Goal: Task Accomplishment & Management: Complete application form

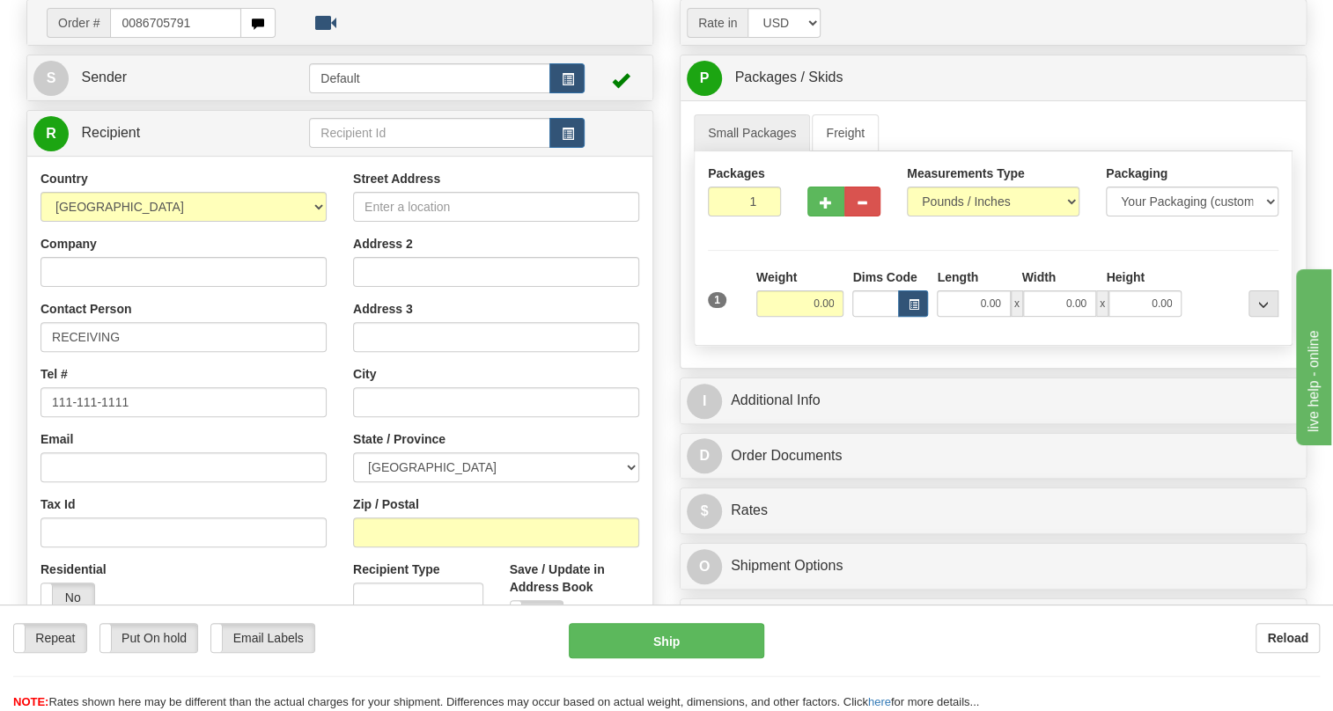
click at [132, 38] on input "0086705791" at bounding box center [175, 23] width 131 height 30
type input "86705791"
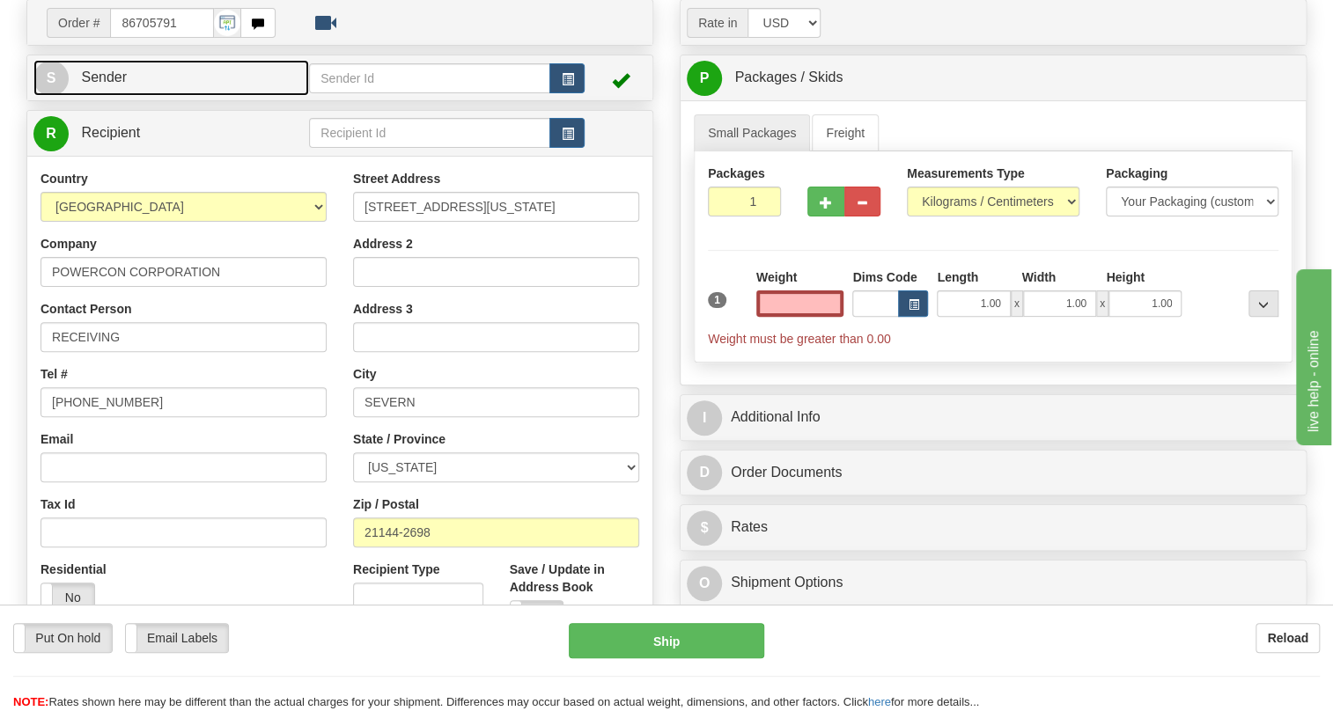
type input "0.00"
click at [104, 96] on link "S Sender" at bounding box center [171, 78] width 276 height 36
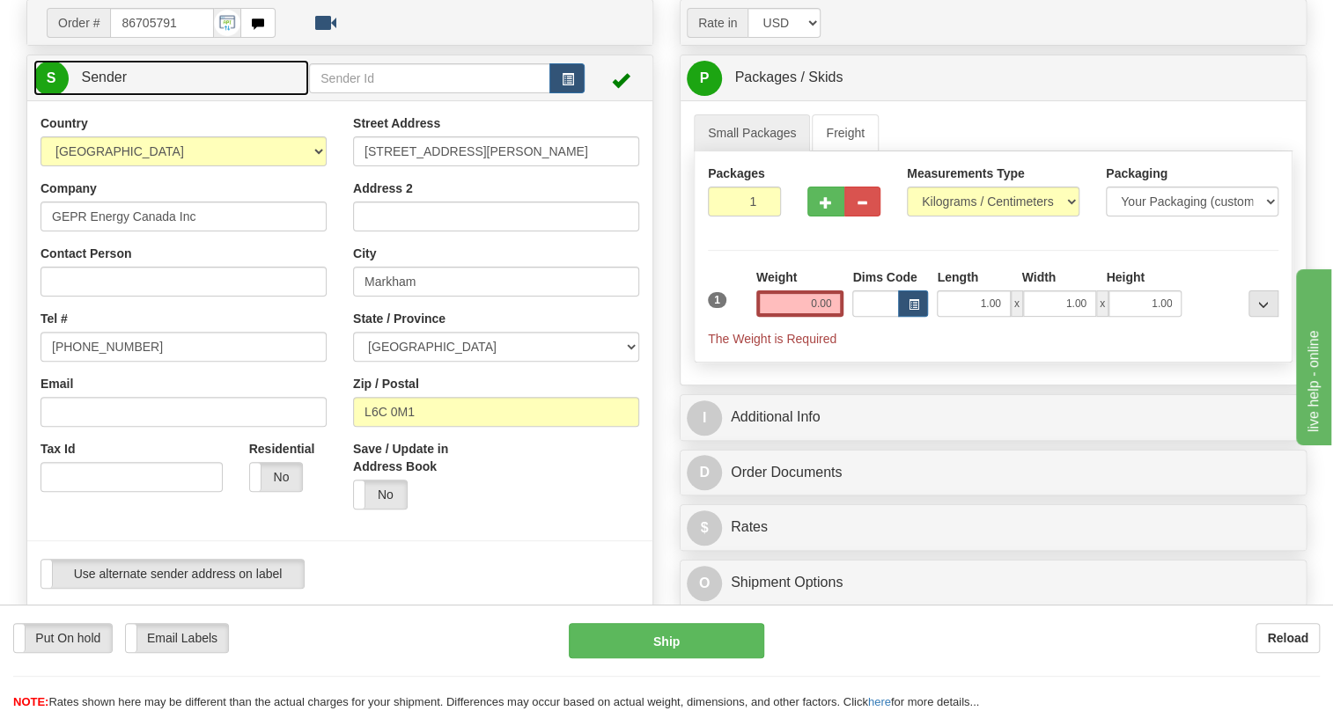
type input "MARKHAM"
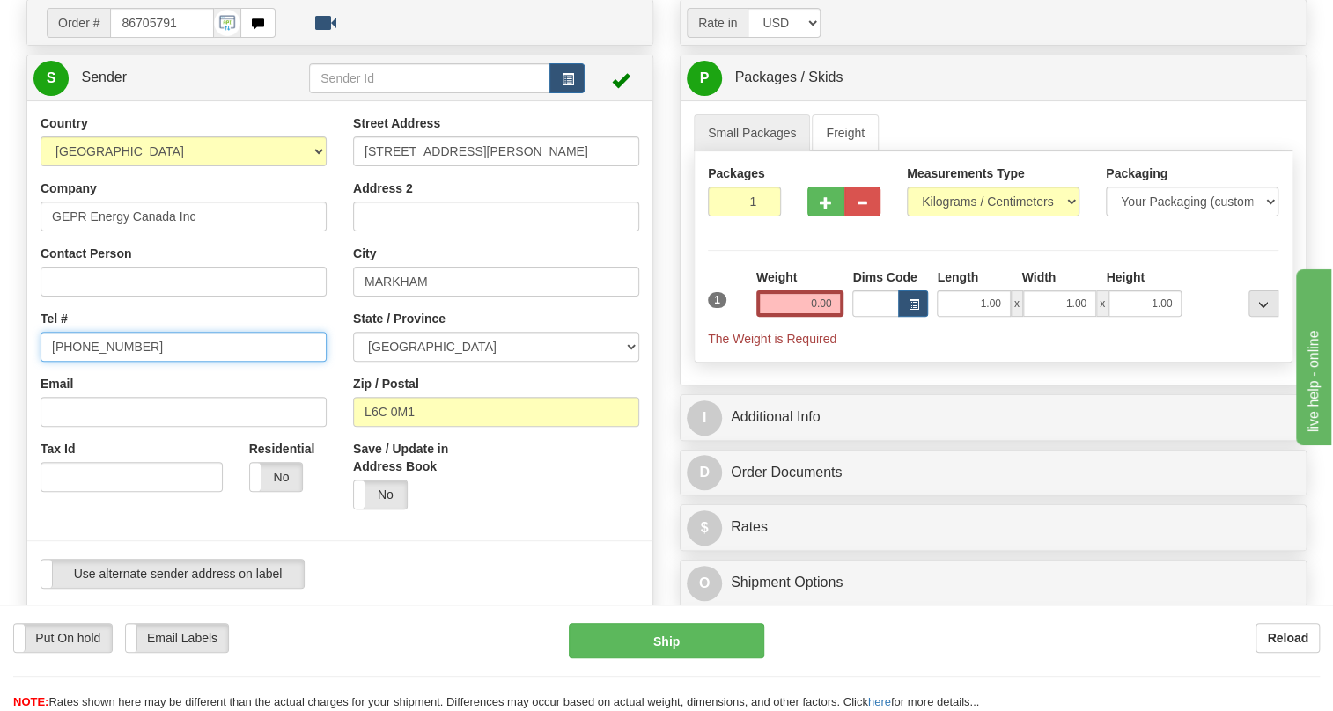
click at [105, 362] on input "[PHONE_NUMBER]" at bounding box center [183, 347] width 286 height 30
paste input "[PHONE_NUMBER]"
type input "[PHONE_NUMBER]"
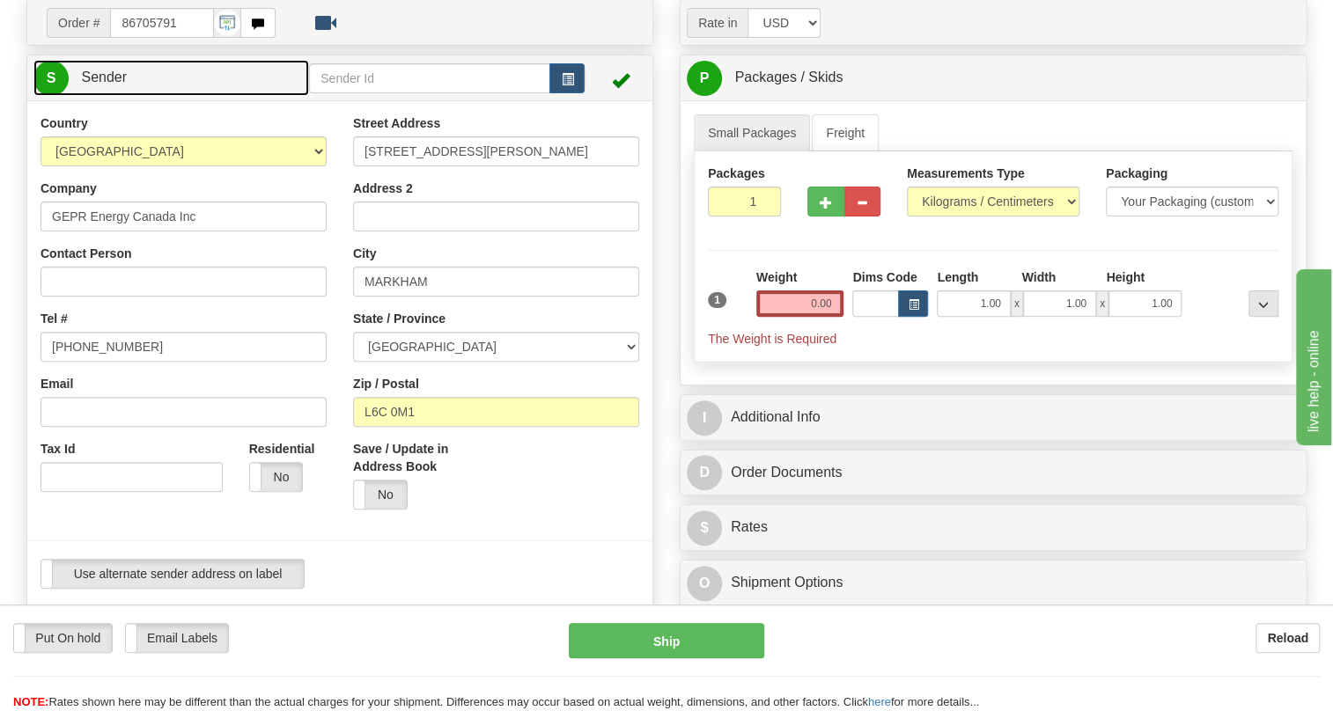
click at [110, 85] on span "Sender" at bounding box center [104, 77] width 46 height 15
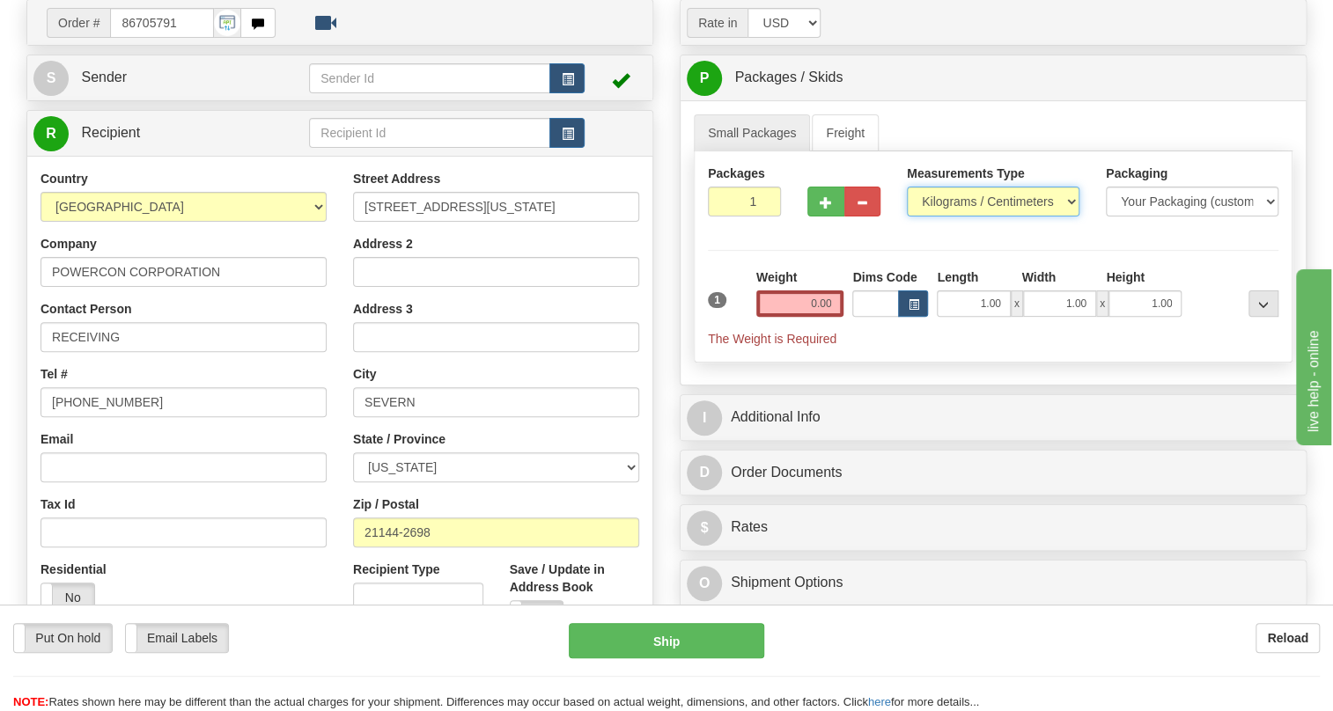
click at [934, 217] on select "Pounds / Inches Kilograms / Centimeters" at bounding box center [993, 202] width 173 height 30
select select "0"
click at [907, 217] on select "Pounds / Inches Kilograms / Centimeters" at bounding box center [993, 202] width 173 height 30
click at [766, 317] on input "0.00" at bounding box center [800, 303] width 88 height 26
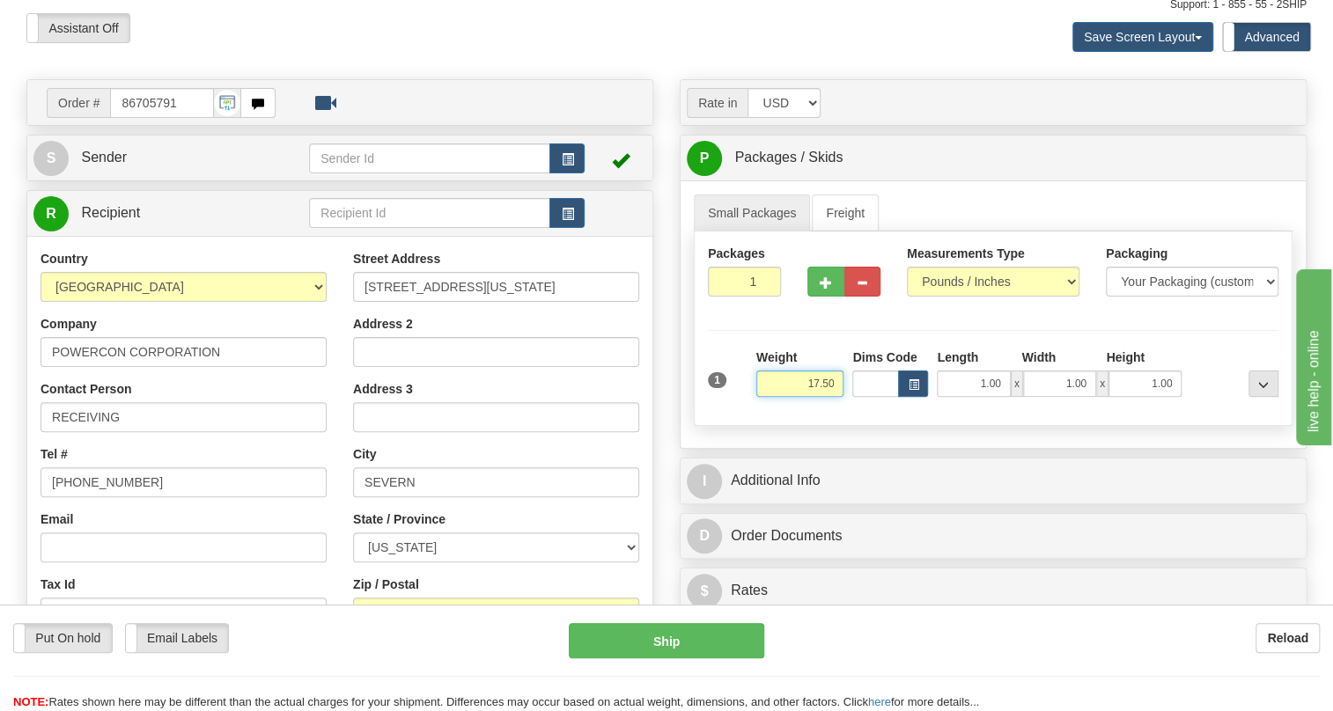
type input "17.50"
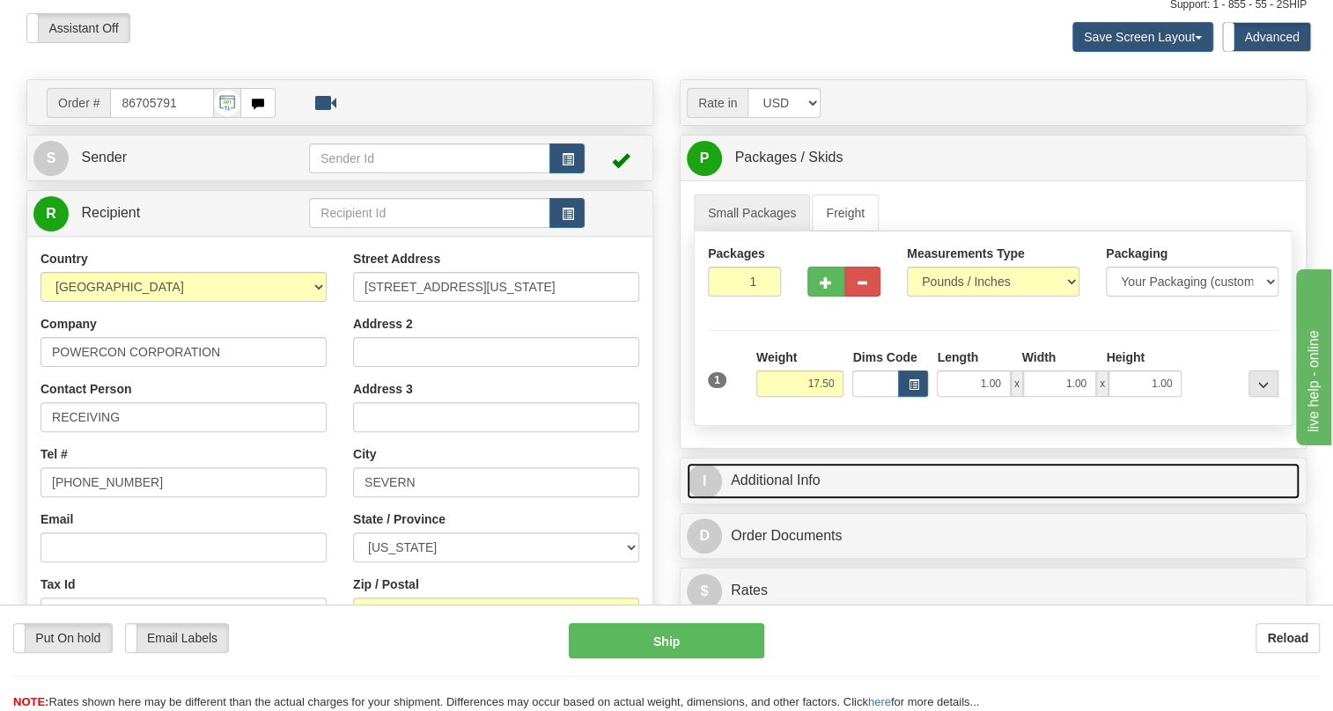
click at [791, 499] on link "I Additional Info" at bounding box center [993, 481] width 613 height 36
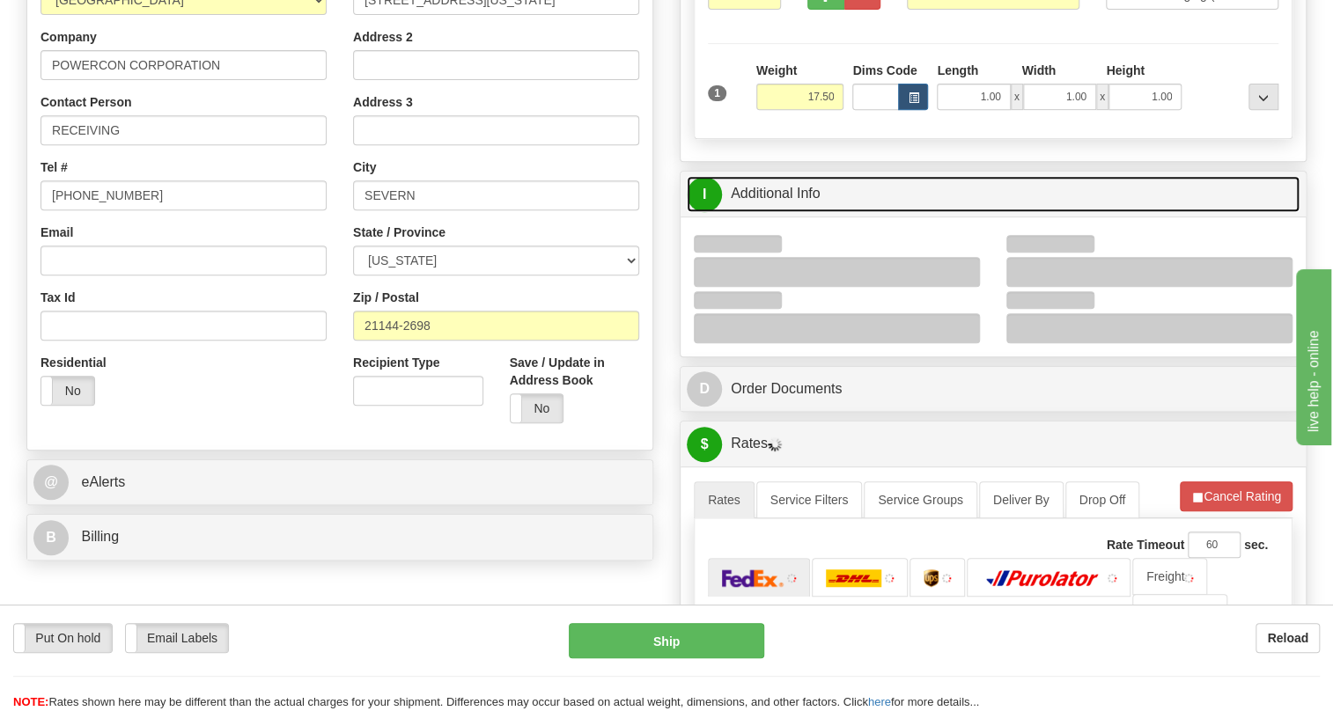
scroll to position [384, 0]
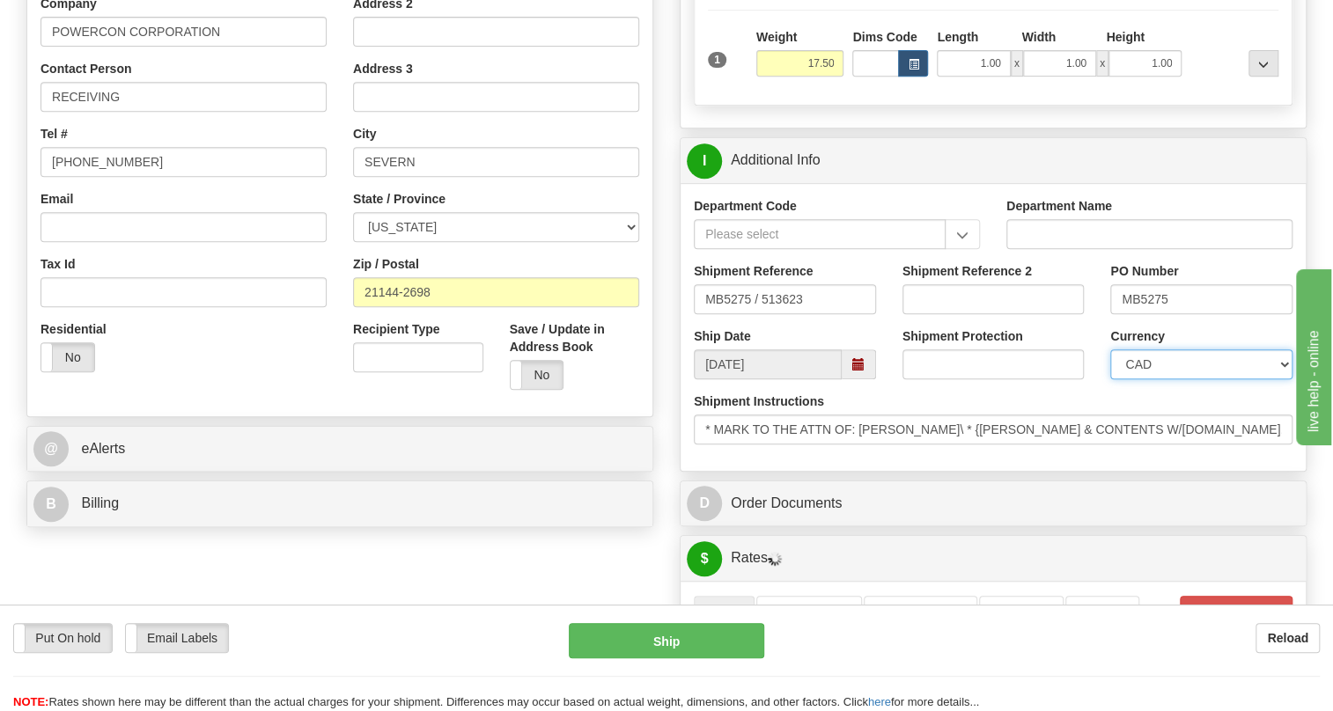
click at [1183, 379] on select "CAD USD EUR ZAR [PERSON_NAME] ARN AUD AUS AWG BBD BFR BGN BHD BMD BND BRC BRL C…" at bounding box center [1201, 364] width 182 height 30
select select "1"
click at [1110, 379] on select "CAD USD EUR ZAR [PERSON_NAME] ARN AUD AUS AWG BBD BFR BGN BHD BMD BND BRC BRL C…" at bounding box center [1201, 364] width 182 height 30
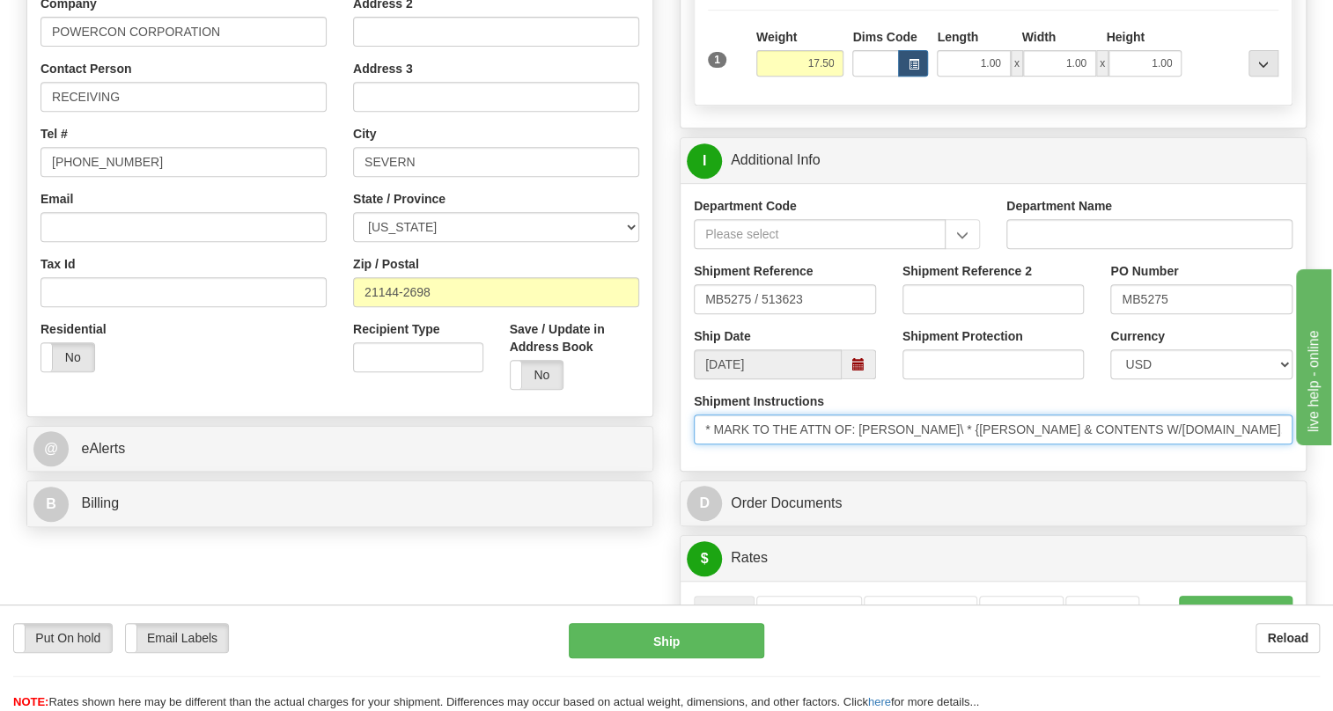
click at [975, 445] on input "* MARK TO THE ATTN OF: DAWN PATTERSON\ * {MARK CARTON & CONTENTS W/P.O.NO. MB52…" at bounding box center [993, 430] width 599 height 30
drag, startPoint x: 975, startPoint y: 465, endPoint x: 804, endPoint y: 472, distance: 171.8
click at [804, 445] on input "* MARK TO THE ATTN OF: DAWN PATTERSON\ * {MARK CARTON & CONTENTS W/P.O.NO. MB52…" at bounding box center [993, 430] width 599 height 30
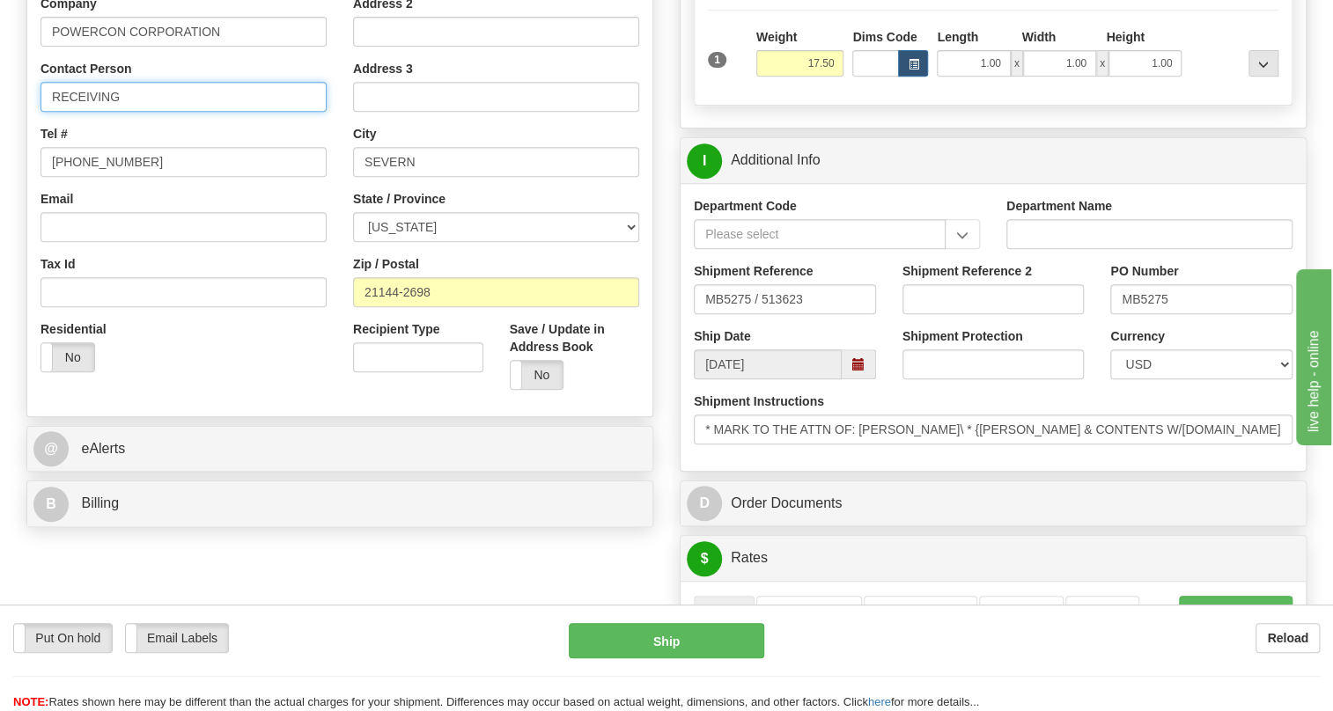
click at [151, 112] on input "RECEIVING" at bounding box center [183, 97] width 286 height 30
paste input "ATTN OF: DAWN PATTERSON"
click at [177, 112] on input "RECEIVING / ATTN OF: DAWN PATTERSON" at bounding box center [183, 97] width 286 height 30
click at [289, 112] on input "RECEIVING / ATTN: DAWN PATTERSON" at bounding box center [183, 97] width 286 height 30
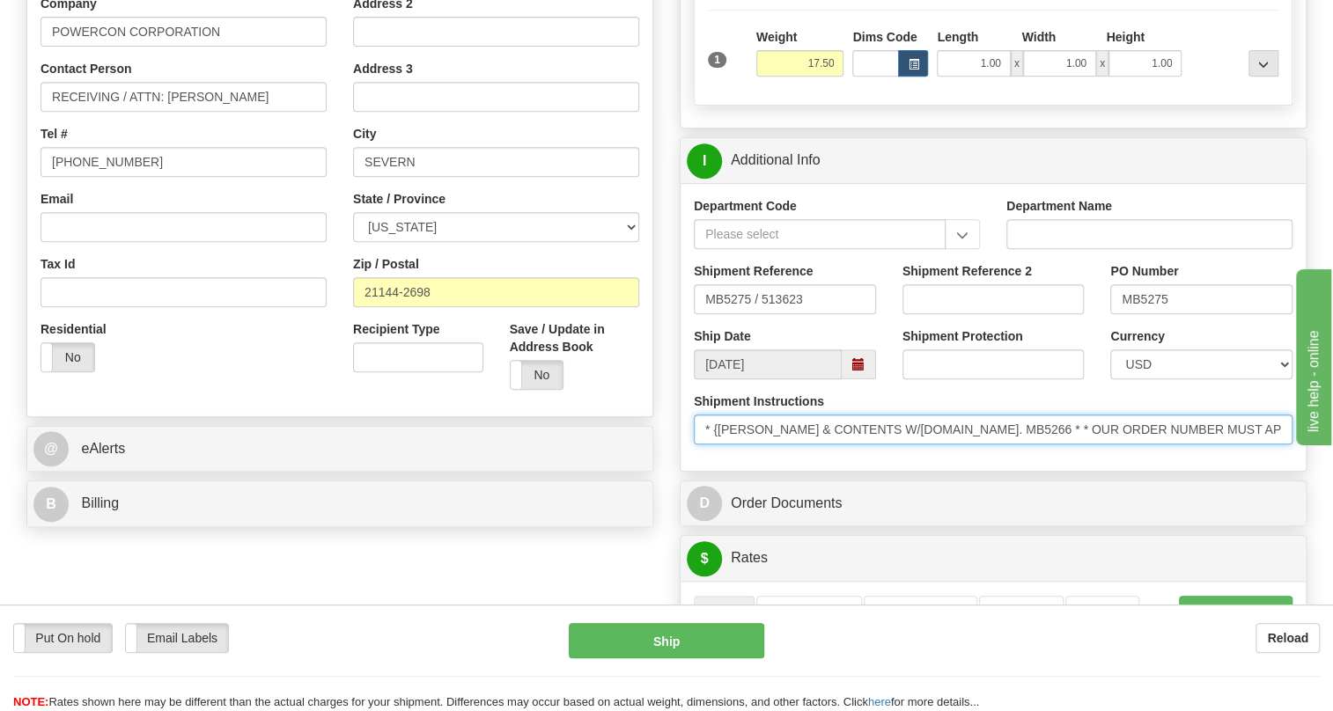
scroll to position [0, 353]
drag, startPoint x: 1221, startPoint y: 465, endPoint x: 1214, endPoint y: 479, distance: 15.7
click at [1214, 445] on input "* MARK TO THE ATTN OF: DAWN PATTERSON\ * {MARK CARTON & CONTENTS W/P.O.NO. MB52…" at bounding box center [993, 430] width 599 height 30
click at [925, 445] on input "* MARK TO THE ATTN OF: DAWN PATTERSON\ * {MARK CARTON & CONTENTS W/P.O.NO. MB52…" at bounding box center [993, 430] width 599 height 30
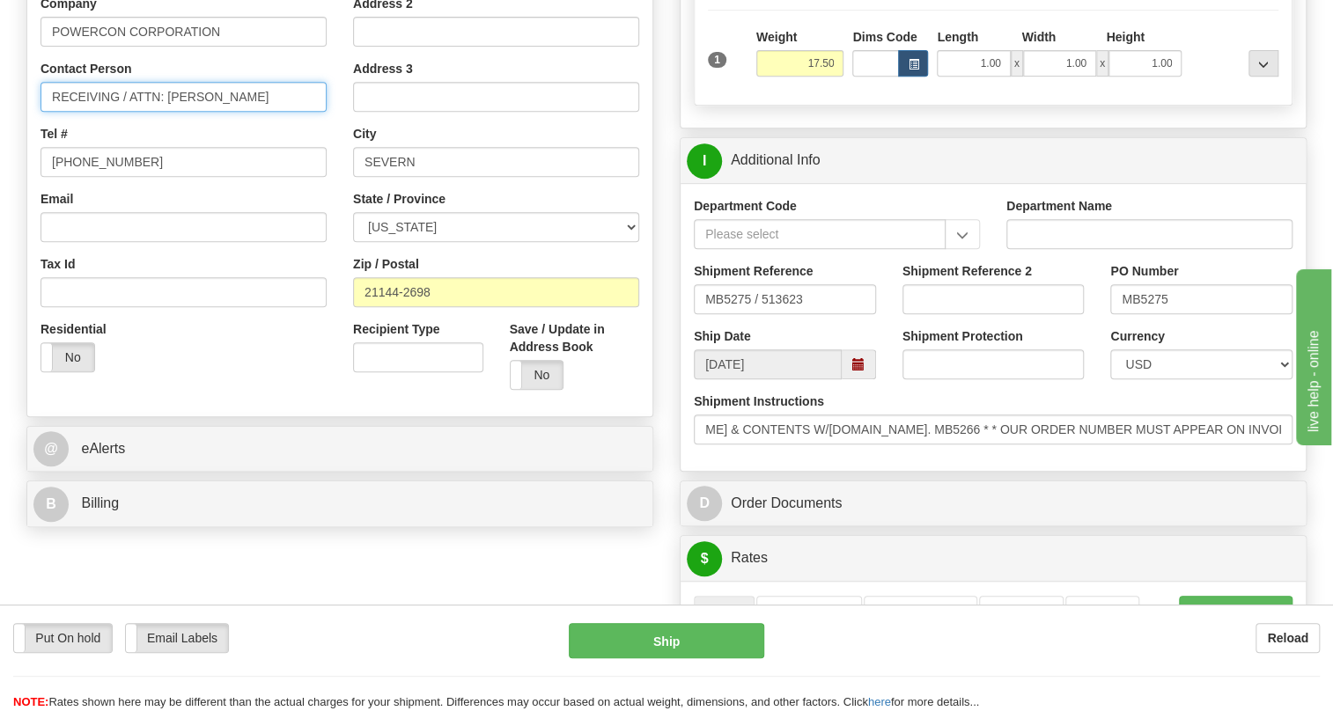
scroll to position [0, 0]
drag, startPoint x: 116, startPoint y: 135, endPoint x: 57, endPoint y: 136, distance: 59.0
click at [57, 112] on input "RECEIVING / ATTN: DAWN PATTERSON" at bounding box center [183, 97] width 286 height 30
click at [145, 112] on input "Receiving / ATTN: DAWN PATTERSON" at bounding box center [183, 97] width 286 height 30
drag, startPoint x: 180, startPoint y: 133, endPoint x: 153, endPoint y: 146, distance: 29.5
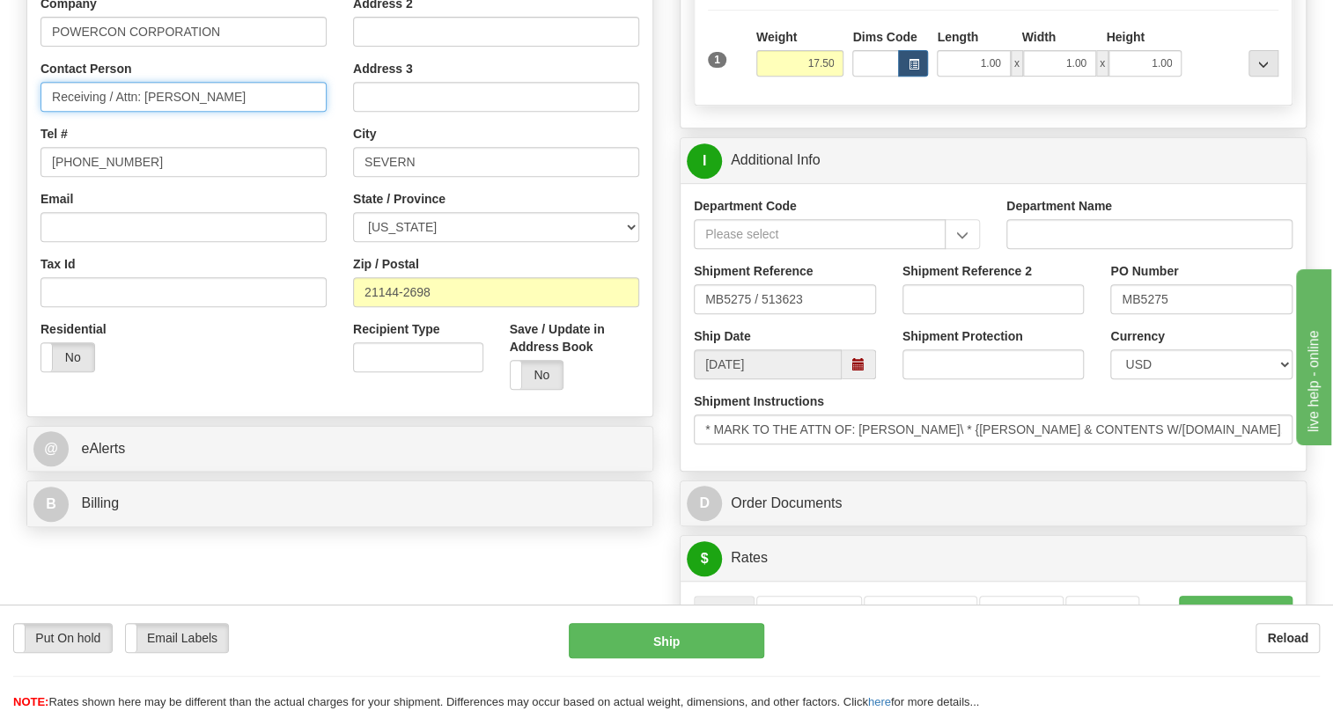
click at [153, 112] on input "Receiving / Attn: DAWN PATTERSON" at bounding box center [183, 97] width 286 height 30
drag, startPoint x: 255, startPoint y: 136, endPoint x: 189, endPoint y: 142, distance: 66.3
click at [189, 112] on input "Receiving / Attn: Dawn PATTERSON" at bounding box center [183, 97] width 286 height 30
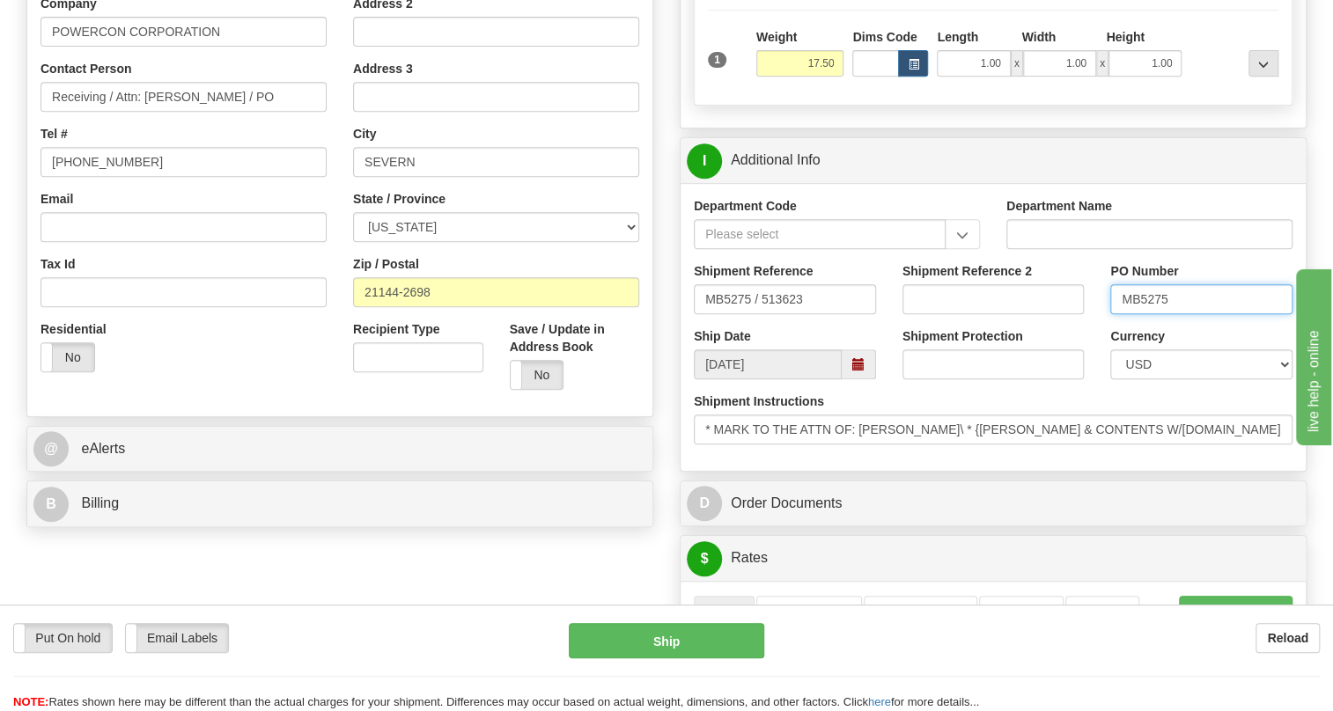
click at [1145, 314] on input "MB5275" at bounding box center [1201, 299] width 182 height 30
click at [262, 112] on input "Receiving / Attn: Dawn Patterson / PO" at bounding box center [183, 97] width 286 height 30
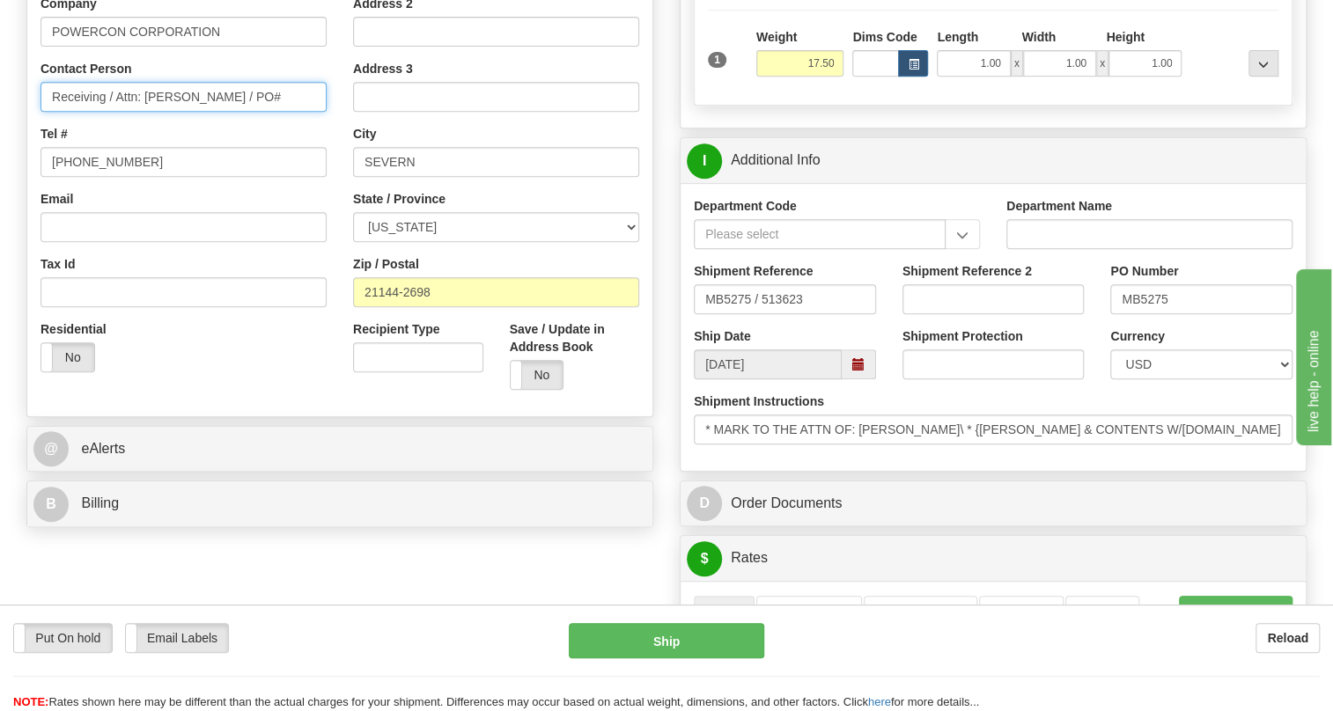
paste input "MB5275"
type input "Receiving / Attn: Dawn Patterson / PO#MB5275"
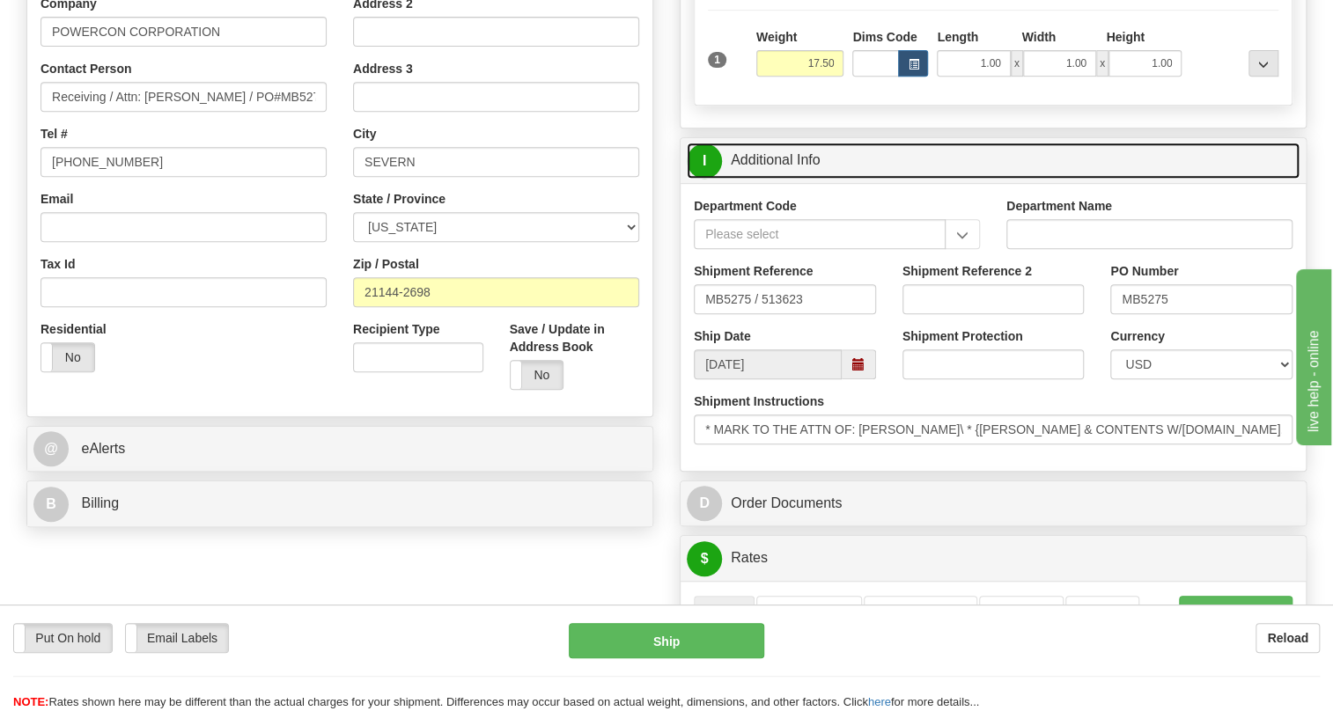
click at [797, 179] on link "I Additional Info" at bounding box center [993, 161] width 613 height 36
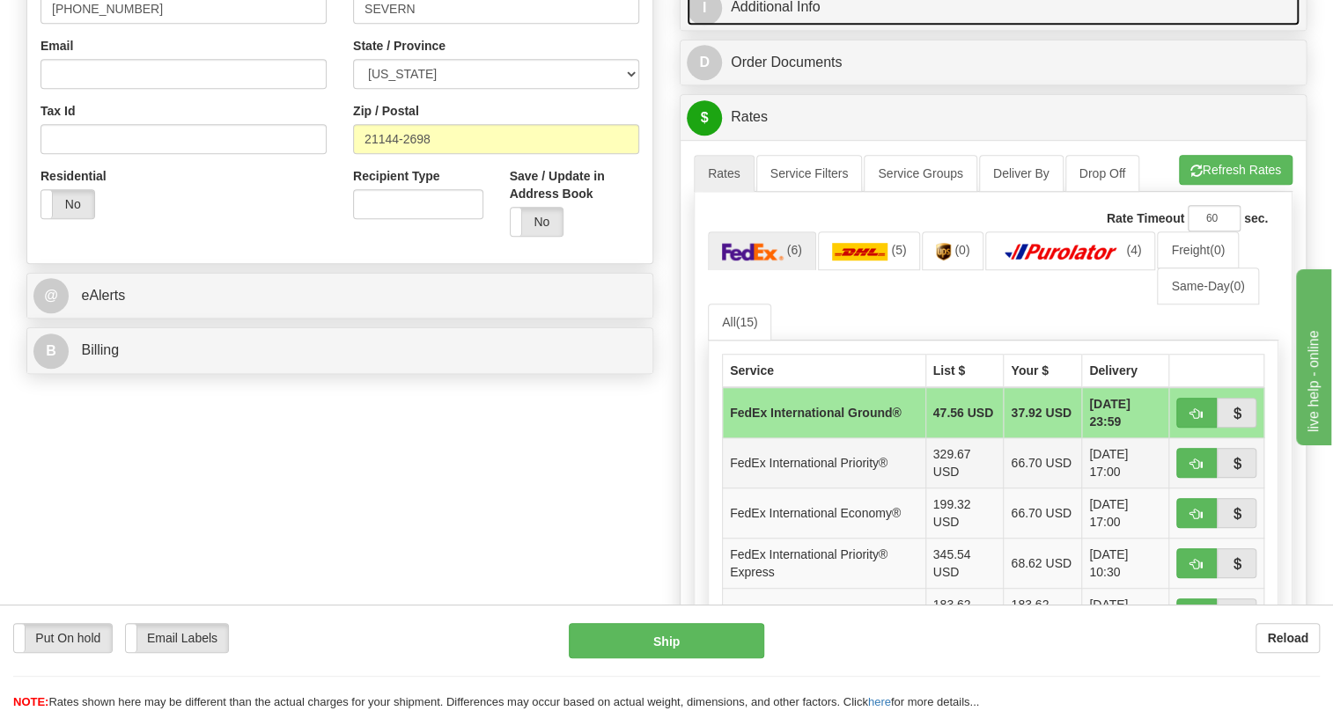
scroll to position [544, 0]
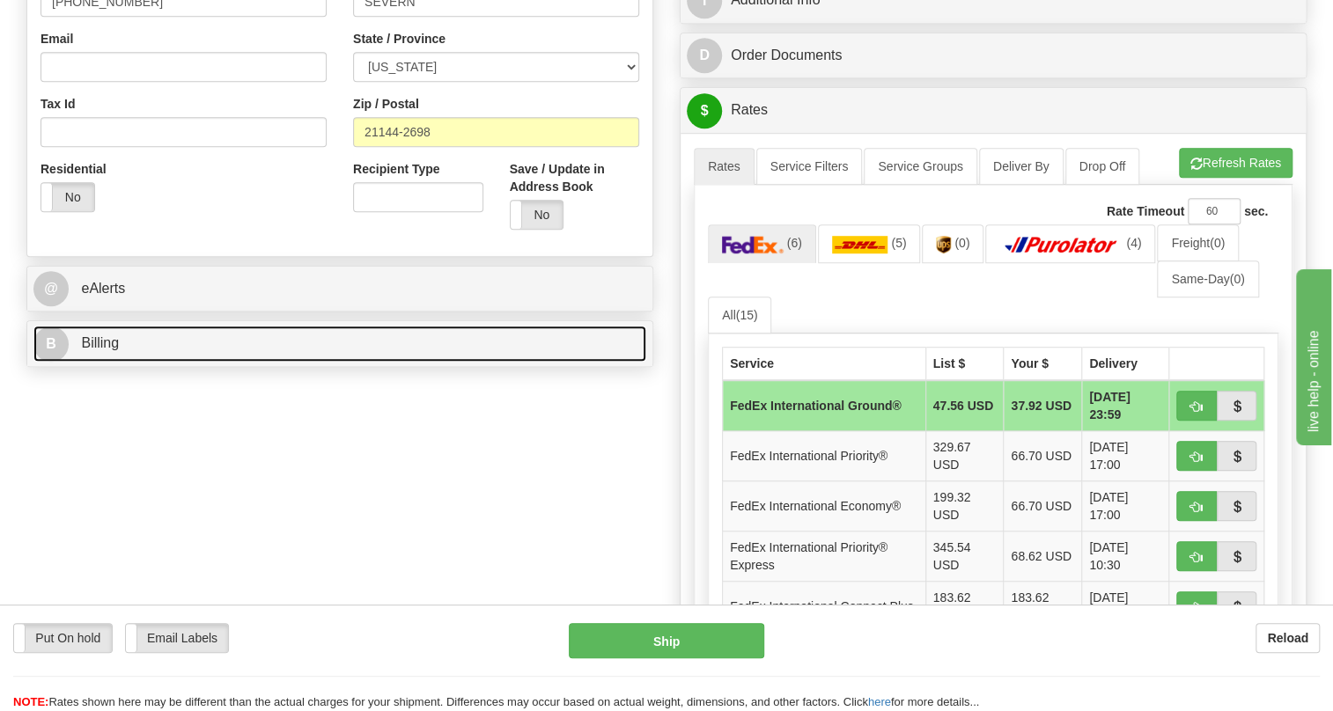
click at [97, 350] on span "Billing" at bounding box center [100, 342] width 38 height 15
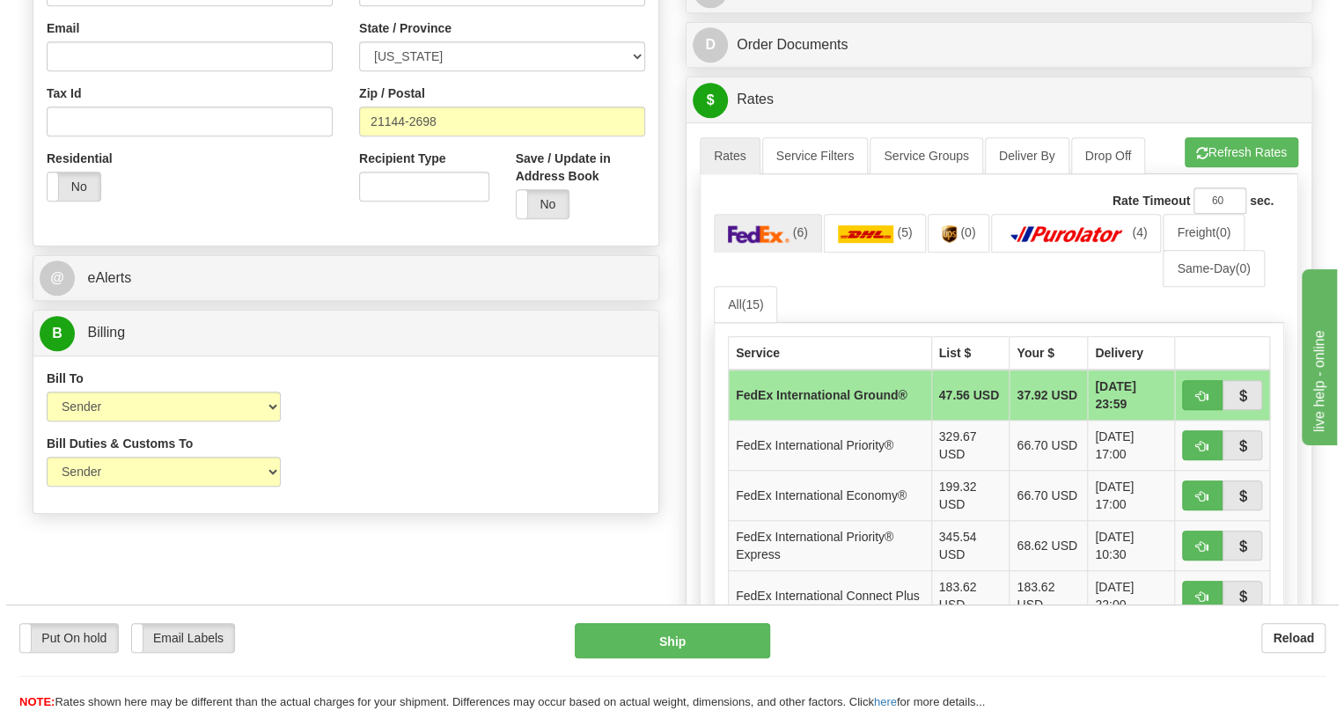
scroll to position [624, 0]
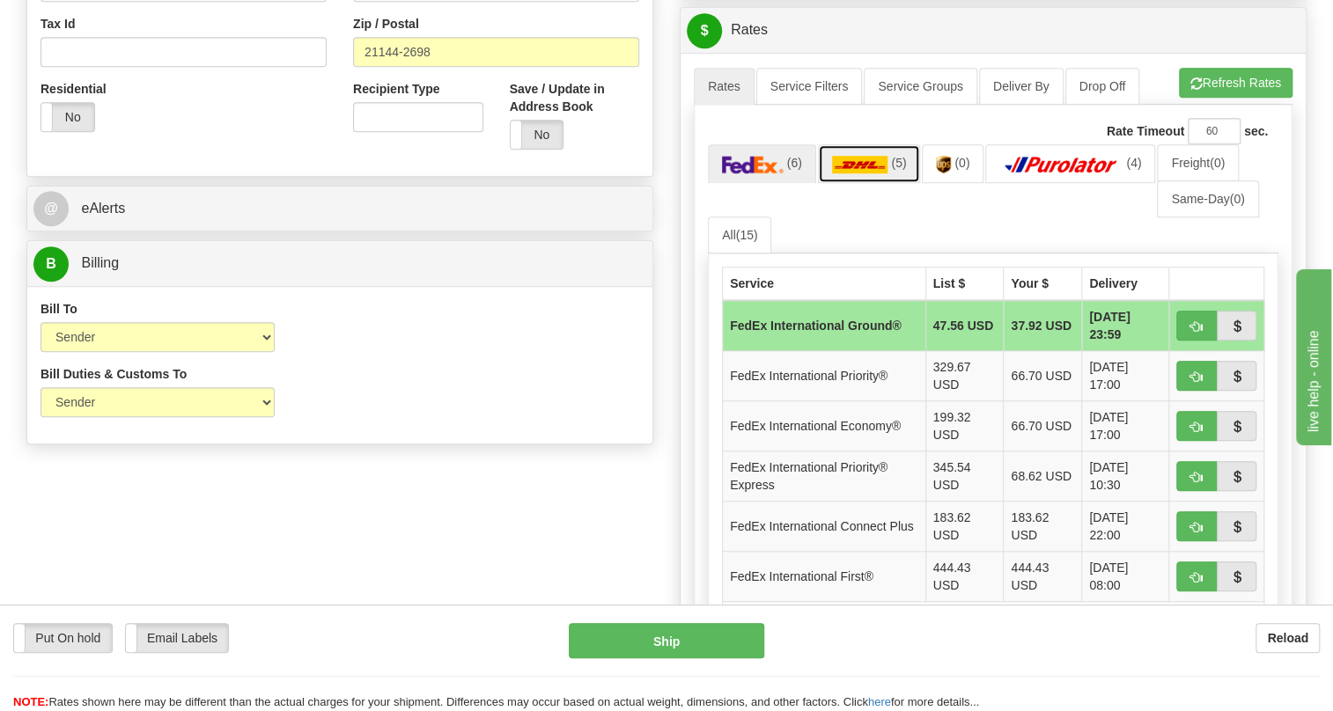
click at [849, 173] on img at bounding box center [860, 165] width 56 height 18
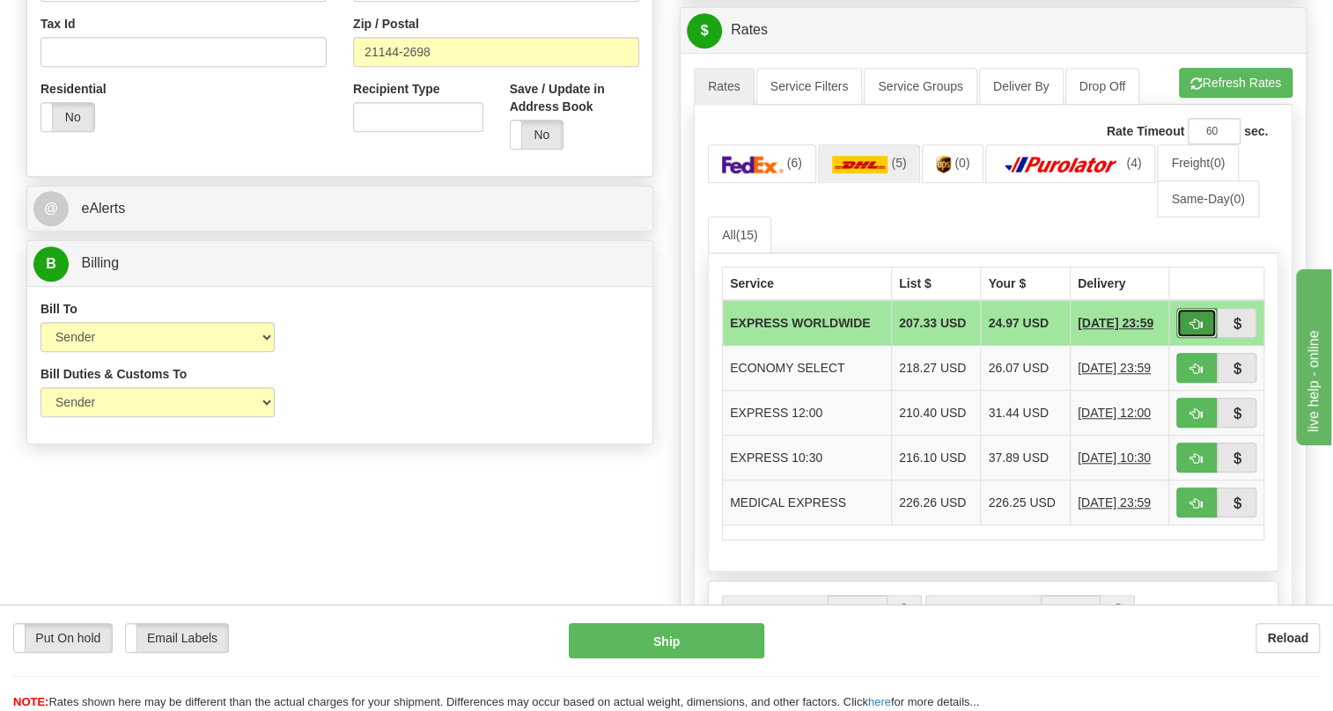
click at [1194, 330] on span "button" at bounding box center [1196, 324] width 12 height 11
type input "P"
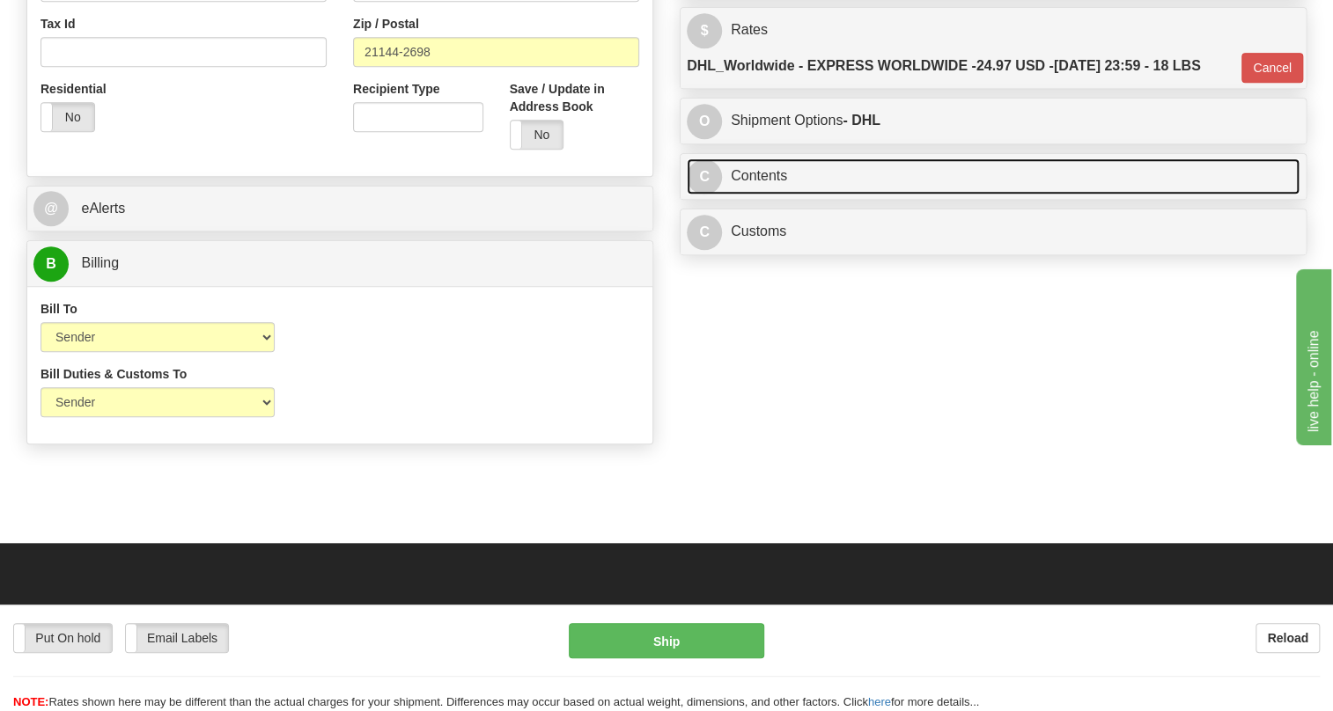
click at [753, 195] on link "C Contents" at bounding box center [993, 176] width 613 height 36
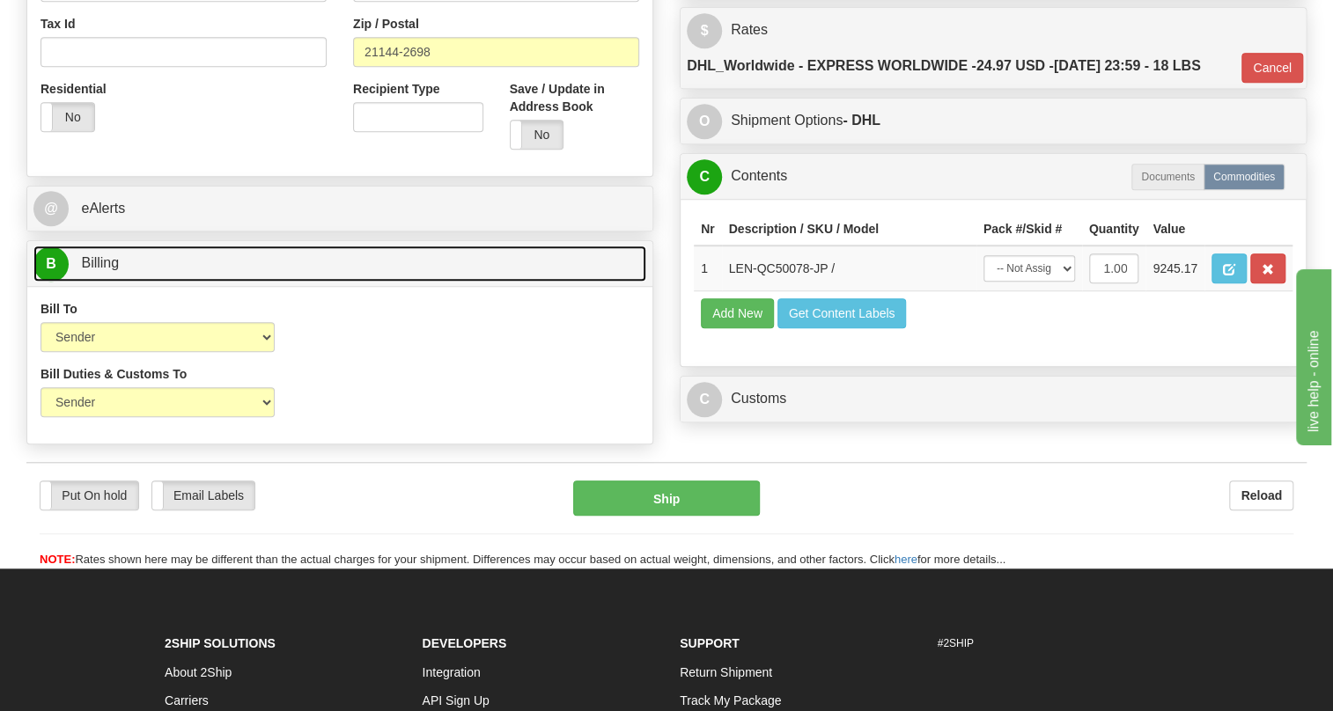
click at [97, 270] on span "Billing" at bounding box center [100, 262] width 38 height 15
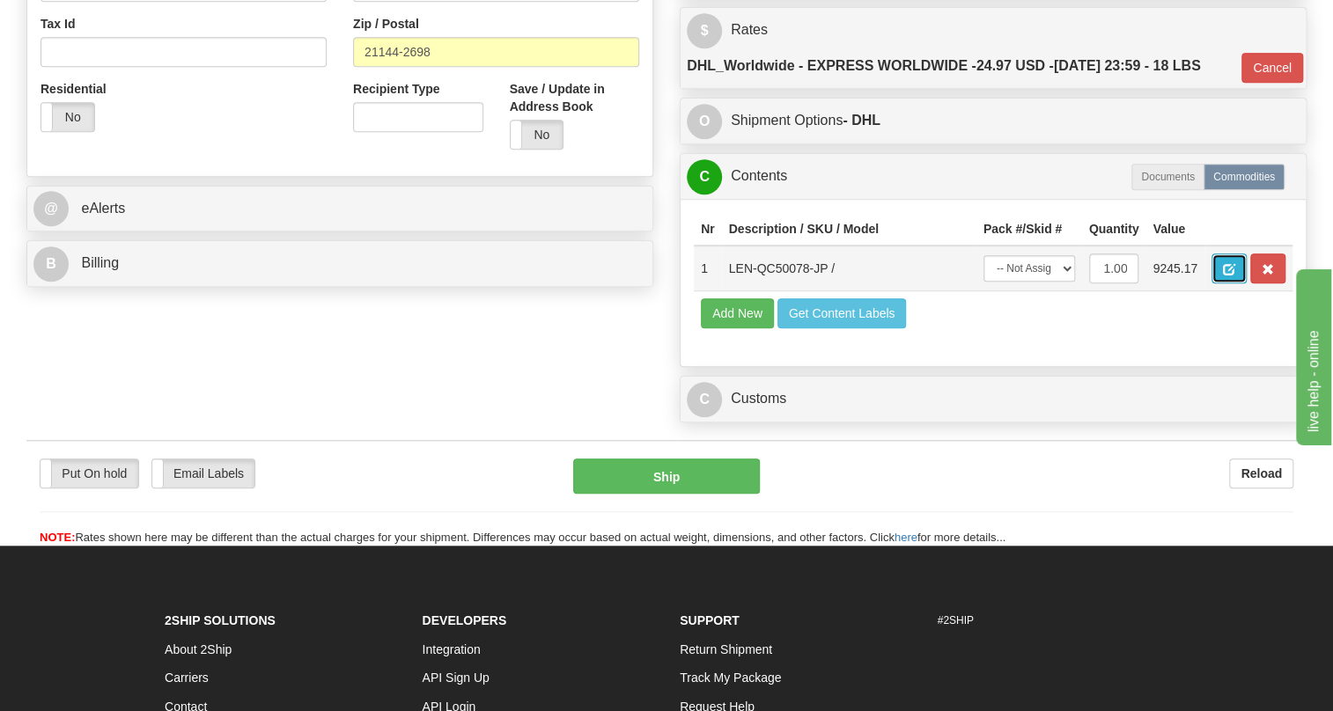
click at [1231, 276] on span "button" at bounding box center [1229, 269] width 12 height 11
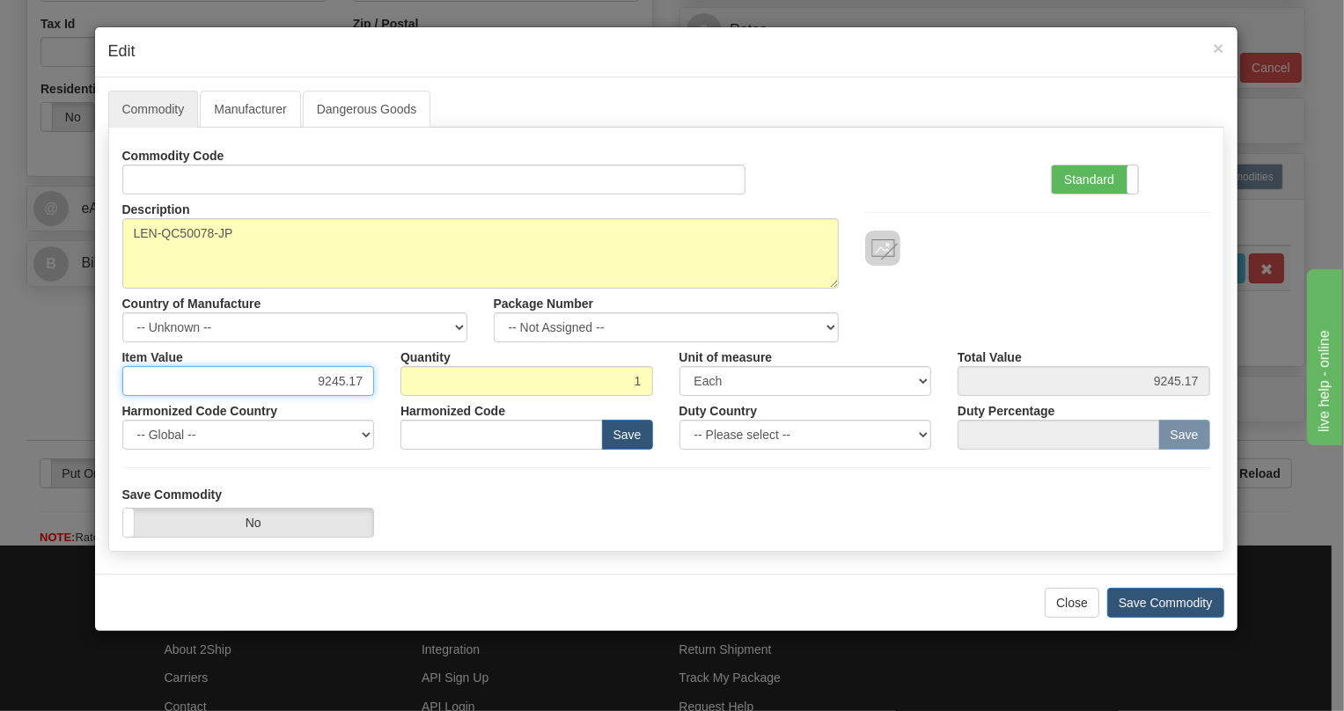
click at [341, 378] on input "9245.17" at bounding box center [248, 381] width 253 height 30
paste input "7.396,13"
click at [322, 388] on input "7.396,13" at bounding box center [248, 381] width 253 height 30
click at [347, 378] on input "7396,13" at bounding box center [248, 381] width 253 height 30
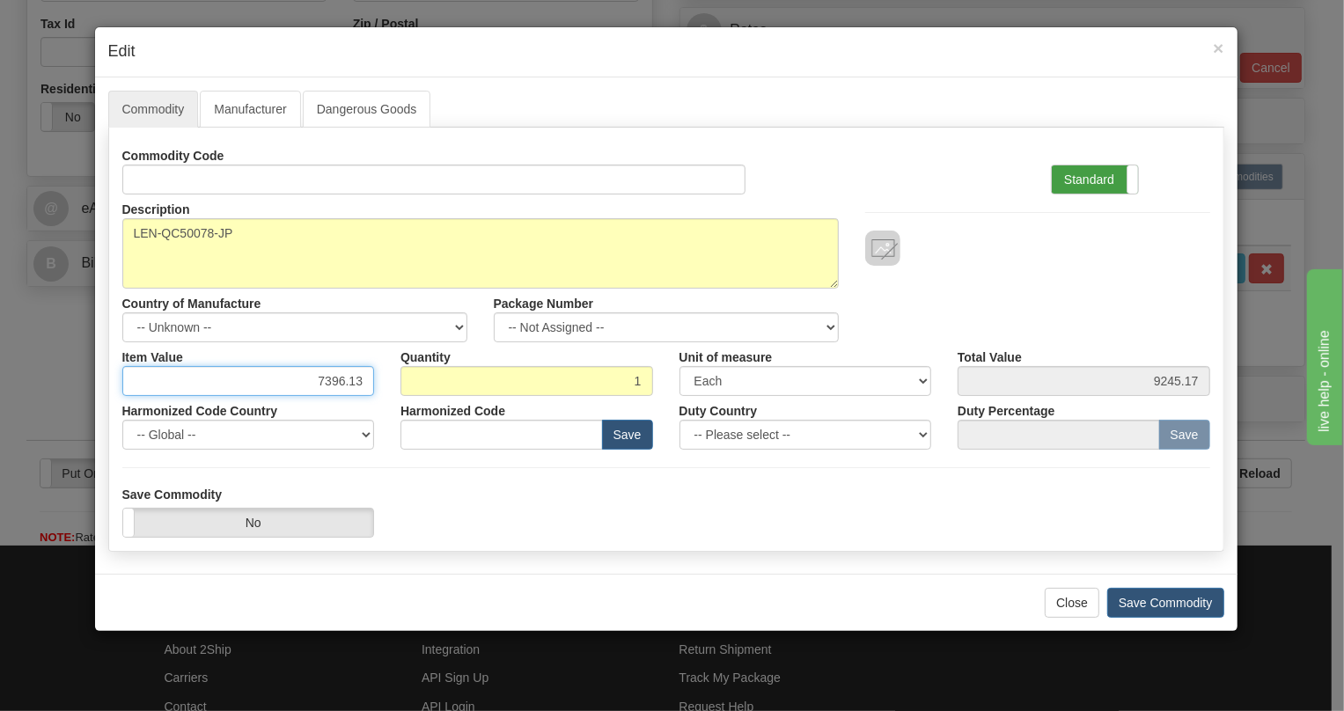
type input "7396.13"
click at [1084, 173] on label "Standard" at bounding box center [1095, 179] width 86 height 28
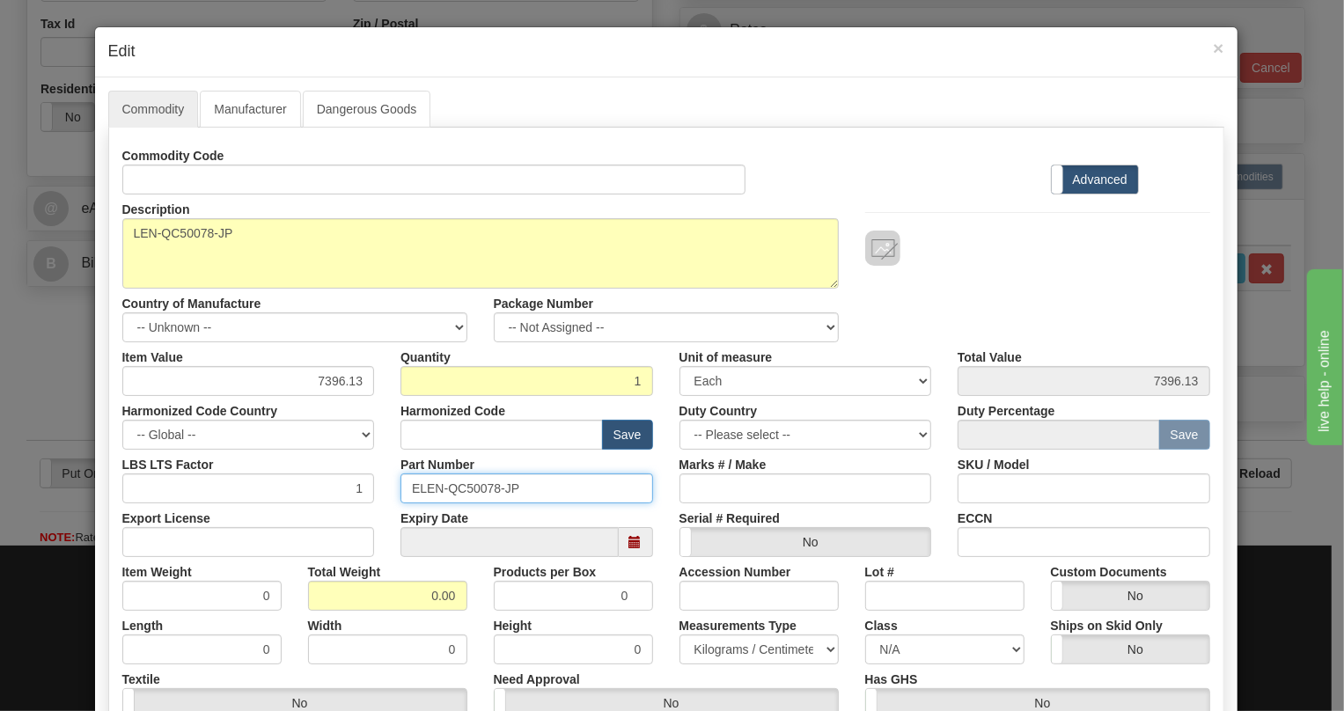
drag, startPoint x: 512, startPoint y: 484, endPoint x: 403, endPoint y: 489, distance: 109.3
click at [403, 489] on input "ELEN-QC50078-JP" at bounding box center [526, 489] width 253 height 30
click at [1085, 180] on label "Advanced" at bounding box center [1095, 179] width 86 height 28
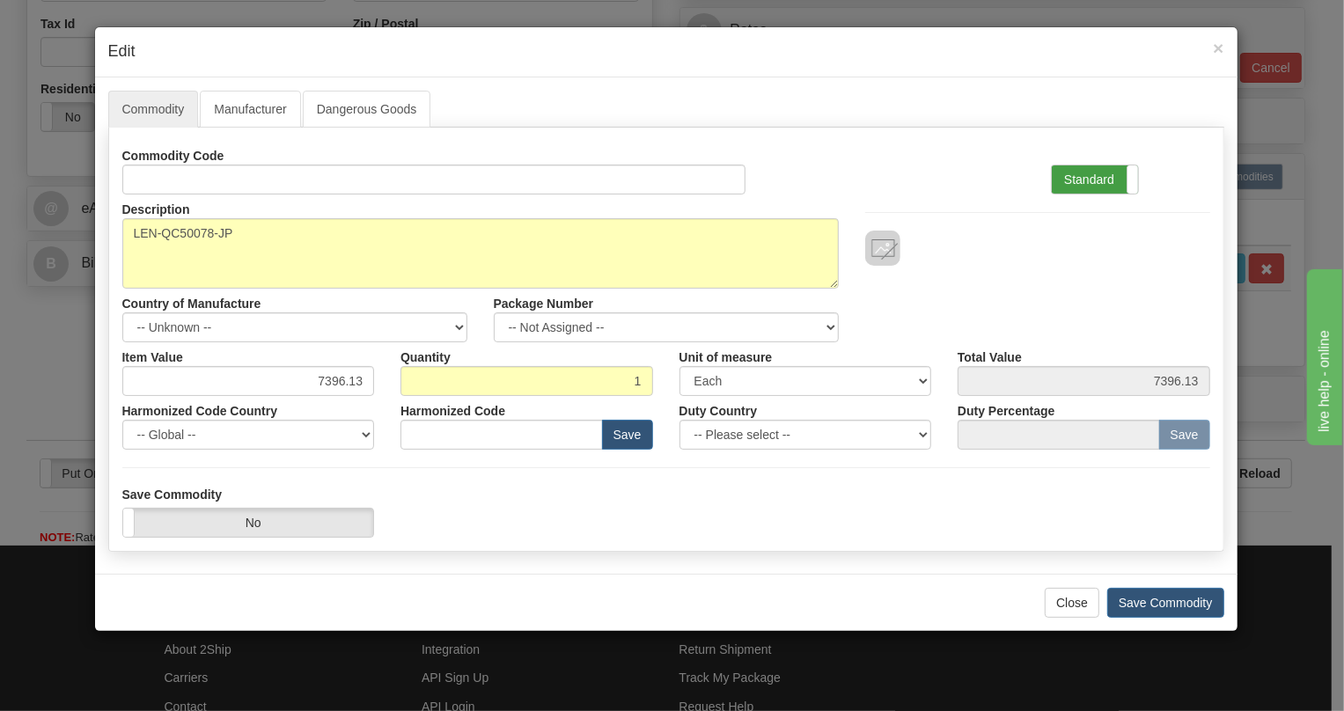
click at [1084, 178] on label "Standard" at bounding box center [1095, 179] width 86 height 28
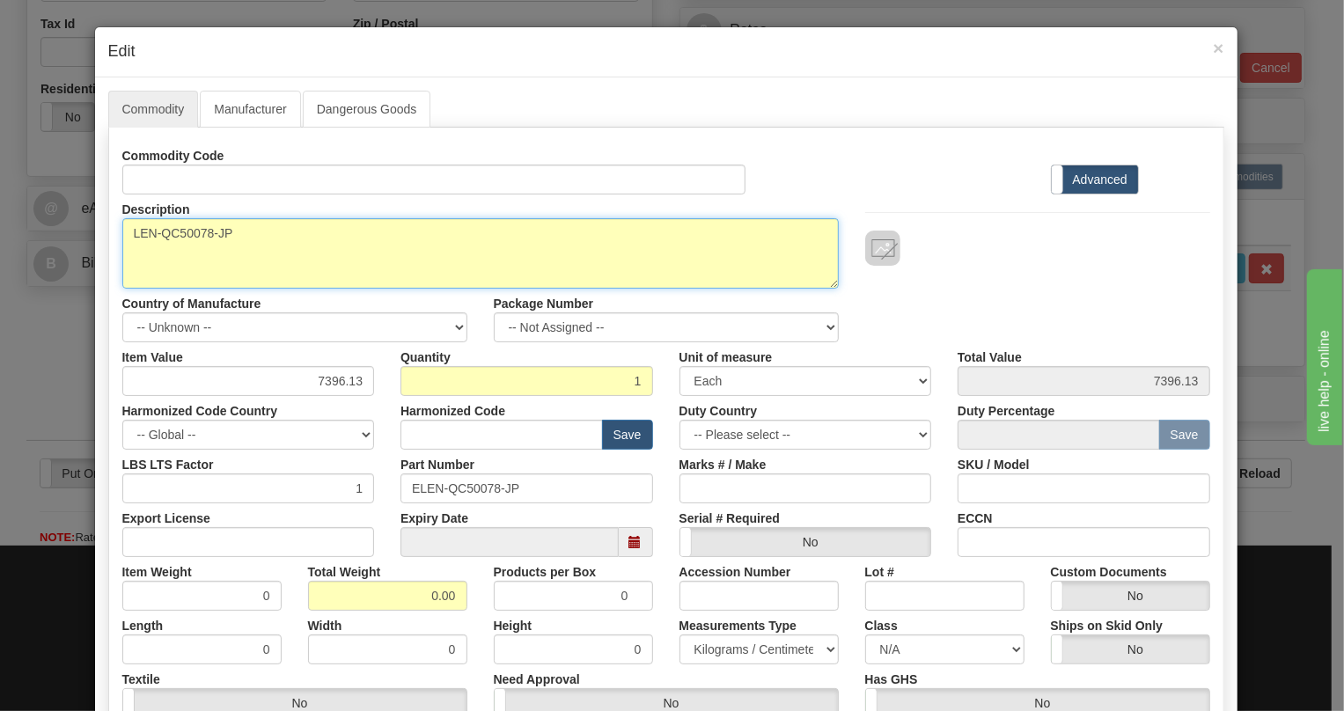
click at [202, 235] on textarea "LEN-QC50078-JP" at bounding box center [480, 253] width 716 height 70
paste textarea "JungleMUX Multiplexer - Powercon"
type textarea "JungleMUX Multiplexer - Powercon"
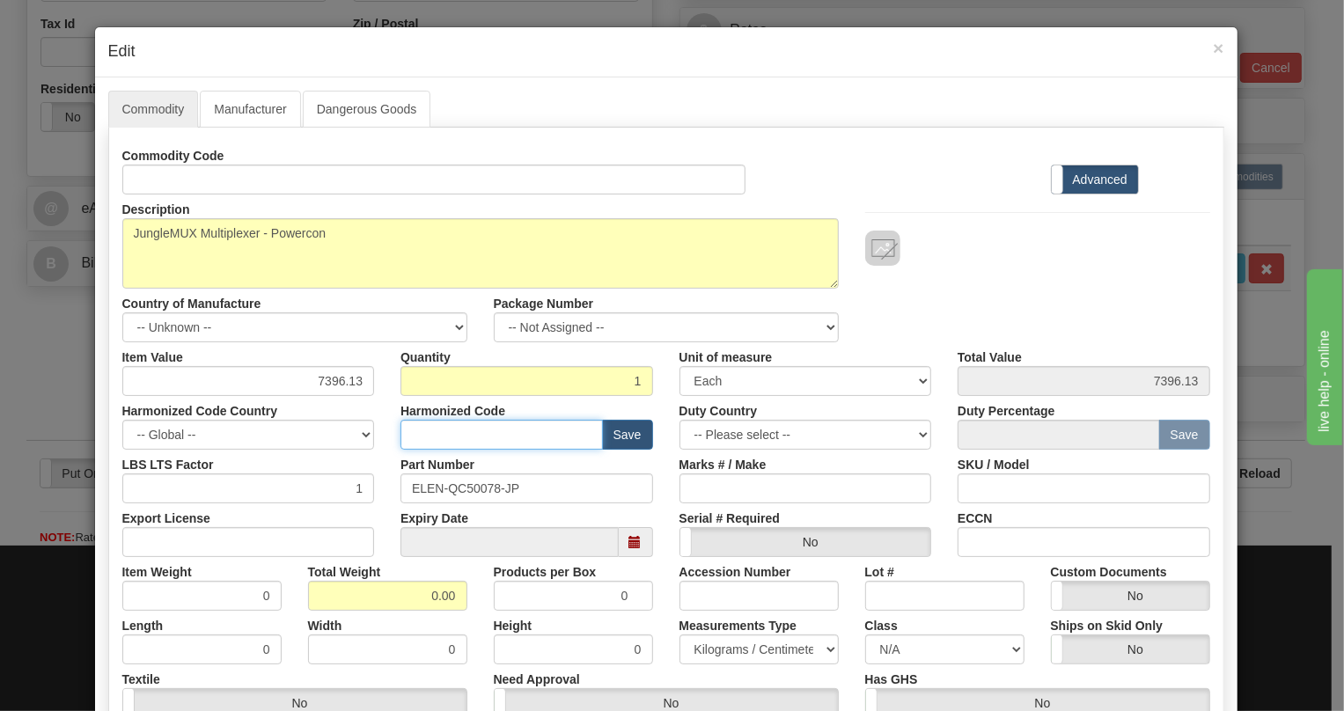
click at [413, 435] on input "text" at bounding box center [501, 435] width 202 height 30
paste input "8517.62.0020"
type input "8517.62.0020"
click at [413, 607] on input "0.00" at bounding box center [387, 596] width 159 height 30
type input "1.00"
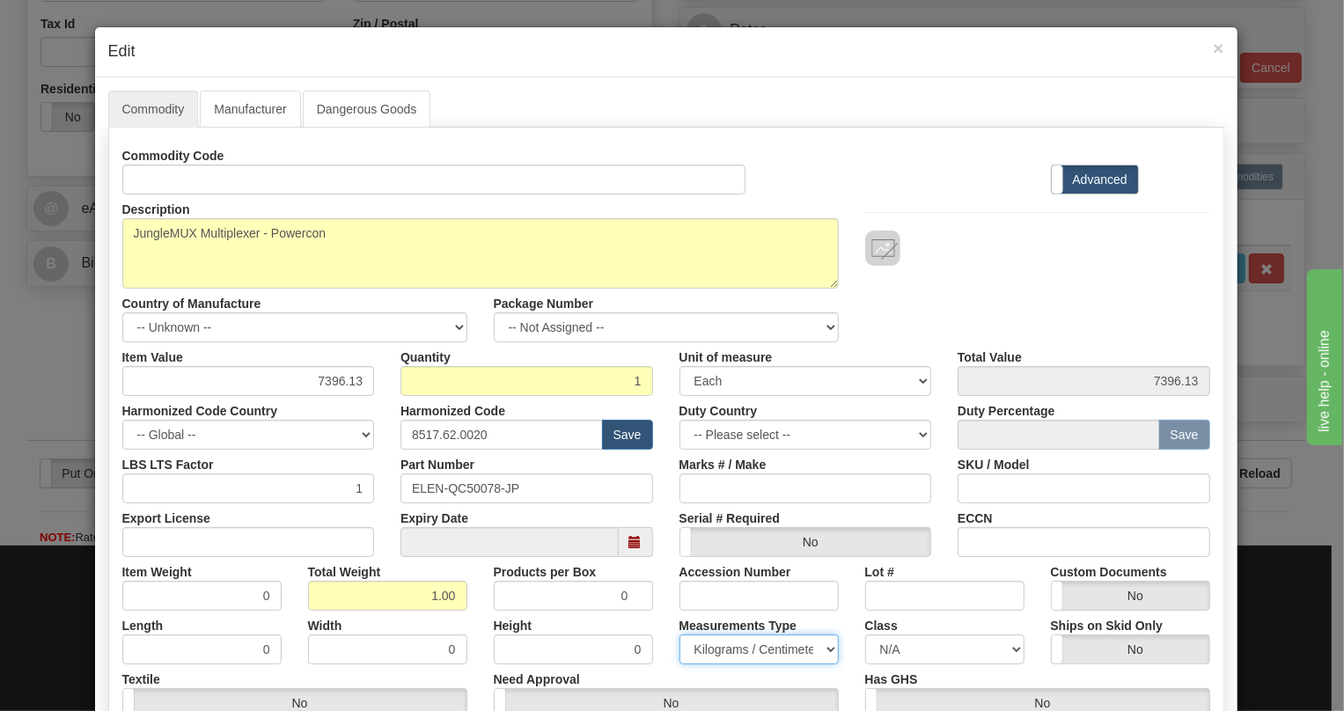
type input "1.0000"
click at [745, 651] on select "Pounds / Inches Kilograms / Centimeters" at bounding box center [759, 650] width 159 height 30
select select "0"
click at [680, 635] on select "Pounds / Inches Kilograms / Centimeters" at bounding box center [759, 650] width 159 height 30
click at [666, 616] on div "Measurements Type Pounds / Inches Kilograms / Centimeters" at bounding box center [759, 638] width 186 height 54
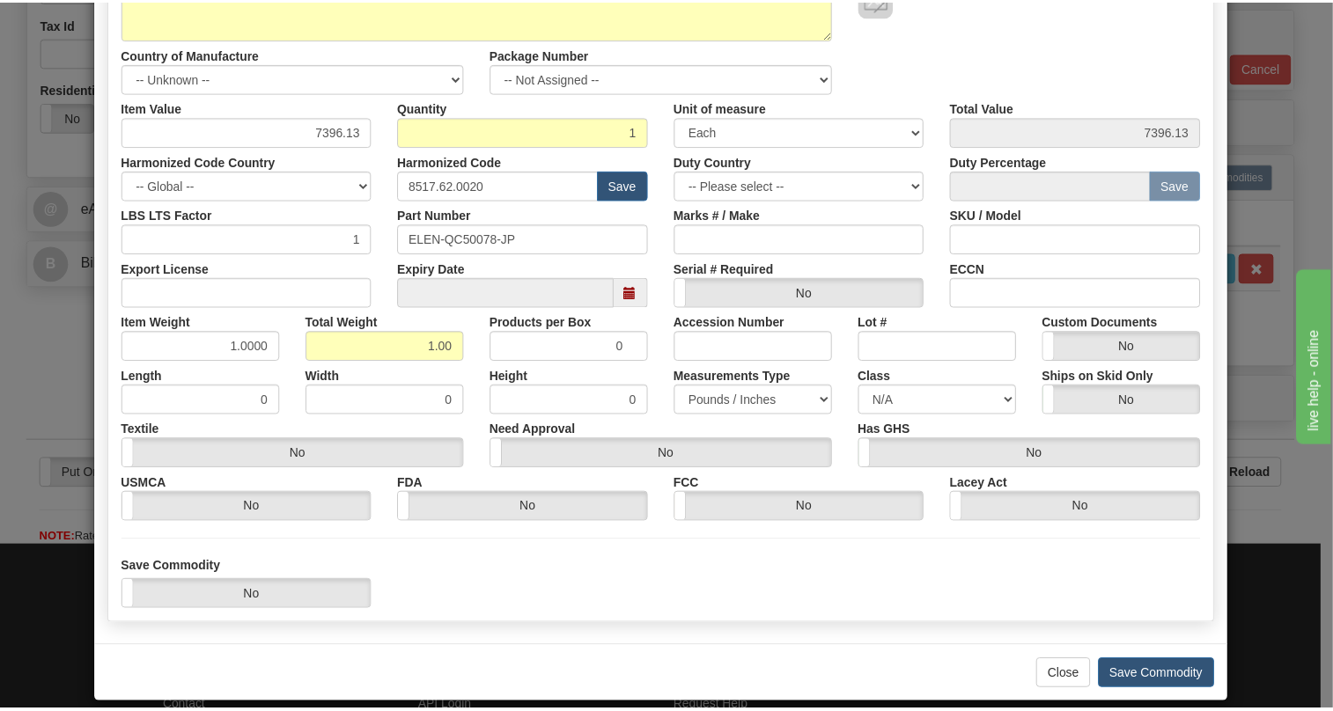
scroll to position [268, 0]
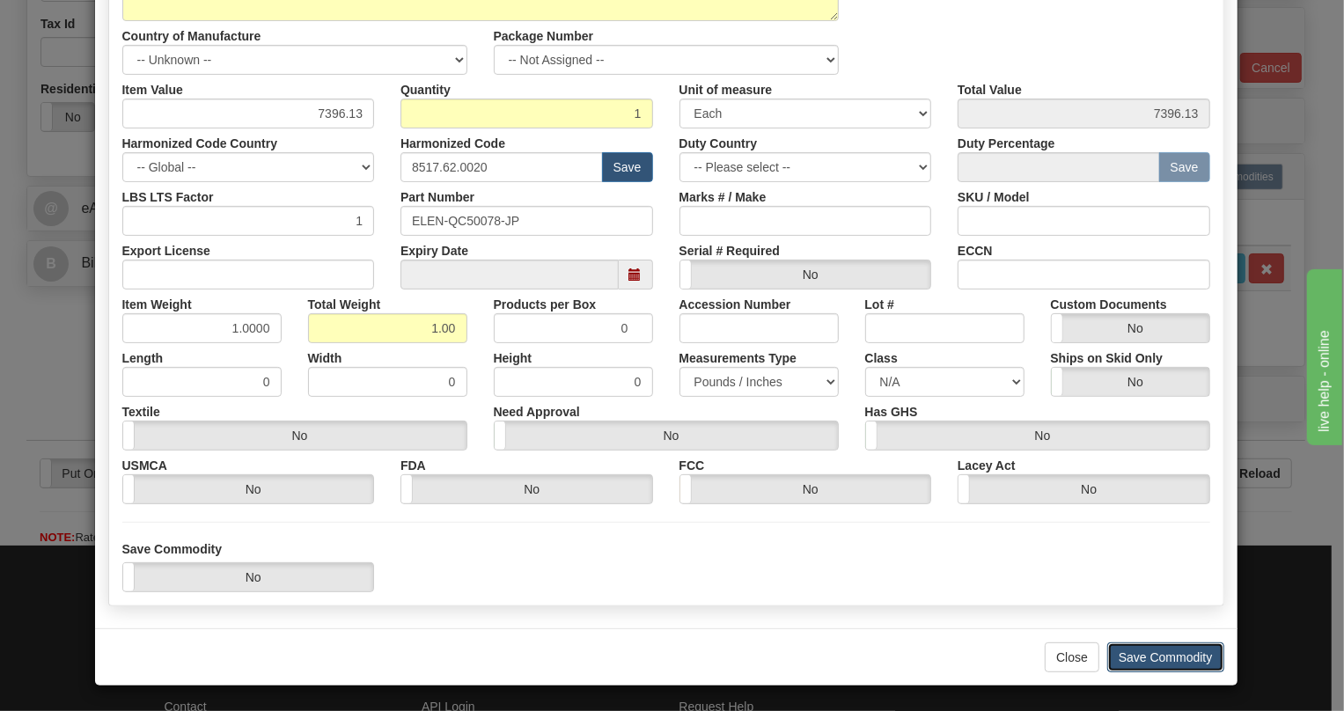
click at [1152, 655] on button "Save Commodity" at bounding box center [1165, 658] width 117 height 30
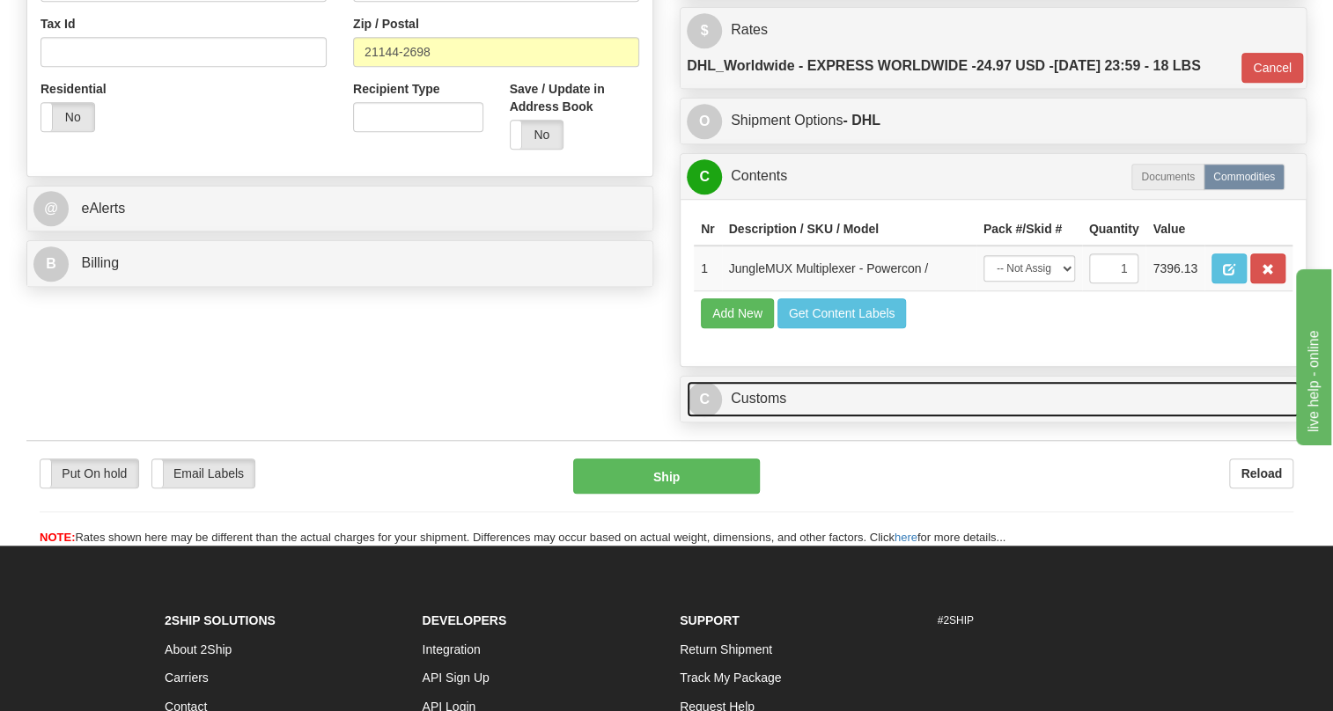
click at [749, 417] on link "C Customs" at bounding box center [993, 399] width 613 height 36
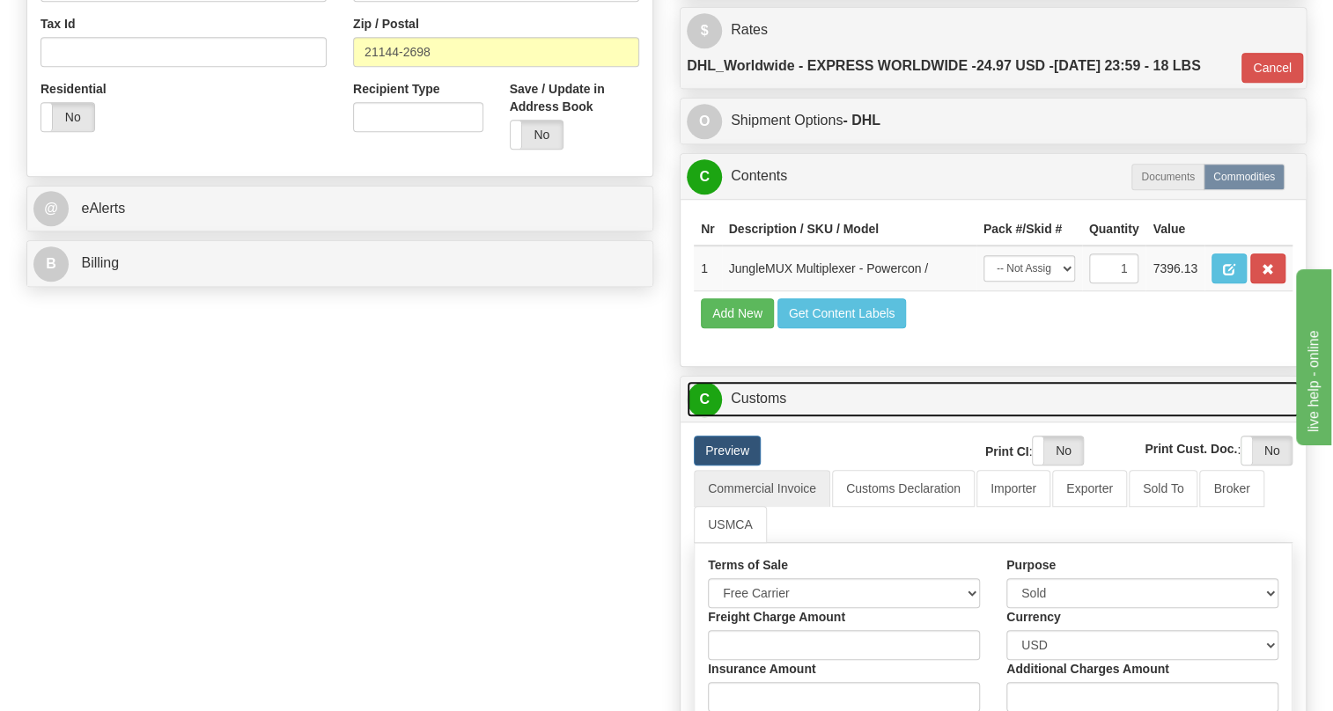
click at [746, 417] on link "C Customs" at bounding box center [993, 399] width 613 height 36
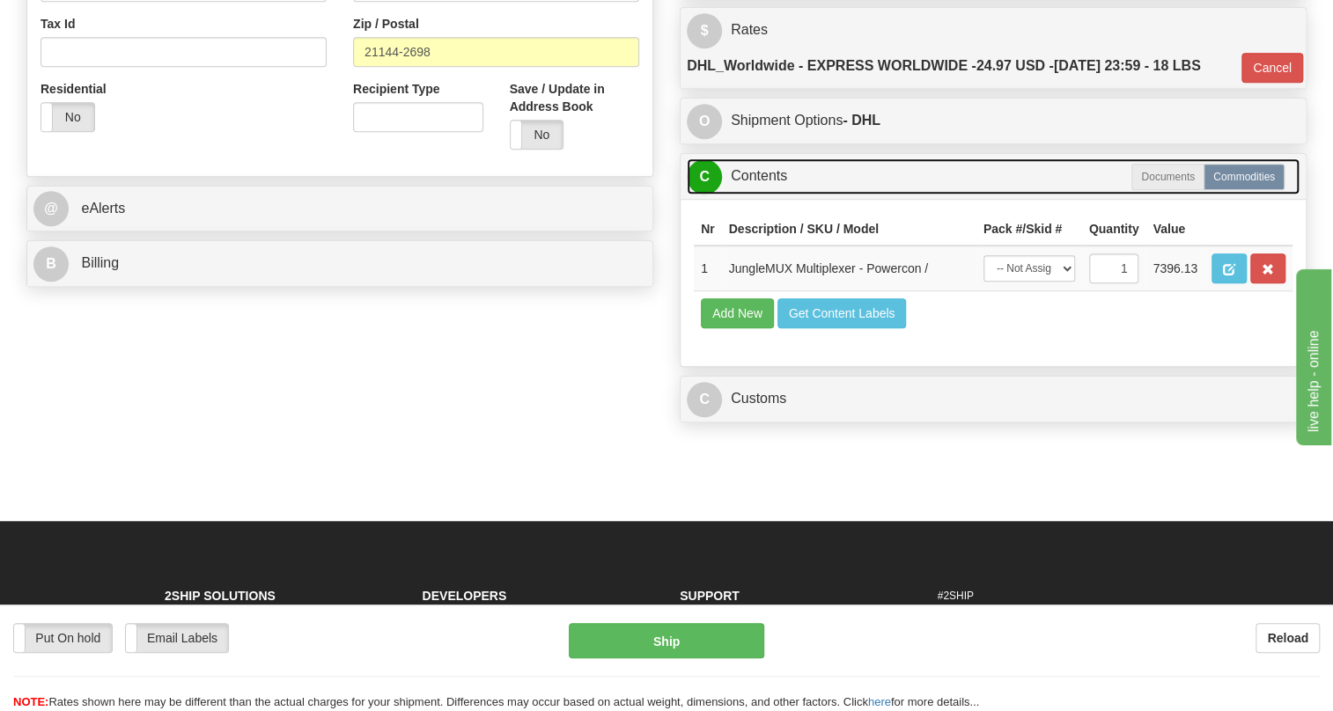
click at [763, 195] on link "C Contents" at bounding box center [993, 176] width 613 height 36
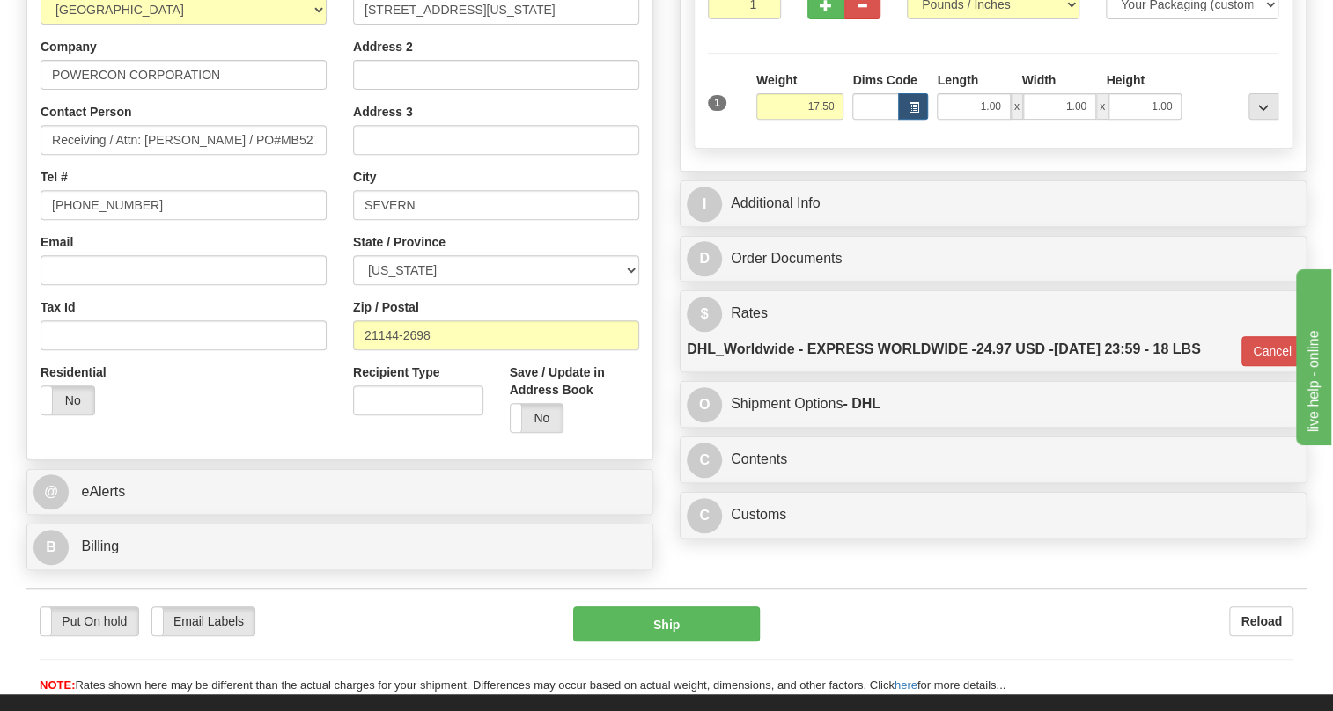
scroll to position [143, 0]
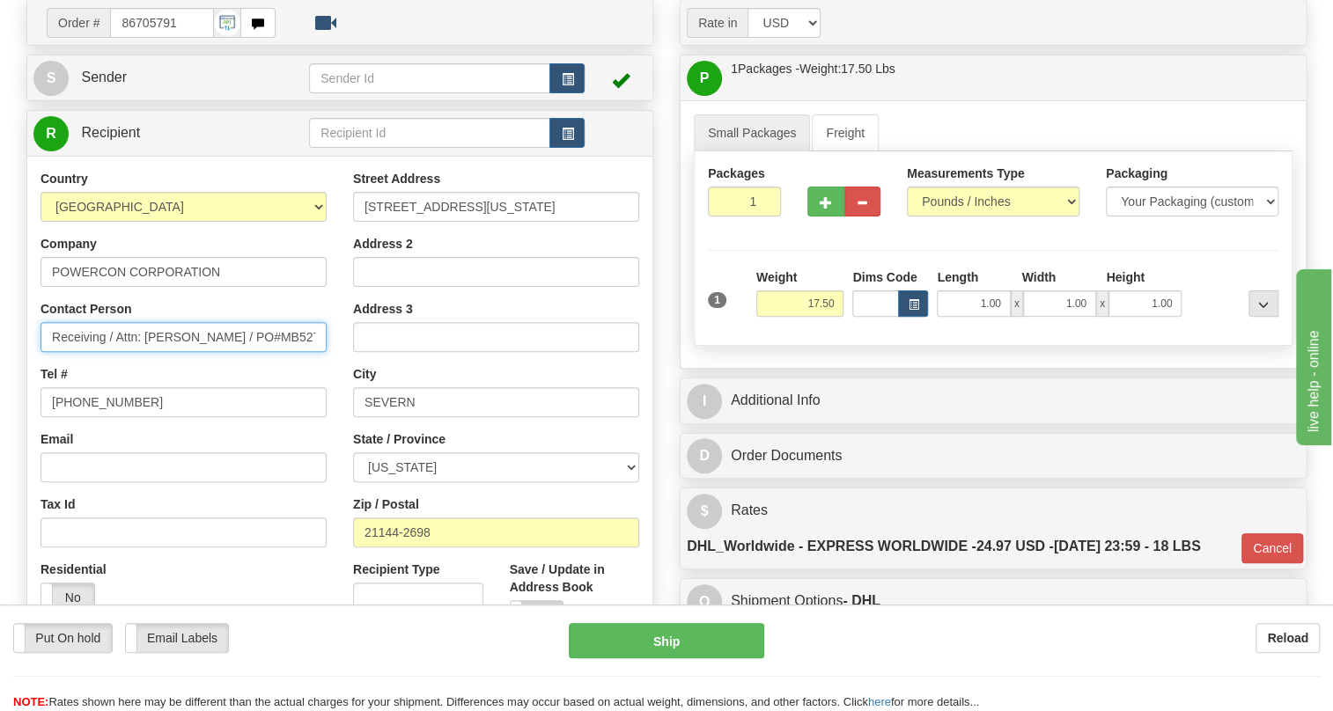
drag, startPoint x: 317, startPoint y: 374, endPoint x: 245, endPoint y: 378, distance: 72.3
click at [245, 352] on input "Receiving / Attn: Dawn Patterson / PO#MB5275" at bounding box center [183, 337] width 286 height 30
type input "Receiving / Attn: Dawn Patterson /"
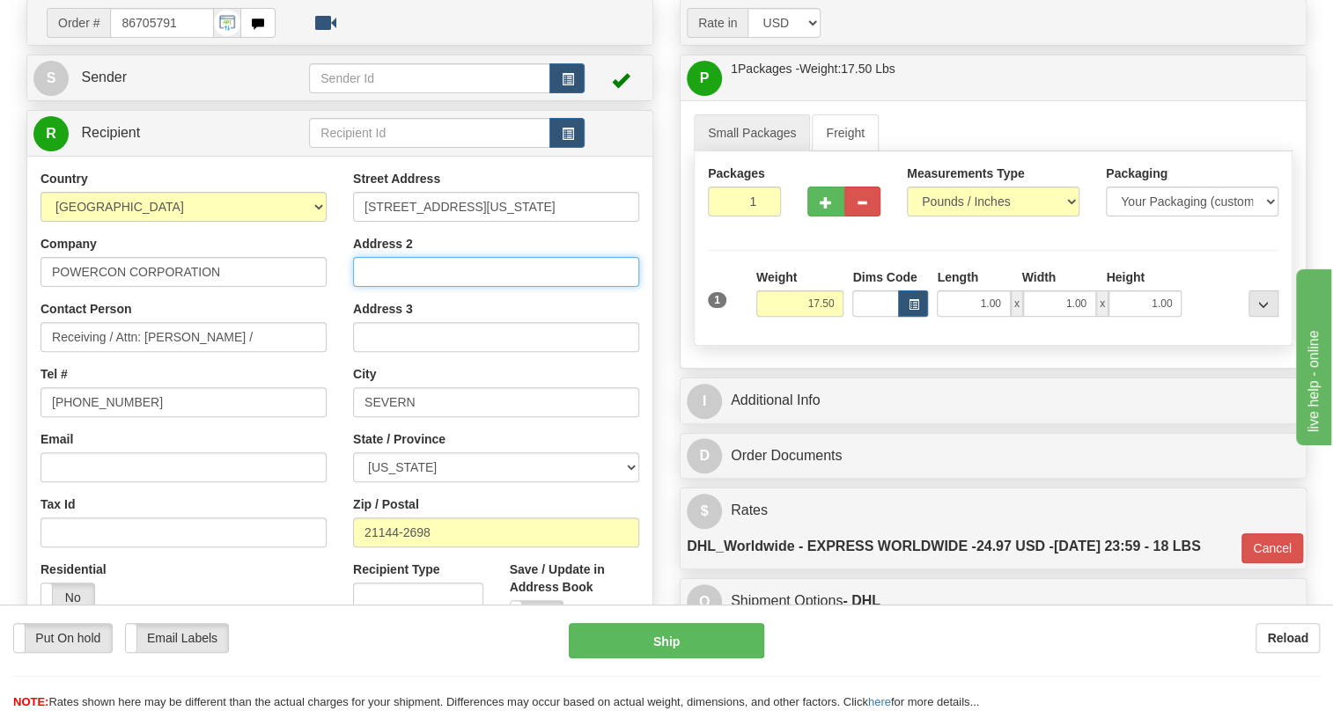
click at [381, 287] on input "Address 2" at bounding box center [496, 272] width 286 height 30
paste input "PO#MB5275"
click at [386, 287] on input "PO#MB5275" at bounding box center [496, 272] width 286 height 30
type input "PO# MB5275"
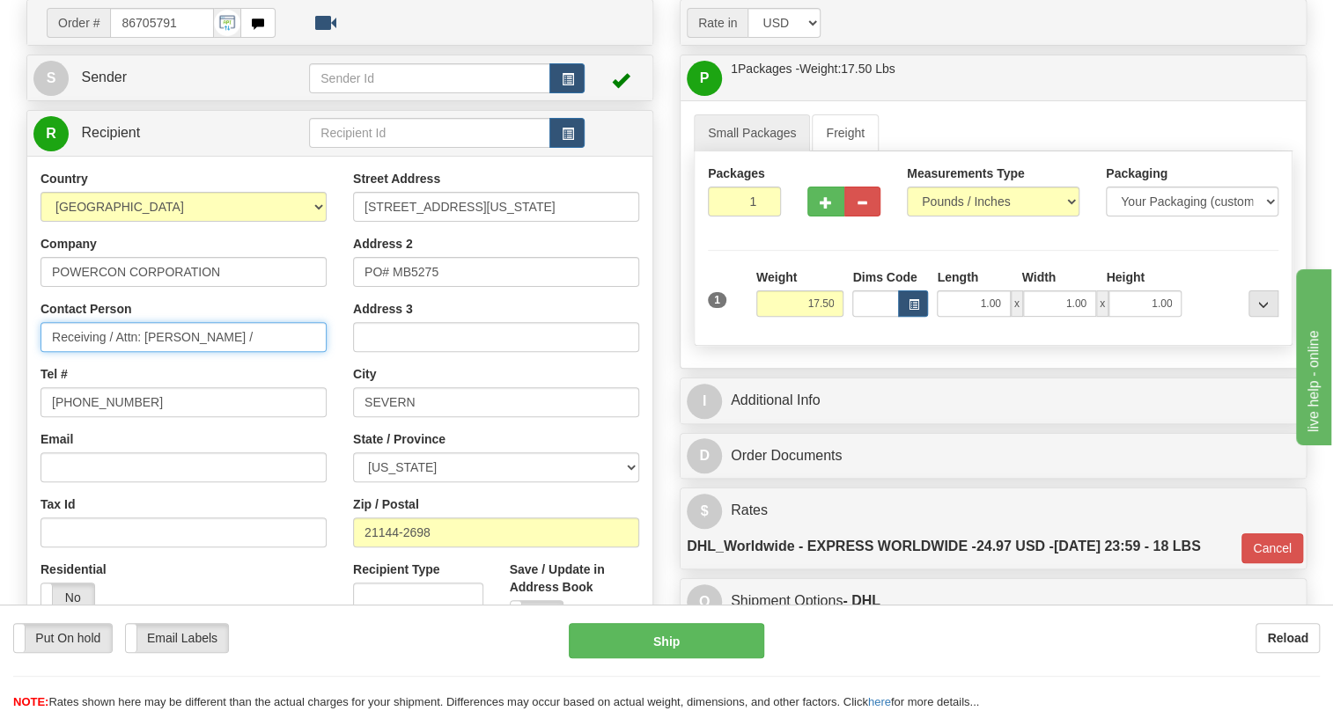
drag, startPoint x: 115, startPoint y: 376, endPoint x: 29, endPoint y: 378, distance: 86.3
click at [29, 378] on div "Country AFGHANISTAN ALAND ISLANDS ALBANIA ALGERIA AMERICAN SAMOA ANDORRA ANGOLA…" at bounding box center [183, 398] width 312 height 456
click at [179, 352] on input "Attn: Dawn Patterson /" at bounding box center [183, 337] width 286 height 30
click at [218, 352] on input "Attn: Dawn Patterson /" at bounding box center [183, 337] width 286 height 30
paste input "Margaret Butler 410-519-2216"
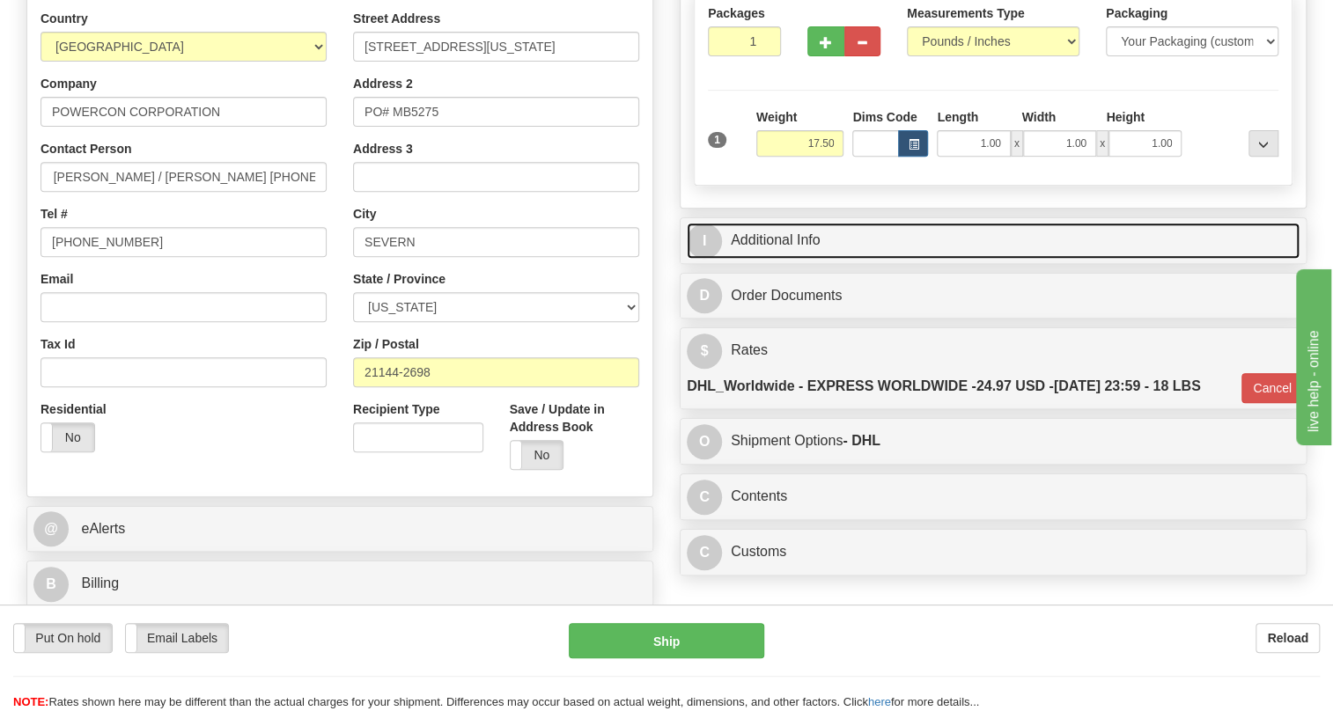
scroll to position [0, 0]
click at [809, 259] on link "I Additional Info" at bounding box center [993, 241] width 613 height 36
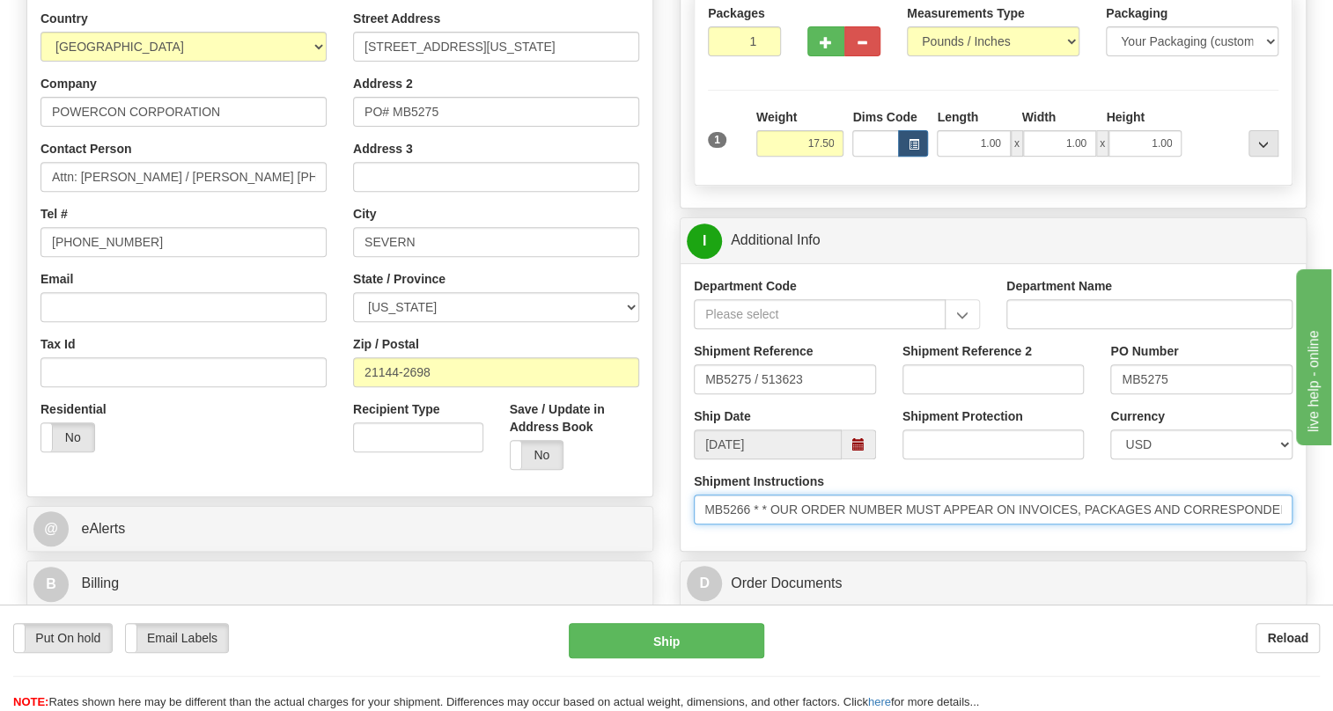
scroll to position [0, 561]
drag, startPoint x: 1151, startPoint y: 542, endPoint x: 717, endPoint y: 572, distance: 435.0
click at [717, 538] on div "Shipment Instructions * MARK TO THE ATTN OF: DAWN PATTERSON\ * {MARK CARTON & C…" at bounding box center [992, 505] width 625 height 65
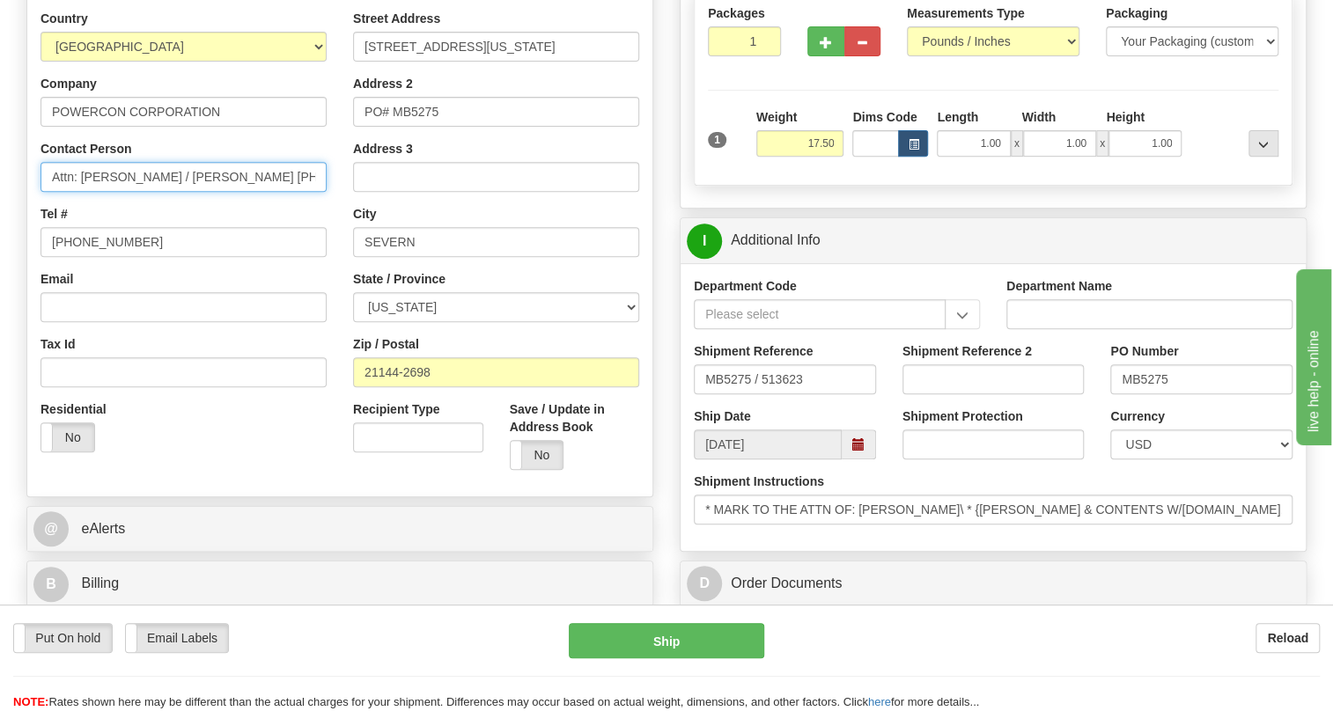
scroll to position [0, 28]
drag, startPoint x: 269, startPoint y: 218, endPoint x: 327, endPoint y: 221, distance: 58.2
click at [327, 221] on div "Country AFGHANISTAN ALAND ISLANDS ALBANIA ALGERIA AMERICAN SAMOA ANDORRA ANGOLA…" at bounding box center [183, 238] width 312 height 456
type input "Attn: Dawn Patterson / Margaret Butler"
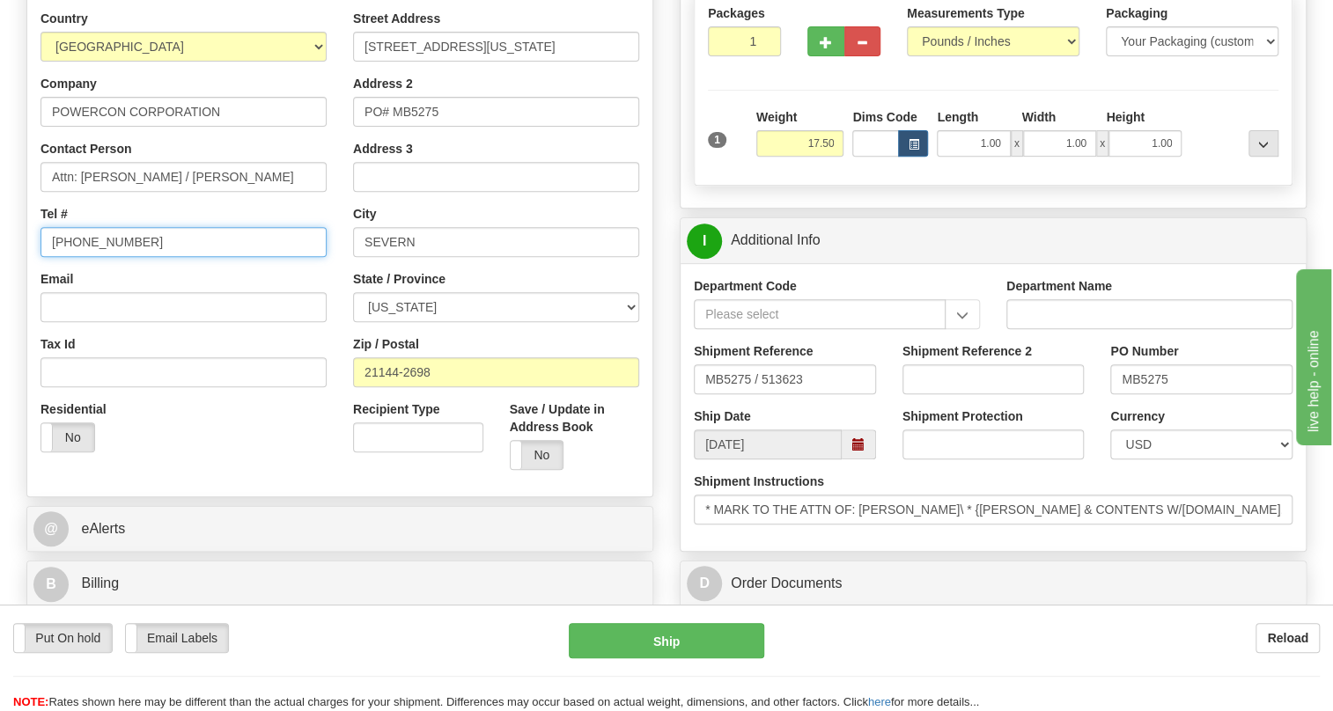
click at [95, 257] on input "[PHONE_NUMBER]" at bounding box center [183, 242] width 286 height 30
paste input "410-519-2216"
type input "410-519-2216"
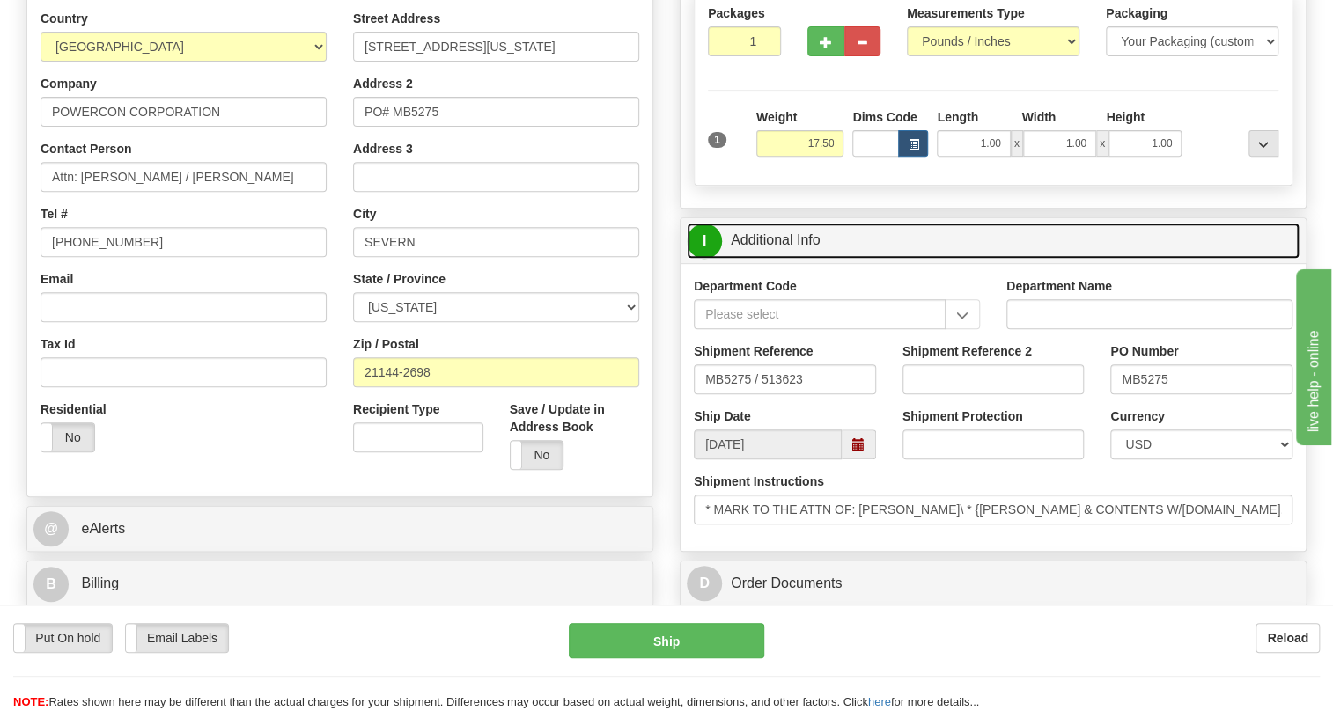
click at [797, 259] on link "I Additional Info" at bounding box center [993, 241] width 613 height 36
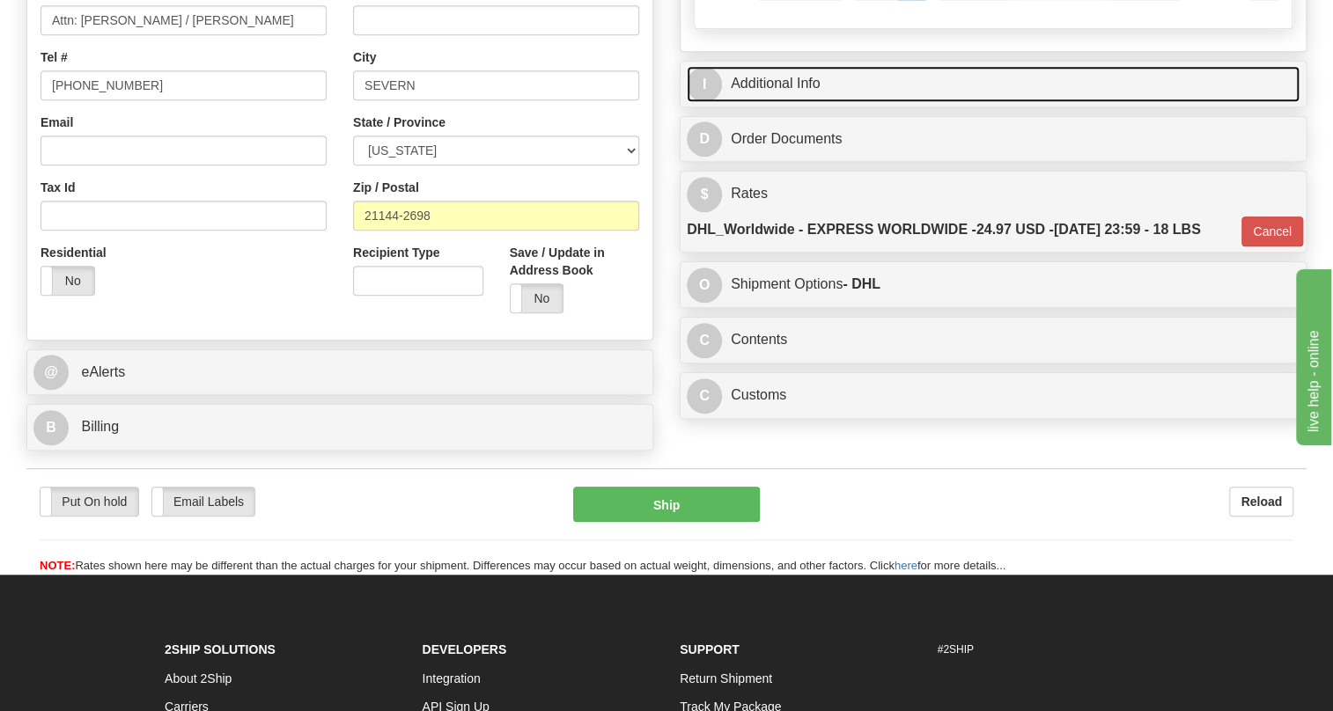
scroll to position [464, 0]
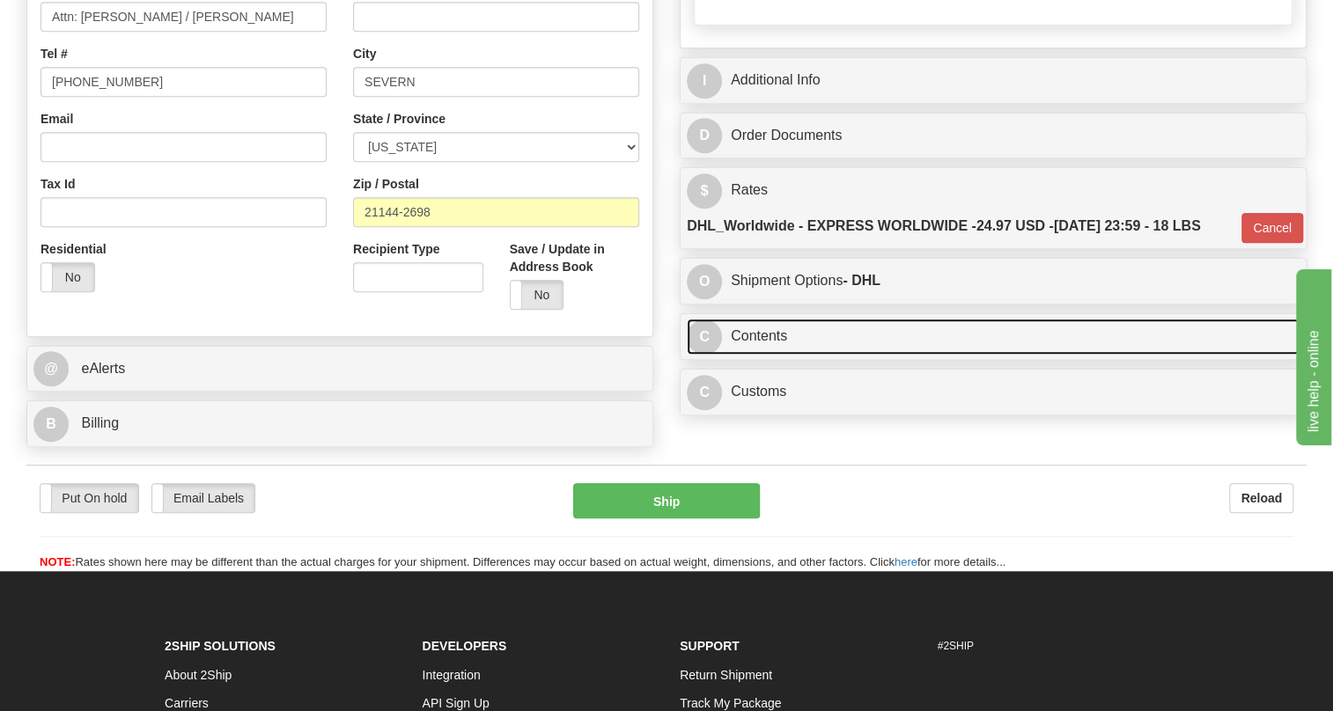
click at [757, 355] on link "C Contents" at bounding box center [993, 337] width 613 height 36
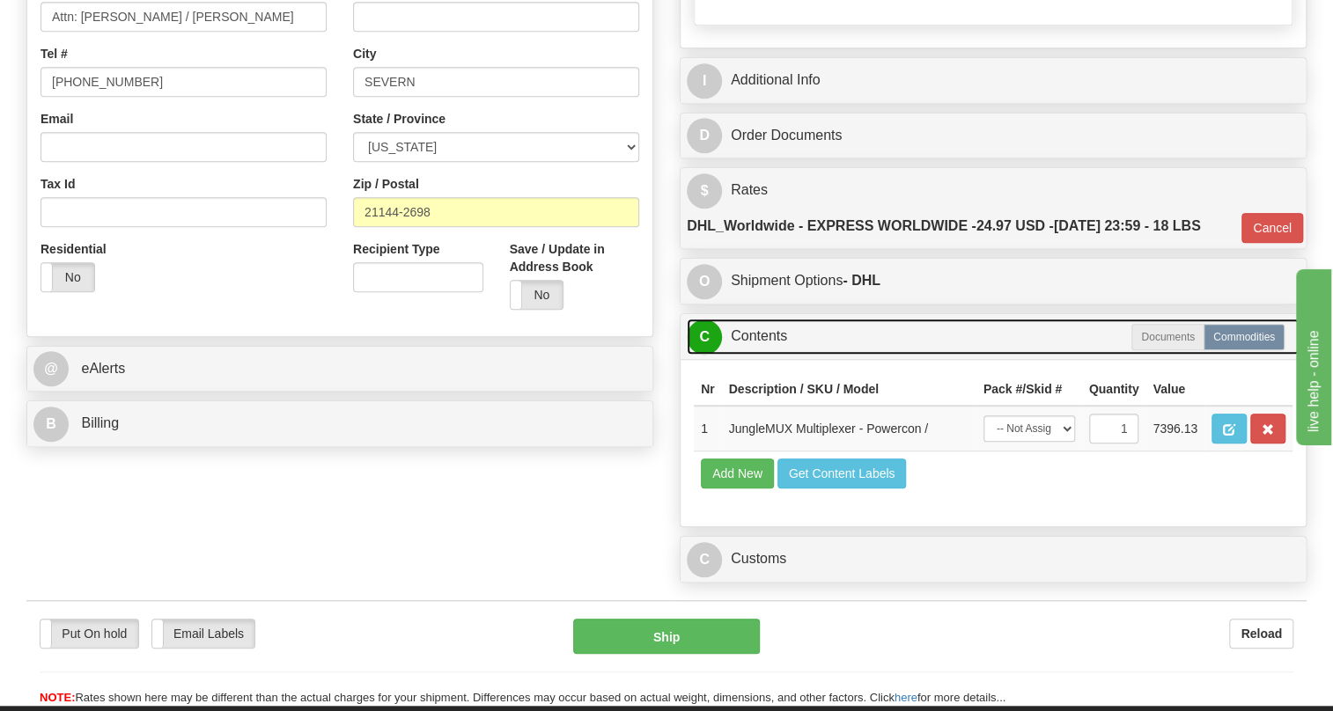
click at [768, 355] on link "C Contents" at bounding box center [993, 337] width 613 height 36
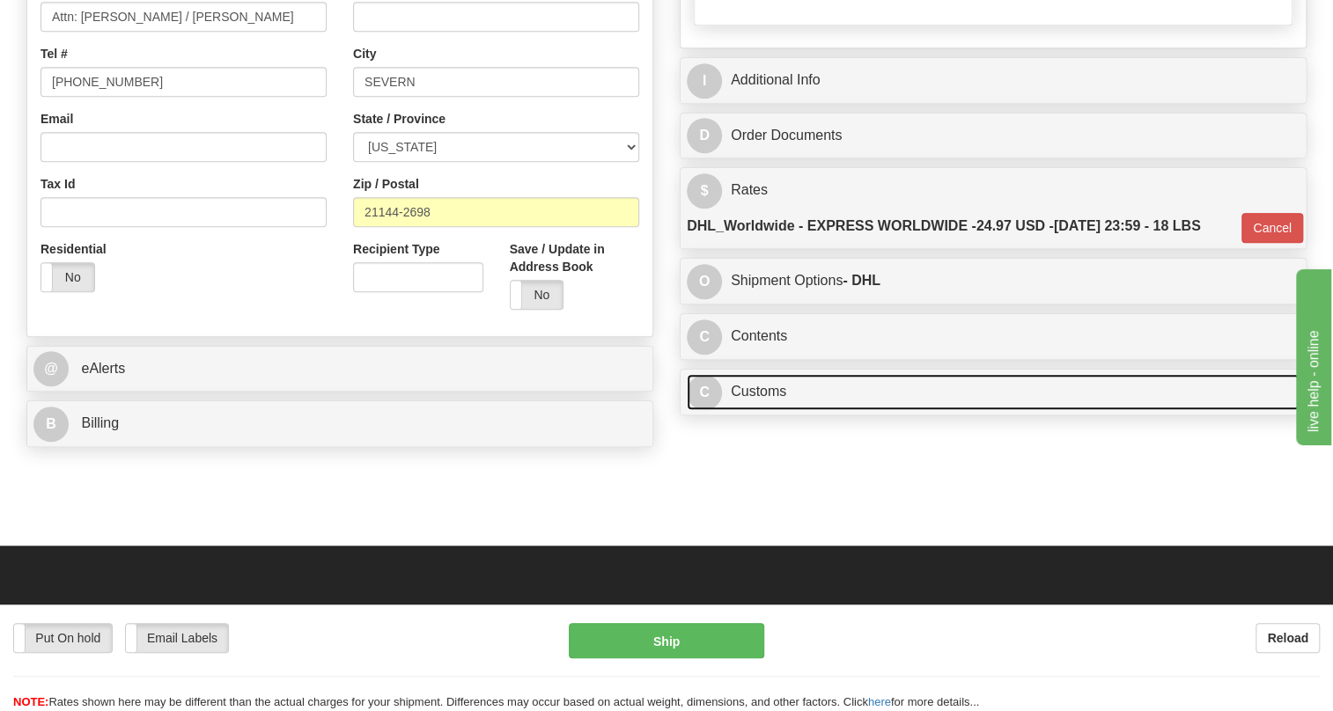
click at [759, 410] on link "C Customs" at bounding box center [993, 392] width 613 height 36
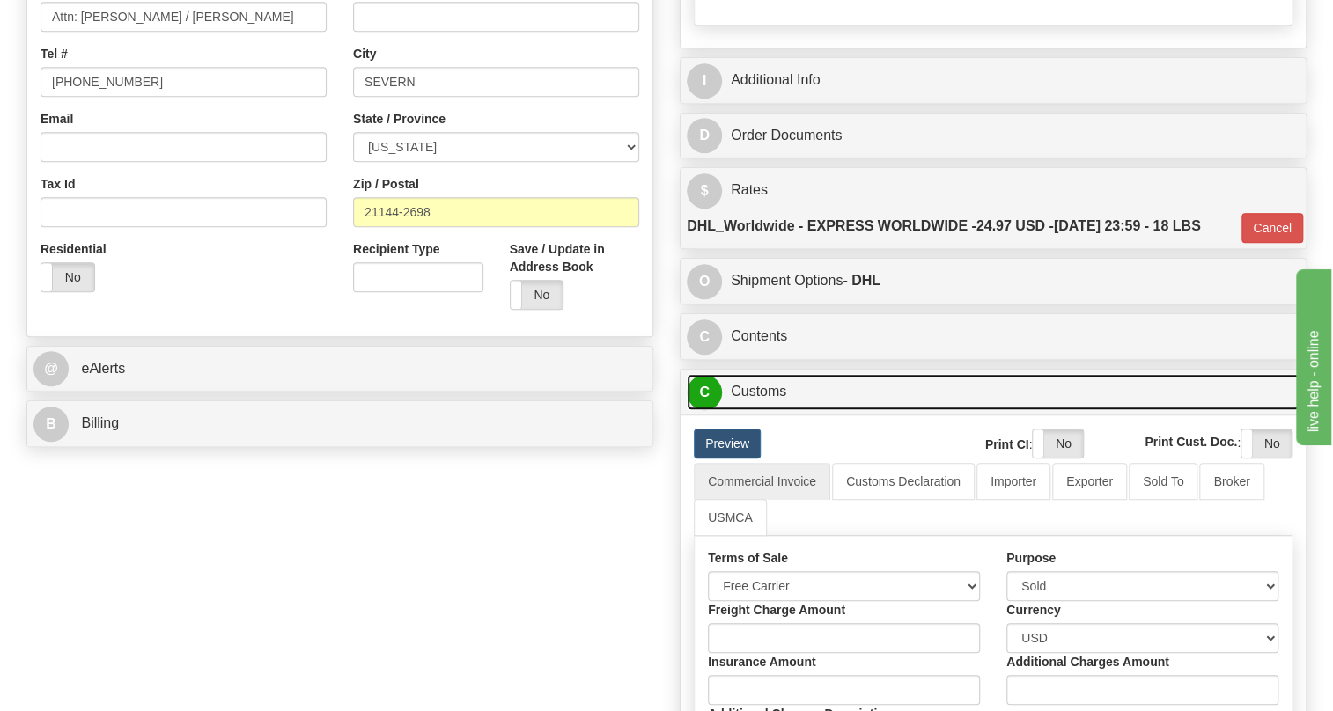
click at [759, 410] on link "C Customs" at bounding box center [993, 392] width 613 height 36
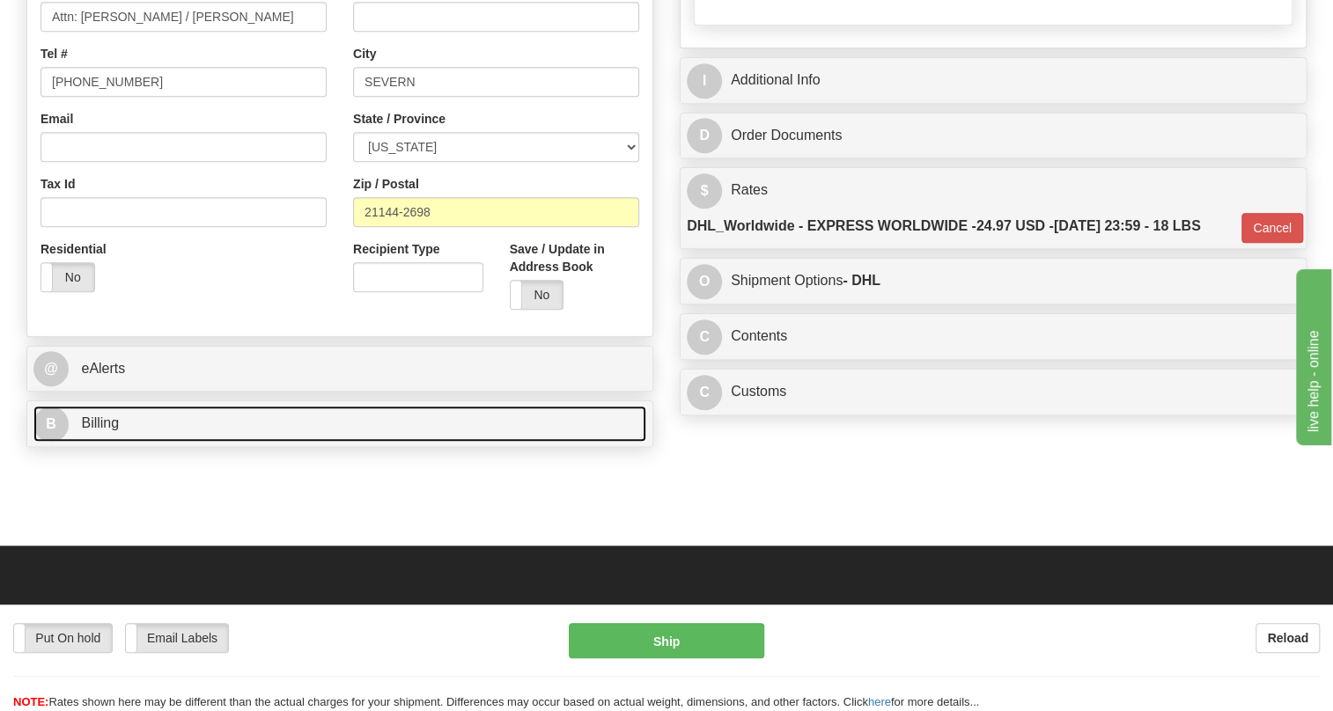
click at [114, 430] on span "Billing" at bounding box center [100, 422] width 38 height 15
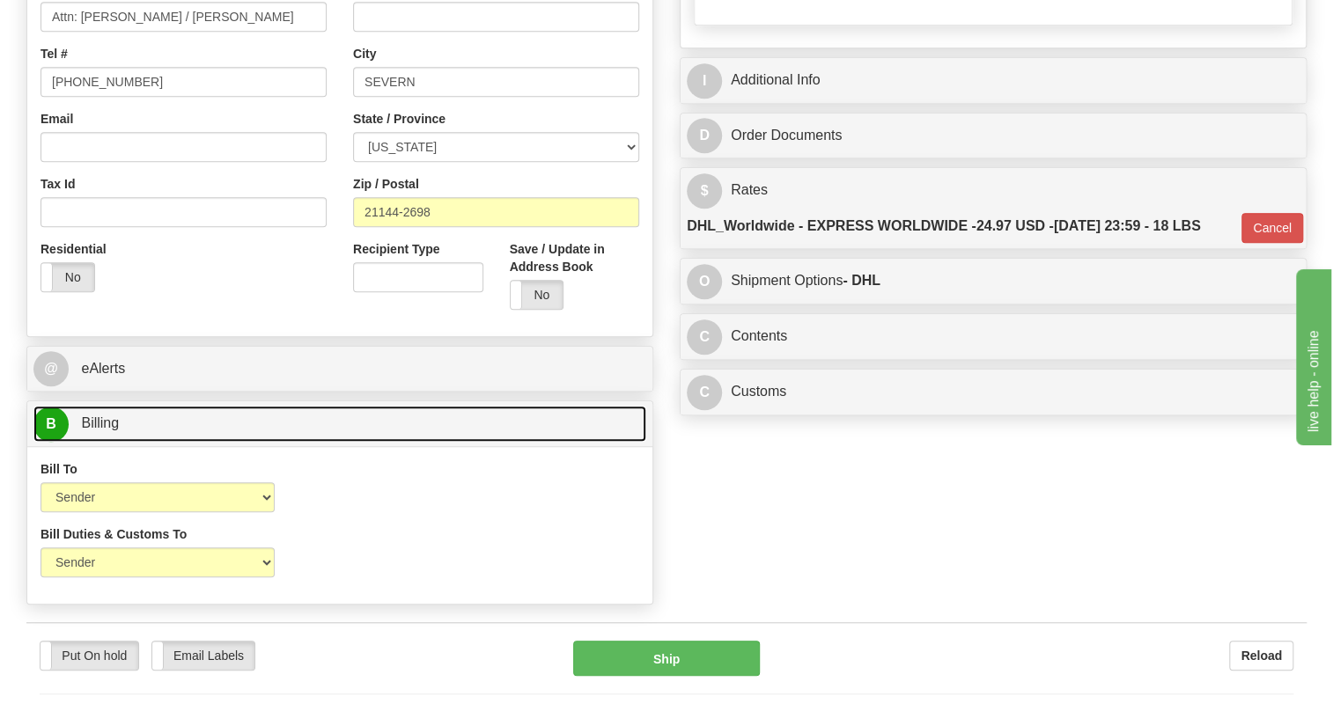
click at [114, 430] on span "Billing" at bounding box center [100, 422] width 38 height 15
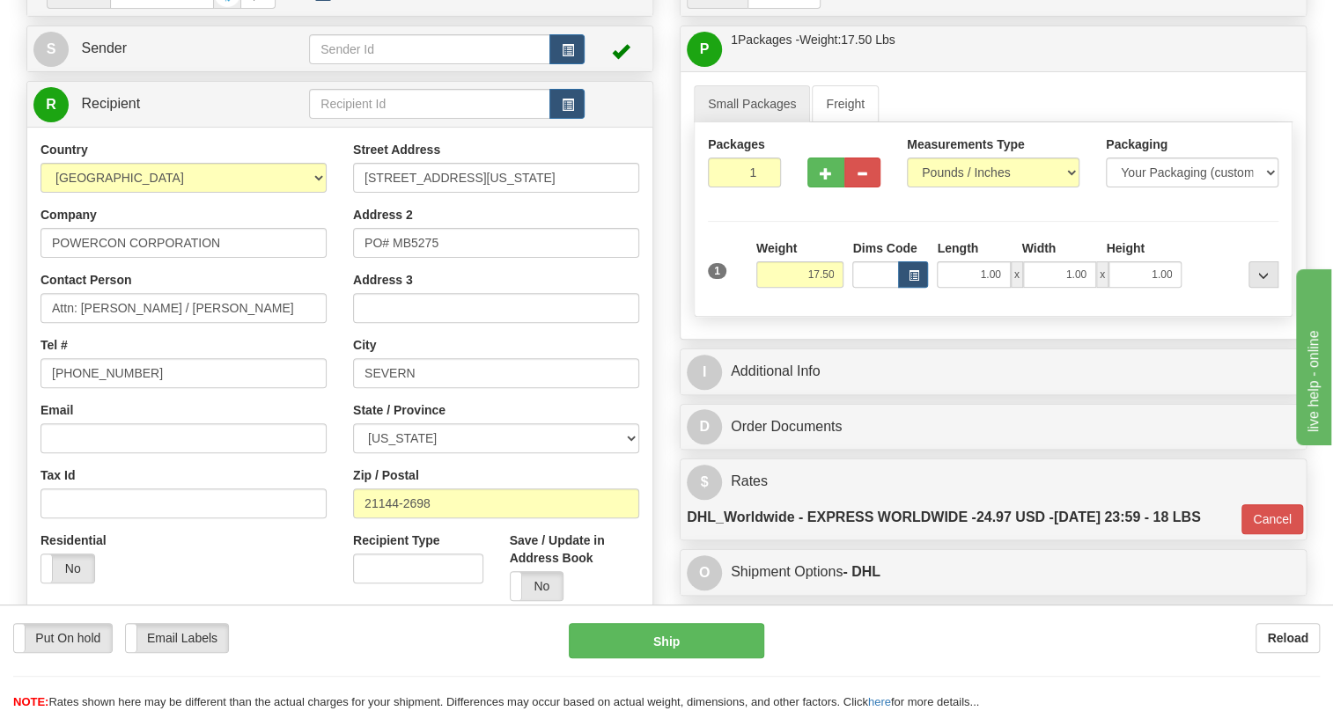
scroll to position [143, 0]
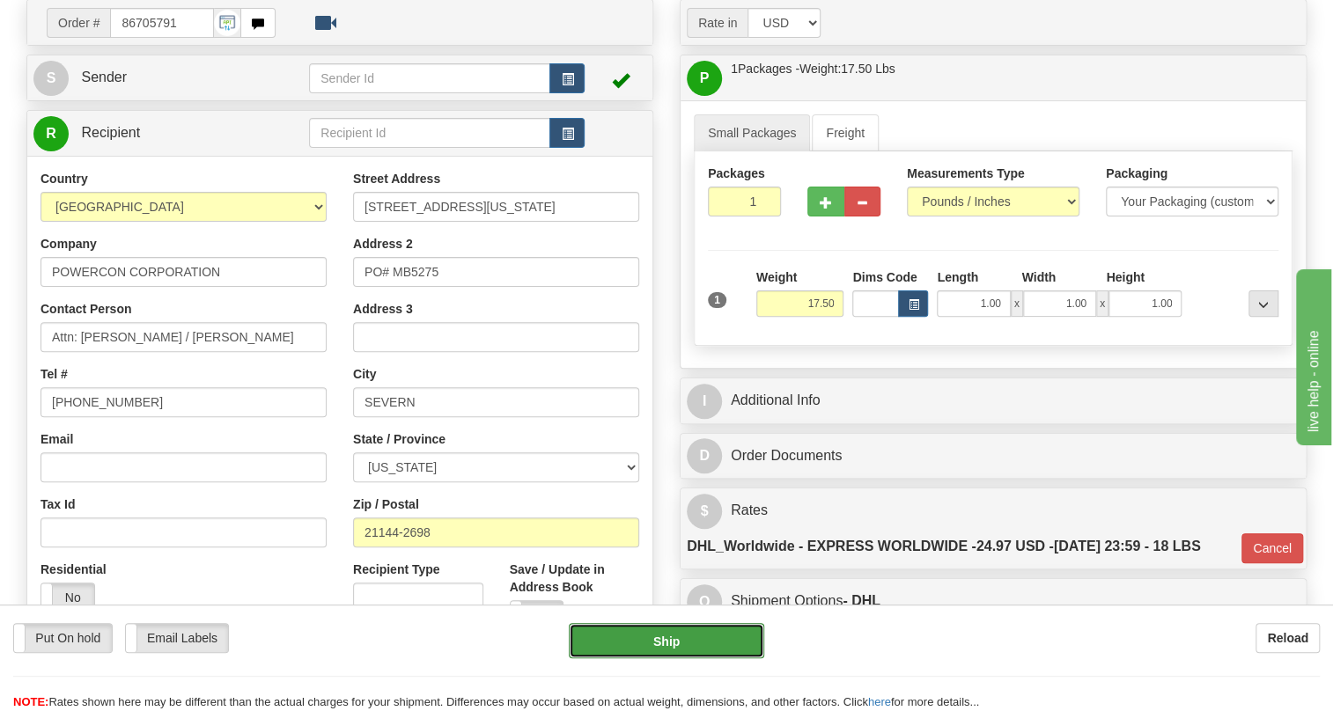
click at [670, 642] on button "Ship" at bounding box center [666, 640] width 195 height 35
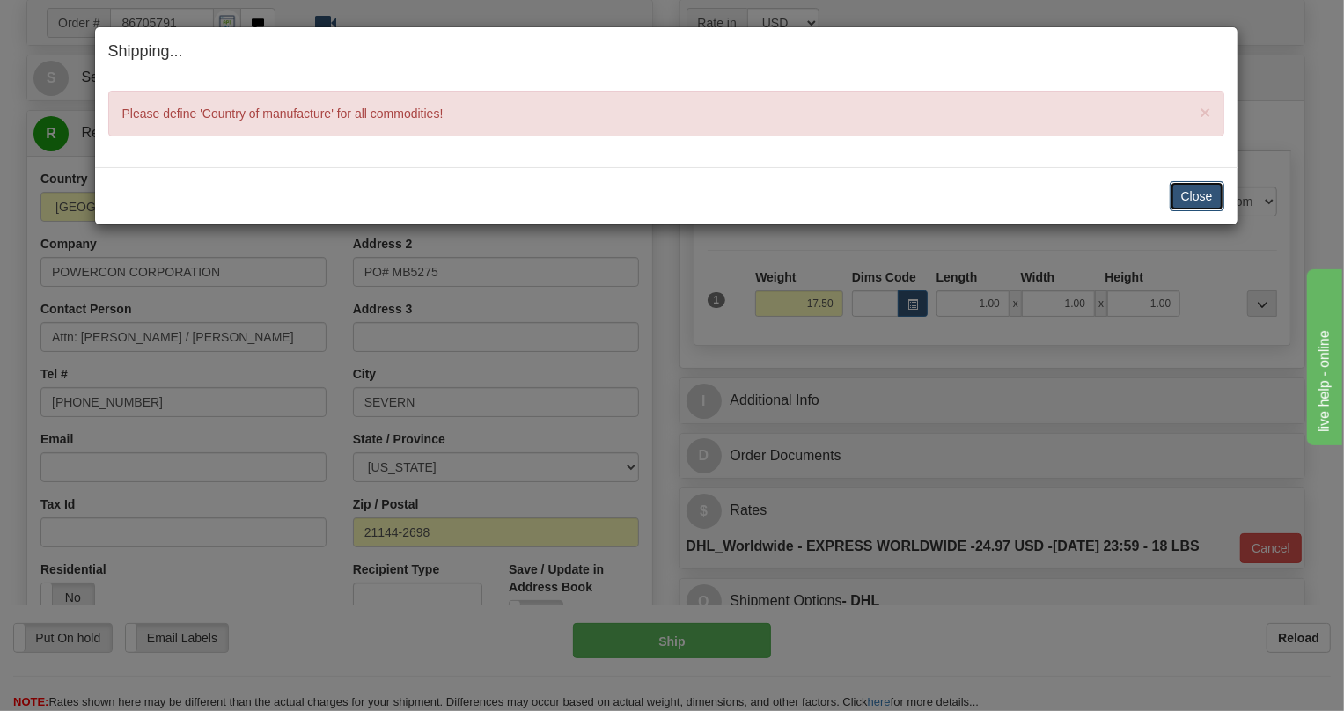
click at [1198, 198] on button "Close" at bounding box center [1197, 196] width 55 height 30
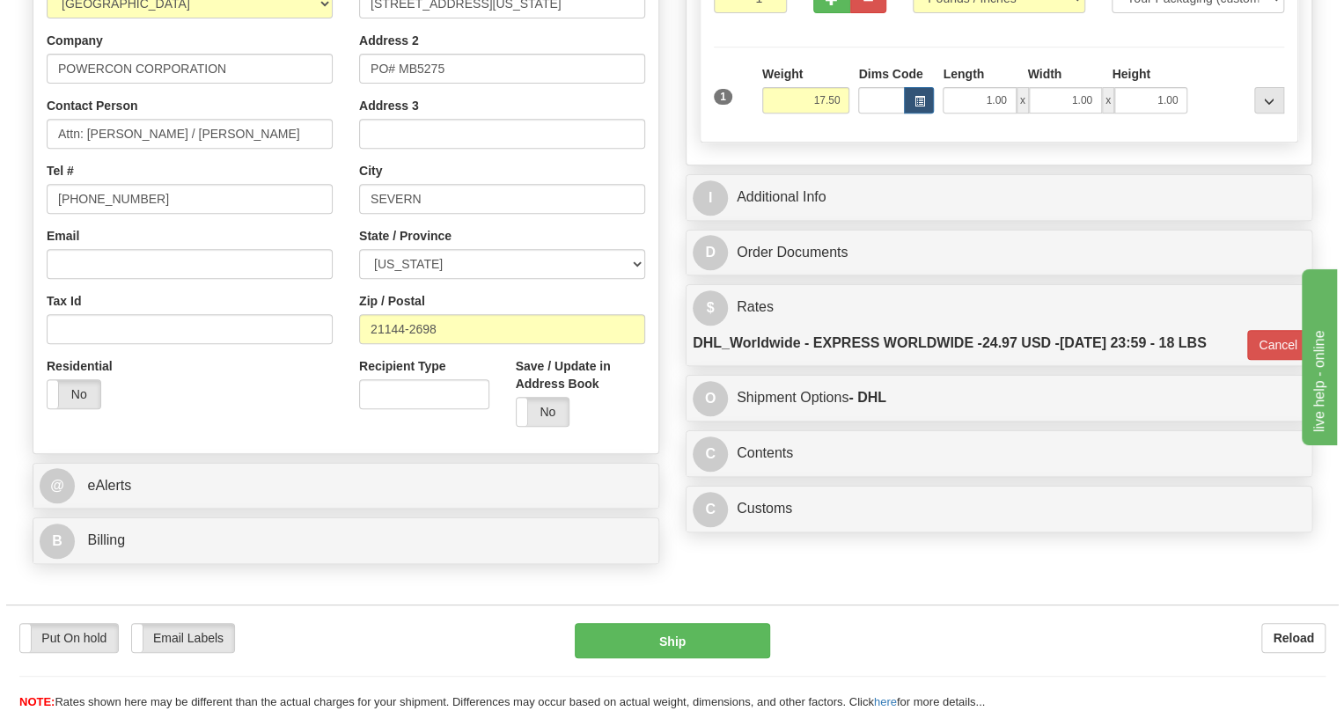
scroll to position [384, 0]
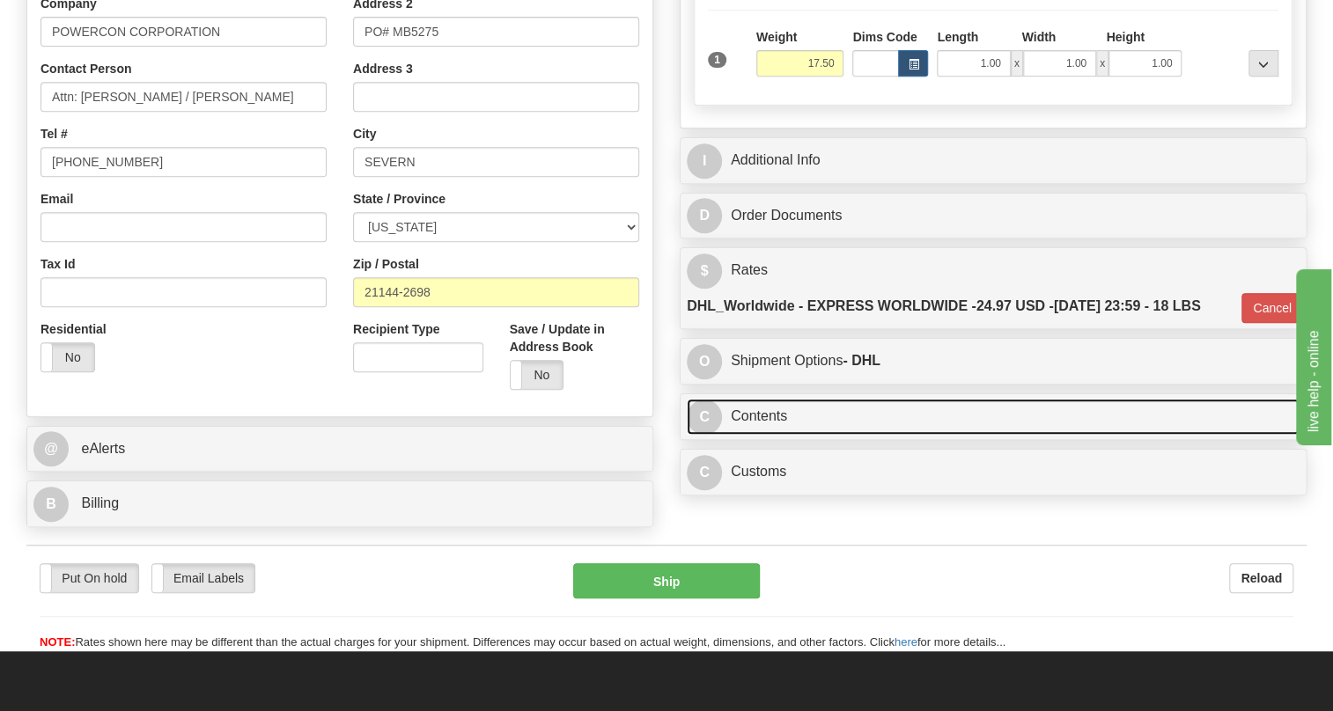
click at [761, 435] on link "C Contents" at bounding box center [993, 417] width 613 height 36
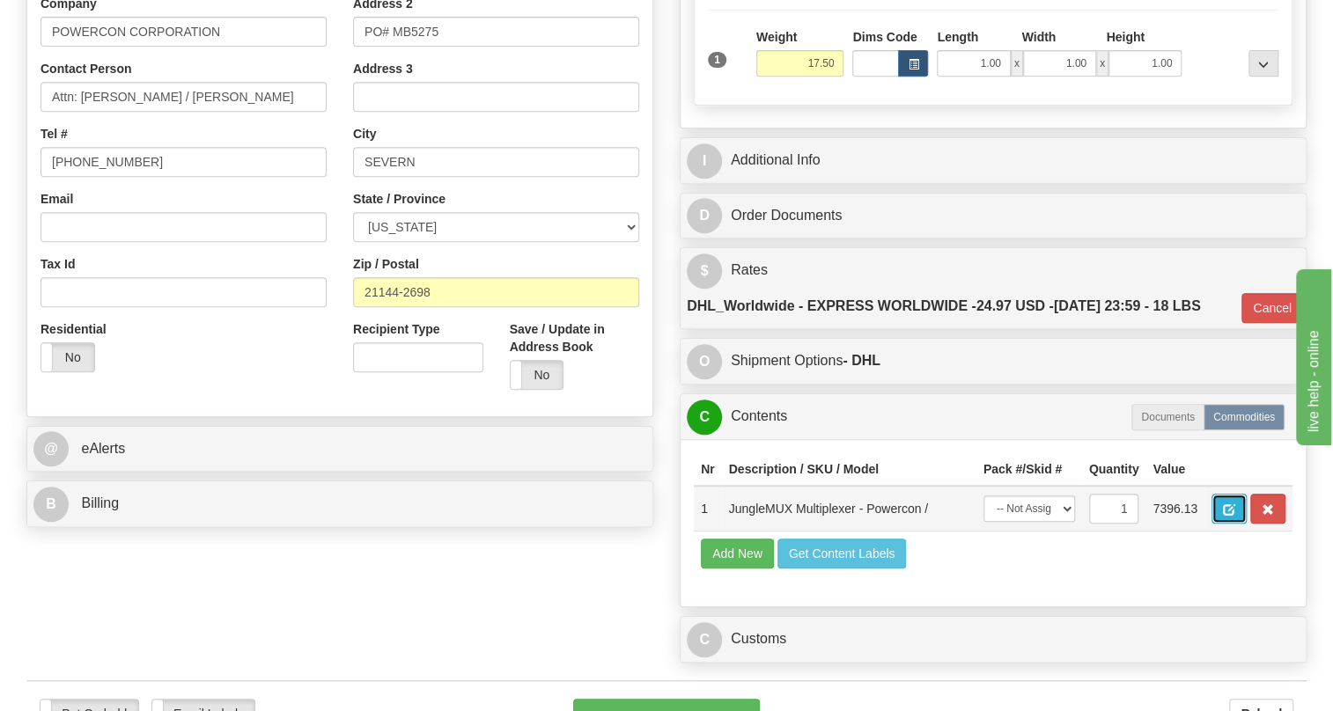
click at [1229, 516] on span "button" at bounding box center [1229, 509] width 12 height 11
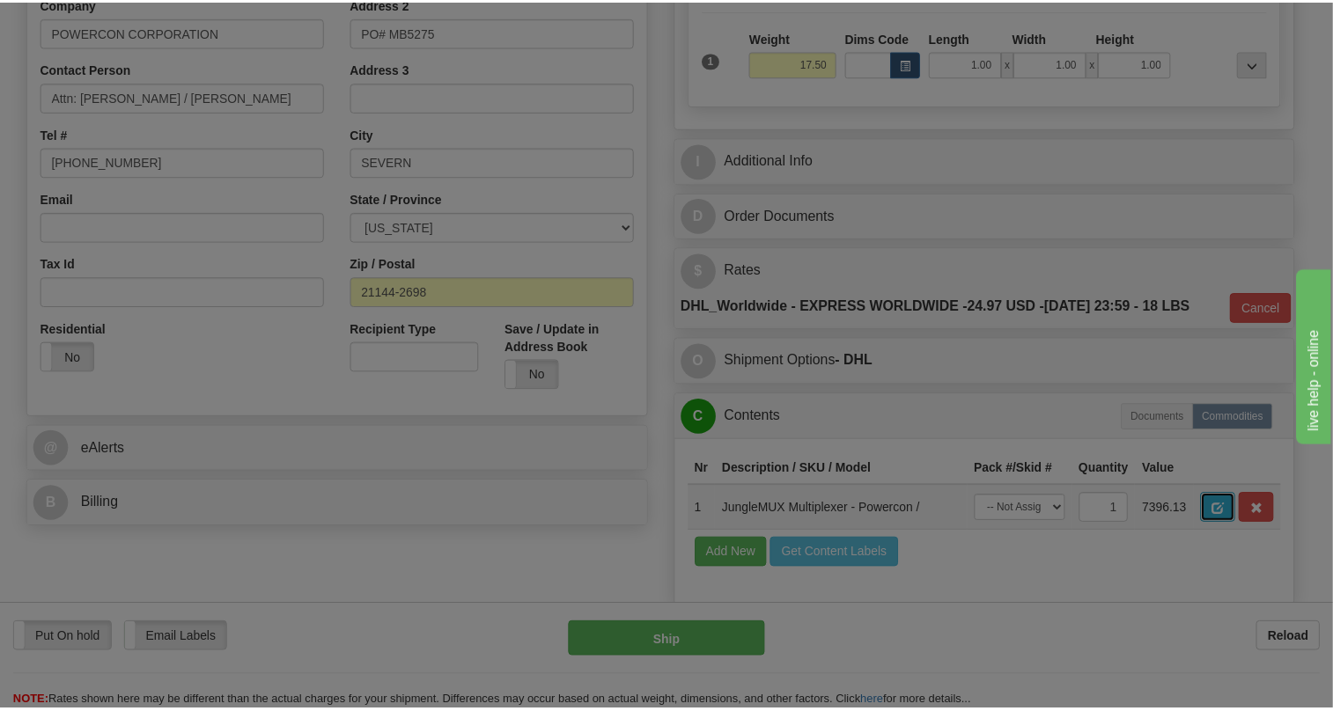
scroll to position [0, 0]
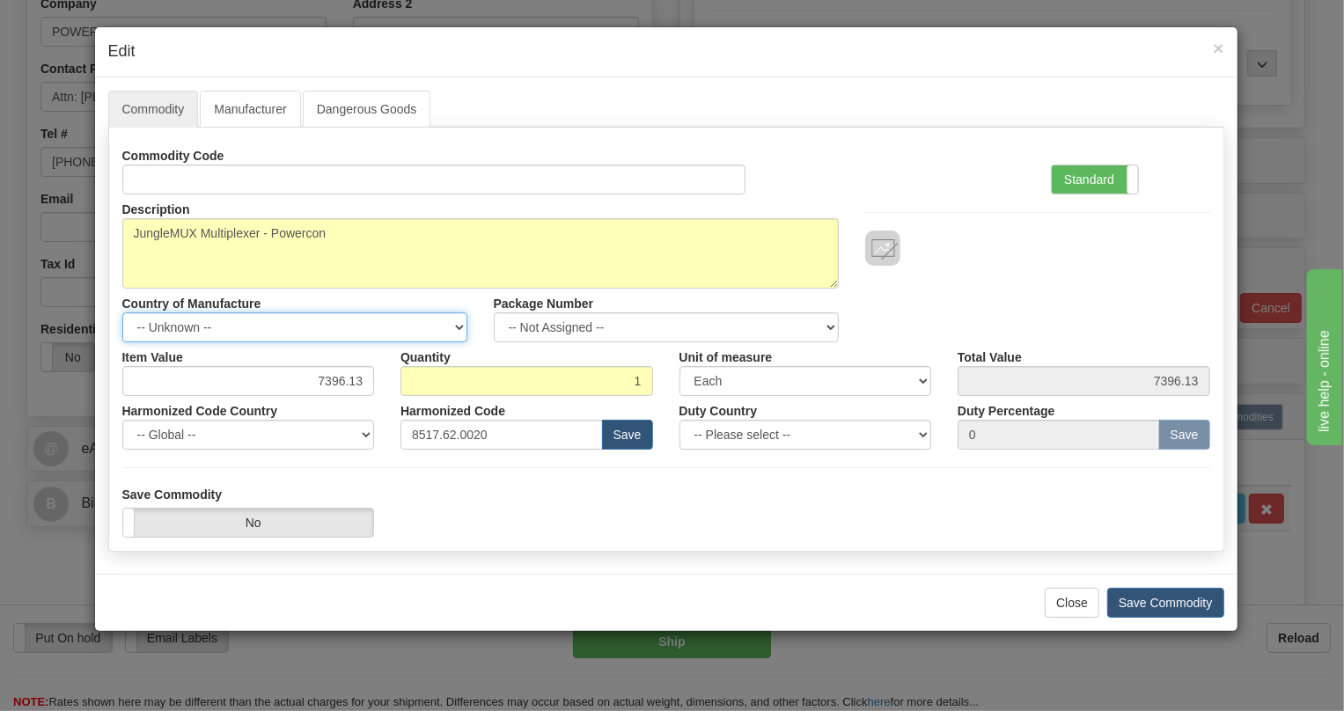
click at [454, 323] on select "-- Unknown -- AFGHANISTAN ALAND ISLANDS ALBANIA ALGERIA AMERICAN SAMOA ANDORRA …" at bounding box center [294, 327] width 345 height 30
select select "CA"
click at [122, 312] on select "-- Unknown -- AFGHANISTAN ALAND ISLANDS ALBANIA ALGERIA AMERICAN SAMOA ANDORRA …" at bounding box center [294, 327] width 345 height 30
click at [1170, 602] on button "Save Commodity" at bounding box center [1165, 603] width 117 height 30
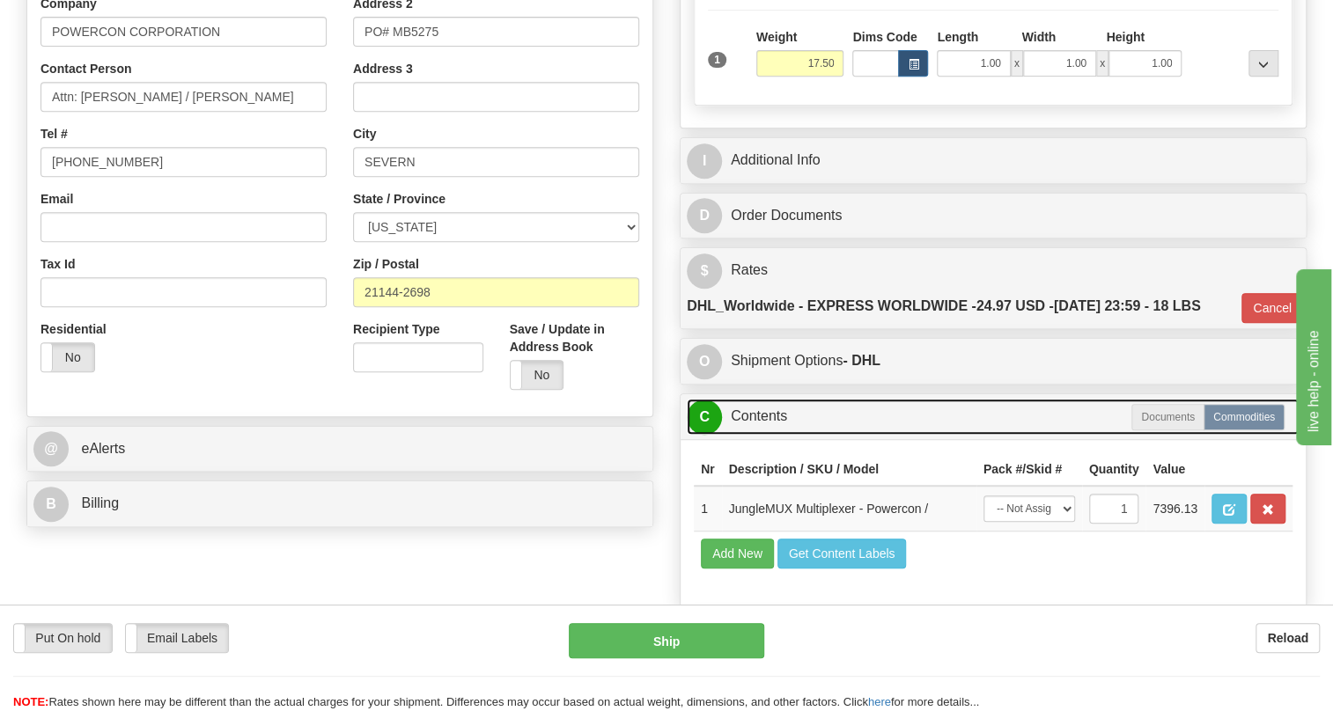
click at [758, 435] on link "C Contents" at bounding box center [993, 417] width 613 height 36
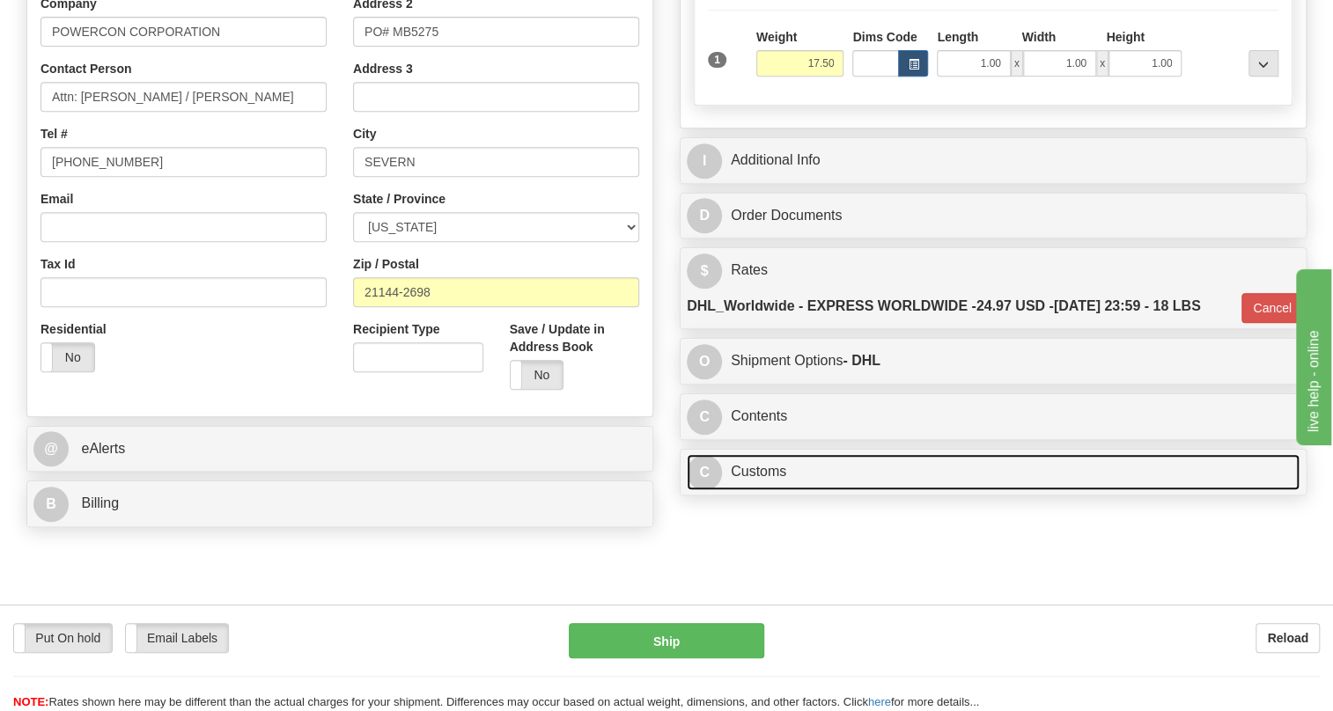
click at [754, 490] on link "C Customs" at bounding box center [993, 472] width 613 height 36
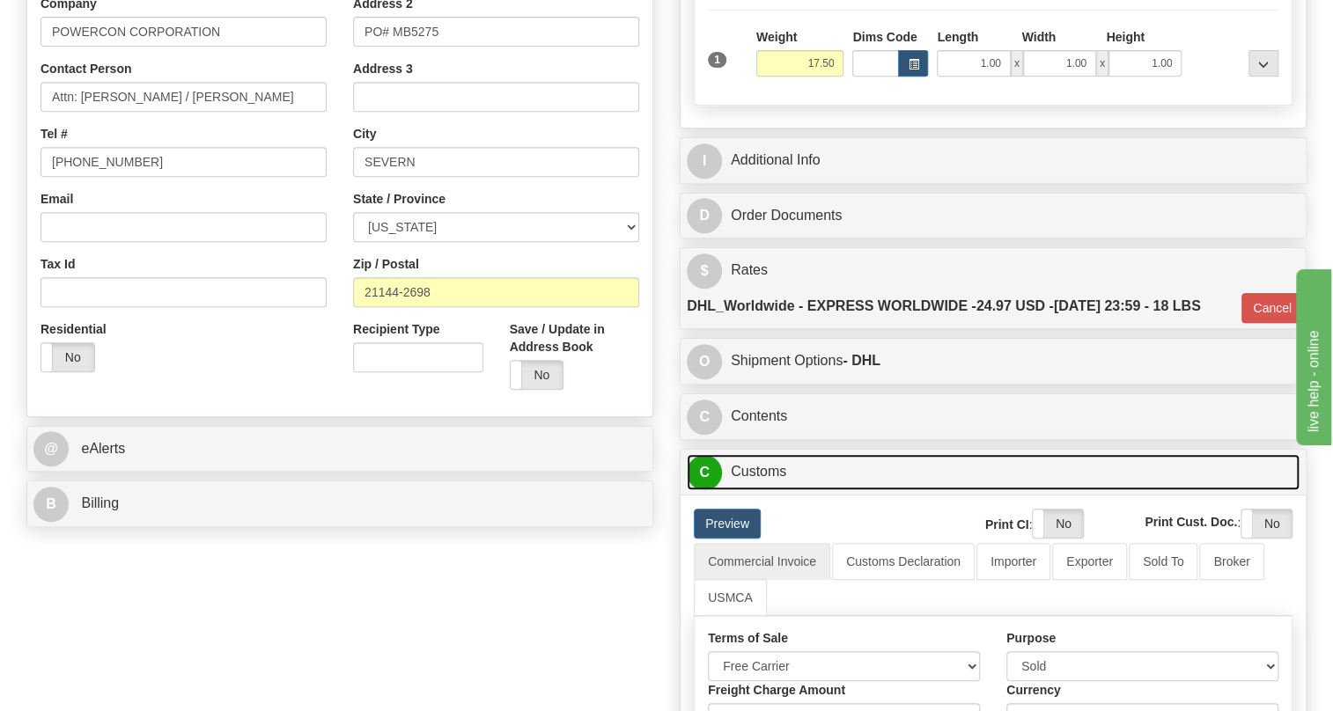
click at [754, 490] on link "C Customs" at bounding box center [993, 472] width 613 height 36
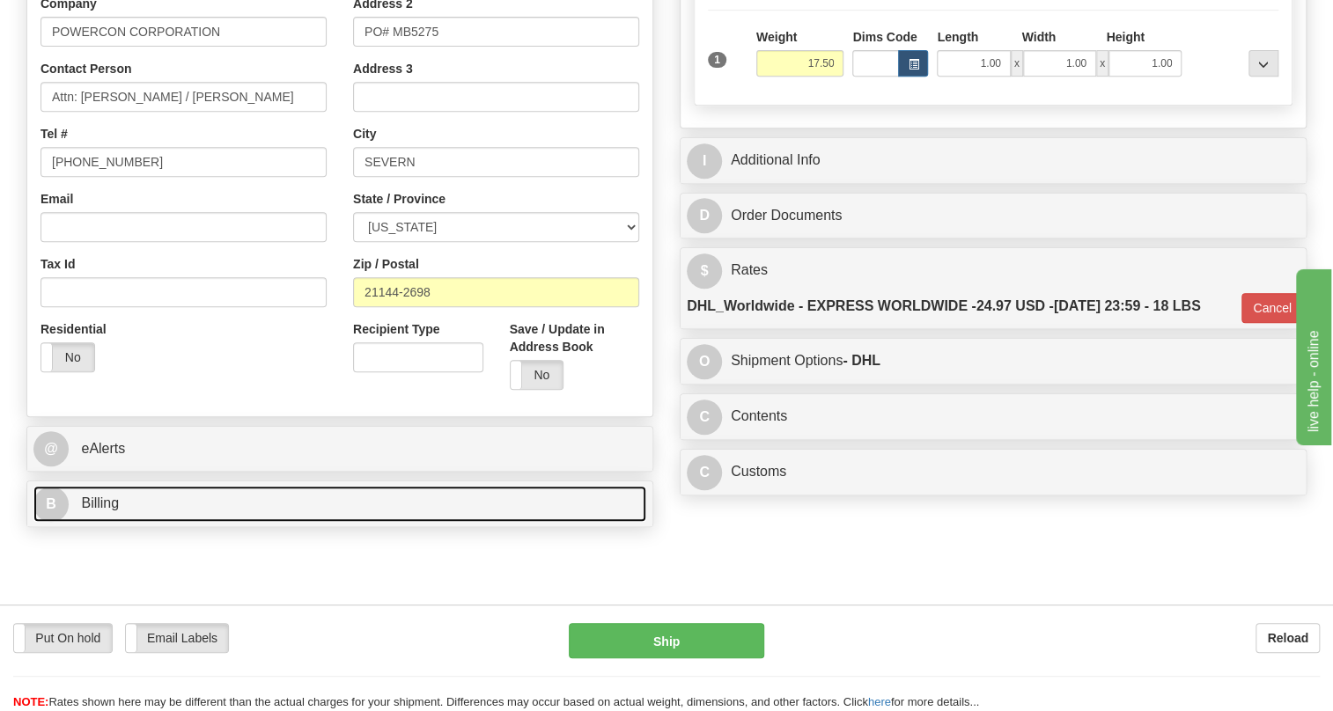
click at [116, 511] on span "Billing" at bounding box center [100, 503] width 38 height 15
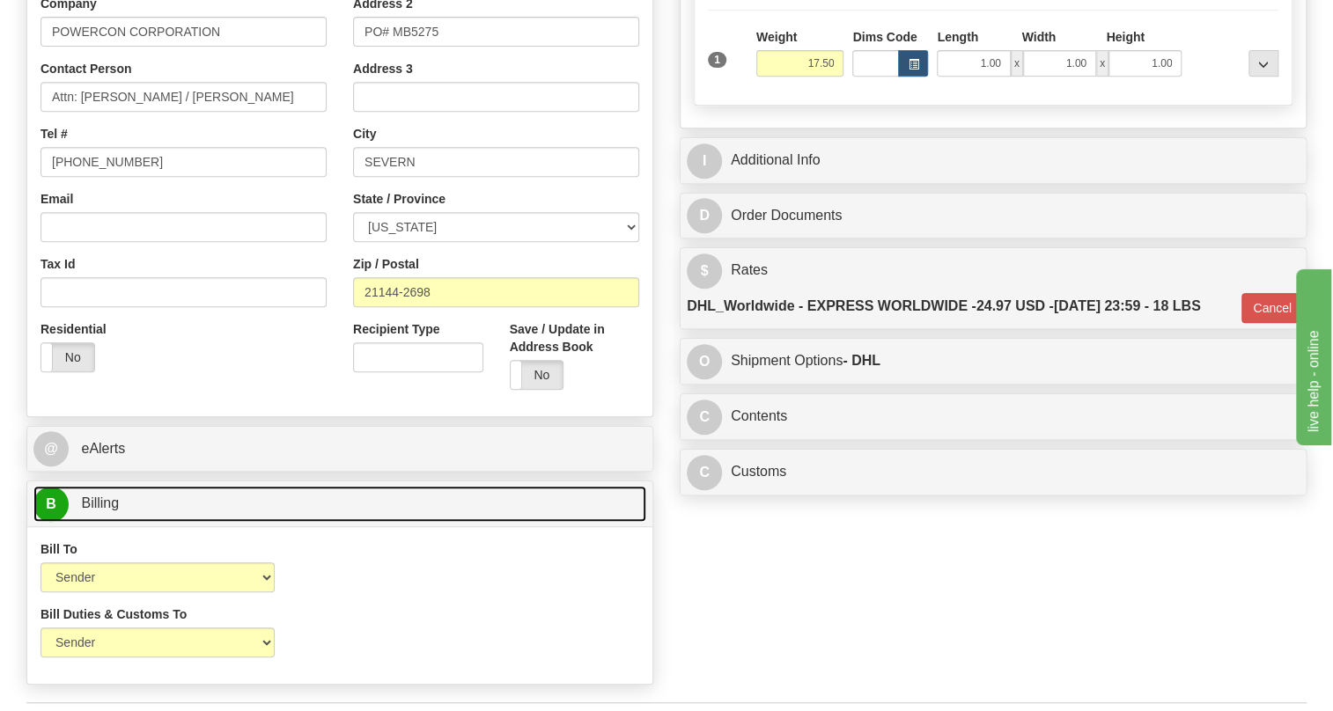
click at [116, 511] on span "Billing" at bounding box center [100, 503] width 38 height 15
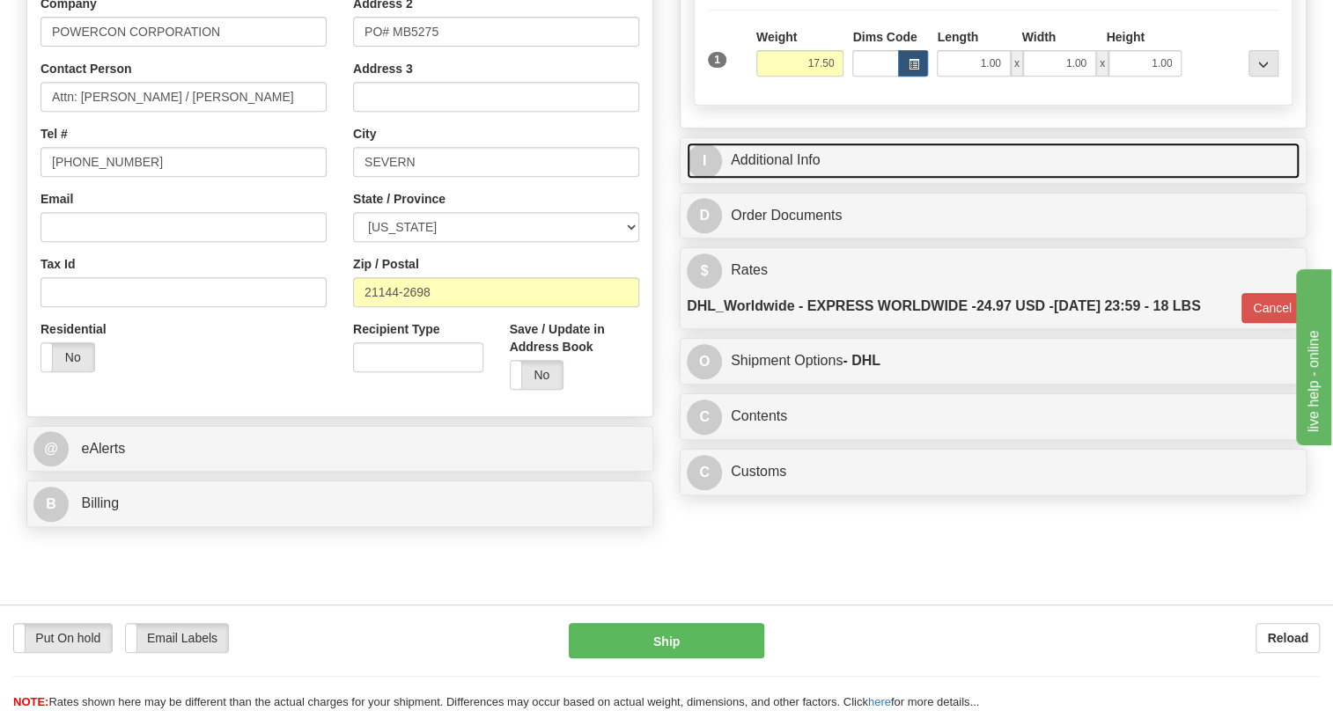
click at [783, 179] on link "I Additional Info" at bounding box center [993, 161] width 613 height 36
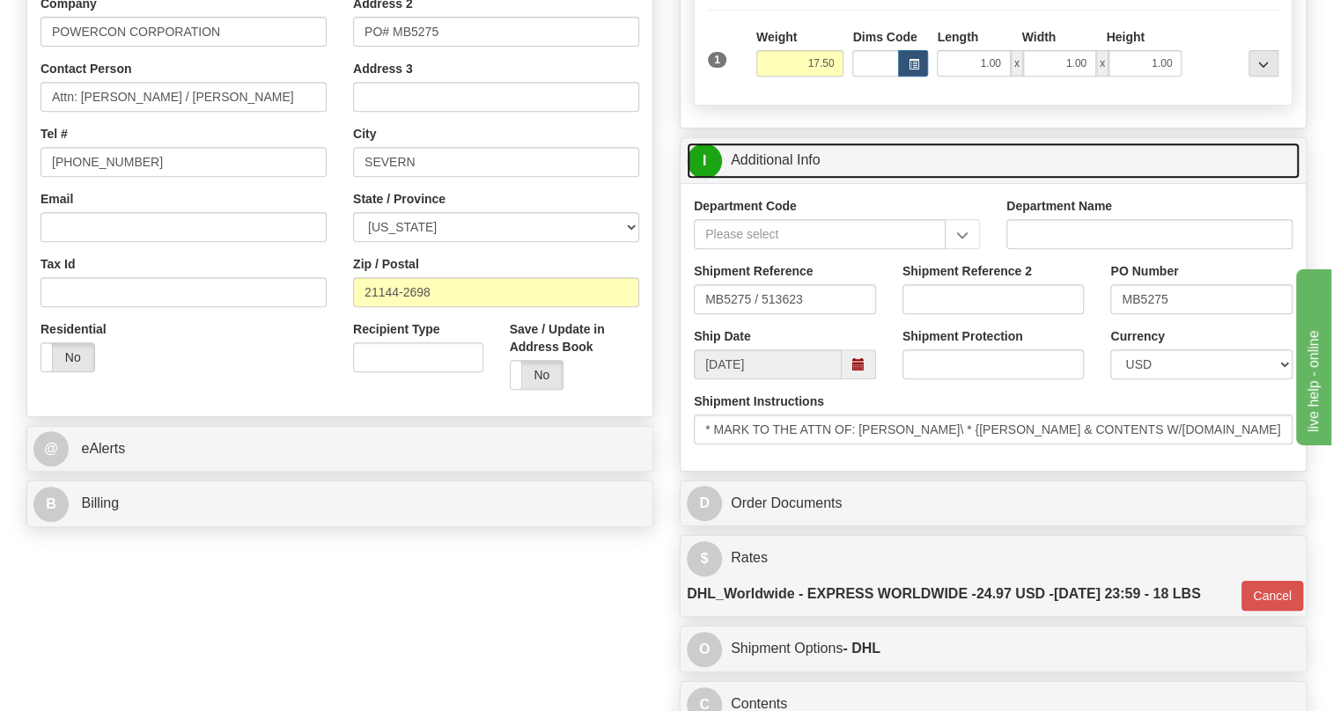
click at [783, 179] on link "I Additional Info" at bounding box center [993, 161] width 613 height 36
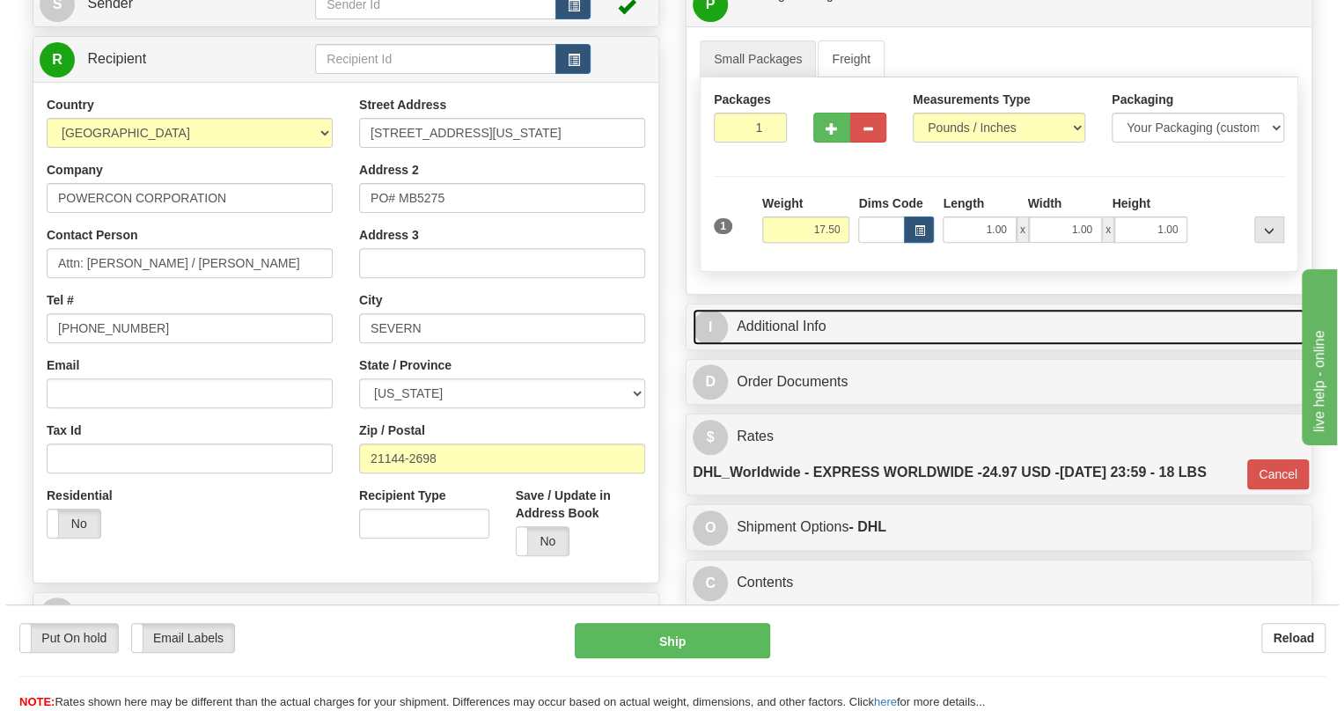
scroll to position [224, 0]
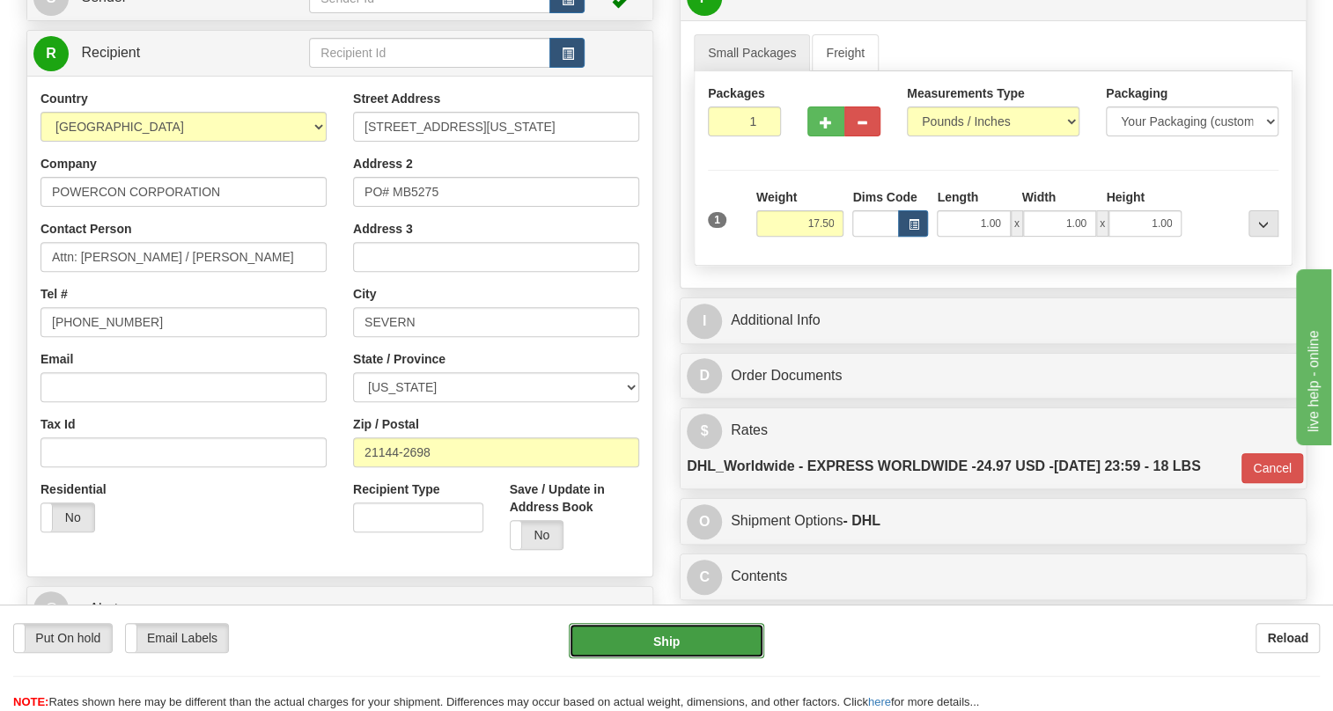
click at [669, 636] on button "Ship" at bounding box center [666, 640] width 195 height 35
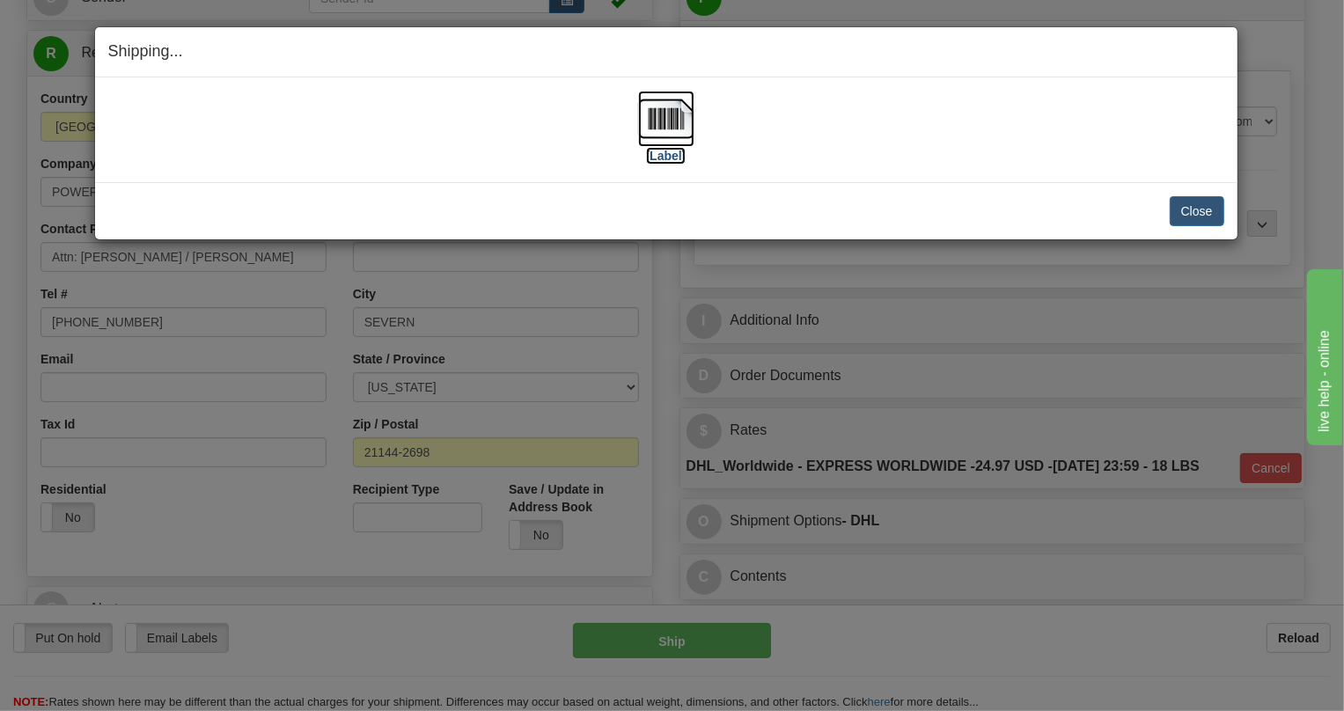
click at [668, 119] on img at bounding box center [666, 119] width 56 height 56
click at [1193, 205] on button "Close" at bounding box center [1197, 211] width 55 height 30
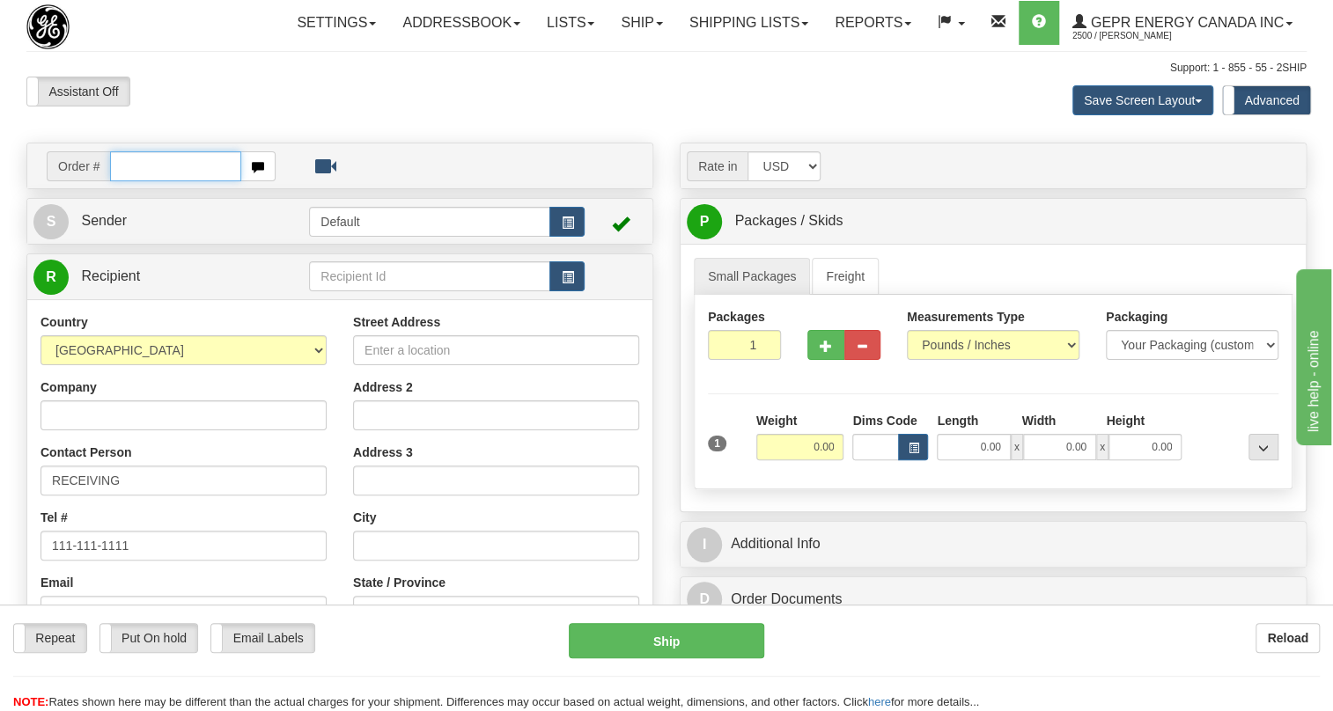
click at [131, 181] on input "text" at bounding box center [175, 166] width 131 height 30
paste input "0086705797"
click at [136, 181] on input "0086705797" at bounding box center [175, 166] width 131 height 30
type input "86705797"
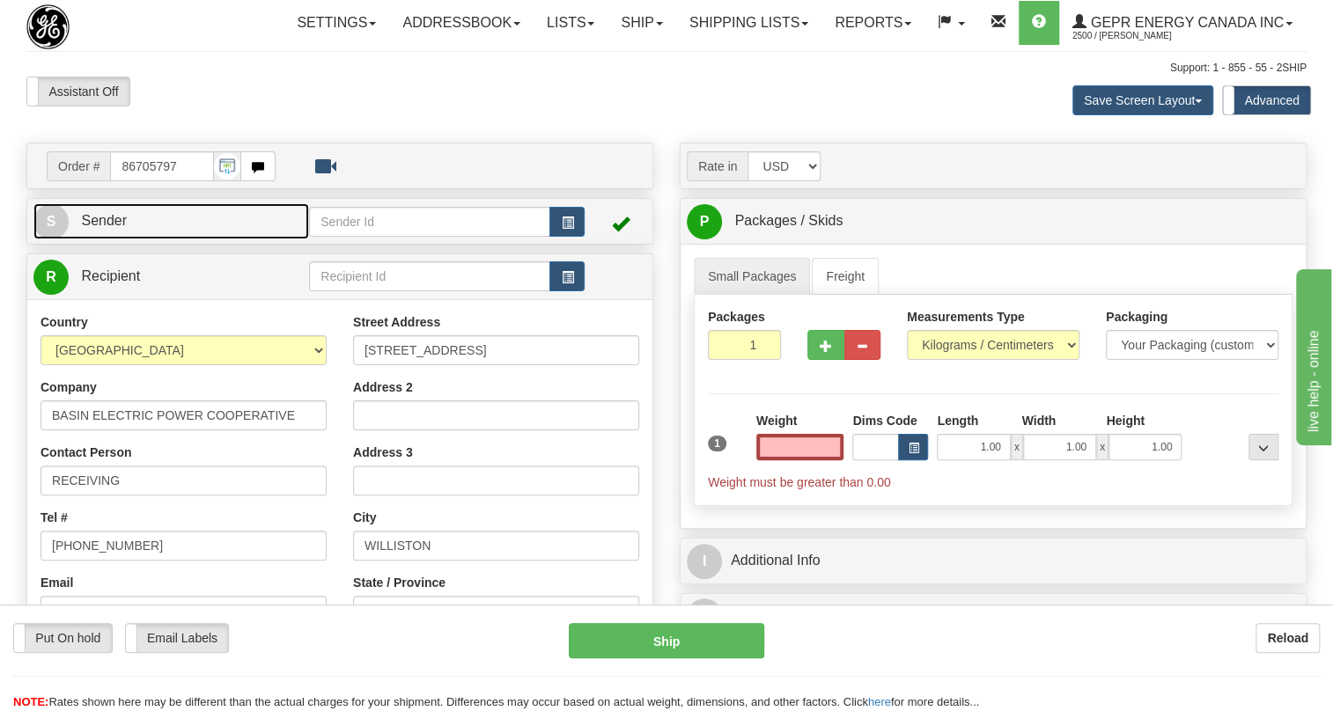
type input "0.00"
drag, startPoint x: 121, startPoint y: 258, endPoint x: 76, endPoint y: 257, distance: 45.8
click at [121, 228] on span "Sender" at bounding box center [104, 220] width 46 height 15
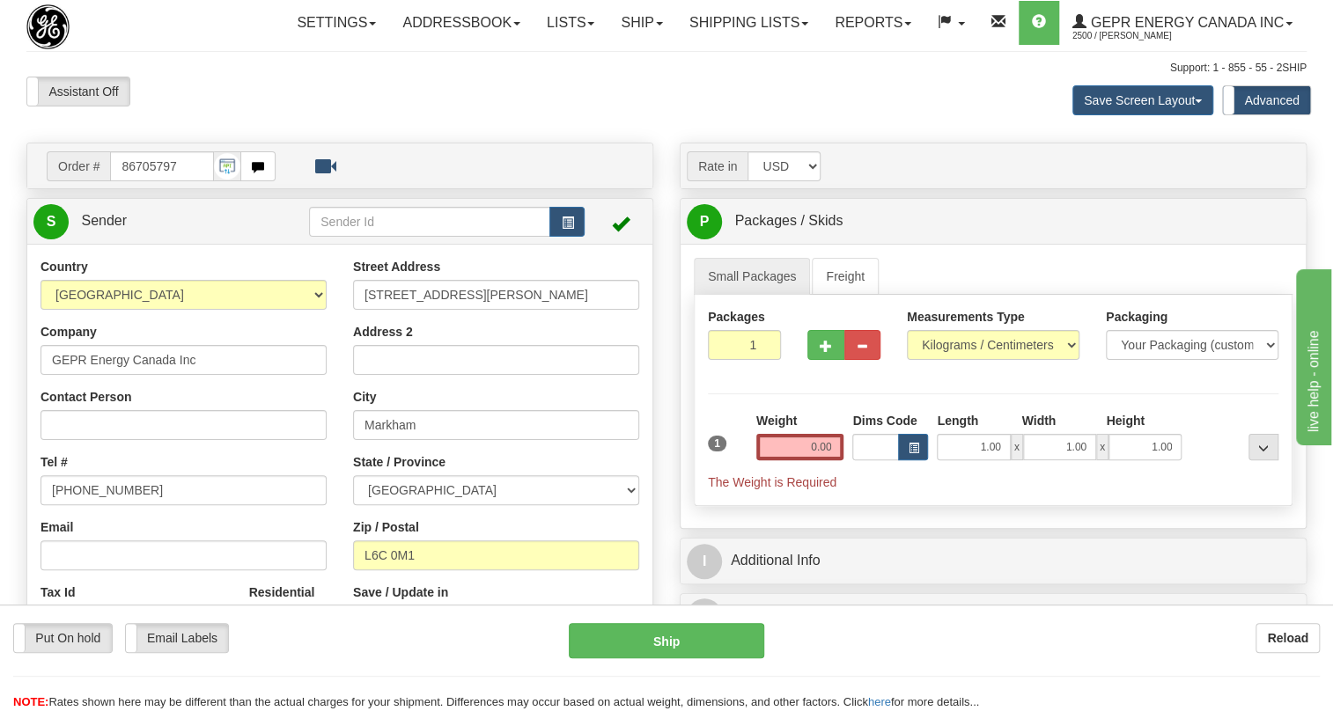
type input "MARKHAM"
click at [105, 505] on input "[PHONE_NUMBER]" at bounding box center [183, 490] width 286 height 30
paste input "[PHONE_NUMBER]"
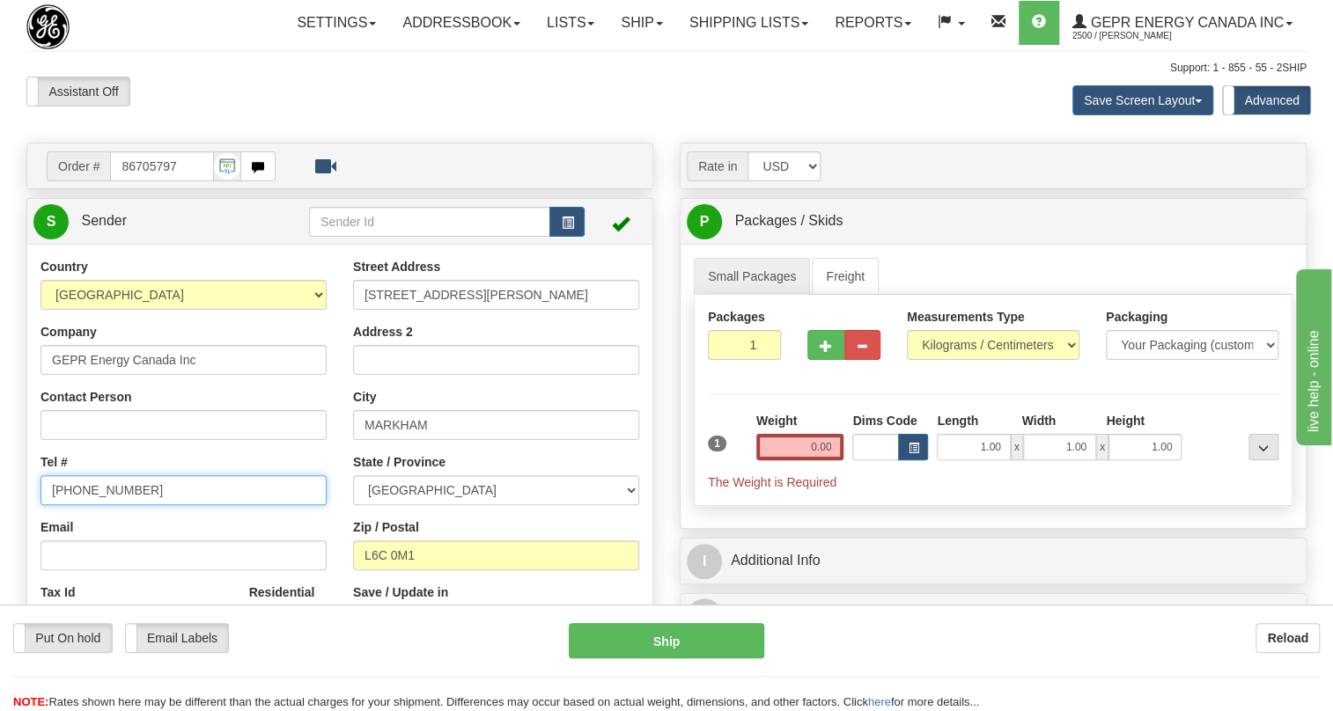
type input "[PHONE_NUMBER]"
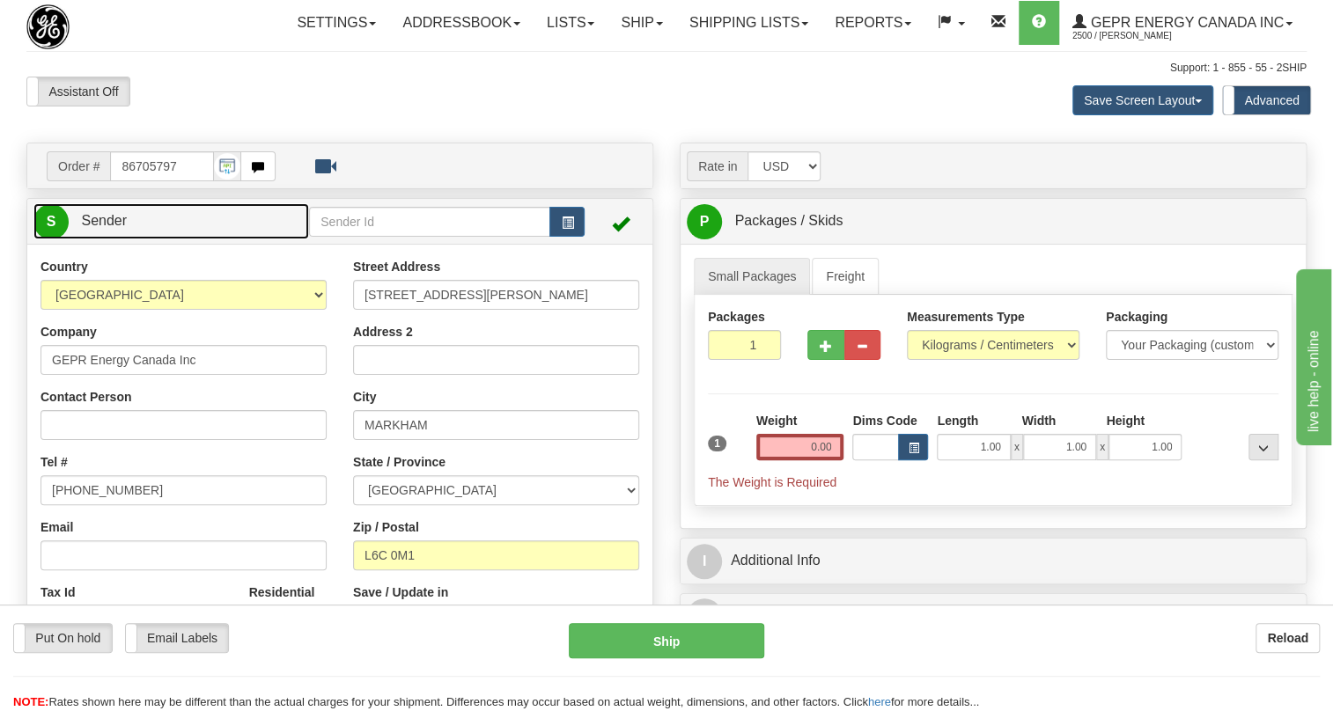
click at [114, 228] on span "Sender" at bounding box center [104, 220] width 46 height 15
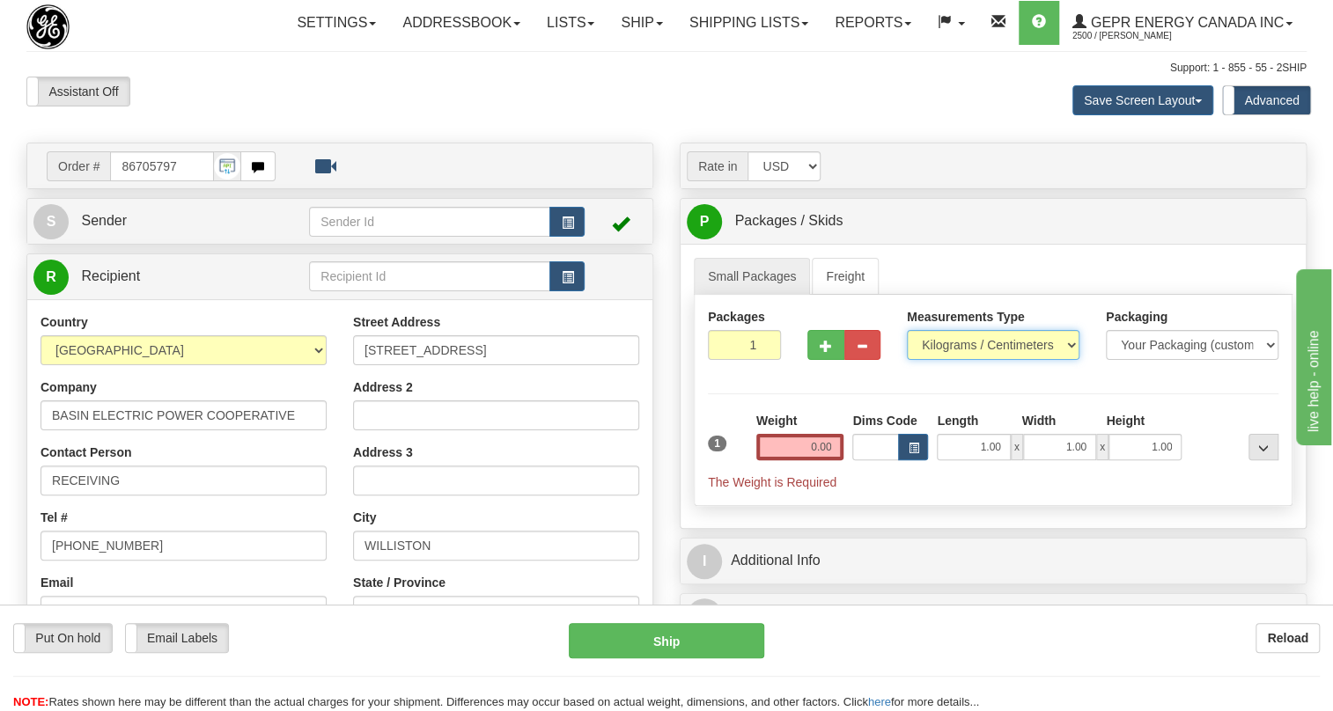
click at [955, 360] on select "Pounds / Inches Kilograms / Centimeters" at bounding box center [993, 345] width 173 height 30
select select "0"
click at [907, 360] on select "Pounds / Inches Kilograms / Centimeters" at bounding box center [993, 345] width 173 height 30
click at [799, 460] on input "0.00" at bounding box center [800, 447] width 88 height 26
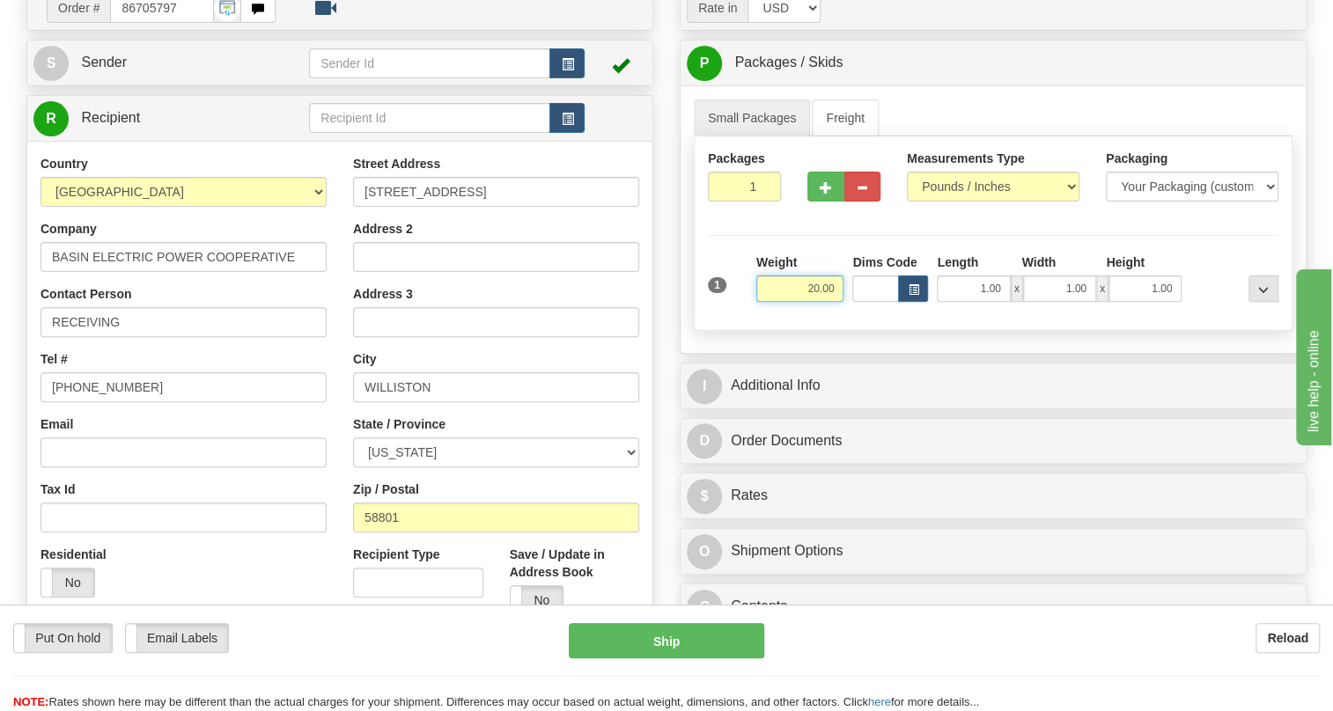
scroll to position [159, 0]
type input "20.00"
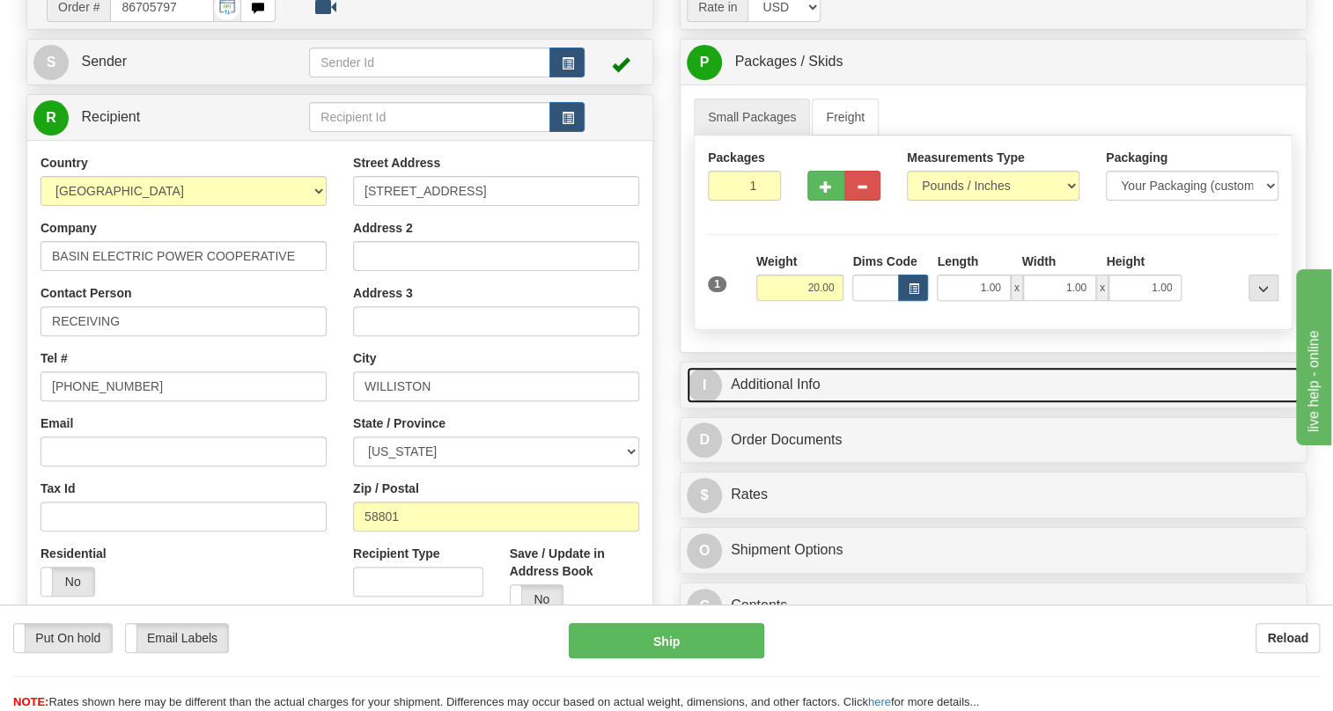
click at [786, 403] on link "I Additional Info" at bounding box center [993, 385] width 613 height 36
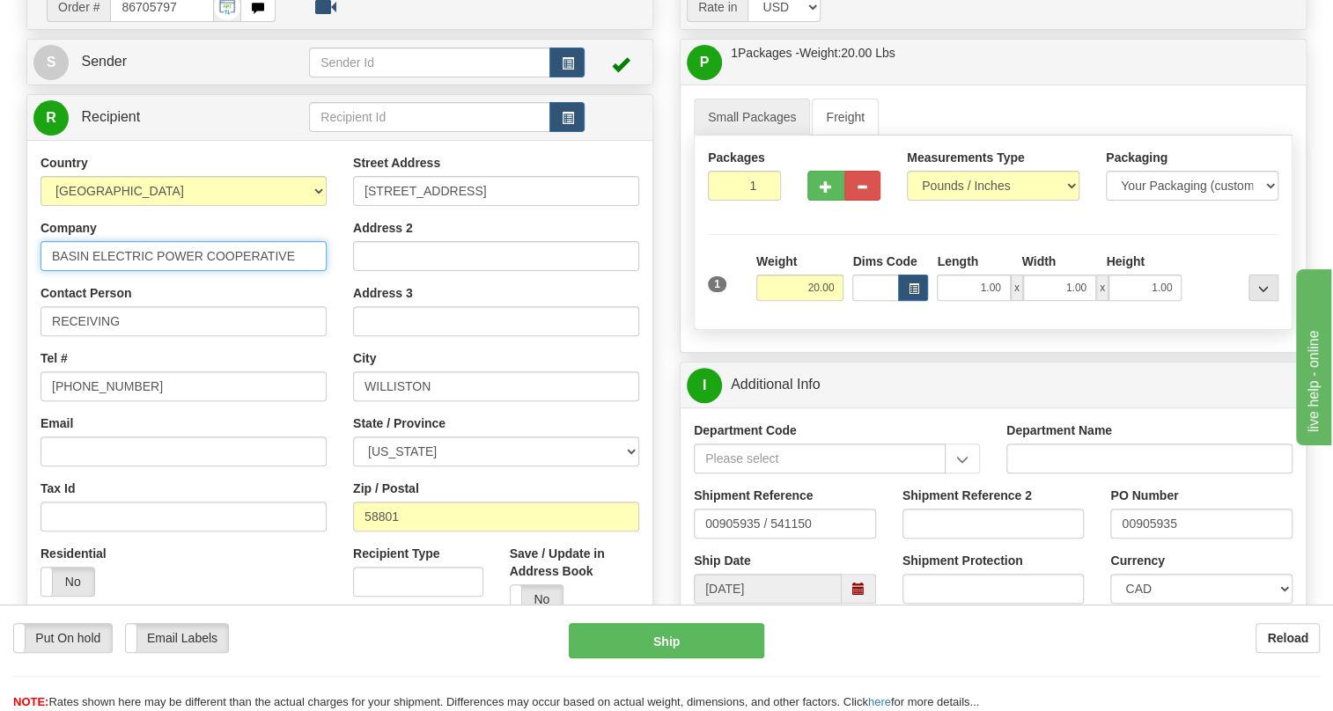
drag, startPoint x: 299, startPoint y: 293, endPoint x: 47, endPoint y: 293, distance: 252.6
click at [47, 271] on input "BASIN ELECTRIC POWER COOPERATIVE" at bounding box center [183, 256] width 286 height 30
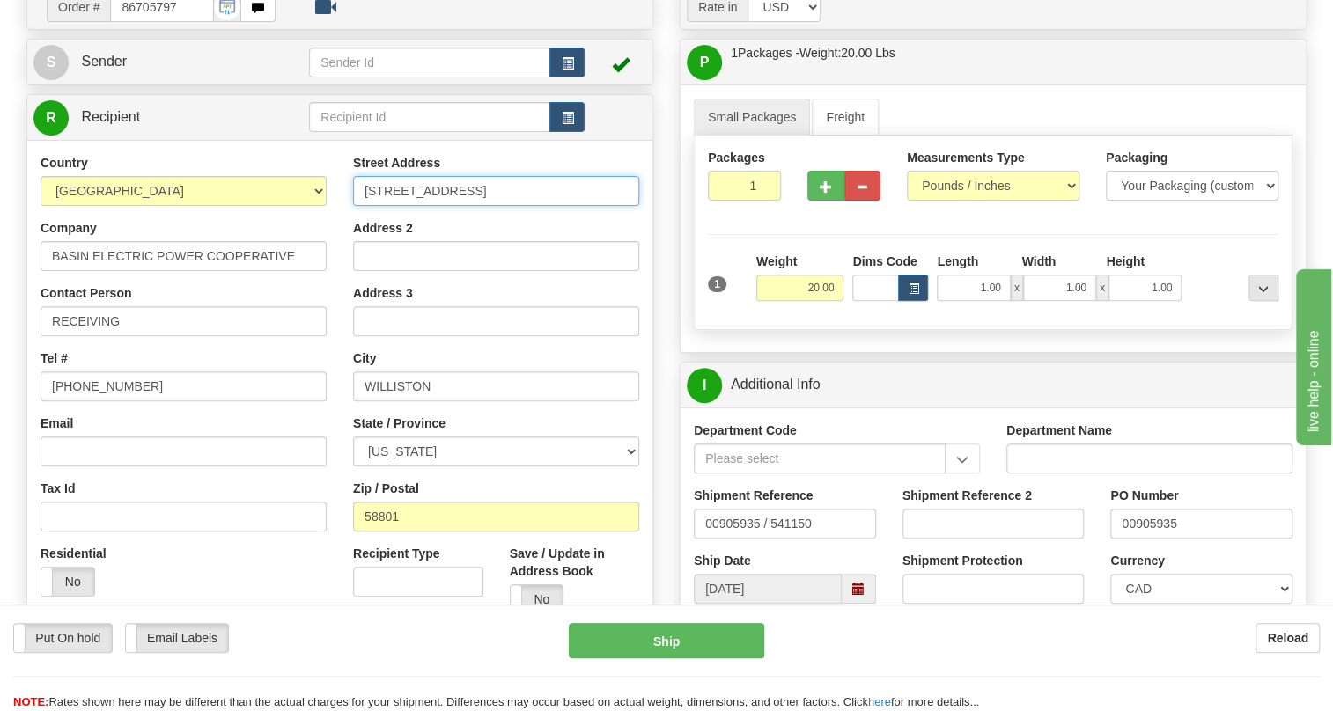
drag, startPoint x: 474, startPoint y: 223, endPoint x: 351, endPoint y: 233, distance: 123.7
click at [351, 233] on div "Street Address 5639 151st Ave NW Address 2 Address 3 City WILLISTON State / Pro…" at bounding box center [496, 391] width 312 height 474
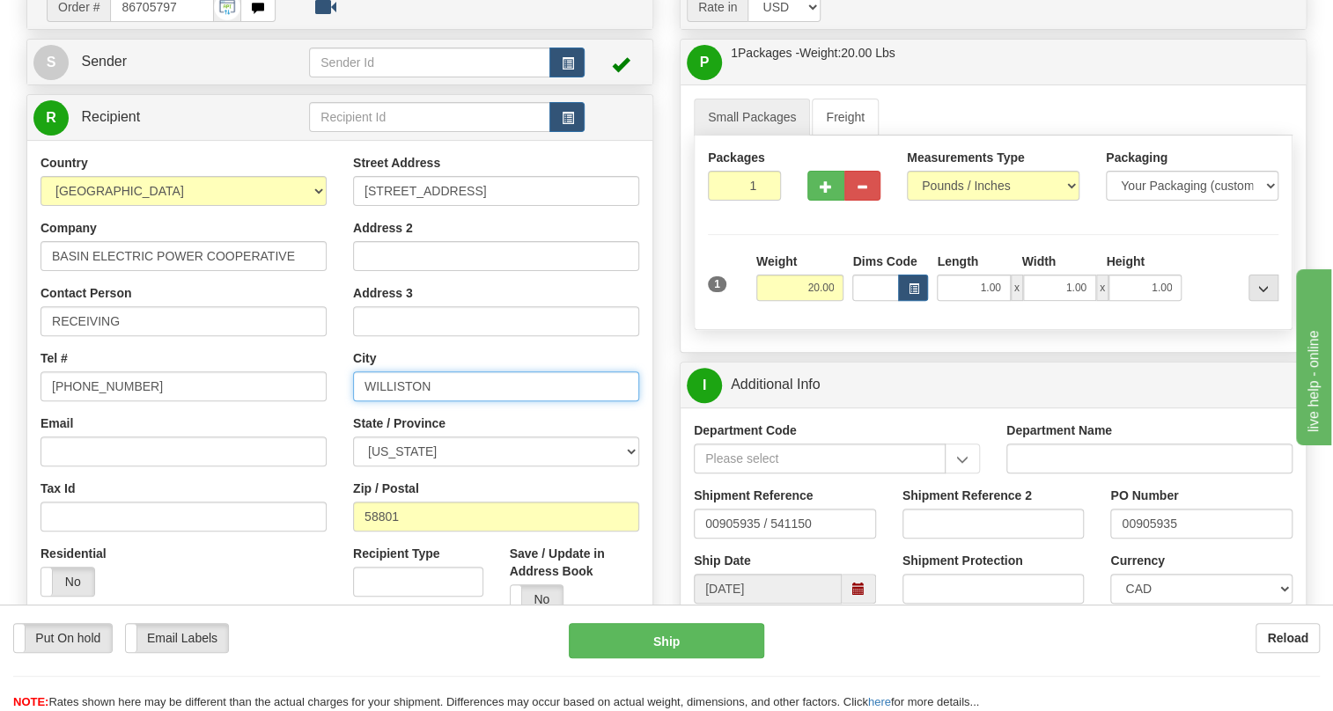
drag, startPoint x: 432, startPoint y: 427, endPoint x: 346, endPoint y: 427, distance: 86.3
click at [346, 427] on div "Street Address 5639 151st Ave NW Address 2 Address 3 City WILLISTON State / Pro…" at bounding box center [496, 391] width 312 height 474
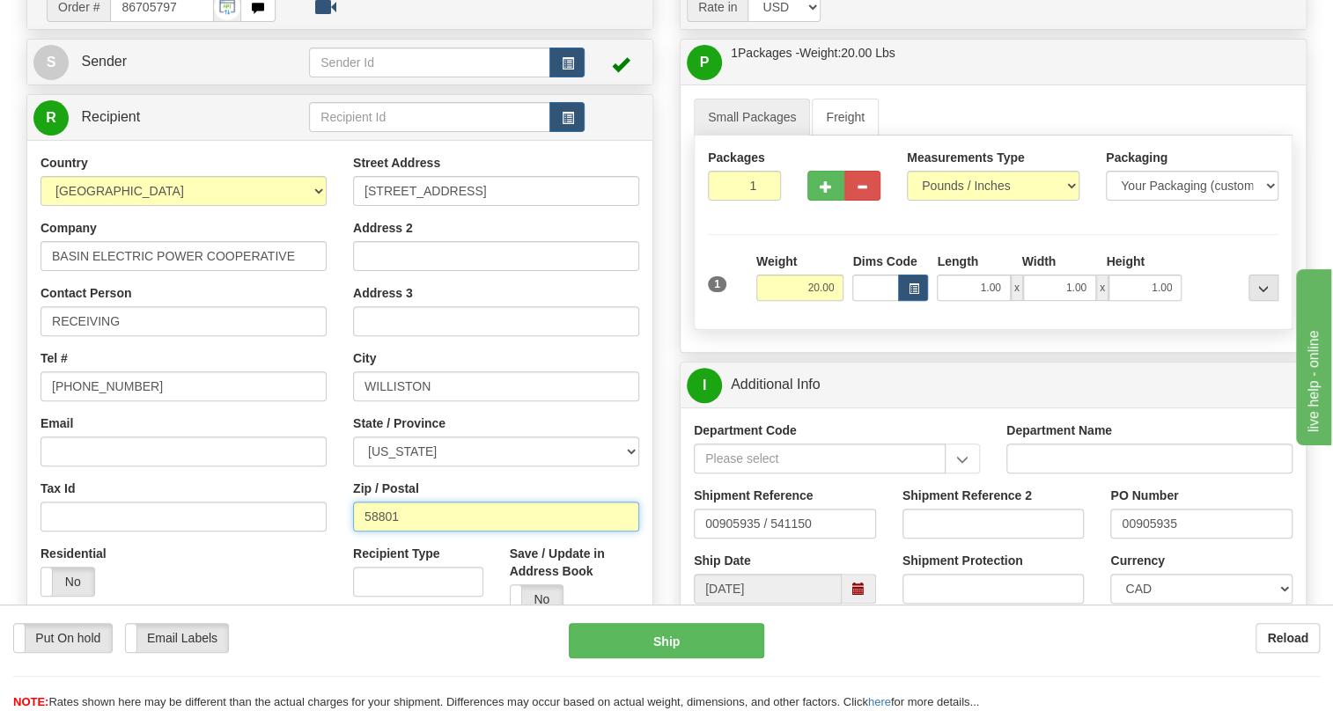
drag, startPoint x: 400, startPoint y: 560, endPoint x: 336, endPoint y: 561, distance: 64.3
click at [336, 561] on div "Country AFGHANISTAN ALAND ISLANDS ALBANIA ALGERIA AMERICAN SAMOA ANDORRA ANGOLA…" at bounding box center [339, 391] width 625 height 474
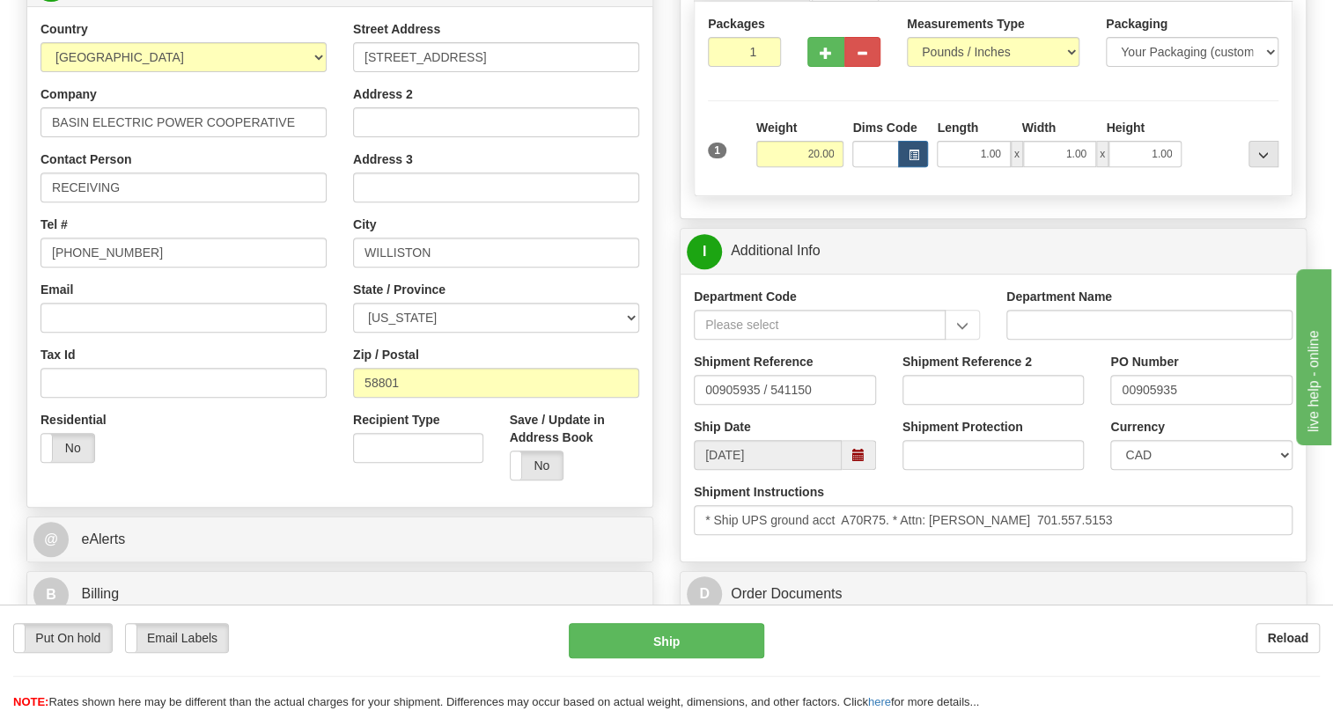
scroll to position [400, 0]
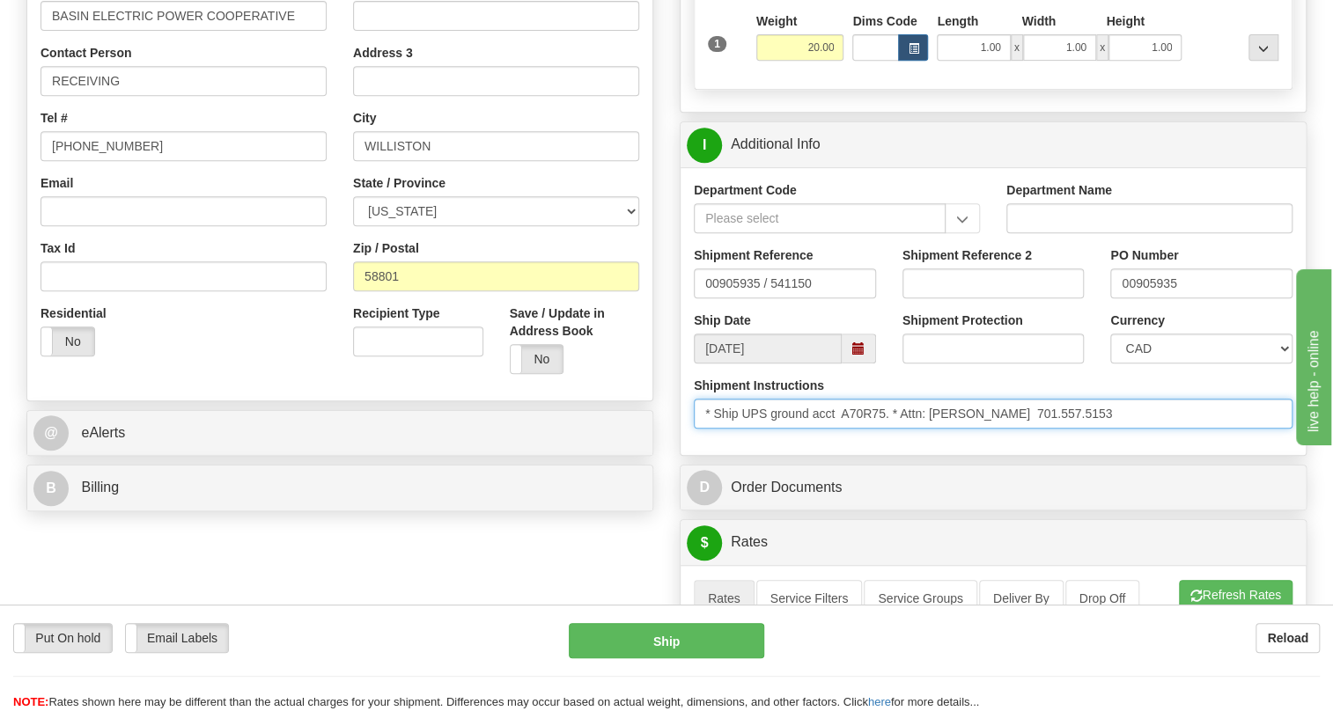
drag, startPoint x: 886, startPoint y: 448, endPoint x: 844, endPoint y: 457, distance: 43.2
click at [844, 429] on input "* Ship UPS ground acct A70R75. * Attn: Sheila Brunner 701.557.5153" at bounding box center [993, 414] width 599 height 30
drag, startPoint x: 1100, startPoint y: 456, endPoint x: 900, endPoint y: 458, distance: 200.7
click at [900, 429] on input "* Ship UPS ground acct A70R75. * Attn: Sheila Brunner 701.557.5153" at bounding box center [993, 414] width 599 height 30
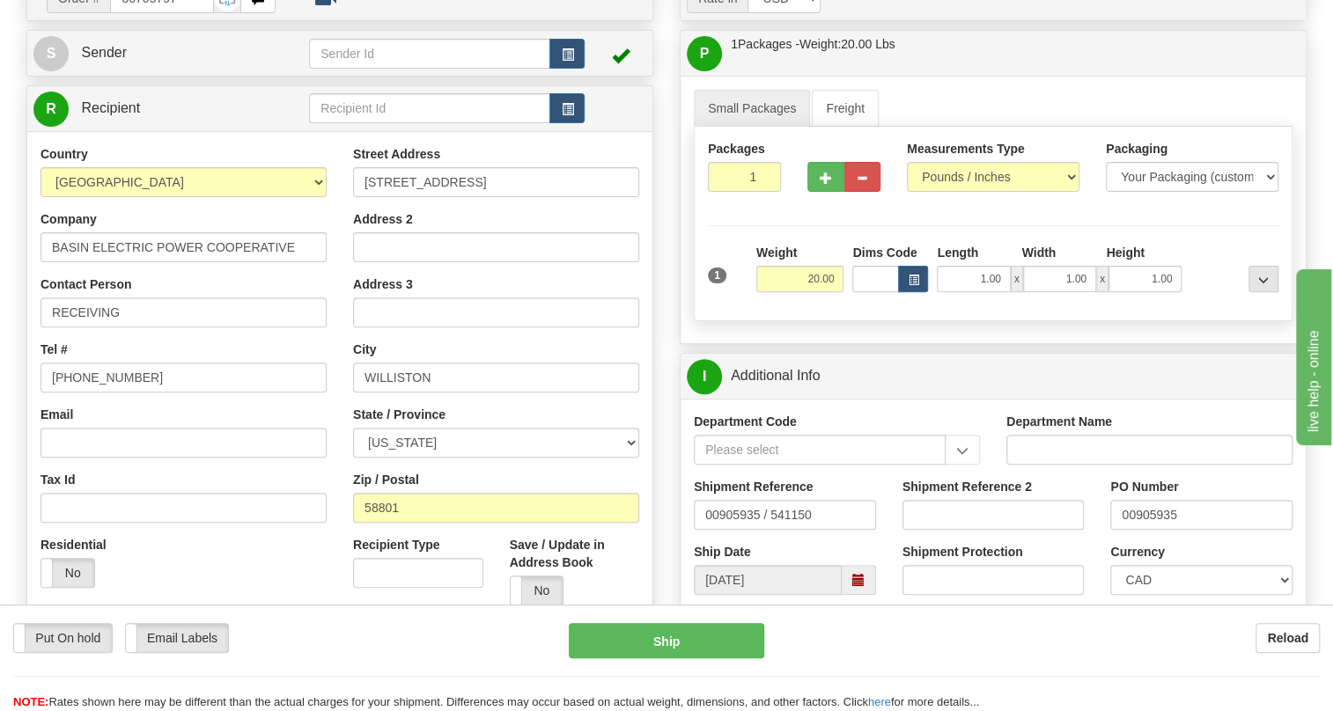
scroll to position [159, 0]
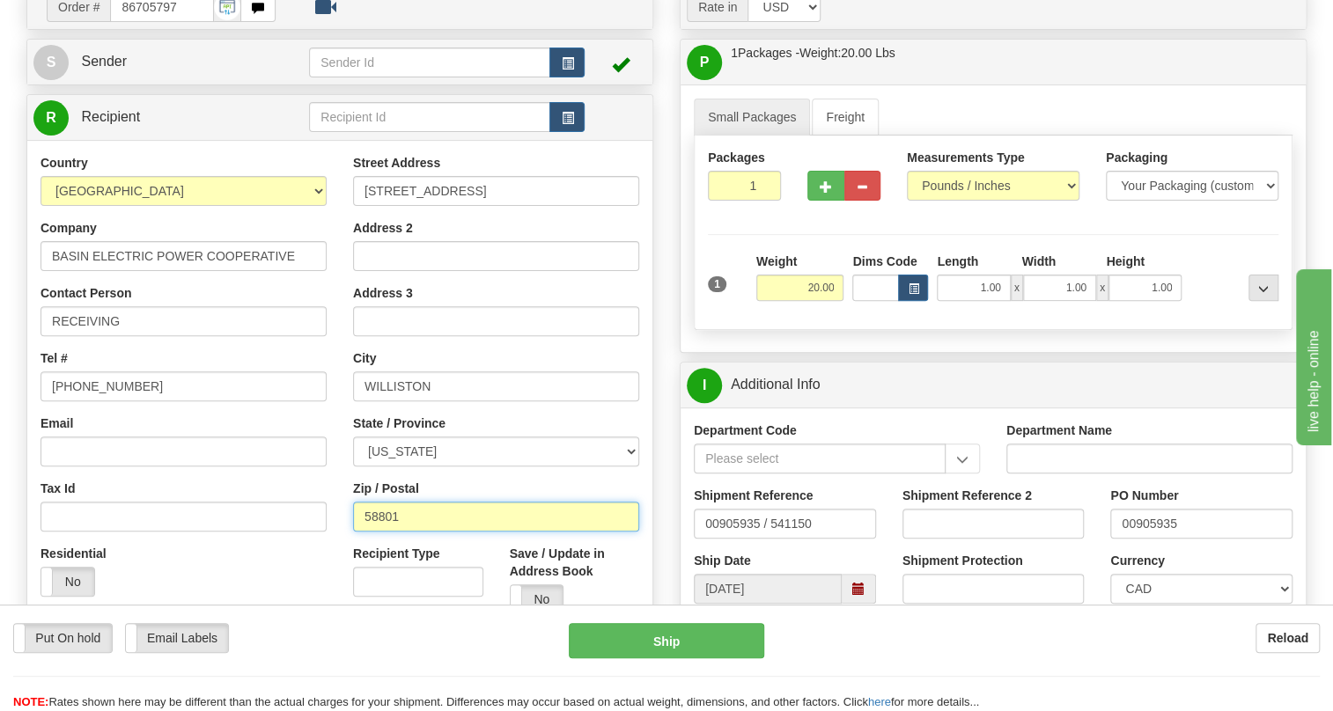
drag, startPoint x: 398, startPoint y: 556, endPoint x: 356, endPoint y: 556, distance: 41.4
click at [356, 532] on input "58801" at bounding box center [496, 517] width 286 height 30
click at [335, 458] on div "Country AFGHANISTAN ALAND ISLANDS ALBANIA ALGERIA AMERICAN SAMOA ANDORRA ANGOLA…" at bounding box center [183, 382] width 312 height 456
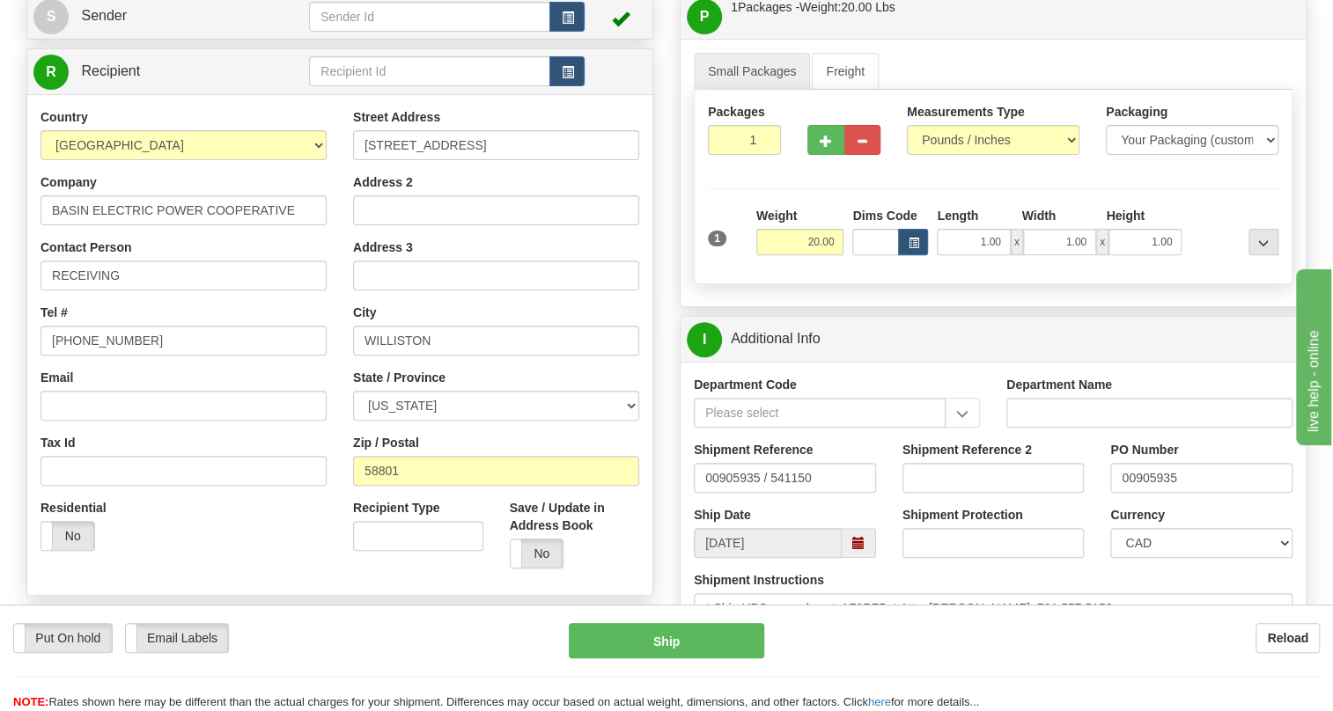
scroll to position [480, 0]
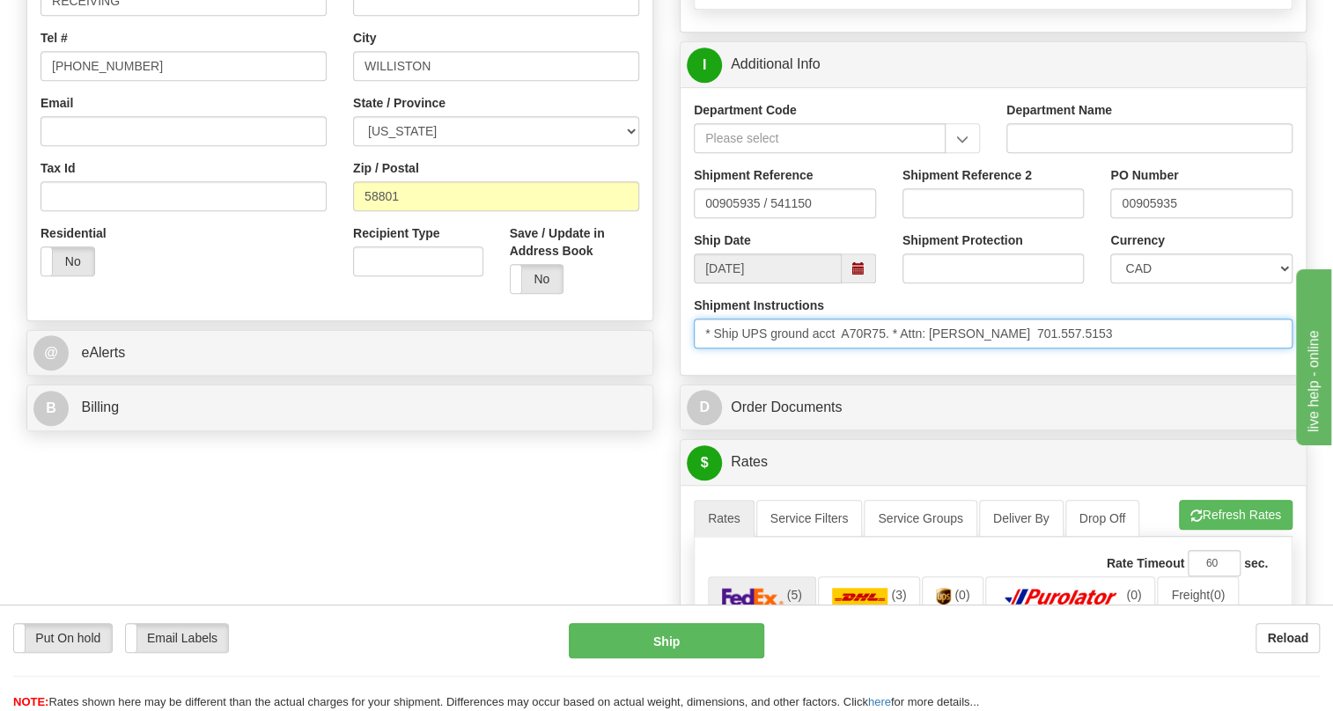
drag, startPoint x: 1014, startPoint y: 372, endPoint x: 902, endPoint y: 378, distance: 111.9
click at [902, 349] on input "* Ship UPS ground acct A70R75. * Attn: Sheila Brunner 701.557.5153" at bounding box center [993, 334] width 599 height 30
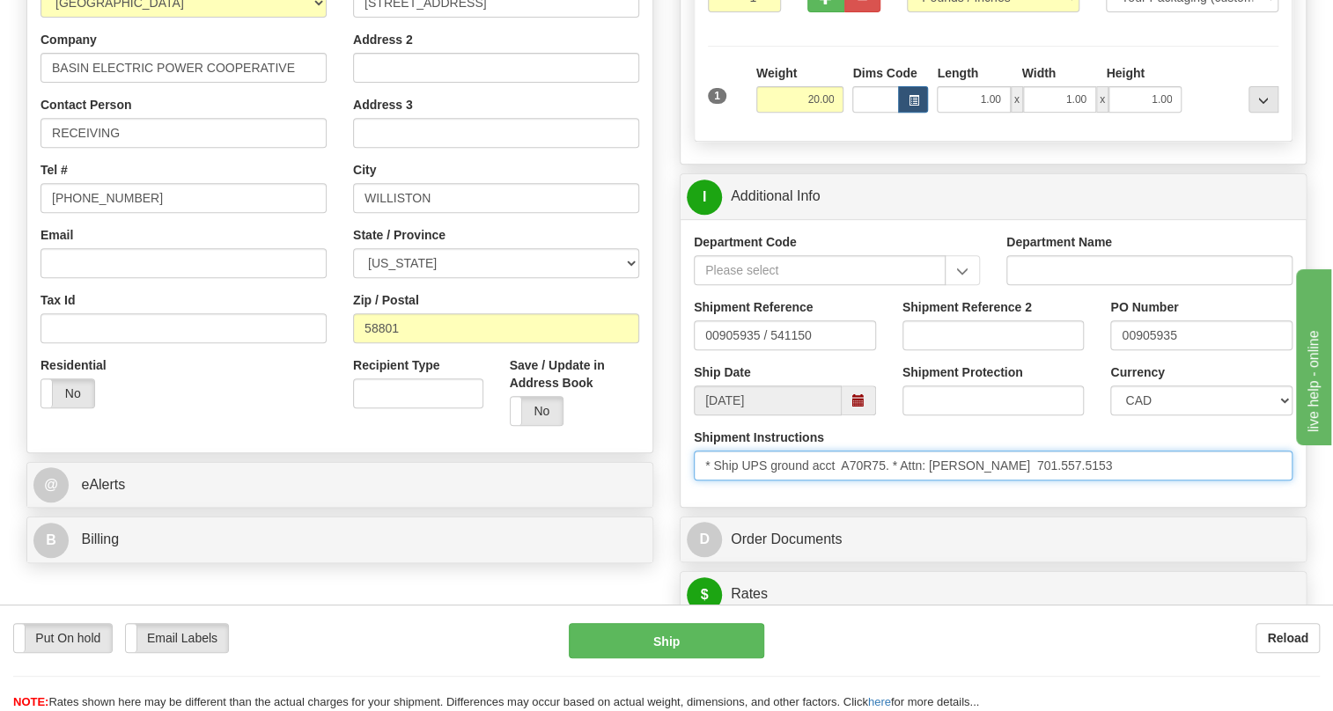
scroll to position [320, 0]
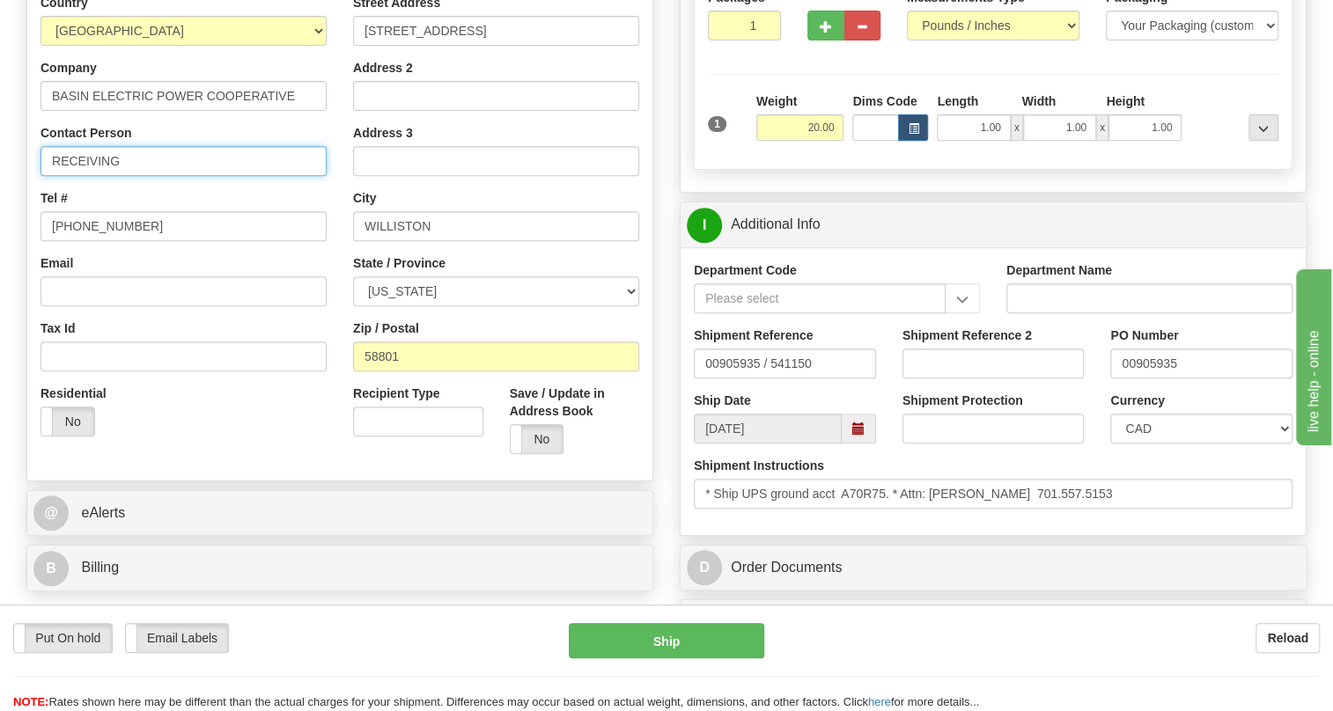
click at [139, 176] on input "RECEIVING" at bounding box center [183, 161] width 286 height 30
paste input "Attn: Sheila Brunner"
type input "RECEIVING / Attn: Sheila Brunner"
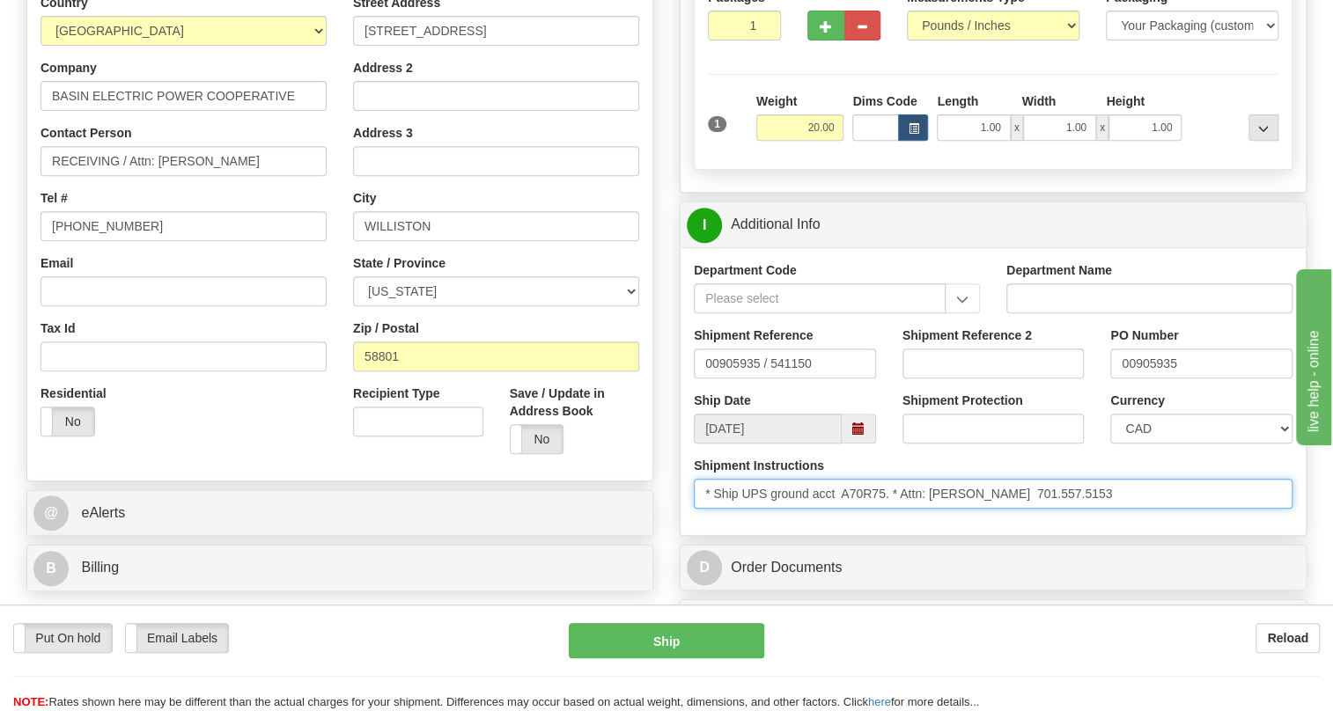
drag, startPoint x: 1102, startPoint y: 531, endPoint x: 1022, endPoint y: 531, distance: 80.1
click at [1022, 509] on input "* Ship UPS ground acct A70R75. * Attn: Sheila Brunner 701.557.5153" at bounding box center [993, 494] width 599 height 30
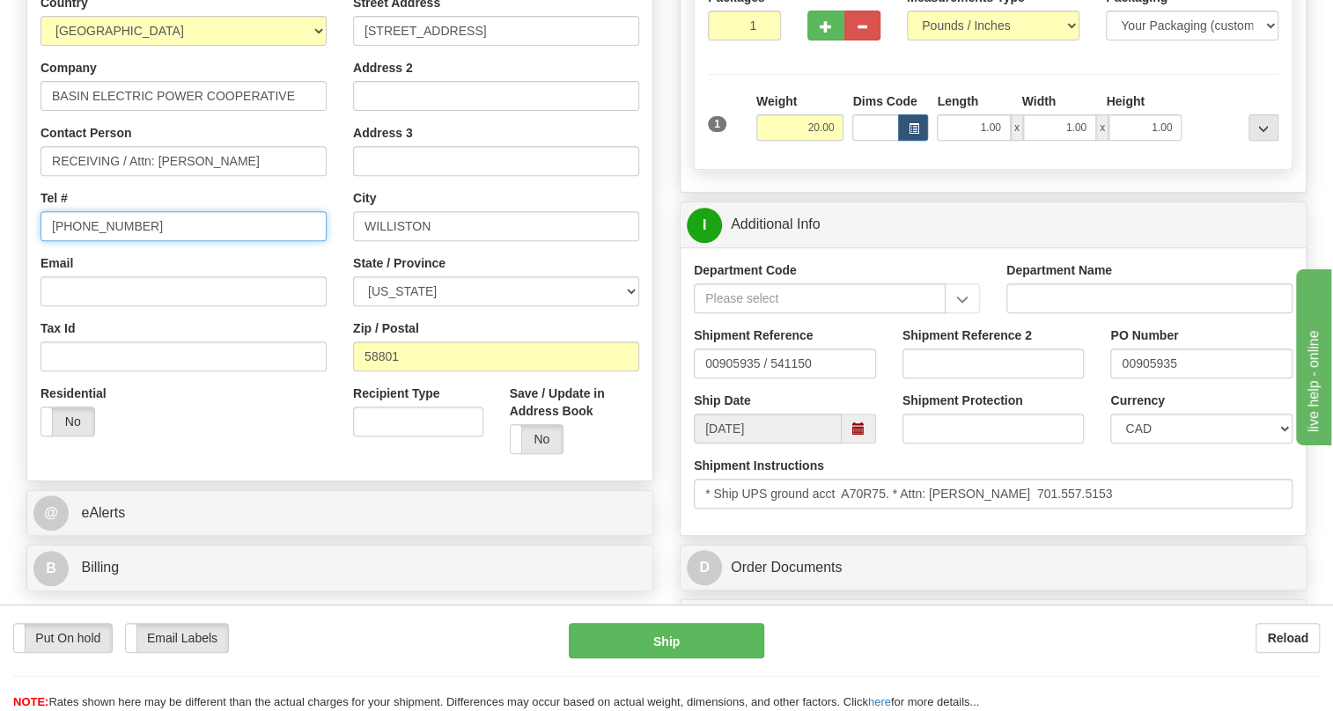
click at [99, 241] on input "[PHONE_NUMBER]" at bounding box center [183, 226] width 286 height 30
paste input "701.557.5153"
type input "701.557.5153"
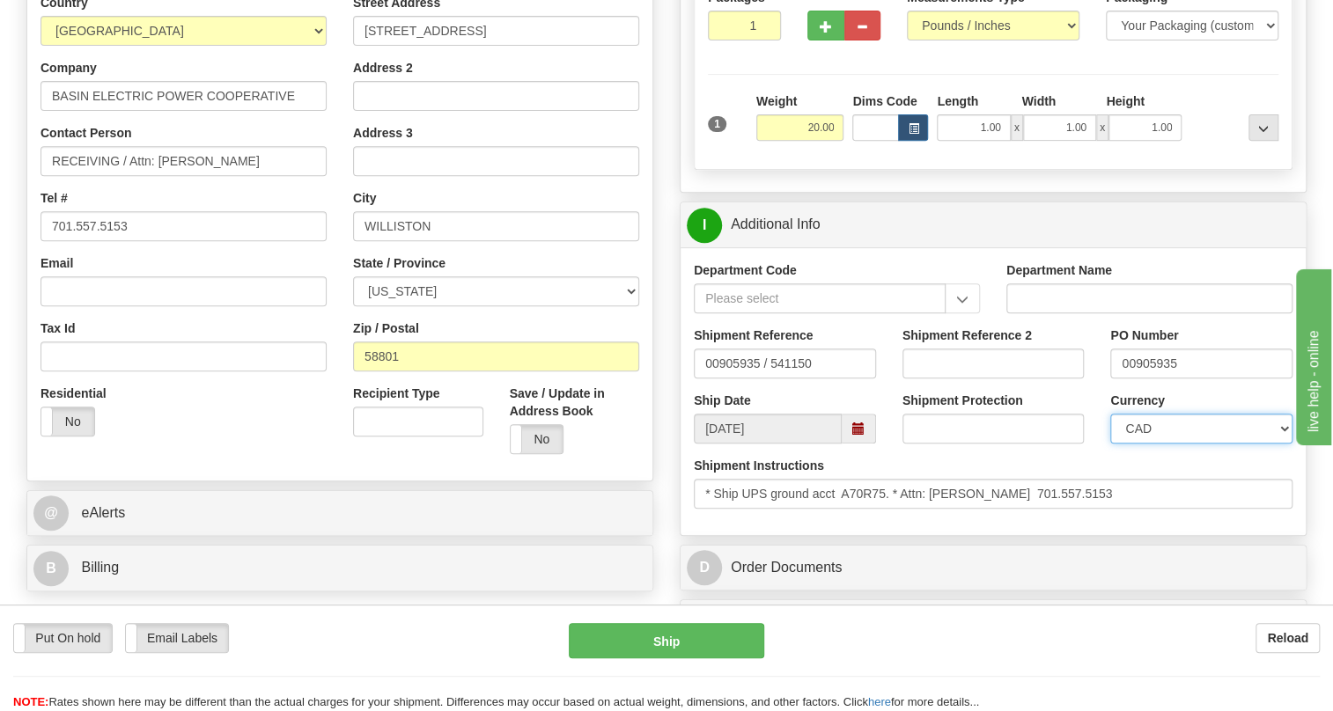
drag, startPoint x: 1166, startPoint y: 468, endPoint x: 1166, endPoint y: 459, distance: 9.7
click at [1166, 444] on select "CAD USD EUR ZAR [PERSON_NAME] ARN AUD AUS AWG BBD BFR BGN BHD BMD BND BRC BRL C…" at bounding box center [1201, 429] width 182 height 30
select select "1"
click at [1110, 444] on select "CAD USD EUR ZAR [PERSON_NAME] ARN AUD AUS AWG BBD BFR BGN BHD BMD BND BRC BRL C…" at bounding box center [1201, 429] width 182 height 30
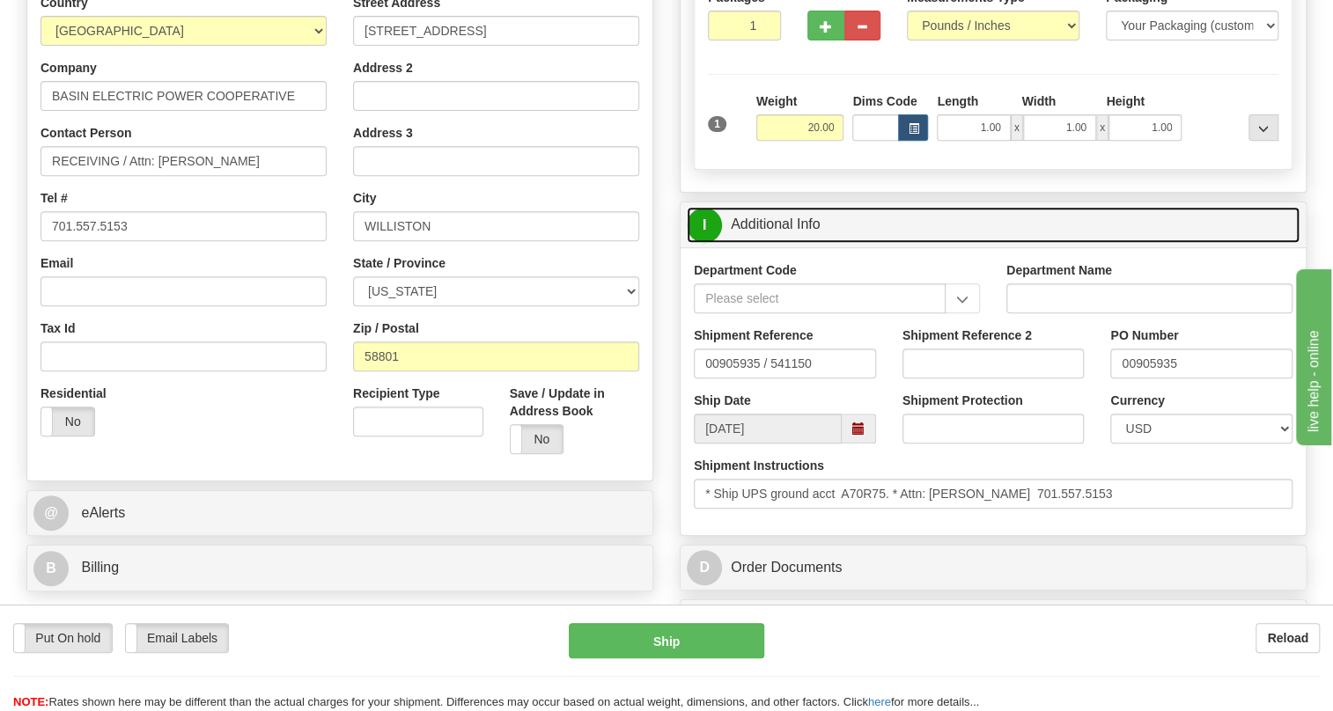
click at [790, 243] on link "I Additional Info" at bounding box center [993, 225] width 613 height 36
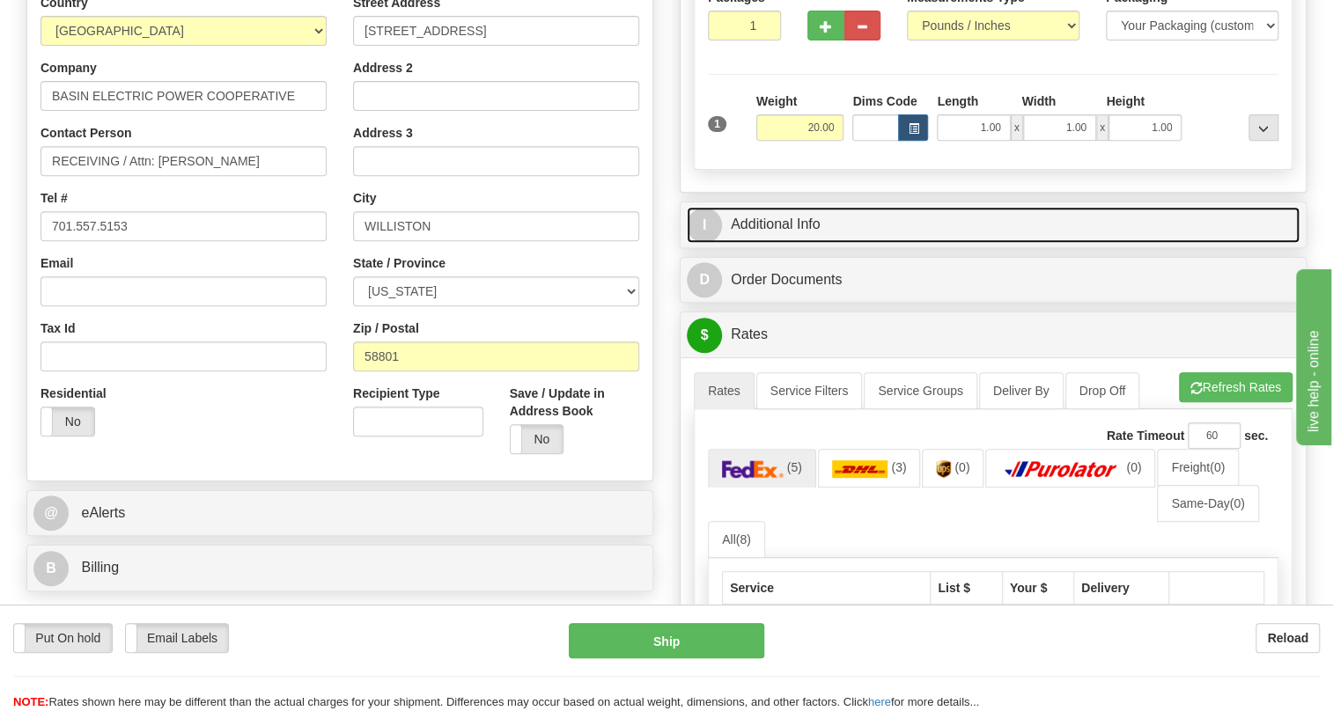
click at [780, 243] on link "I Additional Info" at bounding box center [993, 225] width 613 height 36
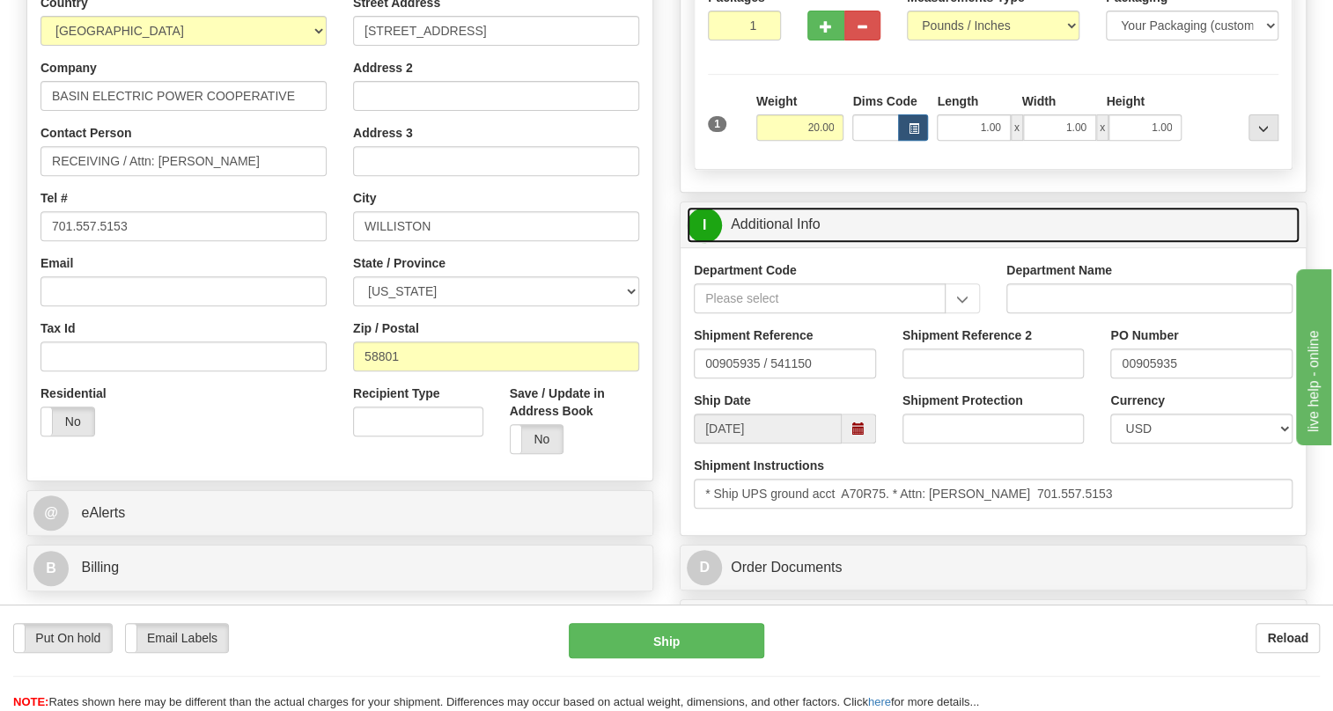
click at [780, 243] on link "I Additional Info" at bounding box center [993, 225] width 613 height 36
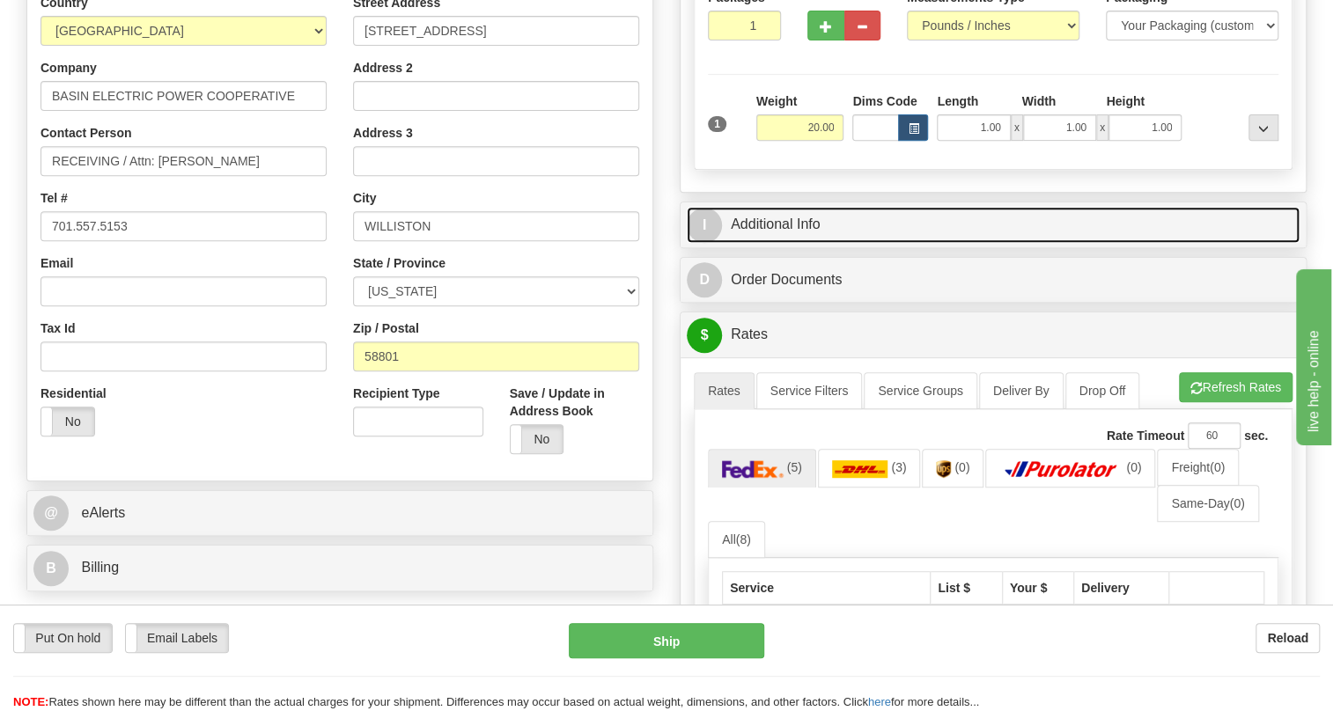
click at [780, 243] on link "I Additional Info" at bounding box center [993, 225] width 613 height 36
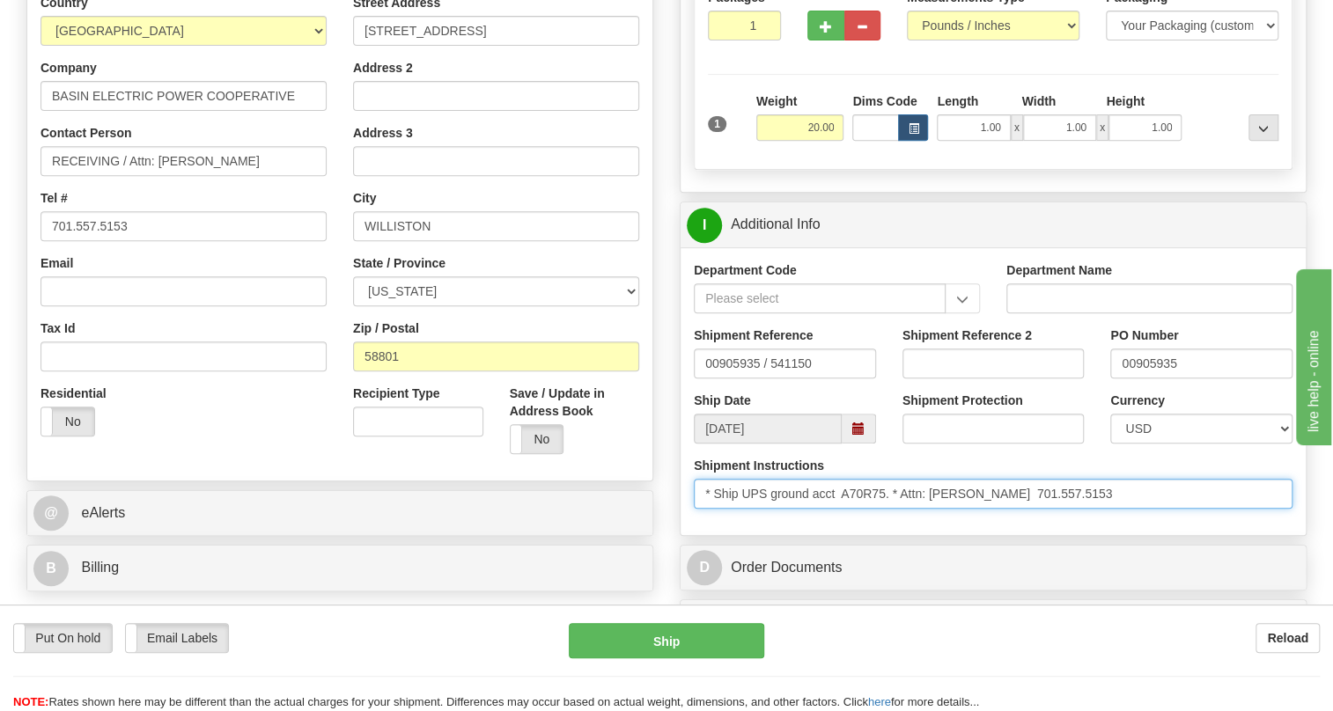
drag, startPoint x: 887, startPoint y: 527, endPoint x: 849, endPoint y: 537, distance: 39.9
click at [849, 509] on input "* Ship UPS ground acct A70R75. * Attn: Sheila Brunner 701.557.5153" at bounding box center [993, 494] width 599 height 30
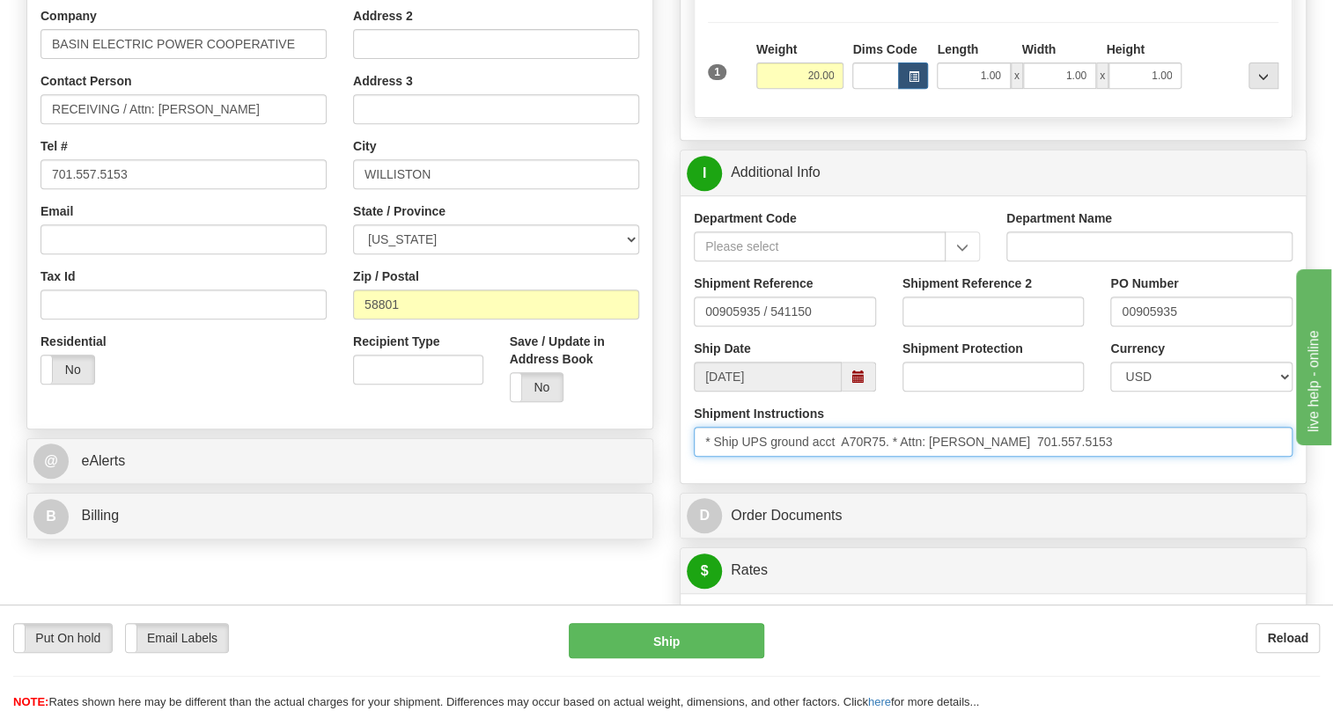
scroll to position [400, 0]
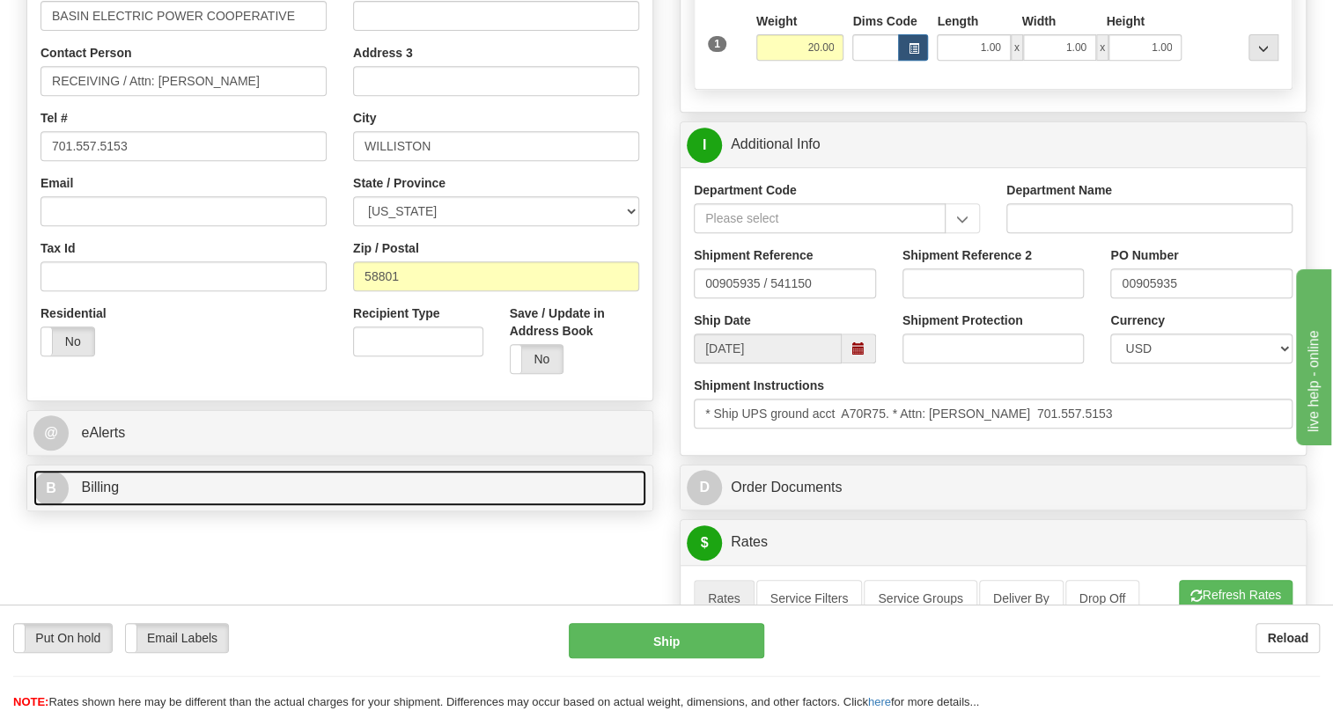
click at [102, 495] on span "Billing" at bounding box center [100, 487] width 38 height 15
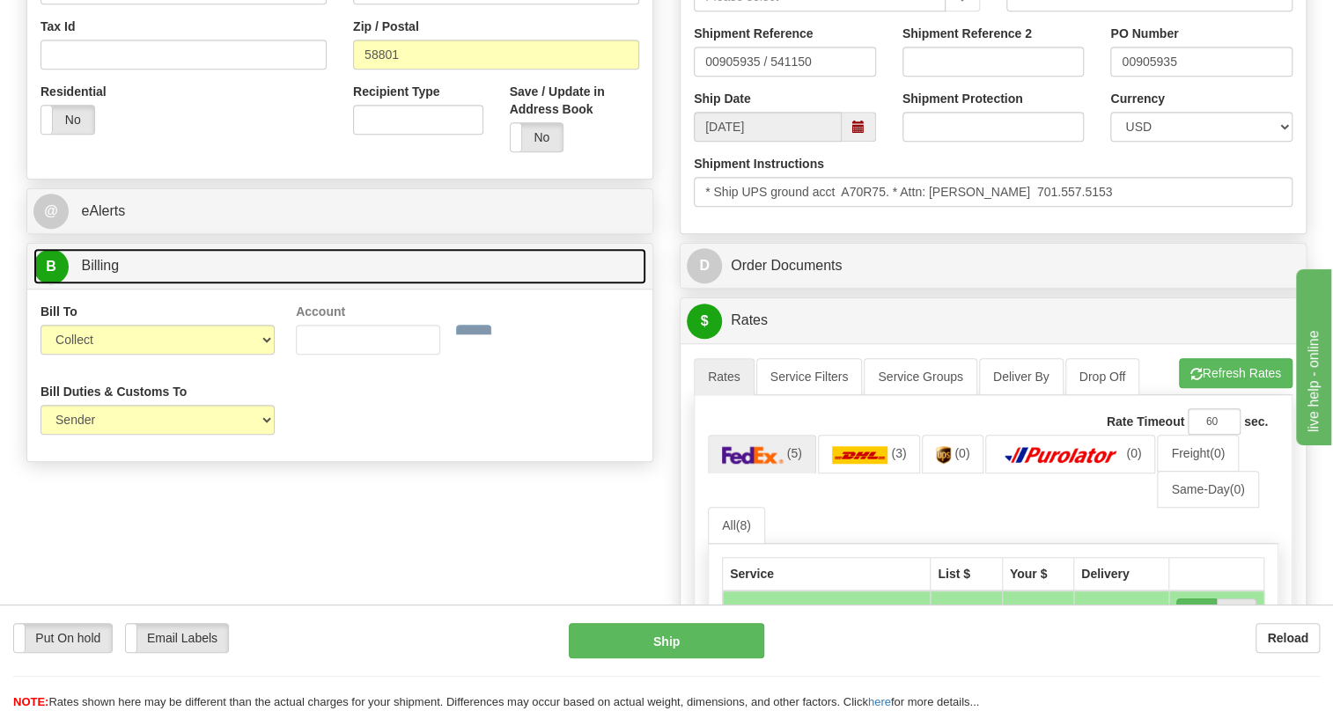
scroll to position [640, 0]
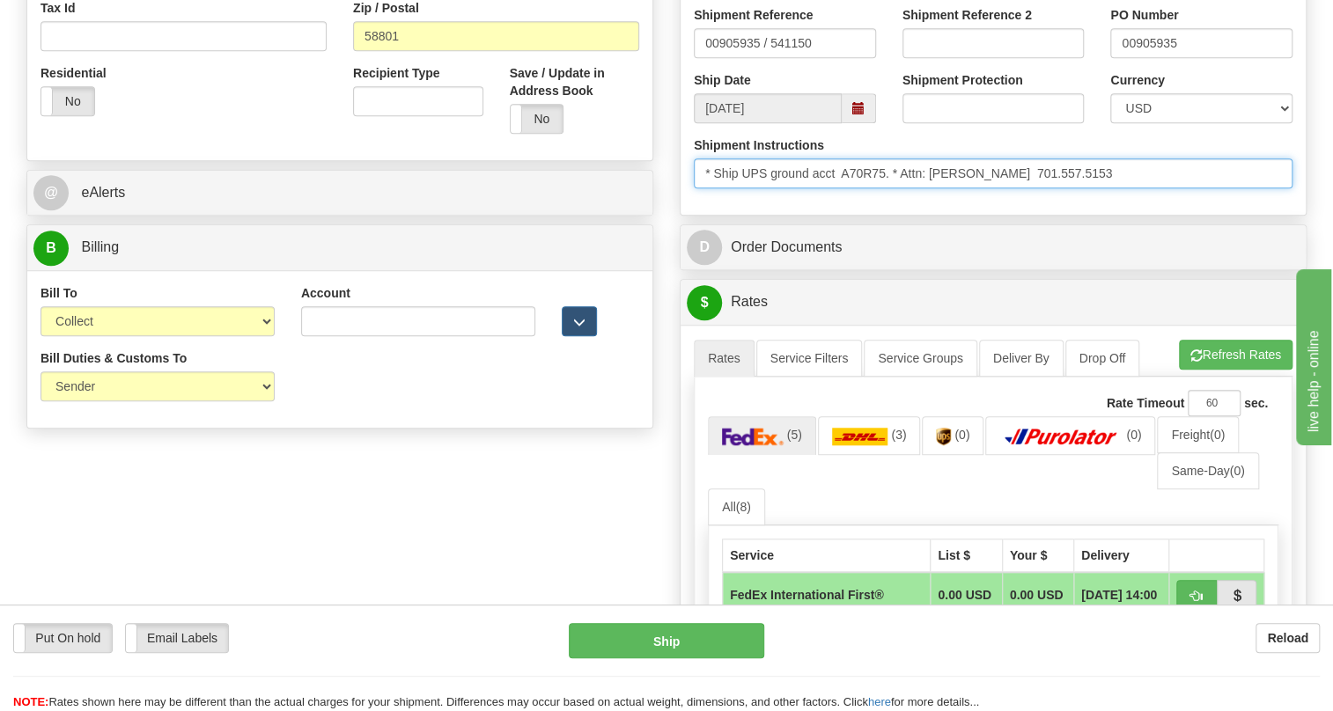
click at [872, 188] on input "* Ship UPS ground acct A70R75. * Attn: Sheila Brunner 701.557.5153" at bounding box center [993, 173] width 599 height 30
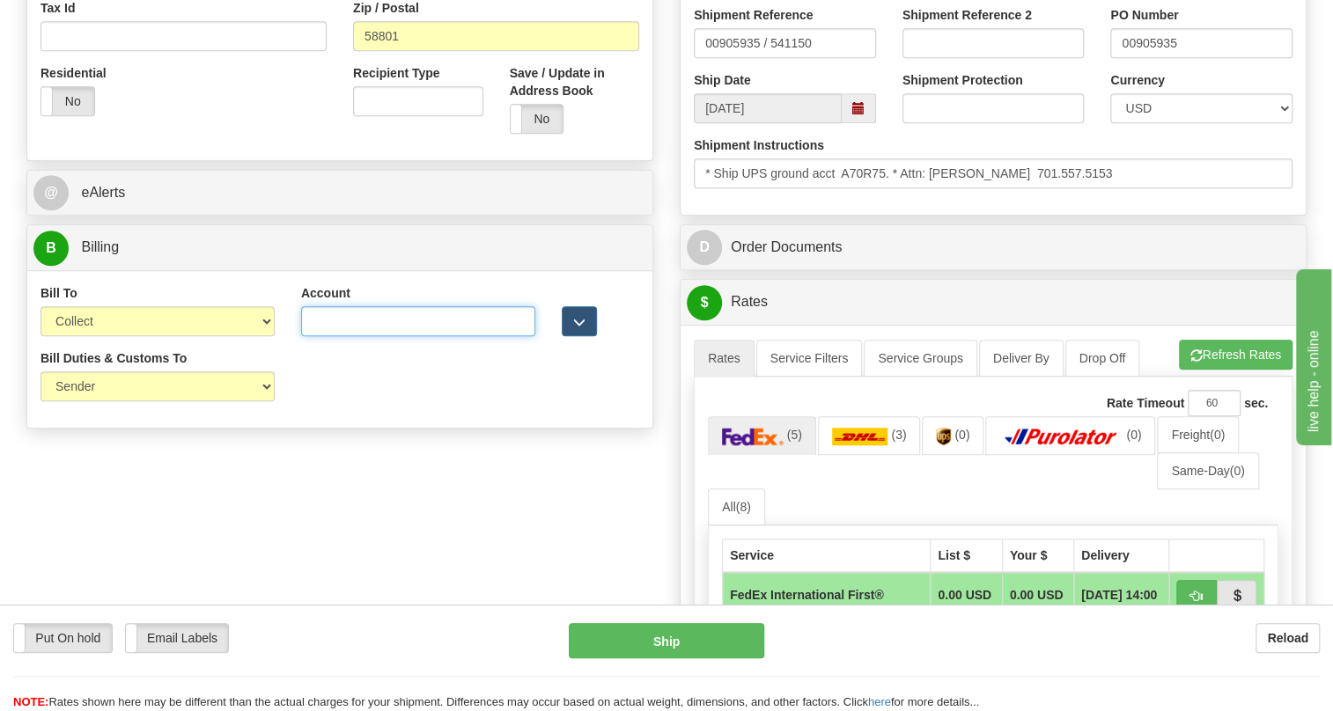
click at [326, 336] on input "Account" at bounding box center [418, 321] width 234 height 30
paste input "A70R75"
type input "A70R75"
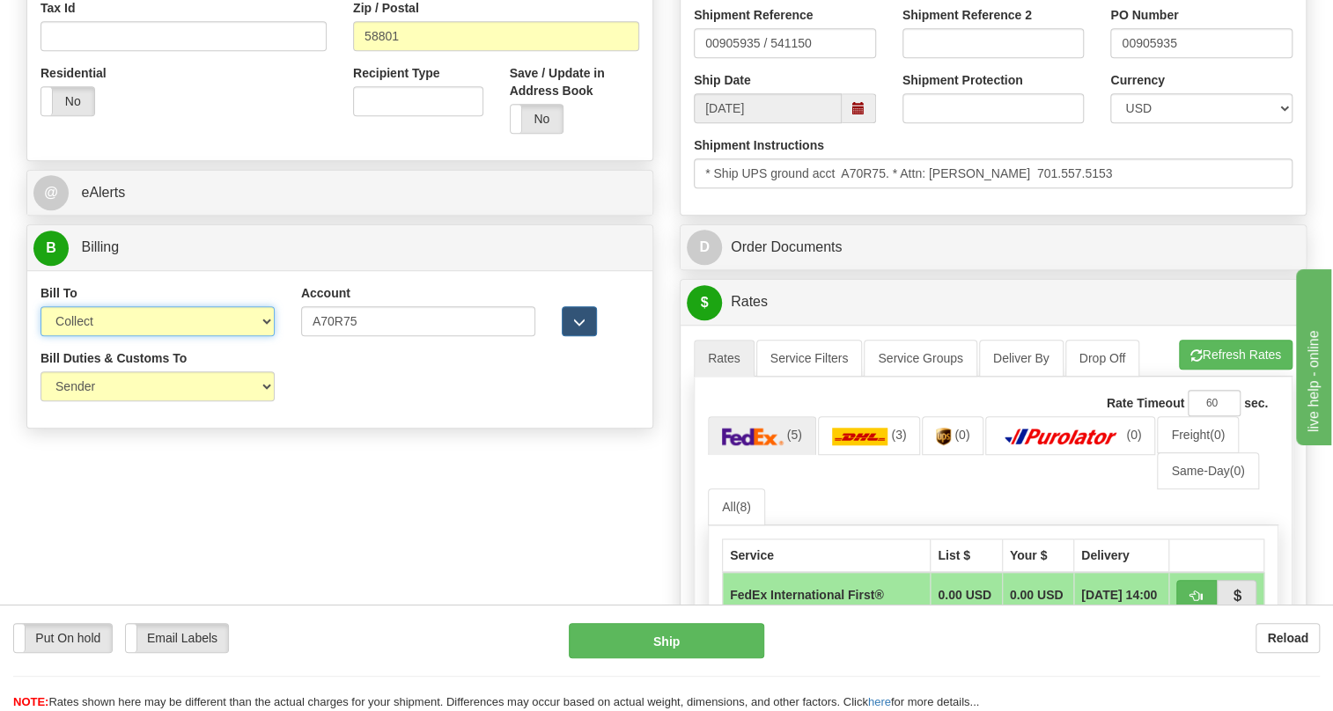
click at [177, 336] on select "Sender Recipient Third Party Collect" at bounding box center [157, 321] width 234 height 30
select select "2"
click at [40, 336] on select "Sender Recipient Third Party Collect" at bounding box center [157, 321] width 234 height 30
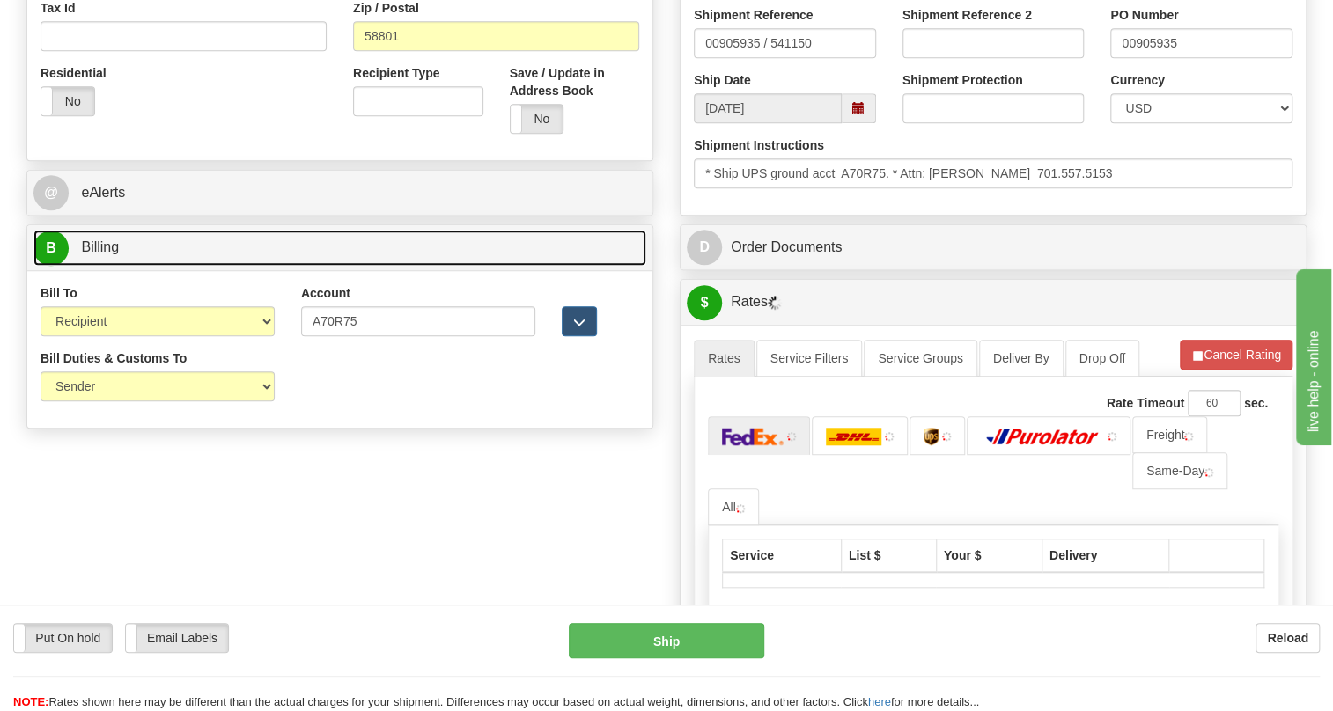
click at [105, 254] on span "Billing" at bounding box center [100, 246] width 38 height 15
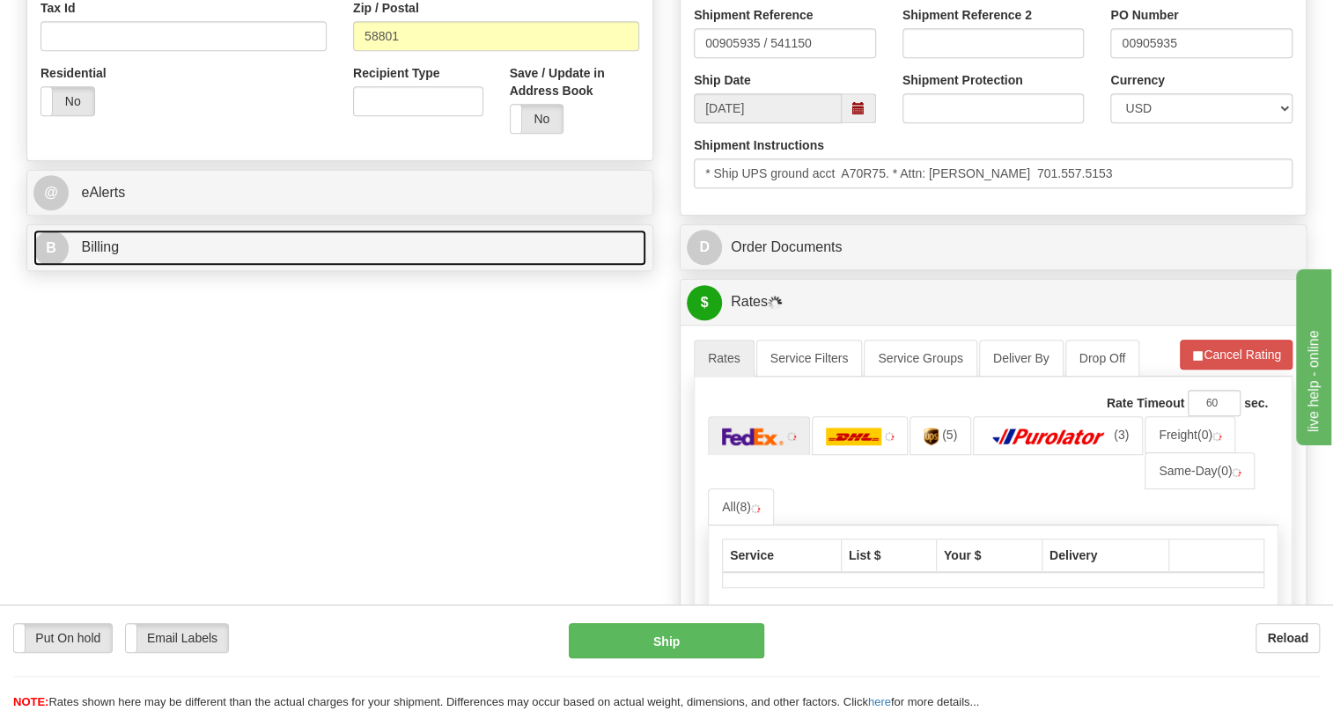
scroll to position [720, 0]
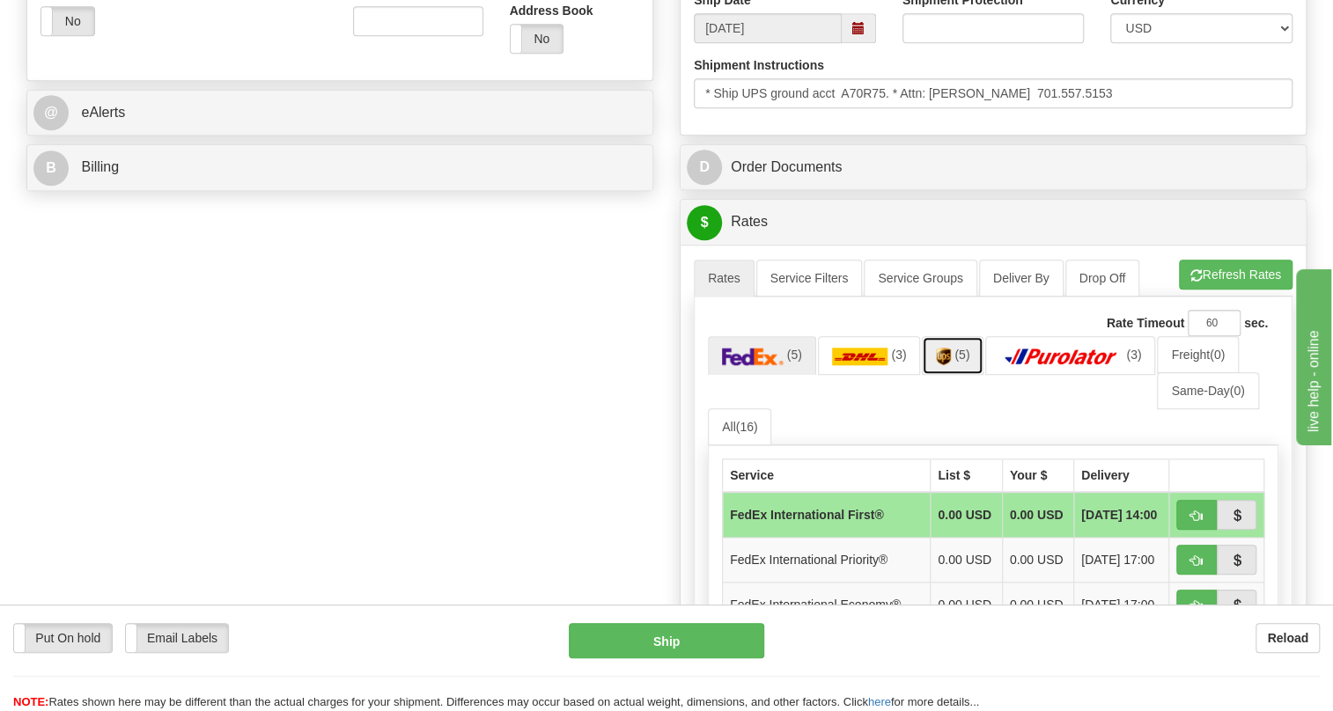
click at [932, 374] on link "(5)" at bounding box center [953, 355] width 62 height 38
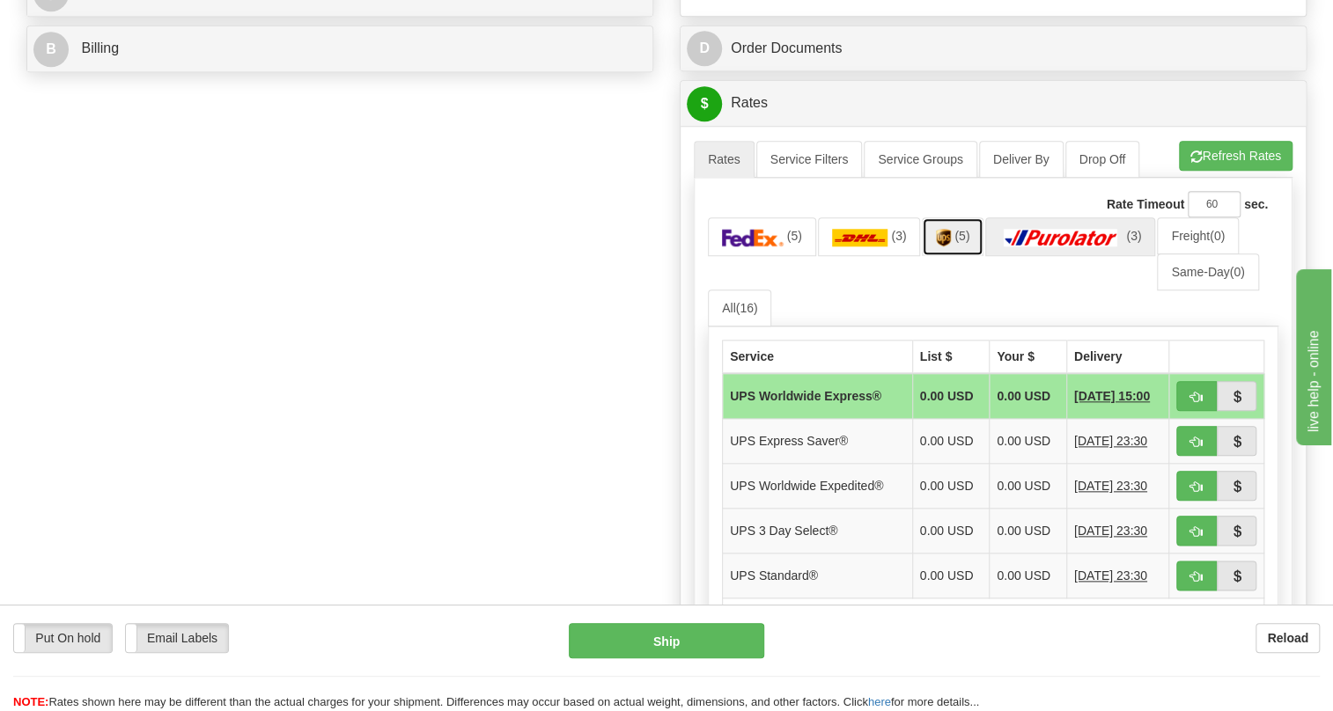
scroll to position [959, 0]
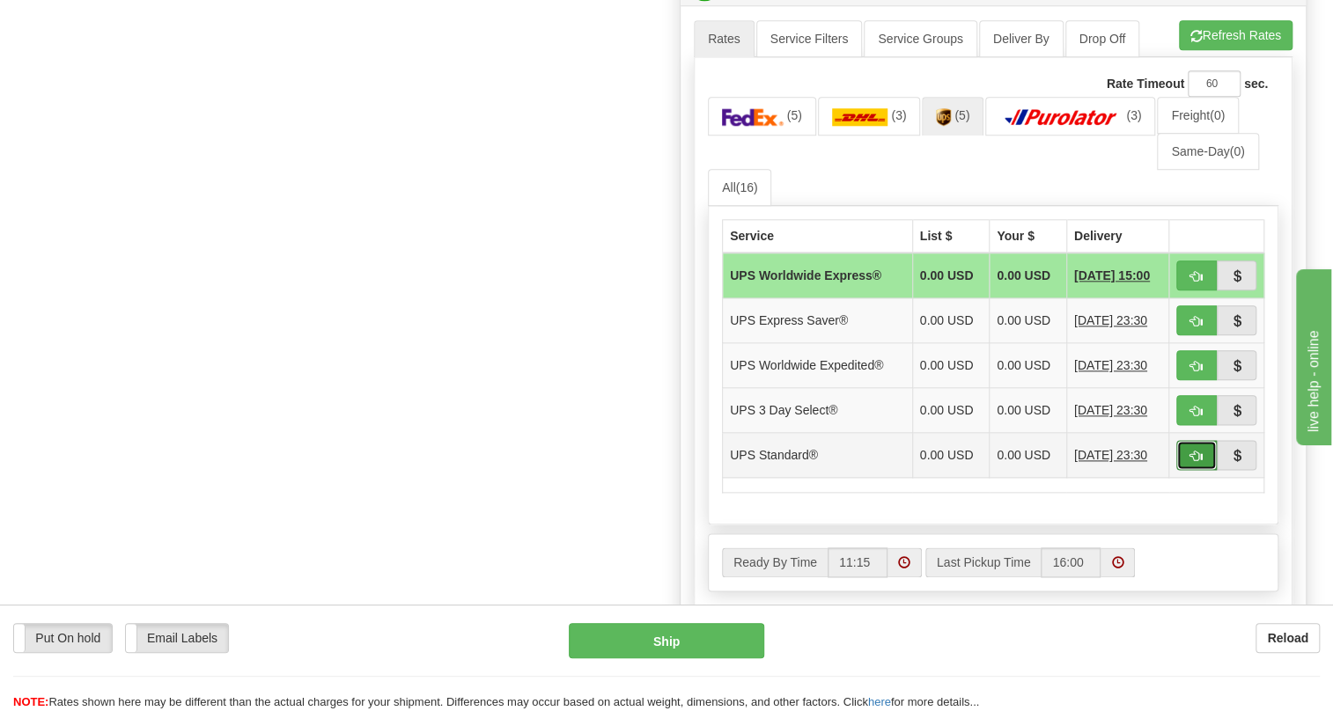
click at [1192, 462] on span "button" at bounding box center [1196, 456] width 12 height 11
type input "11"
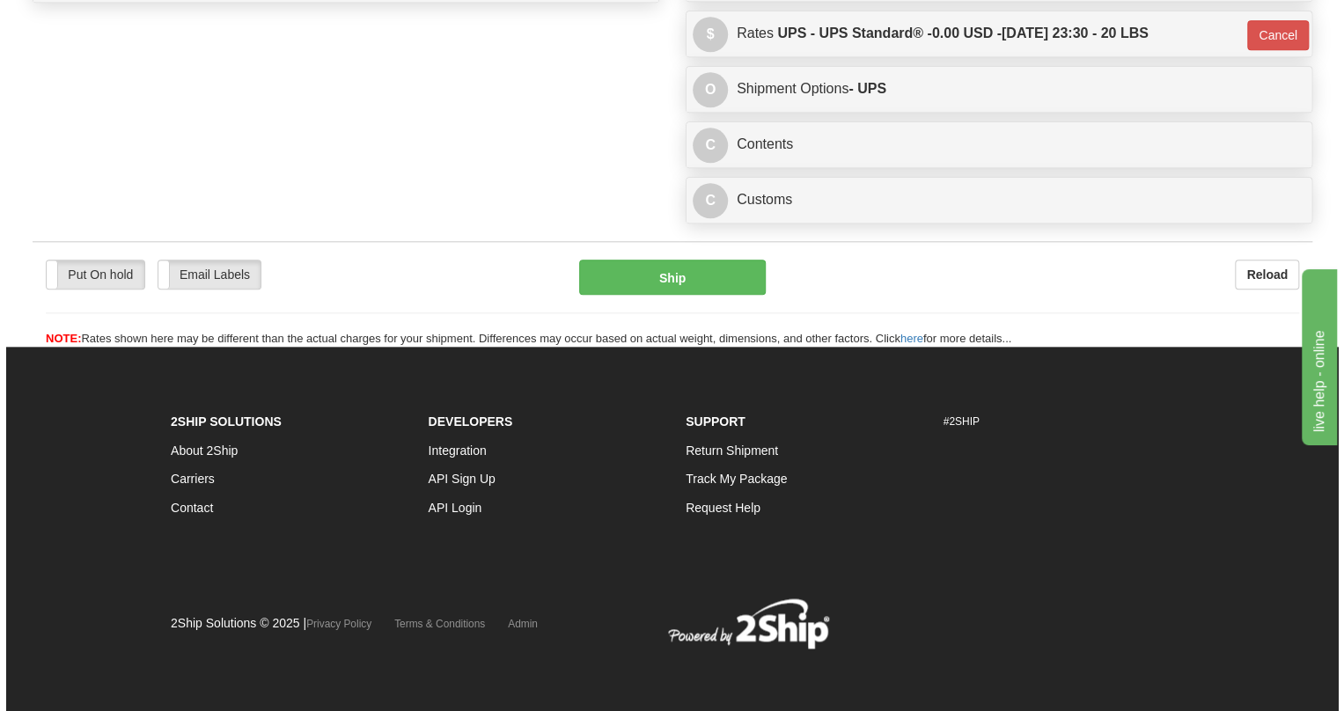
scroll to position [950, 0]
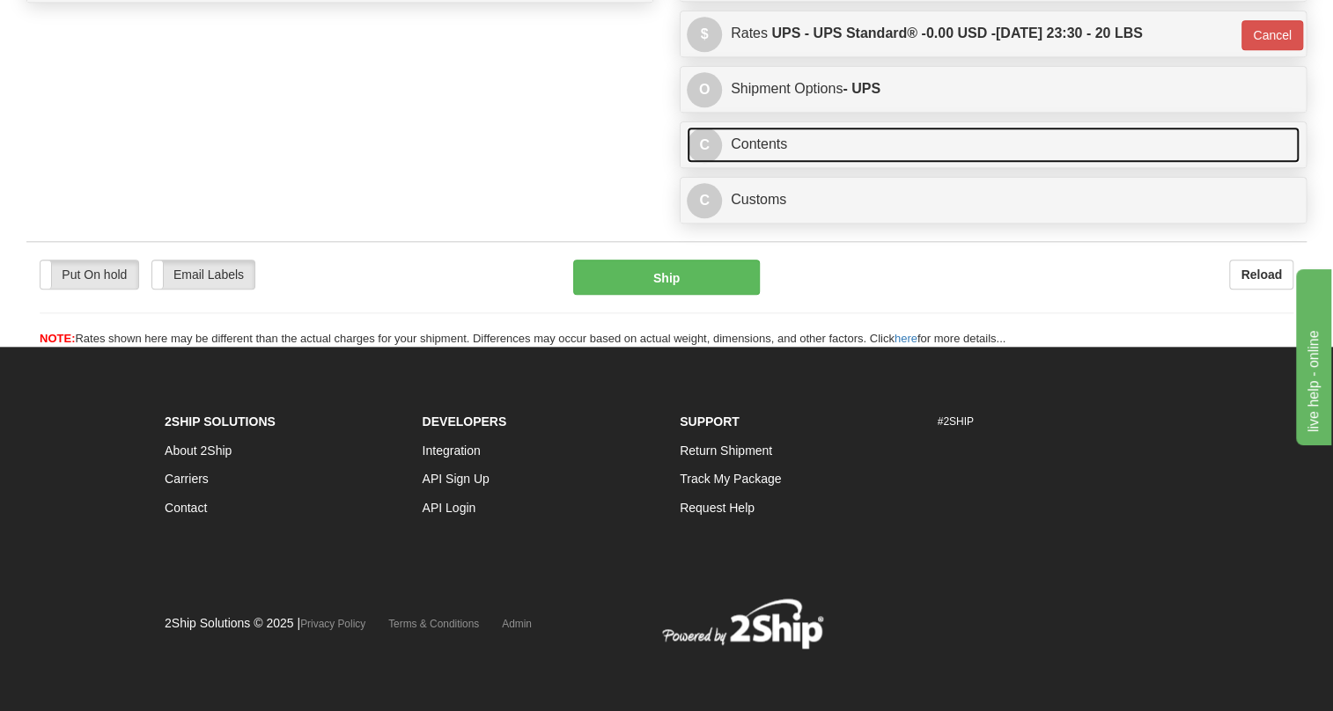
click at [767, 145] on link "C Contents" at bounding box center [993, 145] width 613 height 36
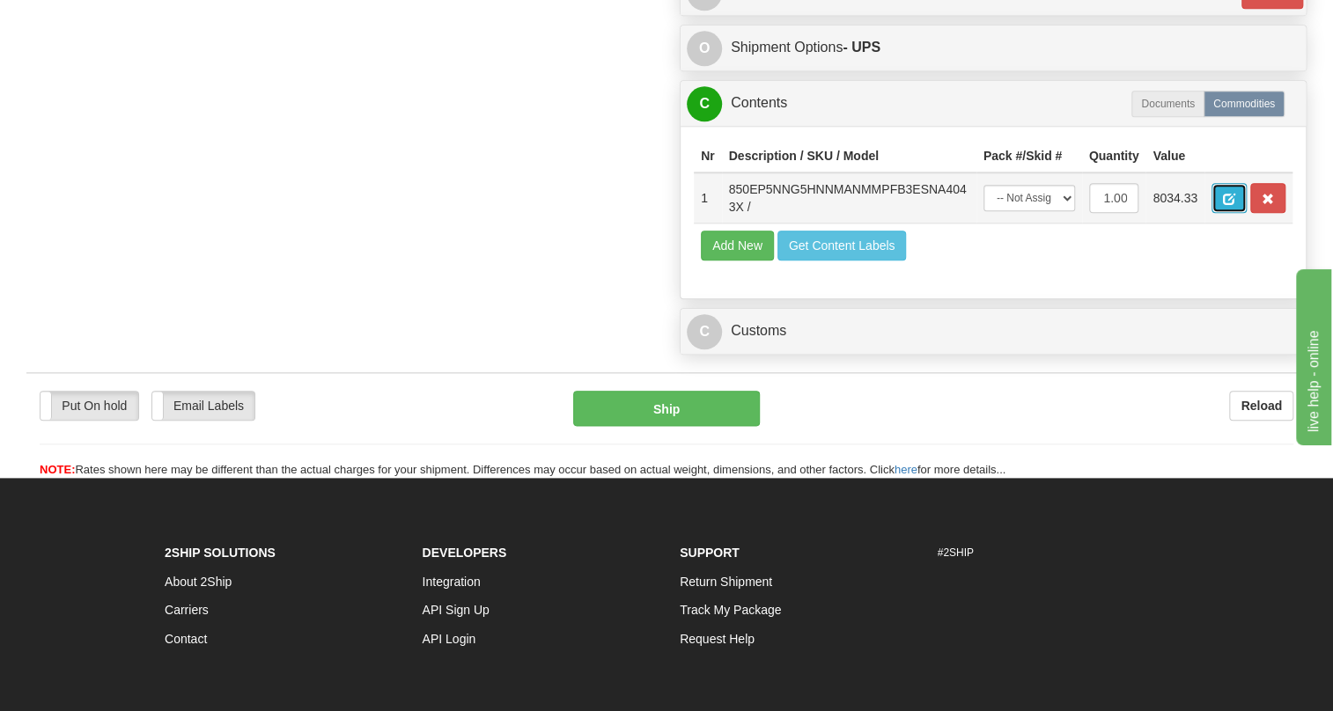
click at [1227, 205] on span "button" at bounding box center [1229, 199] width 12 height 11
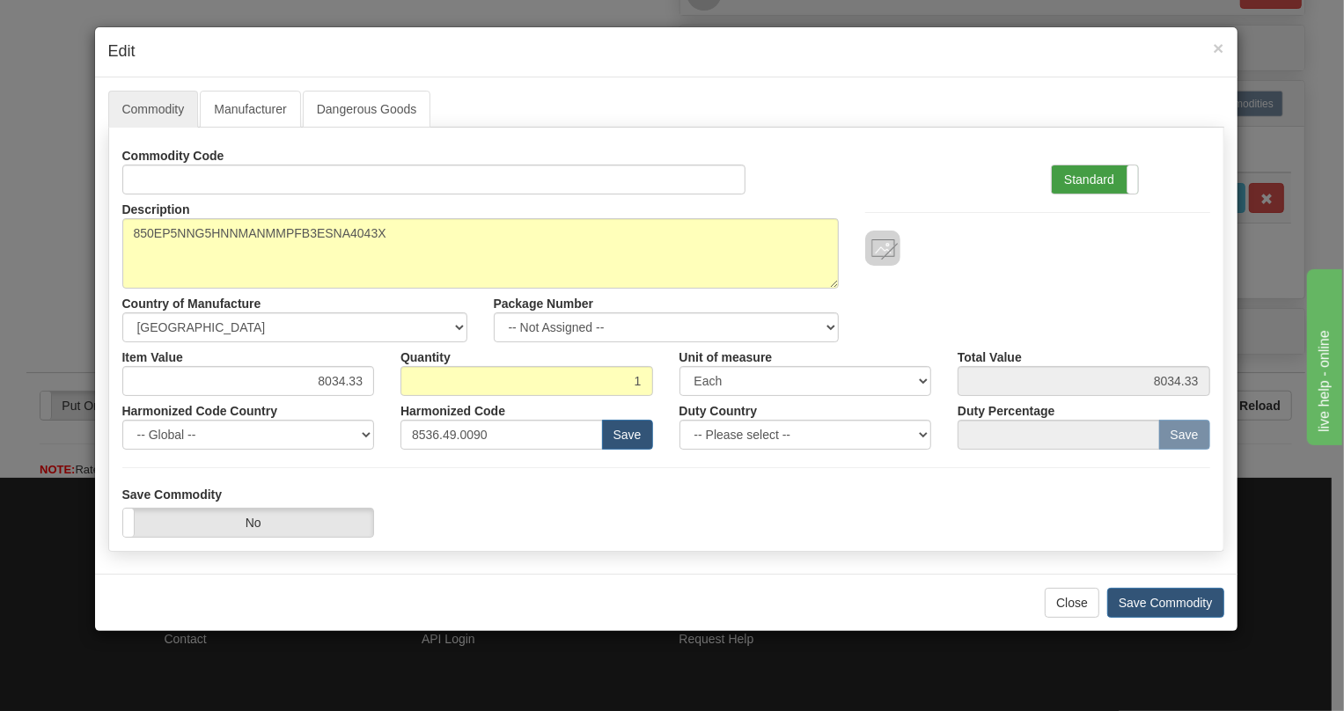
click at [1080, 177] on label "Standard" at bounding box center [1095, 179] width 86 height 28
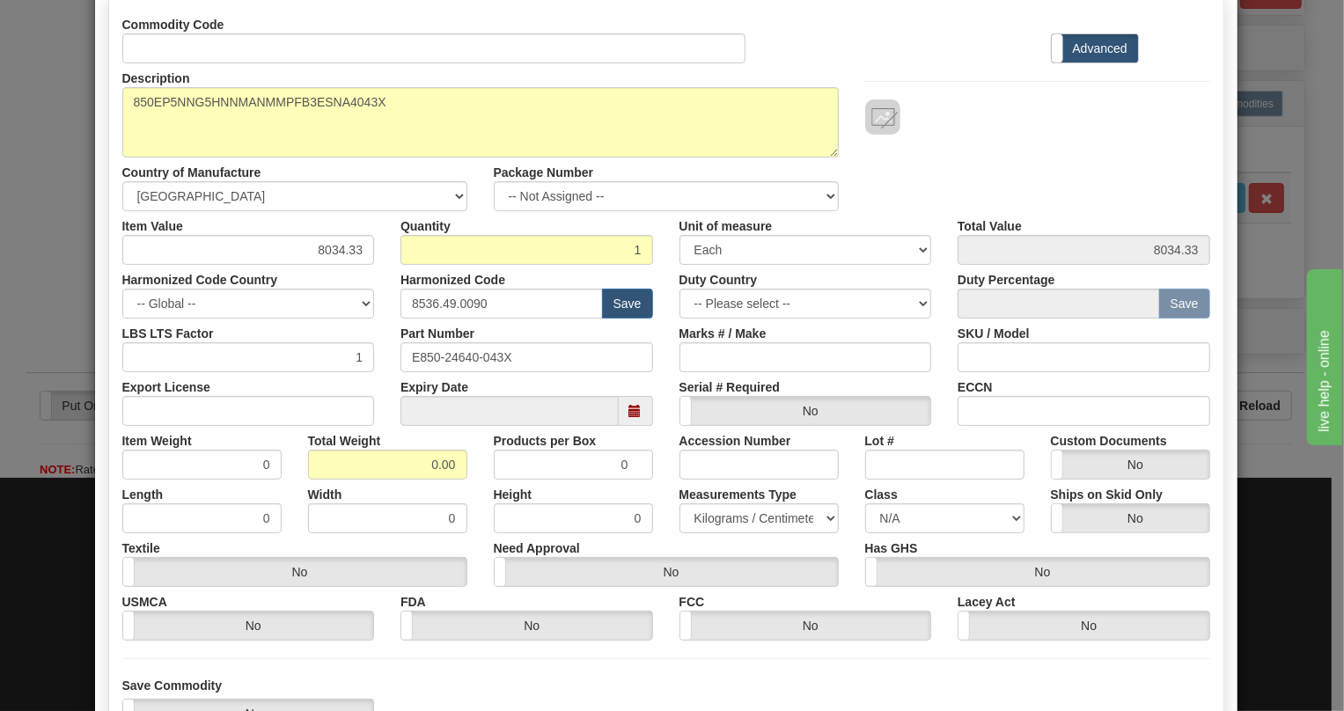
scroll to position [159, 0]
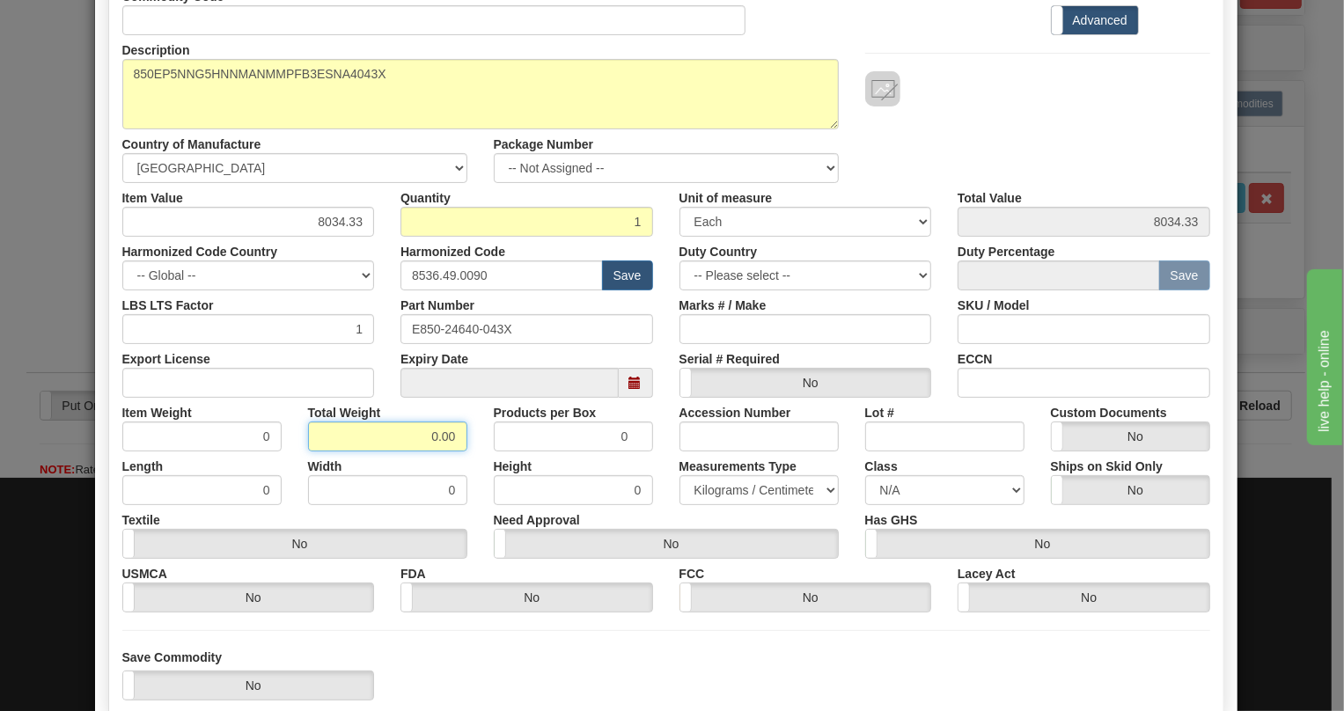
click at [413, 435] on input "0.00" at bounding box center [387, 437] width 159 height 30
type input "1.00"
type input "1.0000"
click at [735, 484] on select "Pounds / Inches Kilograms / Centimeters" at bounding box center [759, 490] width 159 height 30
select select "0"
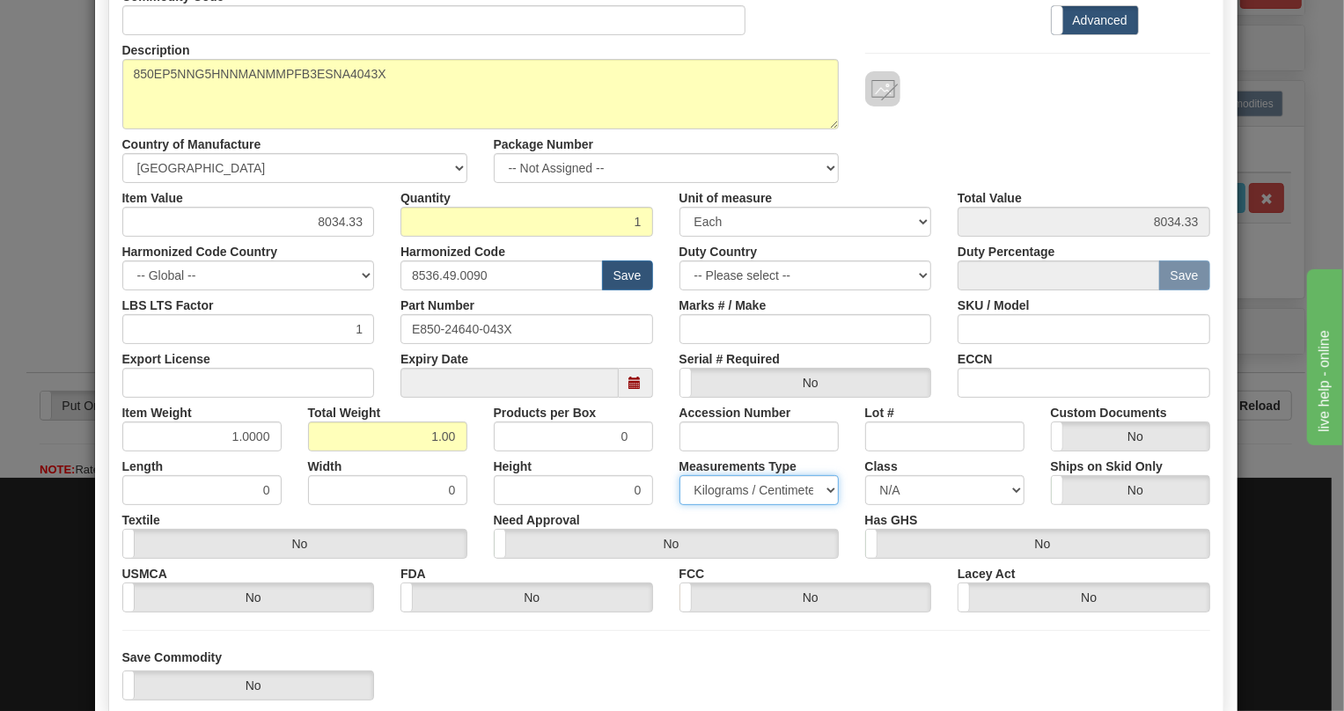
click at [680, 475] on select "Pounds / Inches Kilograms / Centimeters" at bounding box center [759, 490] width 159 height 30
click at [356, 219] on input "8034.33" at bounding box center [248, 222] width 253 height 30
paste input "3.490,44"
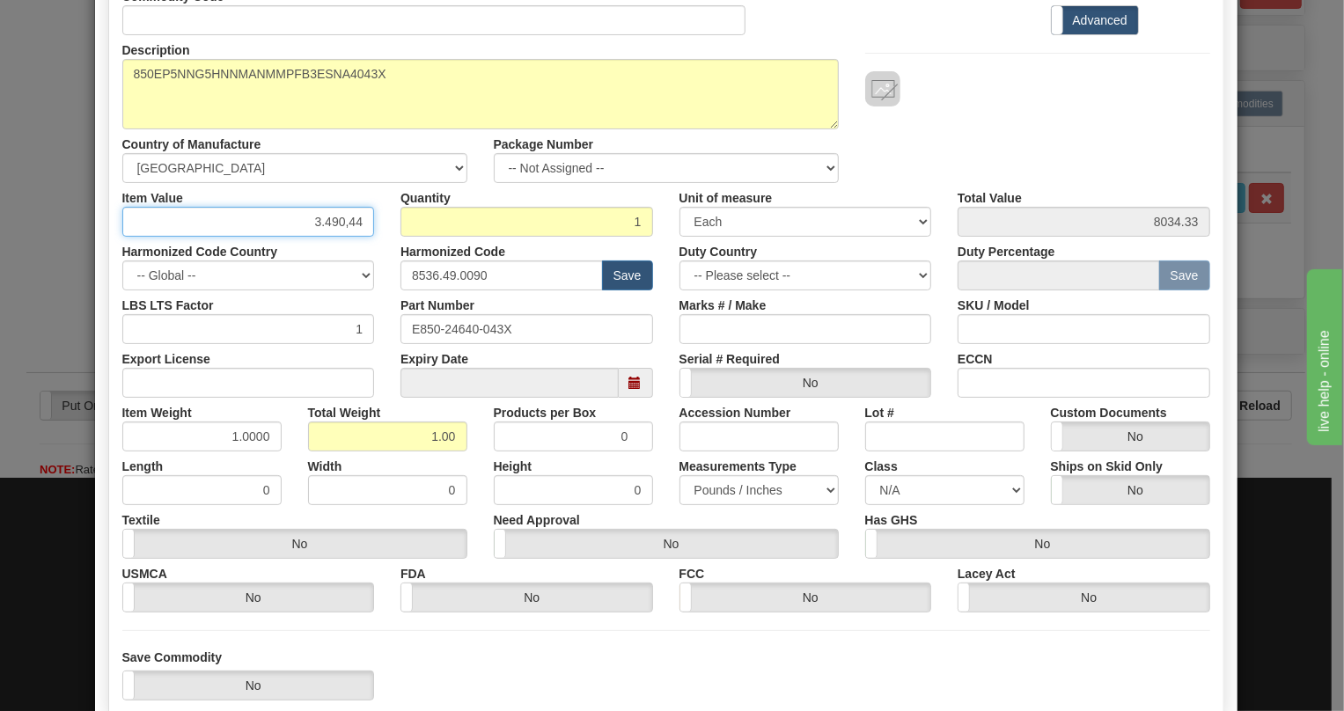
click at [322, 219] on input "3.490,44" at bounding box center [248, 222] width 253 height 30
click at [342, 224] on input "3490,44" at bounding box center [248, 222] width 253 height 30
type input "3490.44"
click at [377, 240] on div "Harmonized Code Country -- Global -- AFGHANISTAN ALAND ISLANDS ALBANIA ALGERIA …" at bounding box center [248, 264] width 279 height 54
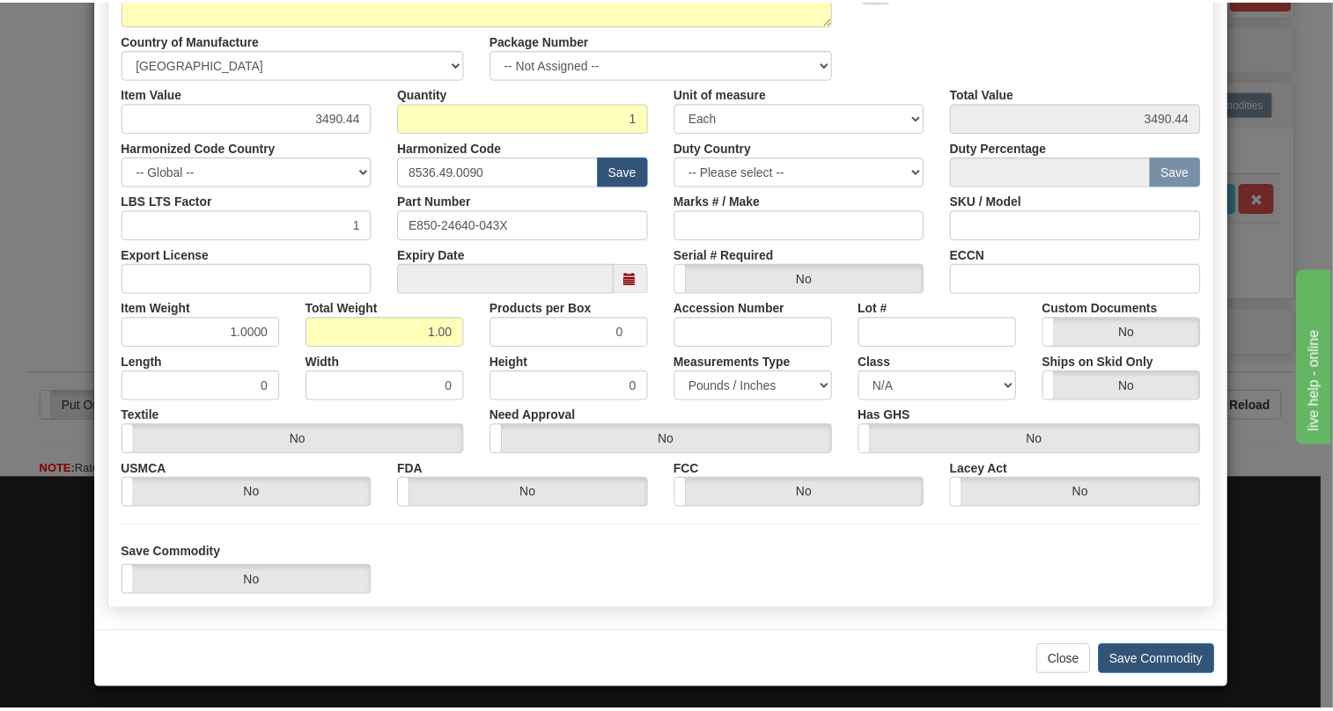
scroll to position [268, 0]
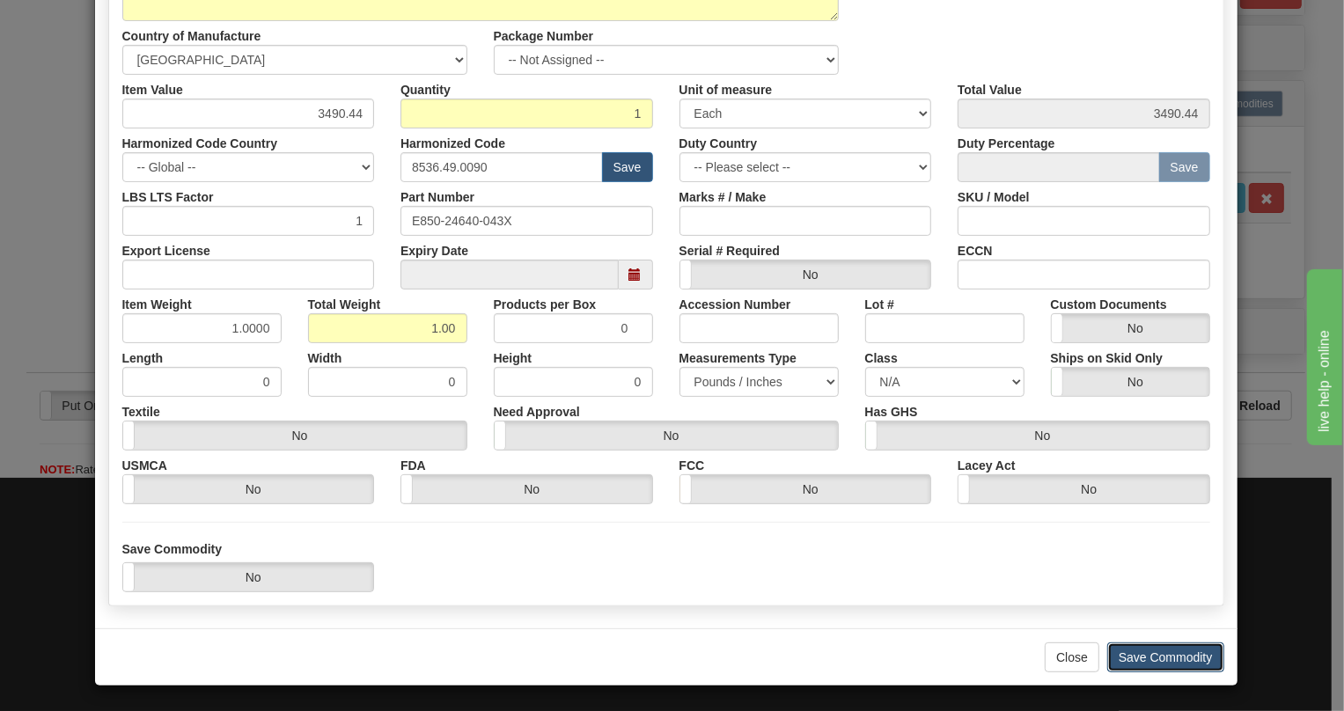
click at [1153, 657] on button "Save Commodity" at bounding box center [1165, 658] width 117 height 30
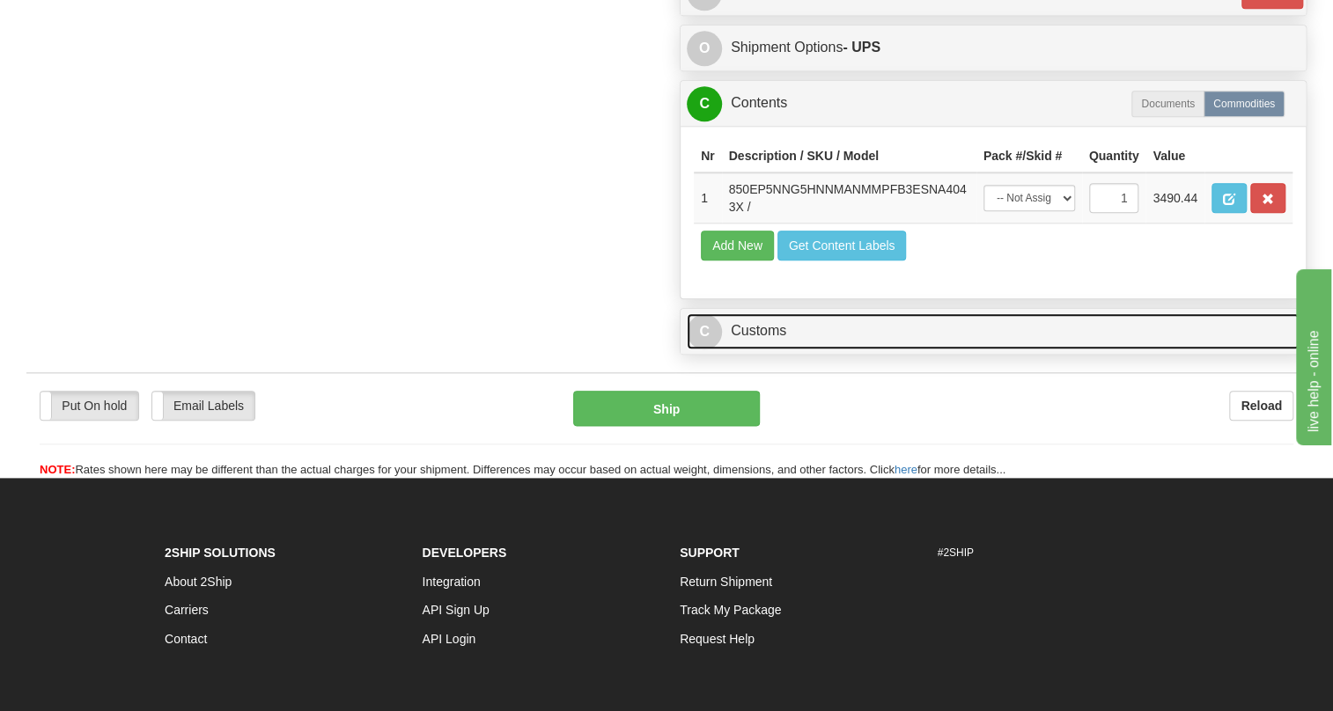
click at [756, 349] on link "C Customs" at bounding box center [993, 331] width 613 height 36
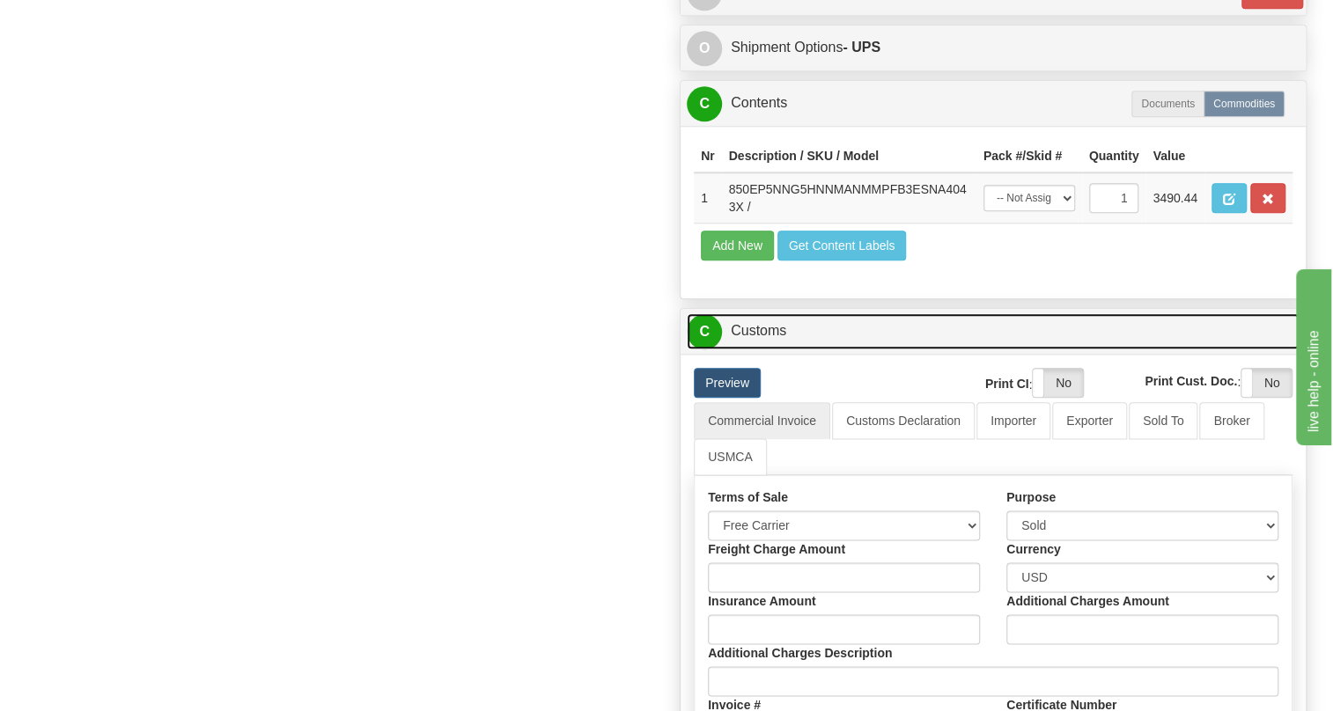
click at [756, 349] on link "C Customs" at bounding box center [993, 331] width 613 height 36
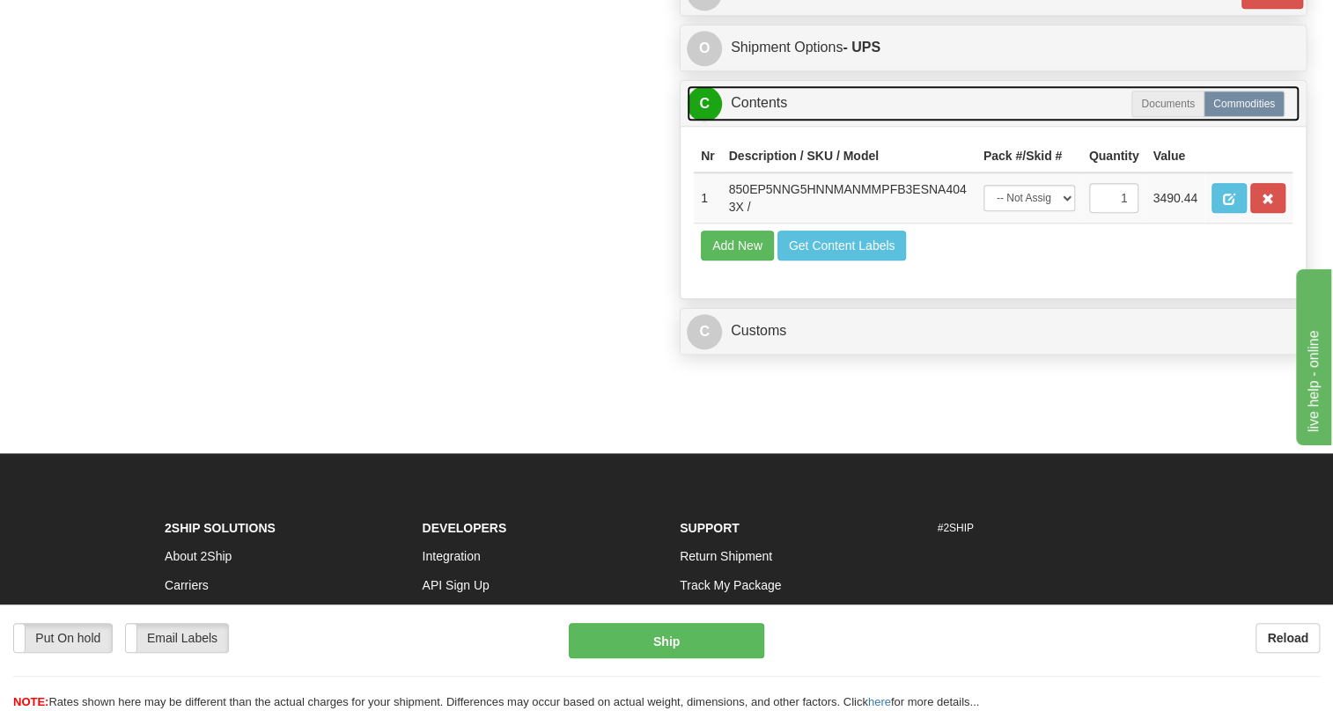
click at [762, 121] on link "C Contents" at bounding box center [993, 103] width 613 height 36
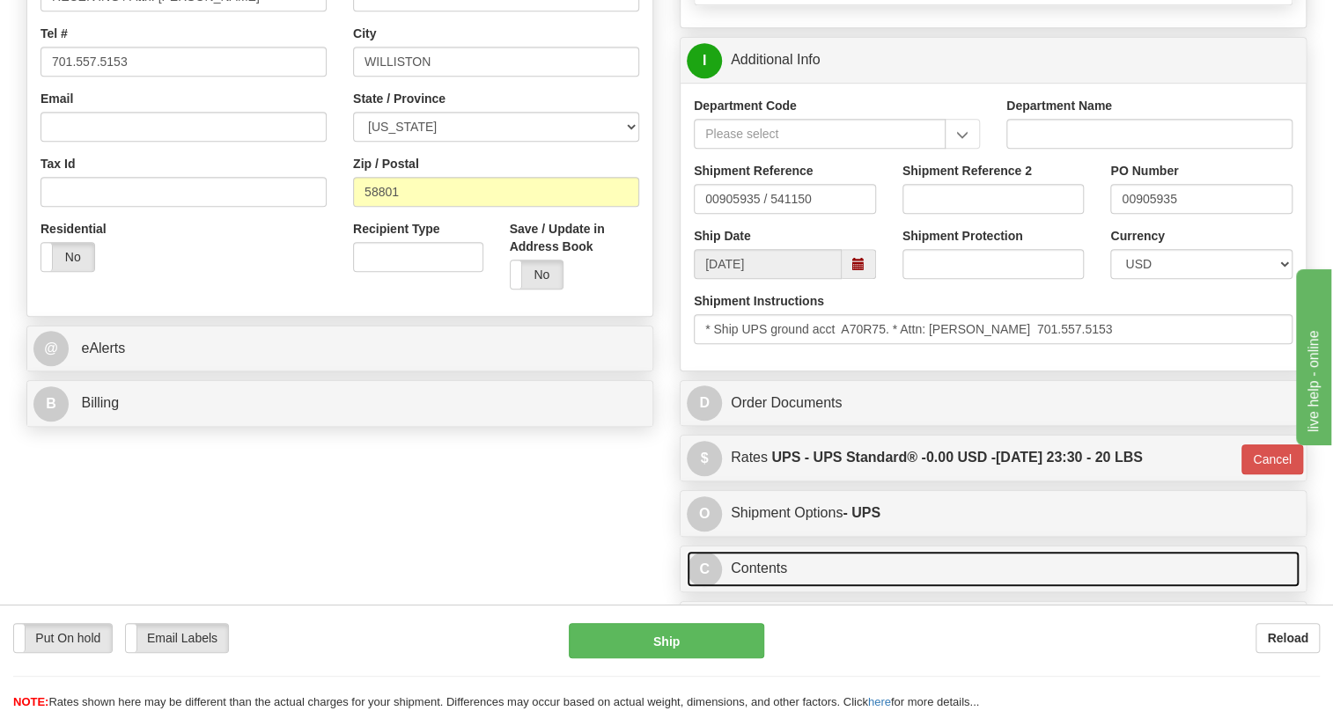
scroll to position [469, 0]
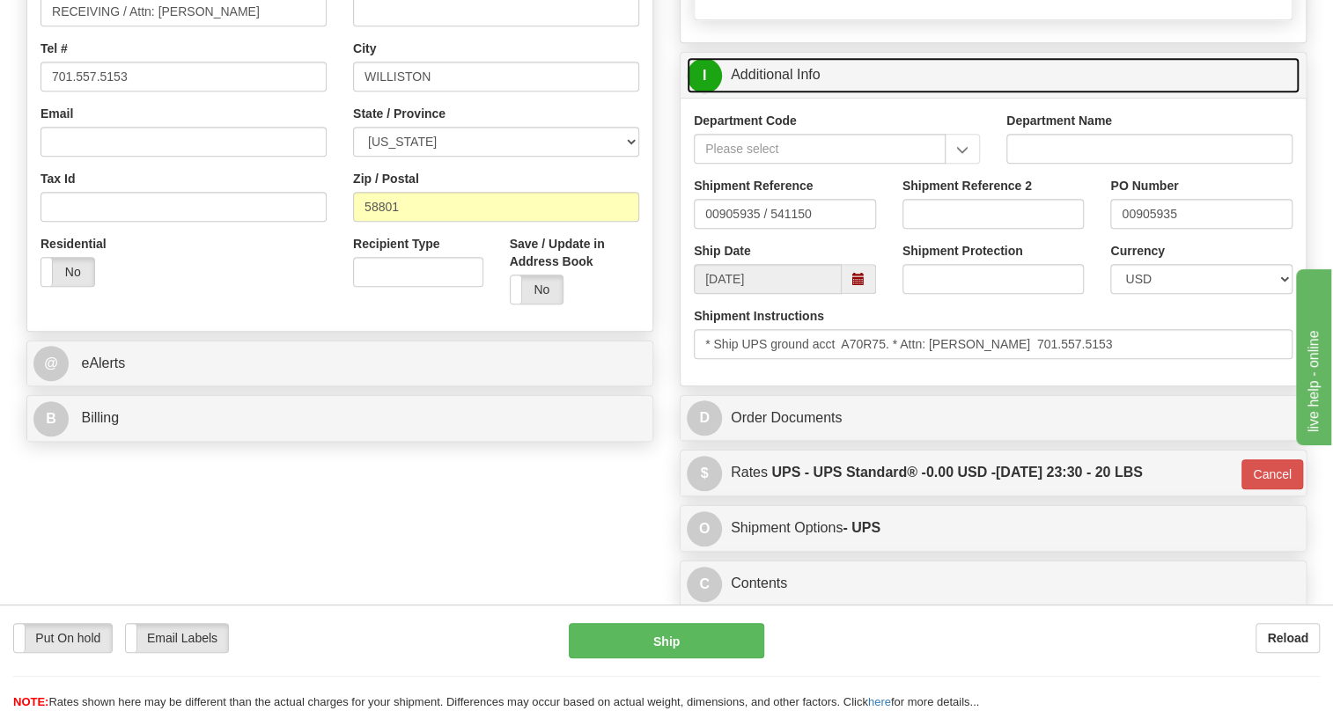
click at [783, 93] on link "I Additional Info" at bounding box center [993, 75] width 613 height 36
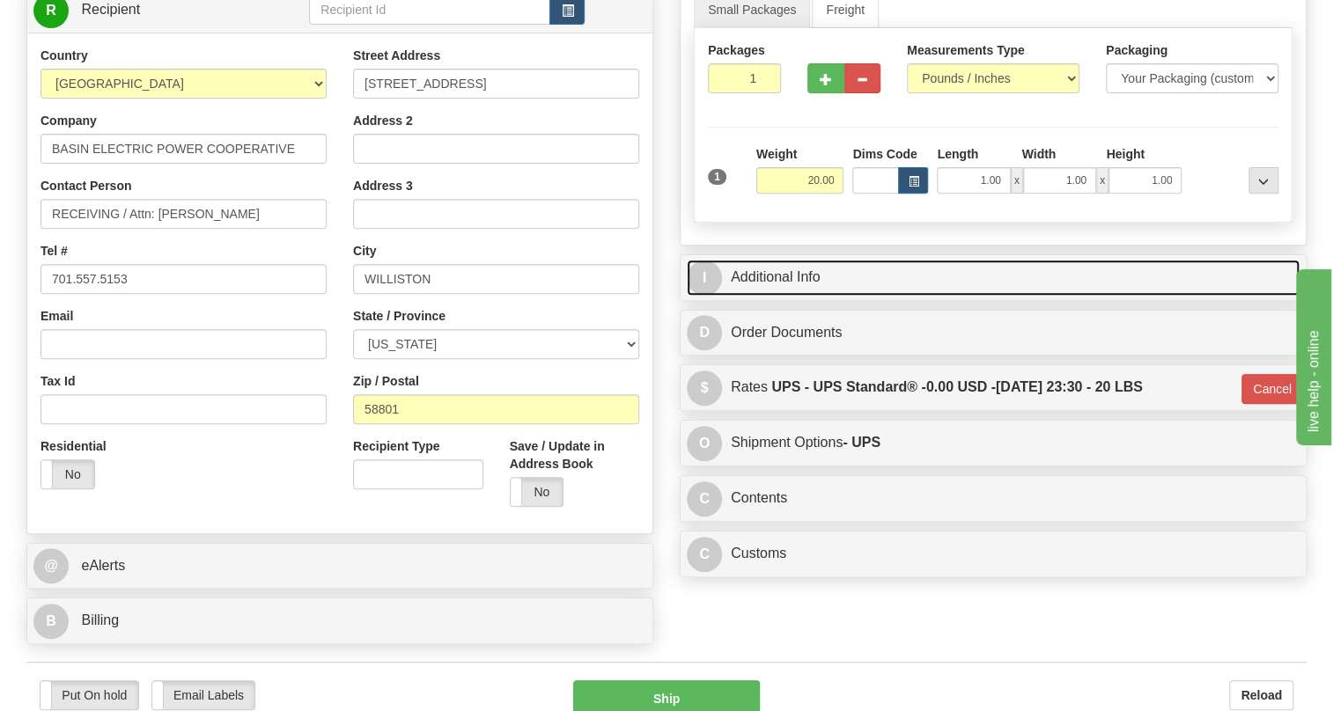
scroll to position [150, 0]
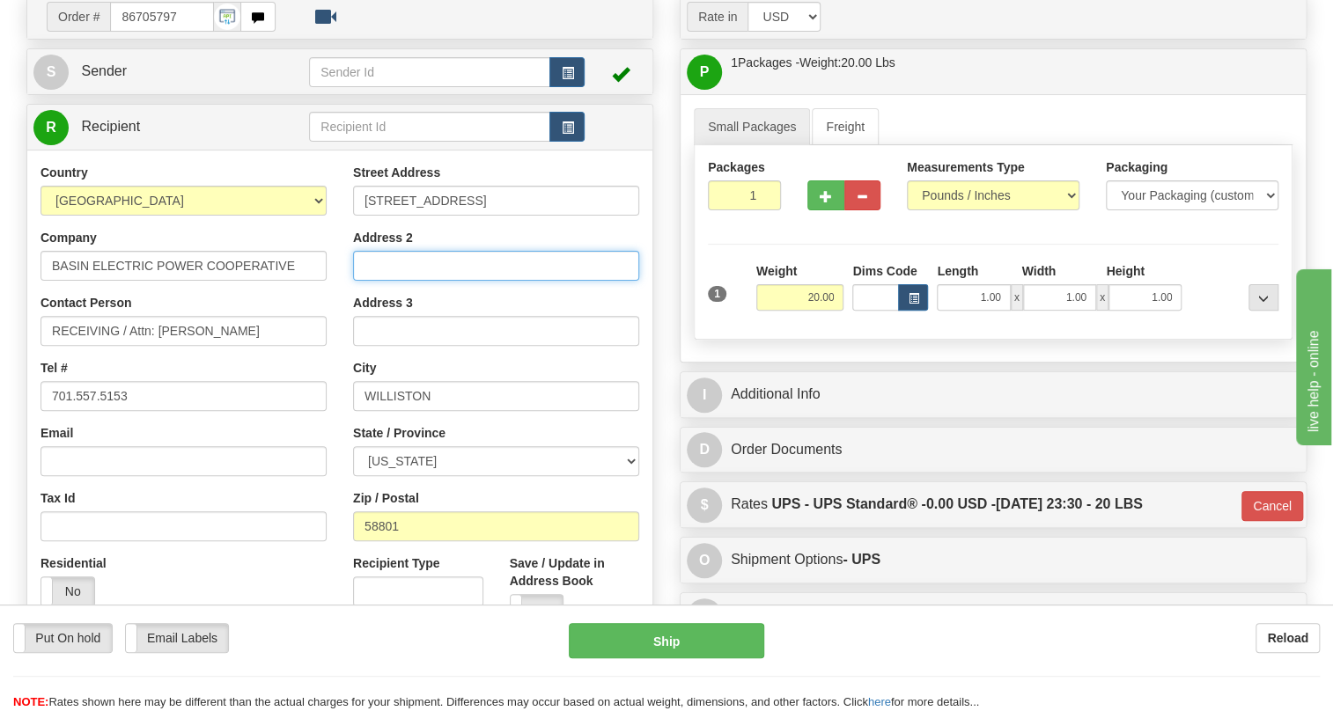
click at [375, 281] on input "Address 2" at bounding box center [496, 266] width 286 height 30
paste input "Pioneer Generating Stattion"
click at [366, 281] on input "Pioneer Generating Stattion" at bounding box center [496, 266] width 286 height 30
type input "Pioneer Generating Stattion"
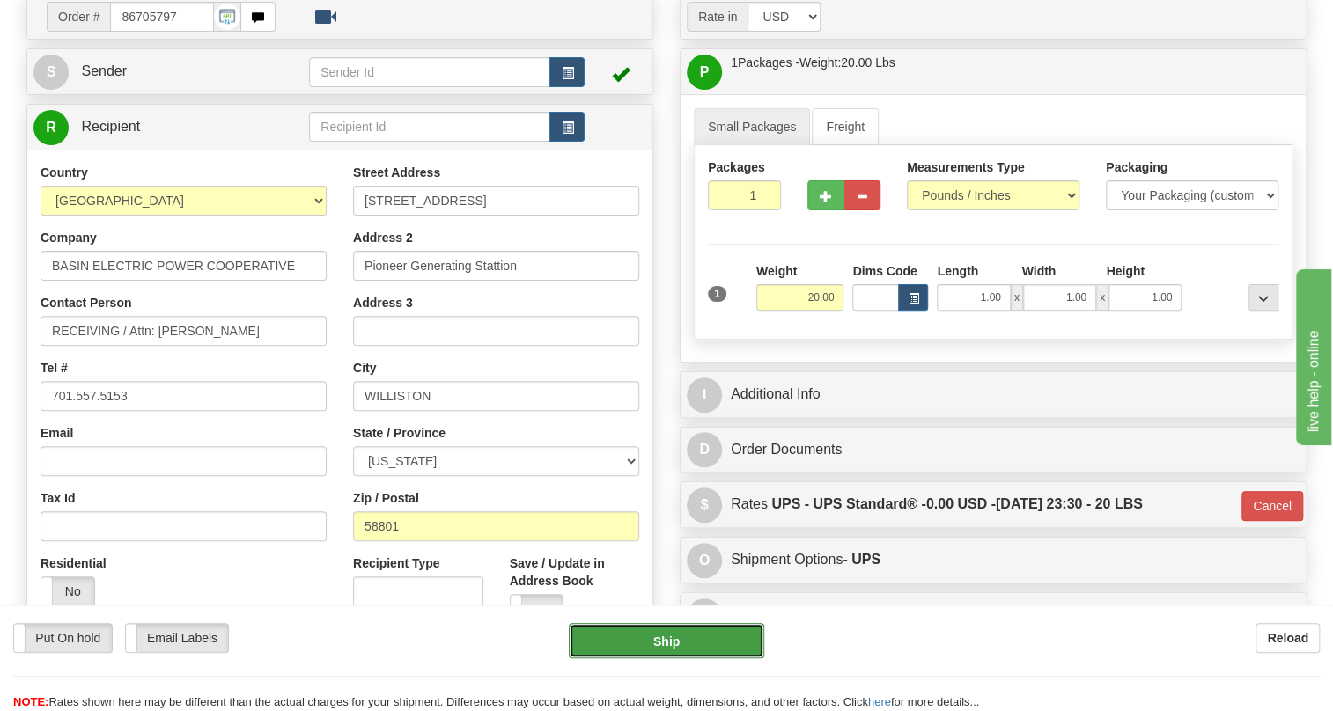
click at [664, 642] on button "Ship" at bounding box center [666, 640] width 195 height 35
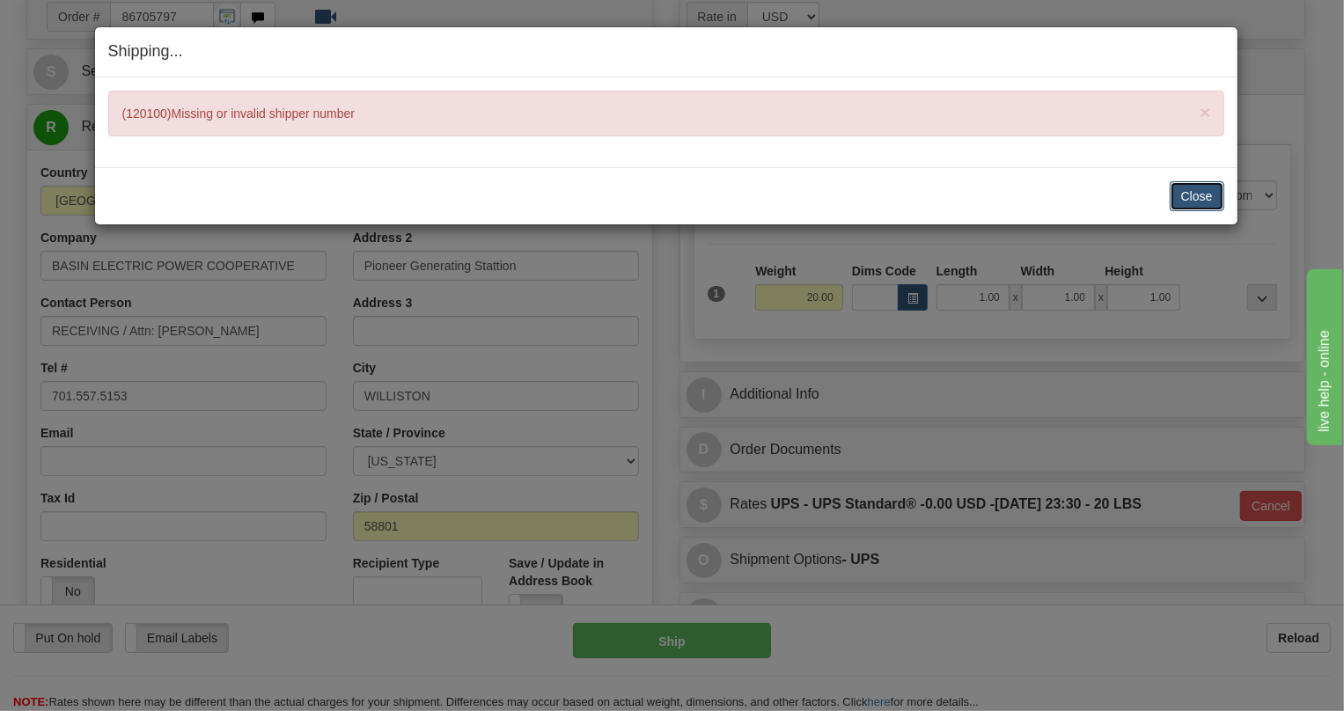
click at [1197, 195] on button "Close" at bounding box center [1197, 196] width 55 height 30
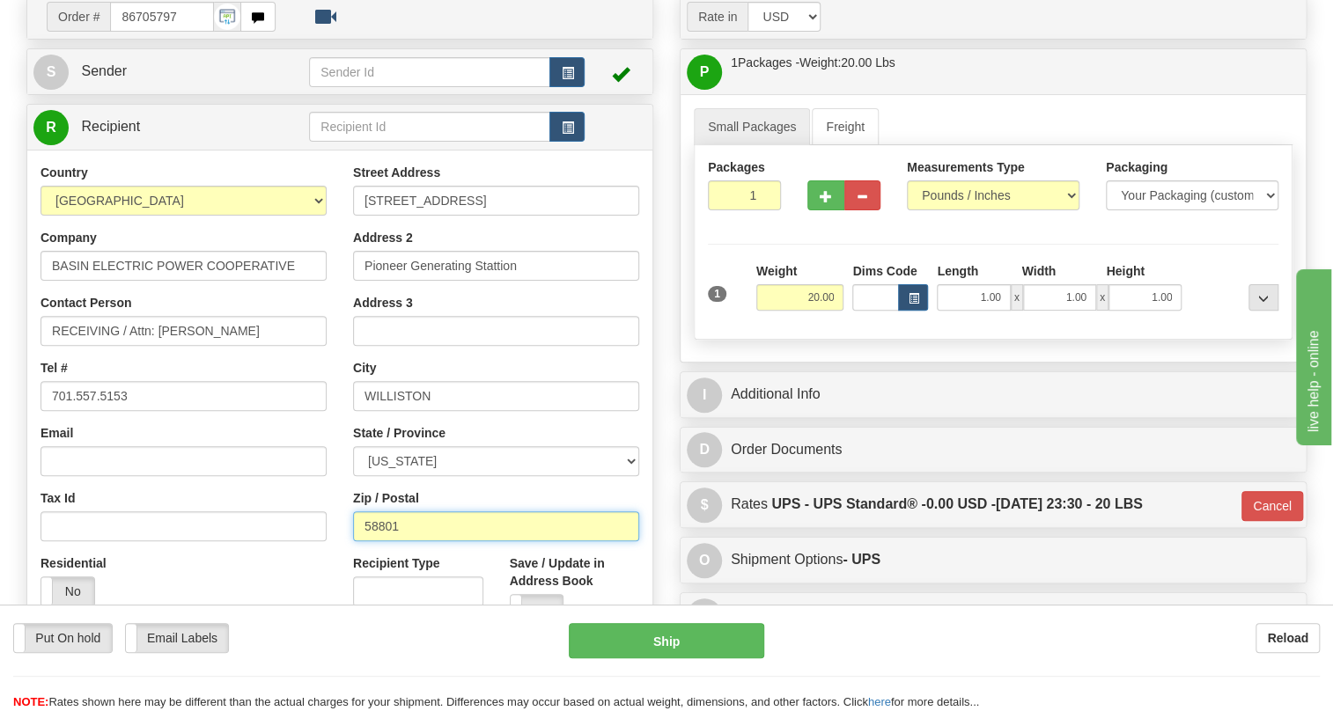
drag, startPoint x: 401, startPoint y: 566, endPoint x: 365, endPoint y: 572, distance: 36.6
click at [365, 541] on input "58801" at bounding box center [496, 526] width 286 height 30
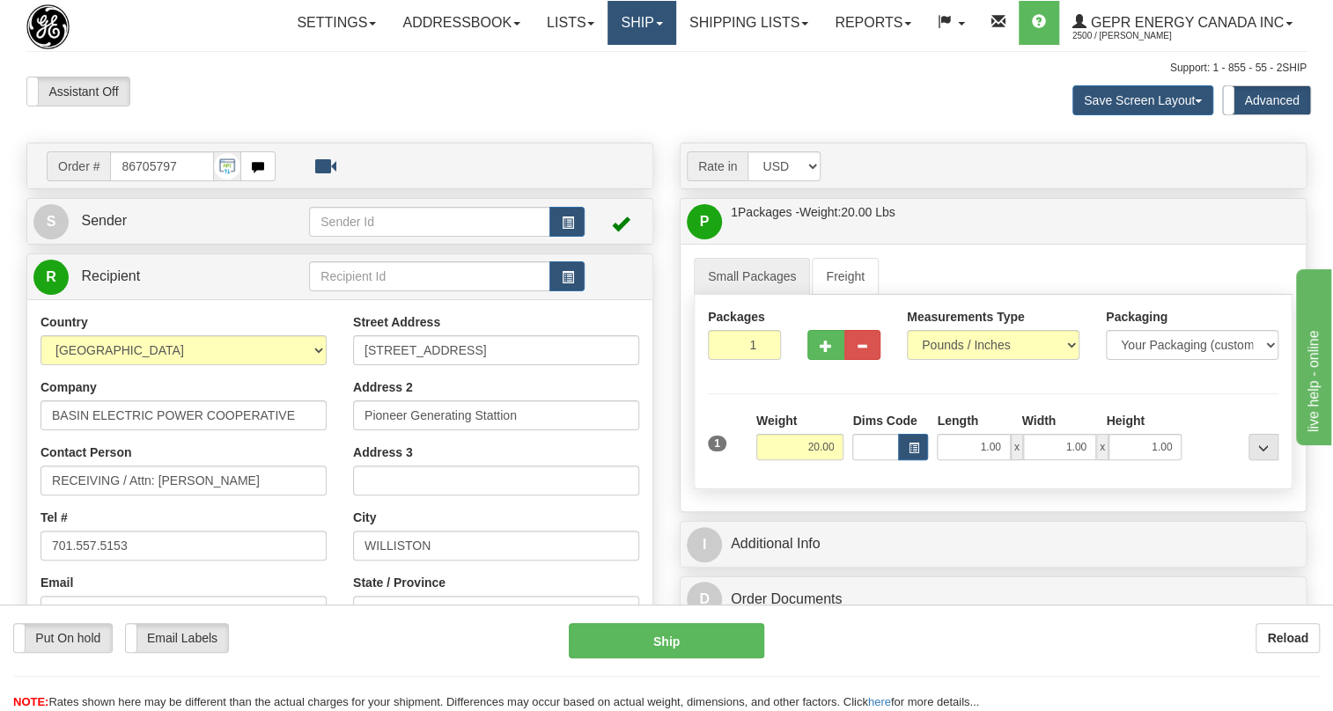
click at [659, 22] on link "Ship" at bounding box center [641, 23] width 68 height 44
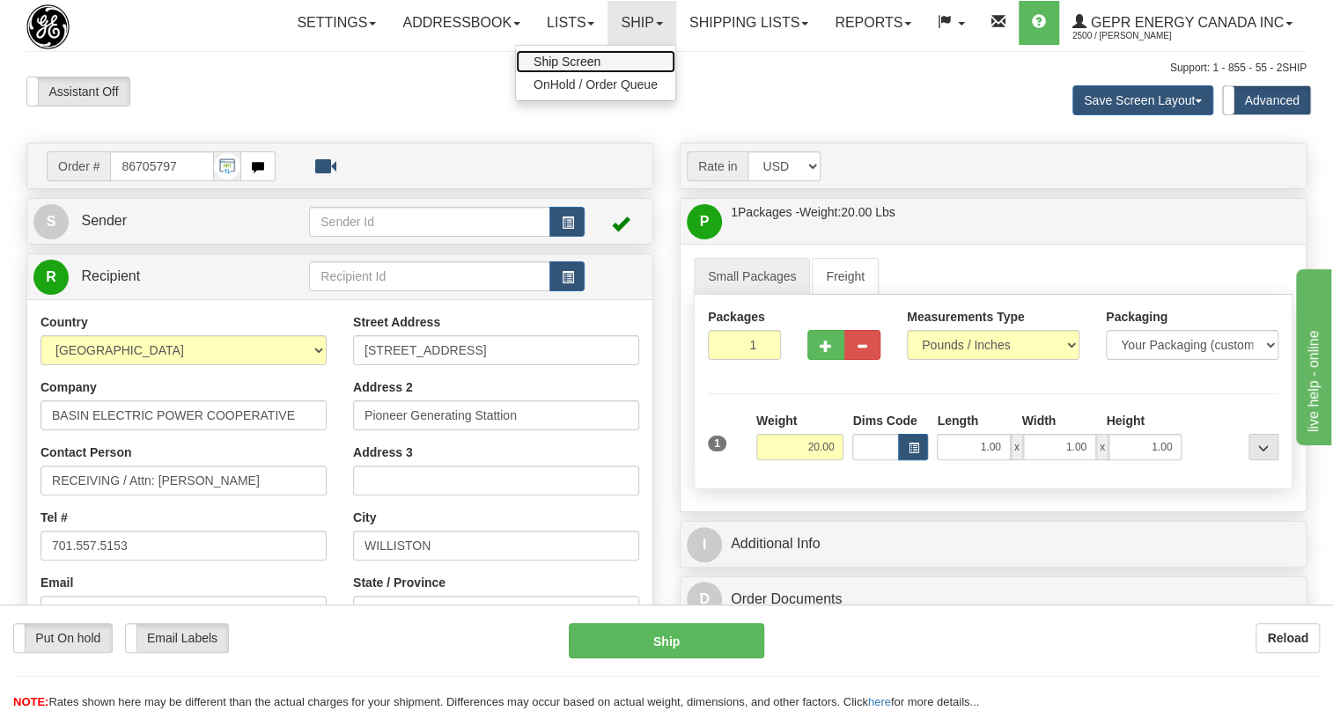
click at [557, 61] on span "Ship Screen" at bounding box center [566, 62] width 67 height 14
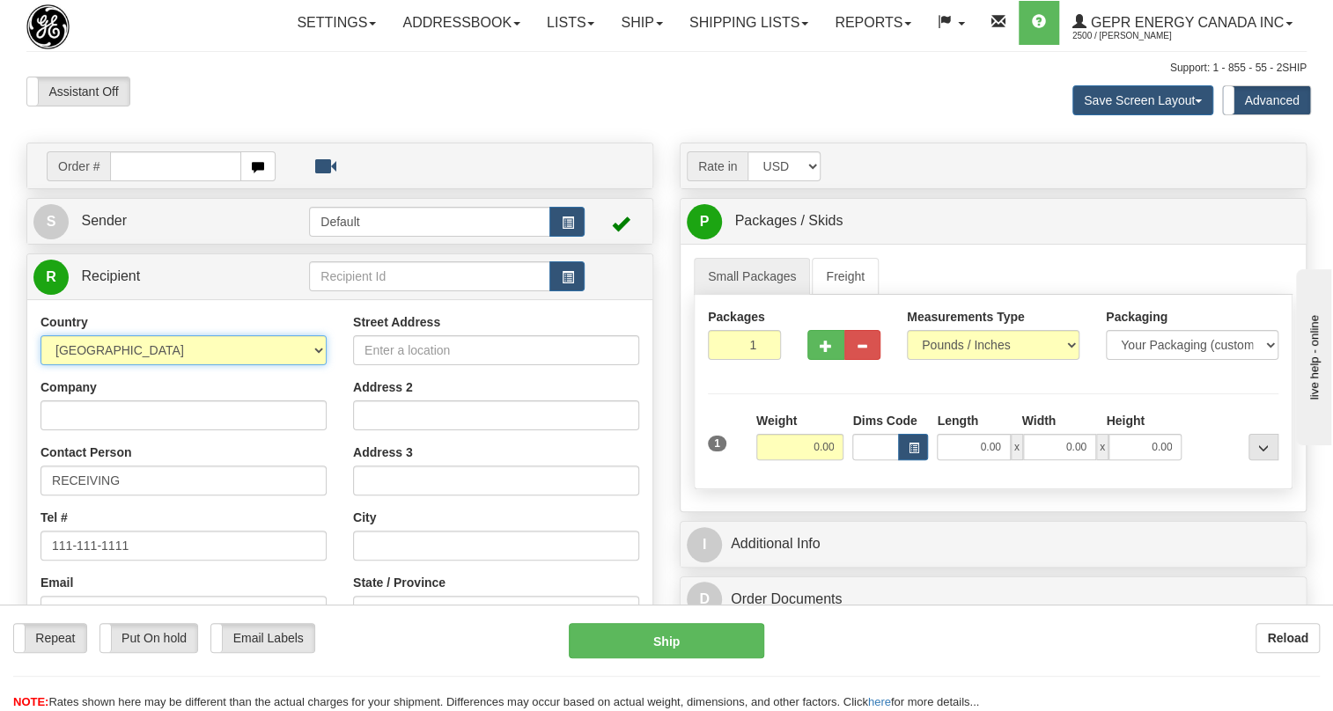
click at [316, 365] on select "AFGHANISTAN ALAND ISLANDS ALBANIA ALGERIA AMERICAN SAMOA ANDORRA ANGOLA ANGUILL…" at bounding box center [183, 350] width 286 height 30
select select "US"
click at [40, 365] on select "AFGHANISTAN ALAND ISLANDS ALBANIA ALGERIA AMERICAN SAMOA ANDORRA ANGOLA ANGUILL…" at bounding box center [183, 350] width 286 height 30
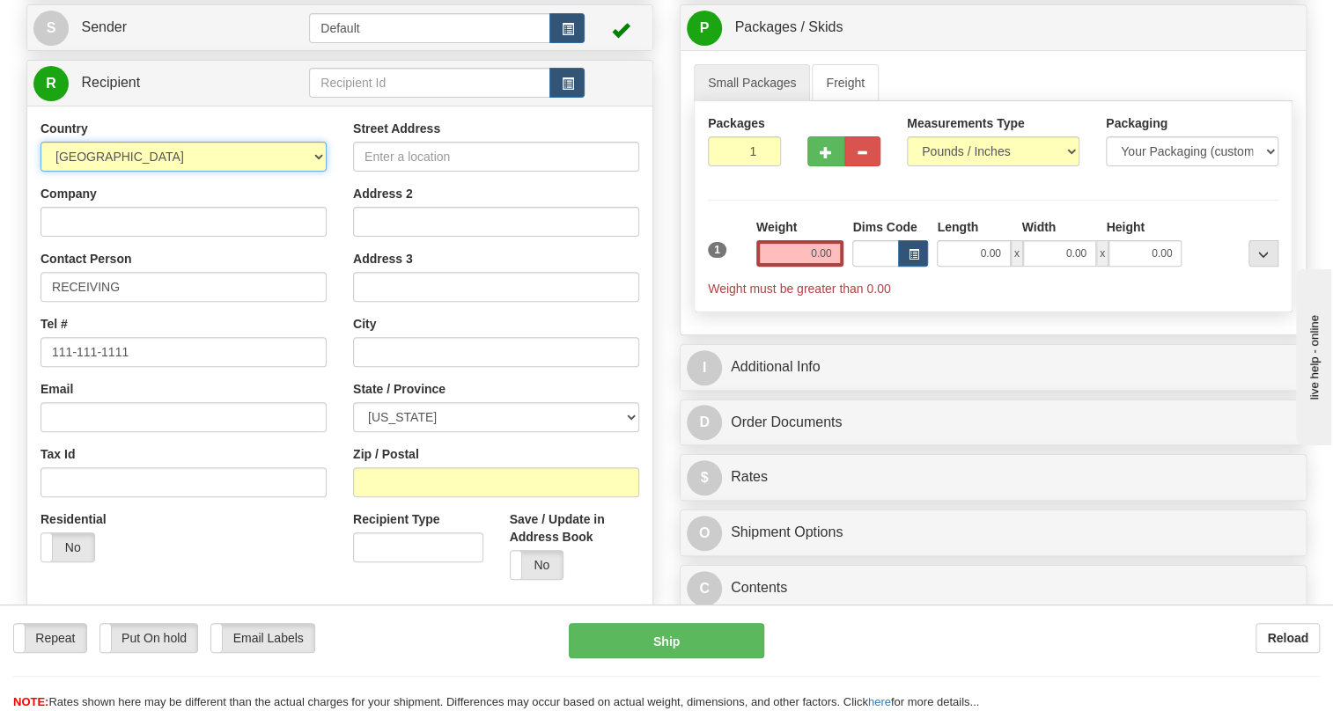
scroll to position [239, 0]
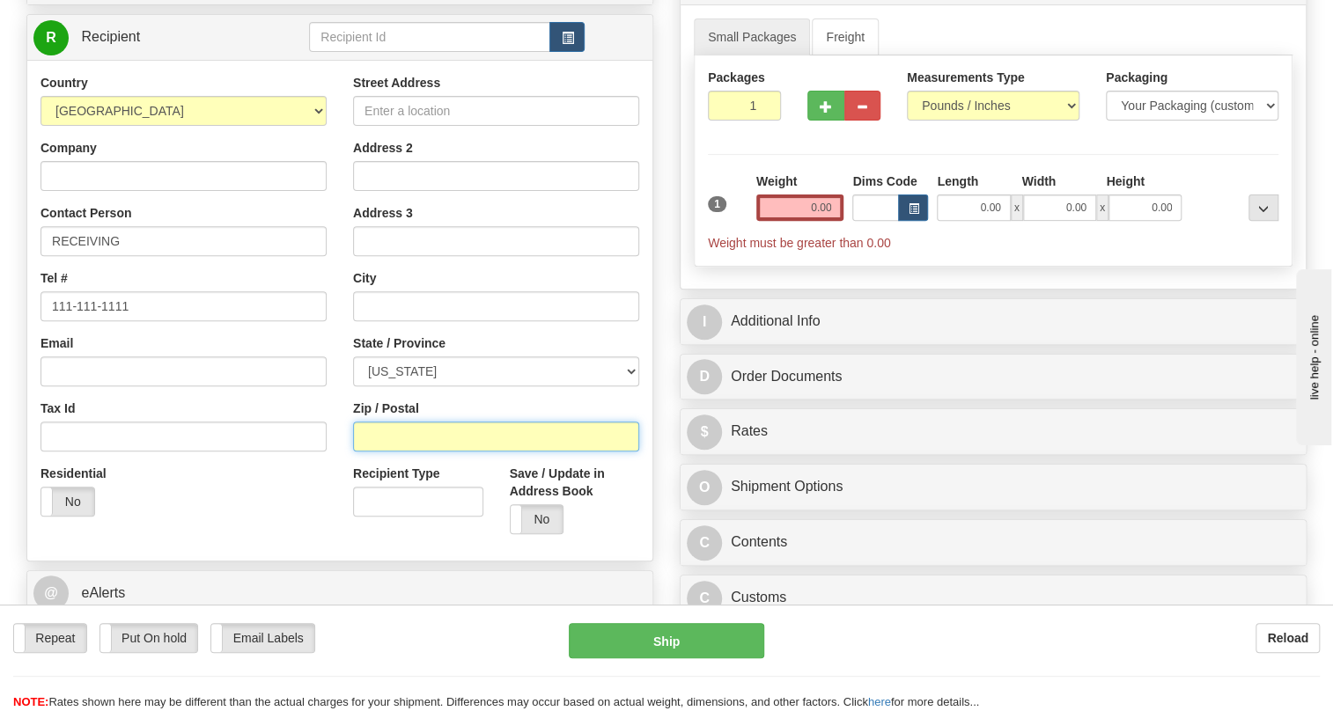
click at [379, 452] on input "Zip / Postal" at bounding box center [496, 437] width 286 height 30
paste input "58801"
type input "58801"
click at [290, 528] on div "Residential Yes No" at bounding box center [183, 497] width 312 height 65
type input "WILLISTON"
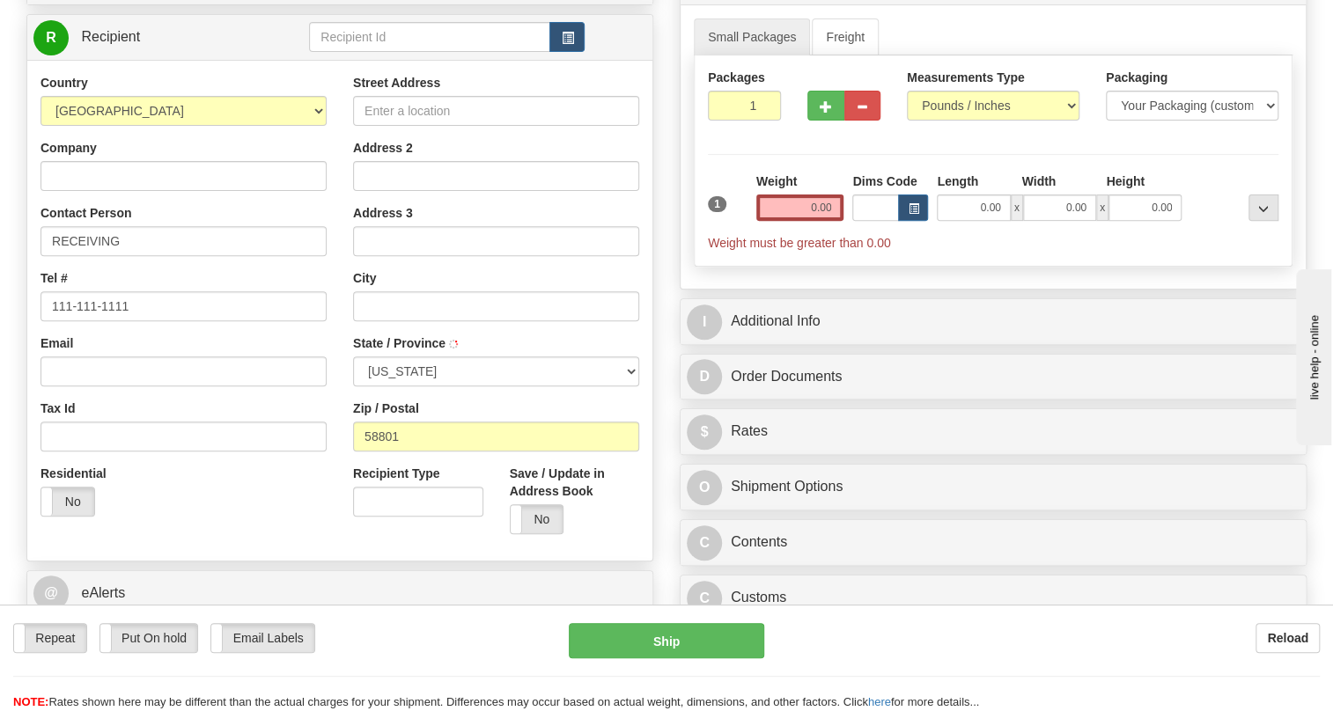
select select "ND"
click at [808, 221] on input "0.00" at bounding box center [800, 208] width 88 height 26
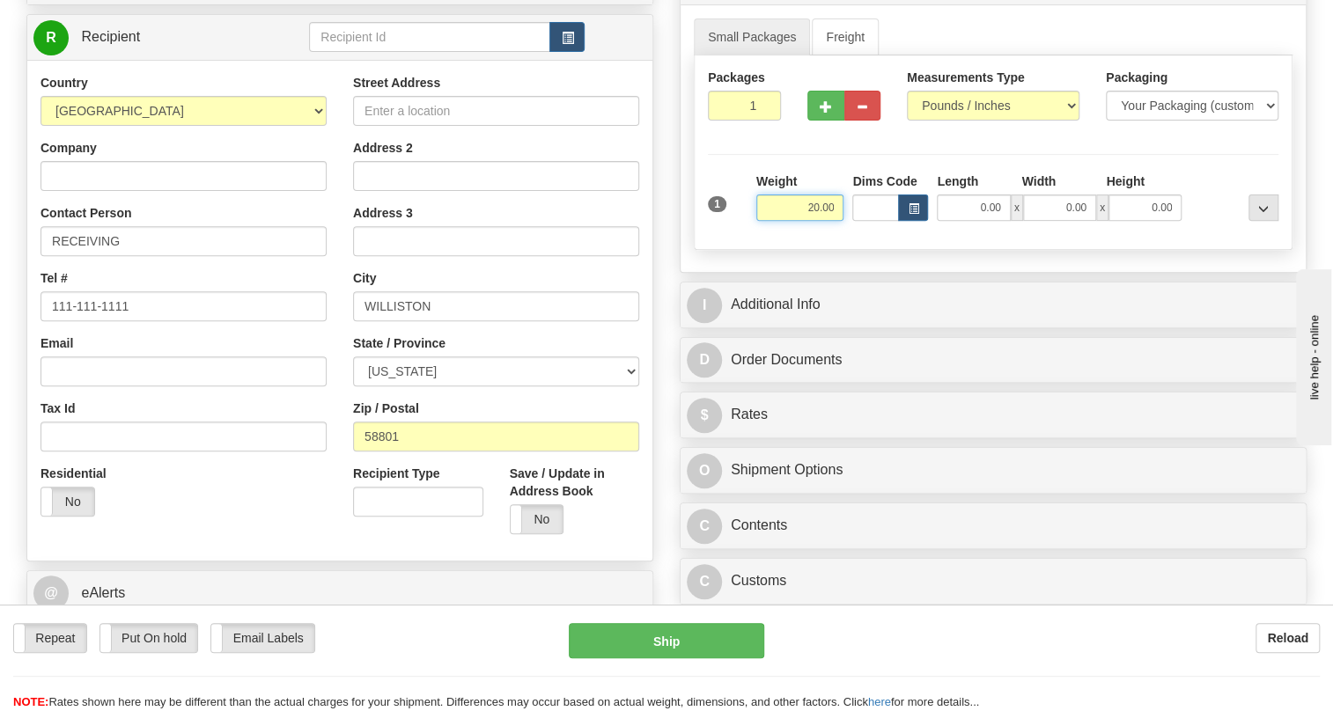
type input "20.00"
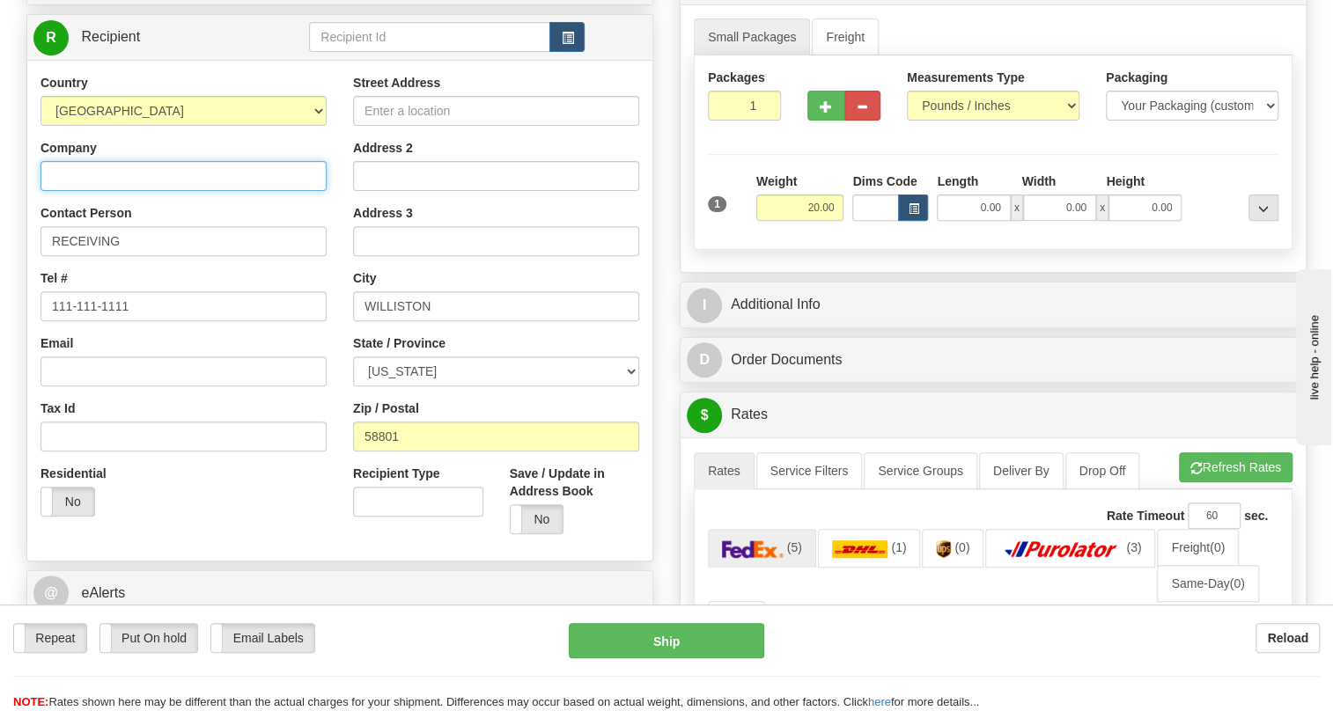
click at [102, 191] on input "Company" at bounding box center [183, 176] width 286 height 30
paste input "BASIN ELECTRIC POWER COOPERAT"
type input "BASIN ELECTRIC POWER COOPERATIVE"
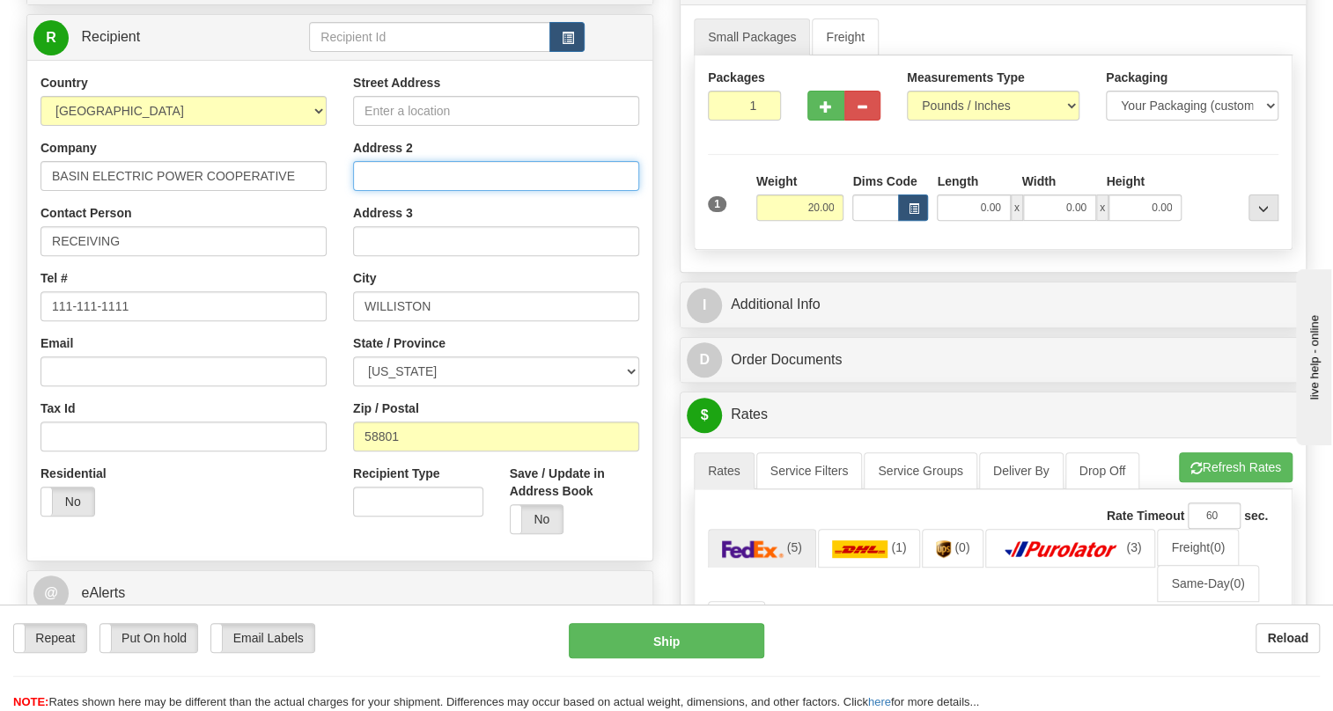
click at [398, 191] on input "Address 2" at bounding box center [496, 176] width 286 height 30
paste input "Pioneer Generating Stattion"
type input "Pioneer Generating Stattion"
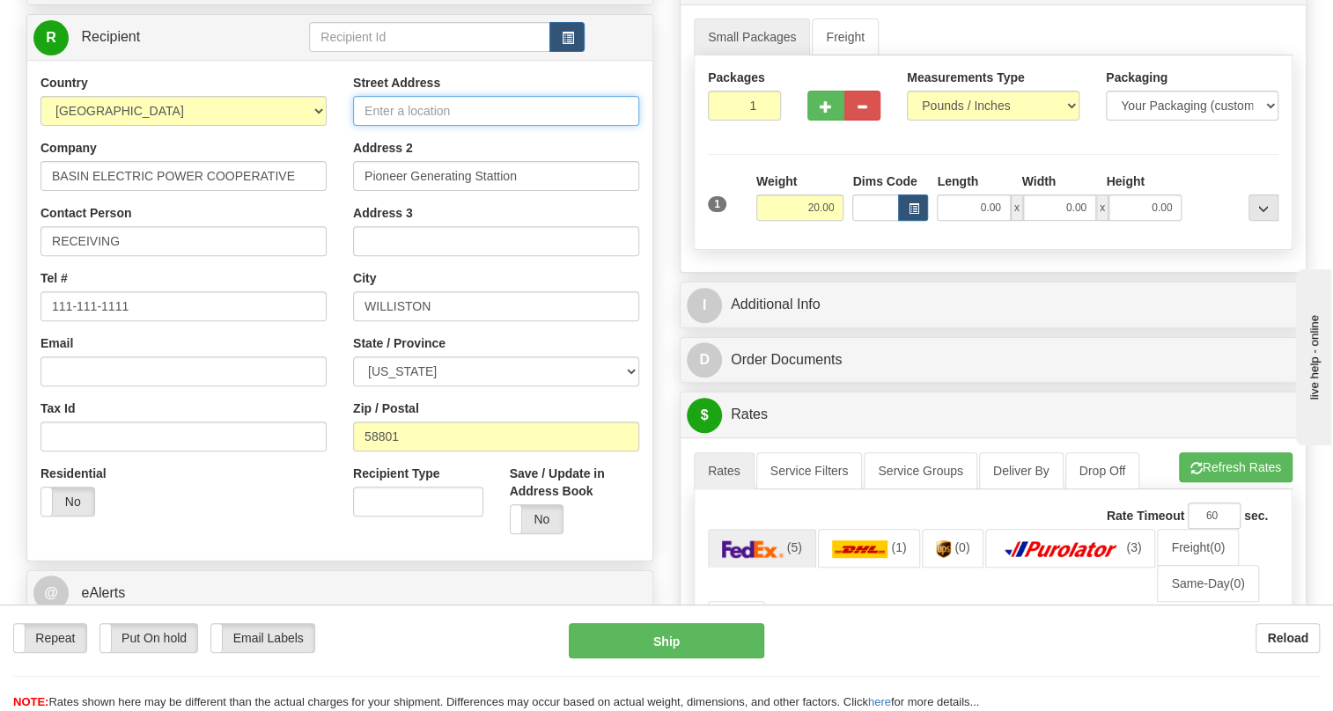
click at [365, 126] on input "Street Address" at bounding box center [496, 111] width 286 height 30
paste input "5639 151st Ave NW"
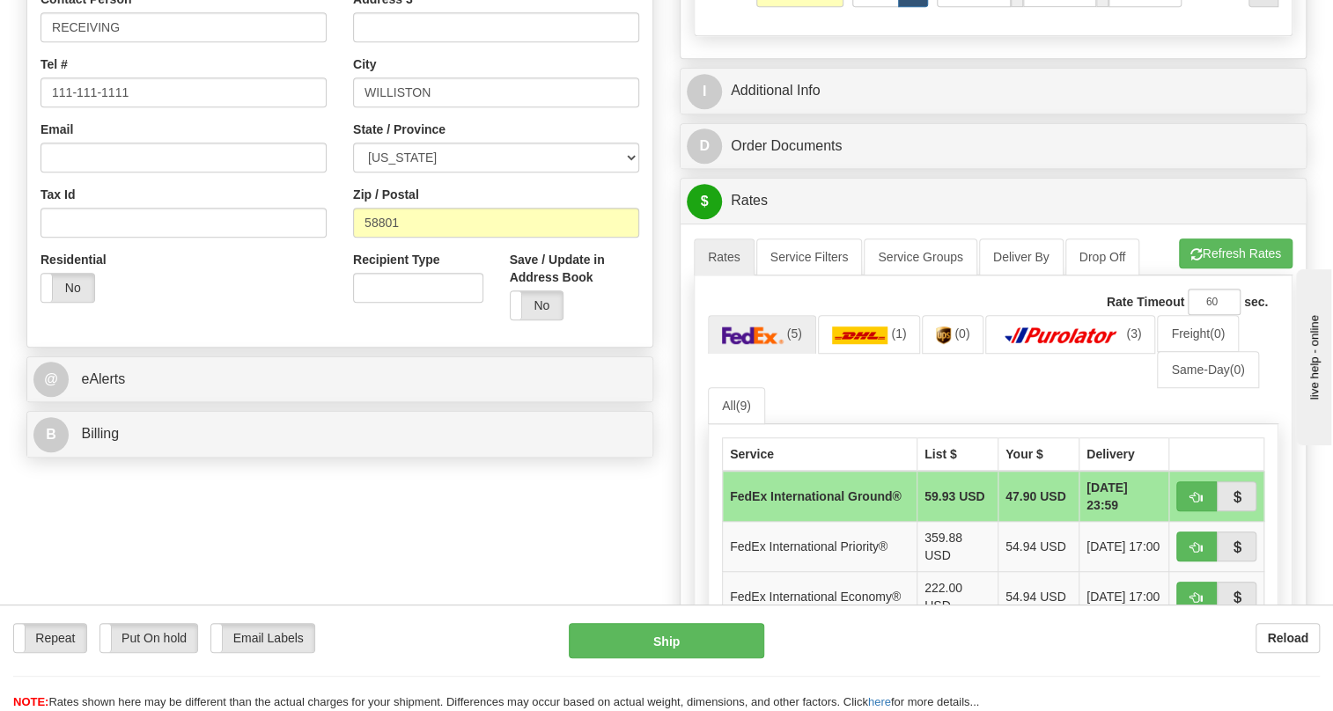
scroll to position [480, 0]
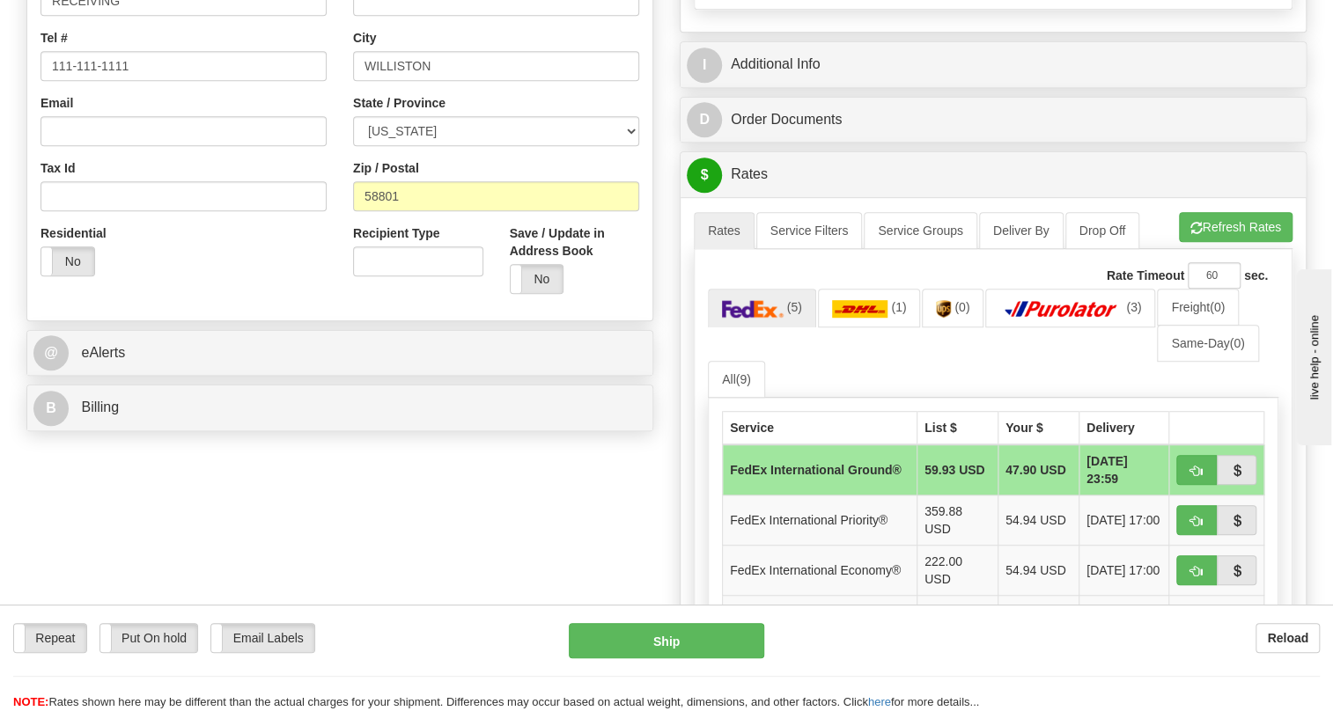
type input "5639 151st Ave NW"
click at [147, 16] on input "RECEIVING" at bounding box center [183, 1] width 286 height 30
paste input "Sheila Brunner 701.557.5153"
drag, startPoint x: 239, startPoint y: 42, endPoint x: 314, endPoint y: 50, distance: 75.2
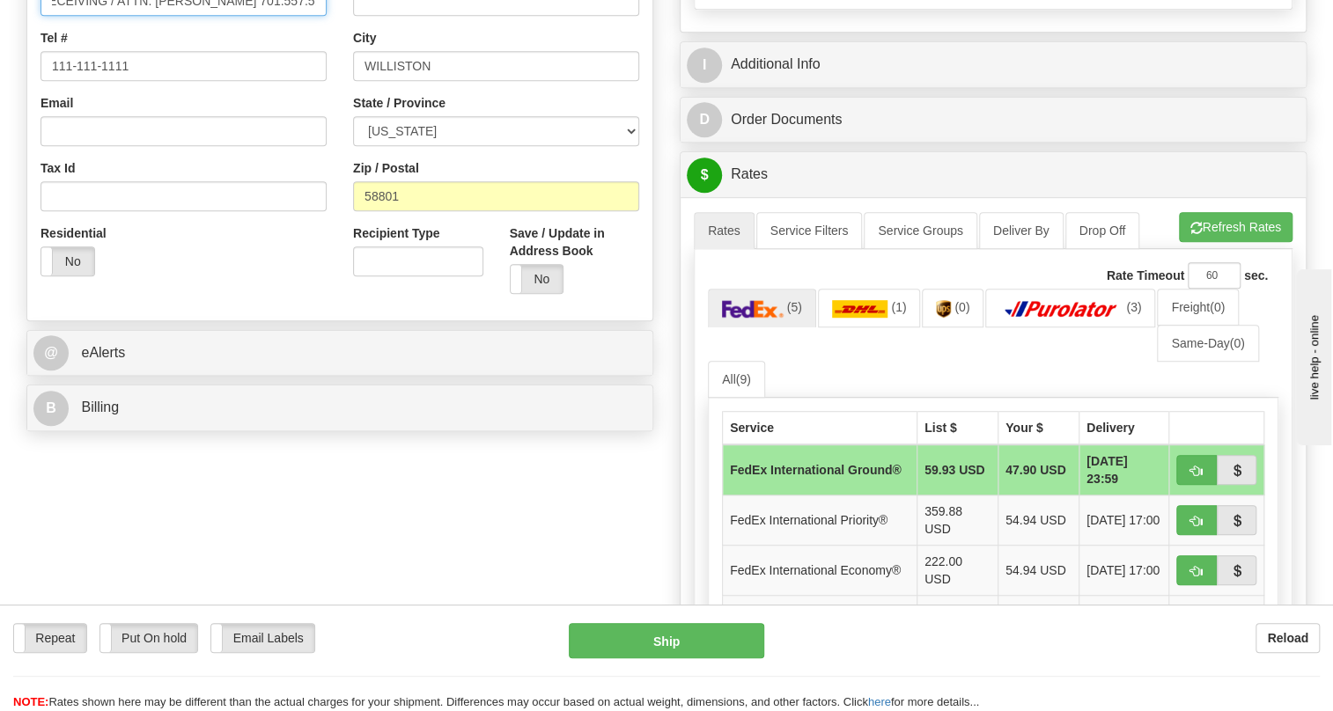
click at [314, 16] on input "RECEIVING / ATTN: Sheila Brunner 701.557.5153" at bounding box center [183, 1] width 286 height 30
type input "RECEIVING / ATTN: Sheila Brunner"
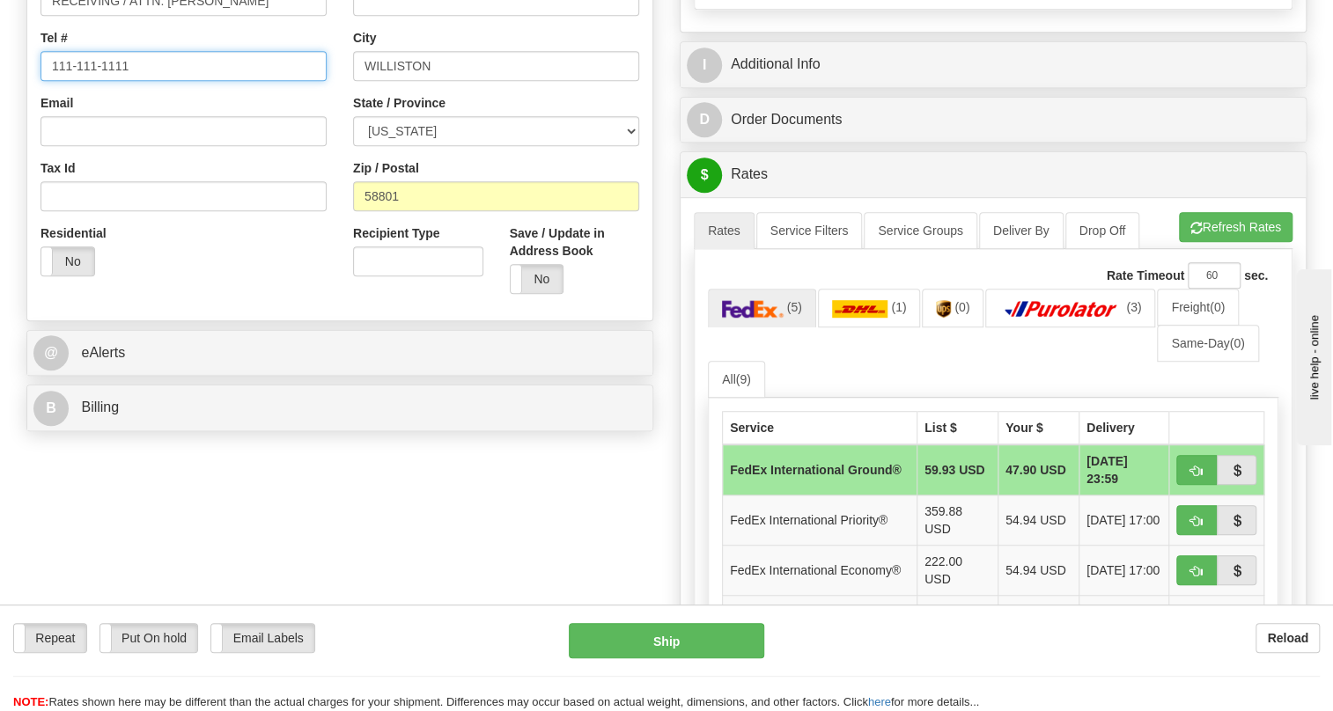
click at [114, 81] on input "111-111-1111" at bounding box center [183, 66] width 286 height 30
paste input "701.557.5153"
type input "701.557.5153"
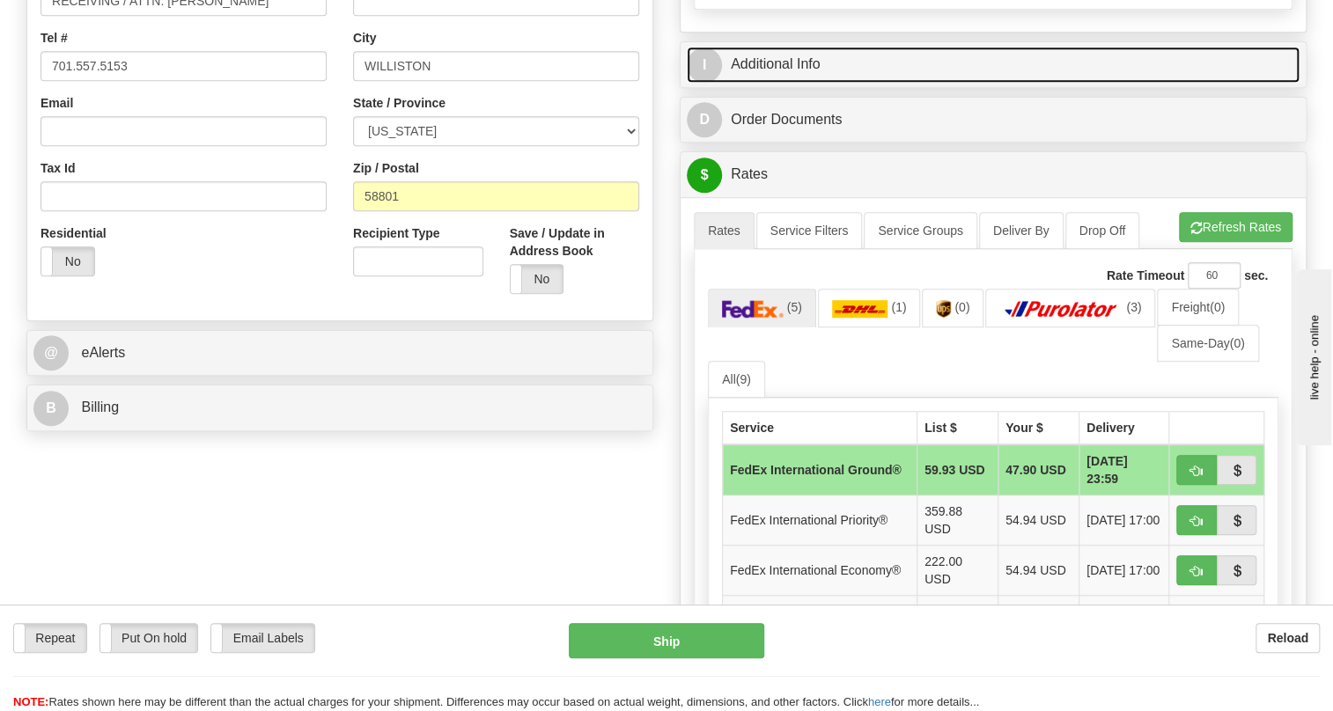
click at [794, 83] on link "I Additional Info" at bounding box center [993, 65] width 613 height 36
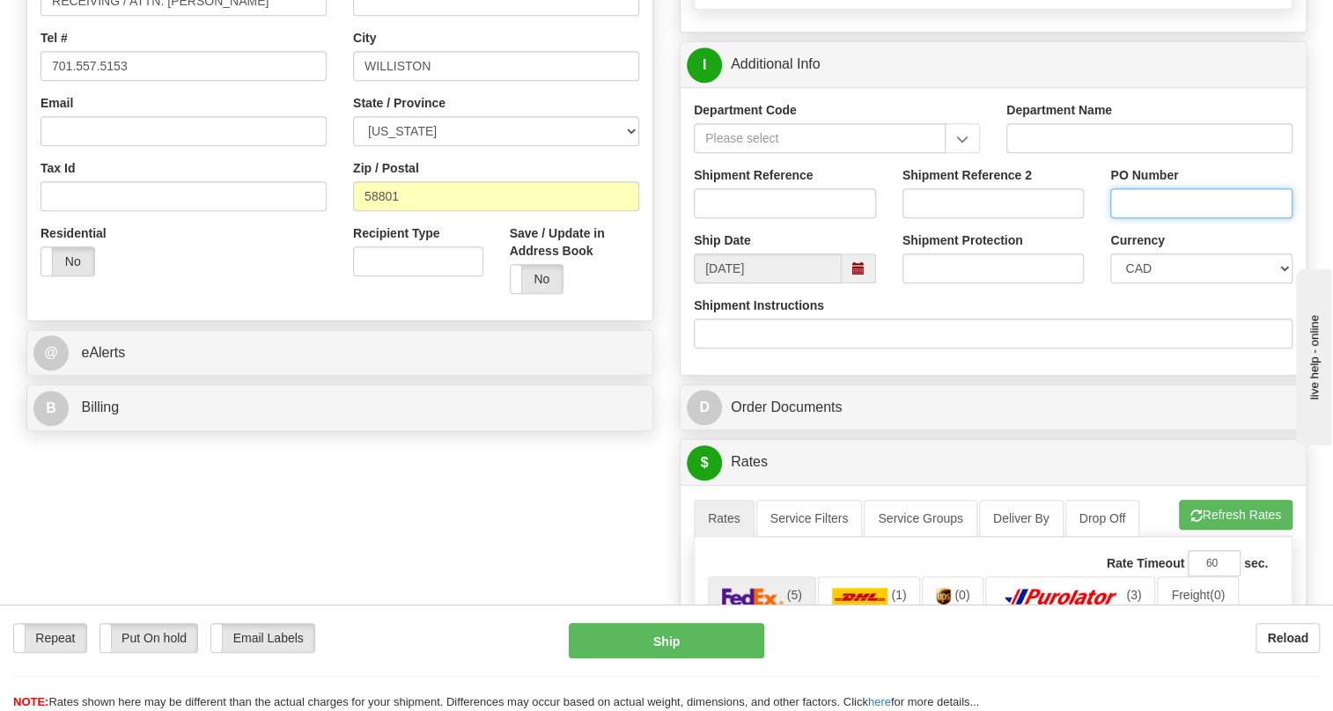
click at [1127, 218] on input "PO Number" at bounding box center [1201, 203] width 182 height 30
type input "00905935"
click at [702, 218] on input "Shipment Reference" at bounding box center [785, 203] width 182 height 30
paste input "0000541150"
click at [729, 218] on input "0000541150" at bounding box center [785, 203] width 182 height 30
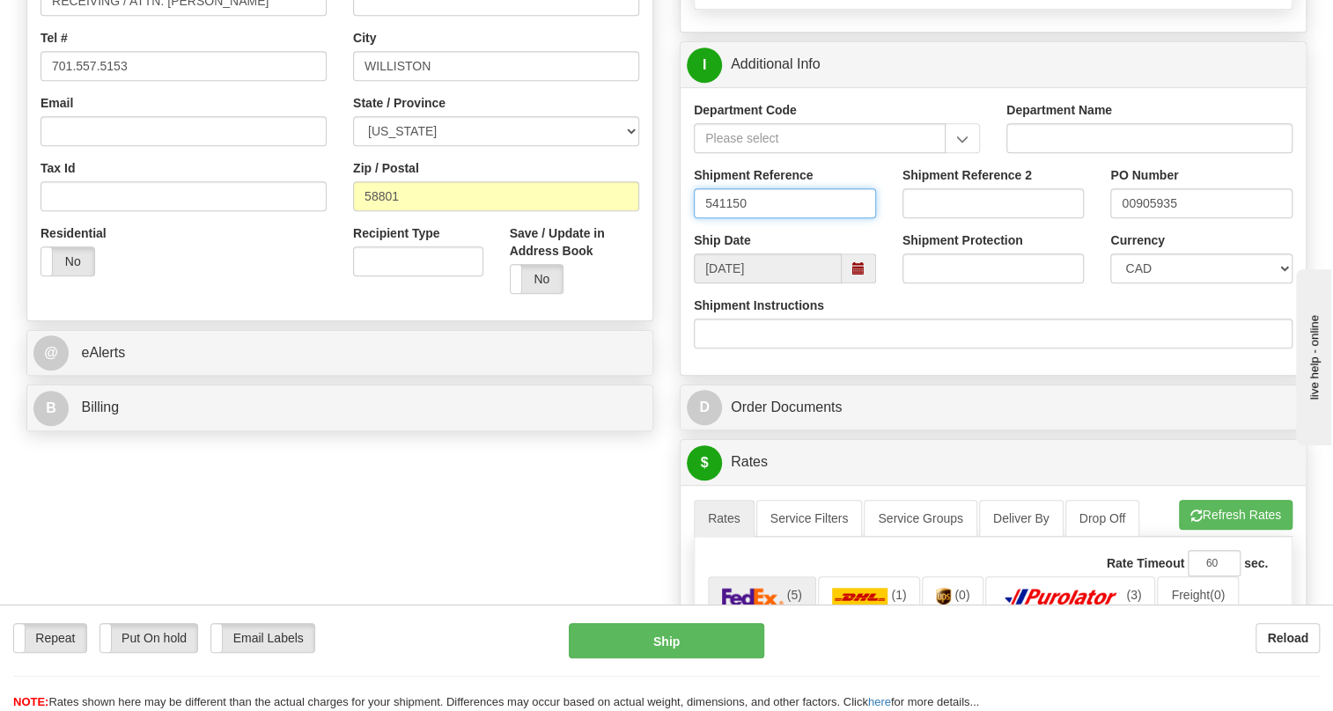
click at [742, 218] on input "541150" at bounding box center [785, 203] width 182 height 30
type input "541150/5399006065"
click at [1212, 283] on select "CAD USD EUR ZAR [PERSON_NAME] ARN AUD AUS AWG BBD BFR BGN BHD BMD BND BRC BRL C…" at bounding box center [1201, 269] width 182 height 30
select select "1"
click at [1110, 283] on select "CAD USD EUR ZAR [PERSON_NAME] ARN AUD AUS AWG BBD BFR BGN BHD BMD BND BRC BRL C…" at bounding box center [1201, 269] width 182 height 30
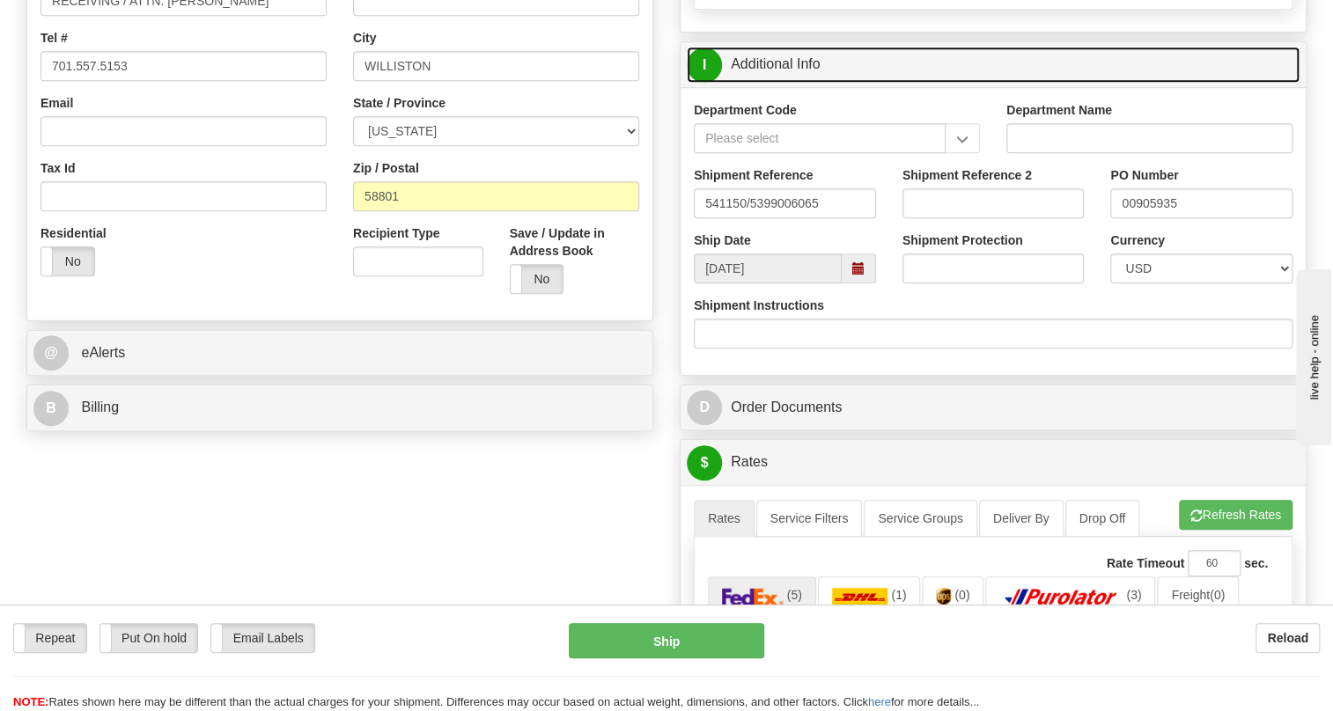
click at [798, 83] on link "I Additional Info" at bounding box center [993, 65] width 613 height 36
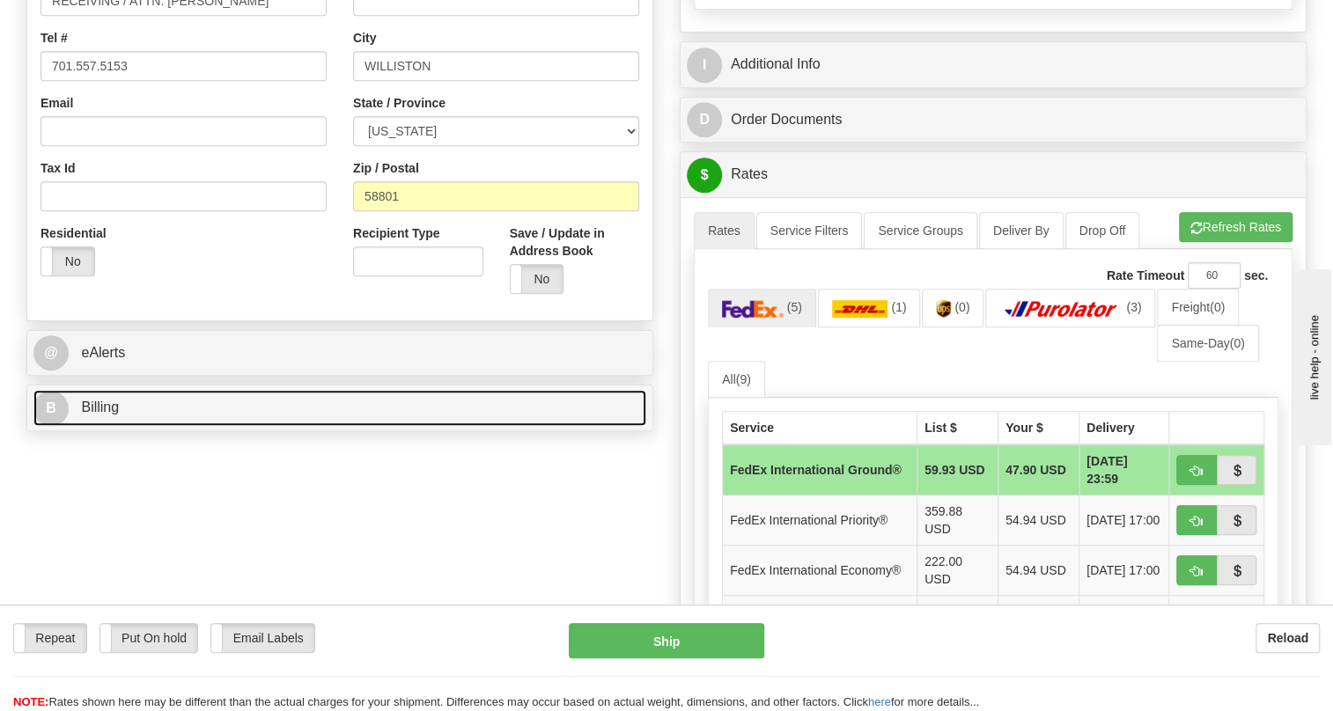
click at [106, 415] on span "Billing" at bounding box center [100, 407] width 38 height 15
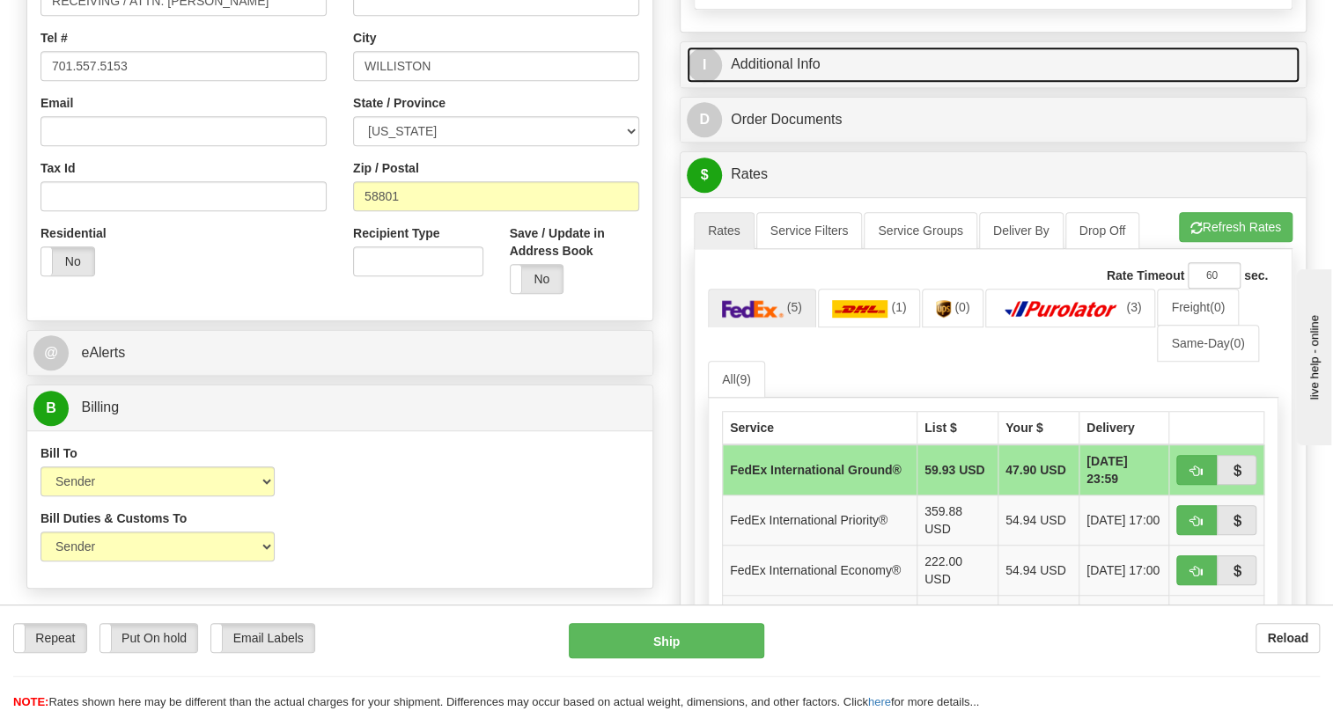
click at [776, 83] on link "I Additional Info" at bounding box center [993, 65] width 613 height 36
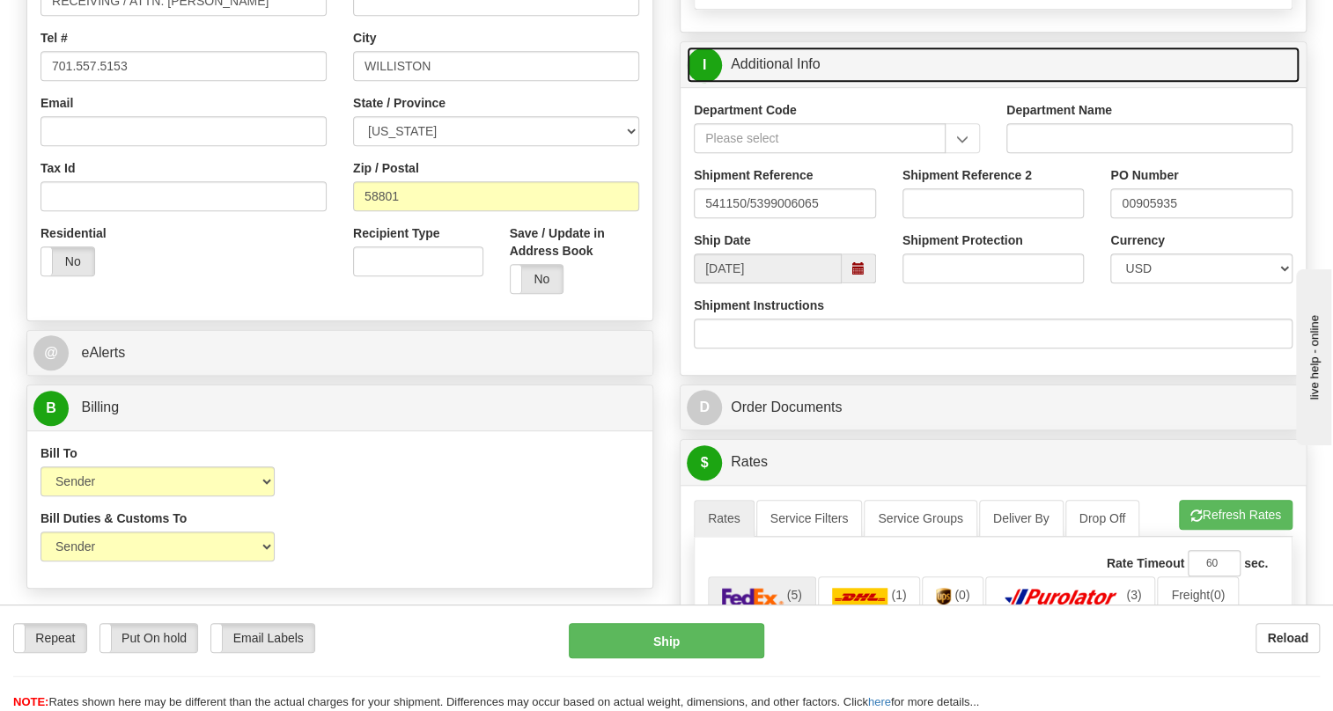
click at [783, 83] on link "I Additional Info" at bounding box center [993, 65] width 613 height 36
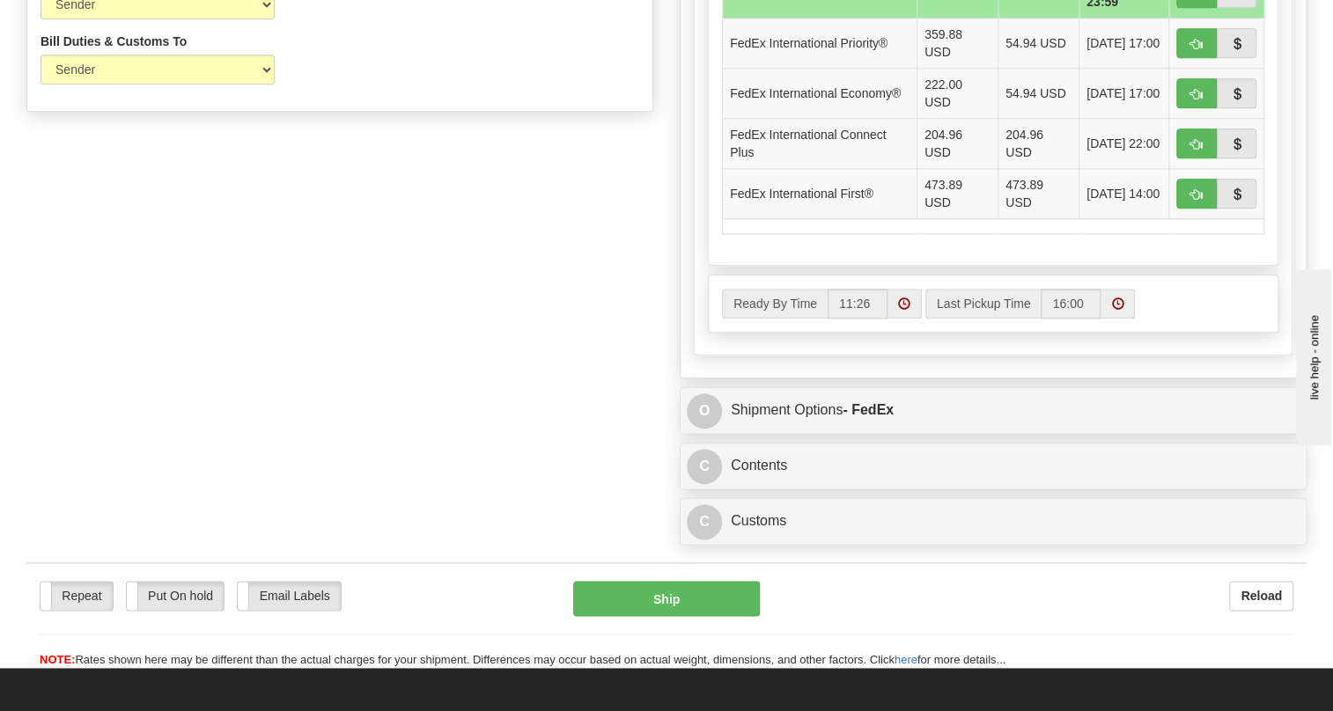
scroll to position [959, 0]
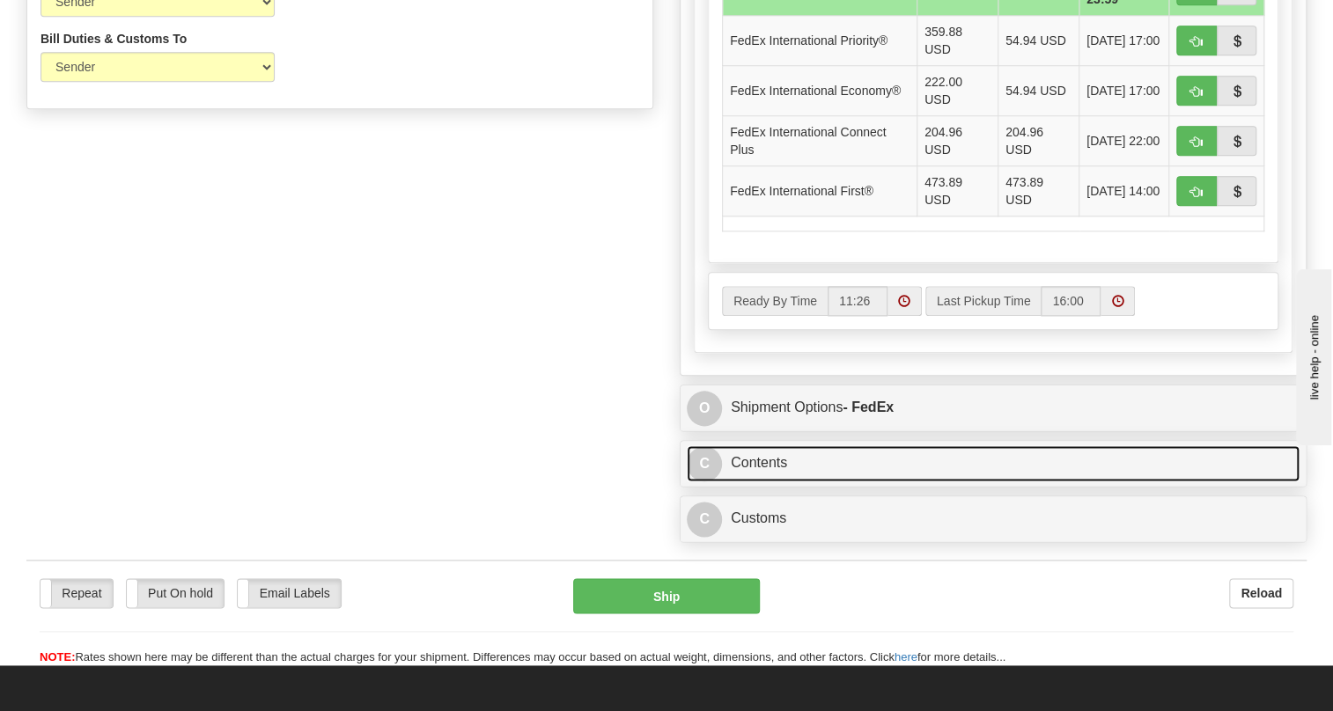
click at [764, 481] on link "C Contents" at bounding box center [993, 463] width 613 height 36
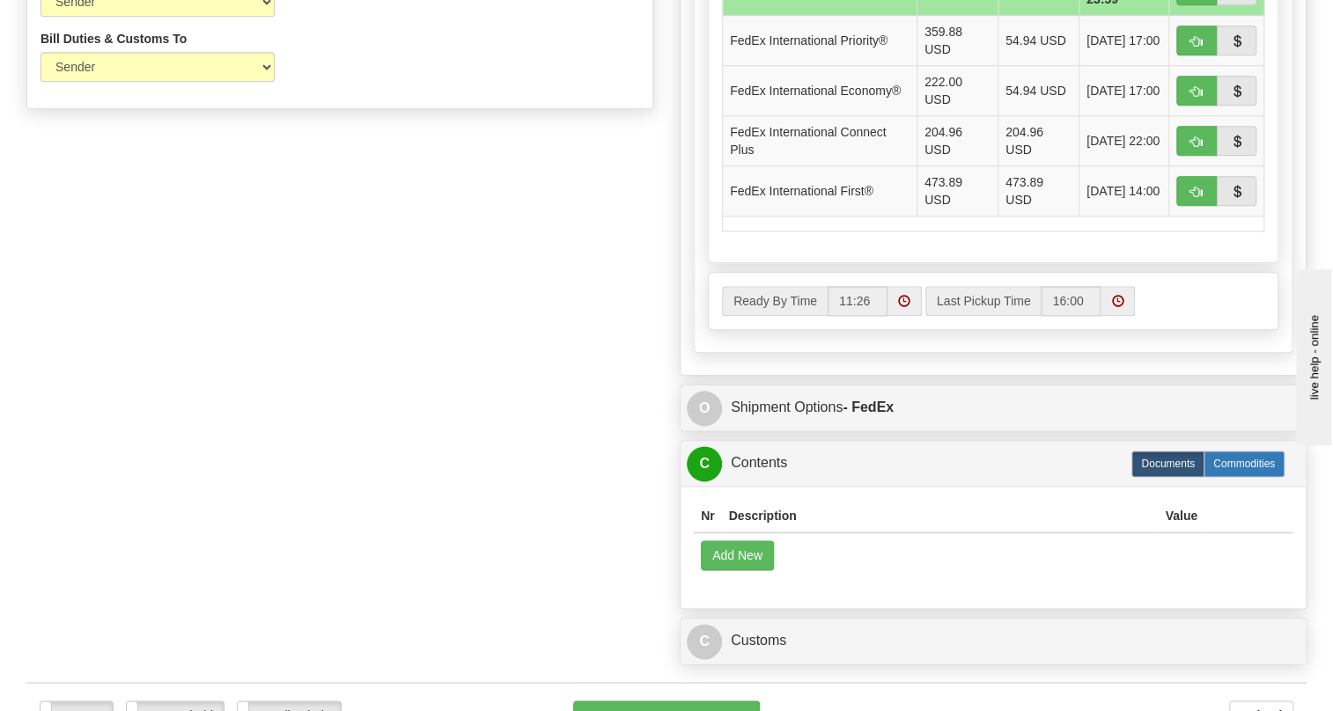
click at [1243, 477] on label "Commodities" at bounding box center [1243, 464] width 81 height 26
radio input "true"
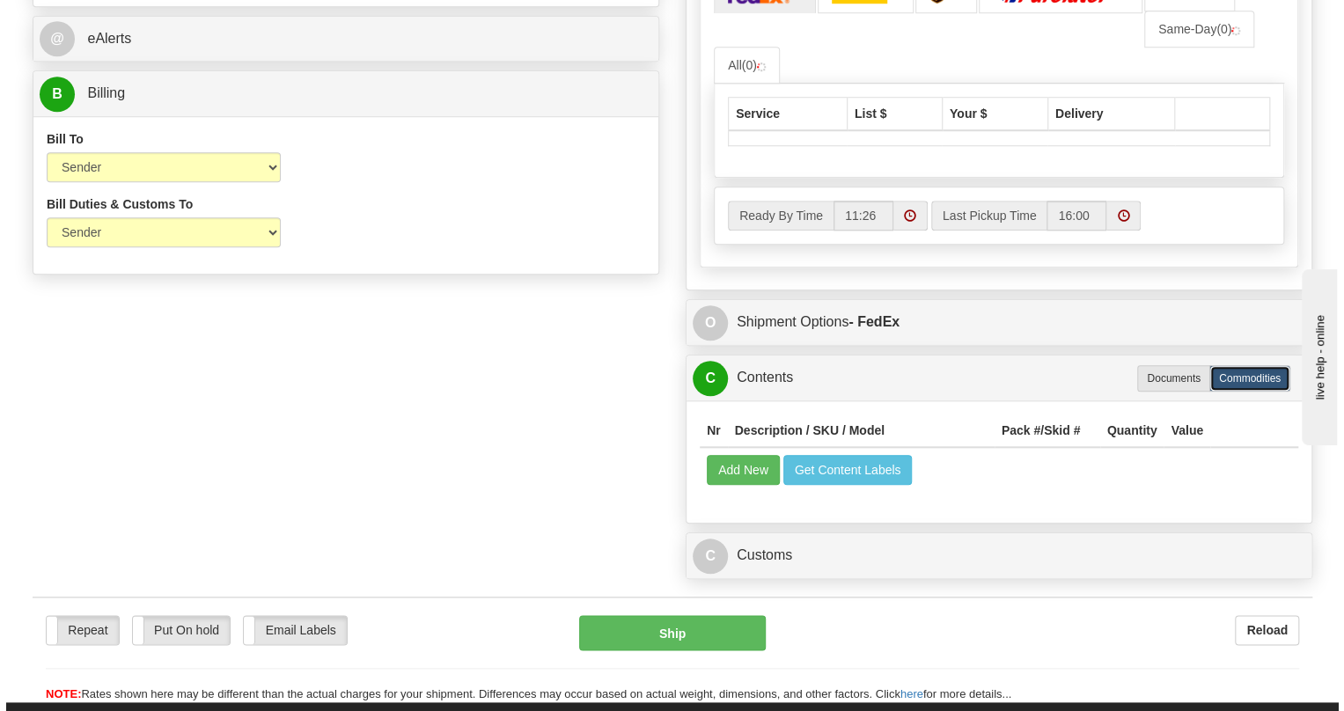
scroll to position [560, 0]
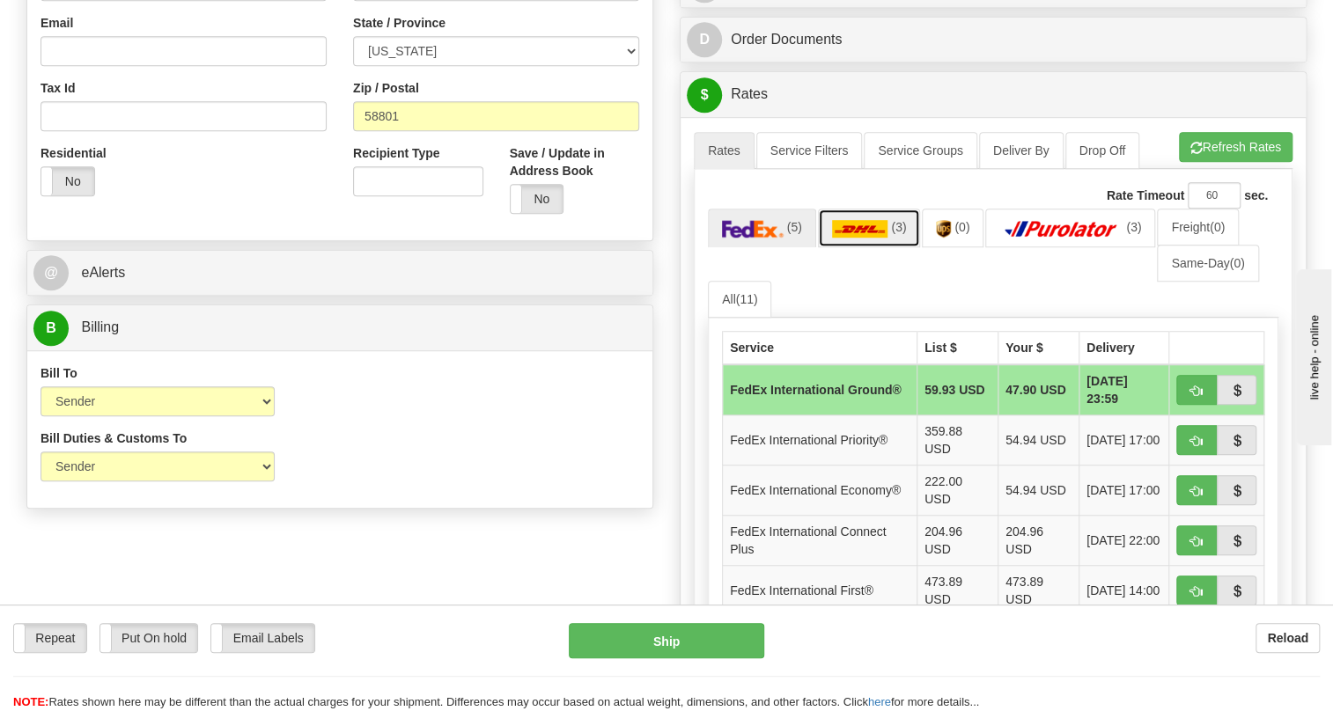
click at [857, 246] on link "(3)" at bounding box center [869, 228] width 103 height 38
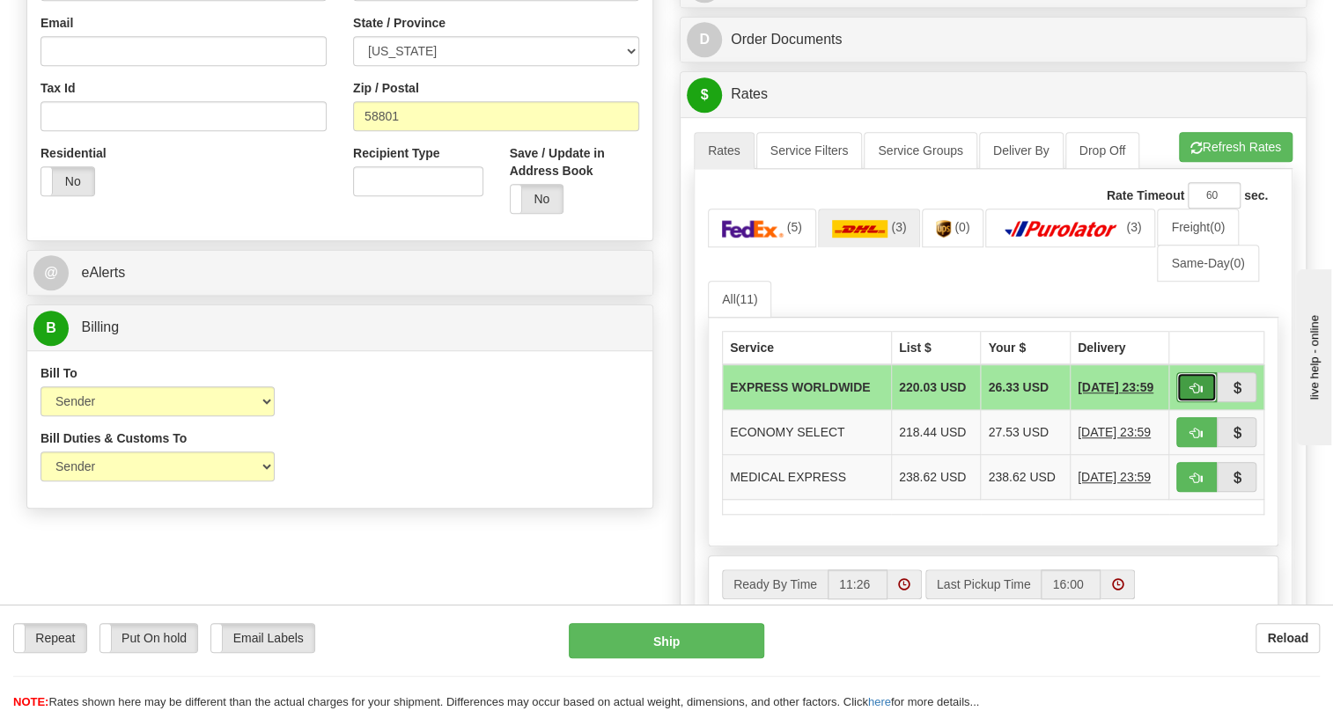
click at [1193, 394] on span "button" at bounding box center [1196, 388] width 12 height 11
type input "P"
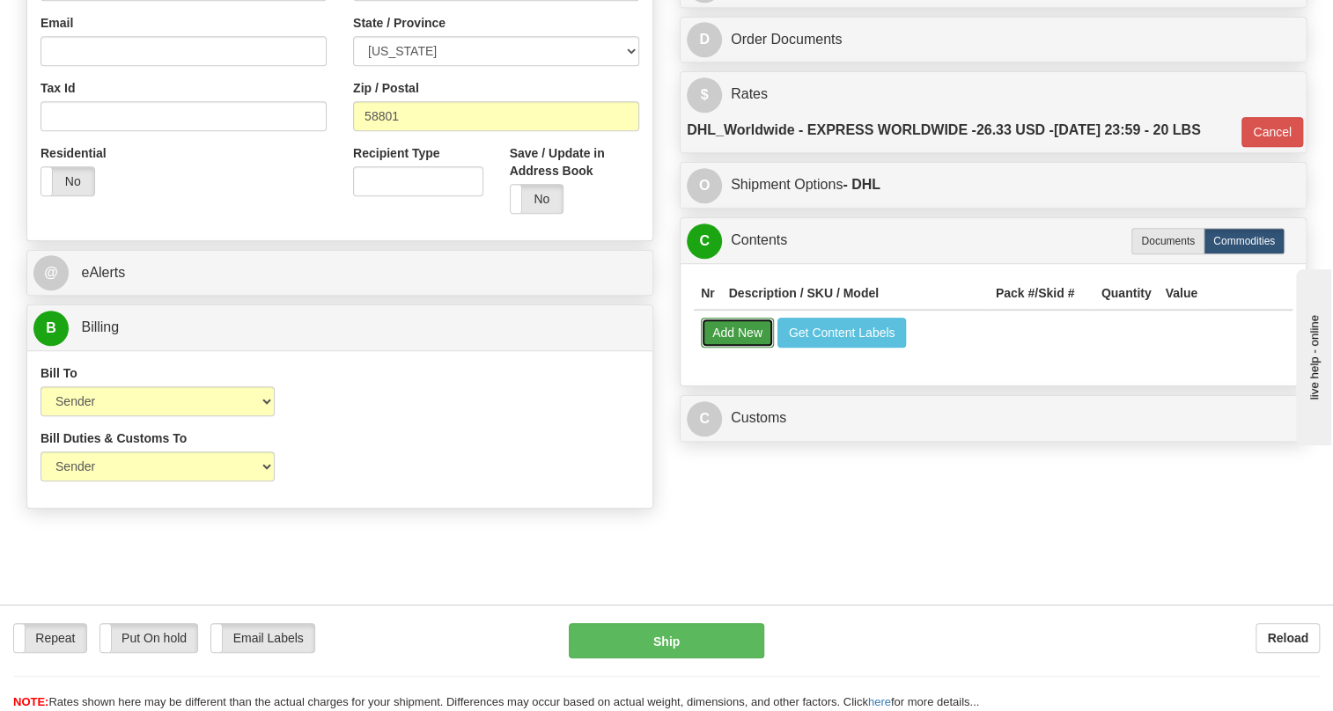
click at [743, 348] on button "Add New" at bounding box center [737, 333] width 73 height 30
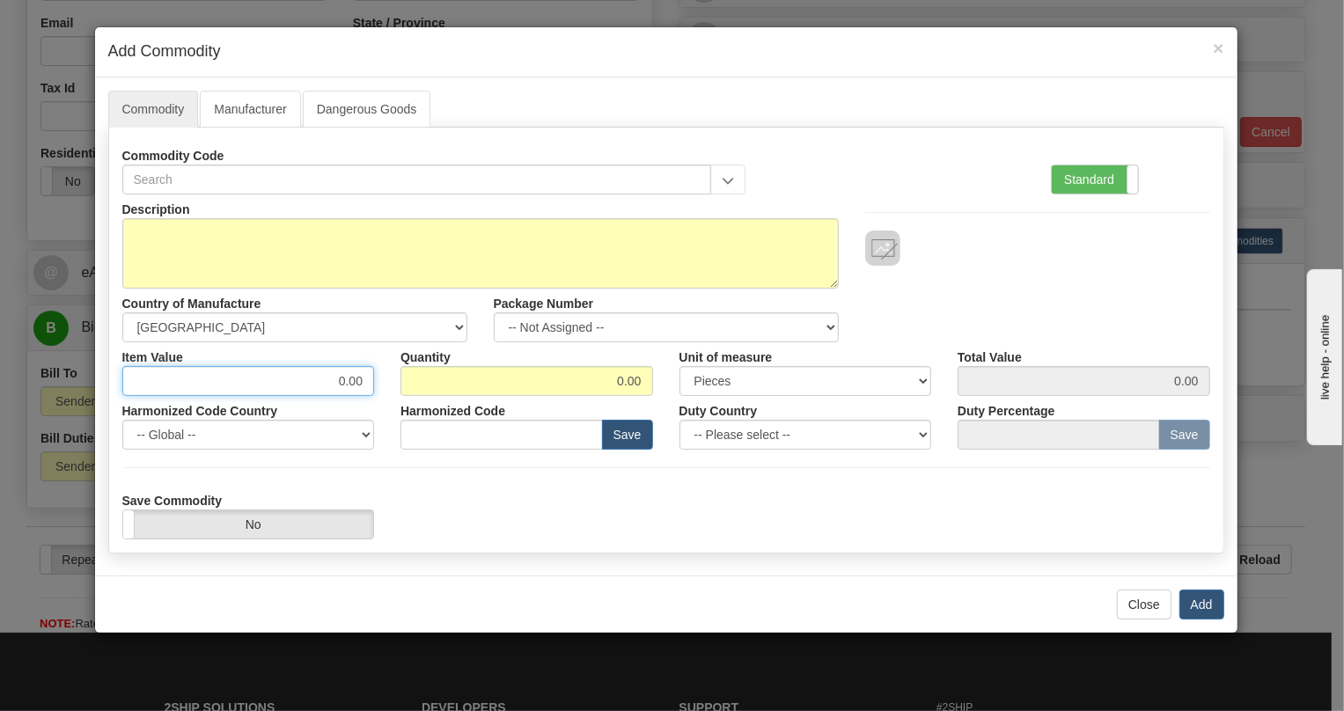
click at [350, 379] on input "0.00" at bounding box center [248, 381] width 253 height 30
paste input "3.490,44"
click at [326, 380] on input "3.490,44" at bounding box center [248, 381] width 253 height 30
click at [352, 377] on input "3490,44" at bounding box center [248, 381] width 253 height 30
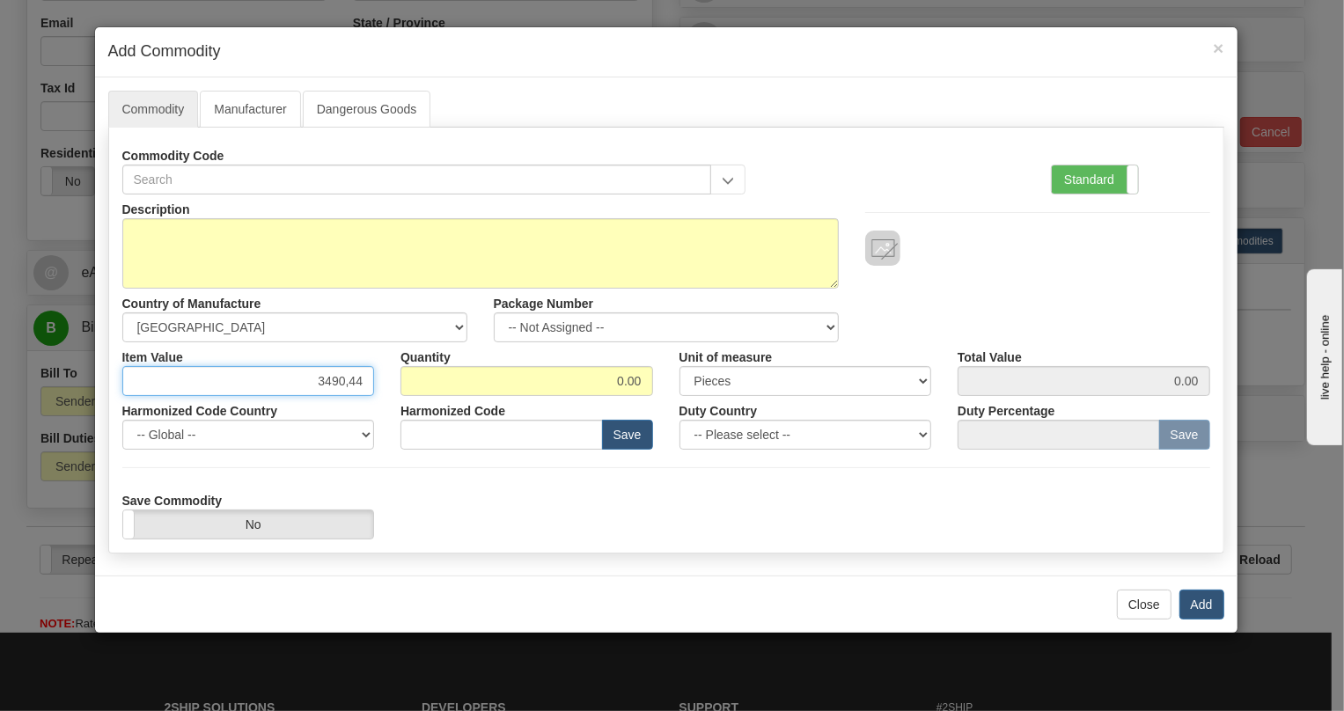
click at [348, 387] on input "3490,44" at bounding box center [248, 381] width 253 height 30
type input "3490.44"
drag, startPoint x: 1084, startPoint y: 180, endPoint x: 1065, endPoint y: 193, distance: 23.4
click at [1083, 181] on label "Standard" at bounding box center [1095, 179] width 86 height 28
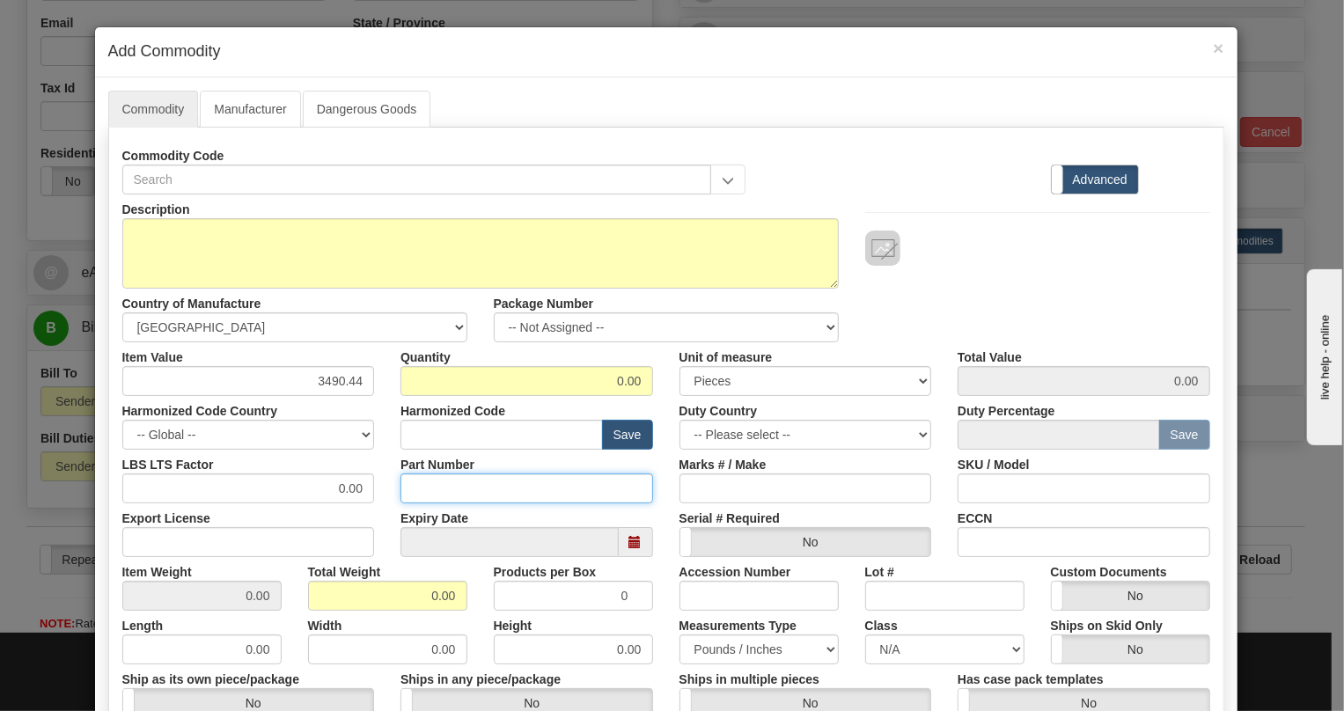
click at [423, 481] on input "Part Number" at bounding box center [526, 489] width 253 height 30
paste input "E850-24640-043X"
type input "E850-24640-043X"
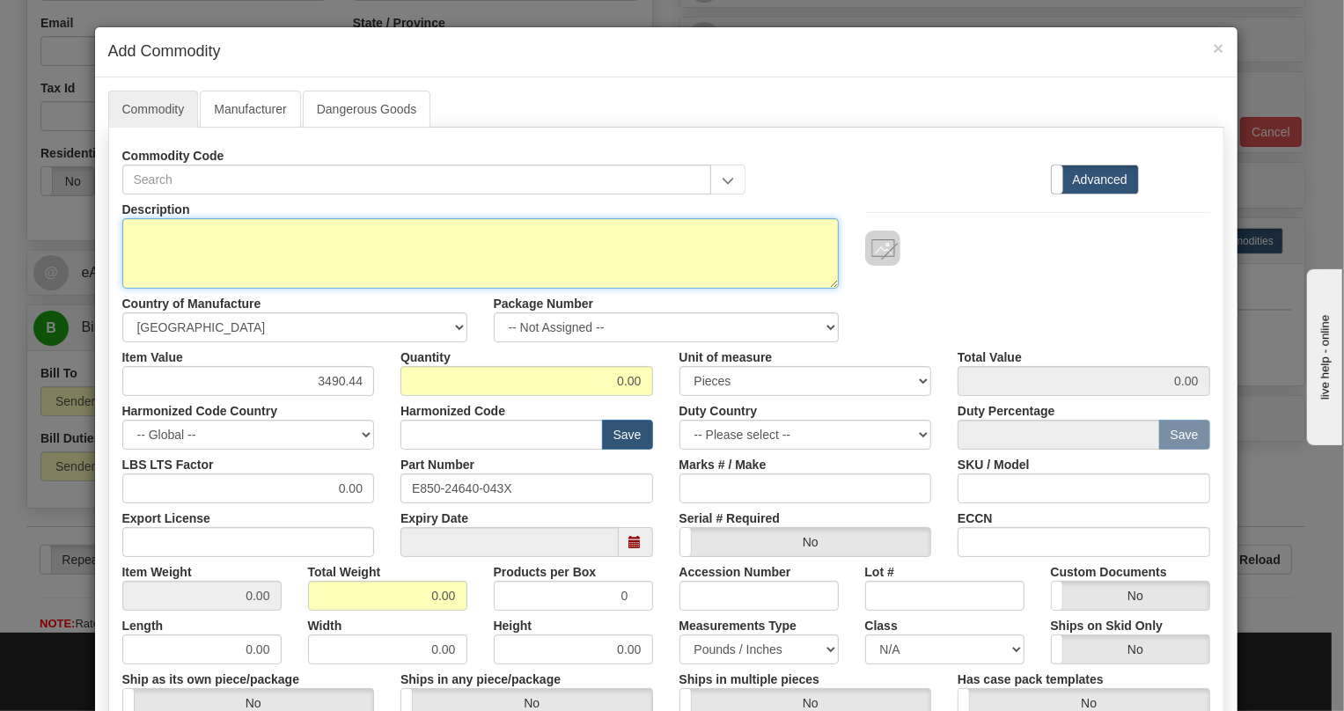
click at [198, 224] on textarea "Description" at bounding box center [480, 253] width 716 height 70
paste textarea "850EP5NNG5HNNMANMMPFB3ESNA4"
type textarea "850EP5NNG5HNNMANMMPFB3ESNA4"
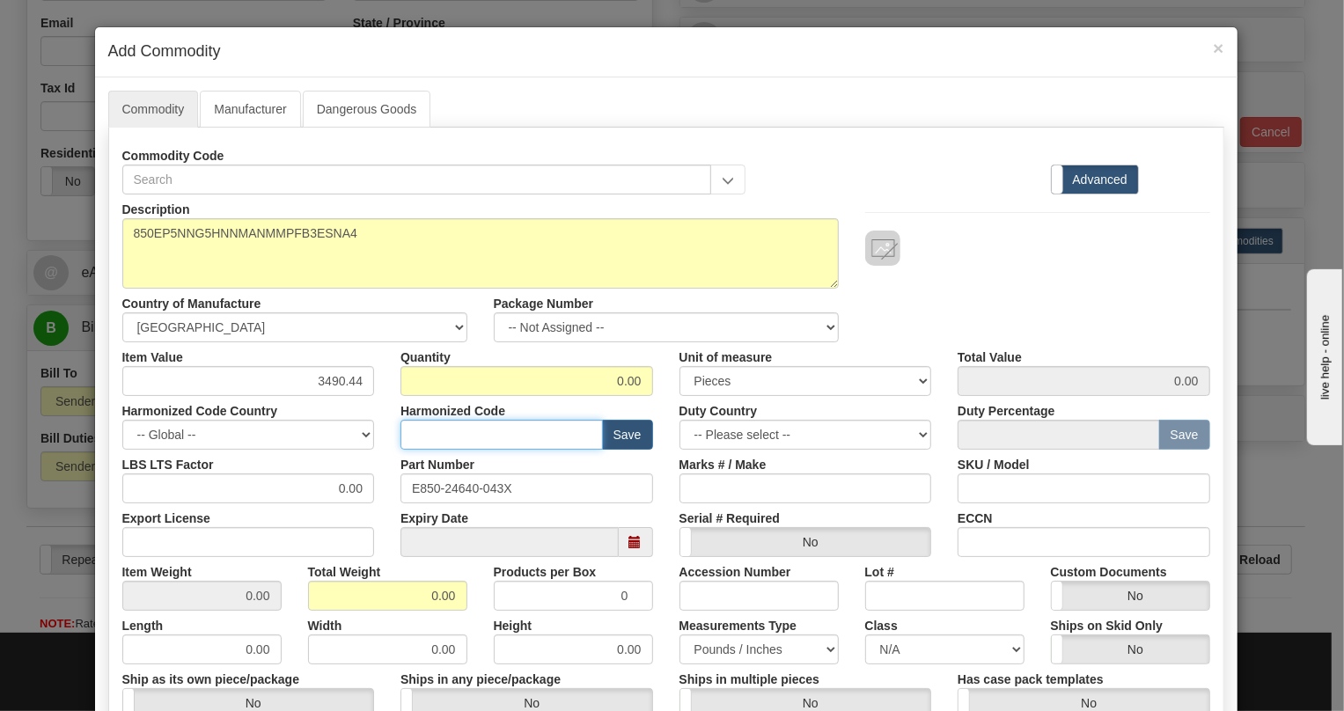
click at [427, 434] on input "text" at bounding box center [501, 435] width 202 height 30
paste input "8537.10.9160"
type input "8537.10.9160"
click at [629, 386] on input "0.00" at bounding box center [526, 381] width 253 height 30
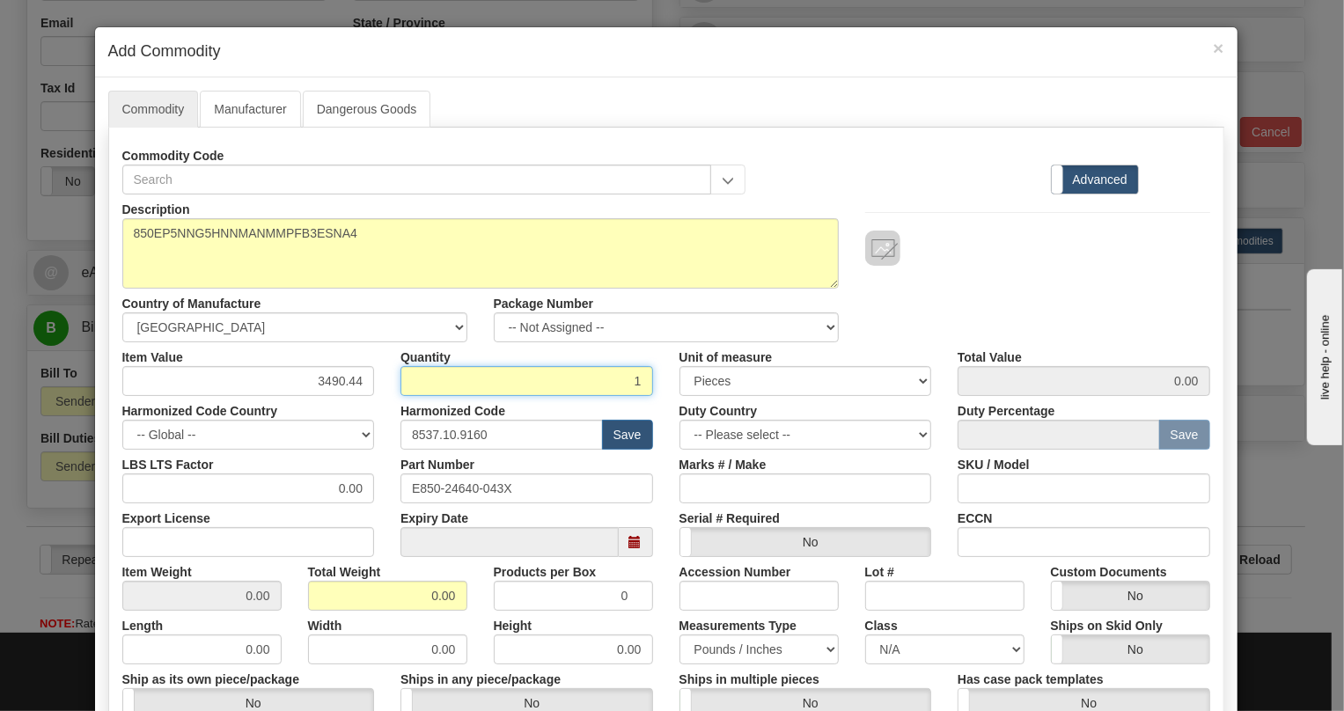
type input "1"
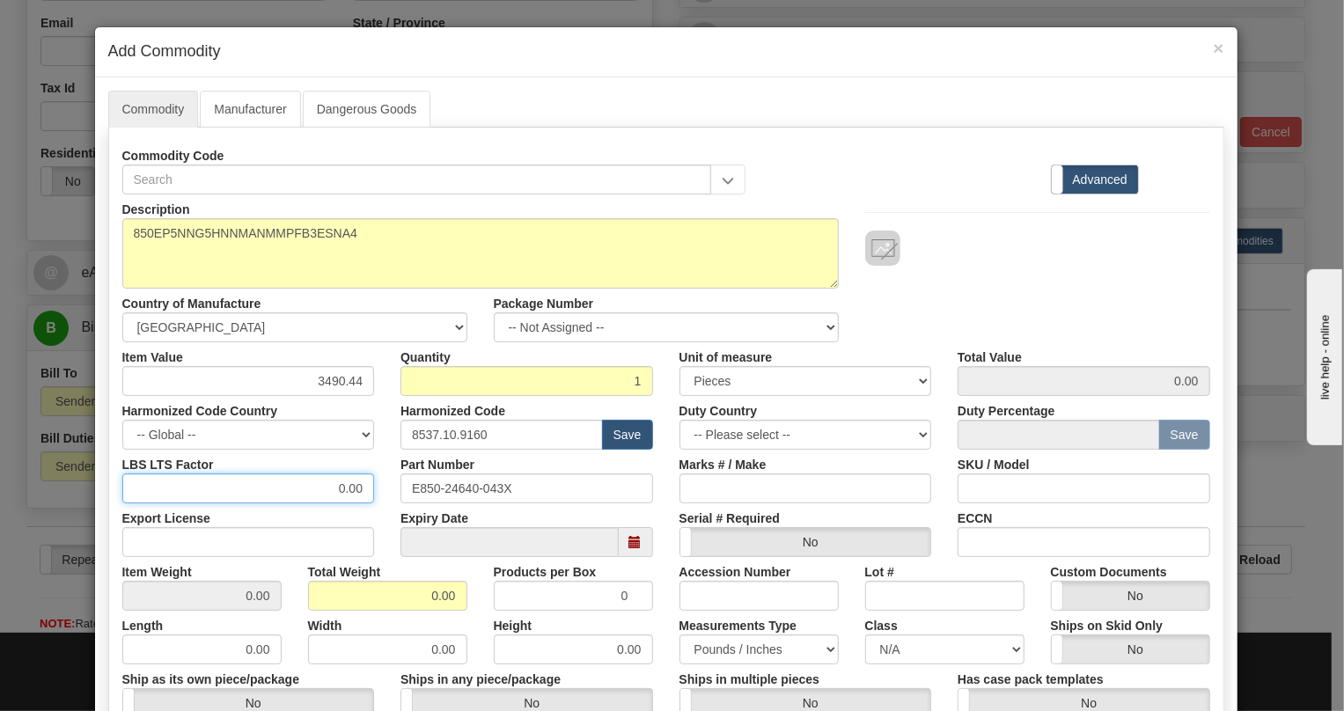
type input "3490.44"
click at [327, 480] on input "0.00" at bounding box center [248, 489] width 253 height 30
type input "1.00"
click at [413, 599] on input "0.00" at bounding box center [387, 596] width 159 height 30
type input "1.00"
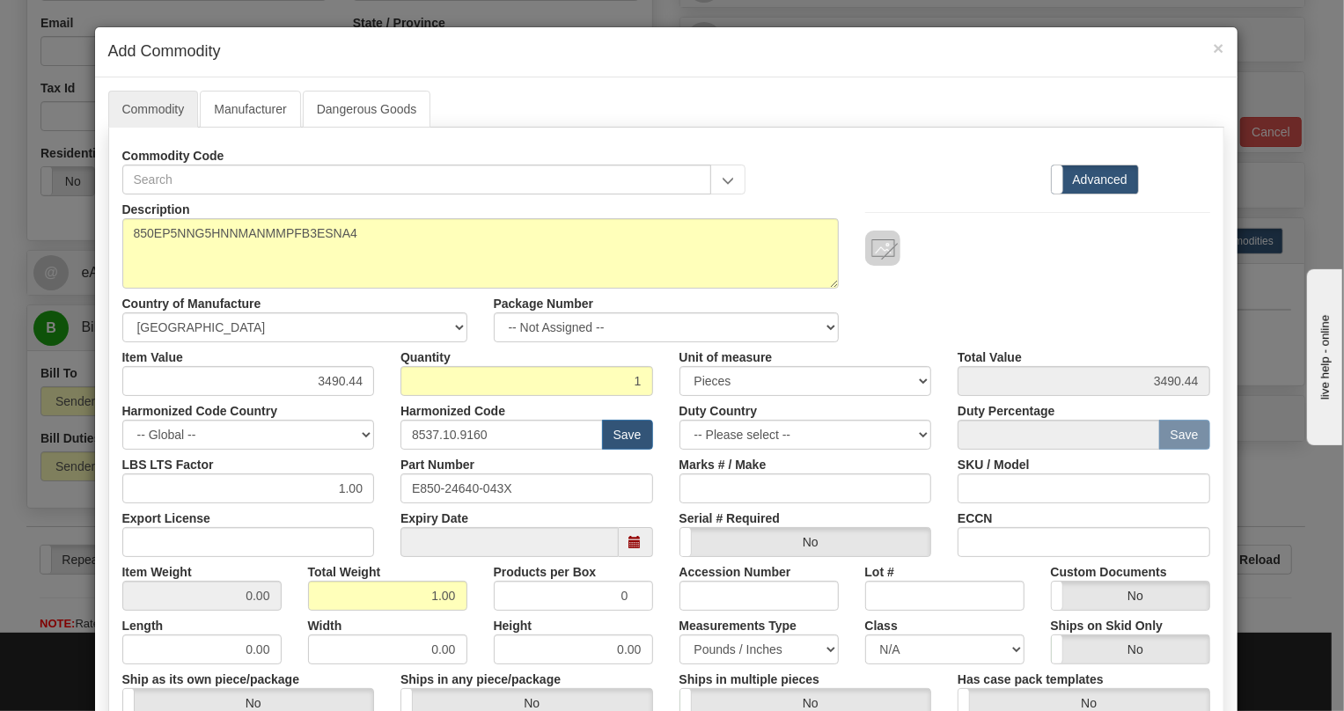
type input "1.0000"
click at [461, 619] on div "Width 0.00" at bounding box center [388, 638] width 186 height 54
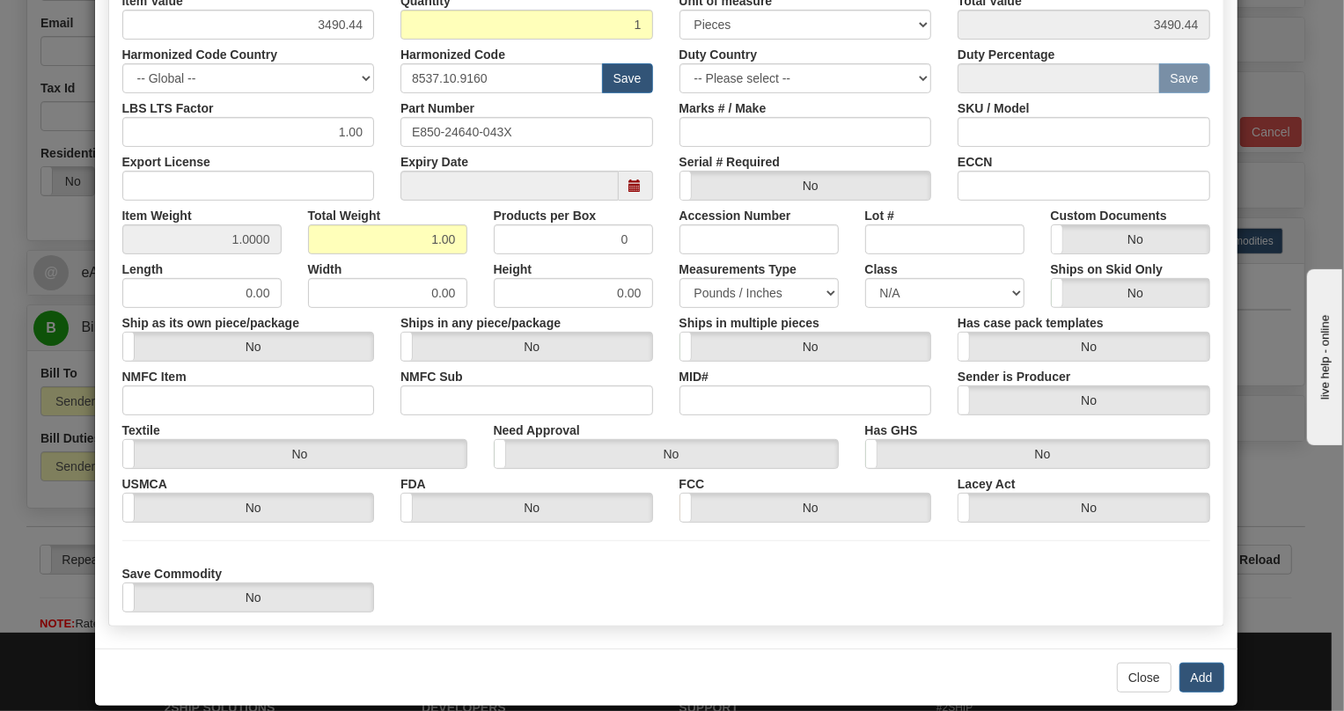
scroll to position [377, 0]
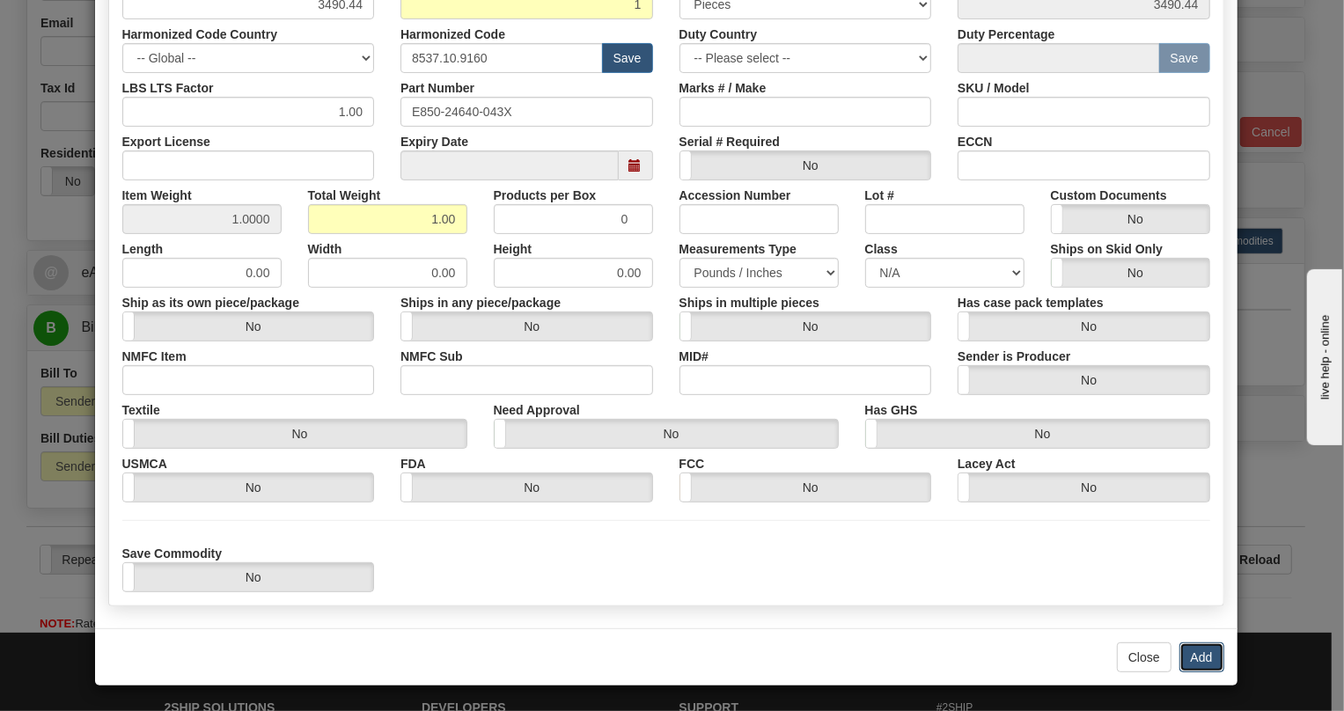
click at [1200, 651] on button "Add" at bounding box center [1201, 658] width 45 height 30
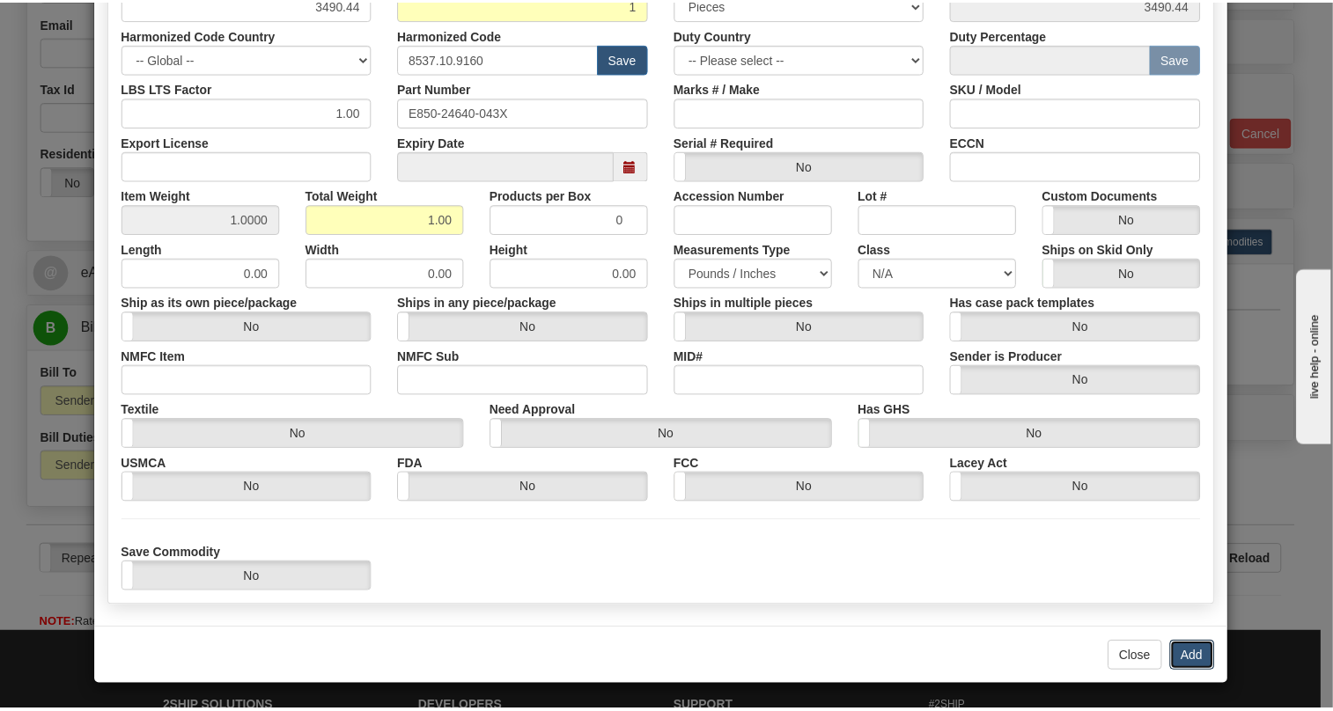
scroll to position [0, 0]
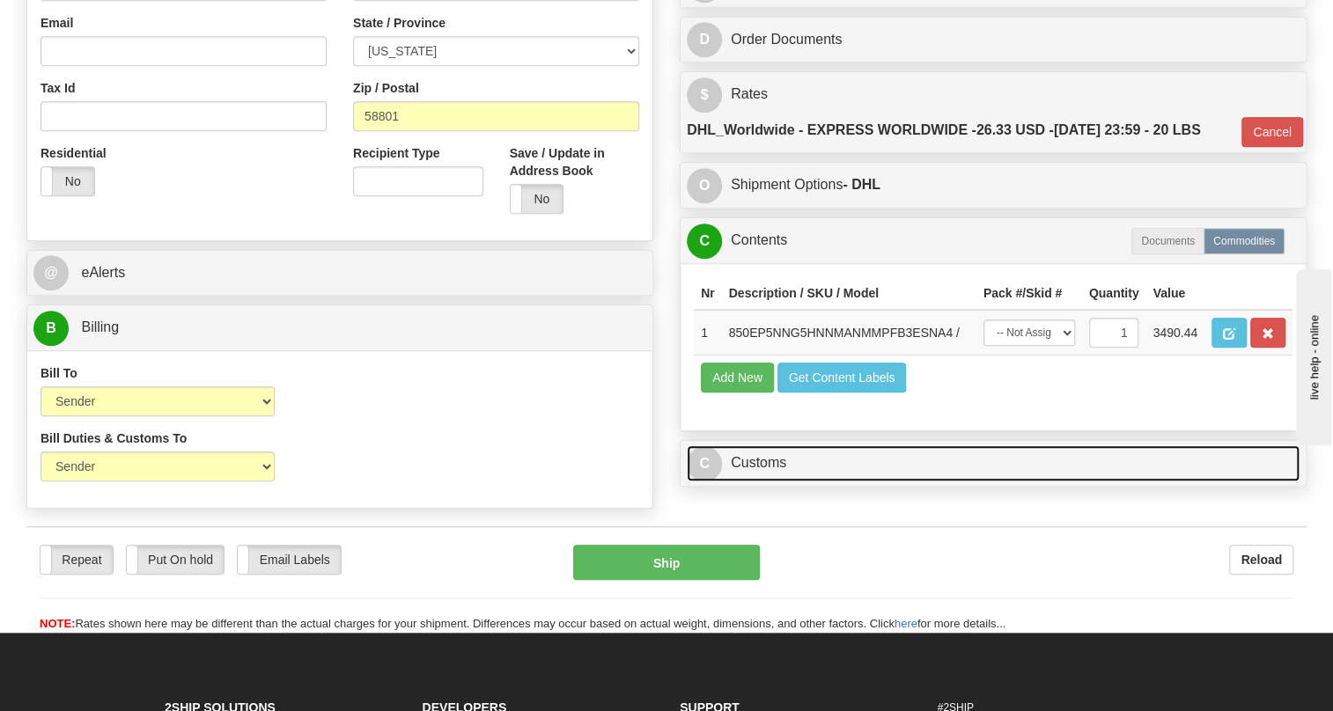
click at [752, 481] on link "C Customs" at bounding box center [993, 463] width 613 height 36
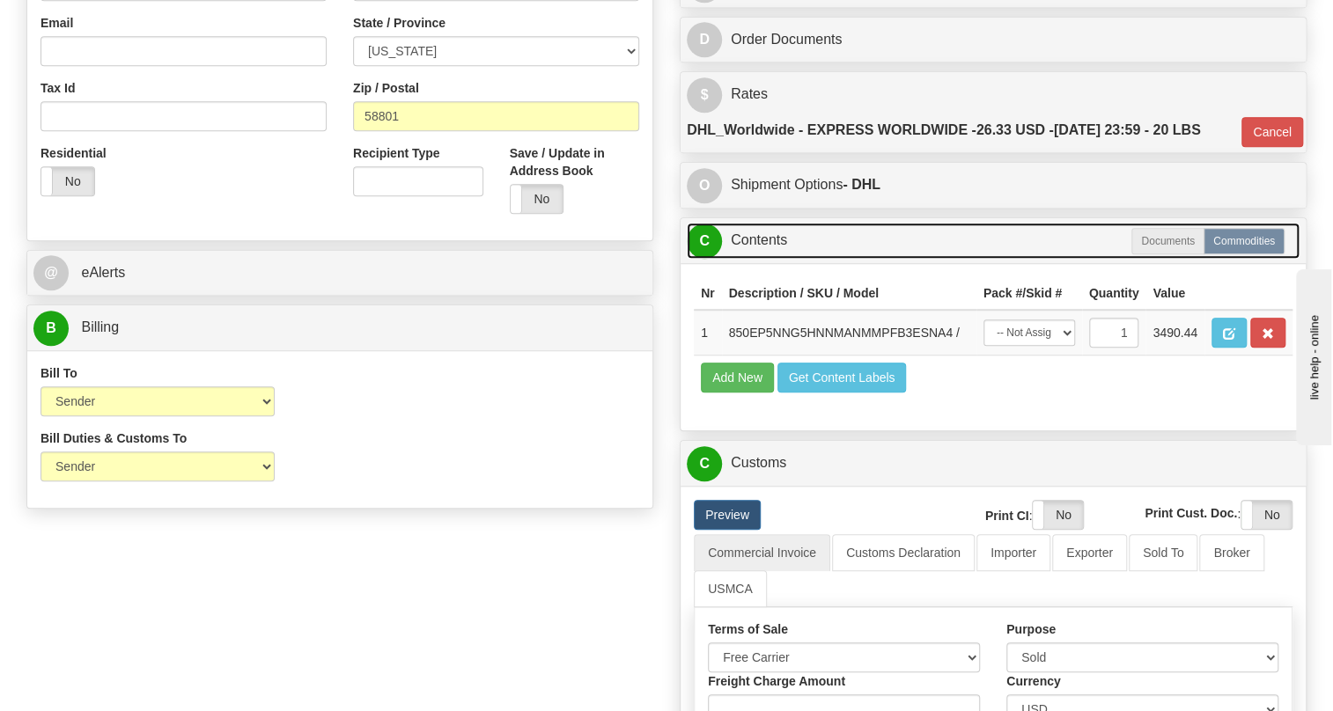
click at [762, 259] on link "C Contents" at bounding box center [993, 241] width 613 height 36
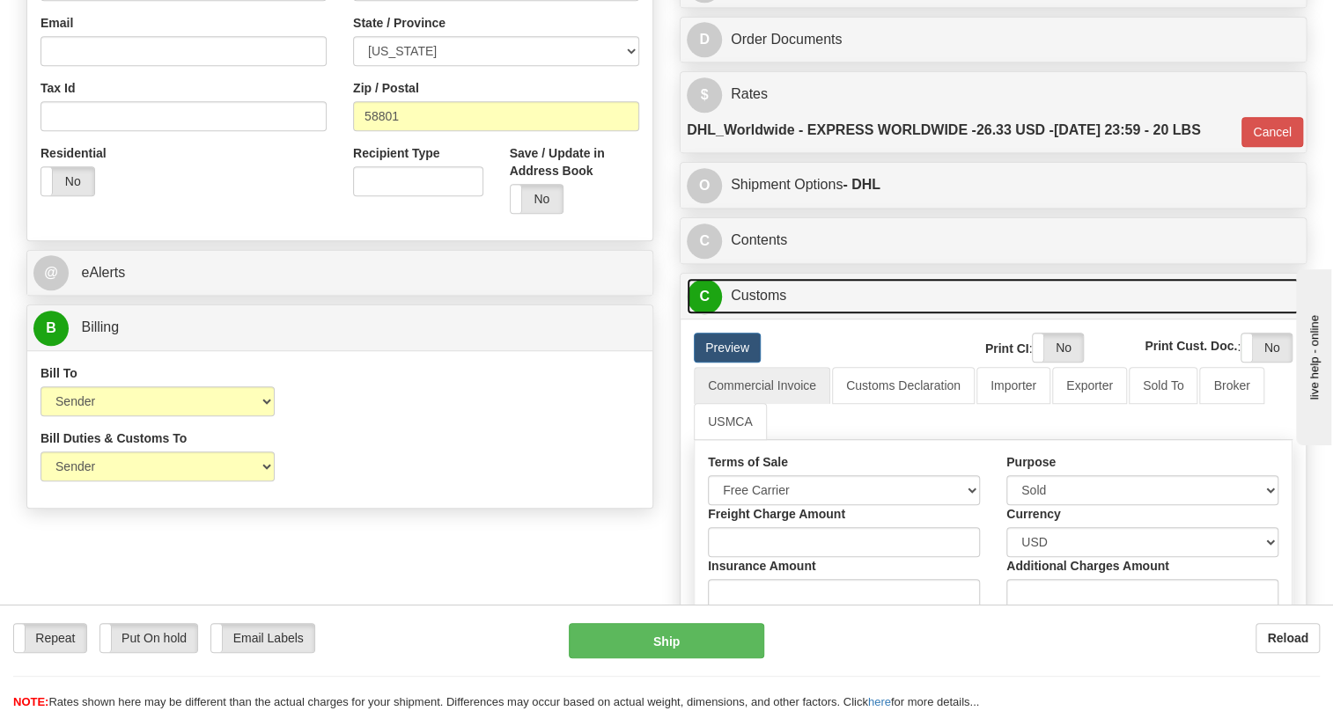
click at [762, 314] on link "C Customs" at bounding box center [993, 296] width 613 height 36
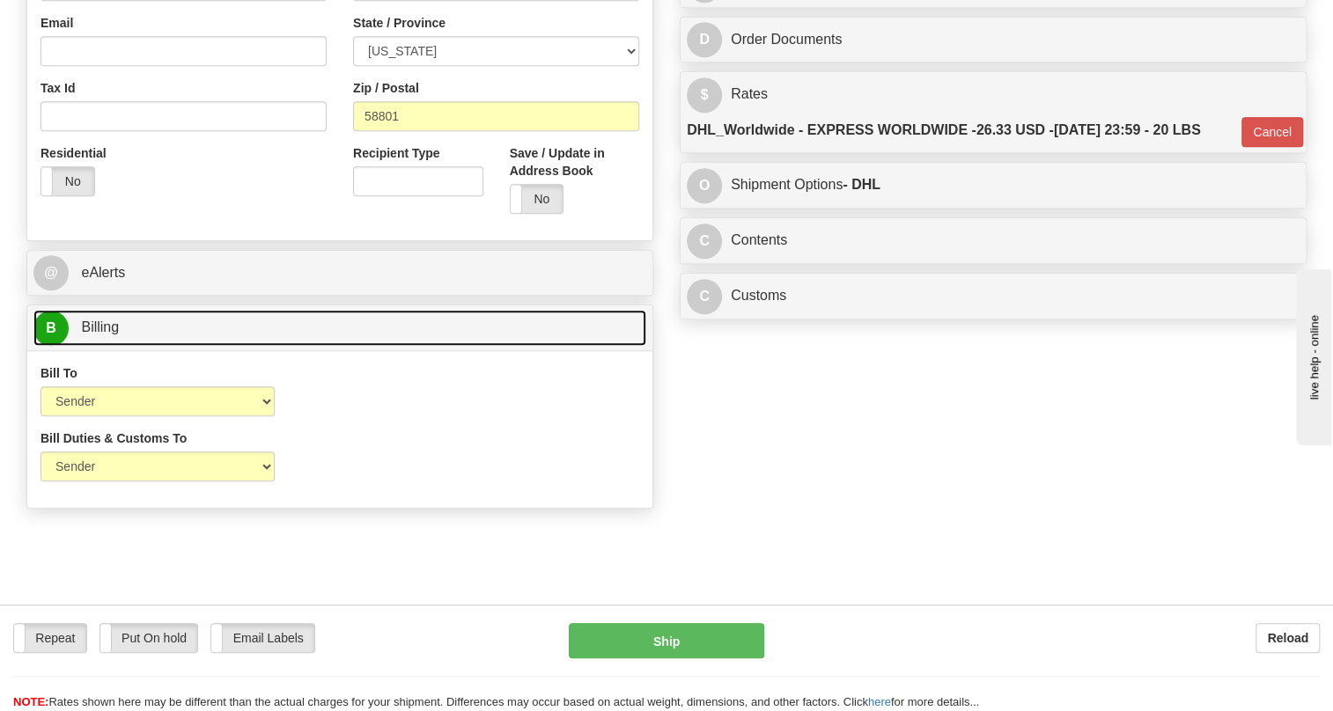
click at [112, 334] on span "Billing" at bounding box center [100, 327] width 38 height 15
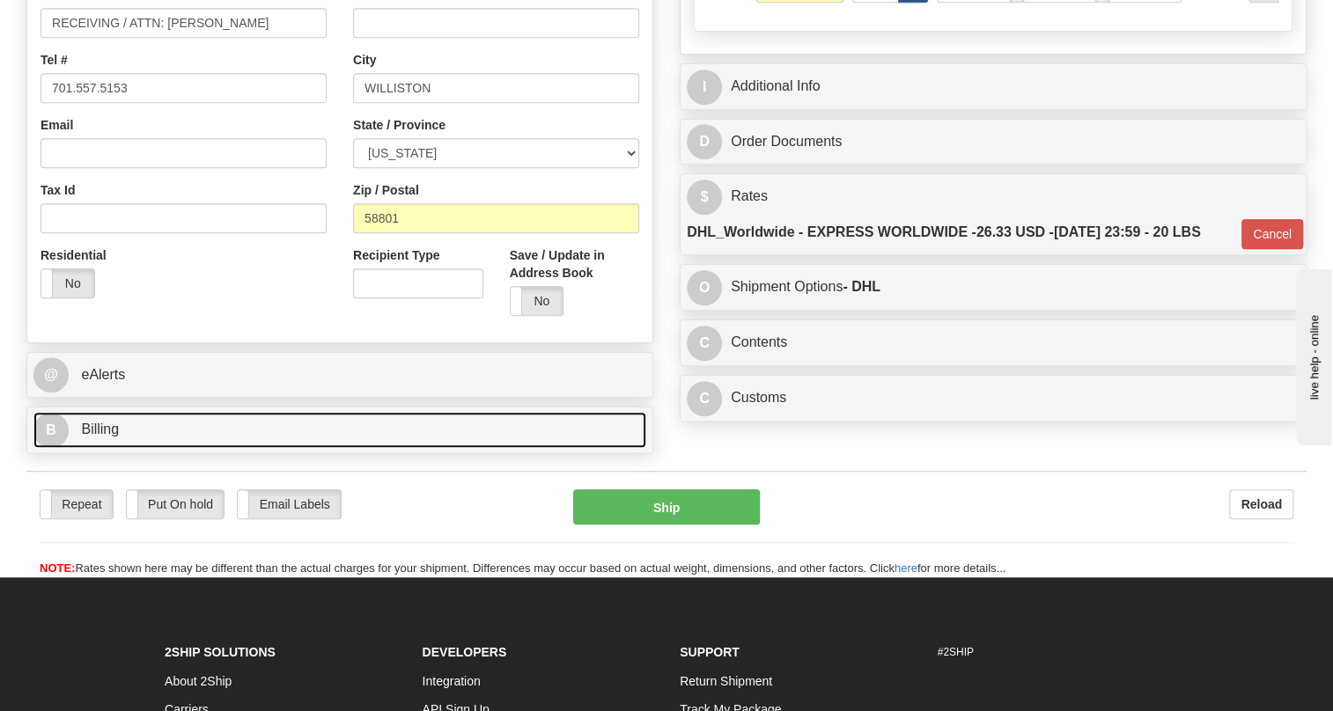
scroll to position [480, 0]
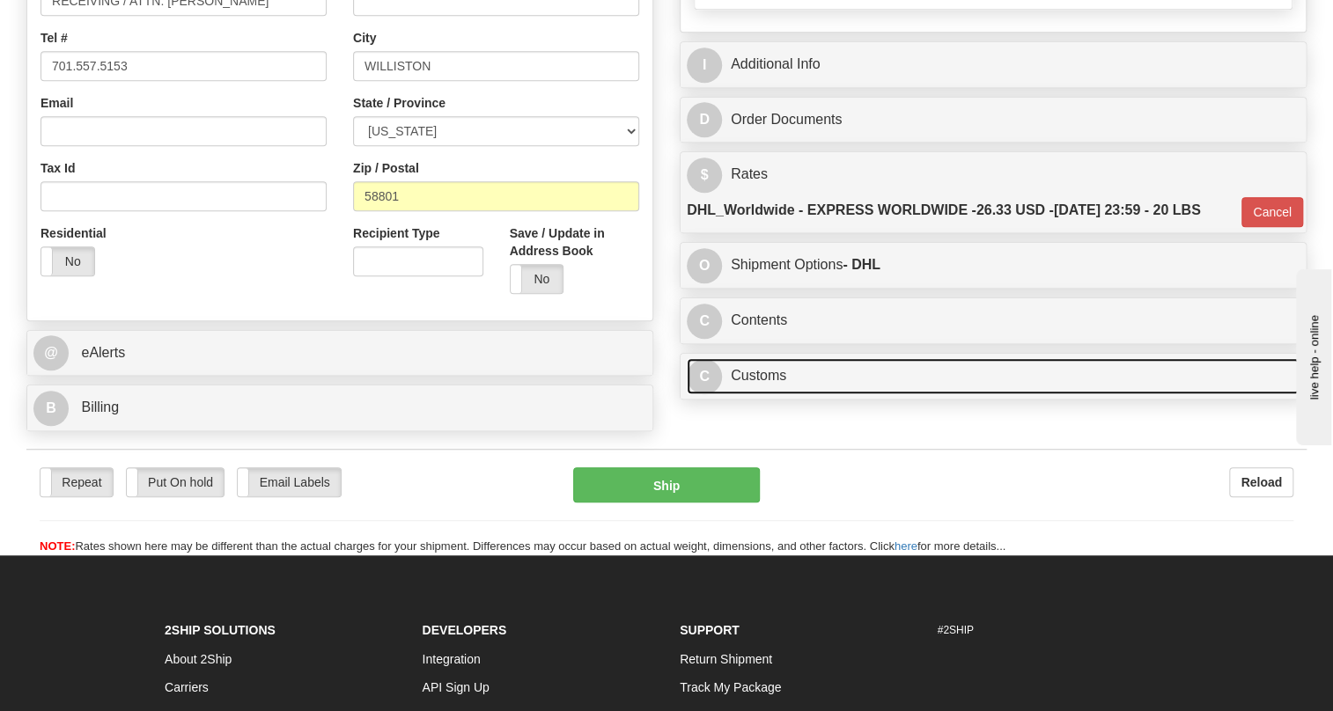
click at [773, 394] on link "C Customs" at bounding box center [993, 376] width 613 height 36
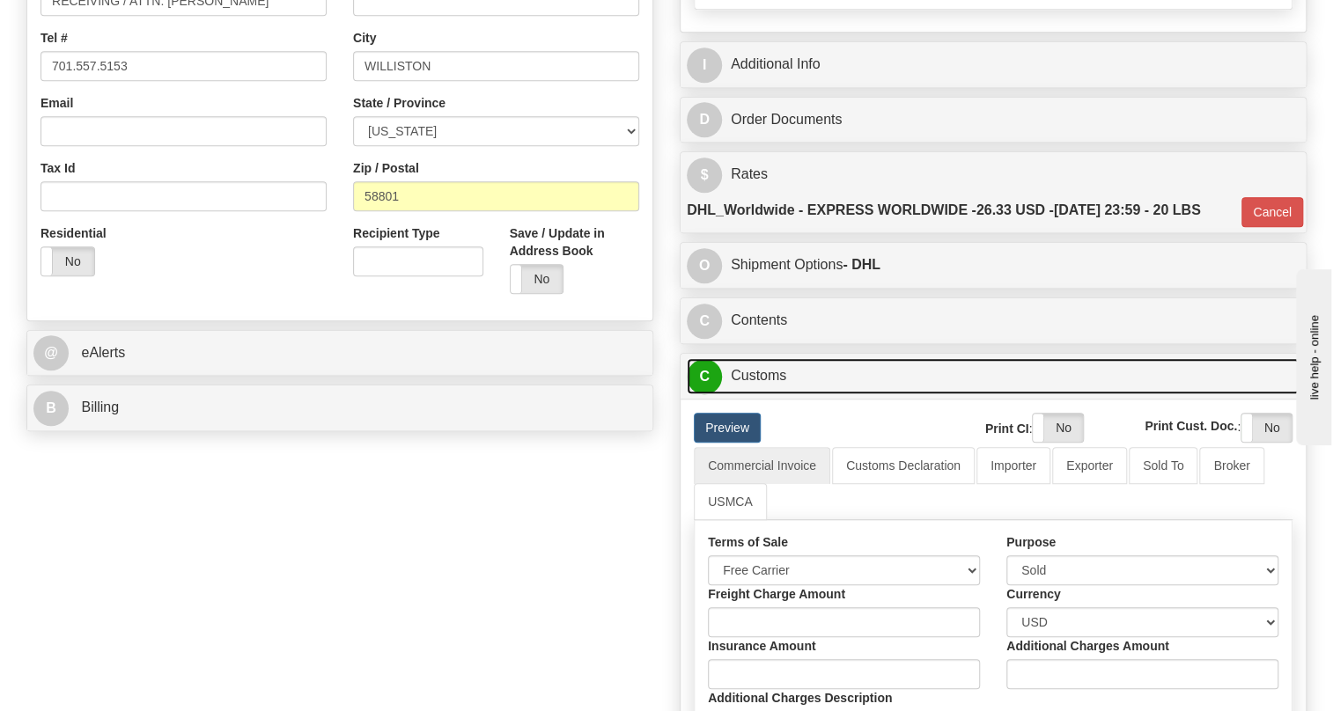
click at [773, 394] on link "C Customs" at bounding box center [993, 376] width 613 height 36
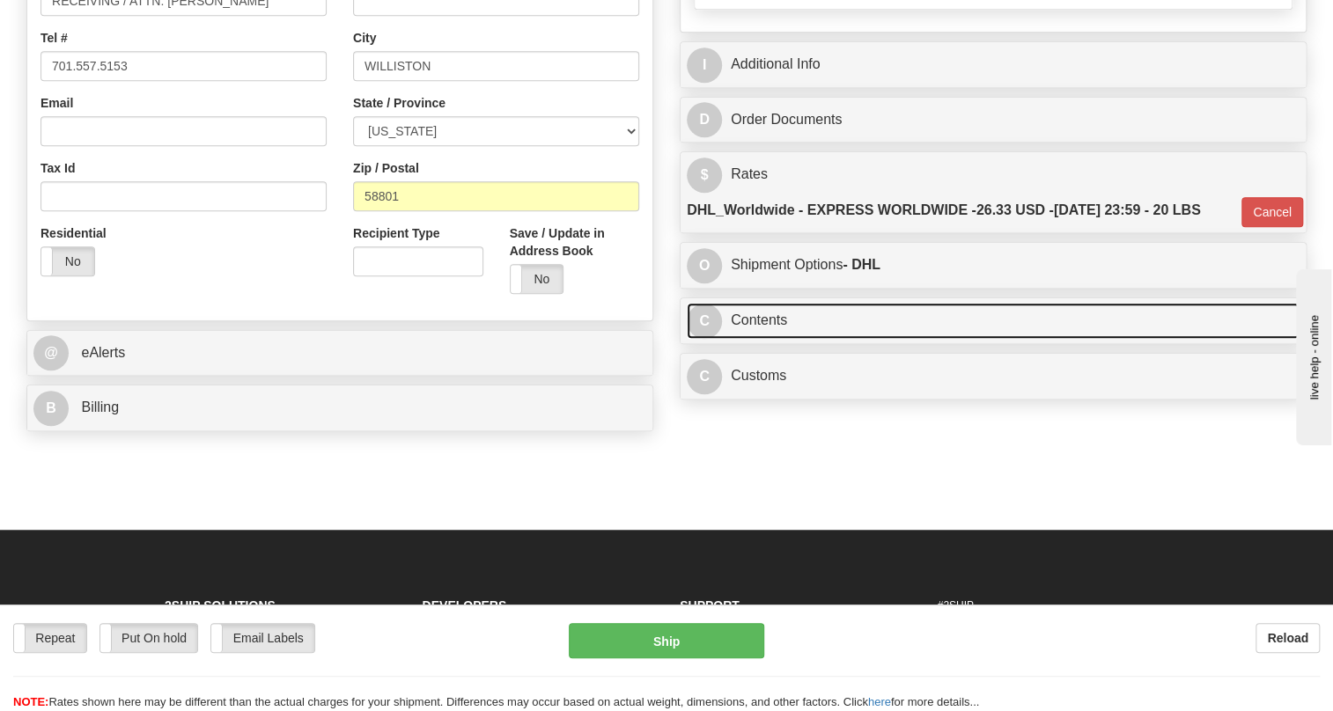
click at [767, 339] on link "C Contents" at bounding box center [993, 321] width 613 height 36
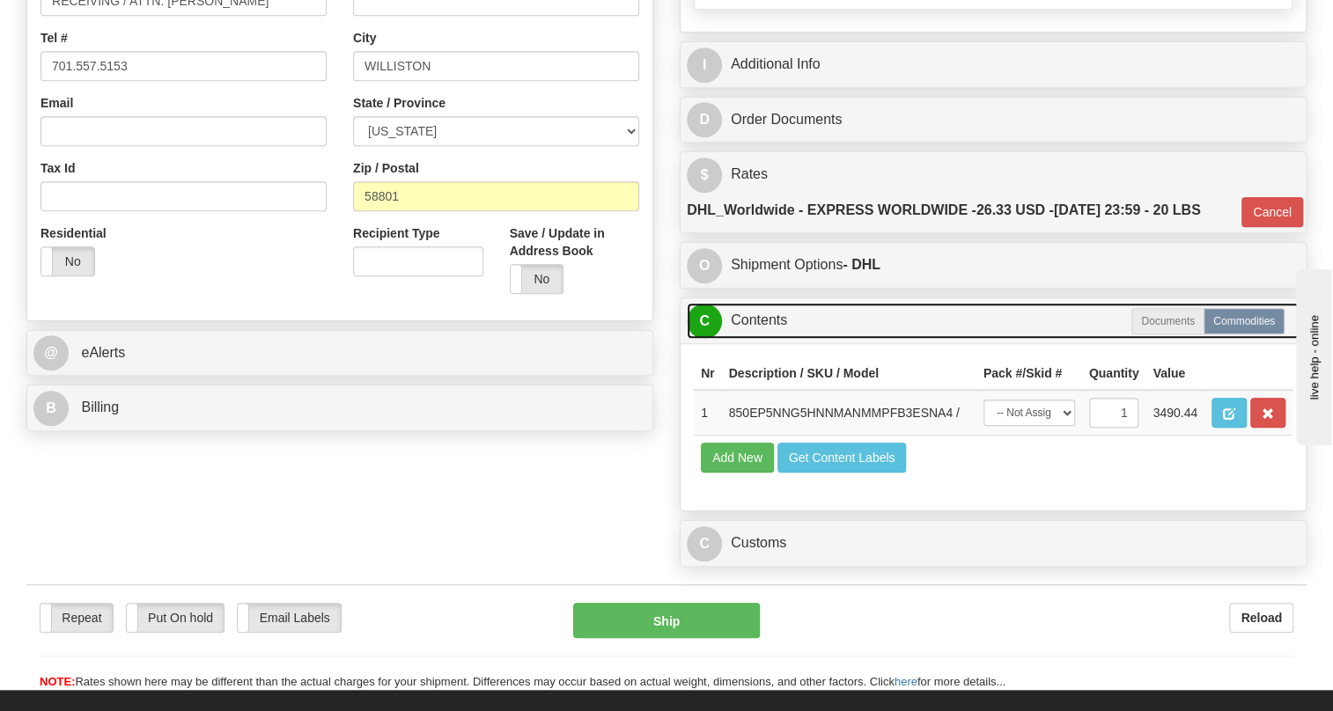
click at [767, 339] on link "C Contents" at bounding box center [993, 321] width 613 height 36
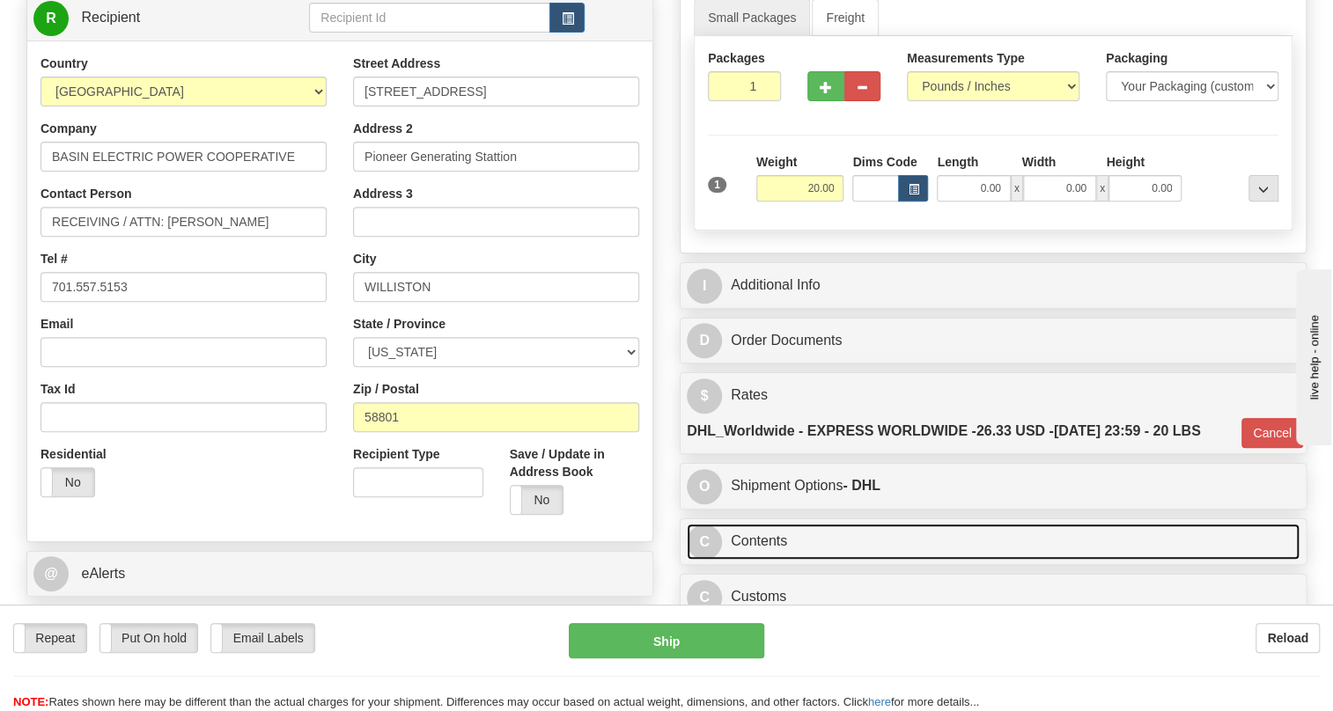
scroll to position [239, 0]
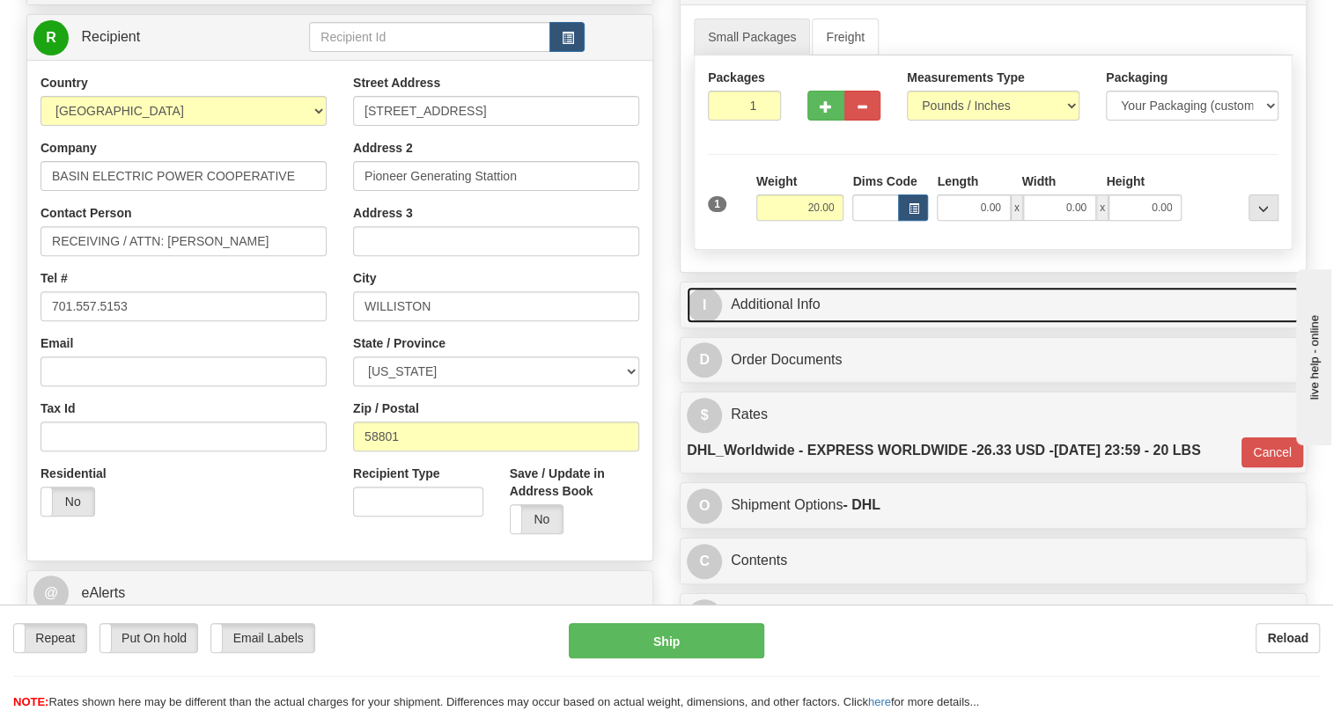
click at [771, 323] on link "I Additional Info" at bounding box center [993, 305] width 613 height 36
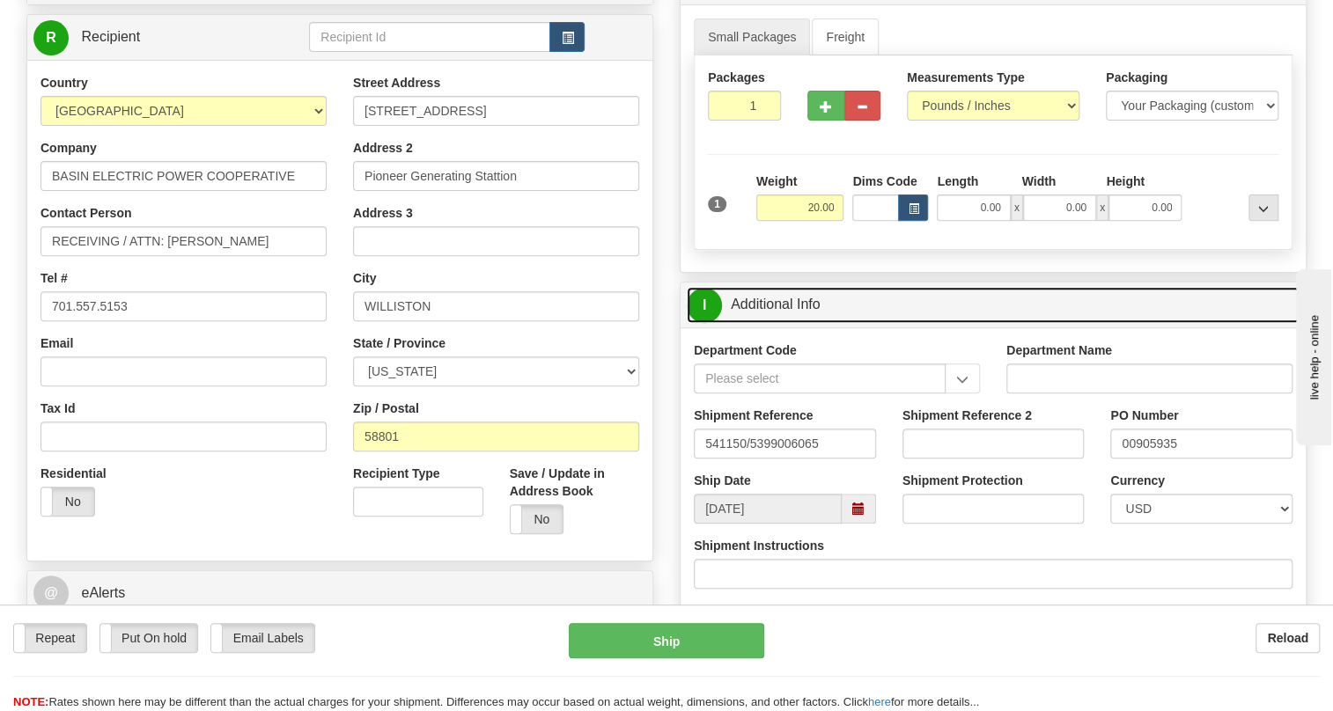
click at [771, 323] on link "I Additional Info" at bounding box center [993, 305] width 613 height 36
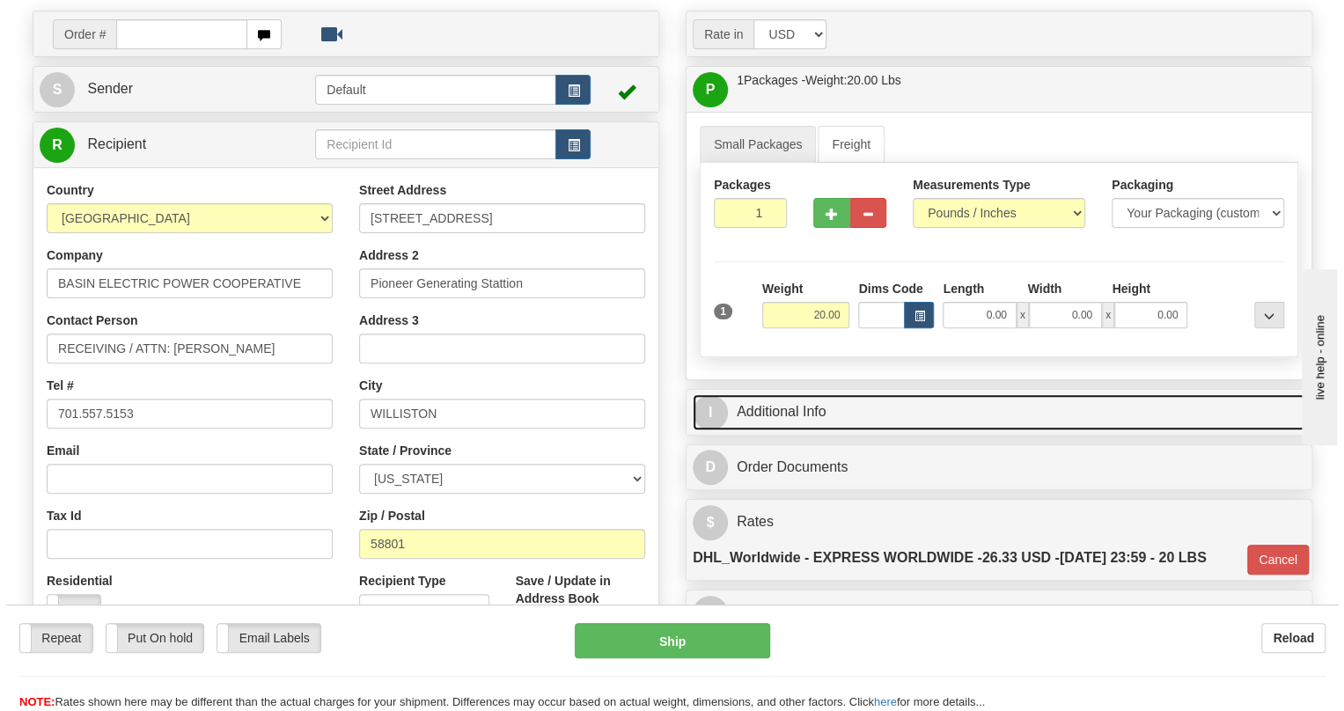
scroll to position [159, 0]
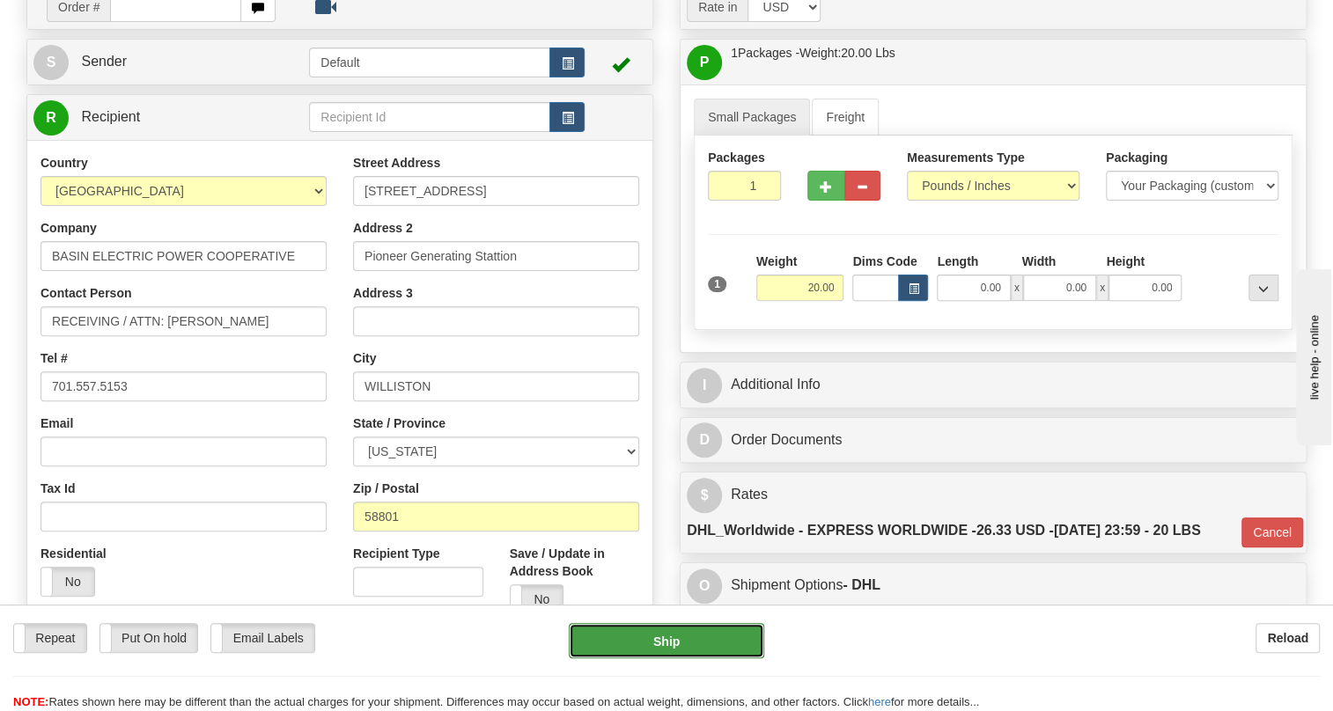
click at [671, 642] on button "Ship" at bounding box center [666, 640] width 195 height 35
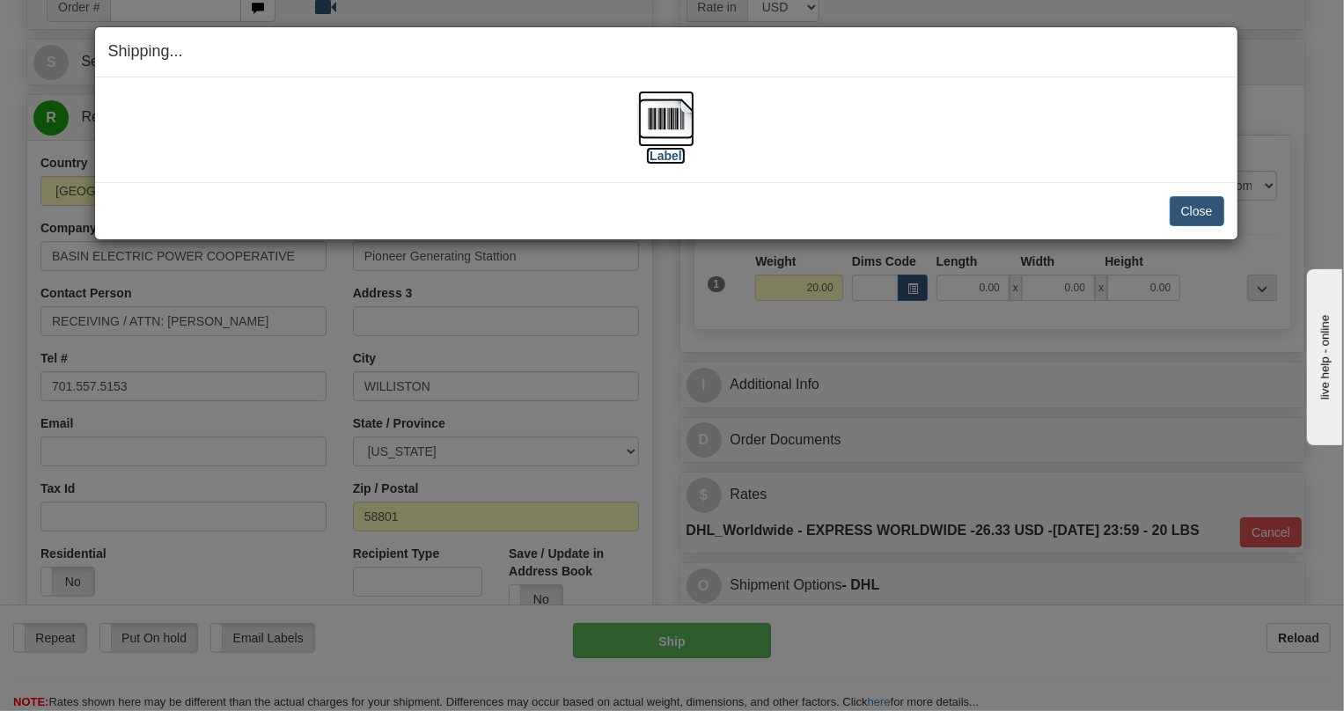
click at [665, 123] on img at bounding box center [666, 119] width 56 height 56
click at [1194, 207] on button "Close" at bounding box center [1197, 211] width 55 height 30
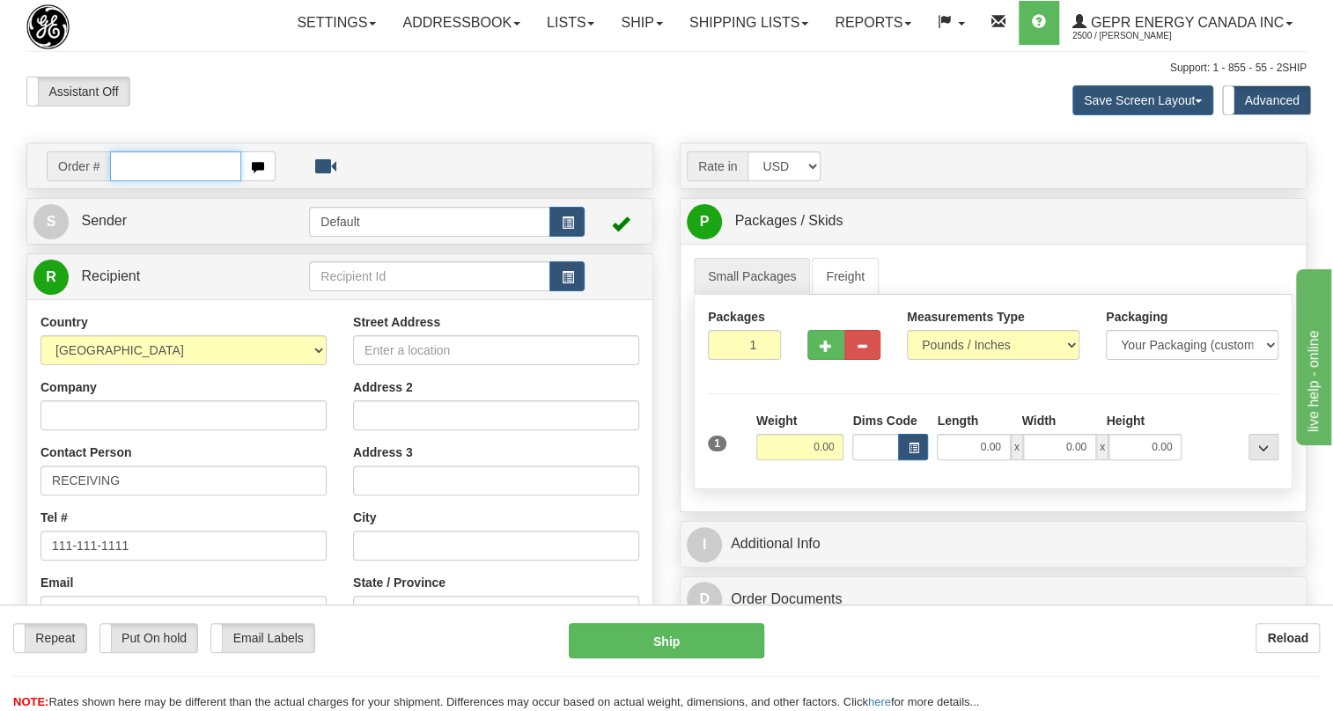
click at [138, 181] on input "text" at bounding box center [175, 166] width 131 height 30
paste input "0086705793"
click at [132, 181] on input "0086705793" at bounding box center [175, 166] width 131 height 30
type input "86705793"
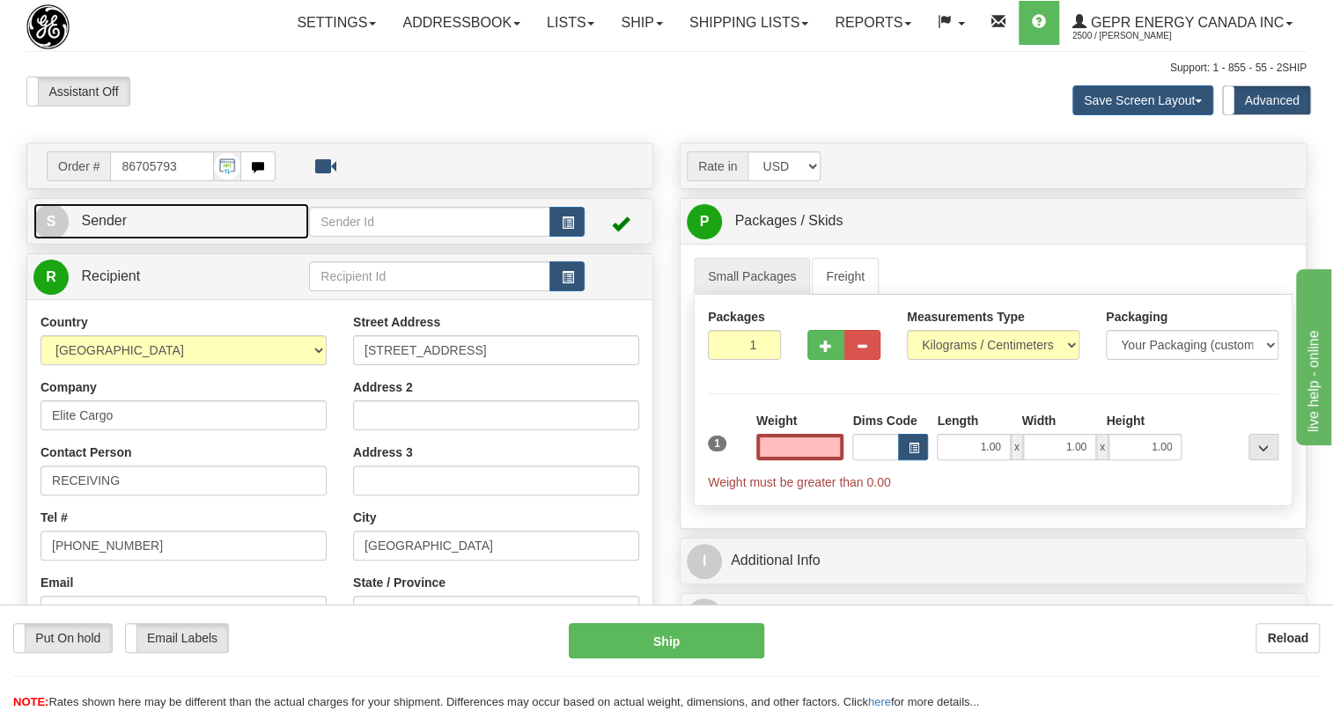
type input "0.00"
drag, startPoint x: 106, startPoint y: 260, endPoint x: 20, endPoint y: 271, distance: 86.1
click at [106, 228] on span "Sender" at bounding box center [104, 220] width 46 height 15
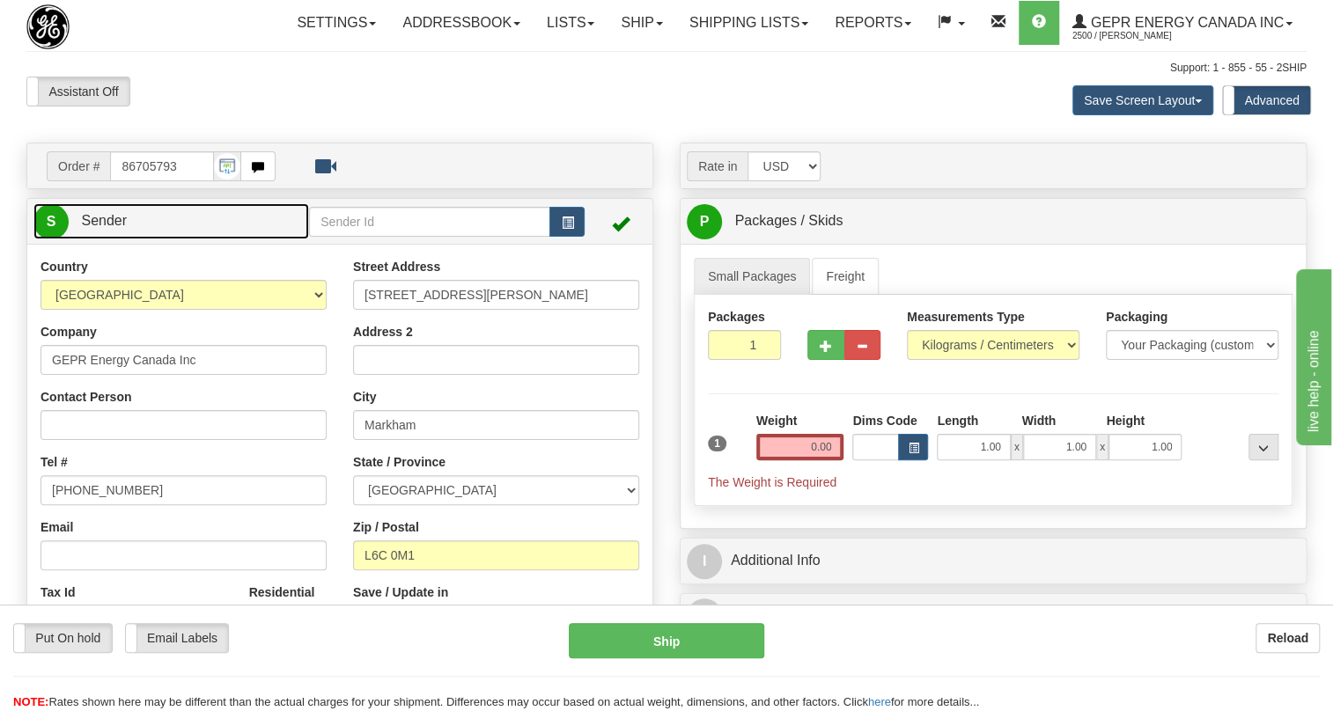
type input "MARKHAM"
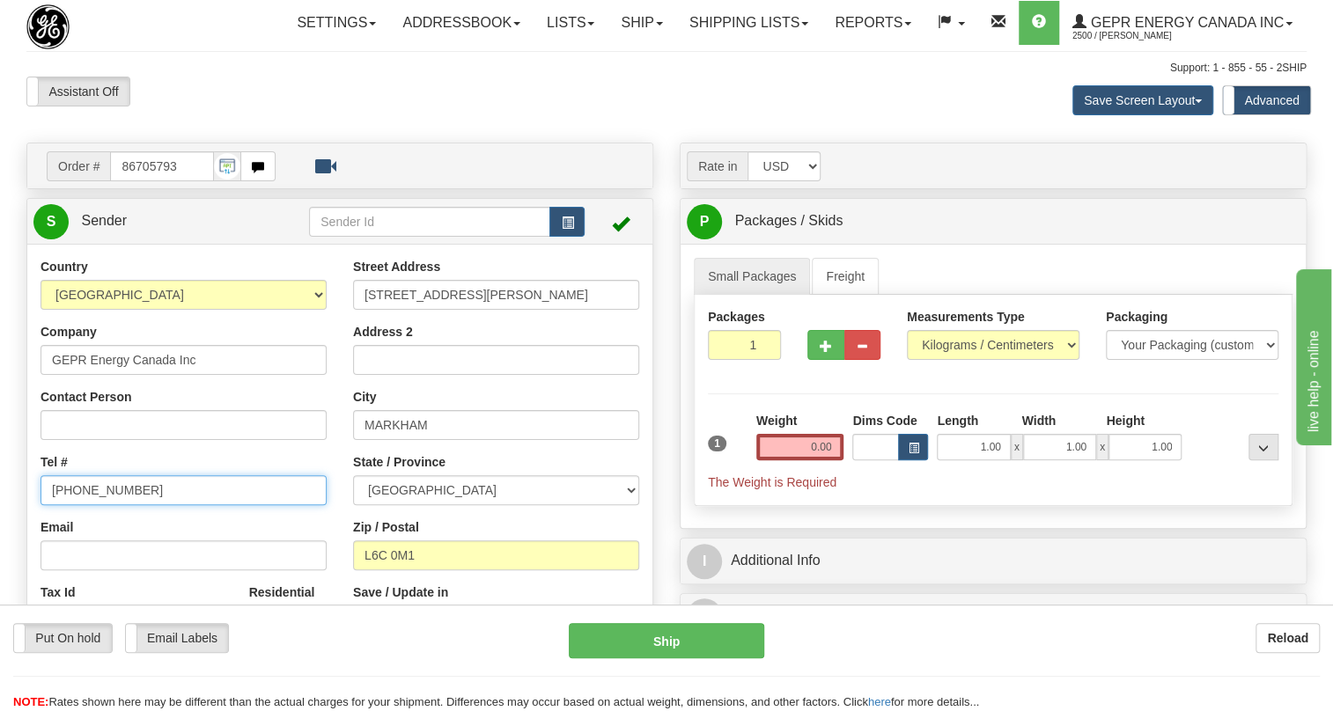
click at [108, 505] on input "[PHONE_NUMBER]" at bounding box center [183, 490] width 286 height 30
paste input "[PHONE_NUMBER]"
type input "[PHONE_NUMBER]"
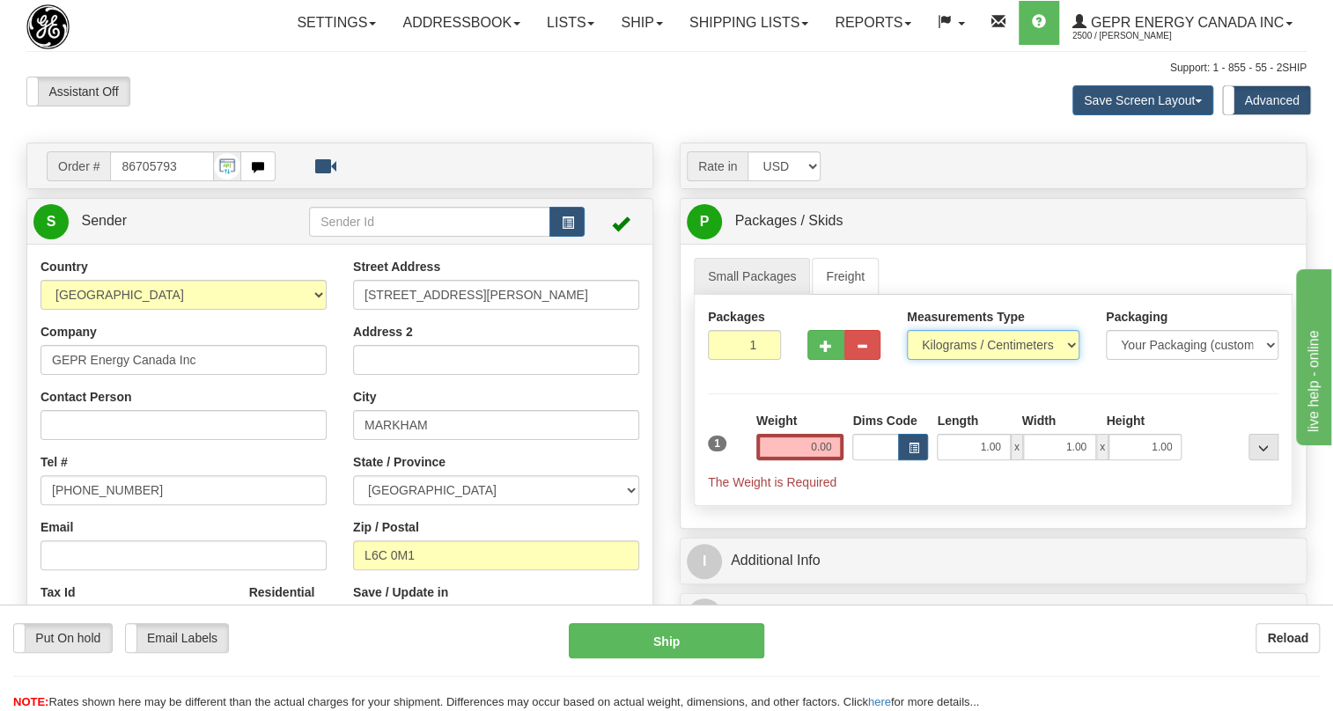
click at [960, 360] on select "Pounds / Inches Kilograms / Centimeters" at bounding box center [993, 345] width 173 height 30
select select "0"
click at [907, 360] on select "Pounds / Inches Kilograms / Centimeters" at bounding box center [993, 345] width 173 height 30
click at [804, 460] on input "0.00" at bounding box center [800, 447] width 88 height 26
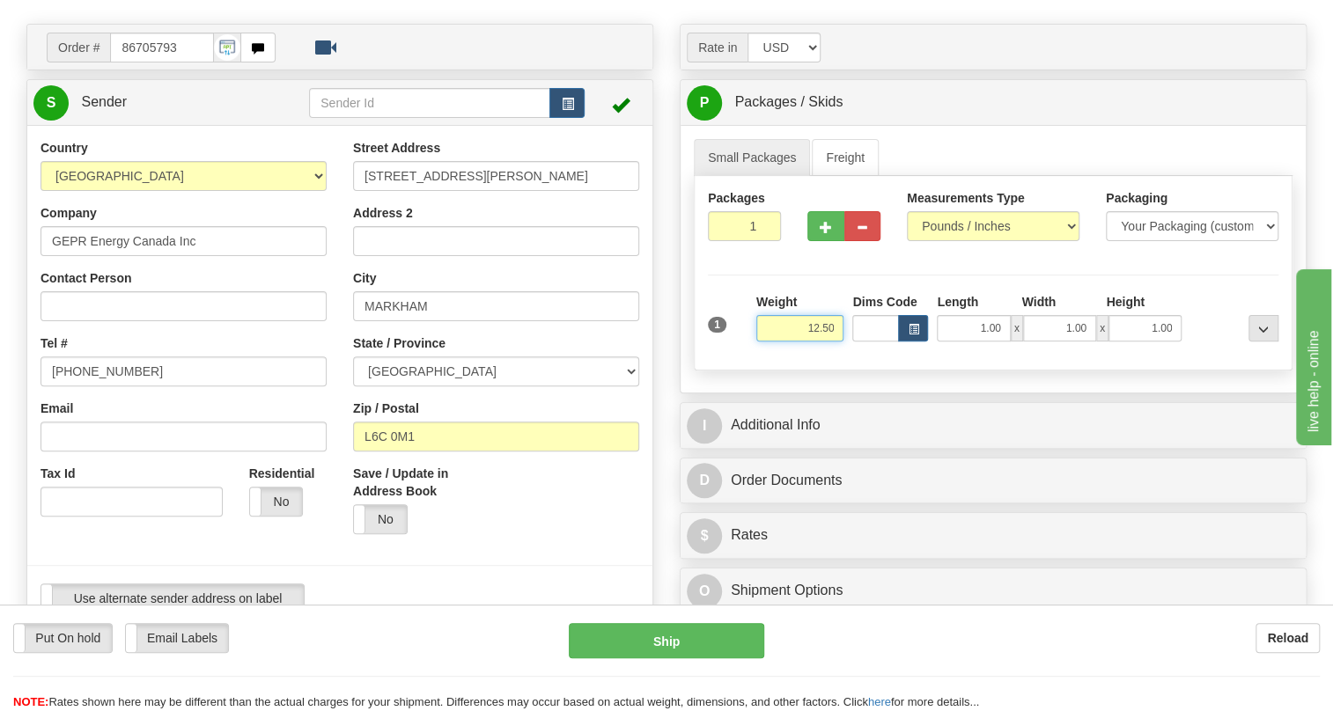
scroll to position [159, 0]
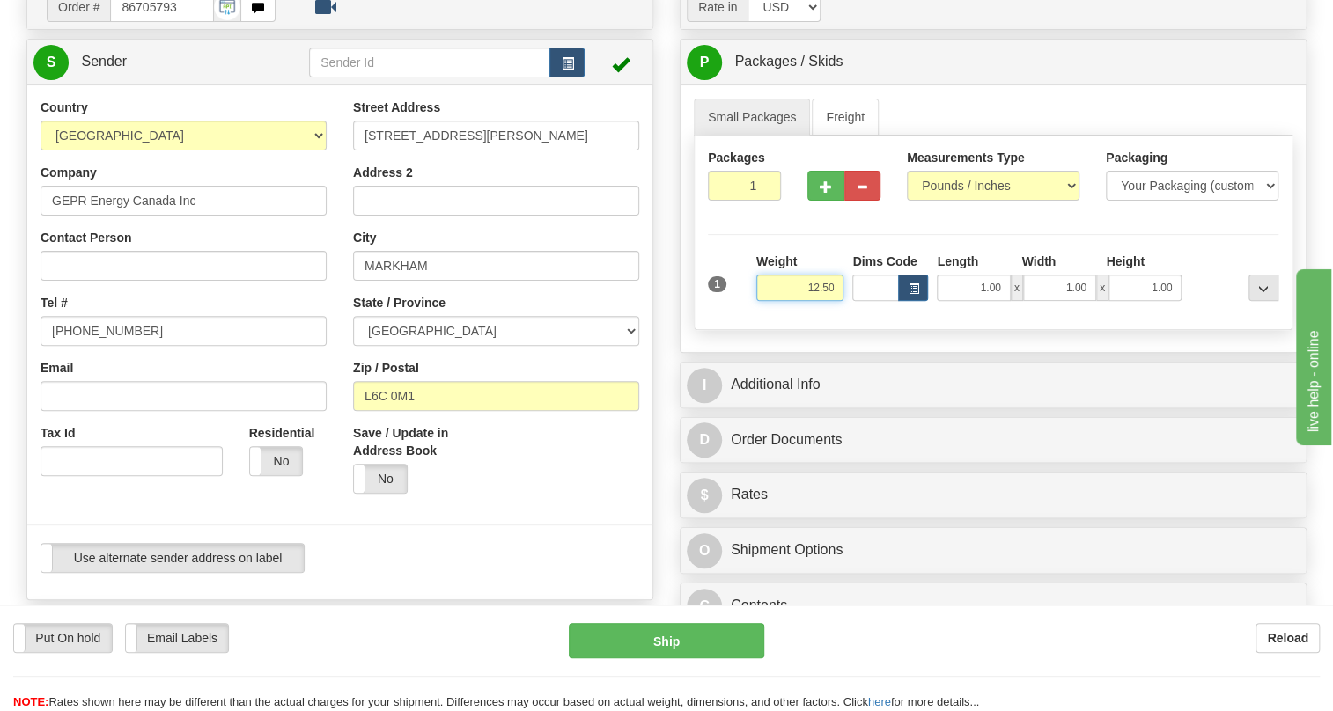
type input "12.50"
click at [99, 69] on span "Sender" at bounding box center [104, 61] width 46 height 15
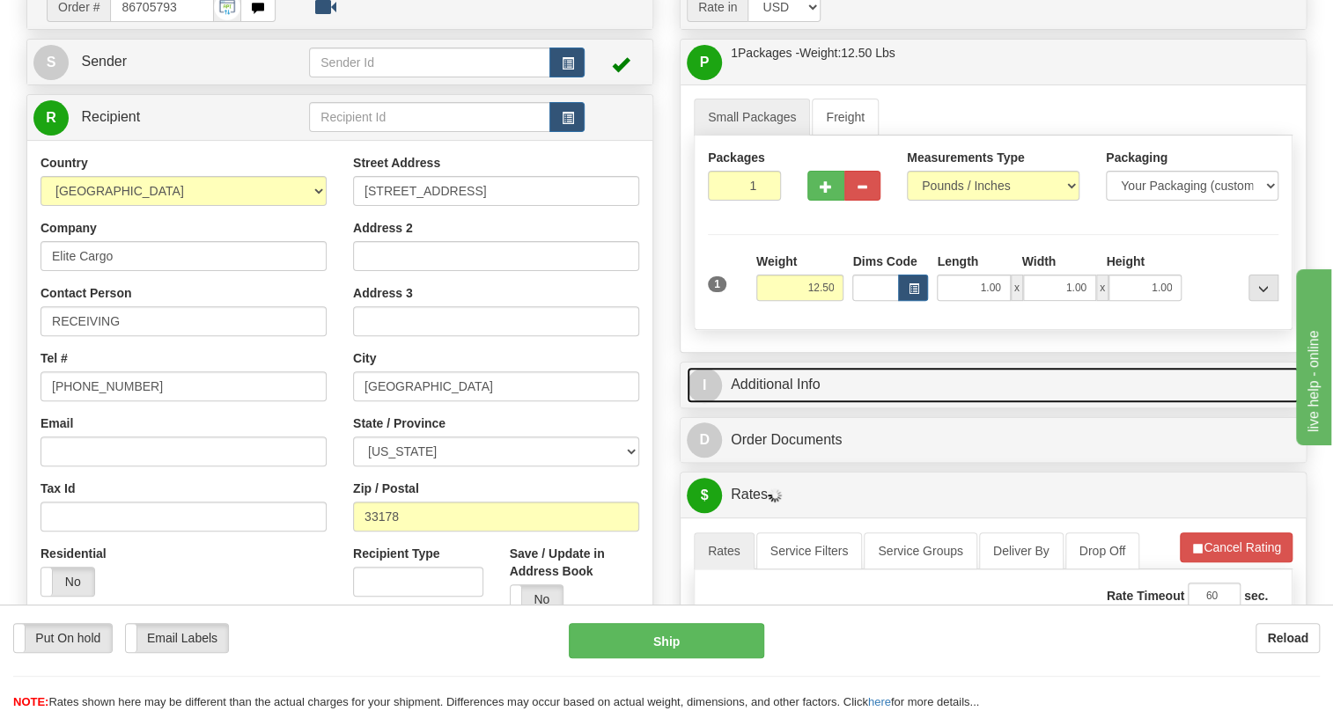
click at [769, 403] on link "I Additional Info" at bounding box center [993, 385] width 613 height 36
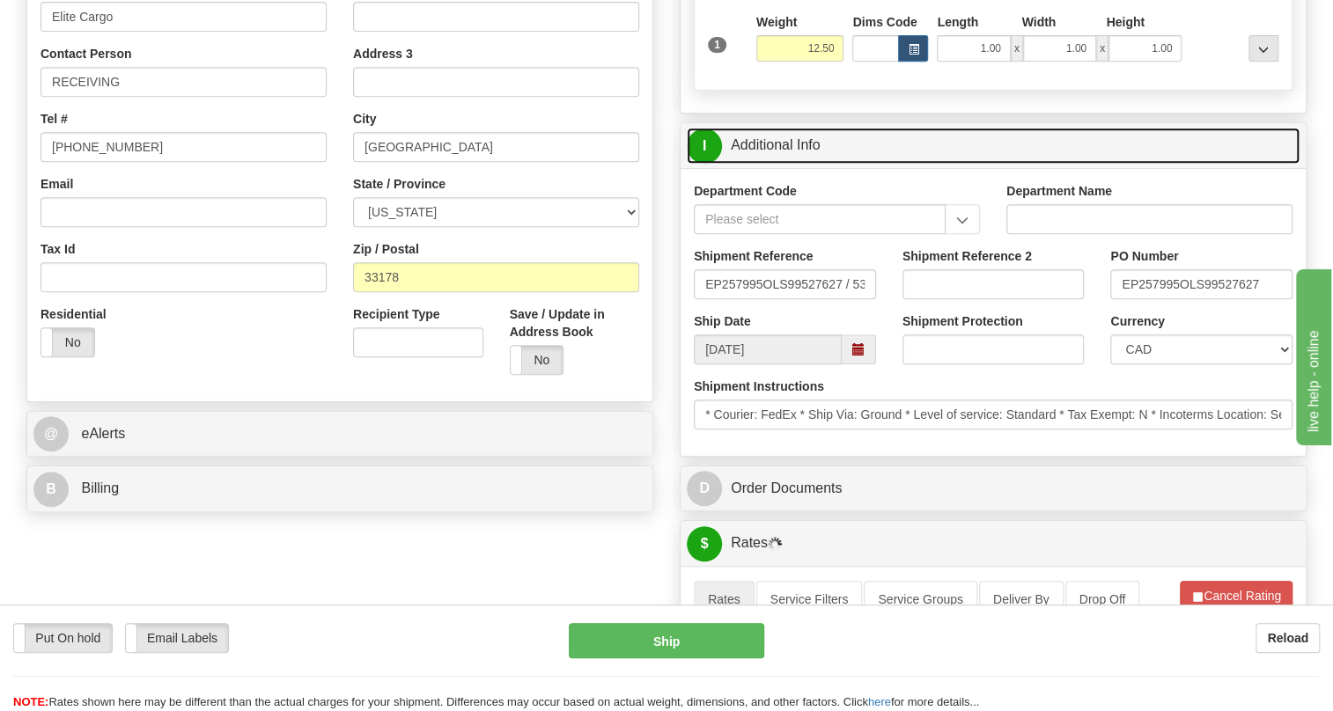
scroll to position [400, 0]
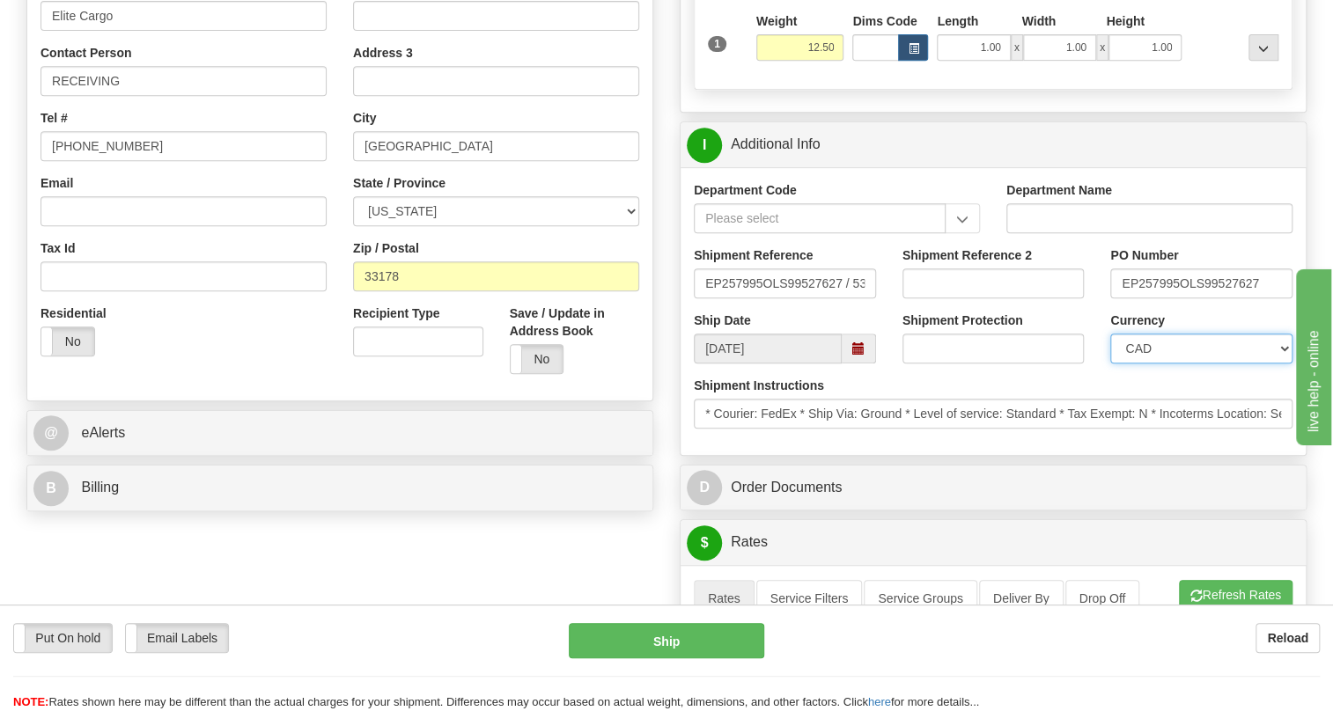
click at [1163, 364] on select "CAD USD EUR ZAR [PERSON_NAME] ARN AUD AUS AWG BBD BFR BGN BHD BMD BND BRC BRL C…" at bounding box center [1201, 349] width 182 height 30
select select "1"
click at [1110, 364] on select "CAD USD EUR ZAR [PERSON_NAME] ARN AUD AUS AWG BBD BFR BGN BHD BMD BND BRC BRL C…" at bounding box center [1201, 349] width 182 height 30
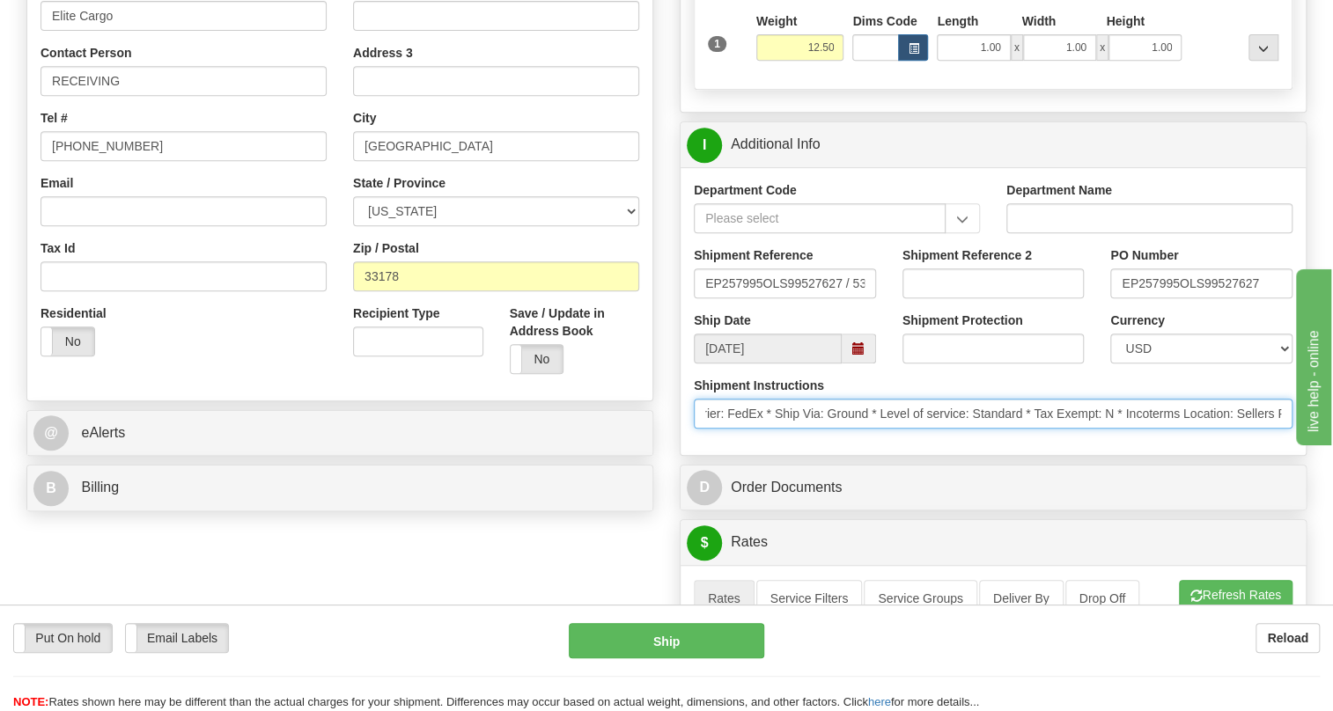
scroll to position [0, 61]
drag, startPoint x: 1181, startPoint y: 453, endPoint x: 1285, endPoint y: 455, distance: 103.9
click at [1285, 429] on input "* Courier: FedEx * Ship Via: Ground * Level of service: Standard * Tax Exempt: …" at bounding box center [993, 414] width 599 height 30
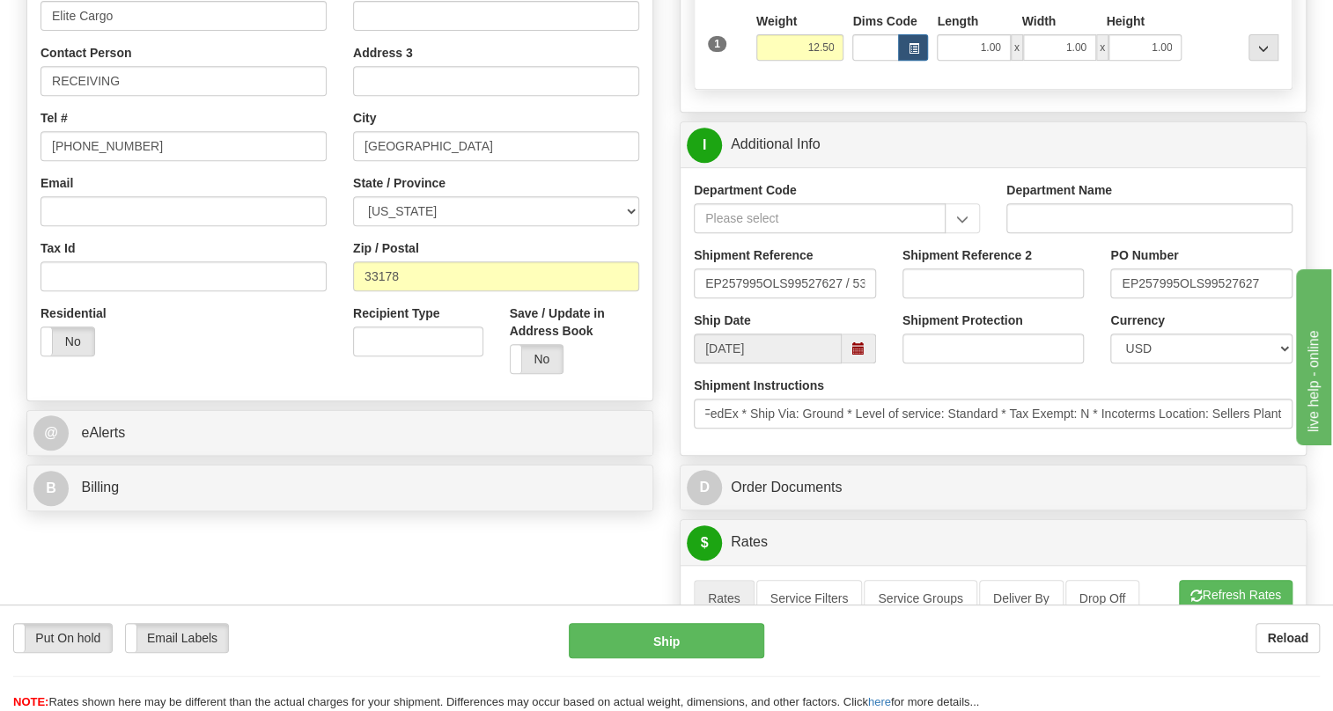
scroll to position [0, 0]
click at [1047, 442] on div "Shipment Instructions * Courier: FedEx * Ship Via: Ground * Level of service: S…" at bounding box center [992, 409] width 625 height 65
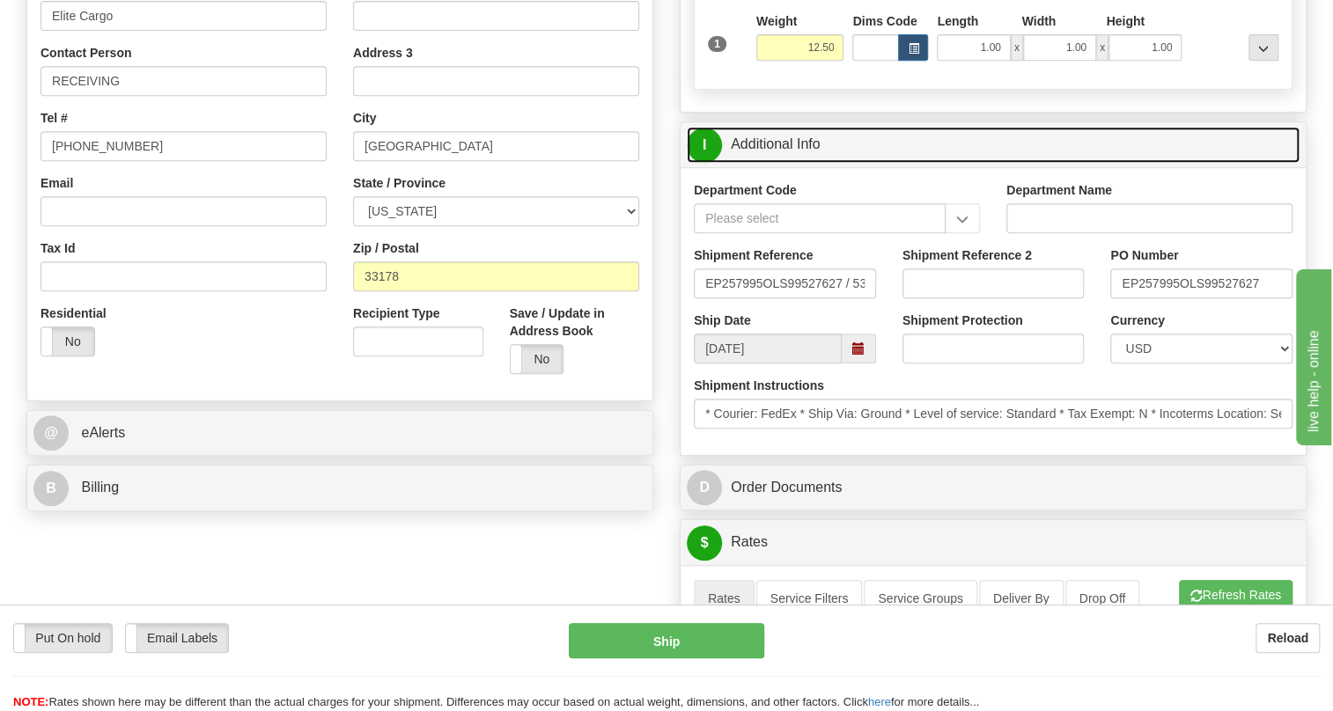
click at [813, 163] on link "I Additional Info" at bounding box center [993, 145] width 613 height 36
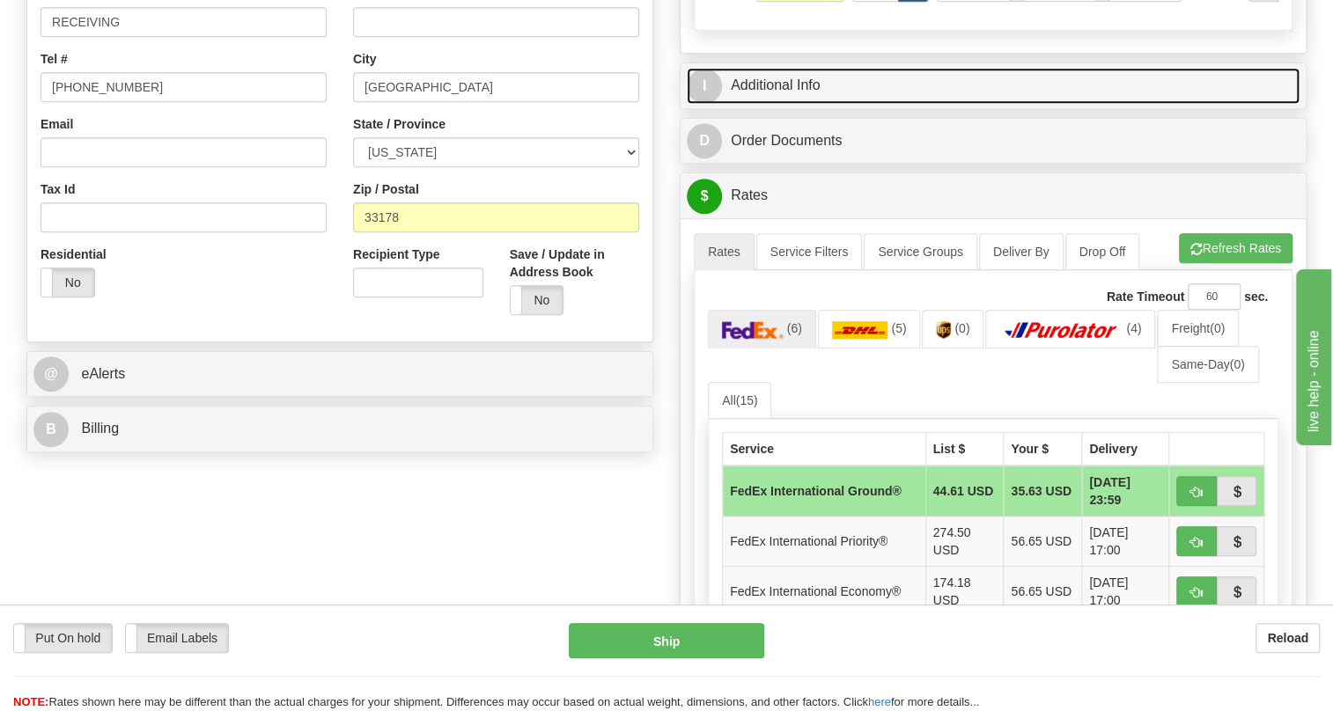
scroll to position [480, 0]
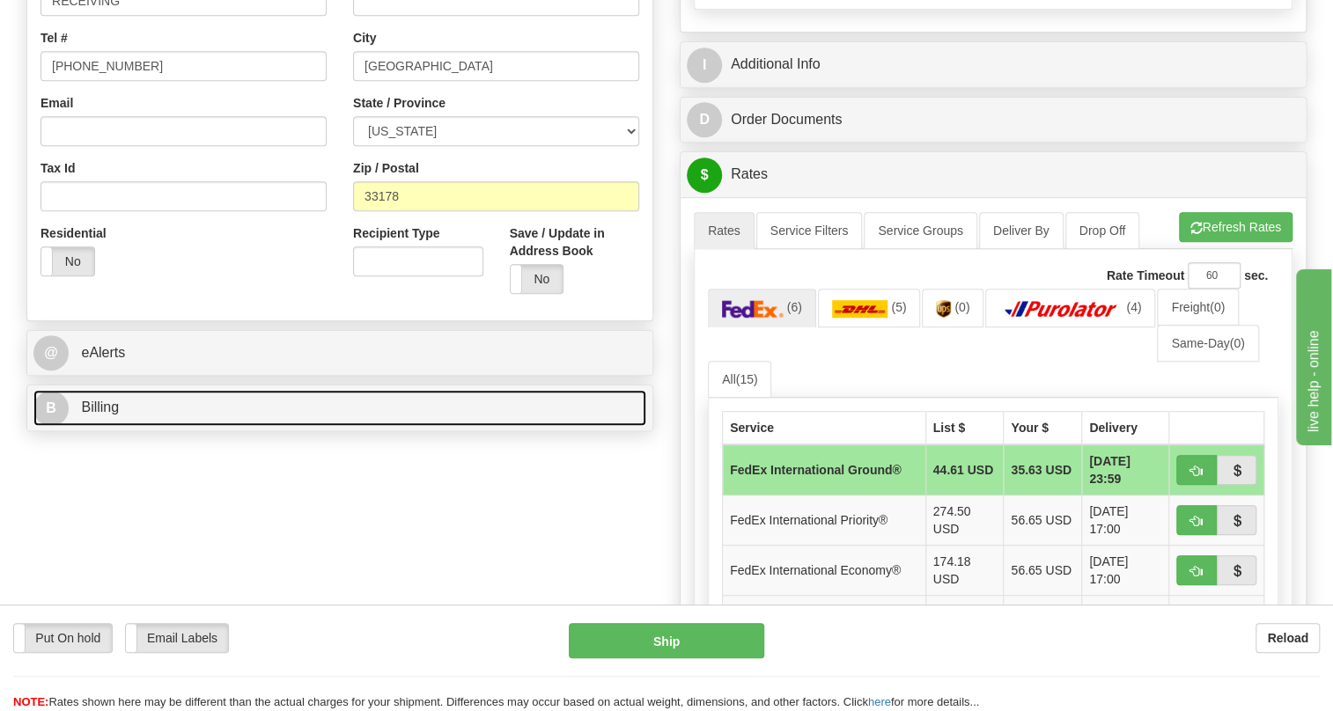
click at [107, 415] on span "Billing" at bounding box center [100, 407] width 38 height 15
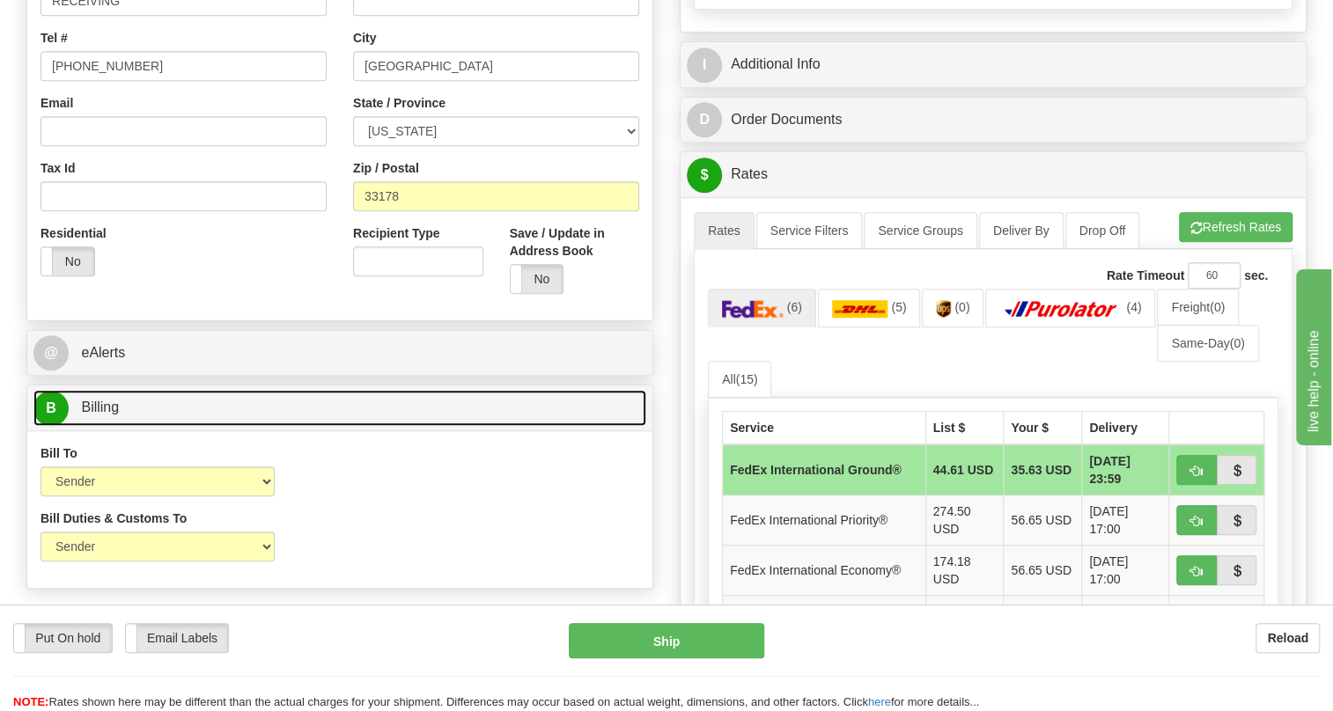
click at [116, 415] on span "Billing" at bounding box center [100, 407] width 38 height 15
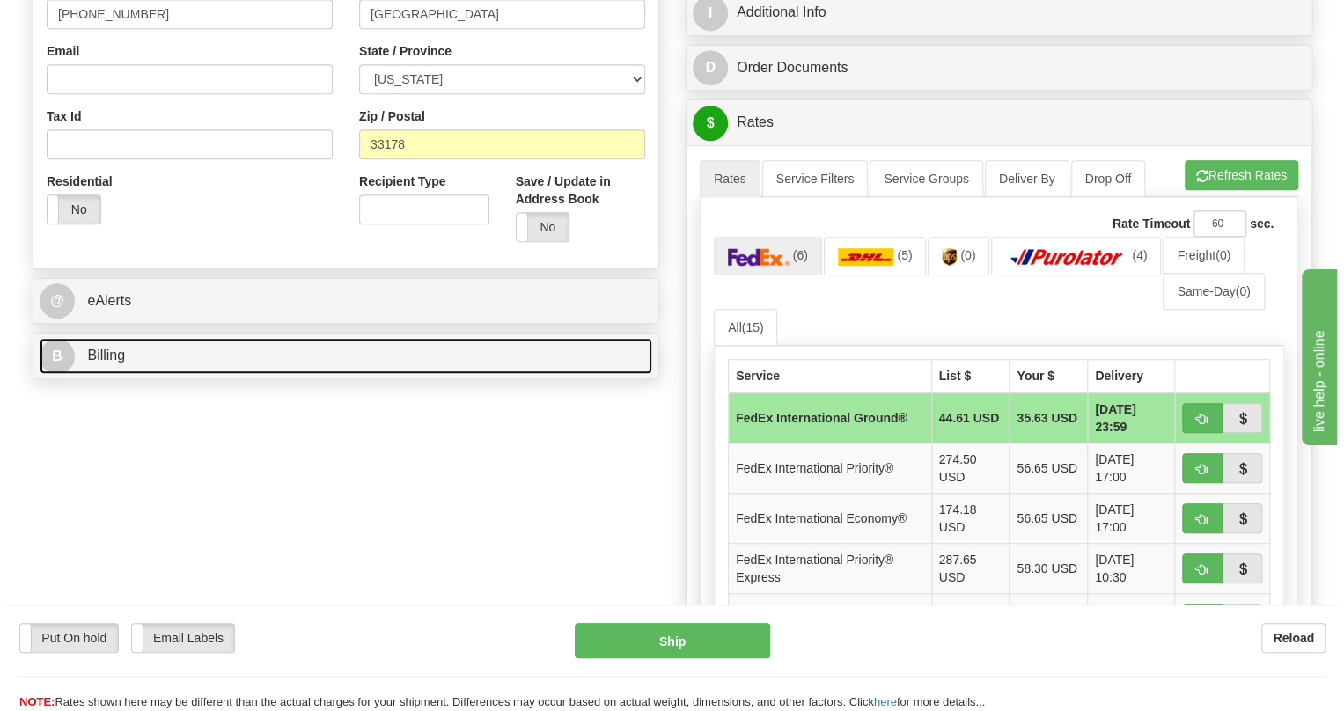
scroll to position [560, 0]
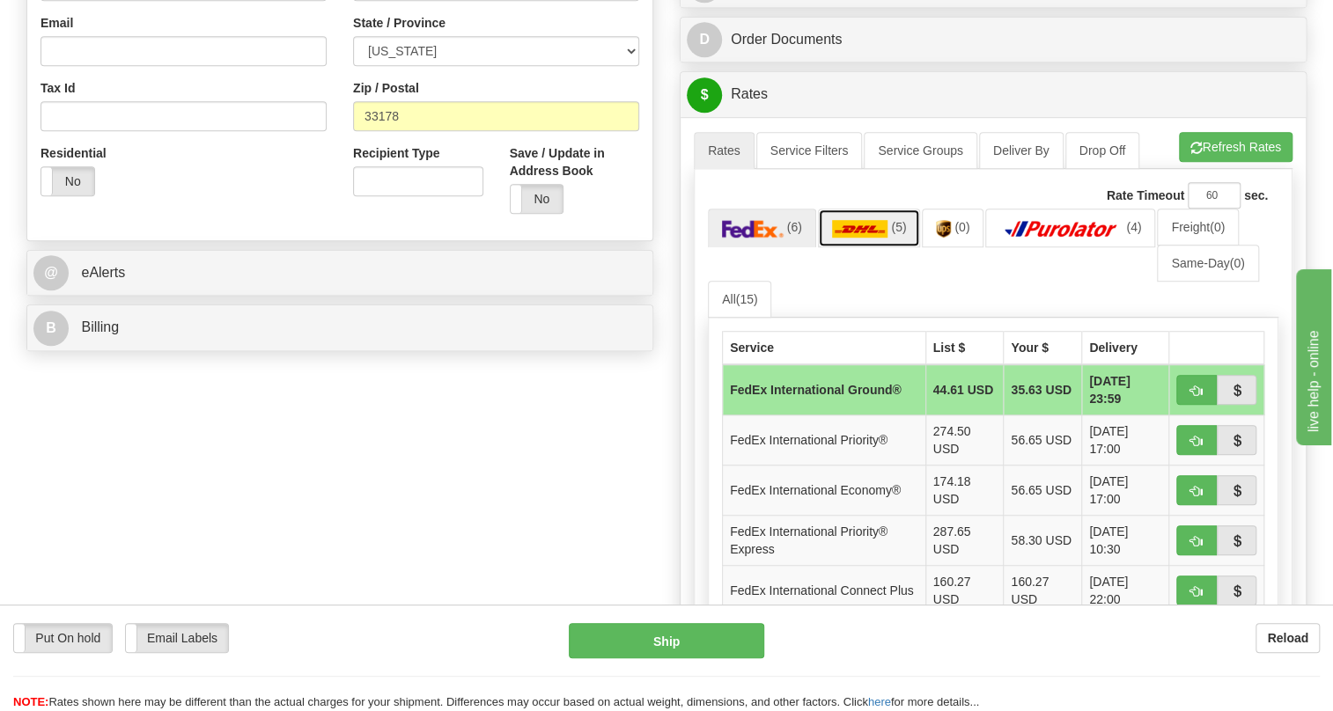
click at [864, 238] on img at bounding box center [860, 229] width 56 height 18
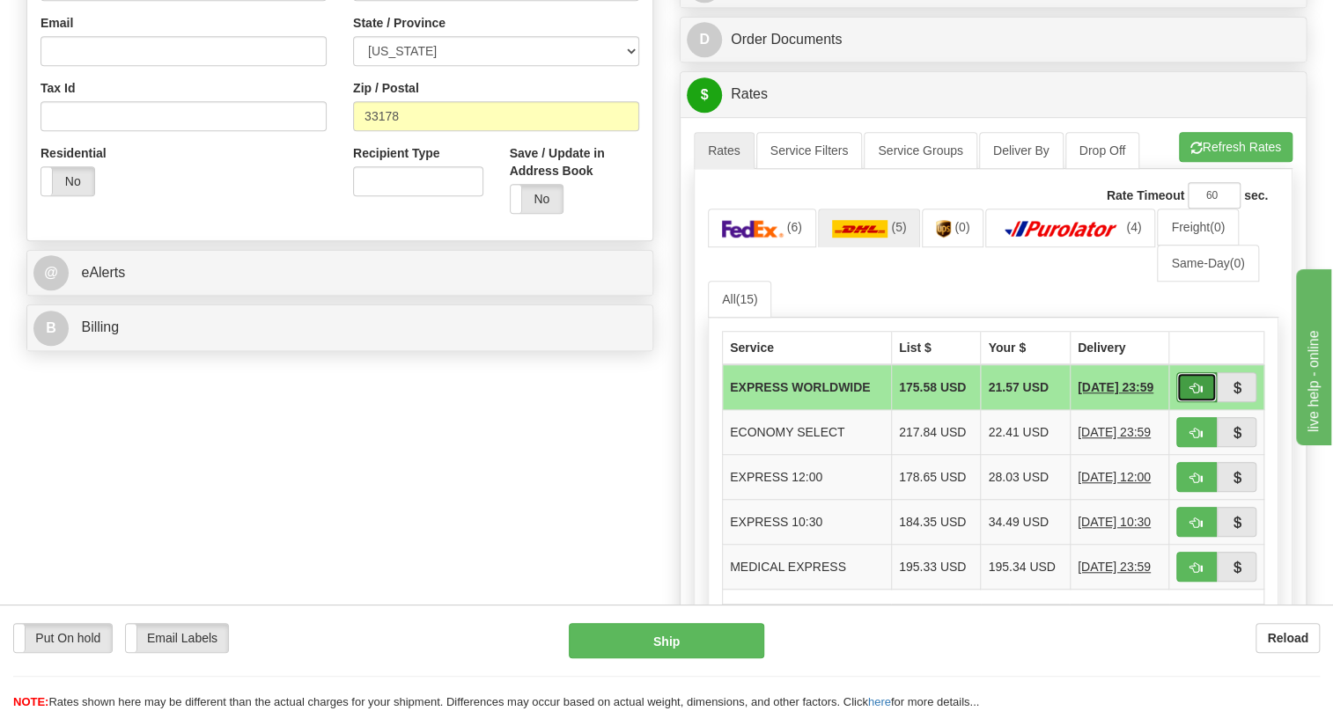
click at [1195, 394] on span "button" at bounding box center [1196, 388] width 12 height 11
type input "P"
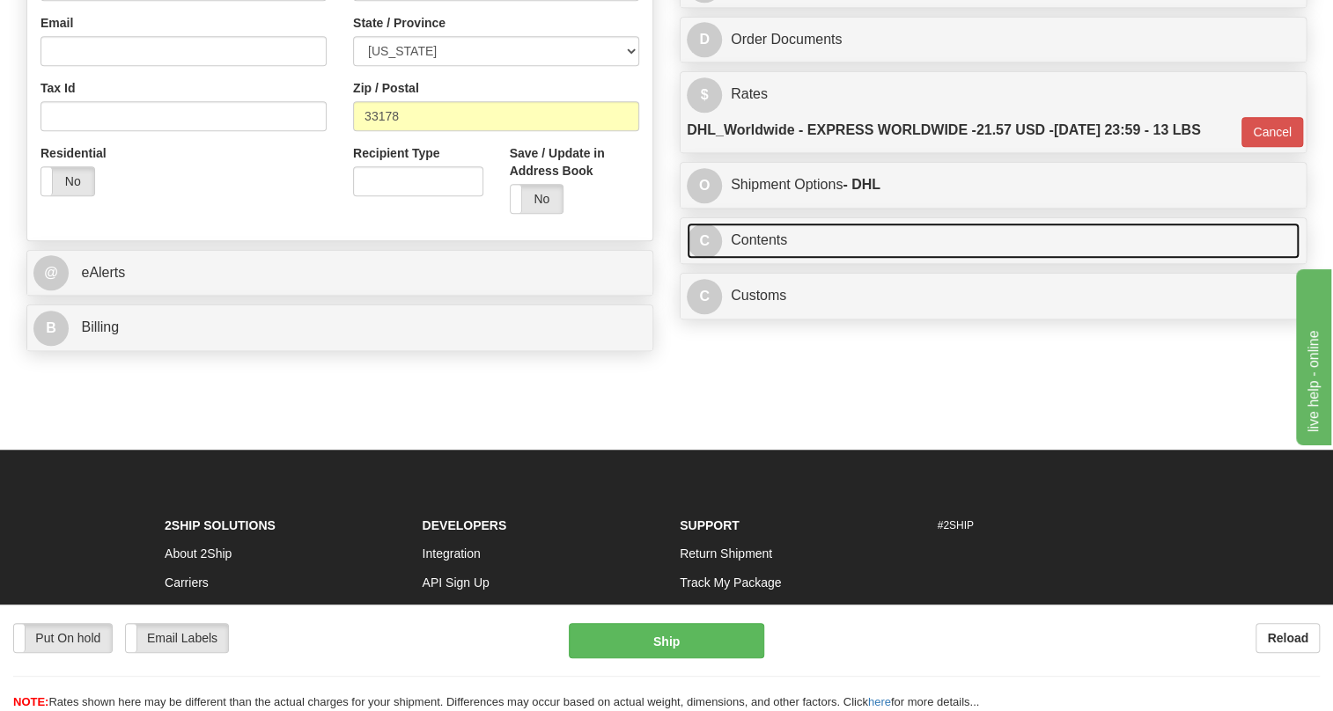
click at [771, 259] on link "C Contents" at bounding box center [993, 241] width 613 height 36
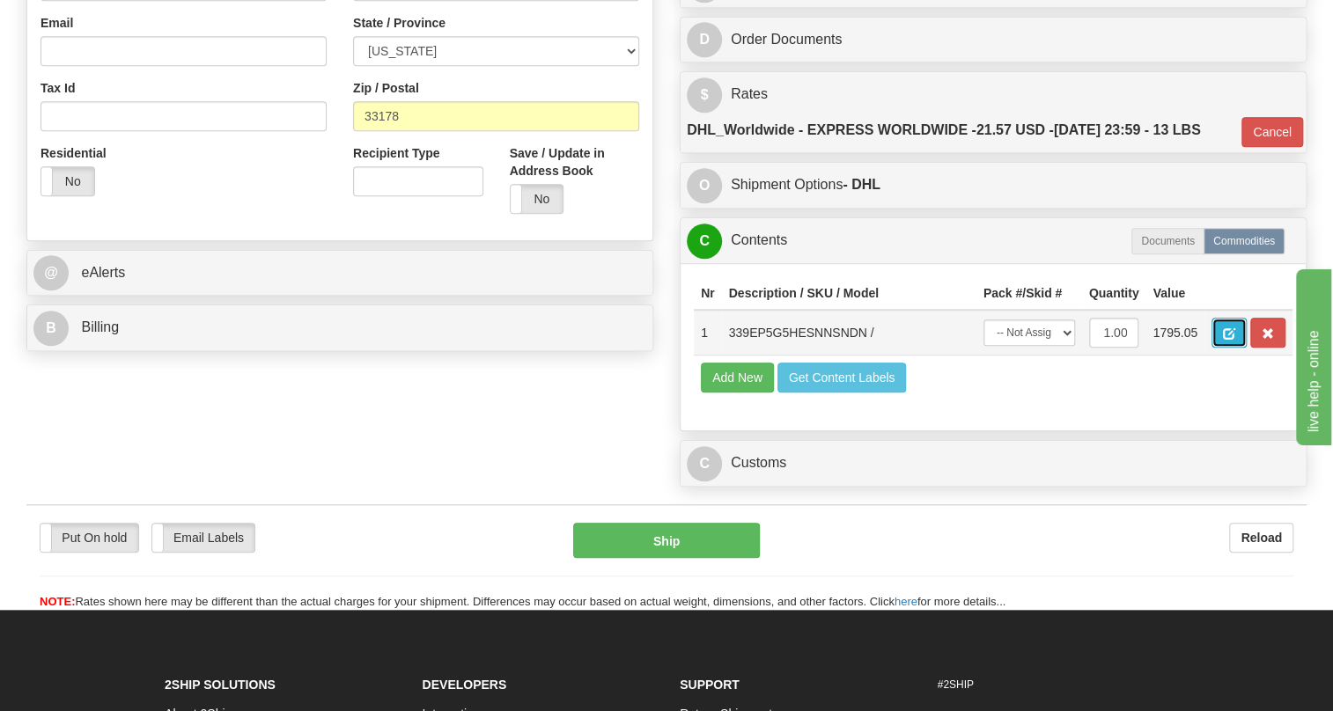
click at [1222, 348] on button "button" at bounding box center [1228, 333] width 35 height 30
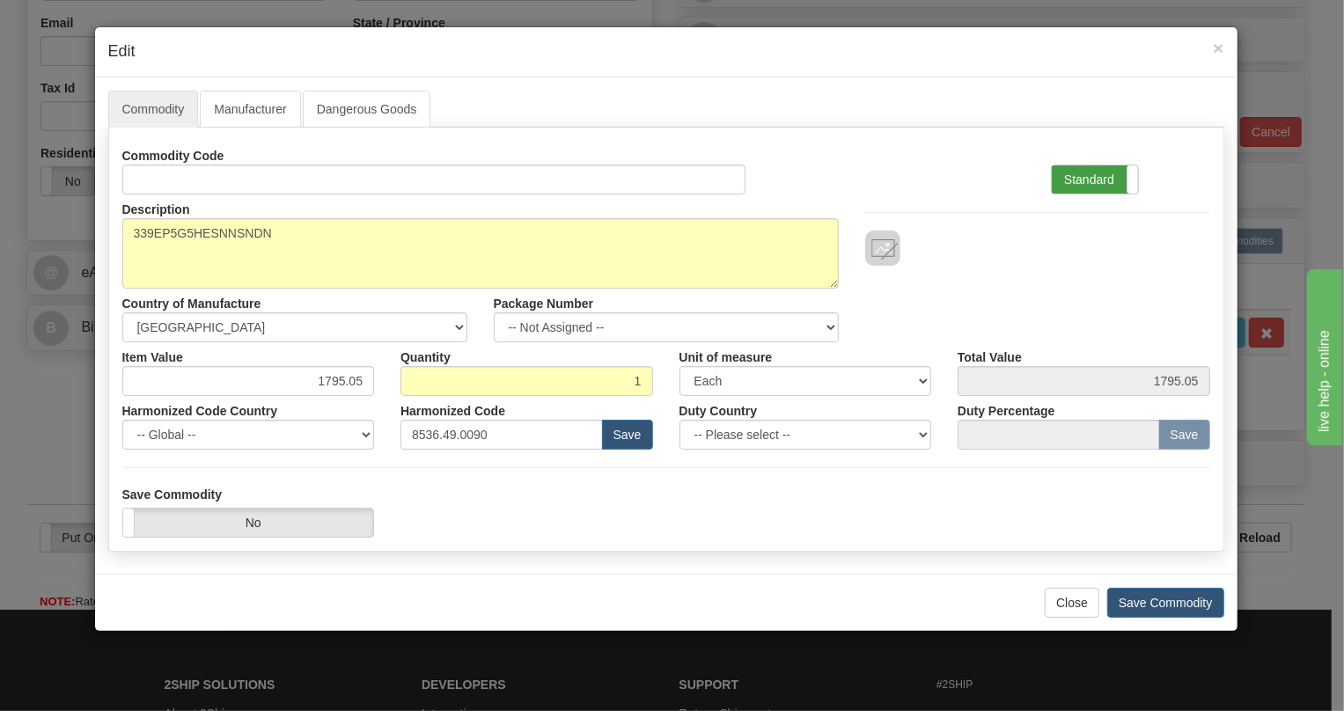
click at [1079, 178] on label "Standard" at bounding box center [1095, 179] width 86 height 28
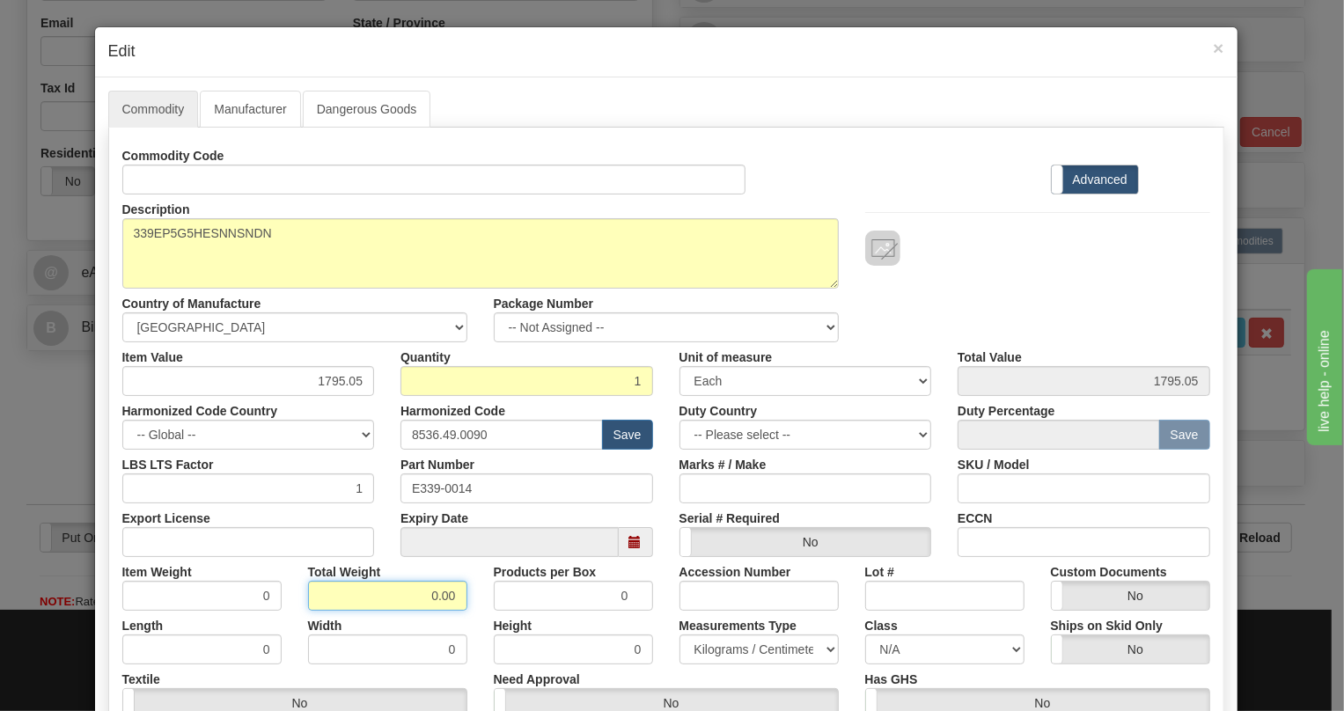
click at [423, 598] on input "0.00" at bounding box center [387, 596] width 159 height 30
type input "1.00"
type input "1.0000"
click at [704, 642] on select "Pounds / Inches Kilograms / Centimeters" at bounding box center [759, 650] width 159 height 30
select select "0"
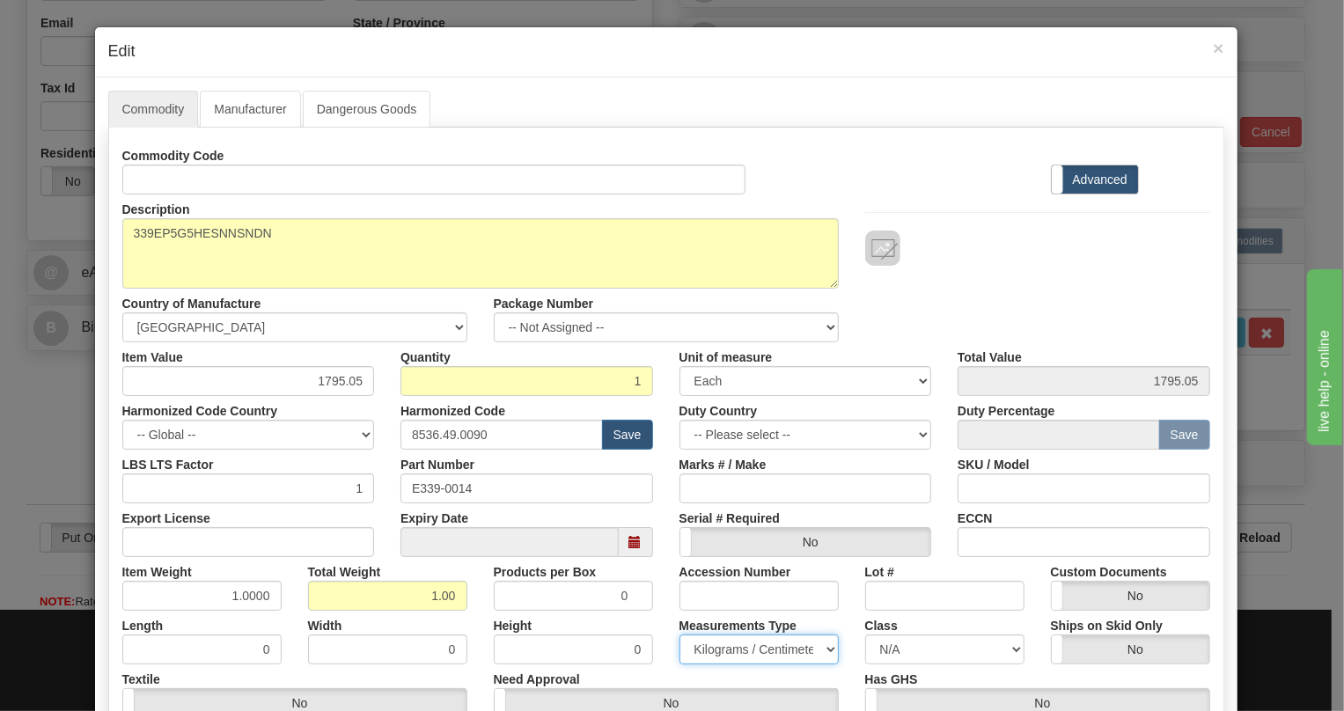
click at [680, 635] on select "Pounds / Inches Kilograms / Centimeters" at bounding box center [759, 650] width 159 height 30
click at [666, 630] on div "Measurements Type Pounds / Inches Kilograms / Centimeters" at bounding box center [759, 638] width 186 height 54
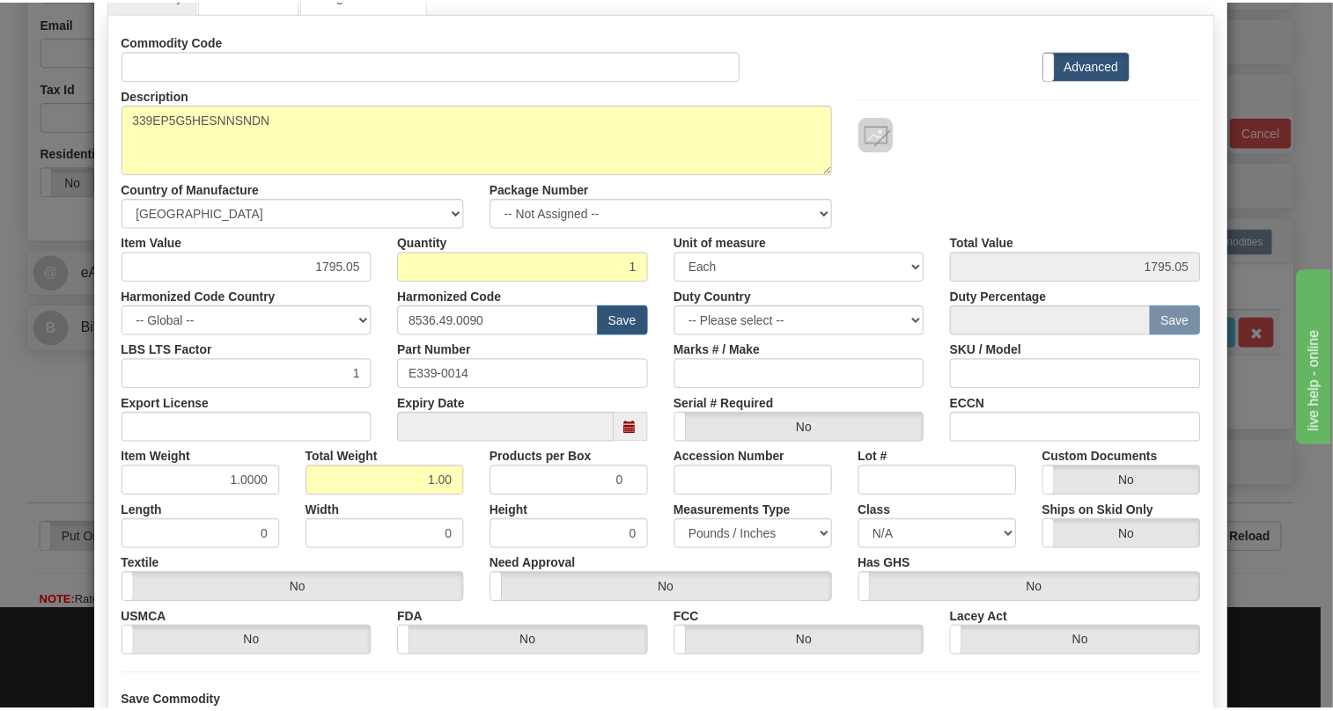
scroll to position [268, 0]
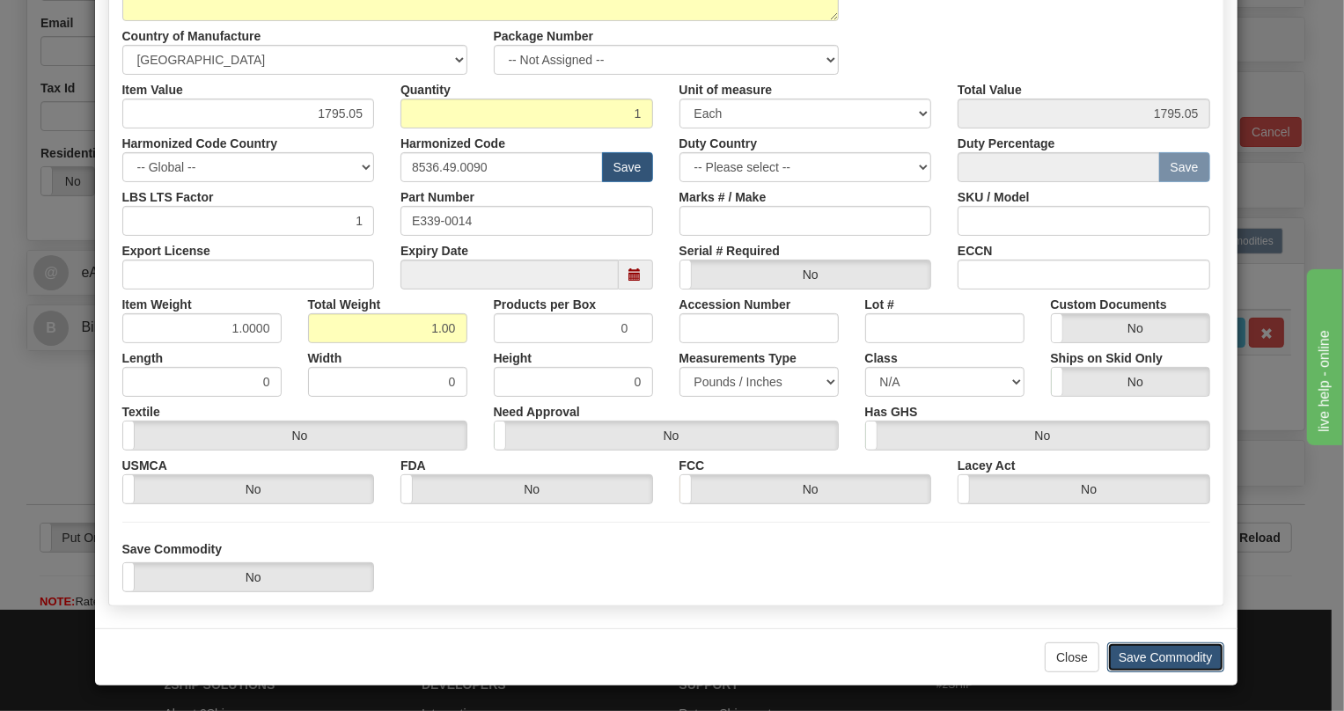
click at [1165, 657] on button "Save Commodity" at bounding box center [1165, 658] width 117 height 30
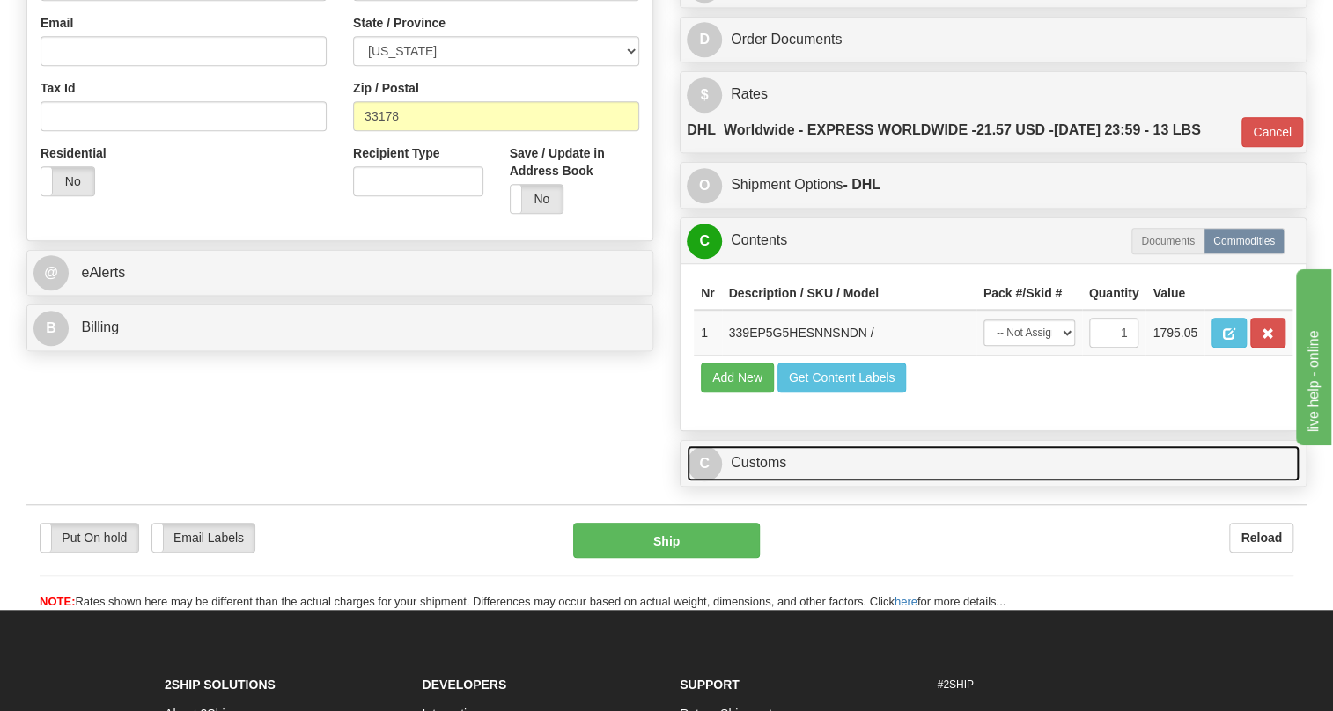
click at [771, 481] on link "C Customs" at bounding box center [993, 463] width 613 height 36
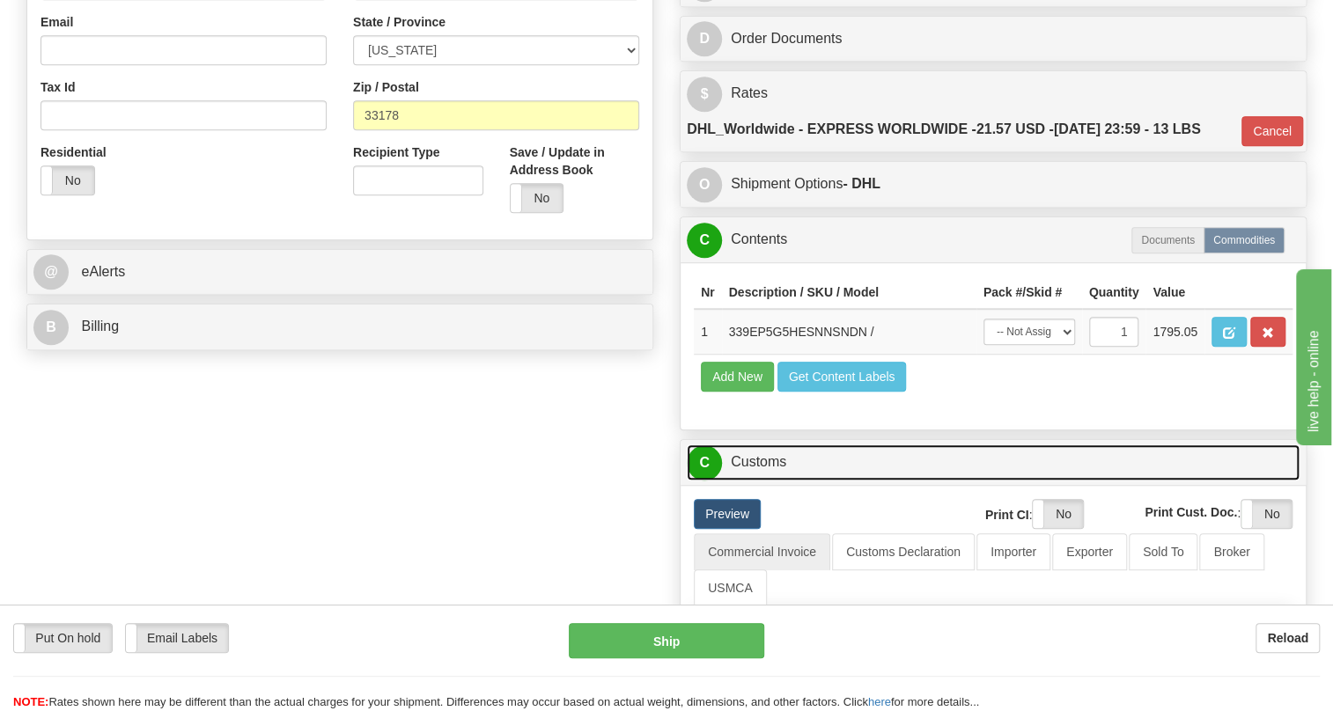
scroll to position [560, 0]
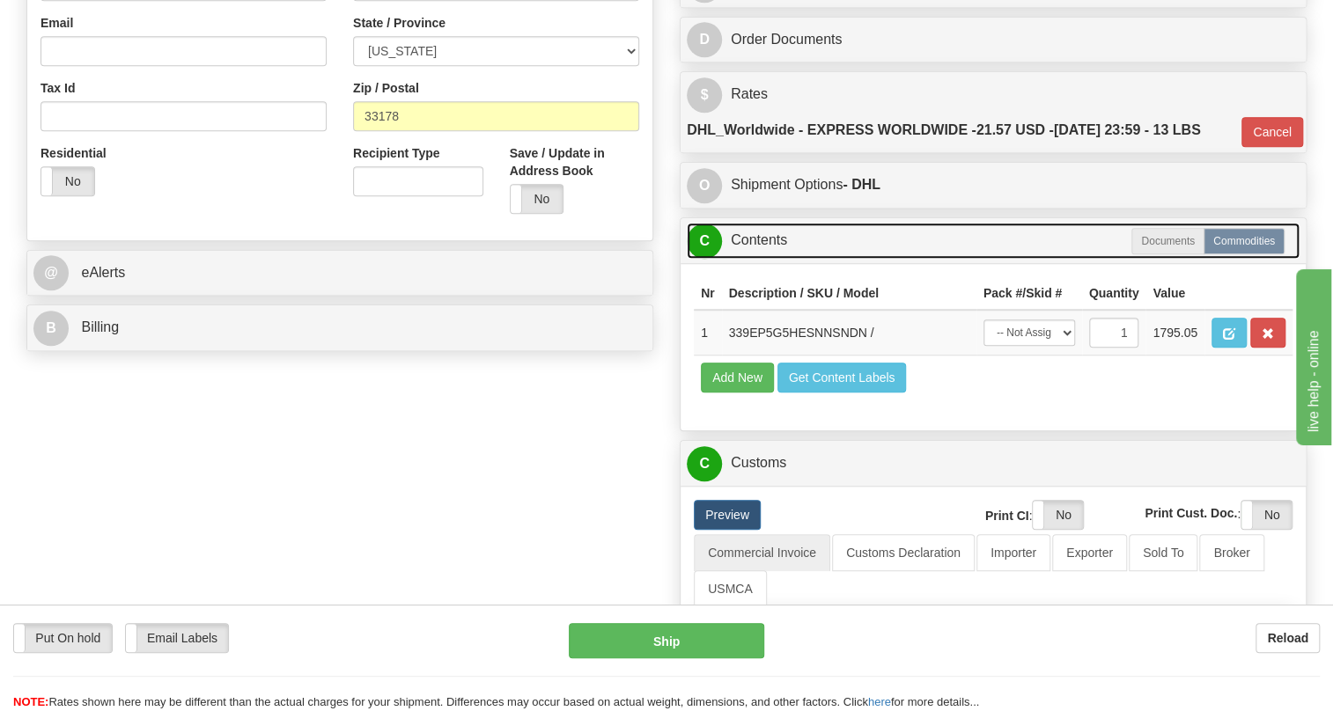
click at [761, 259] on link "C Contents" at bounding box center [993, 241] width 613 height 36
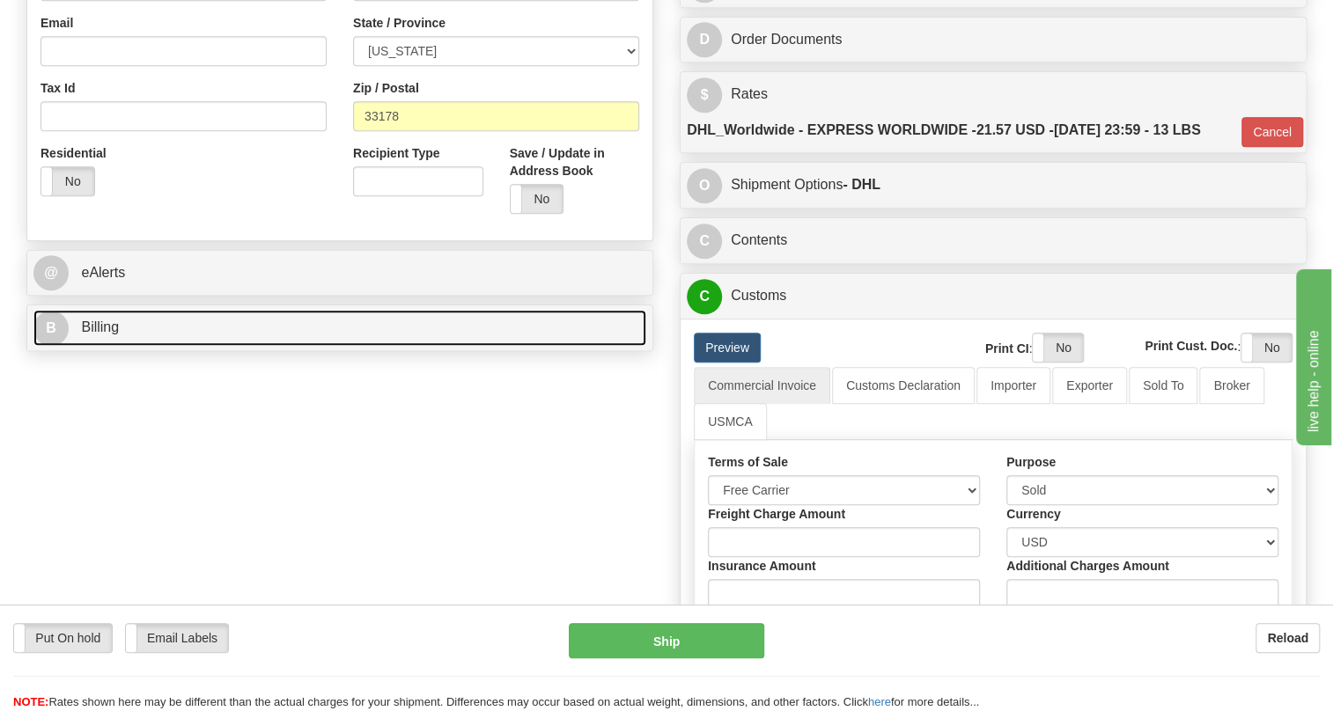
click at [97, 334] on span "Billing" at bounding box center [100, 327] width 38 height 15
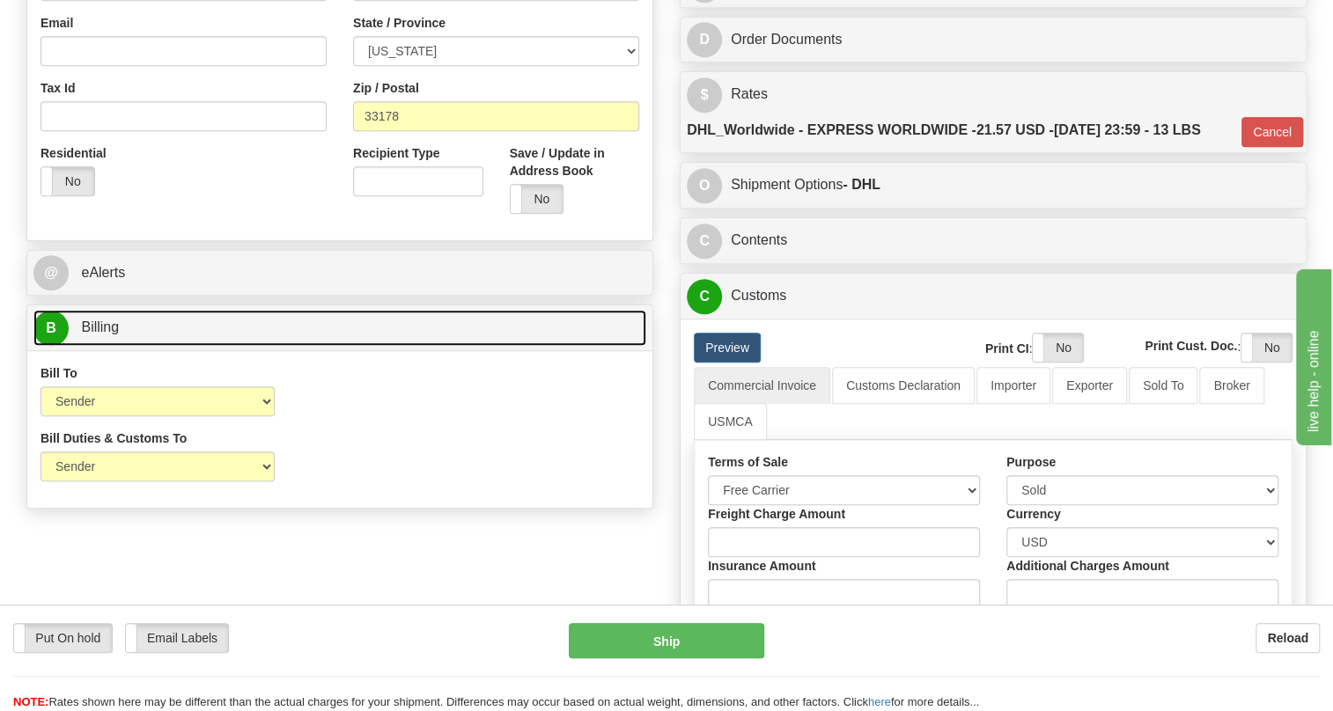
click at [97, 334] on span "Billing" at bounding box center [100, 327] width 38 height 15
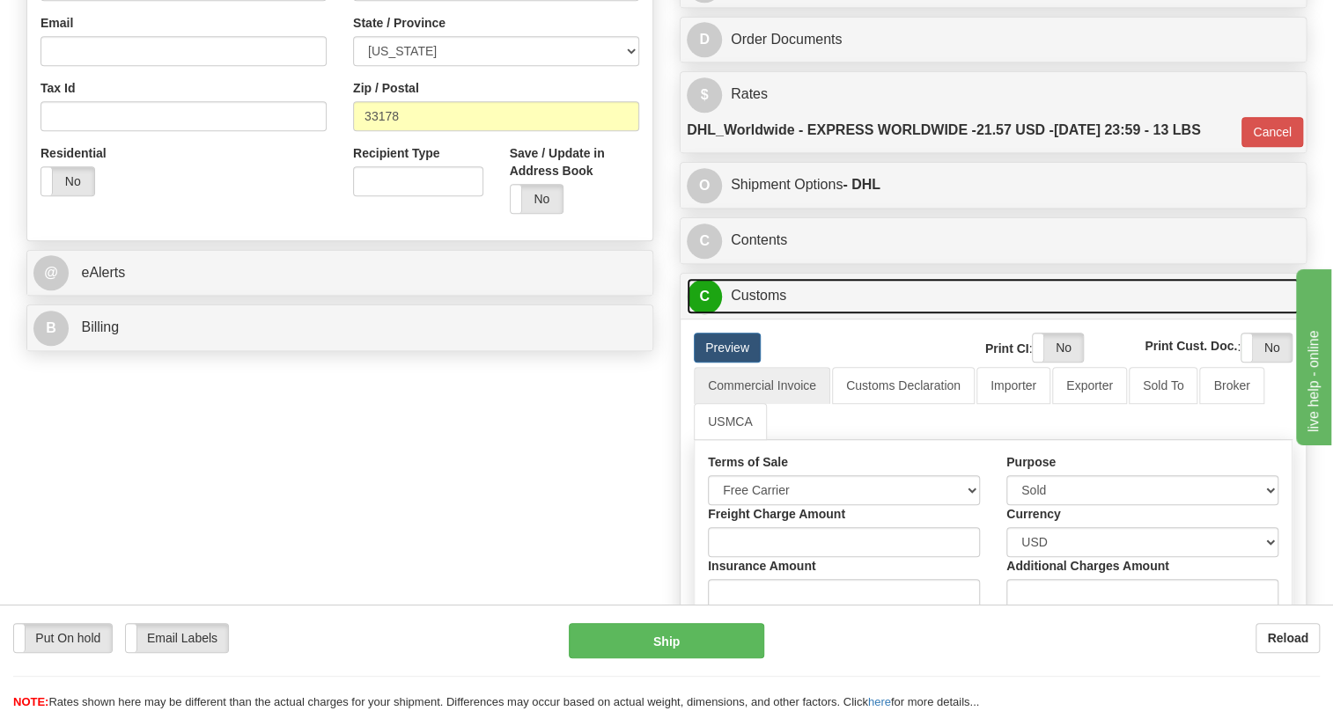
click at [759, 314] on link "C Customs" at bounding box center [993, 296] width 613 height 36
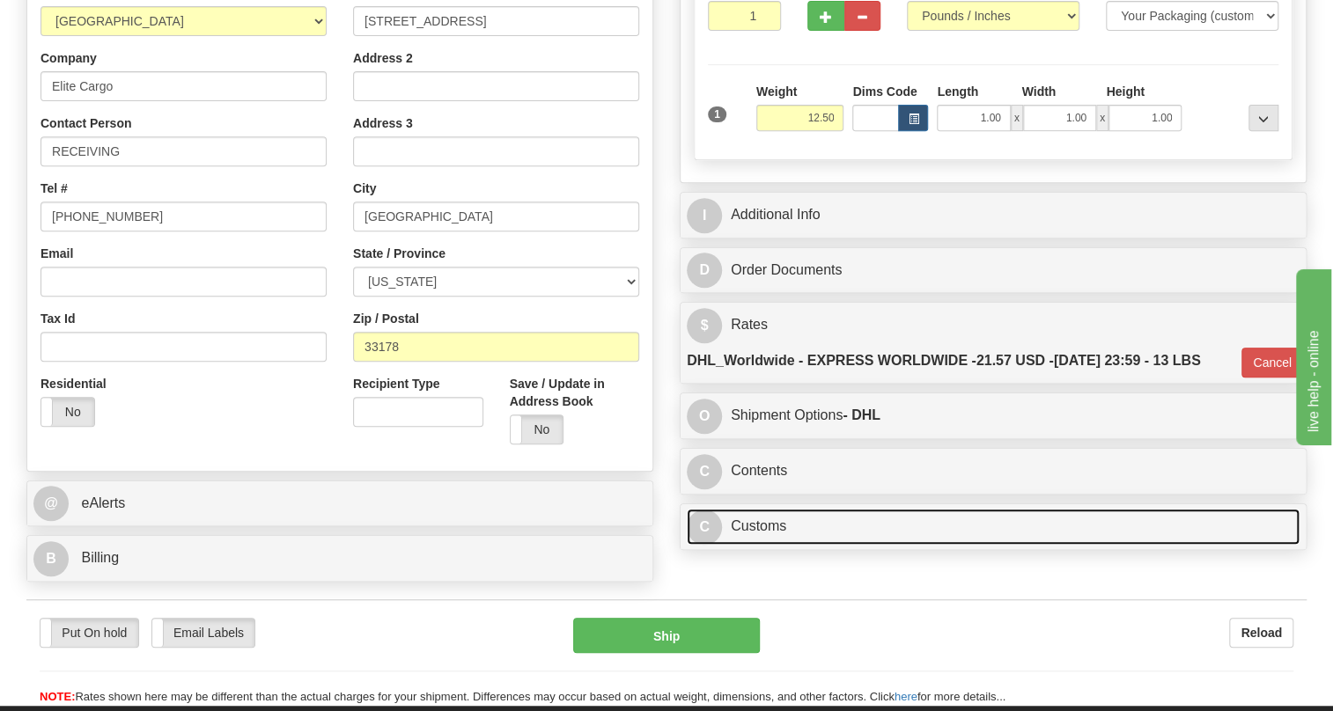
scroll to position [320, 0]
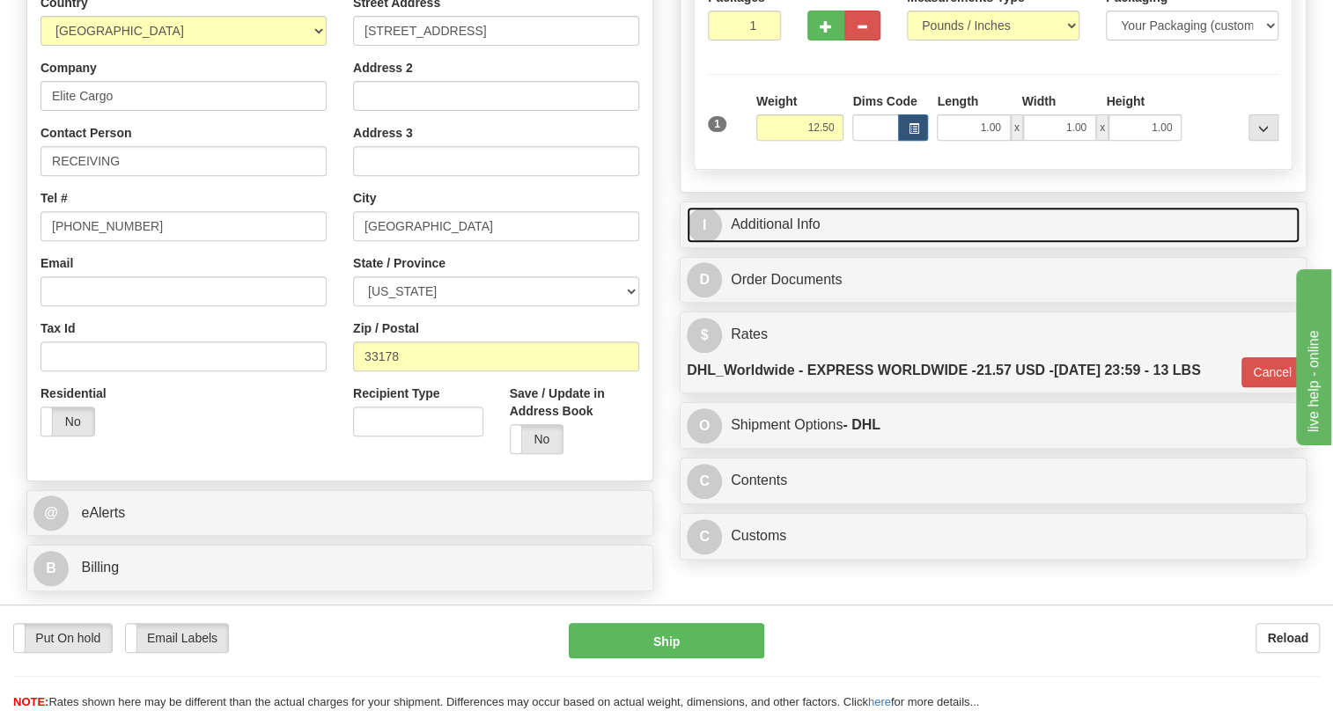
click at [794, 243] on link "I Additional Info" at bounding box center [993, 225] width 613 height 36
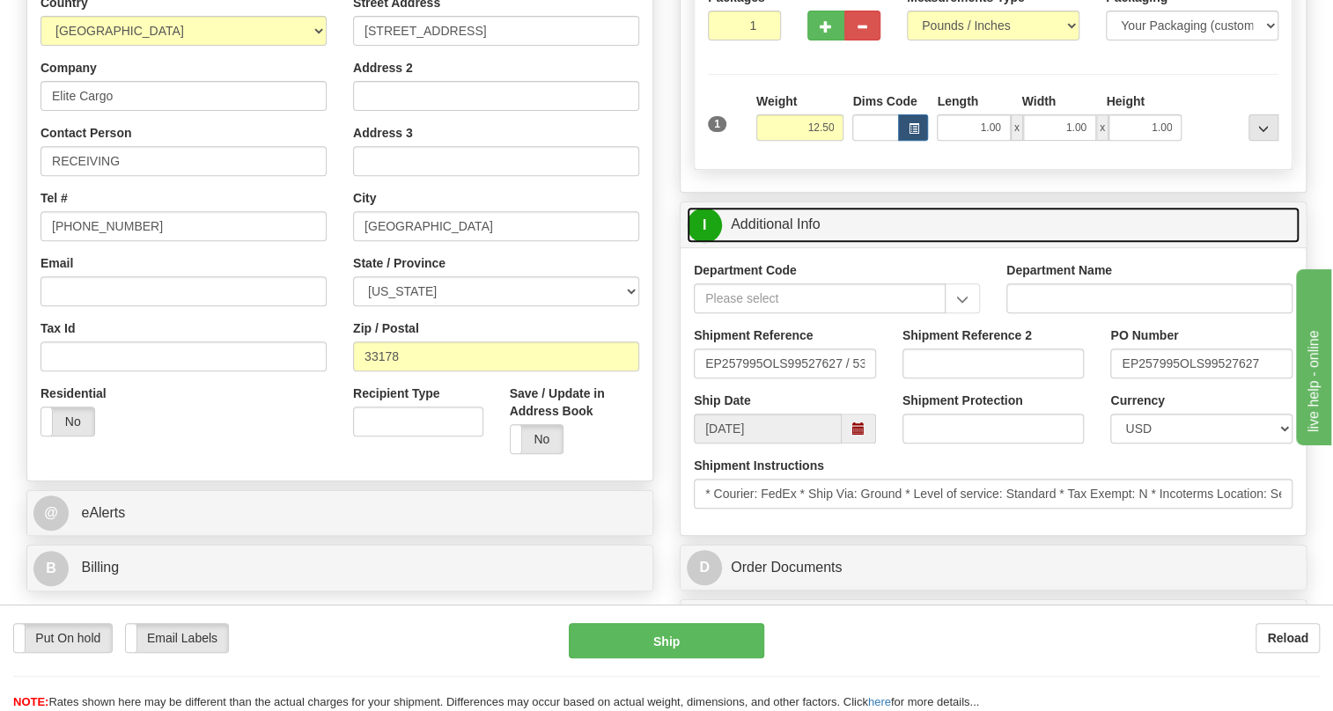
click at [793, 243] on link "I Additional Info" at bounding box center [993, 225] width 613 height 36
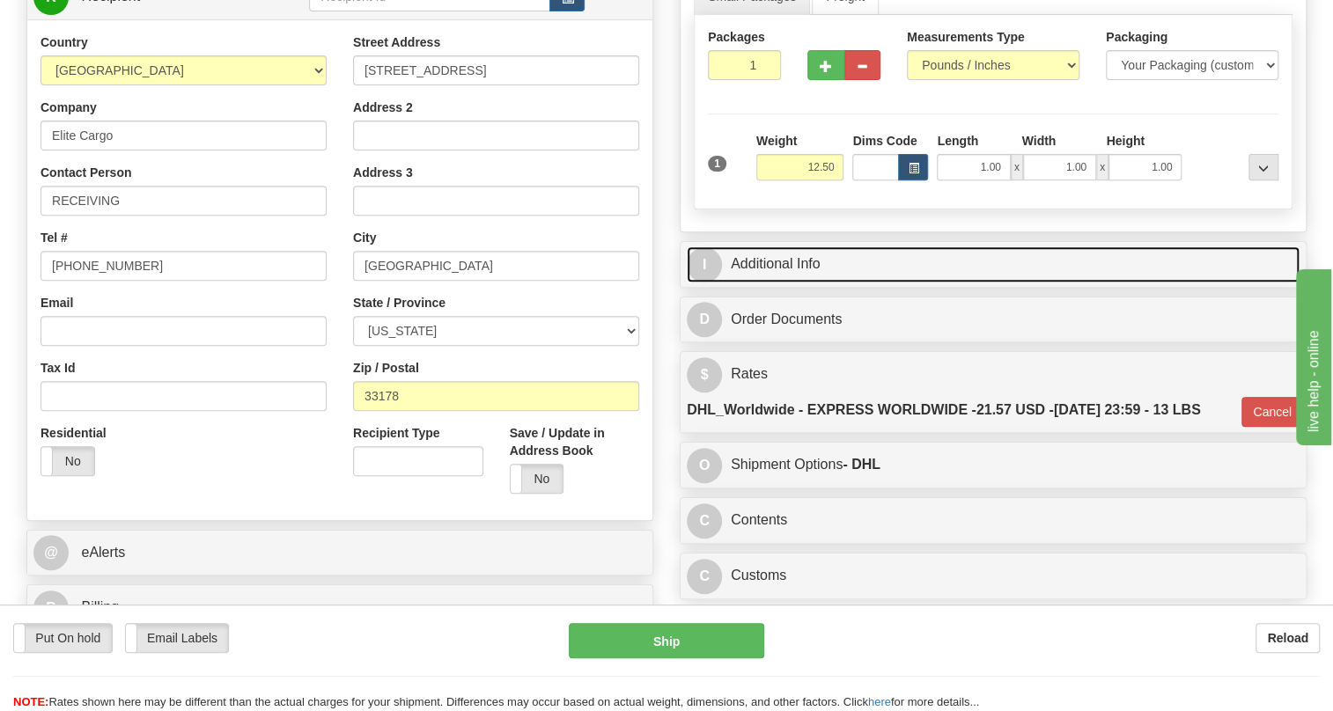
scroll to position [239, 0]
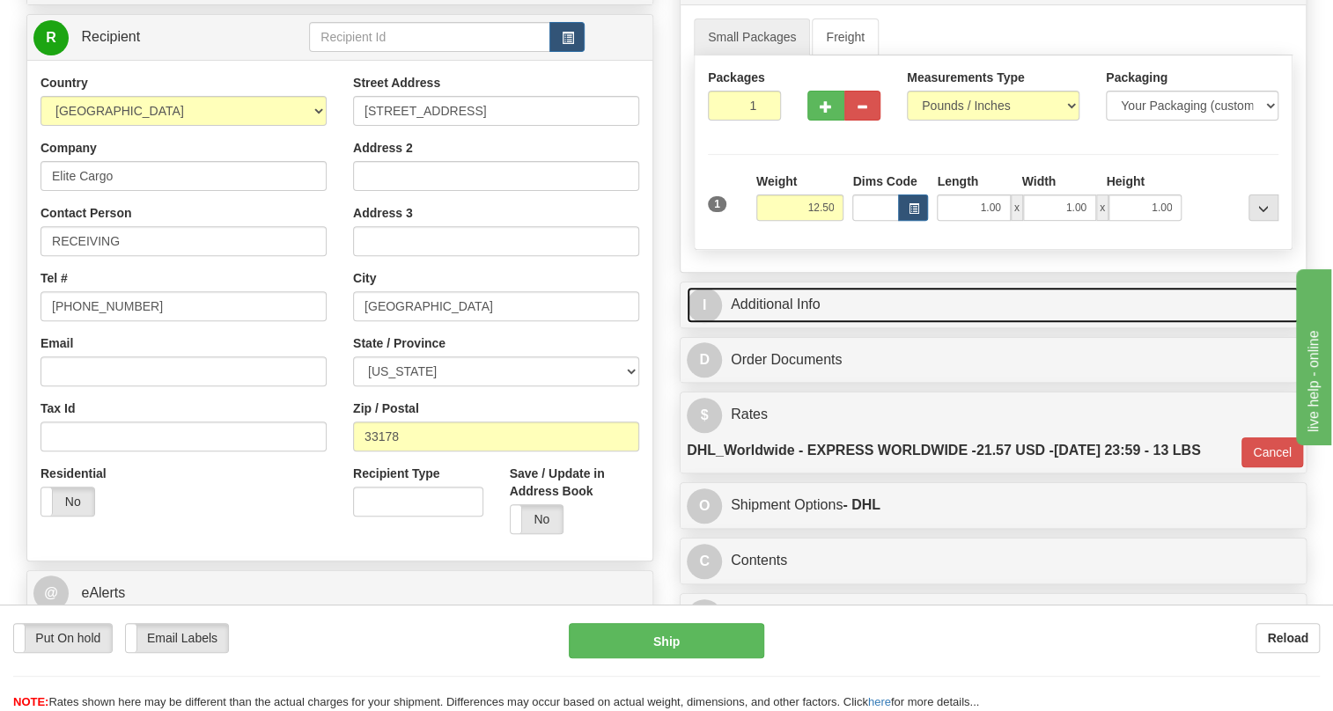
click at [797, 323] on link "I Additional Info" at bounding box center [993, 305] width 613 height 36
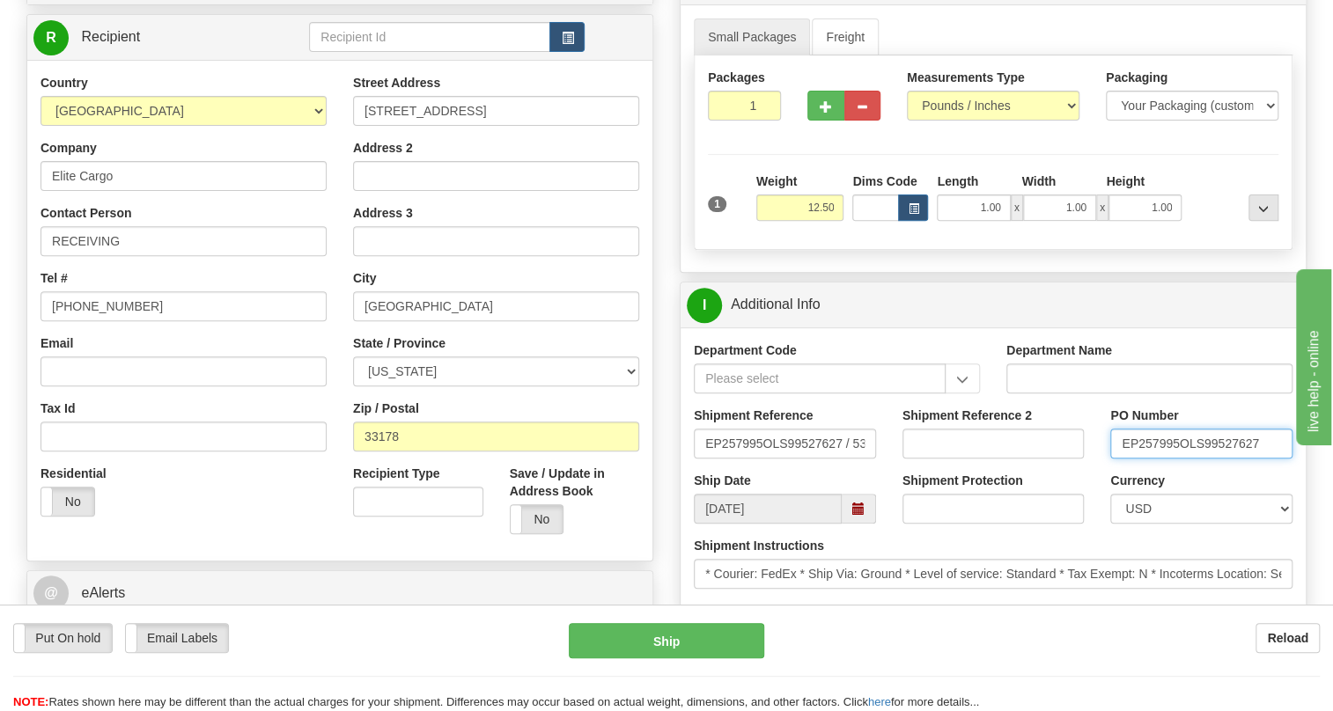
drag, startPoint x: 1179, startPoint y: 482, endPoint x: 1099, endPoint y: 484, distance: 81.0
click at [1099, 472] on div "PO Number EP257995OLS99527627" at bounding box center [1201, 439] width 209 height 65
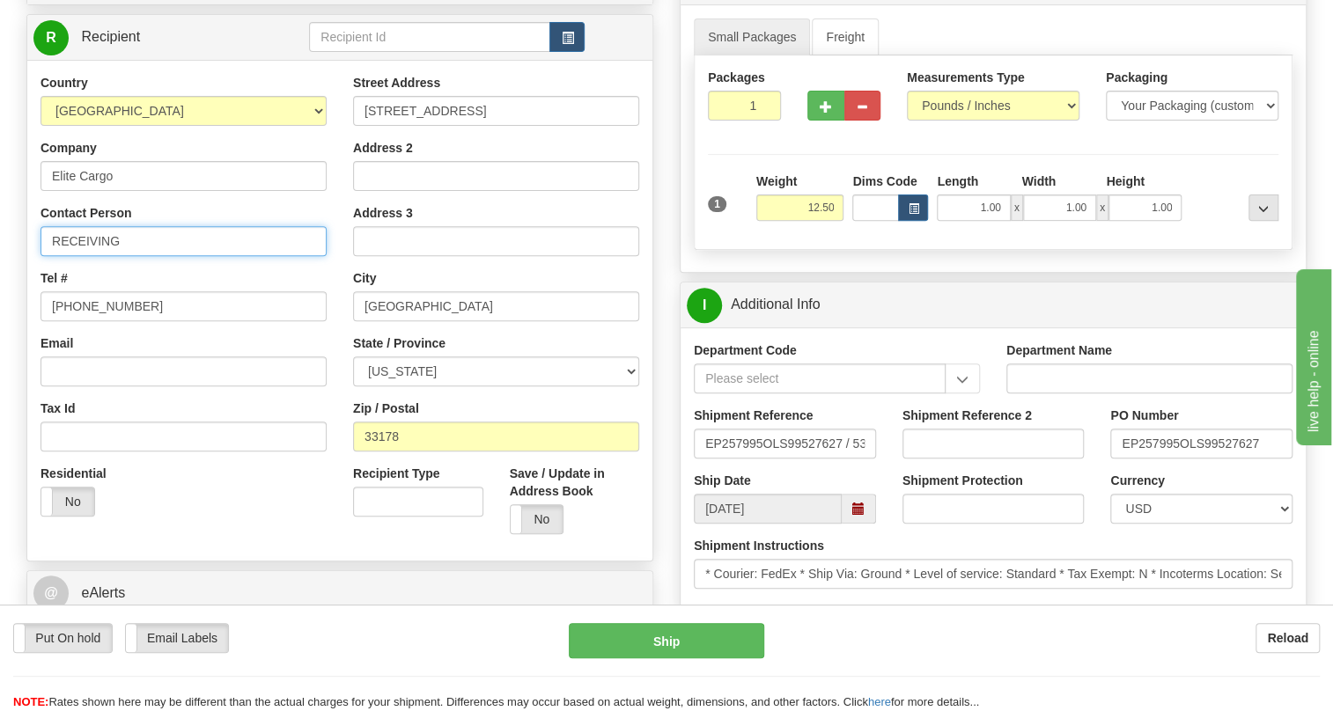
click at [158, 256] on input "RECEIVING" at bounding box center [183, 241] width 286 height 30
paste input "EP257995"
type input "RECEIVING / PO# EP257995"
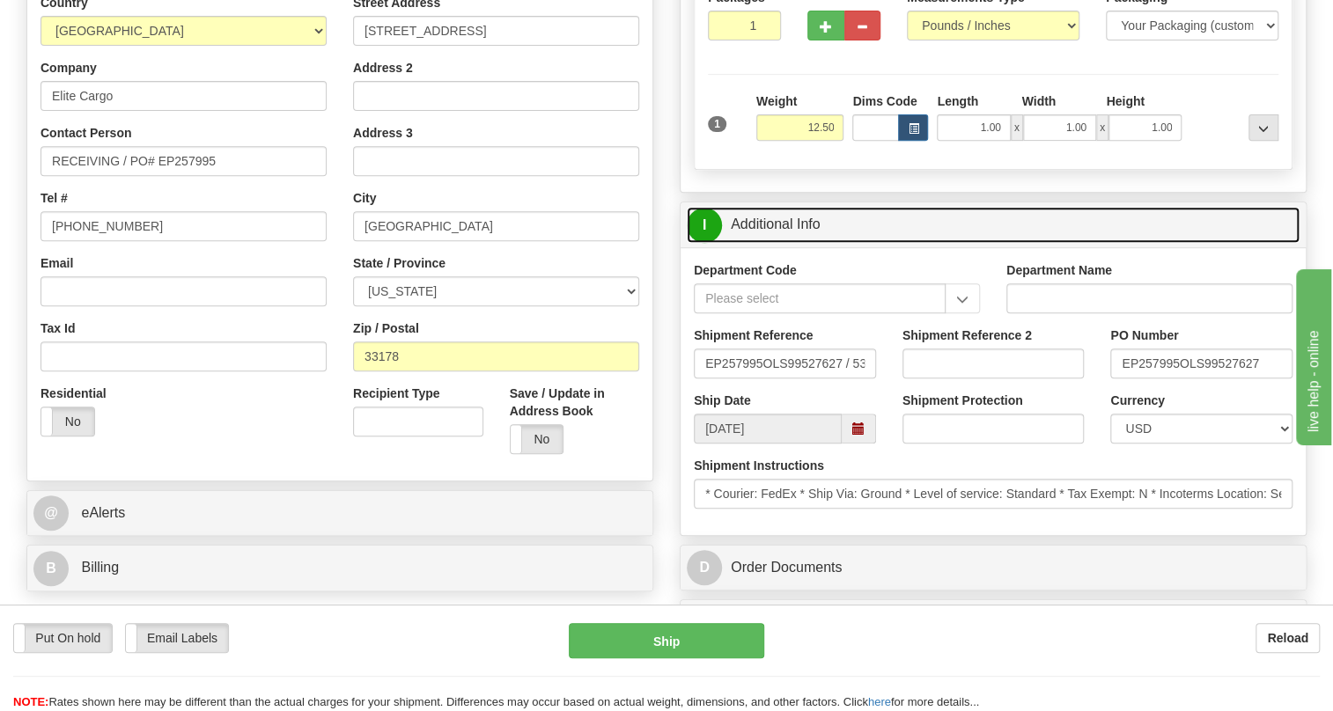
drag, startPoint x: 809, startPoint y: 261, endPoint x: 830, endPoint y: 267, distance: 21.8
click at [809, 243] on link "I Additional Info" at bounding box center [993, 225] width 613 height 36
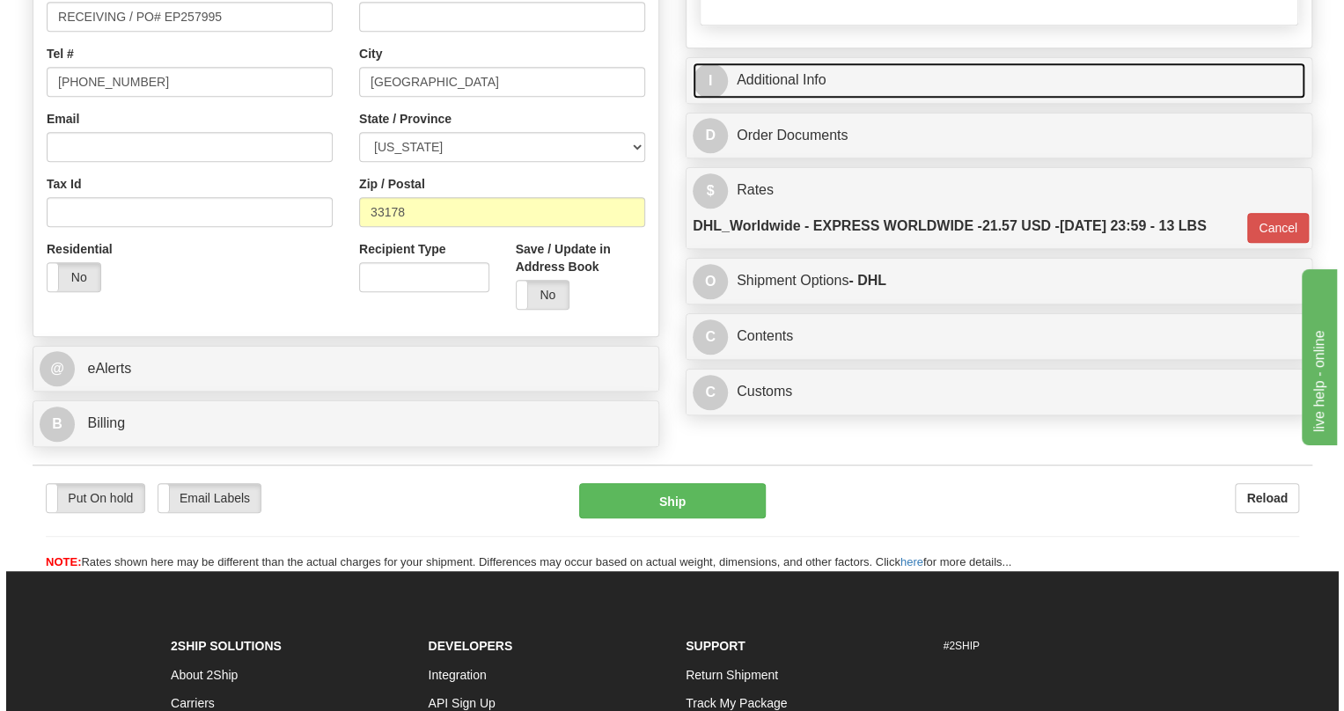
scroll to position [480, 0]
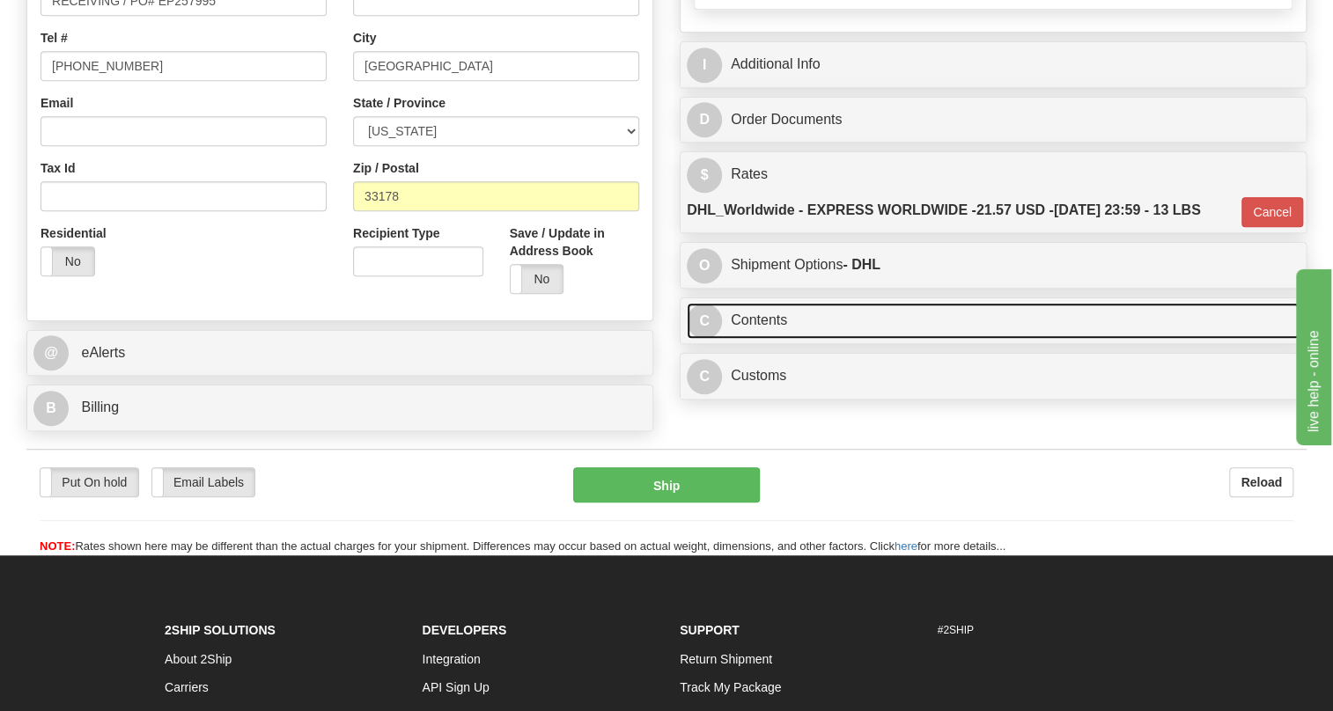
click at [792, 339] on link "C Contents" at bounding box center [993, 321] width 613 height 36
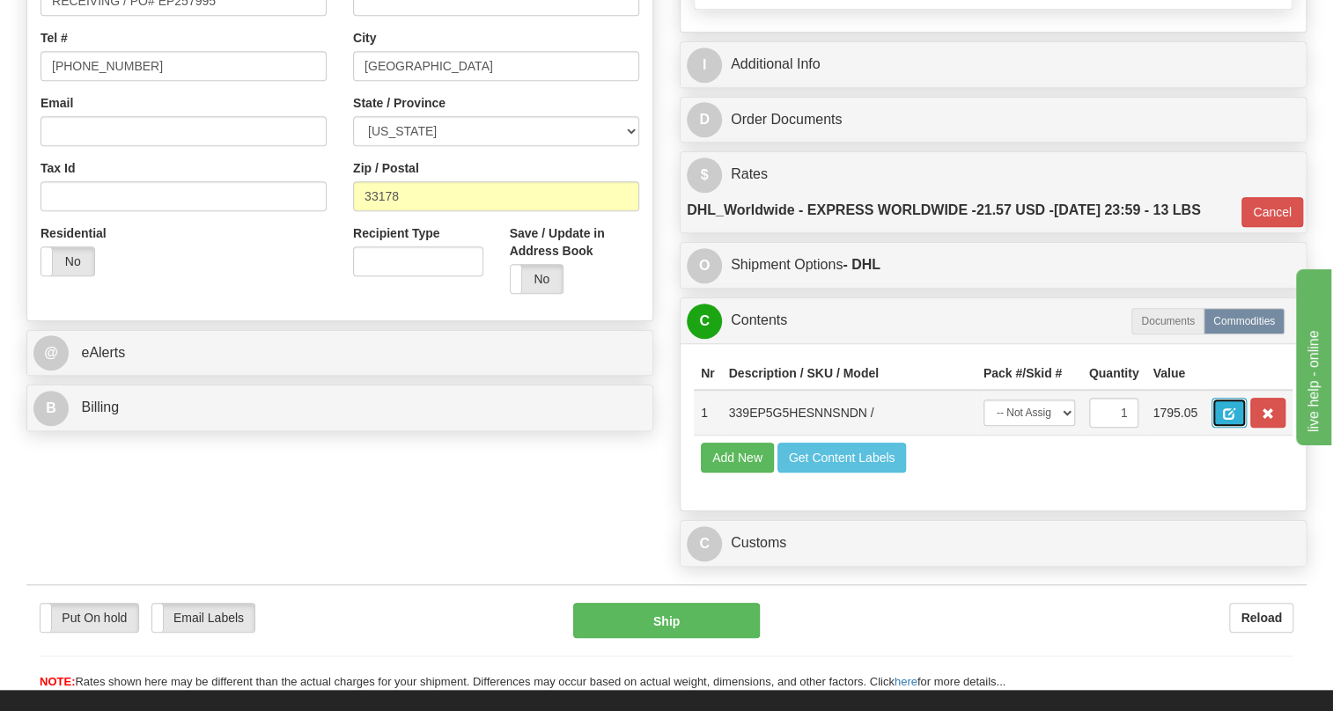
click at [1229, 420] on span "button" at bounding box center [1229, 413] width 12 height 11
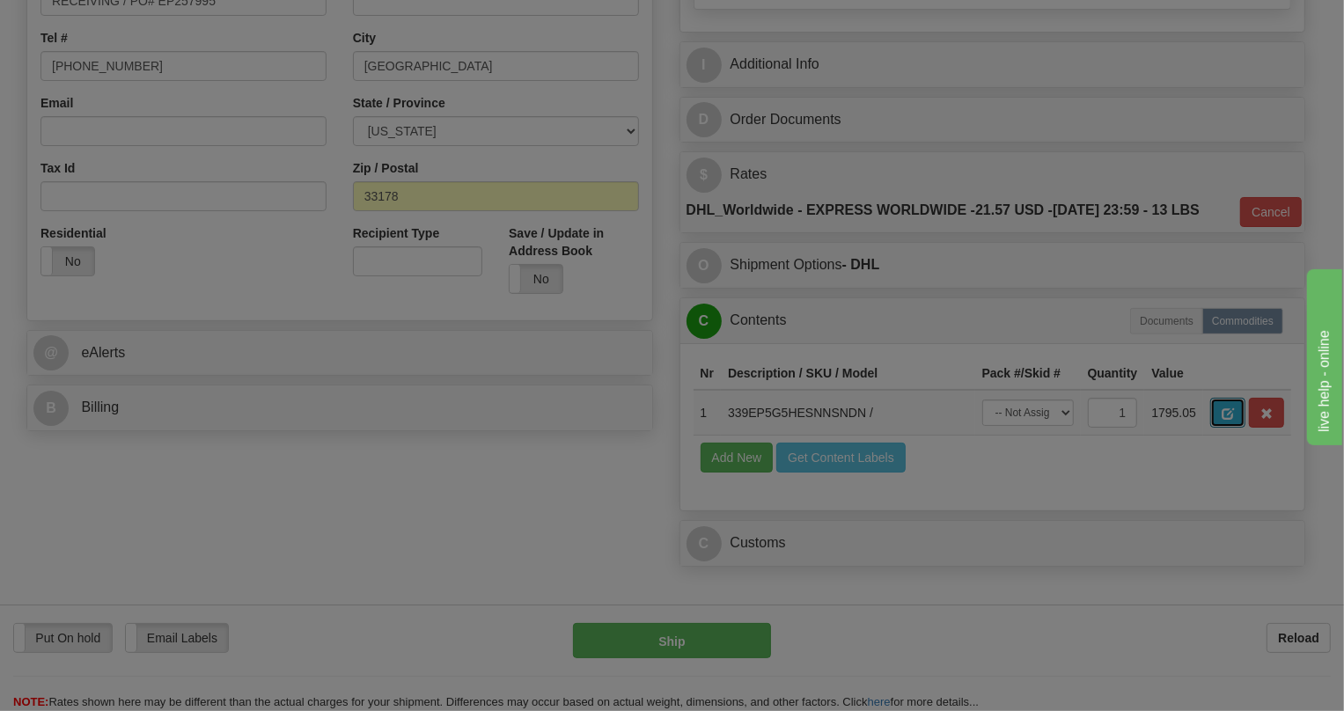
scroll to position [0, 0]
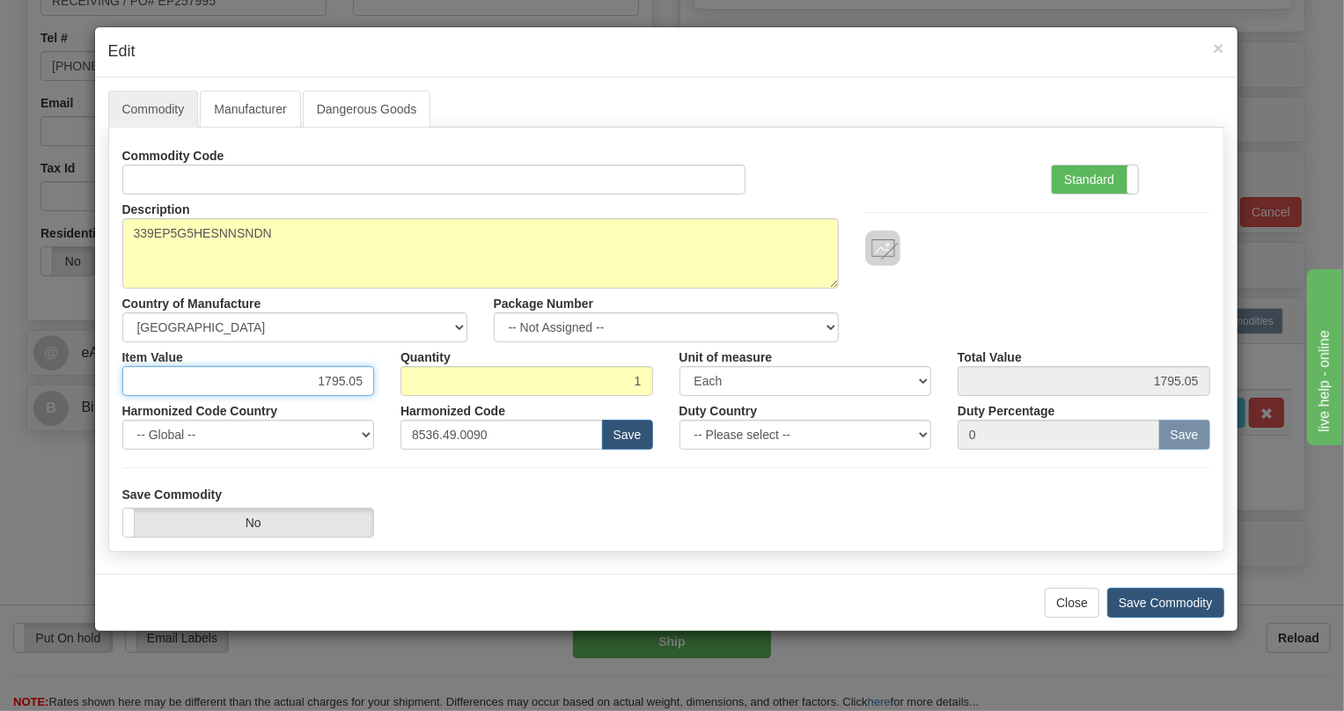
click at [355, 376] on input "1795.05" at bounding box center [248, 381] width 253 height 30
click at [354, 375] on input "1795.05" at bounding box center [248, 381] width 253 height 30
paste input ".563,76"
click at [327, 382] on input "1.563,76" at bounding box center [248, 381] width 253 height 30
click at [349, 392] on input "1563,76" at bounding box center [248, 381] width 253 height 30
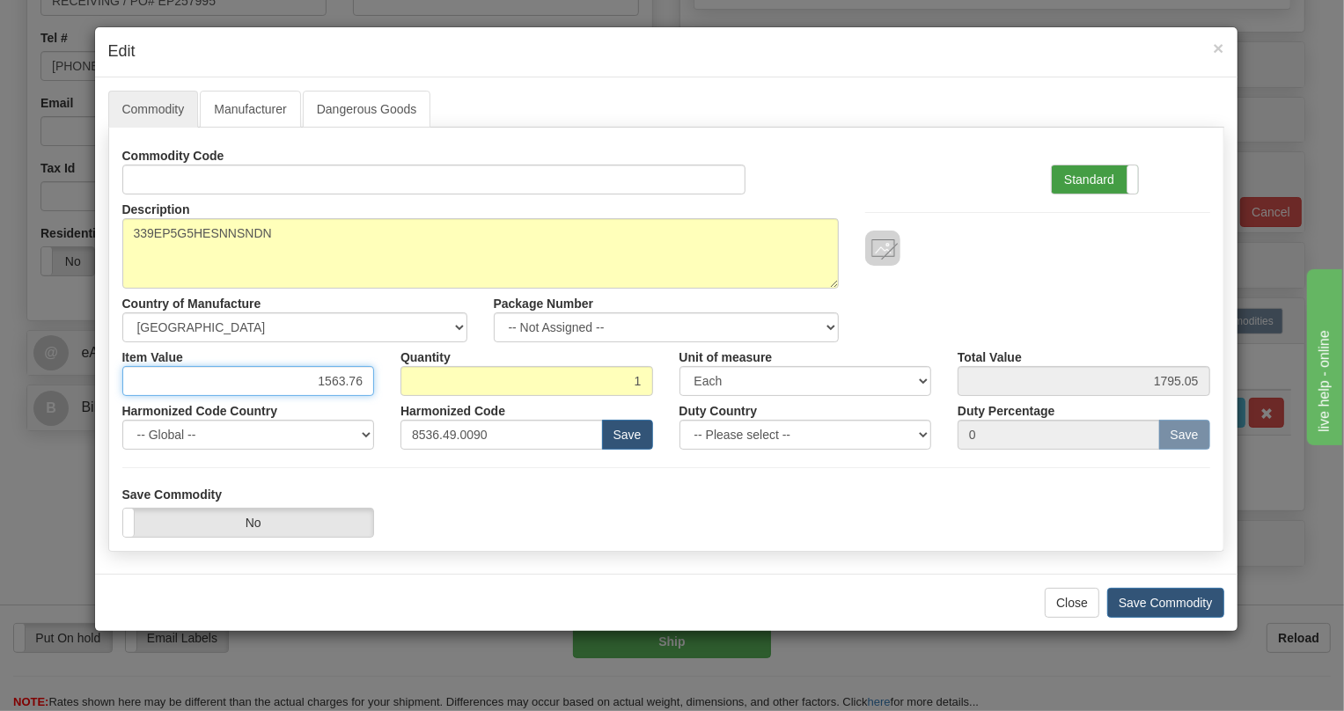
type input "1563.76"
click at [1083, 173] on label "Standard" at bounding box center [1095, 179] width 86 height 28
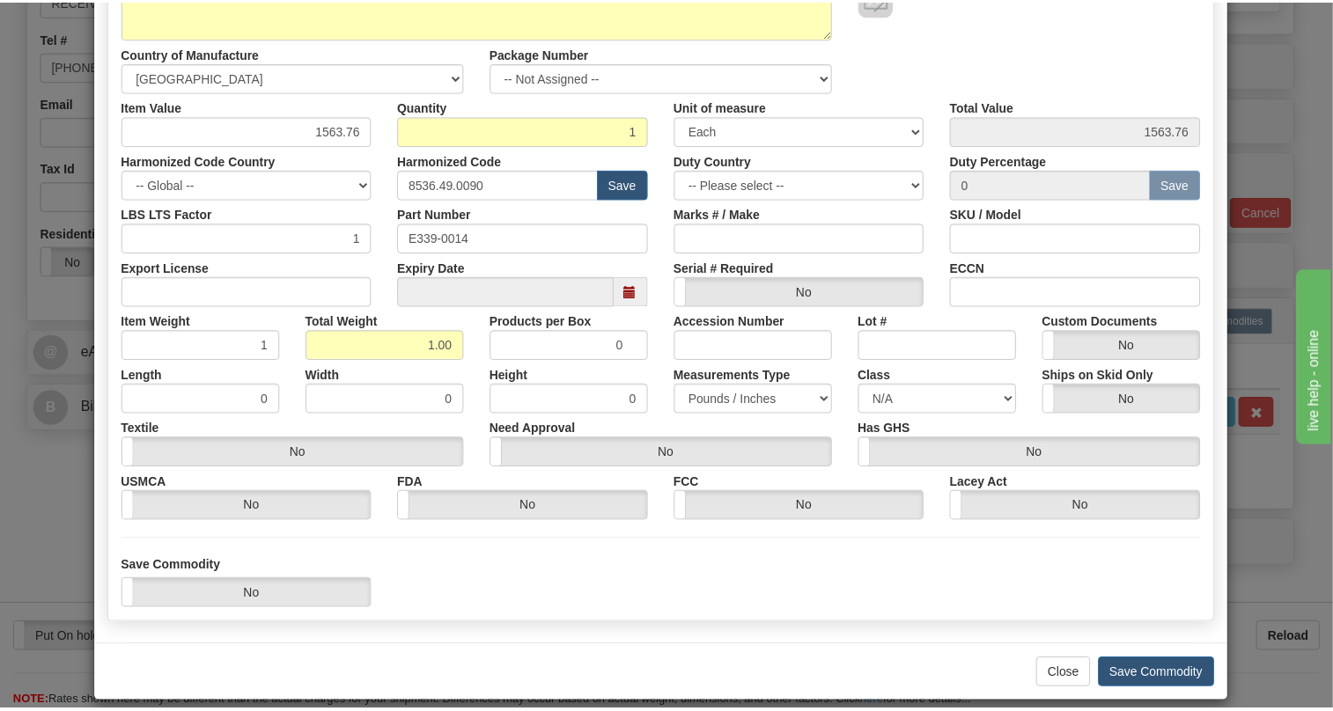
scroll to position [268, 0]
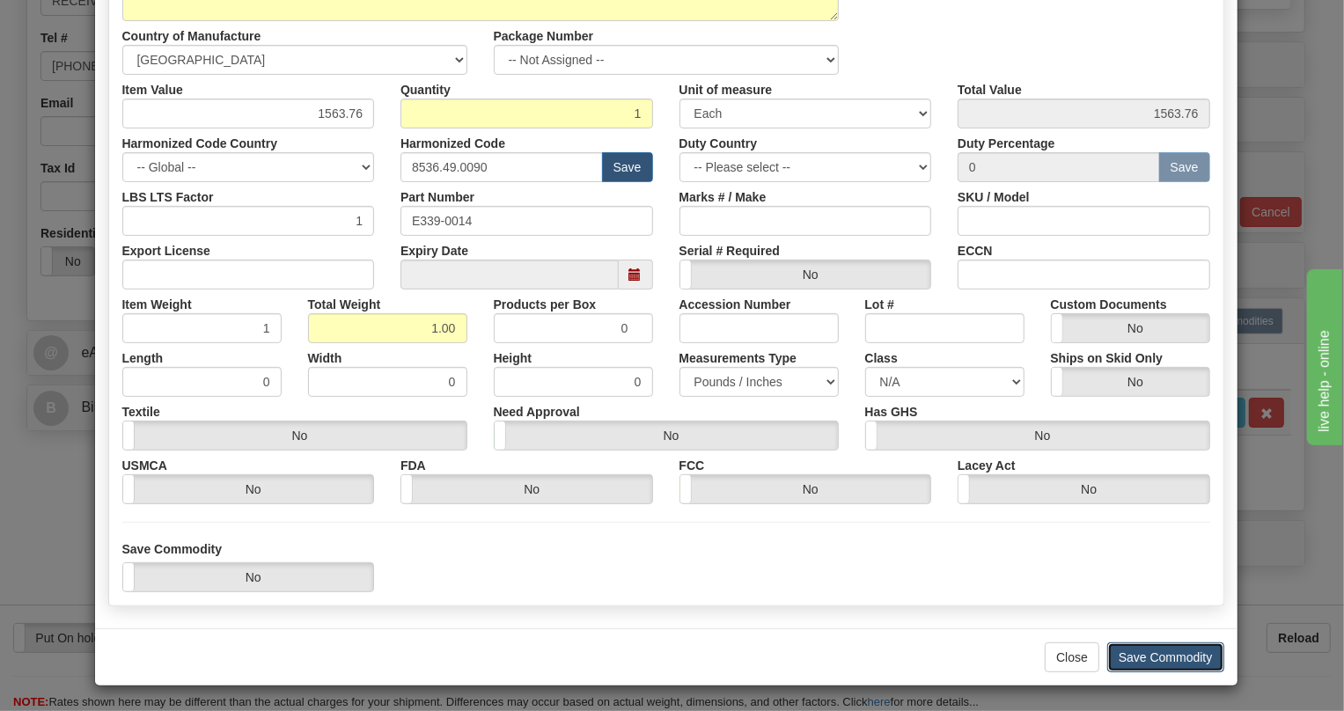
click at [1162, 654] on button "Save Commodity" at bounding box center [1165, 658] width 117 height 30
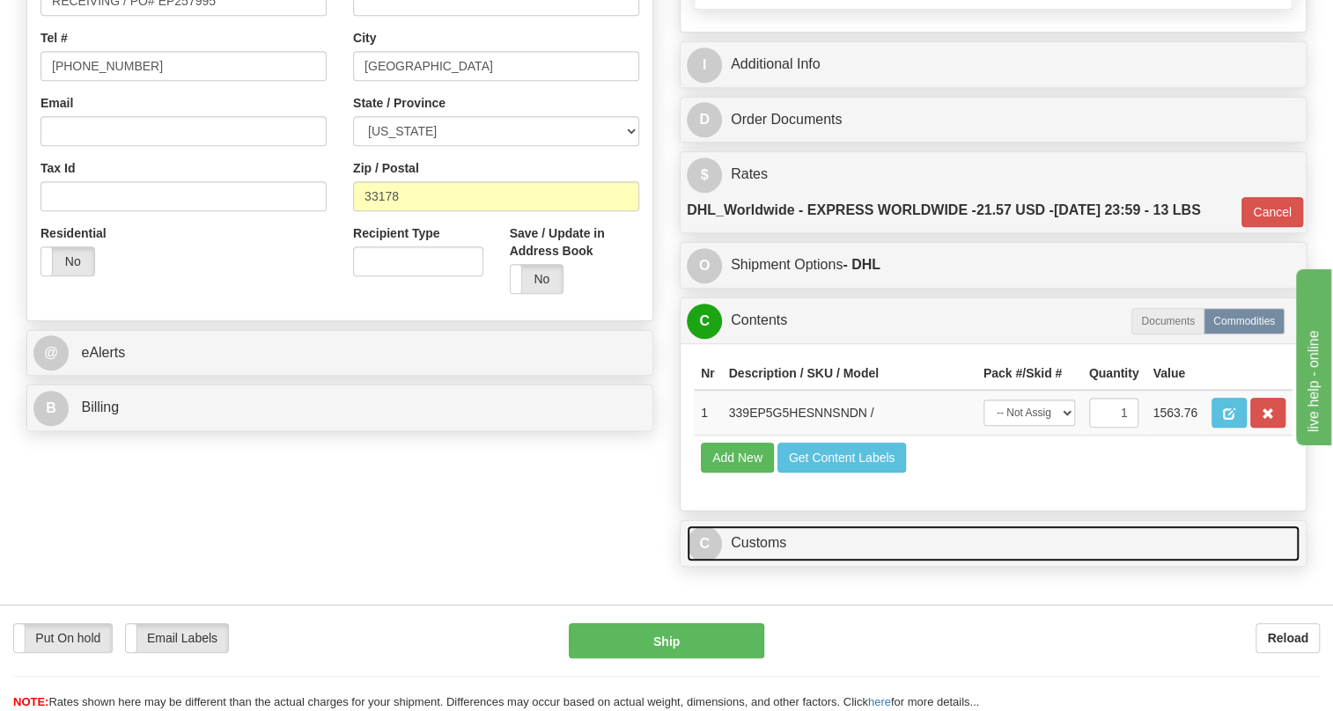
click at [763, 562] on link "C Customs" at bounding box center [993, 543] width 613 height 36
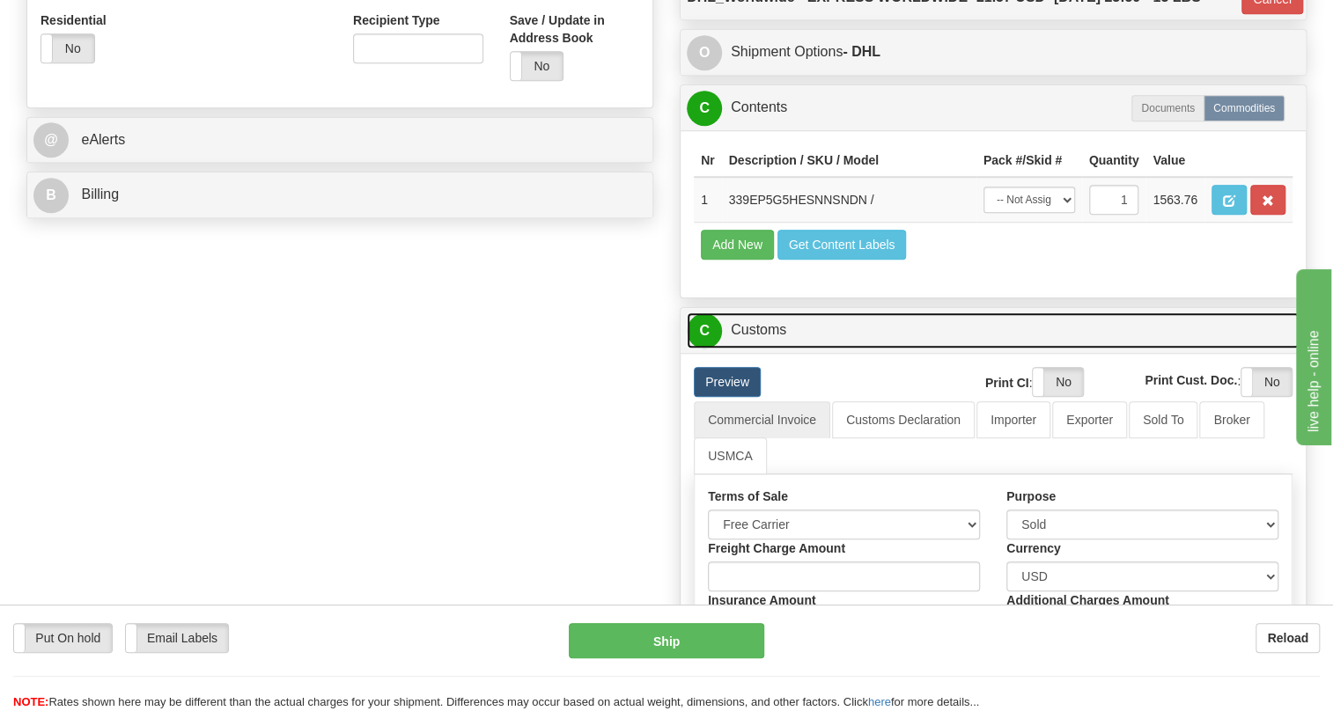
scroll to position [720, 0]
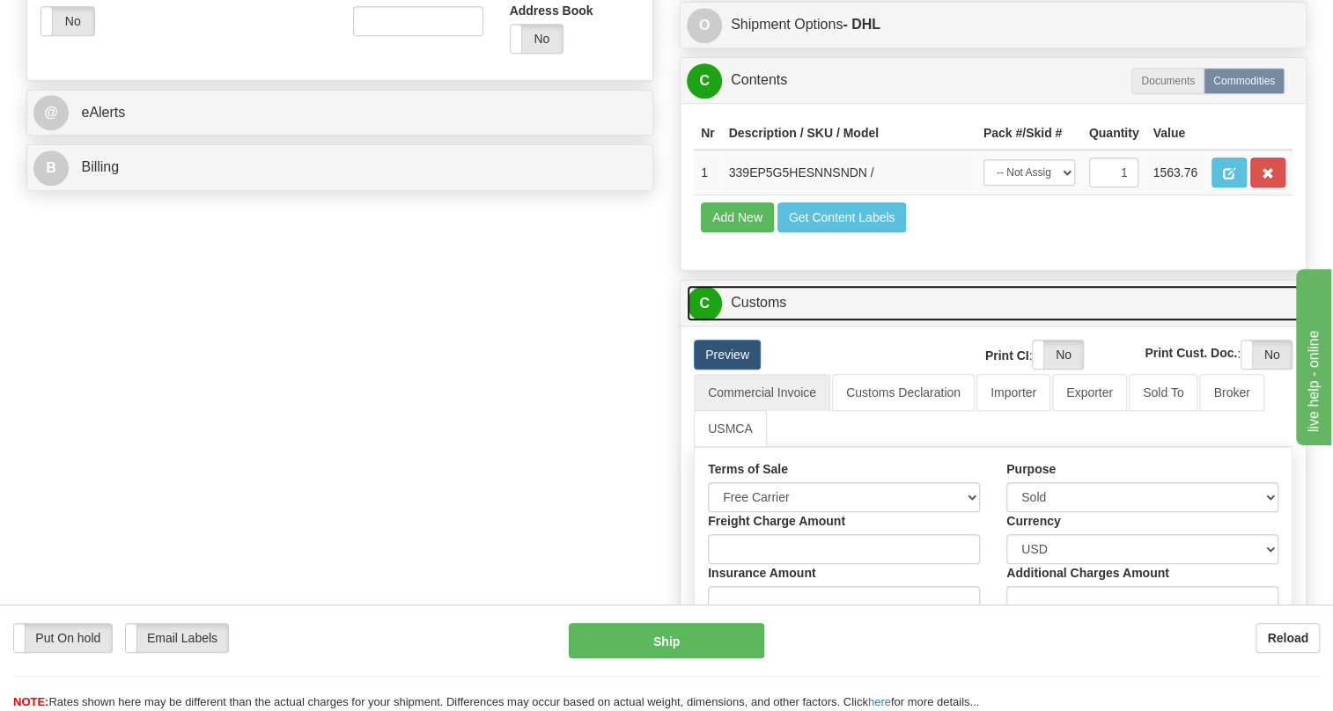
click at [772, 321] on link "C Customs" at bounding box center [993, 303] width 613 height 36
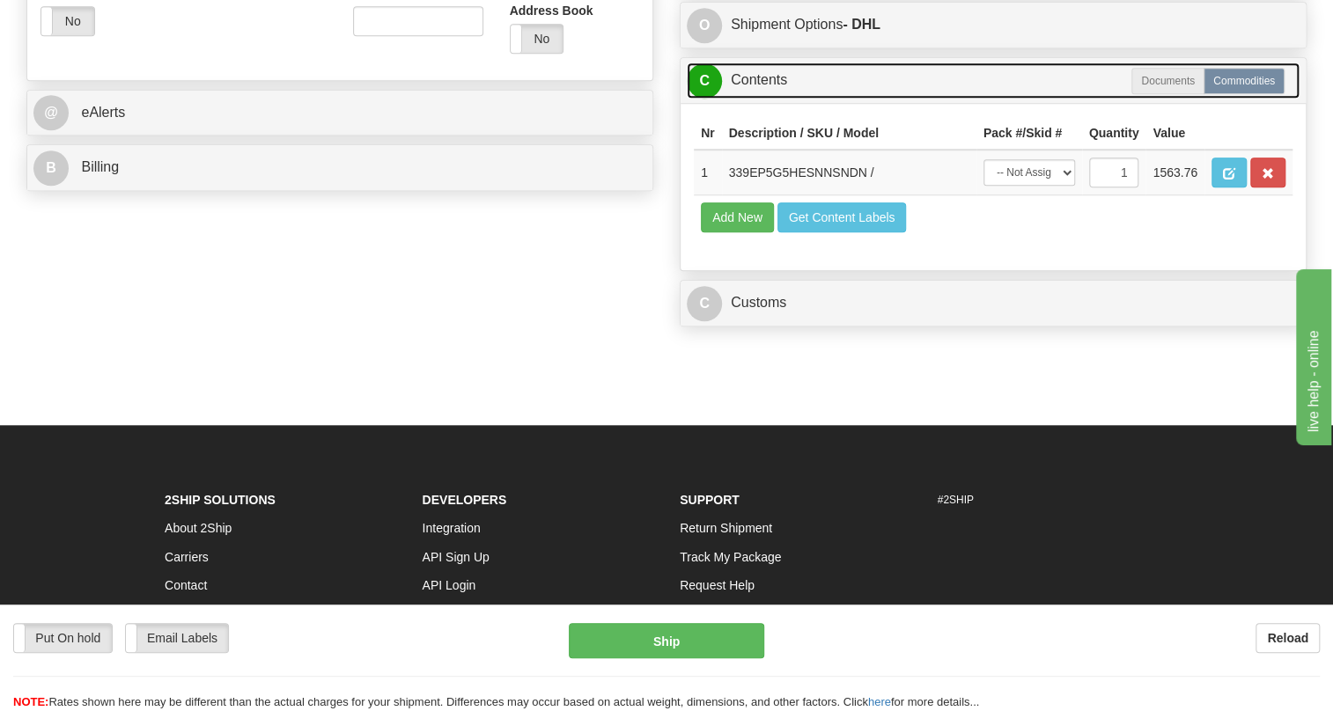
click at [768, 99] on link "C Contents" at bounding box center [993, 80] width 613 height 36
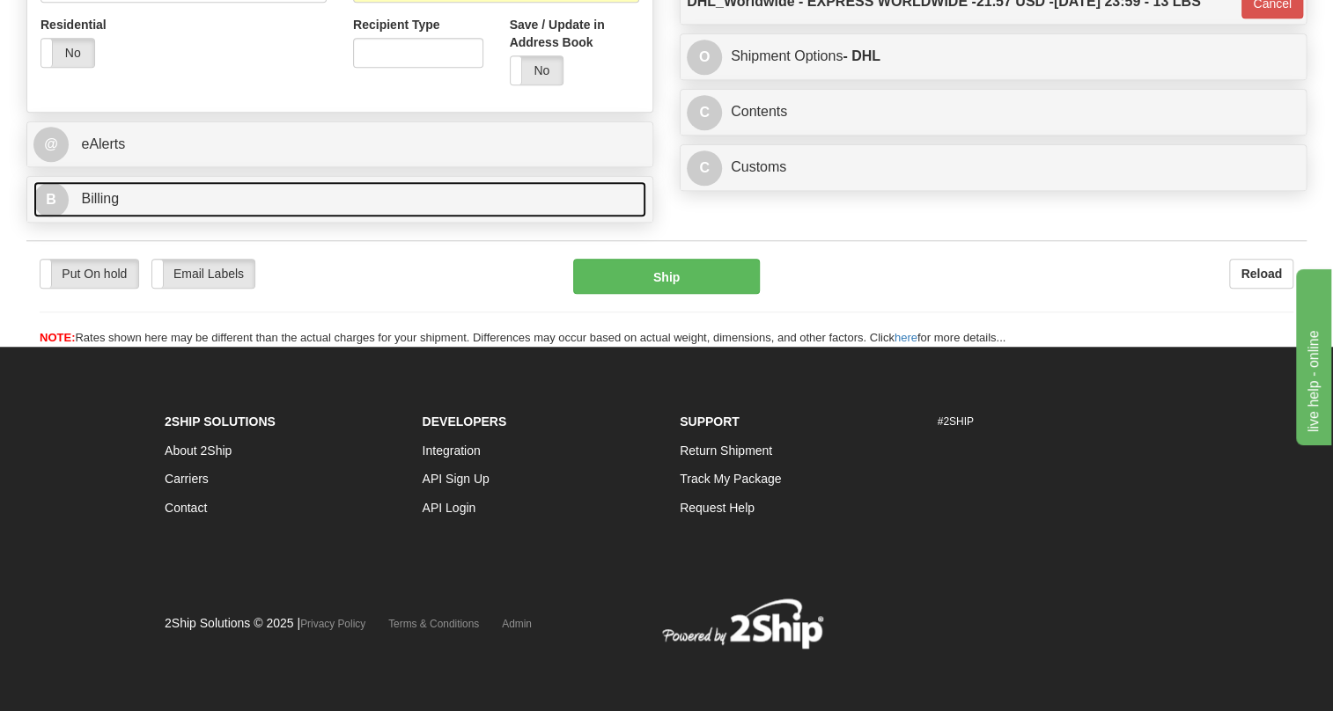
click at [103, 206] on span "Billing" at bounding box center [100, 198] width 38 height 15
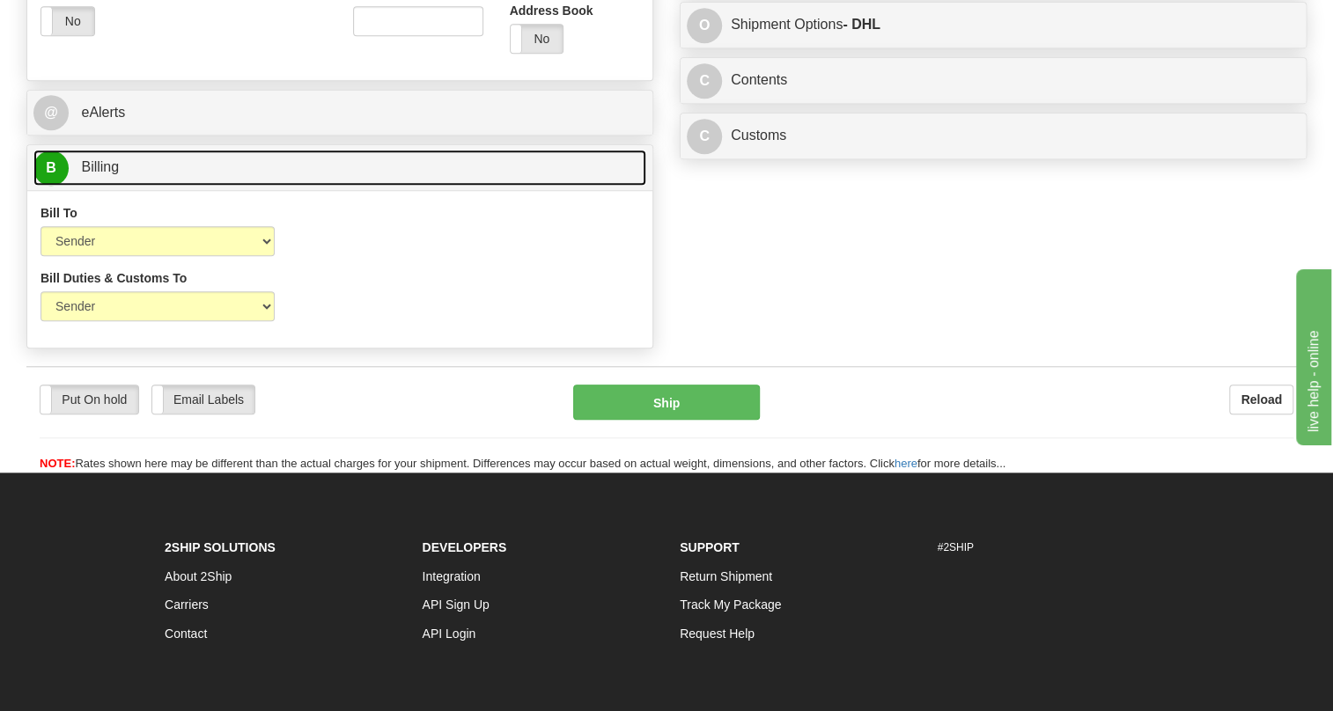
click at [103, 174] on span "Billing" at bounding box center [100, 166] width 38 height 15
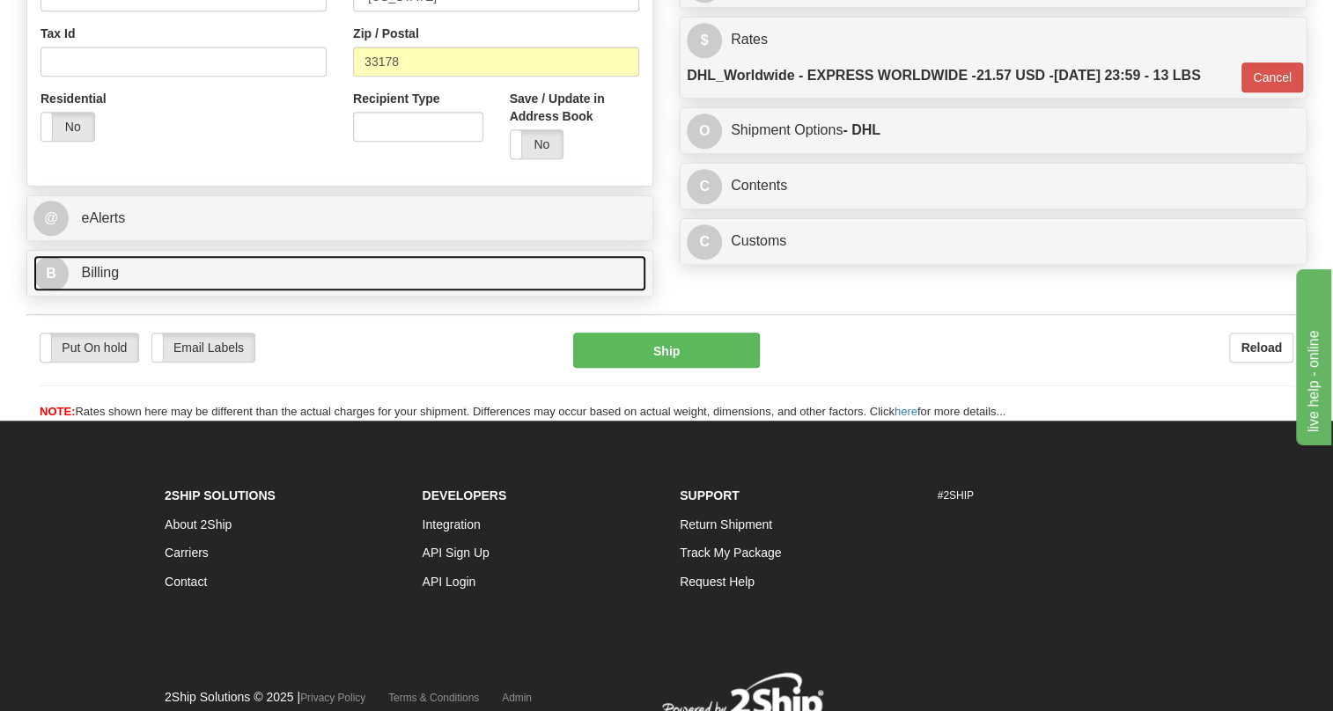
scroll to position [480, 0]
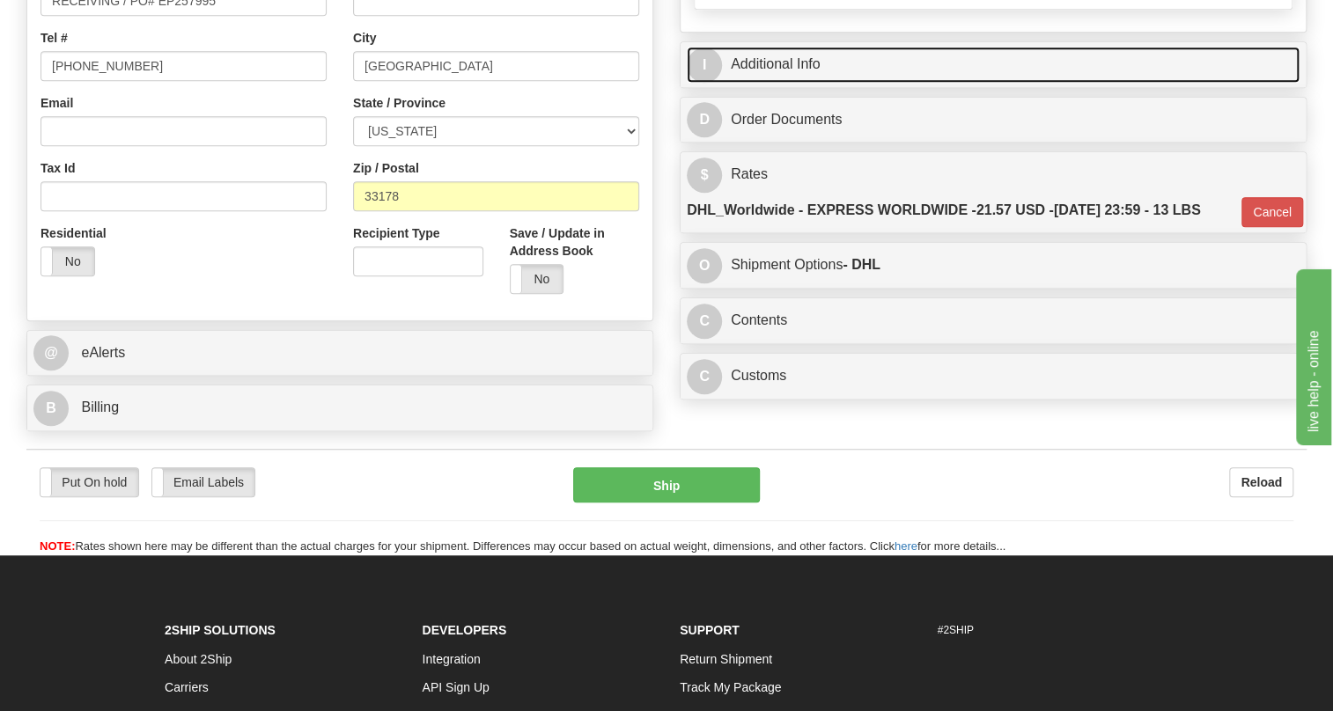
click at [769, 83] on link "I Additional Info" at bounding box center [993, 65] width 613 height 36
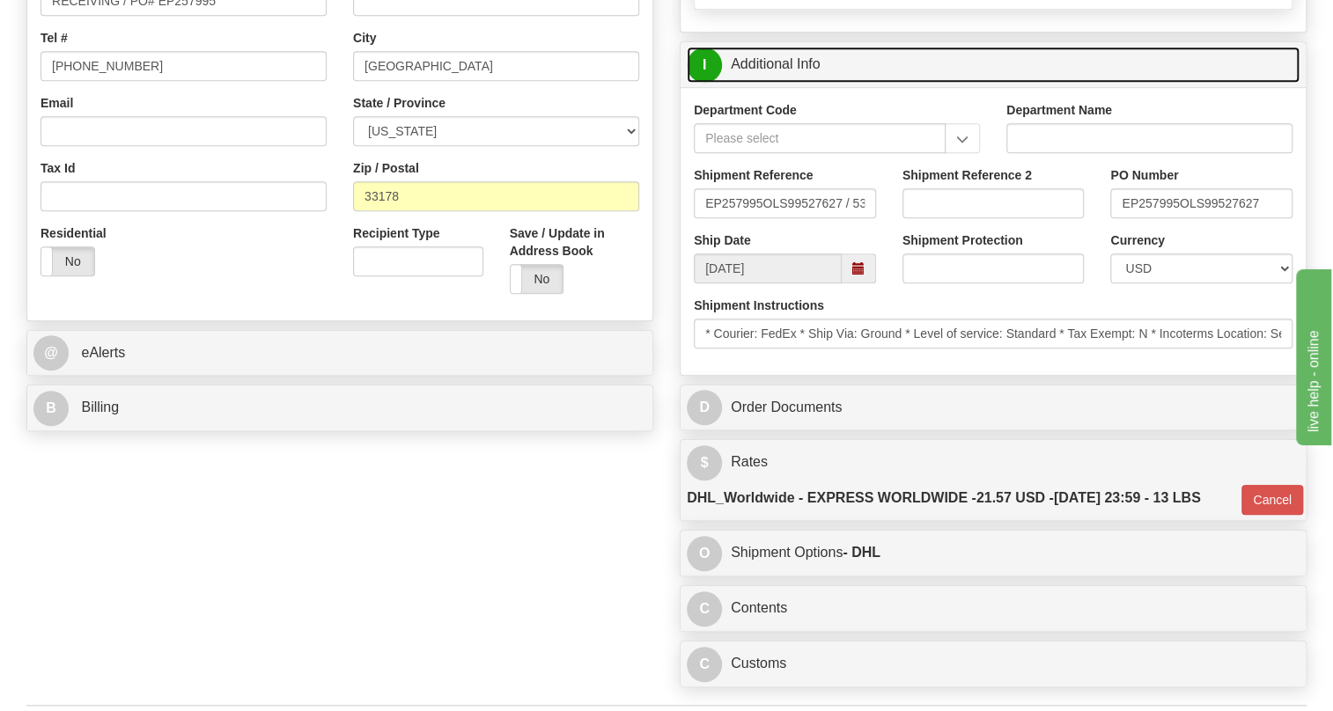
click at [769, 83] on link "I Additional Info" at bounding box center [993, 65] width 613 height 36
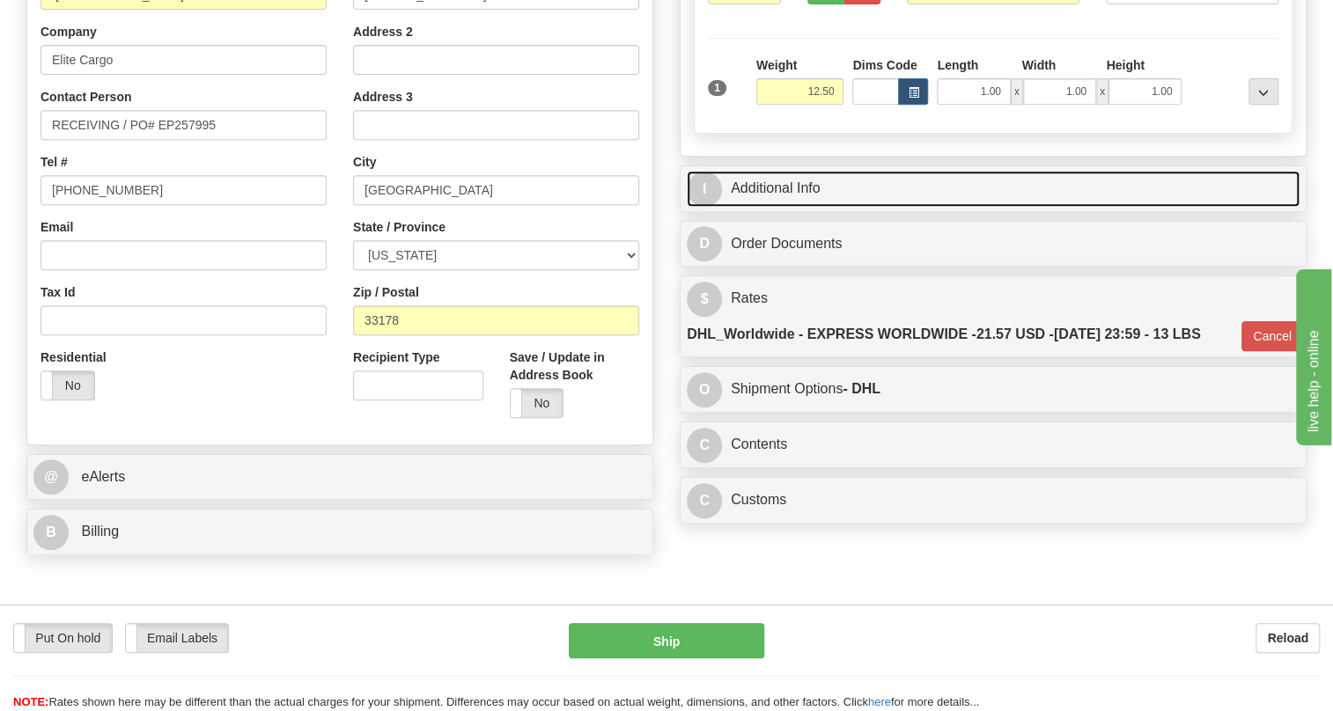
scroll to position [239, 0]
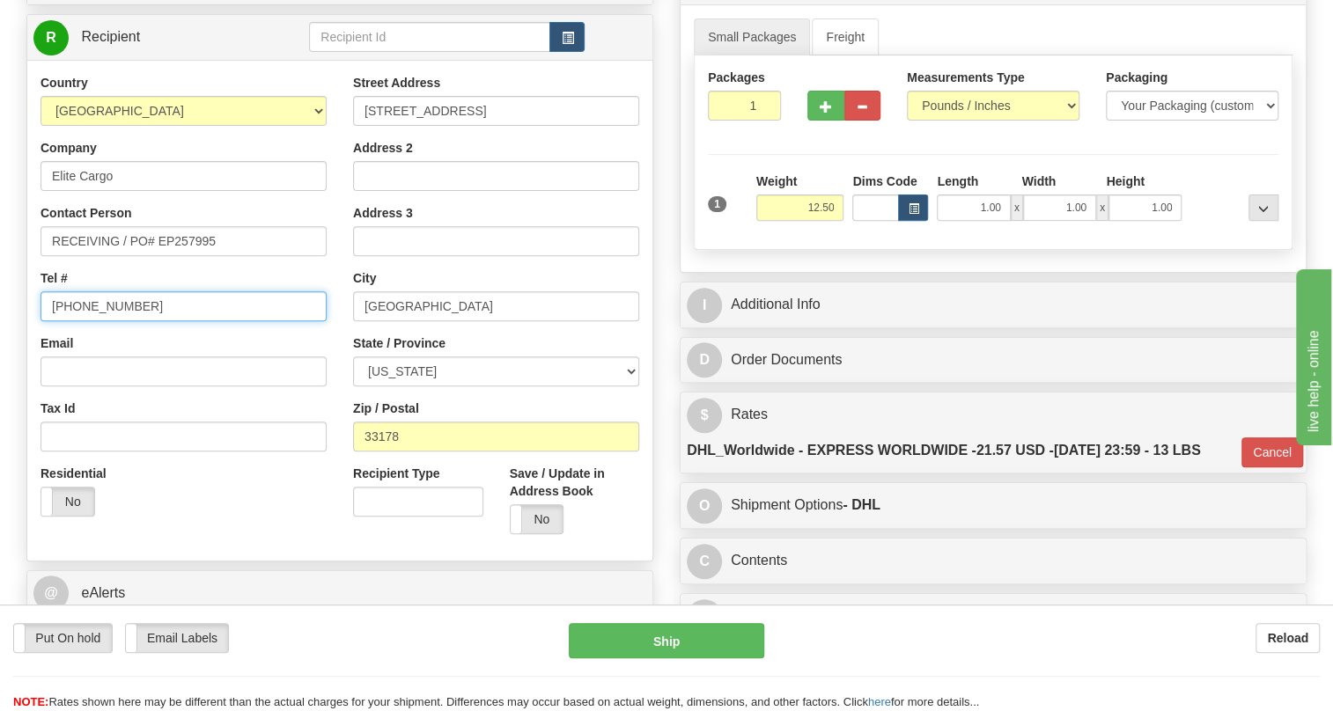
click at [115, 321] on input "[PHONE_NUMBER]" at bounding box center [183, 306] width 286 height 30
paste input "386-339-1842"
type input "386-339-1842"
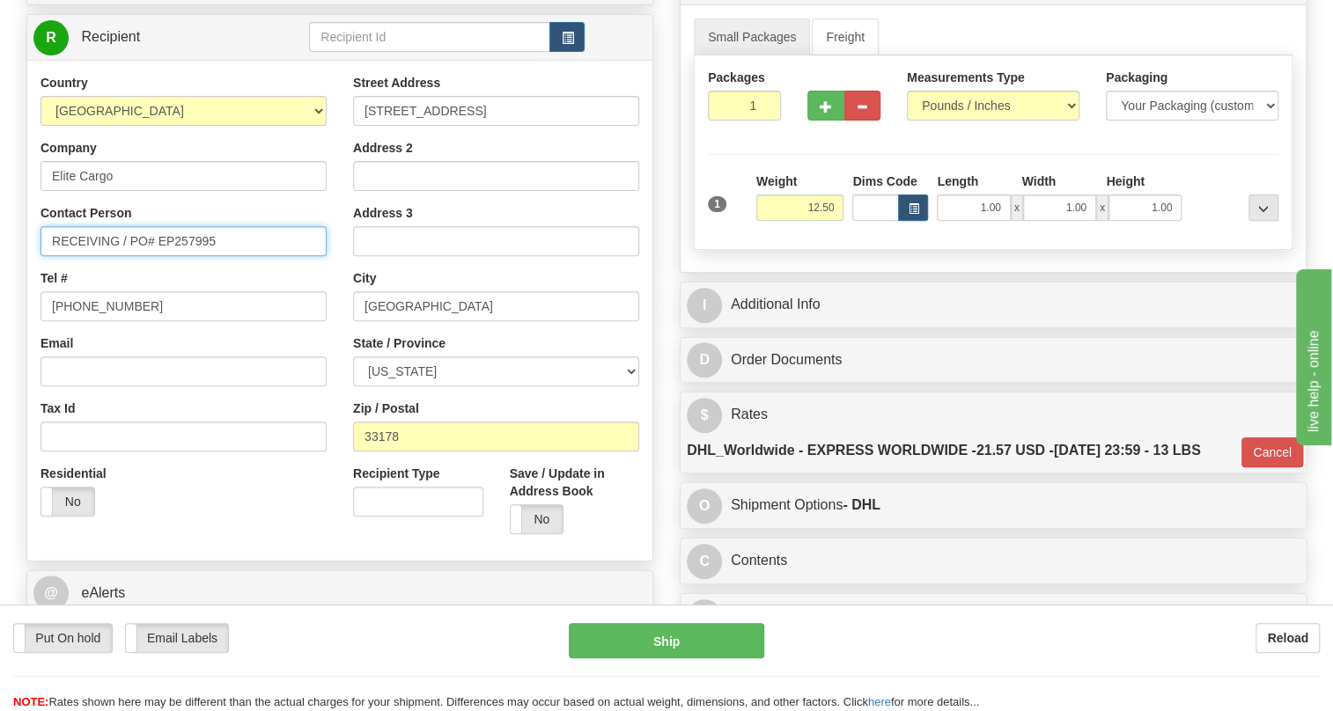
drag, startPoint x: 221, startPoint y: 280, endPoint x: 132, endPoint y: 287, distance: 89.2
click at [132, 256] on input "RECEIVING / PO# EP257995" at bounding box center [183, 241] width 286 height 30
paste input "ENERPOWER, INC"
type input "RECEIVING / ENERPOWER, INC"
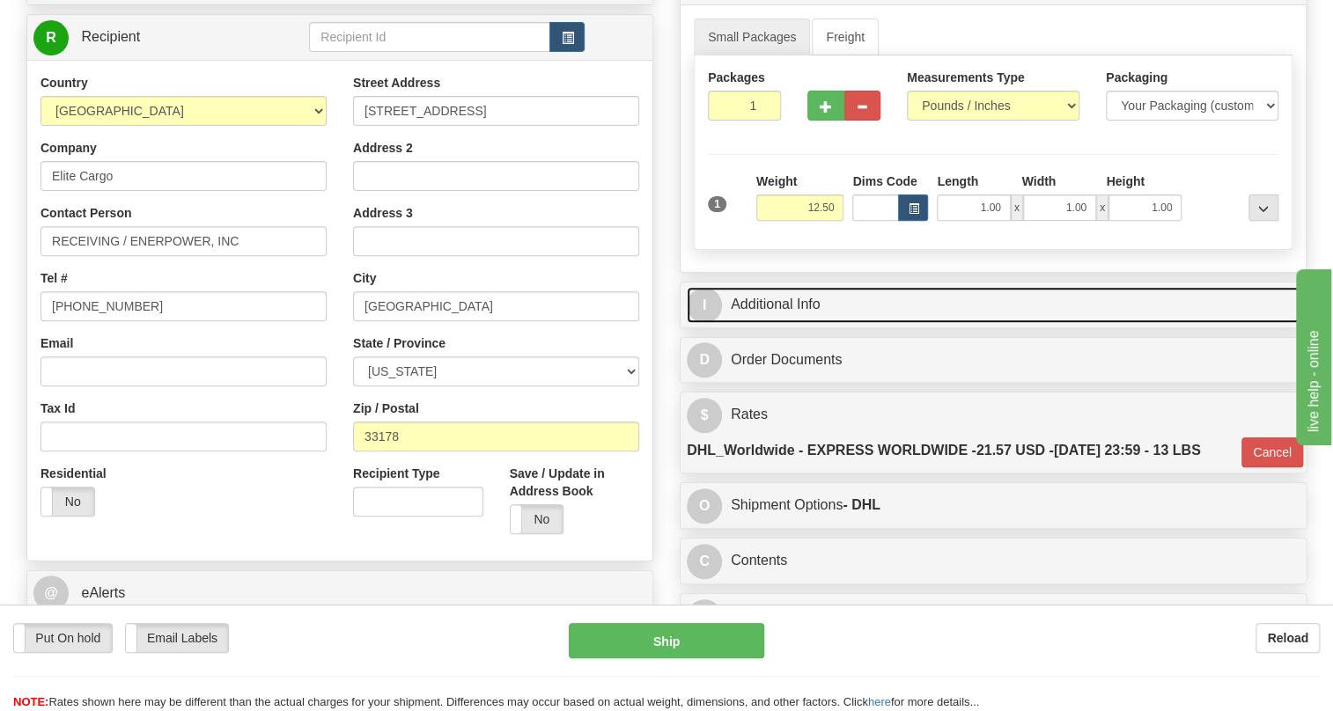
click at [787, 323] on link "I Additional Info" at bounding box center [993, 305] width 613 height 36
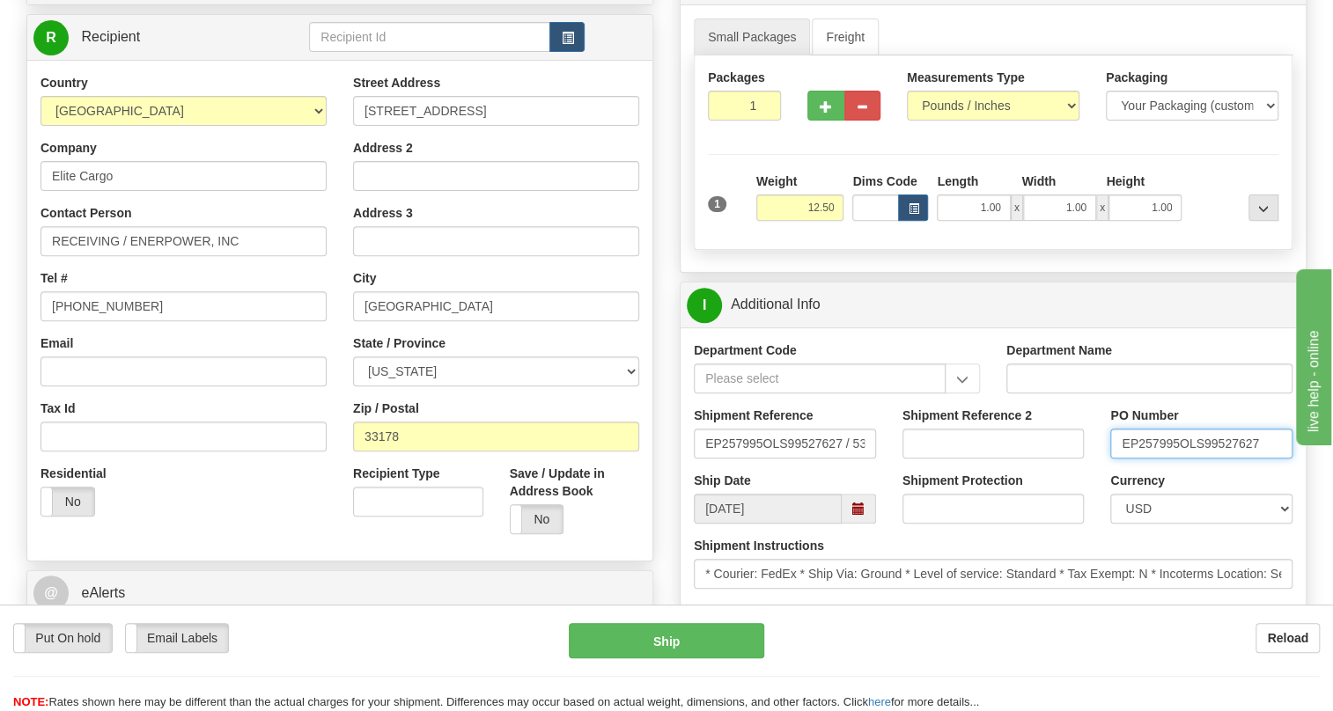
drag, startPoint x: 1179, startPoint y: 484, endPoint x: 1125, endPoint y: 488, distance: 53.8
click at [1125, 459] on input "EP257995OLS99527627" at bounding box center [1201, 444] width 182 height 30
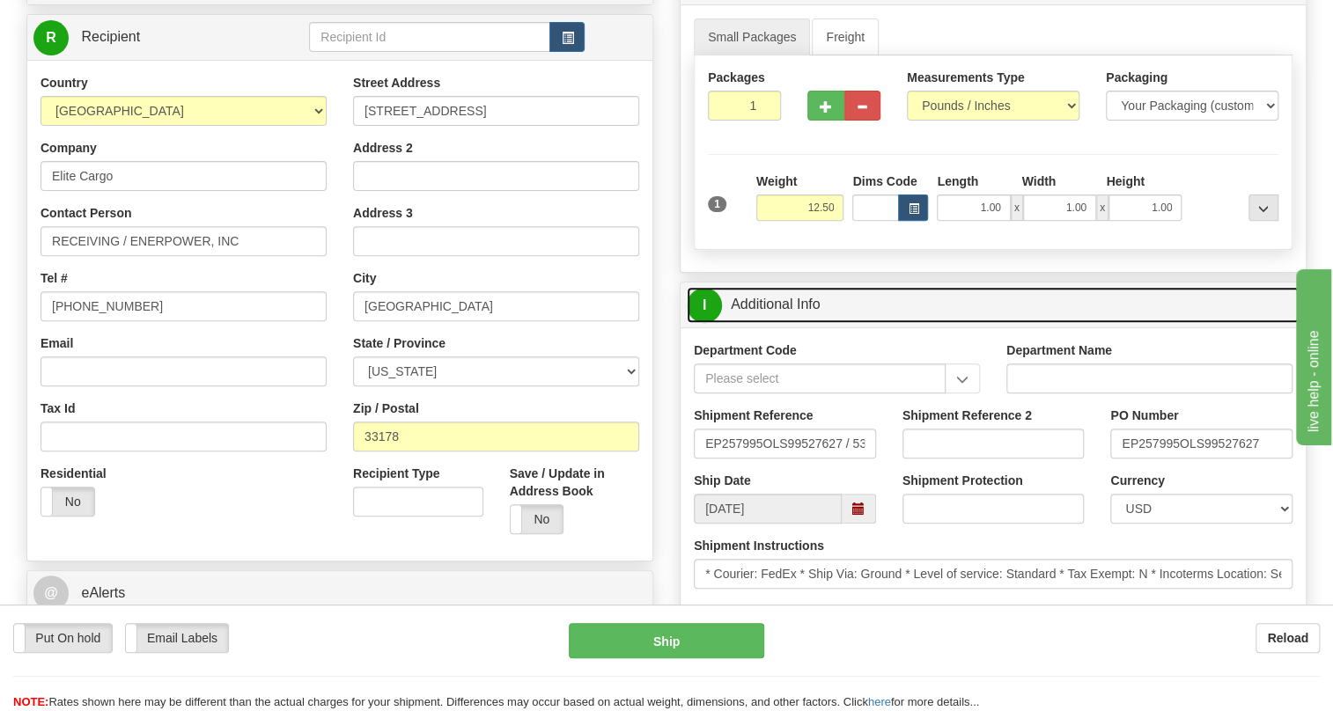
click at [787, 323] on link "I Additional Info" at bounding box center [993, 305] width 613 height 36
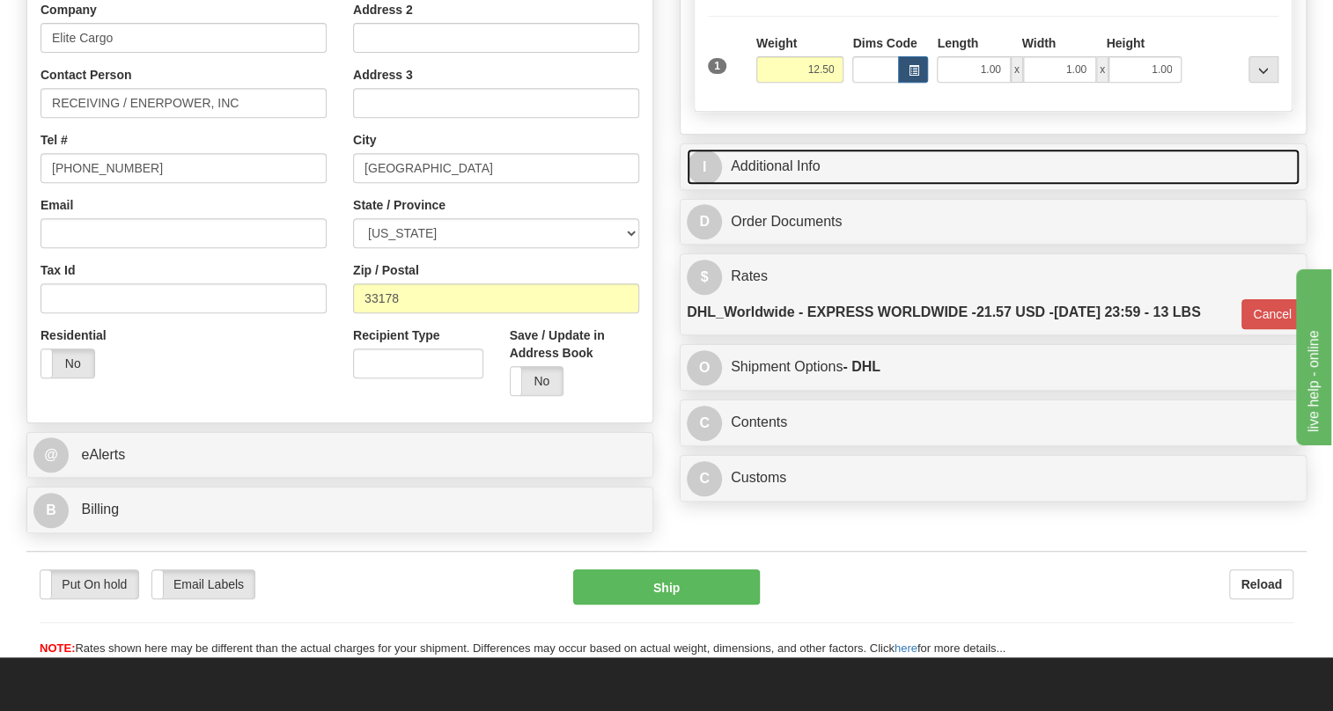
scroll to position [400, 0]
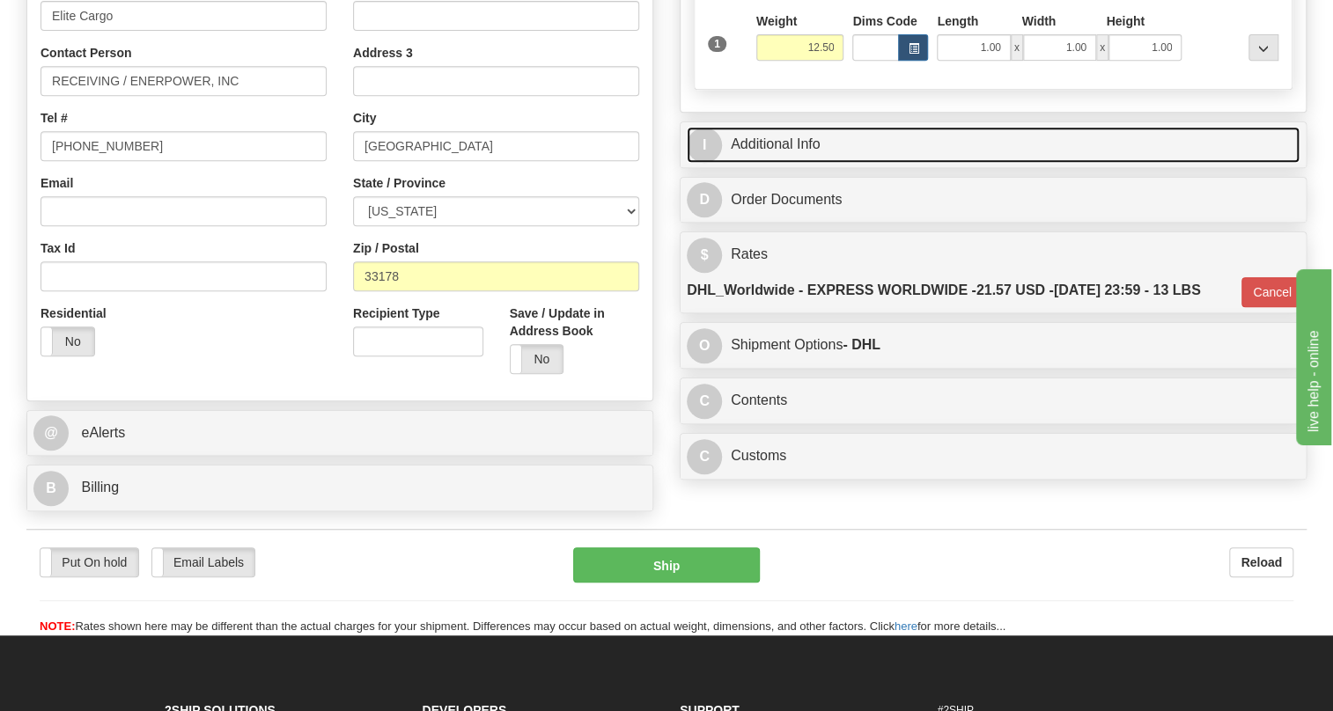
click at [774, 163] on link "I Additional Info" at bounding box center [993, 145] width 613 height 36
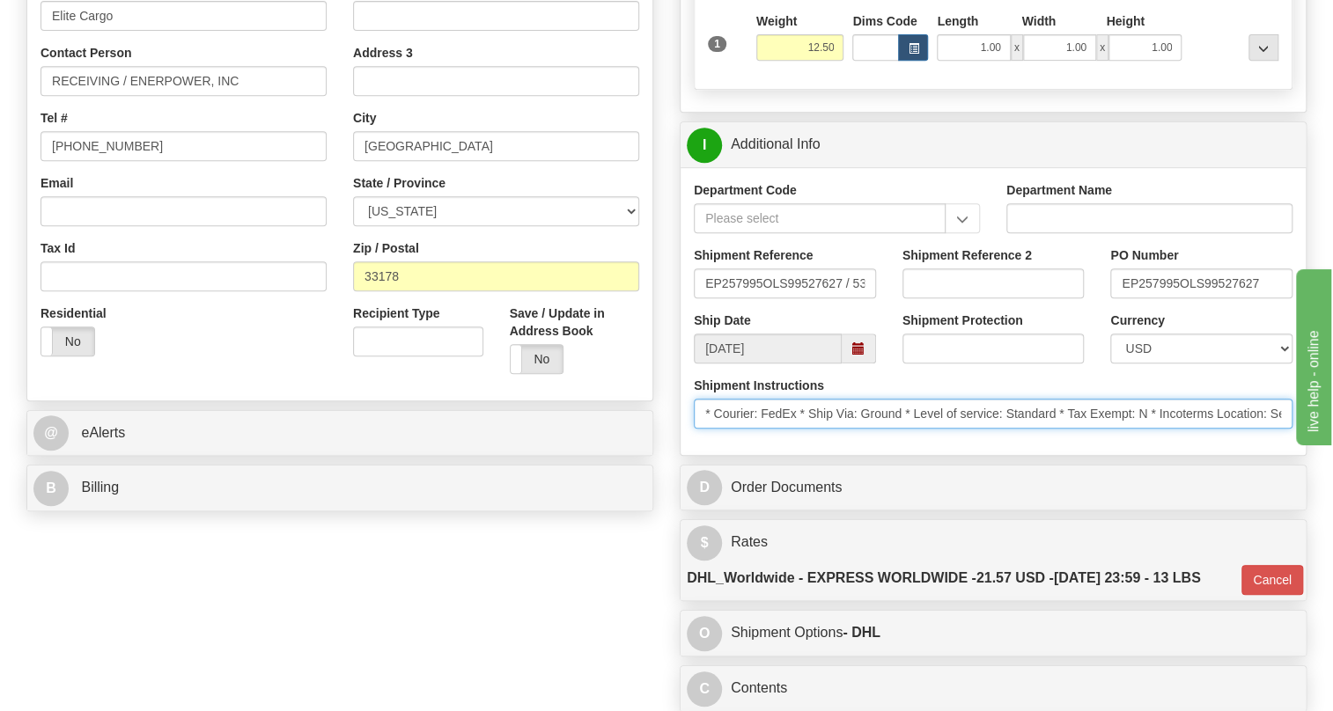
scroll to position [0, 61]
drag, startPoint x: 1039, startPoint y: 454, endPoint x: 1307, endPoint y: 456, distance: 268.5
click at [1307, 456] on div "Rate in Account Currency ARN AWG AUD AUS BHD BBD BFR BMD BRC BRL GBP UKL BND BG…" at bounding box center [992, 259] width 653 height 1032
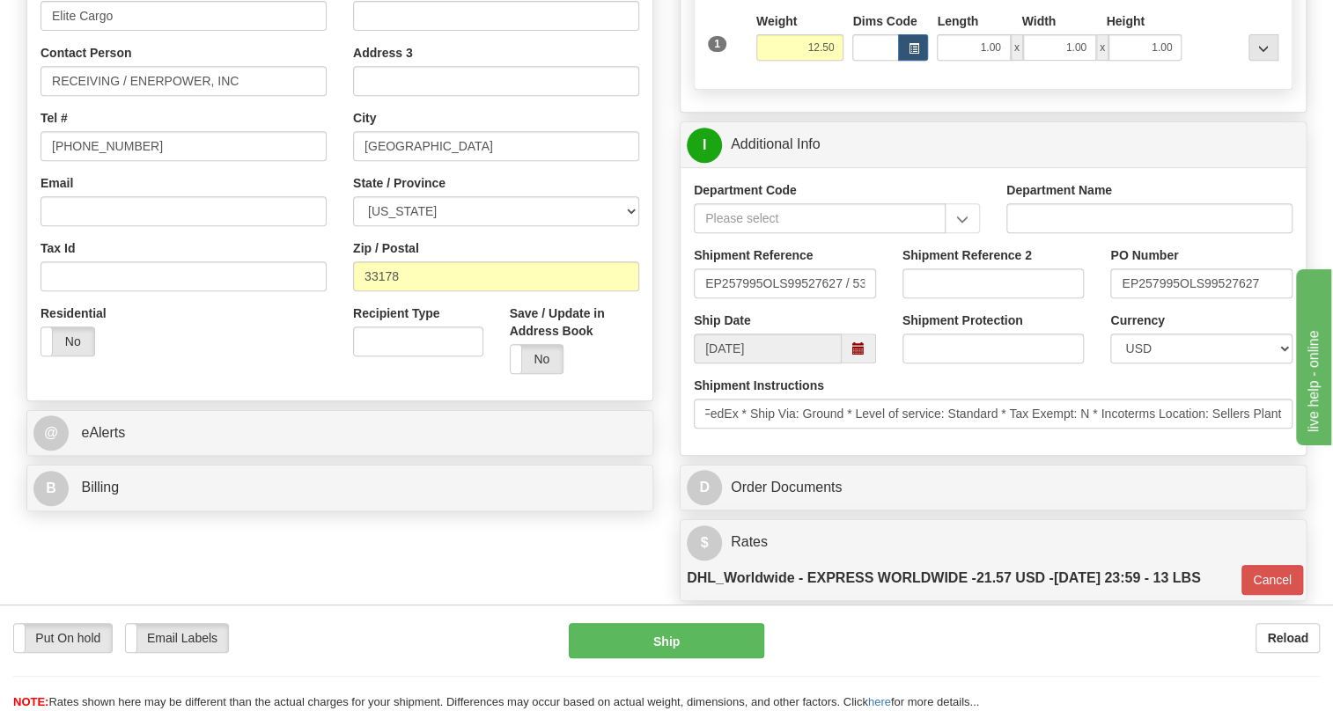
scroll to position [0, 0]
click at [1081, 442] on div "Shipment Instructions * Courier: FedEx * Ship Via: Ground * Level of service: S…" at bounding box center [992, 409] width 625 height 65
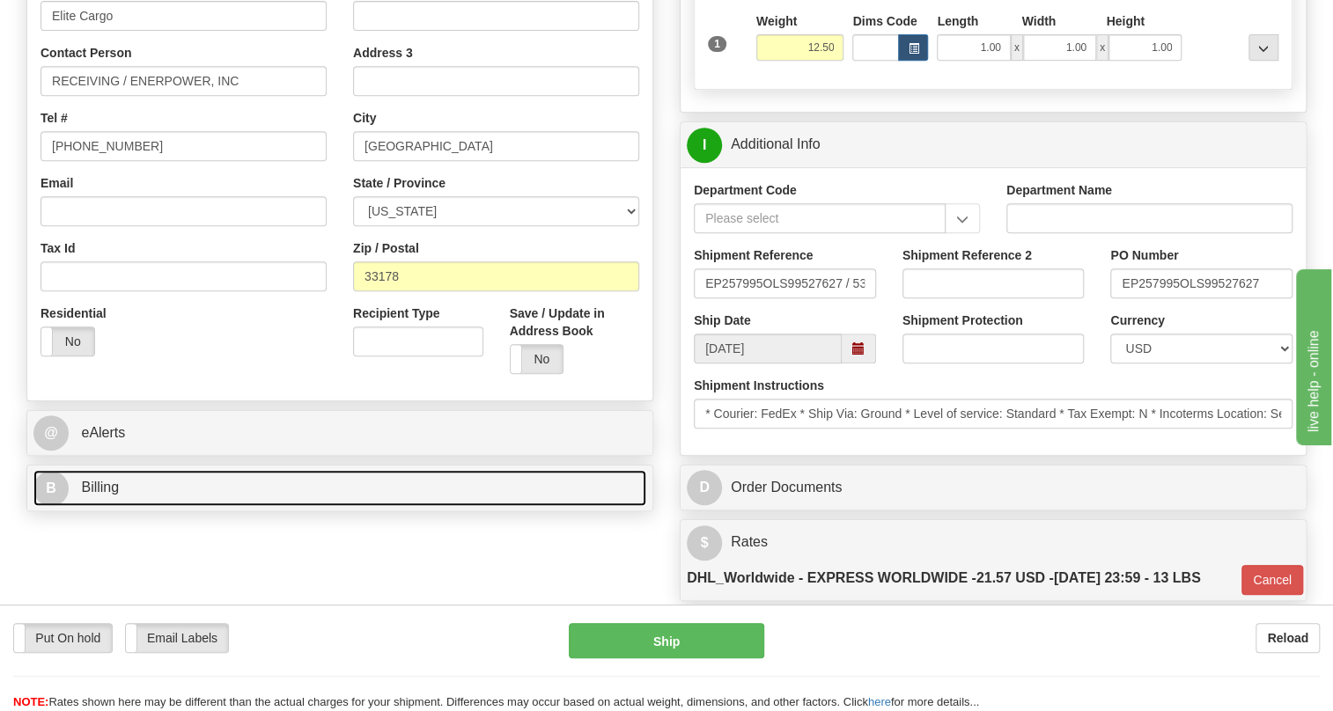
click at [110, 506] on link "B Billing" at bounding box center [339, 488] width 613 height 36
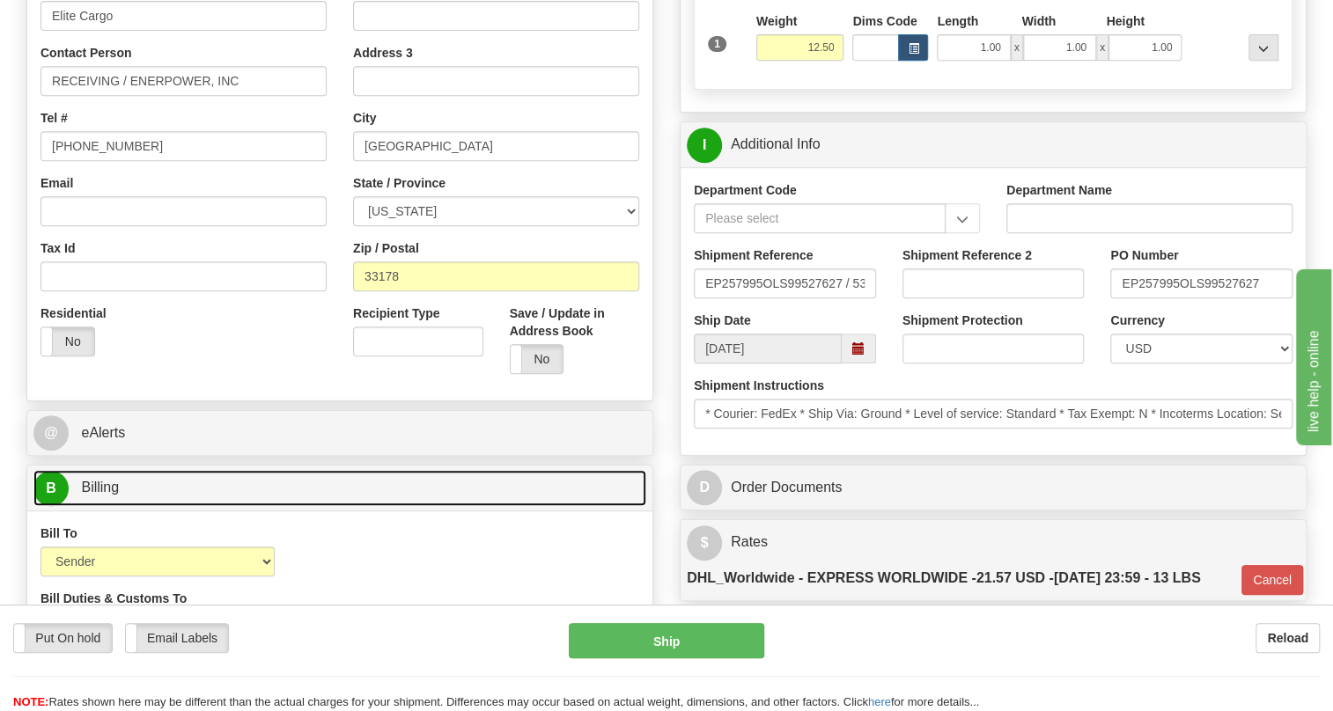
click at [110, 506] on link "B Billing" at bounding box center [339, 488] width 613 height 36
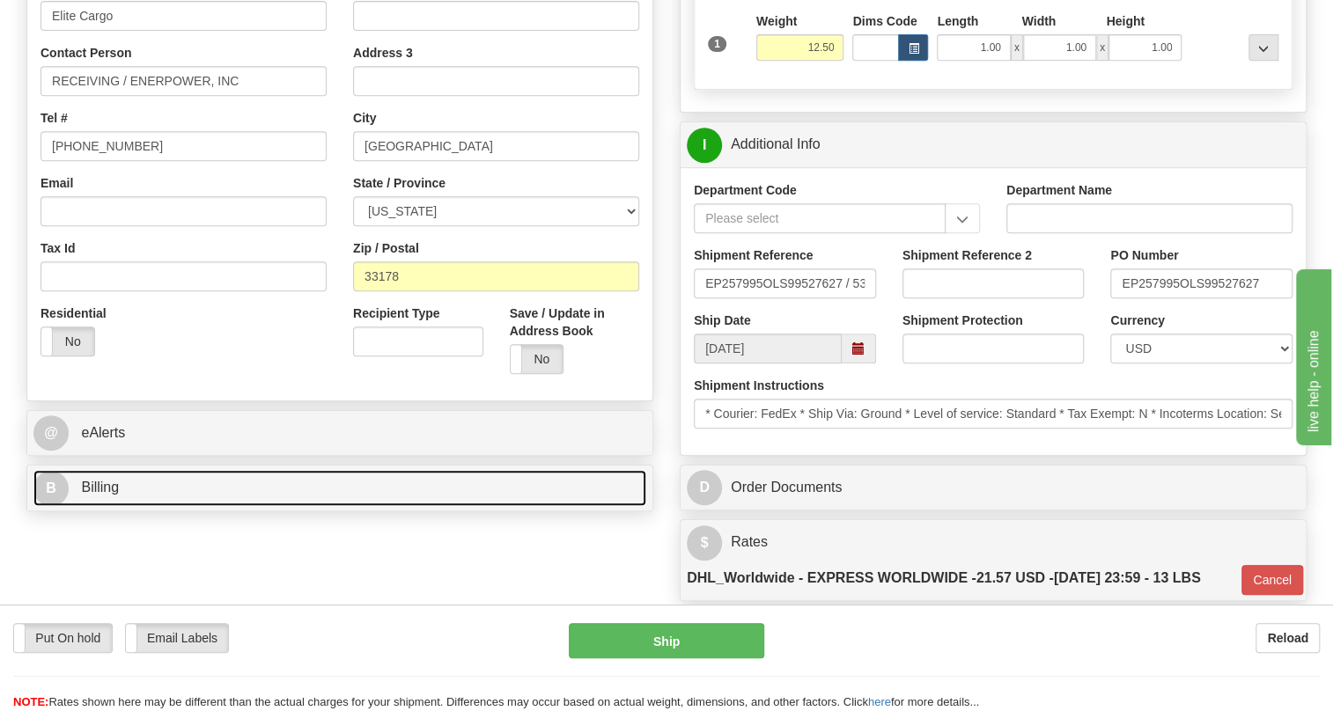
scroll to position [480, 0]
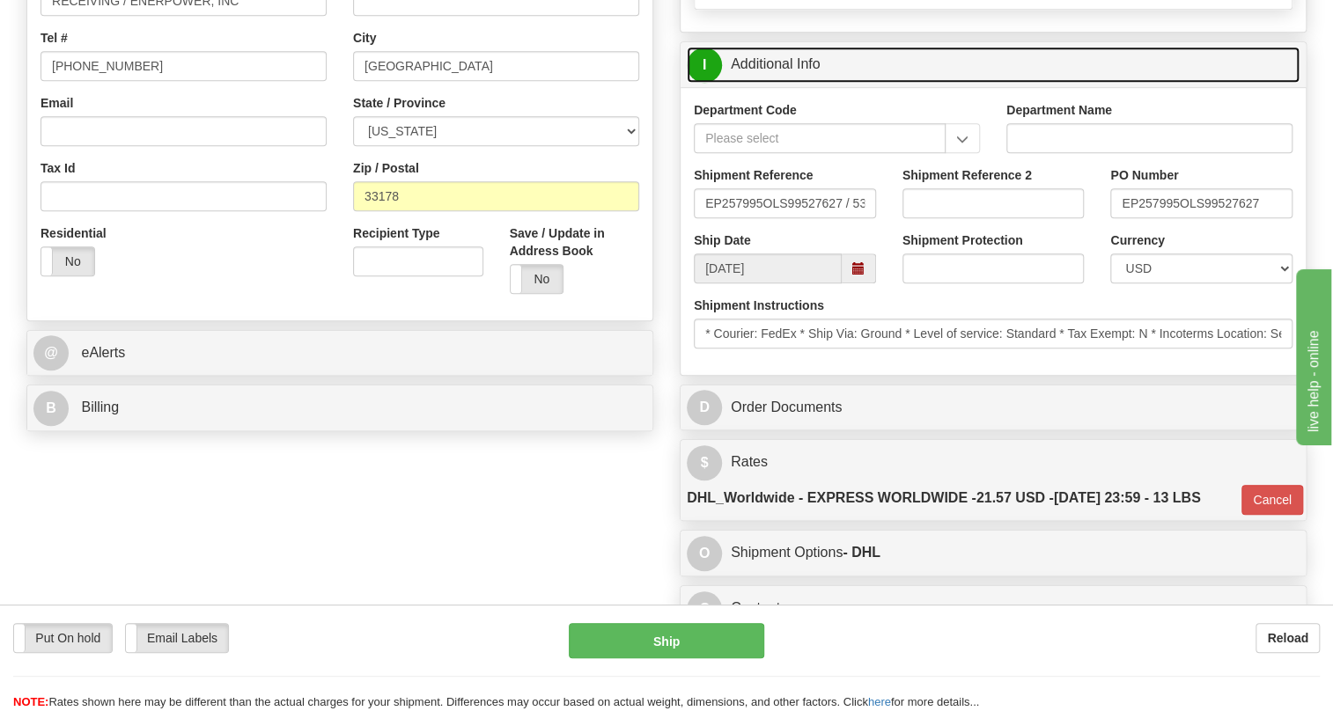
click at [797, 83] on link "I Additional Info" at bounding box center [993, 65] width 613 height 36
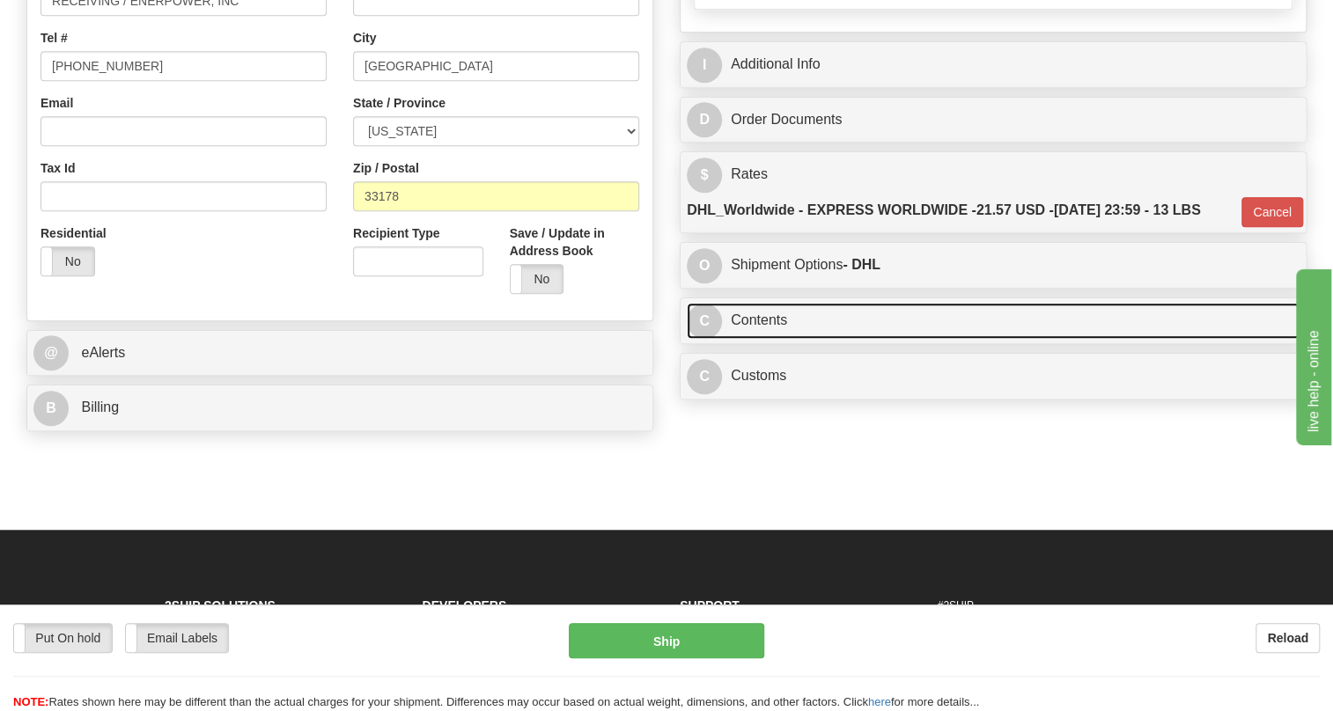
click at [765, 339] on link "C Contents" at bounding box center [993, 321] width 613 height 36
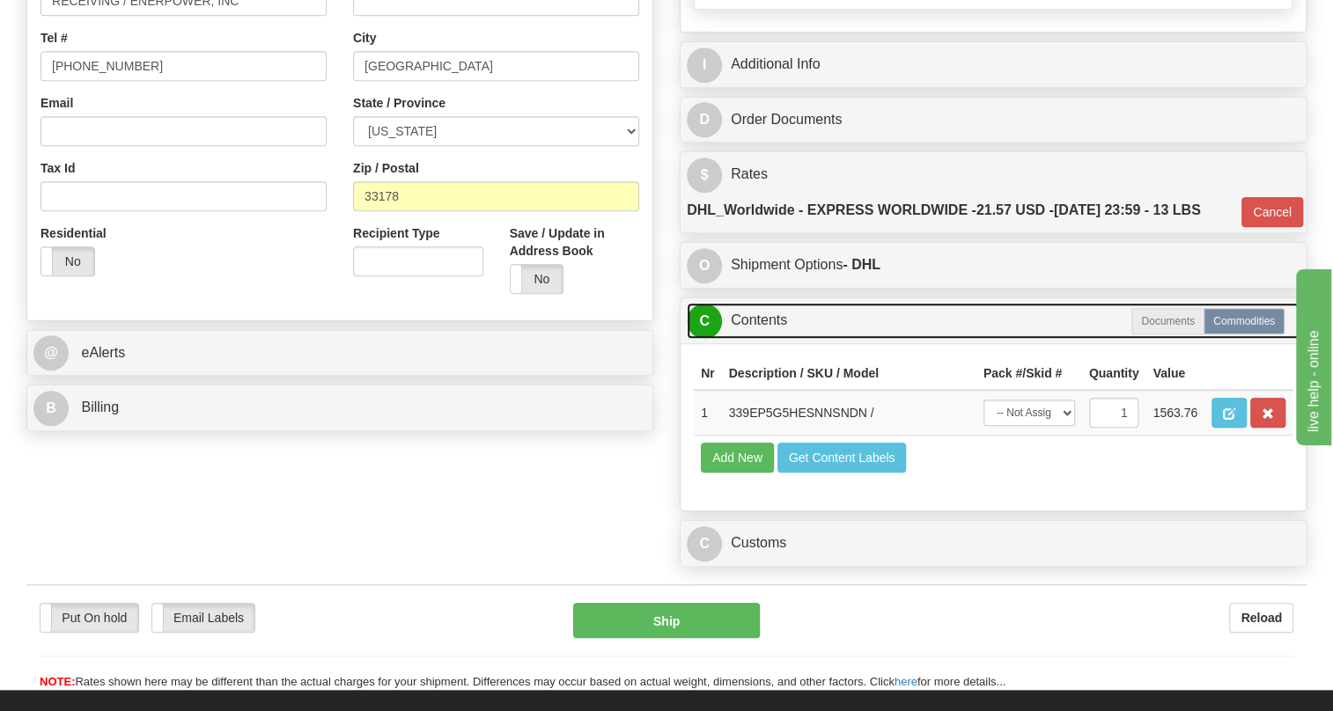
click at [770, 339] on link "C Contents" at bounding box center [993, 321] width 613 height 36
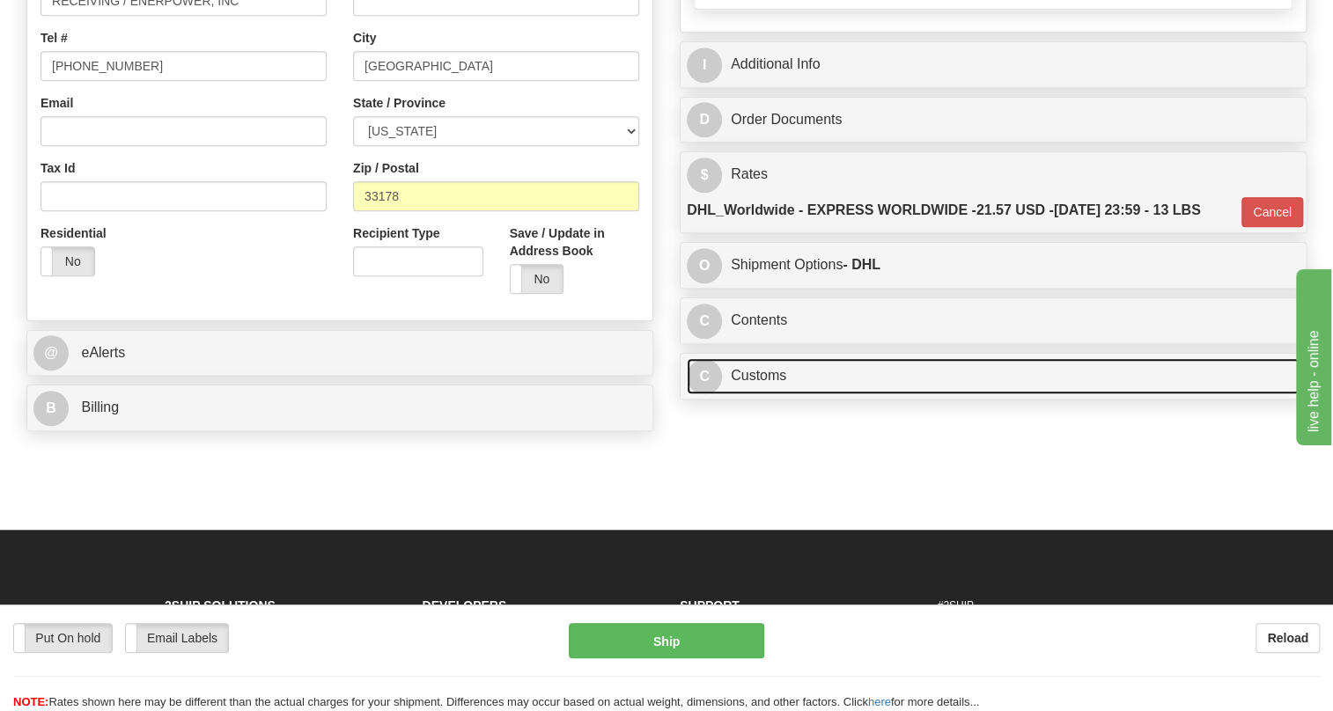
click at [763, 394] on link "C Customs" at bounding box center [993, 376] width 613 height 36
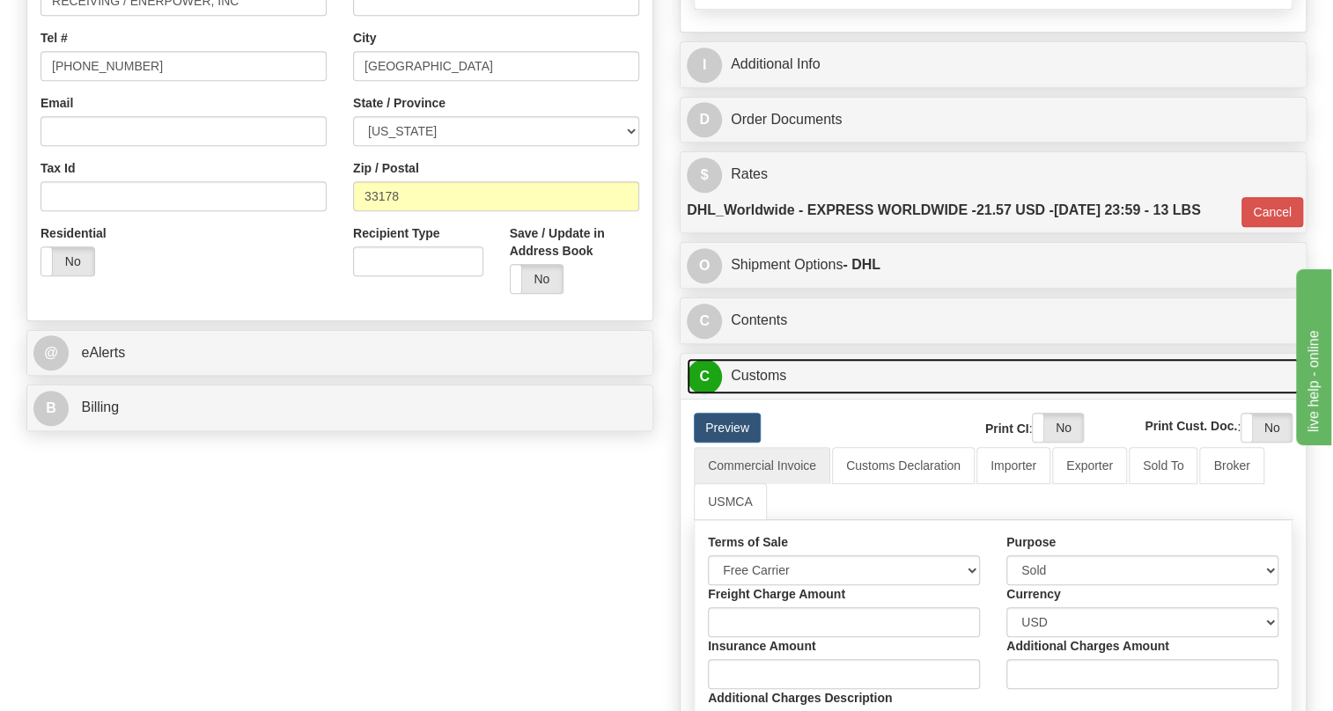
click at [763, 394] on link "C Customs" at bounding box center [993, 376] width 613 height 36
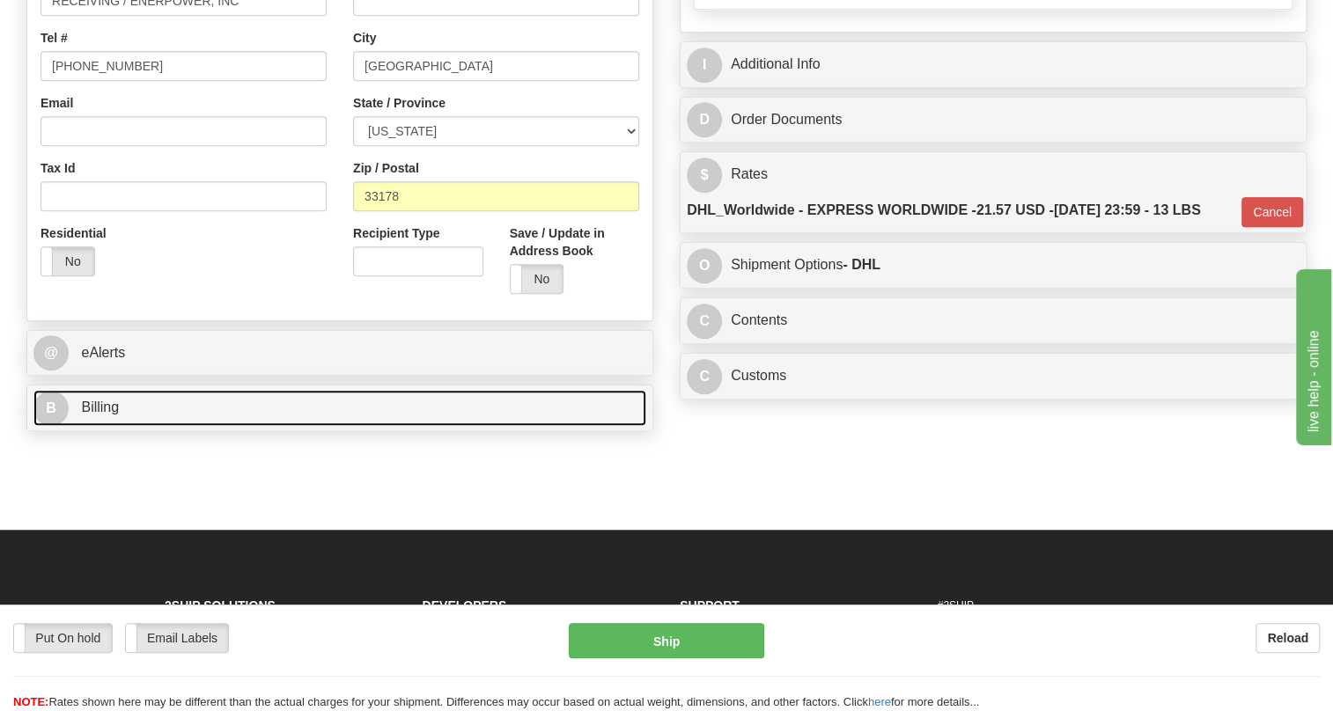
click at [96, 415] on span "Billing" at bounding box center [100, 407] width 38 height 15
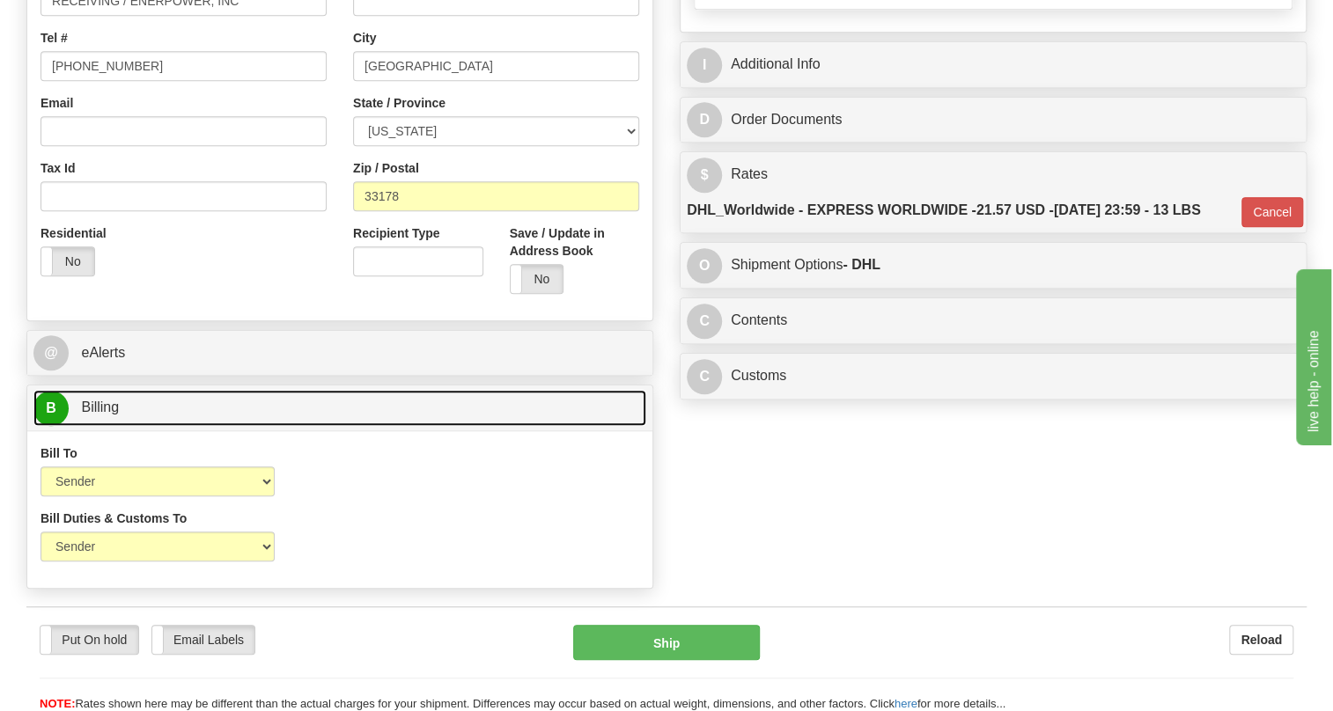
click at [96, 415] on span "Billing" at bounding box center [100, 407] width 38 height 15
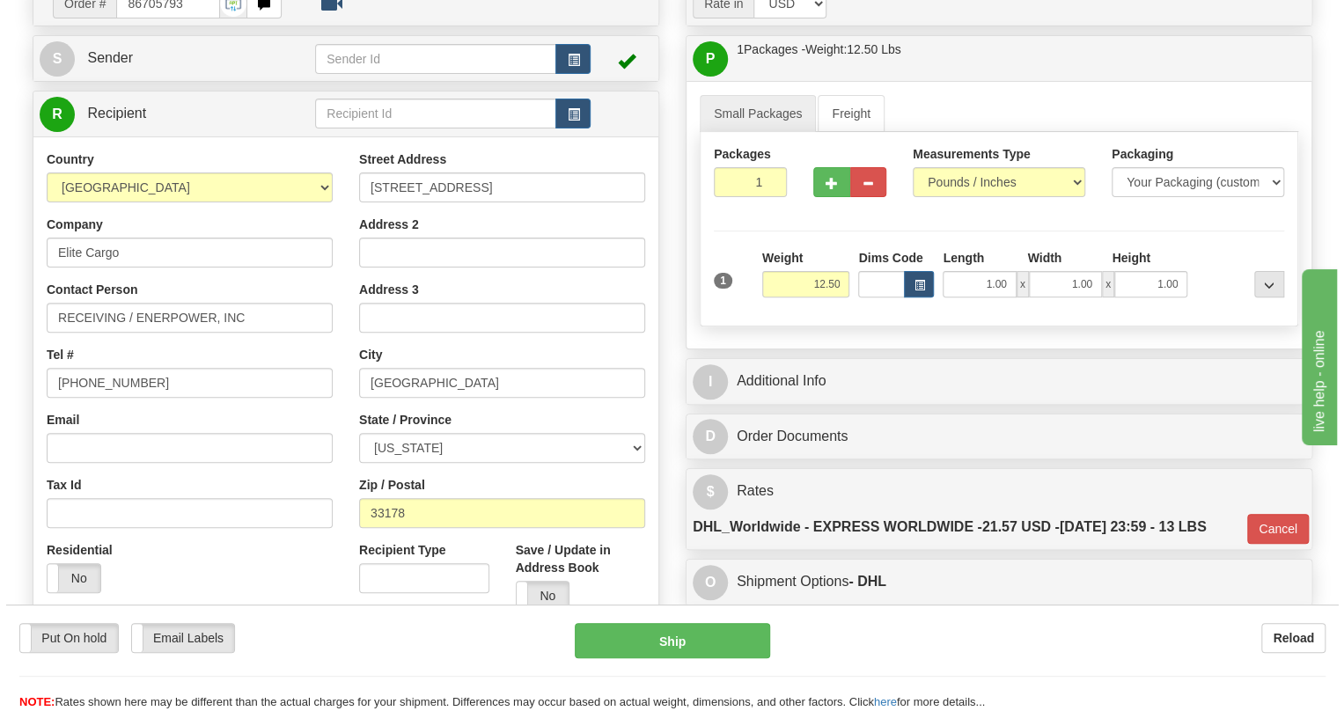
scroll to position [159, 0]
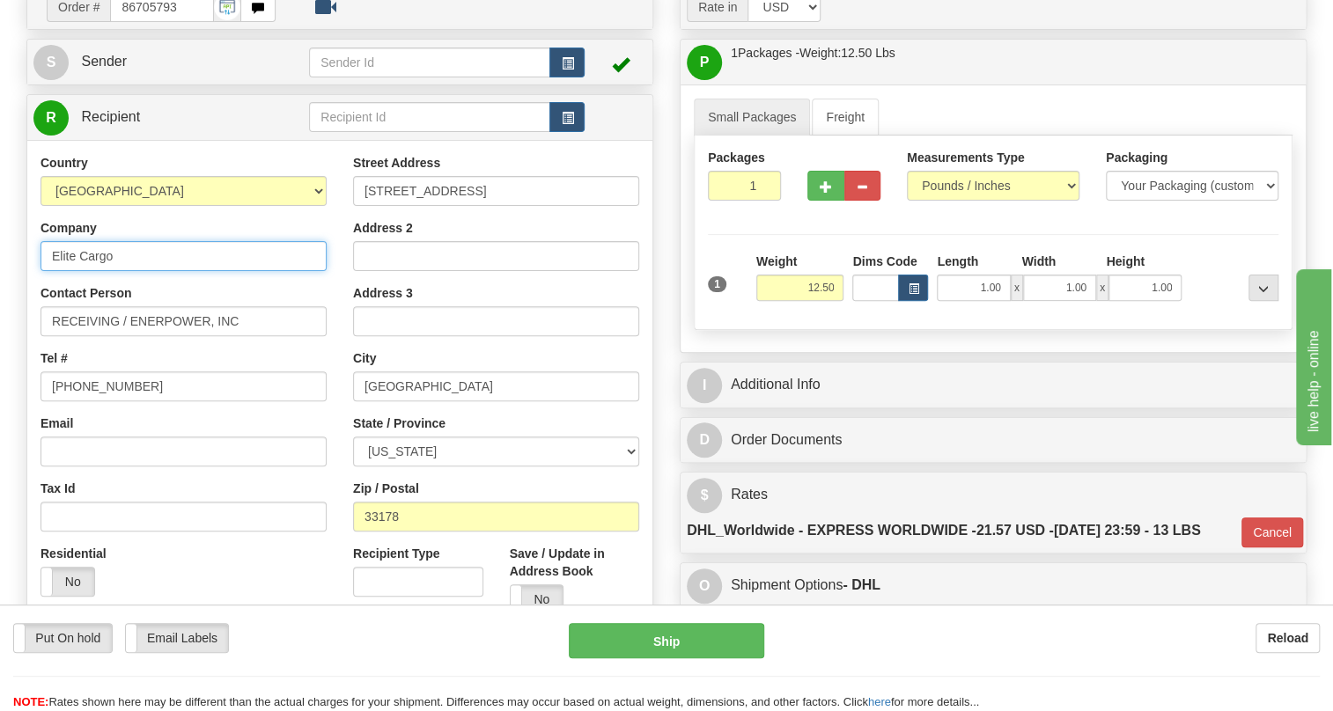
drag, startPoint x: 73, startPoint y: 298, endPoint x: 56, endPoint y: 308, distance: 19.8
click at [56, 271] on input "Elite Cargo" at bounding box center [183, 256] width 286 height 30
drag, startPoint x: 121, startPoint y: 298, endPoint x: 99, endPoint y: 305, distance: 24.2
click at [99, 271] on input "ELITE Cargo" at bounding box center [183, 256] width 286 height 30
type input "ELITE CARGO"
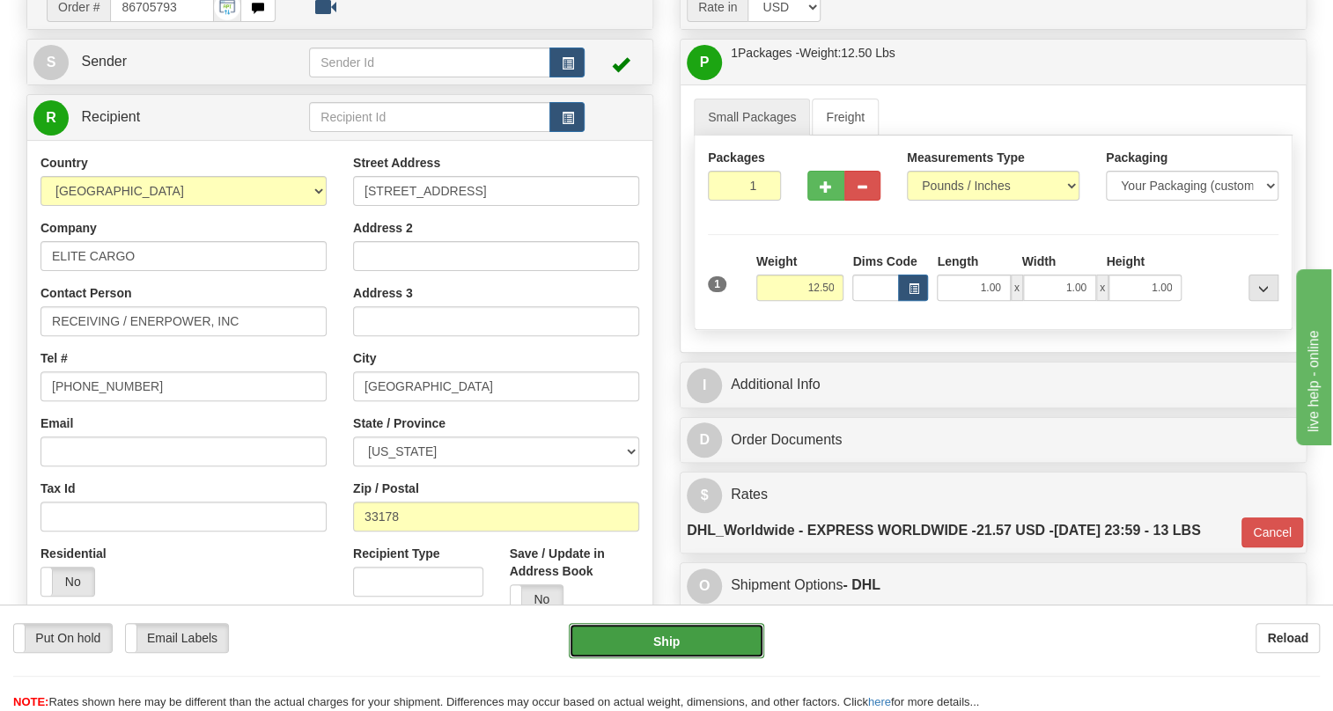
click at [663, 641] on button "Ship" at bounding box center [666, 640] width 195 height 35
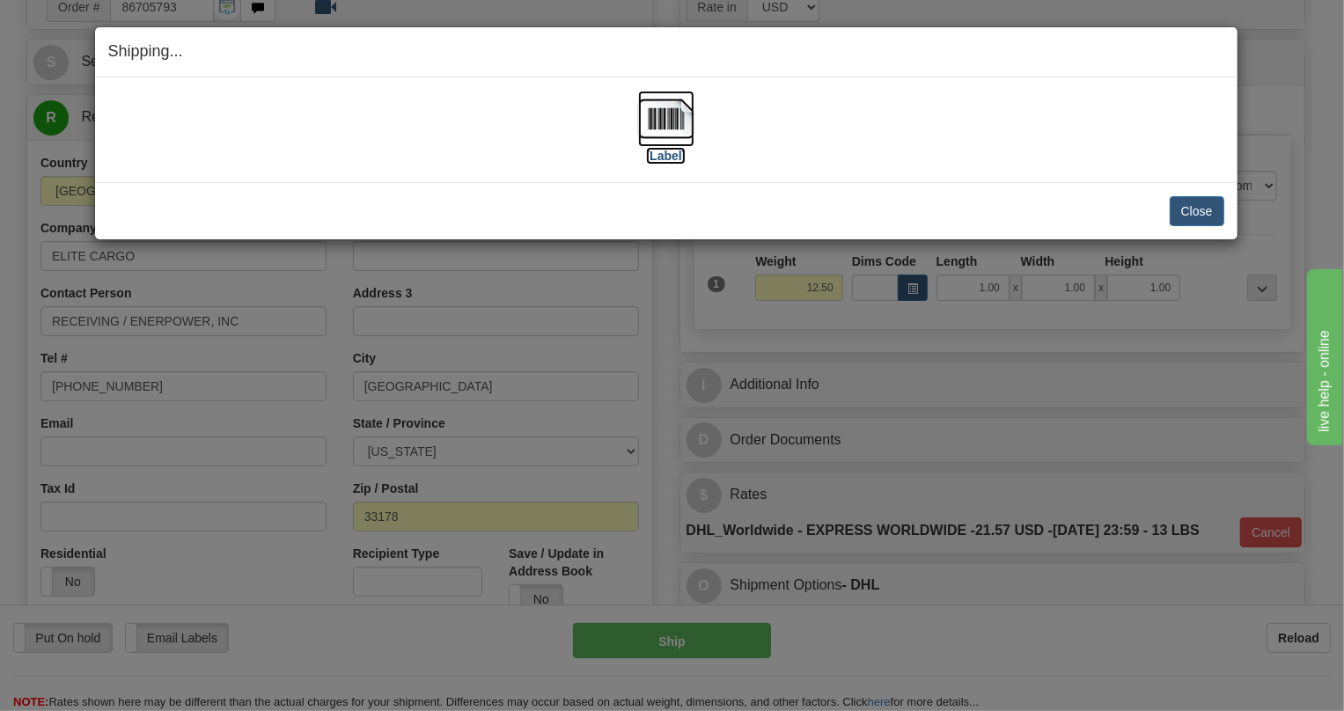
click at [660, 121] on img at bounding box center [666, 119] width 56 height 56
click at [1199, 207] on button "Close" at bounding box center [1197, 211] width 55 height 30
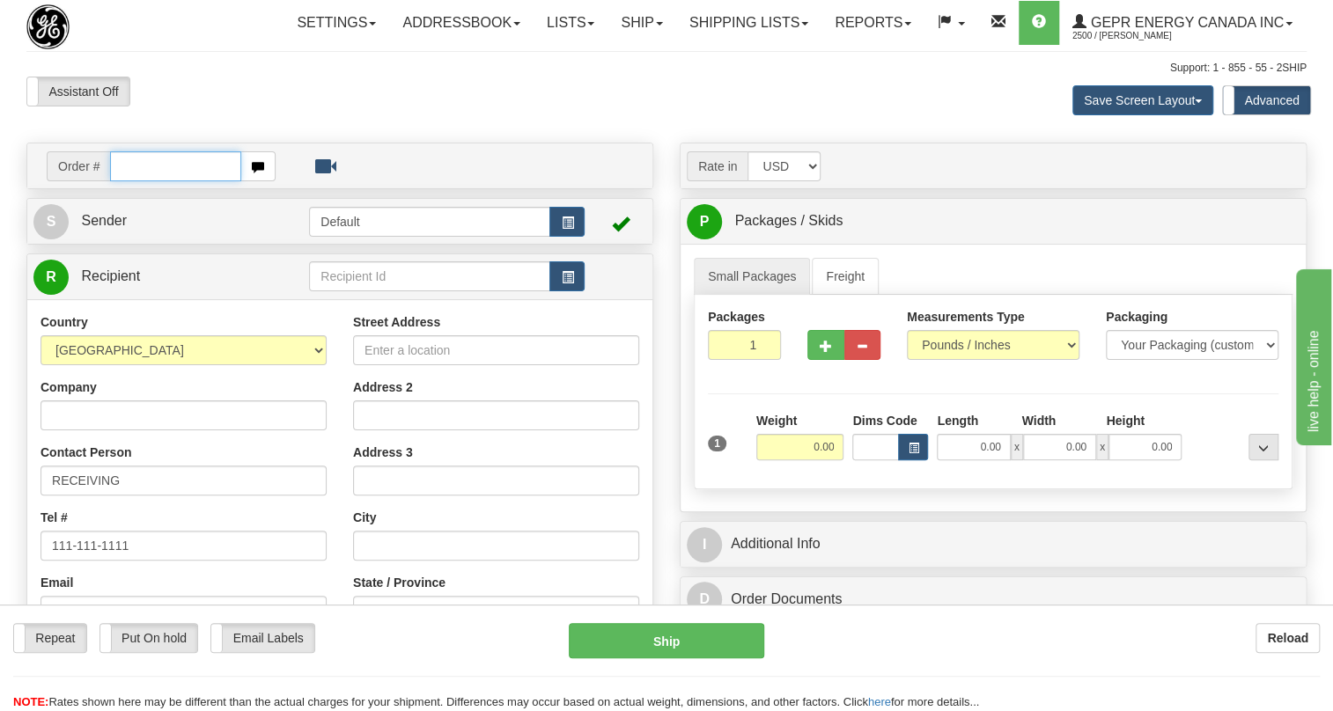
click at [131, 181] on input "text" at bounding box center [175, 166] width 131 height 30
paste input "0086705799"
click at [139, 181] on input "0086705799" at bounding box center [175, 166] width 131 height 30
click at [134, 181] on input "0086705799" at bounding box center [175, 166] width 131 height 30
type input "86705799"
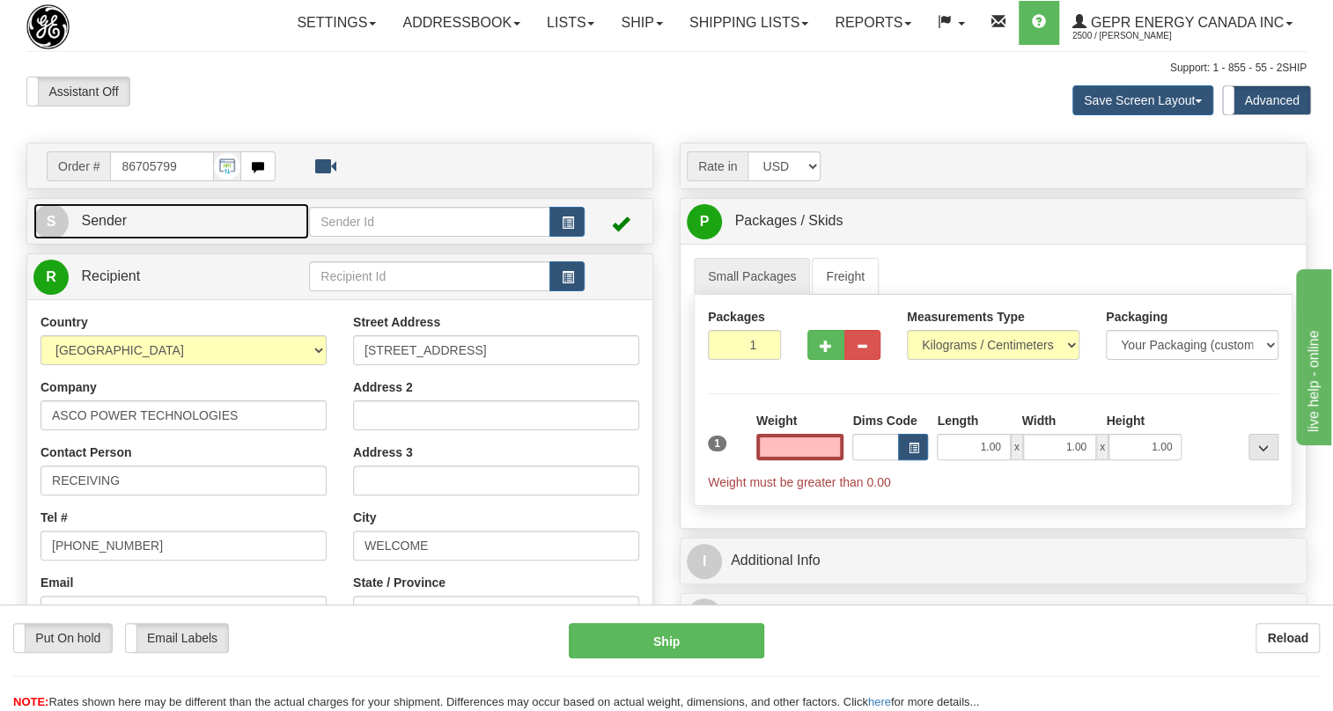
type input "0.00"
click at [107, 228] on span "Sender" at bounding box center [104, 220] width 46 height 15
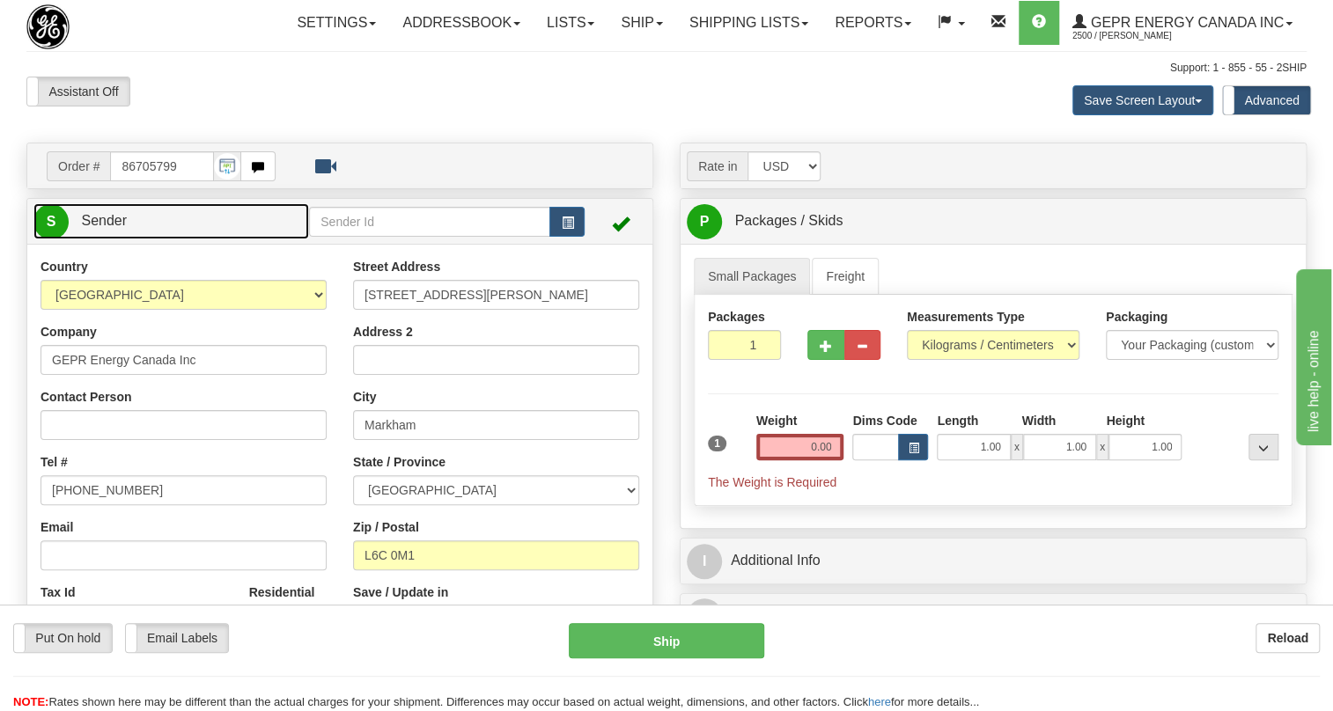
type input "MARKHAM"
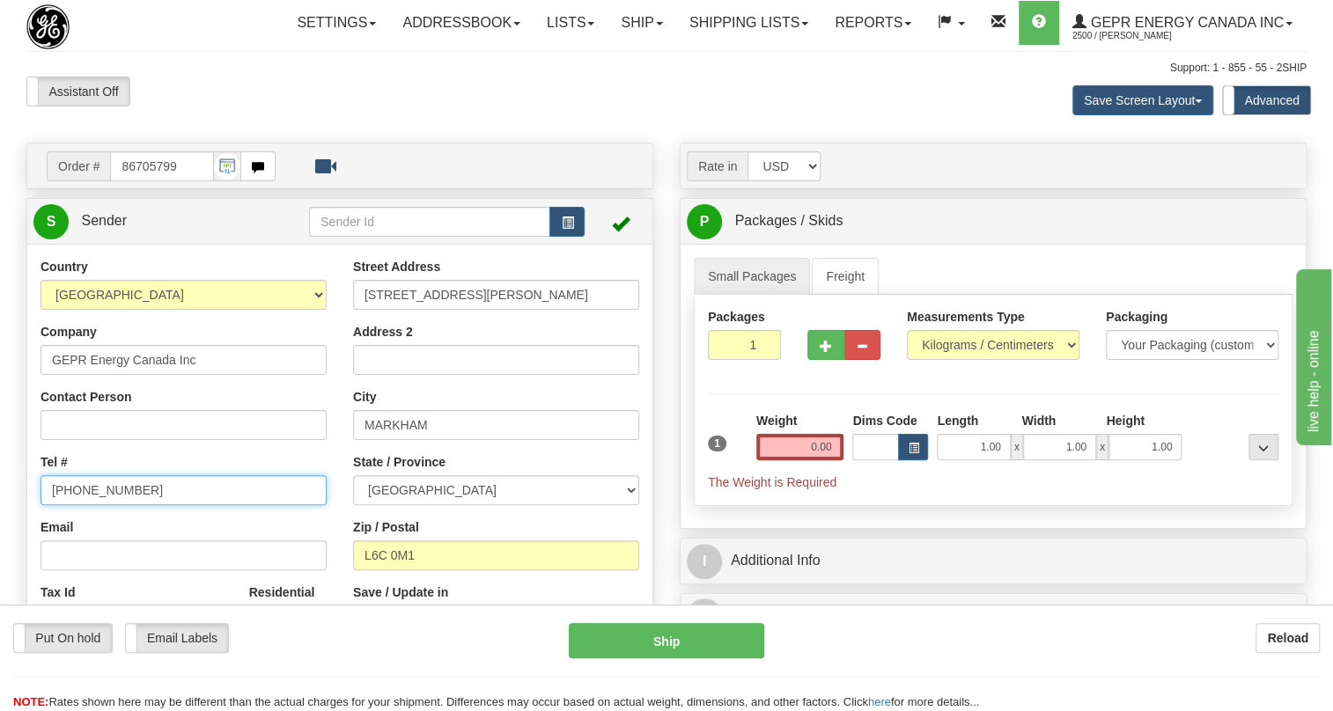
click at [114, 505] on input "[PHONE_NUMBER]" at bounding box center [183, 490] width 286 height 30
paste input "[PHONE_NUMBER]"
type input "[PHONE_NUMBER]"
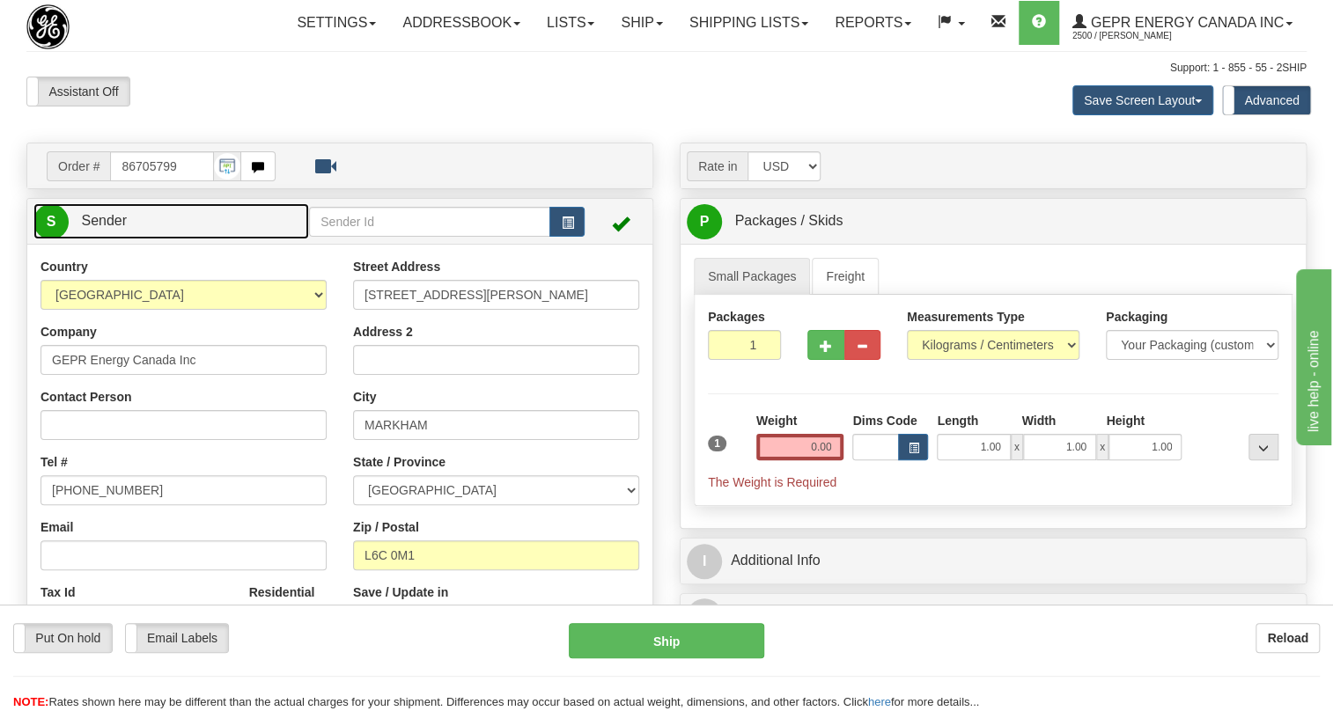
click at [121, 228] on span "Sender" at bounding box center [104, 220] width 46 height 15
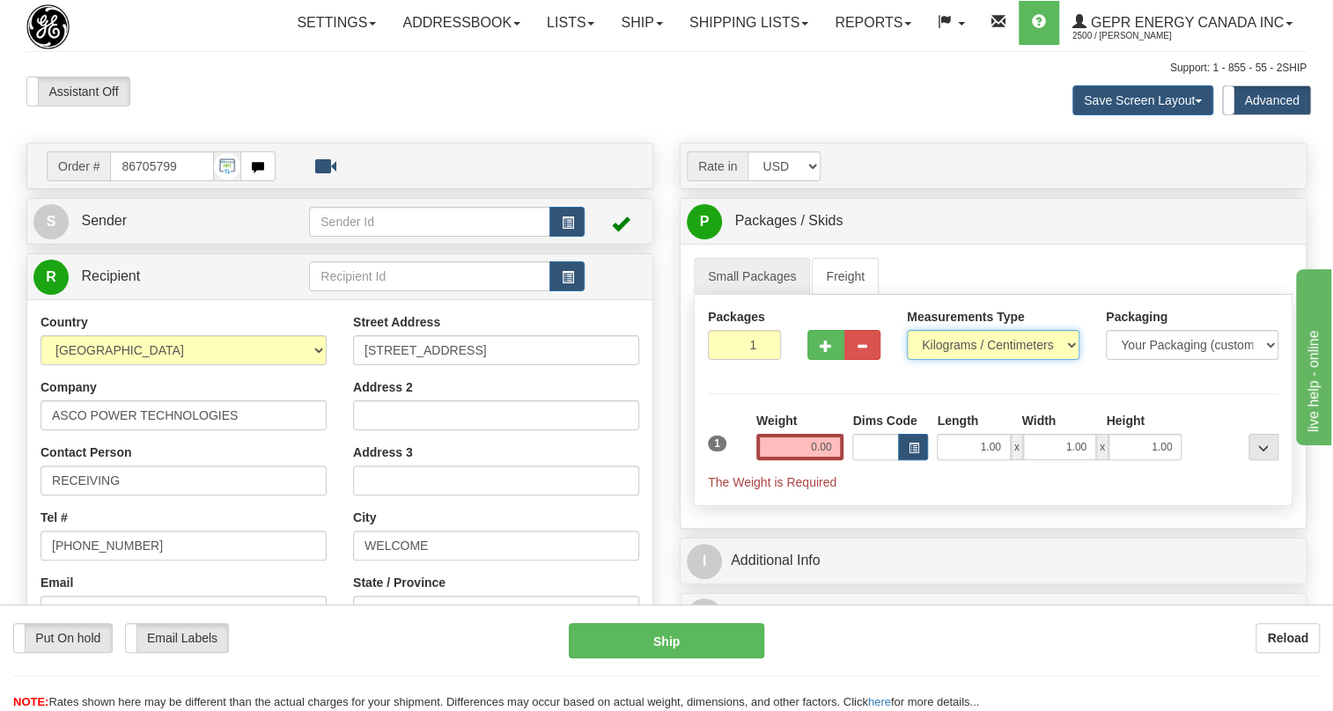
click at [944, 360] on select "Pounds / Inches Kilograms / Centimeters" at bounding box center [993, 345] width 173 height 30
select select "0"
click at [907, 360] on select "Pounds / Inches Kilograms / Centimeters" at bounding box center [993, 345] width 173 height 30
click at [816, 460] on input "0.00" at bounding box center [800, 447] width 88 height 26
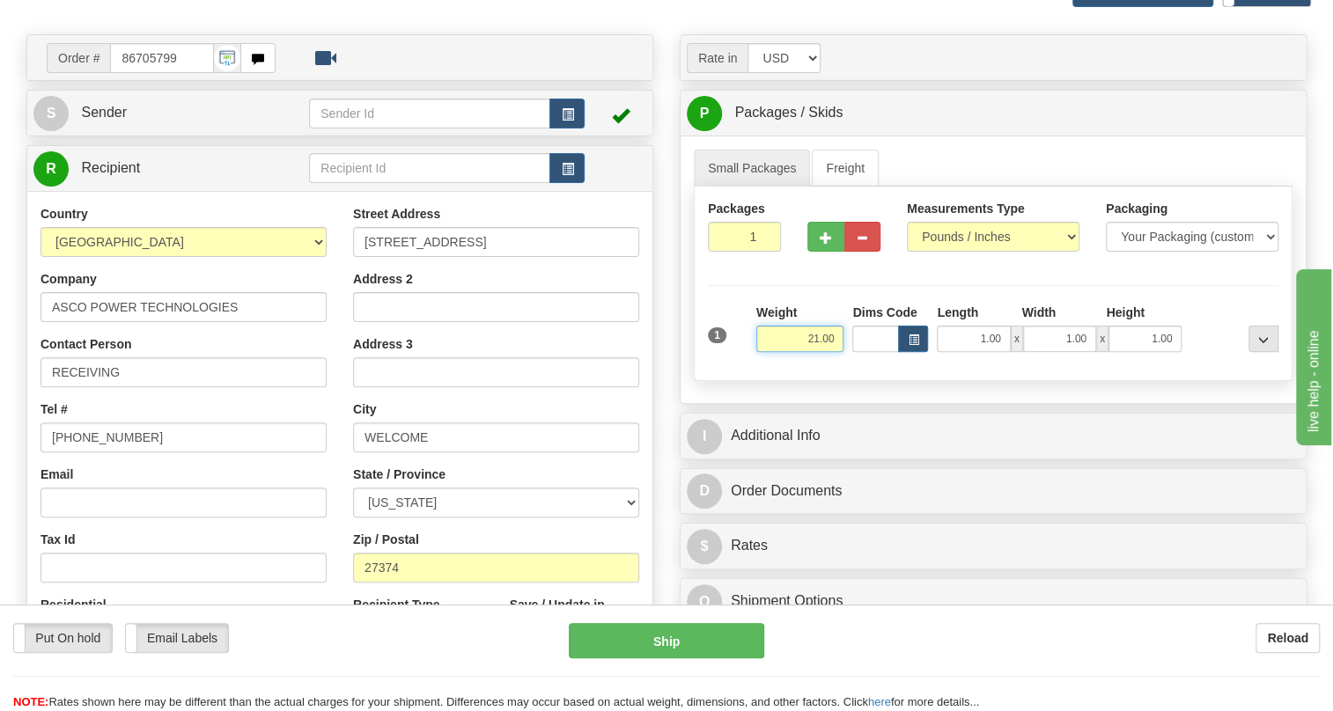
scroll to position [159, 0]
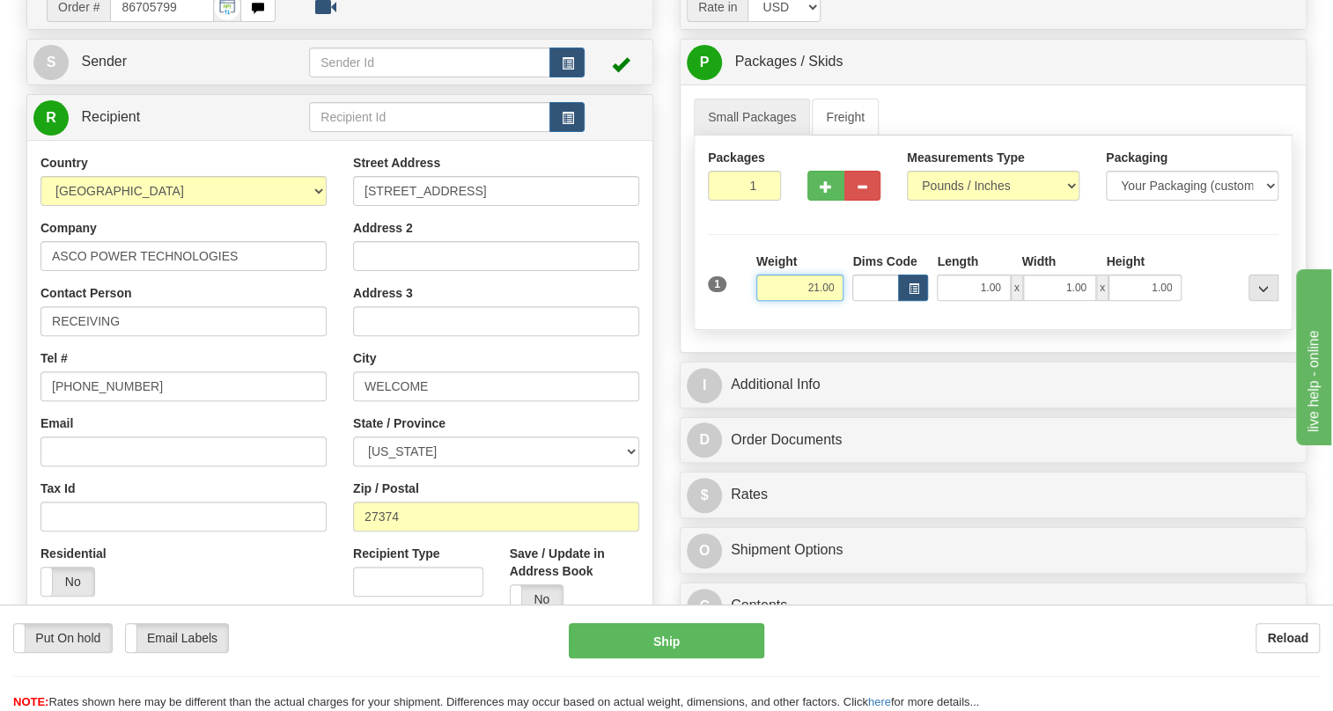
type input "21.00"
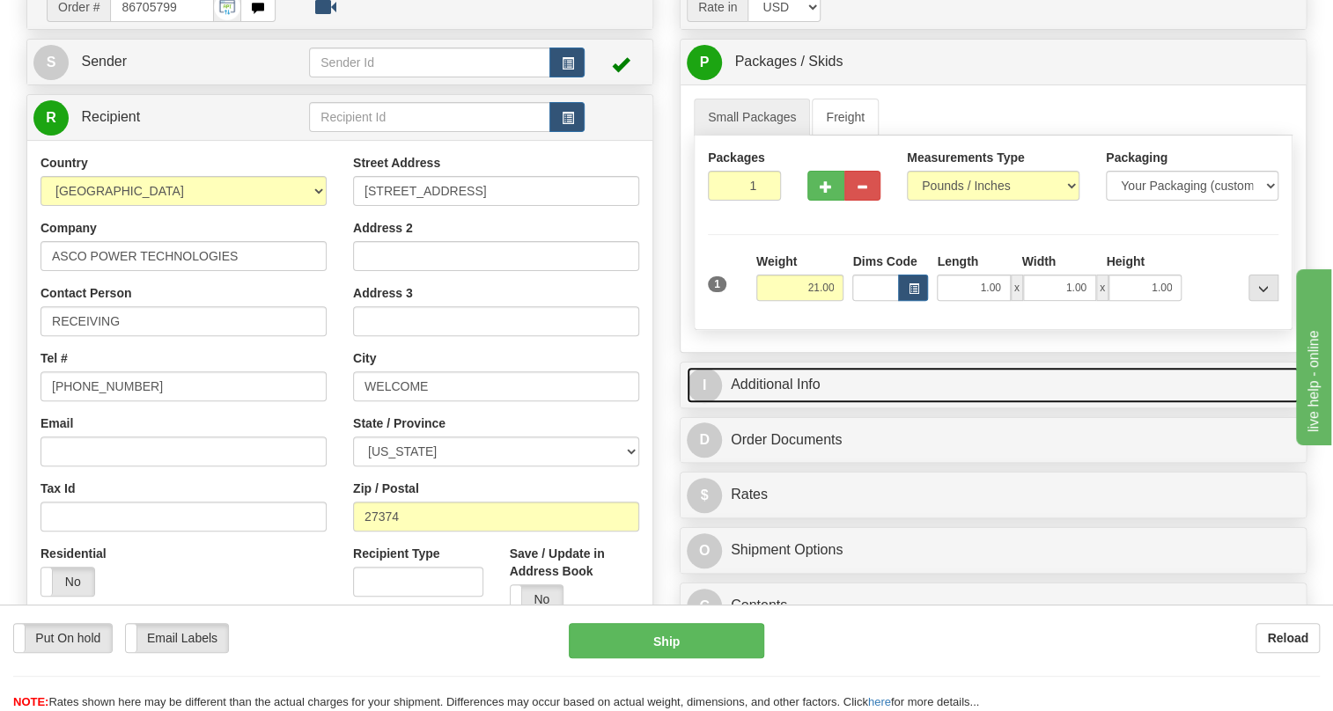
click at [783, 403] on link "I Additional Info" at bounding box center [993, 385] width 613 height 36
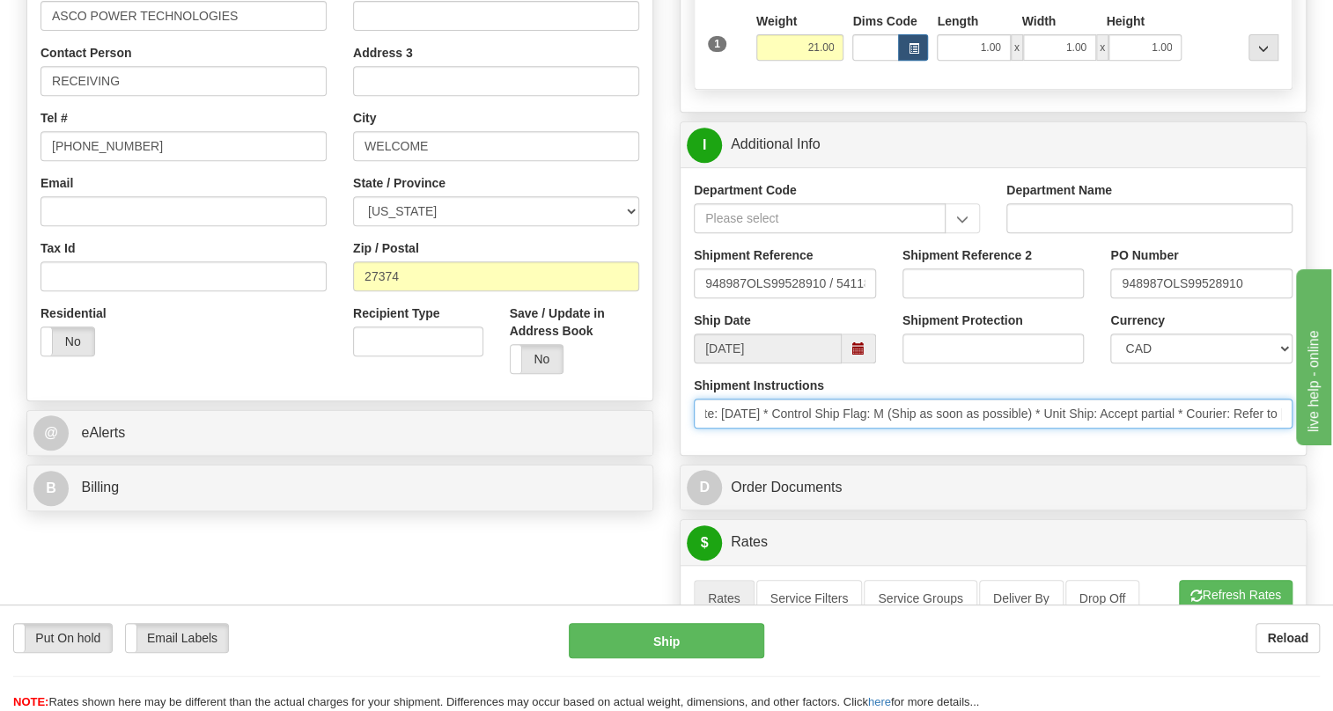
scroll to position [0, 0]
drag, startPoint x: 1099, startPoint y: 455, endPoint x: 704, endPoint y: 465, distance: 394.5
click at [704, 429] on input "* Schedule Ship Date: [DATE] * Control Ship Flag: M (Ship as soon as possible) …" at bounding box center [993, 414] width 599 height 30
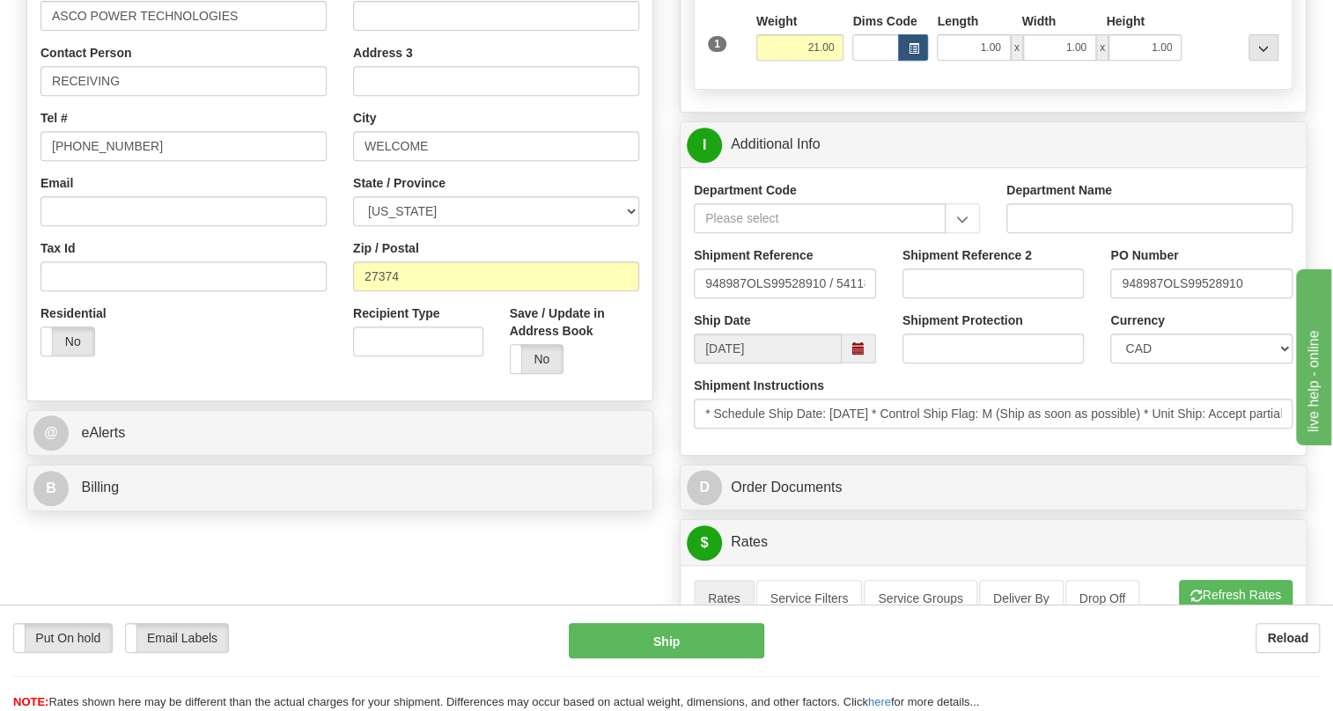
click at [769, 442] on div "Shipment Instructions * Schedule Ship Date: [DATE] * Control Ship Flag: M (Ship…" at bounding box center [992, 409] width 625 height 65
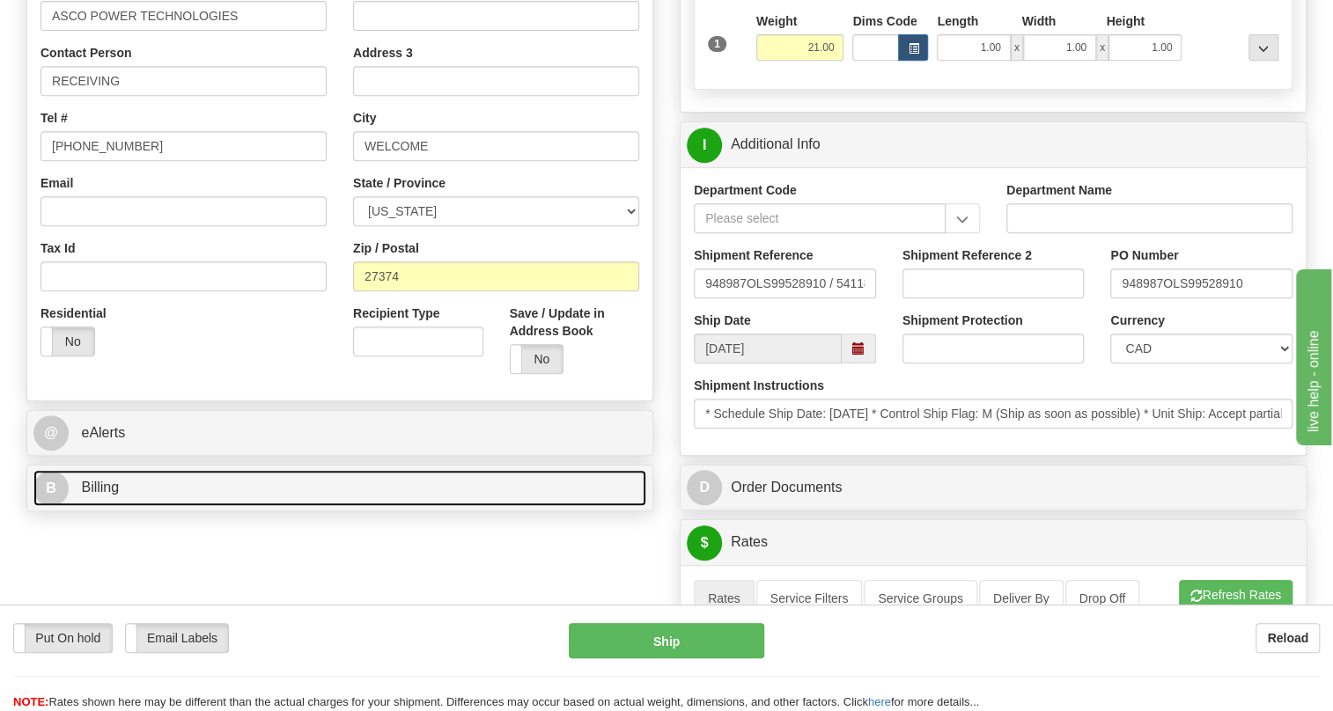
click at [94, 495] on span "Billing" at bounding box center [100, 487] width 38 height 15
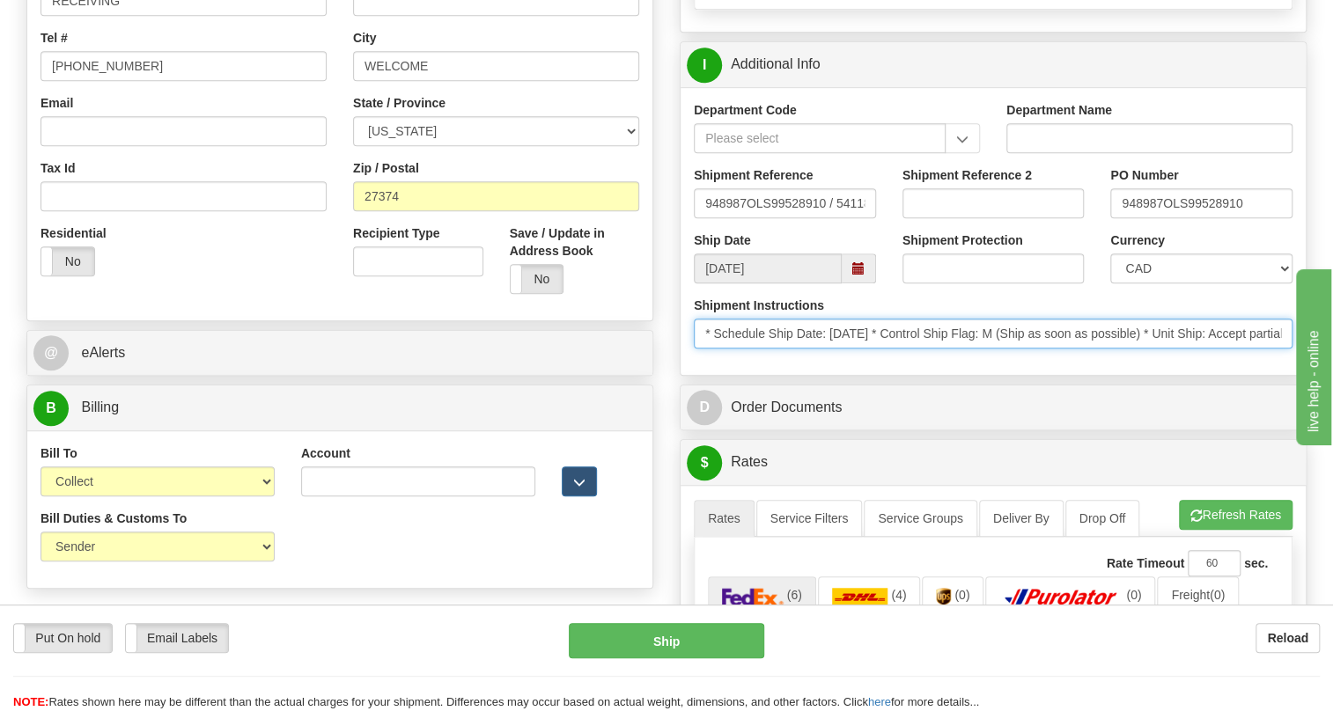
drag, startPoint x: 1121, startPoint y: 380, endPoint x: 697, endPoint y: 382, distance: 424.3
click at [697, 349] on input "* Schedule Ship Date: [DATE] * Control Ship Flag: M (Ship as soon as possible) …" at bounding box center [993, 334] width 599 height 30
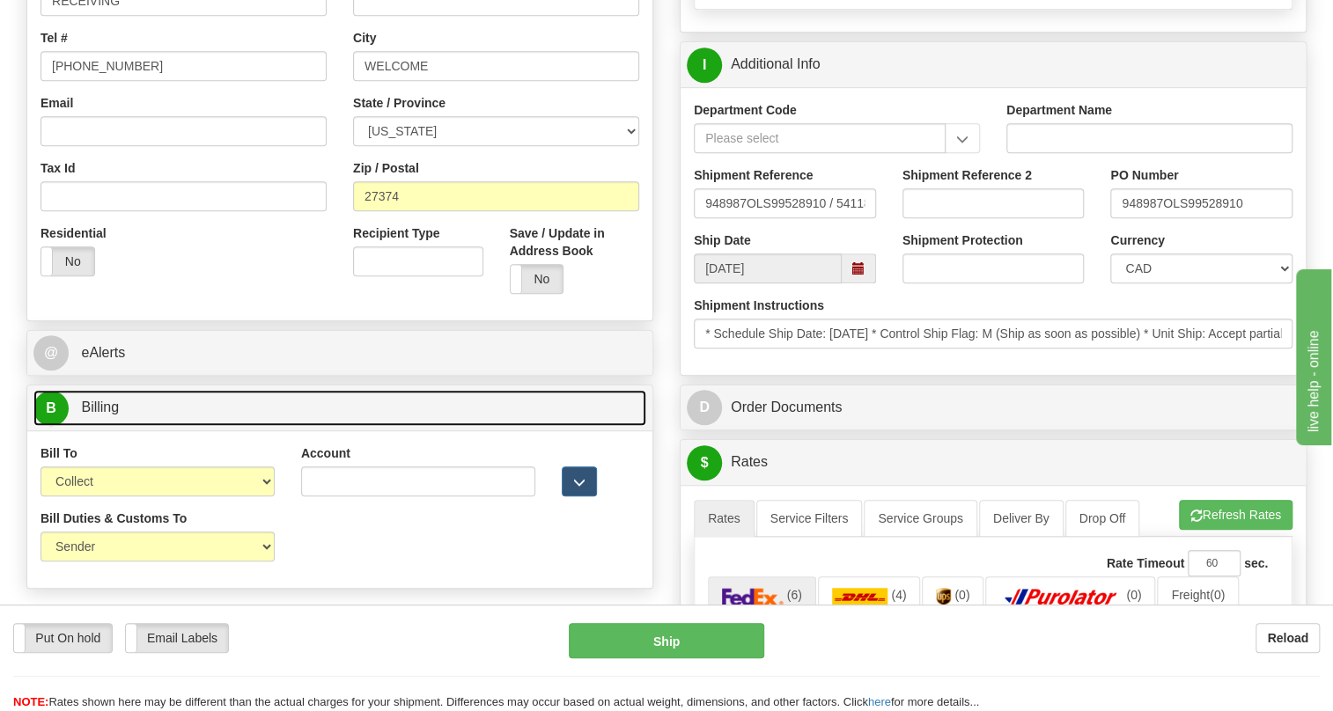
drag, startPoint x: 132, startPoint y: 451, endPoint x: 378, endPoint y: 445, distance: 246.5
click at [132, 426] on link "B Billing" at bounding box center [339, 408] width 613 height 36
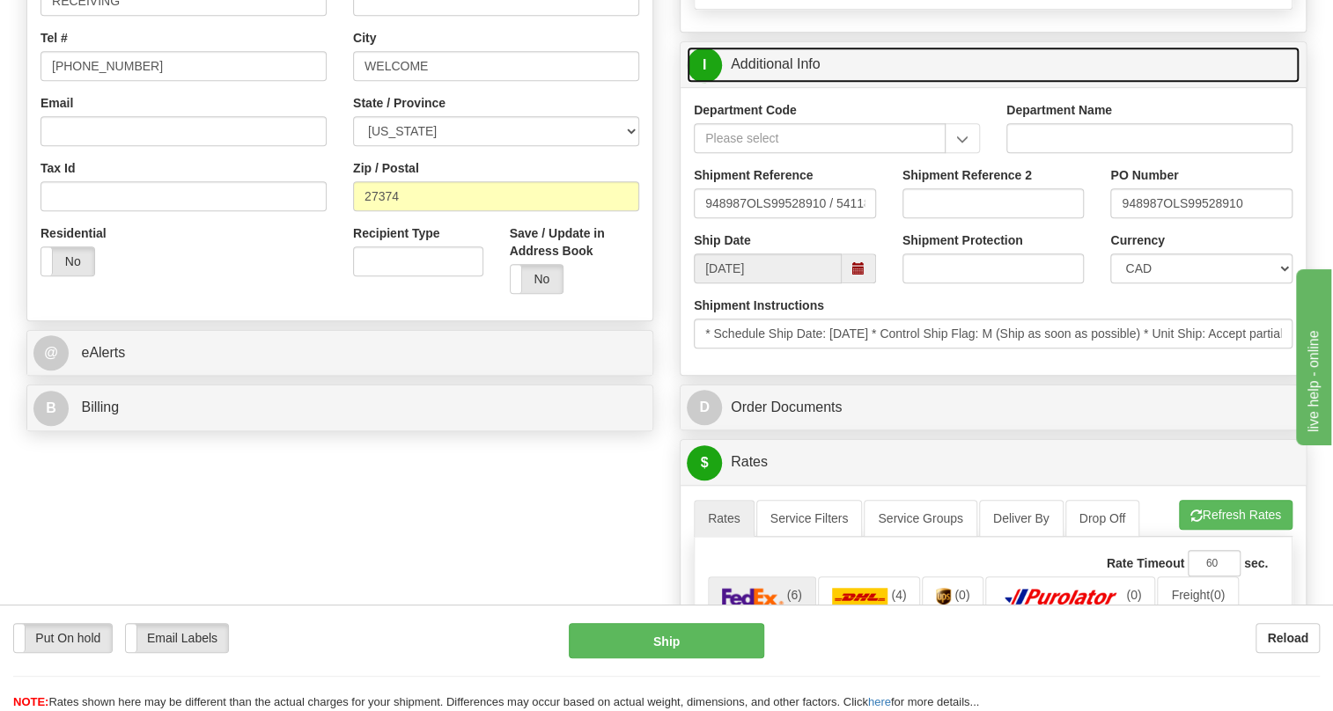
click at [777, 83] on link "I Additional Info" at bounding box center [993, 65] width 613 height 36
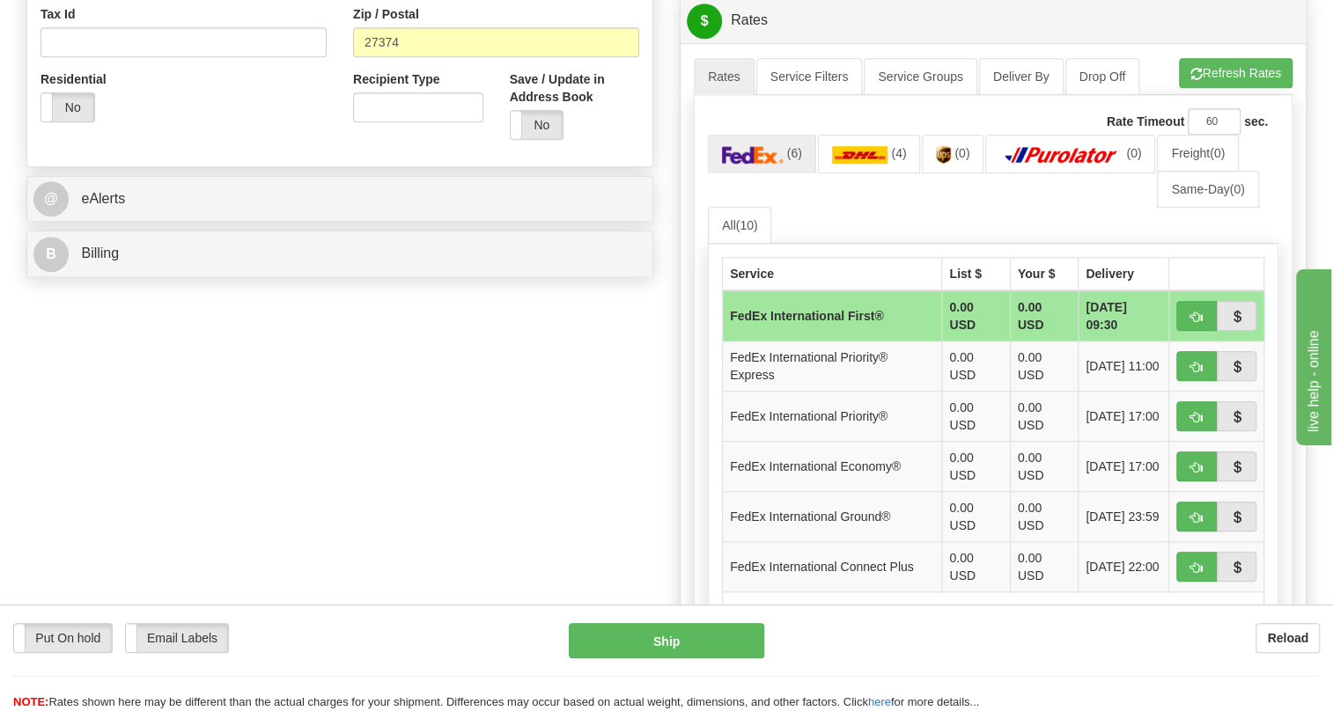
scroll to position [640, 0]
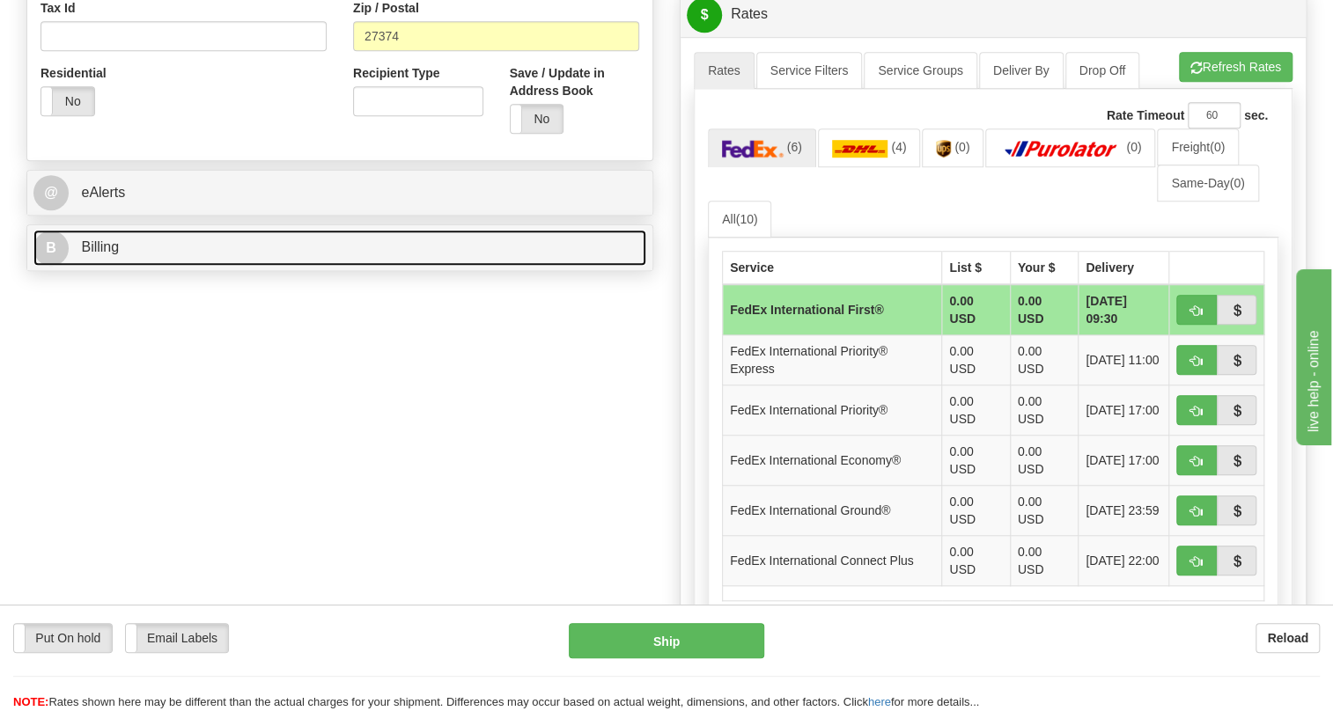
click at [108, 254] on span "Billing" at bounding box center [100, 246] width 38 height 15
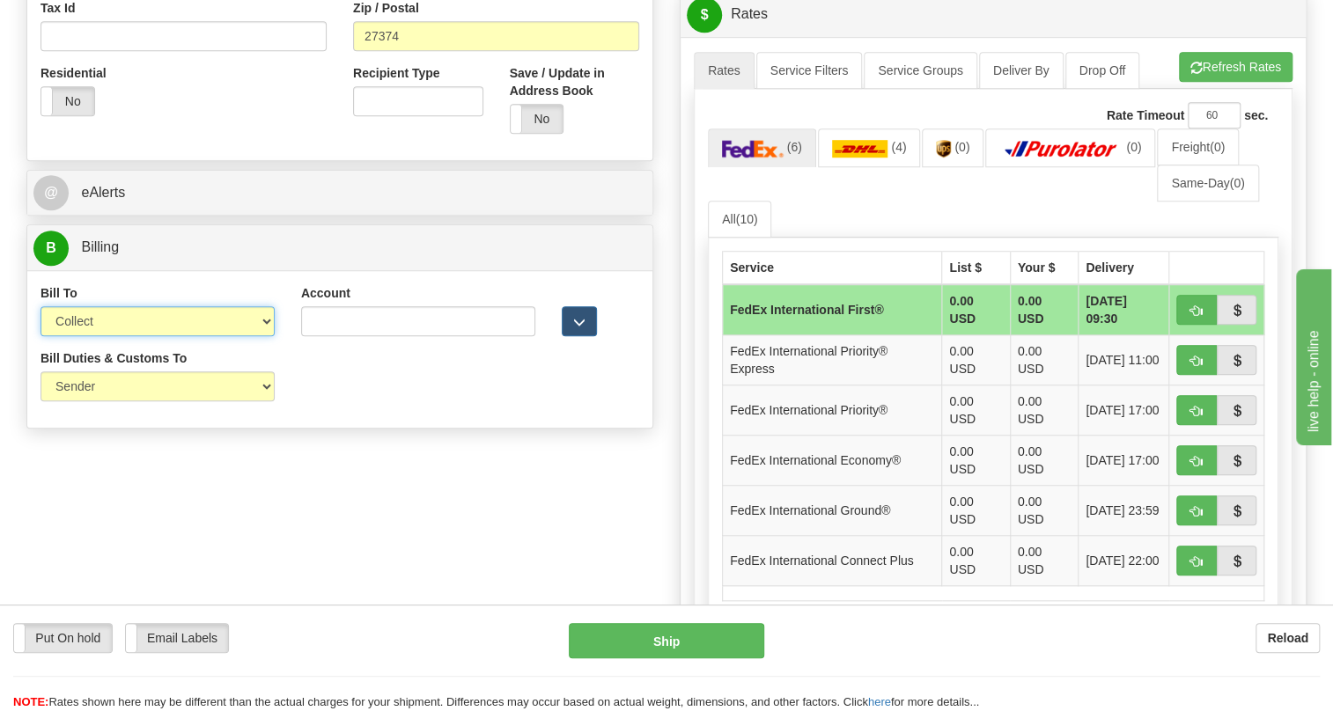
click at [167, 336] on select "Sender Recipient Third Party Collect" at bounding box center [157, 321] width 234 height 30
select select "1"
click at [40, 336] on select "Sender Recipient Third Party Collect" at bounding box center [157, 321] width 234 height 30
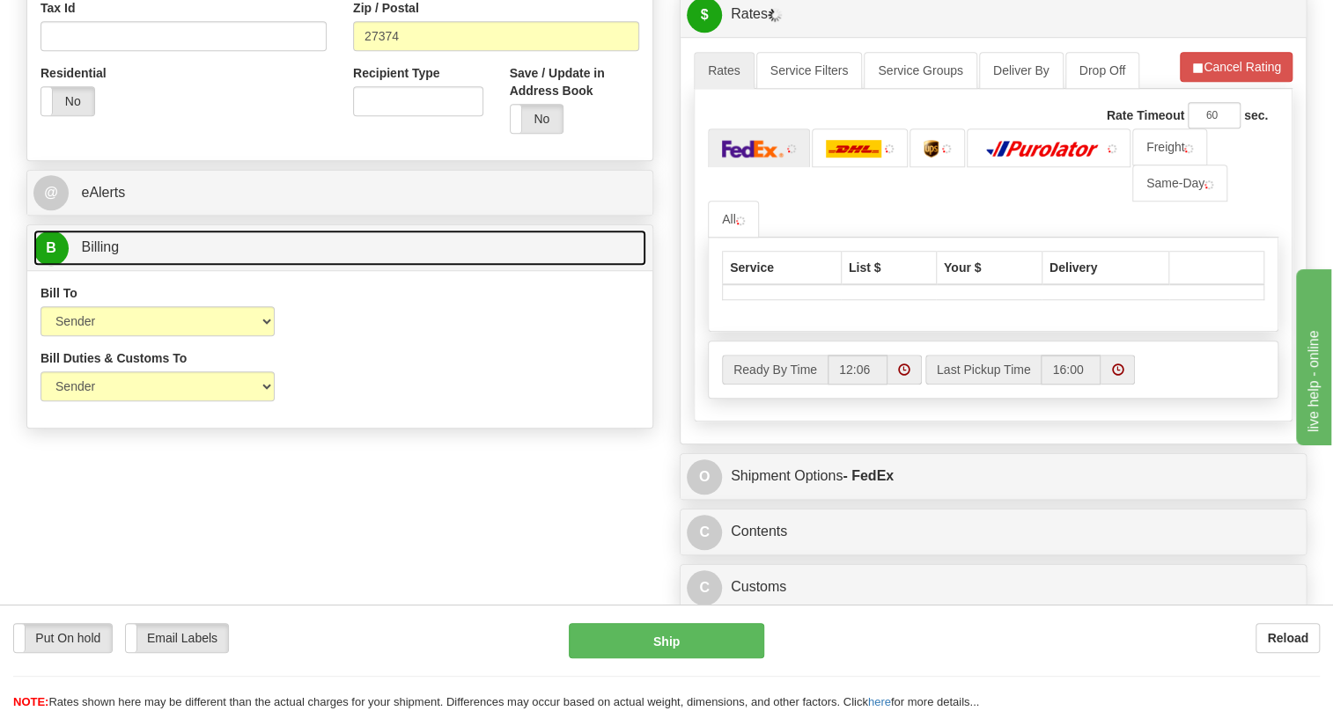
click at [93, 254] on span "Billing" at bounding box center [100, 246] width 38 height 15
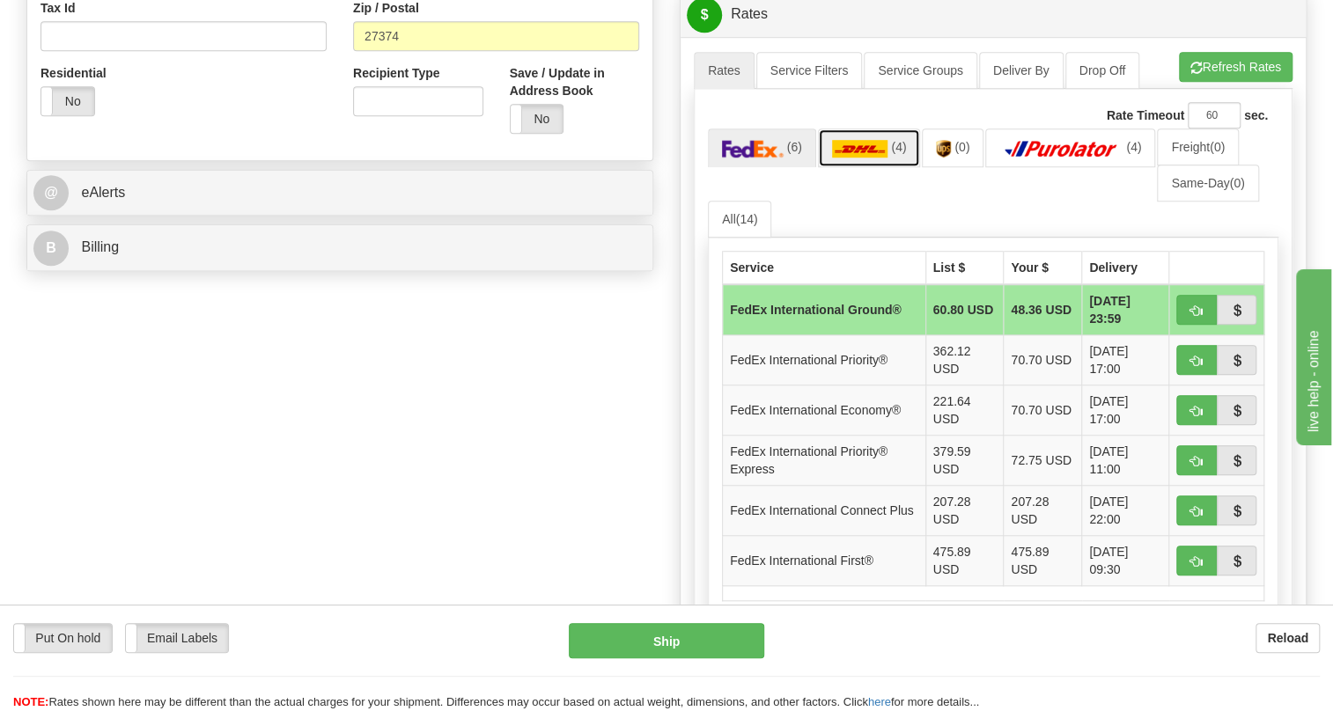
click at [862, 158] on img at bounding box center [860, 149] width 56 height 18
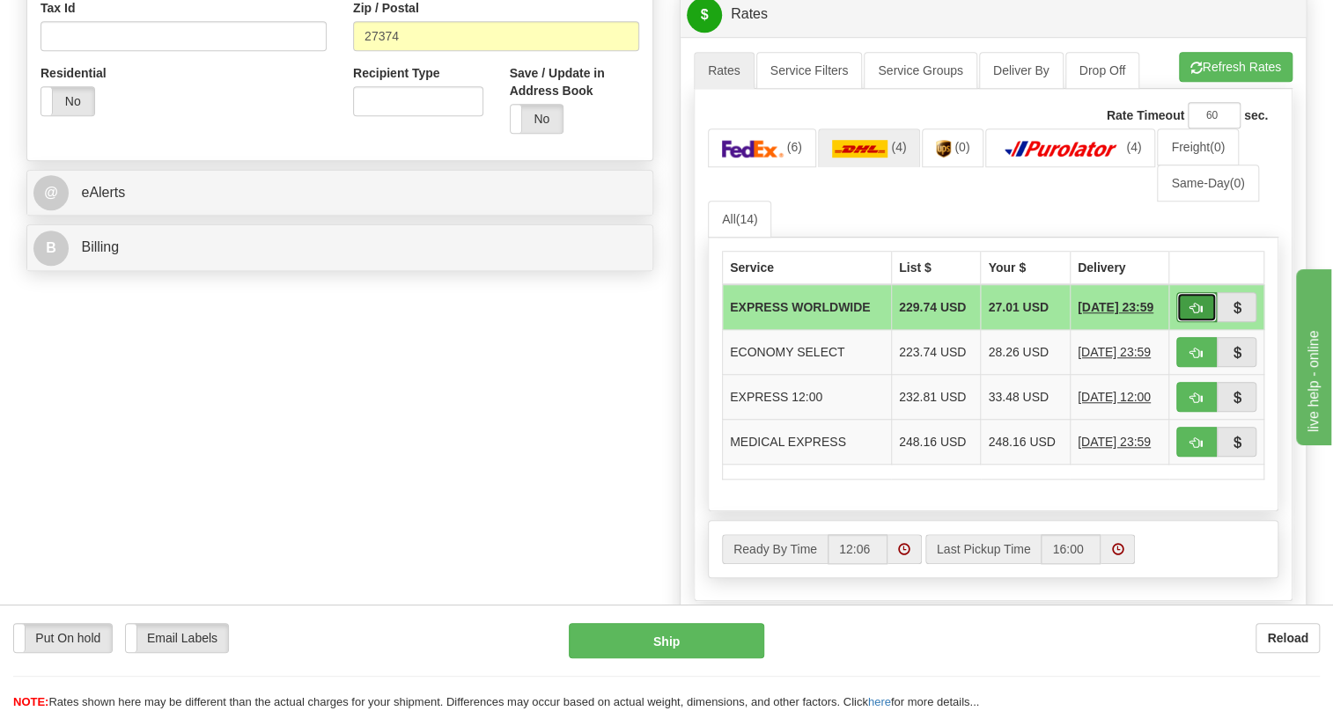
click at [1199, 314] on span "button" at bounding box center [1196, 308] width 12 height 11
type input "P"
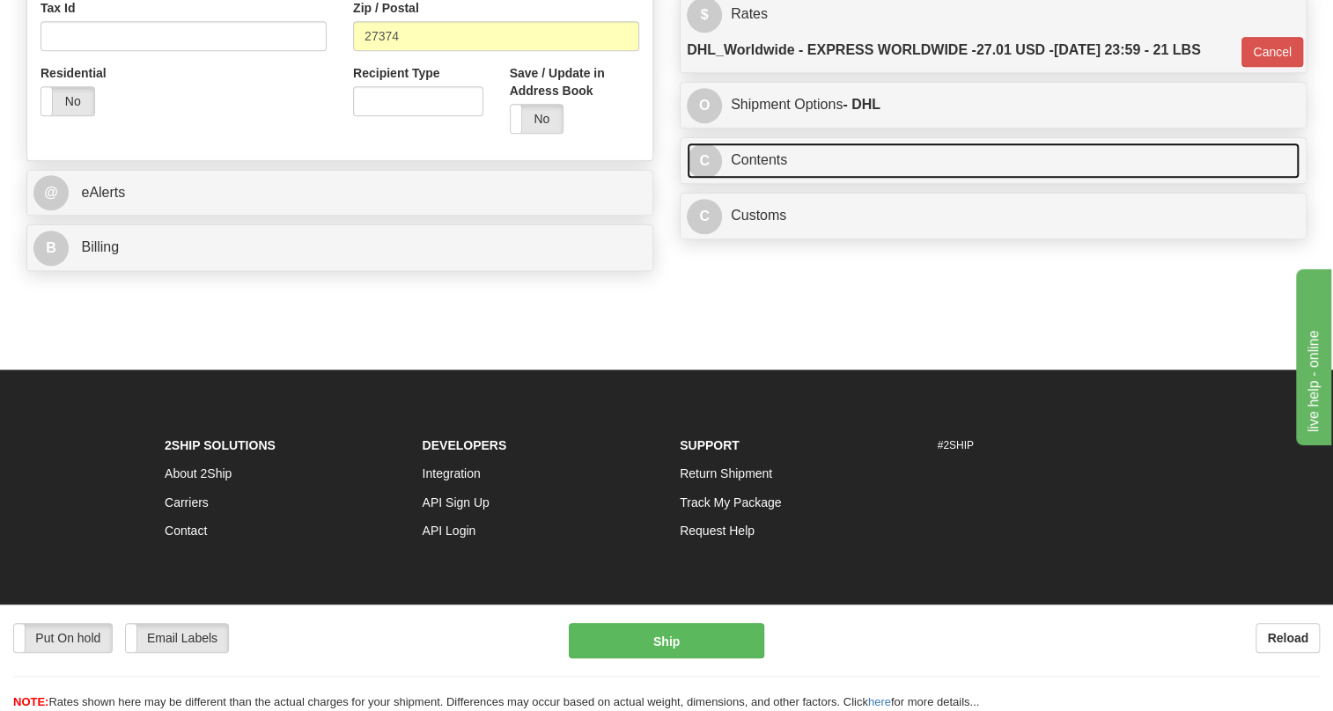
click at [765, 179] on link "C Contents" at bounding box center [993, 161] width 613 height 36
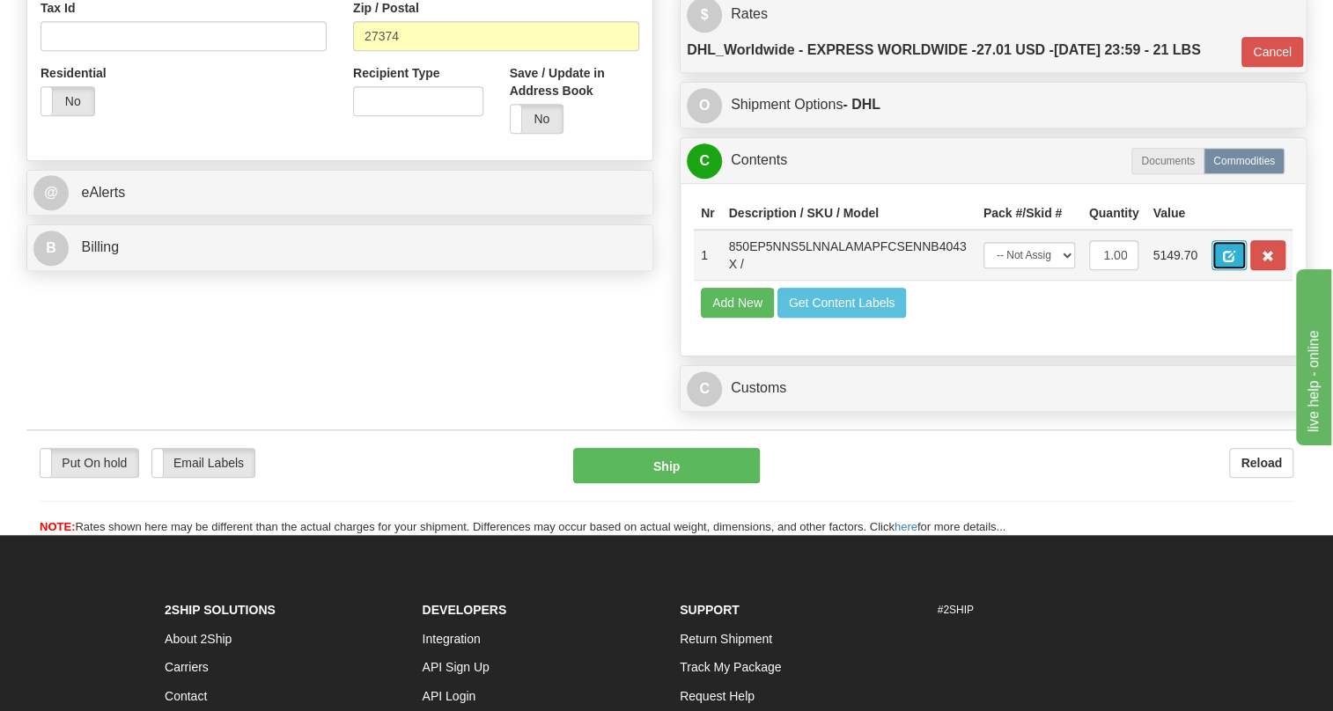
click at [1232, 262] on span "button" at bounding box center [1229, 256] width 12 height 11
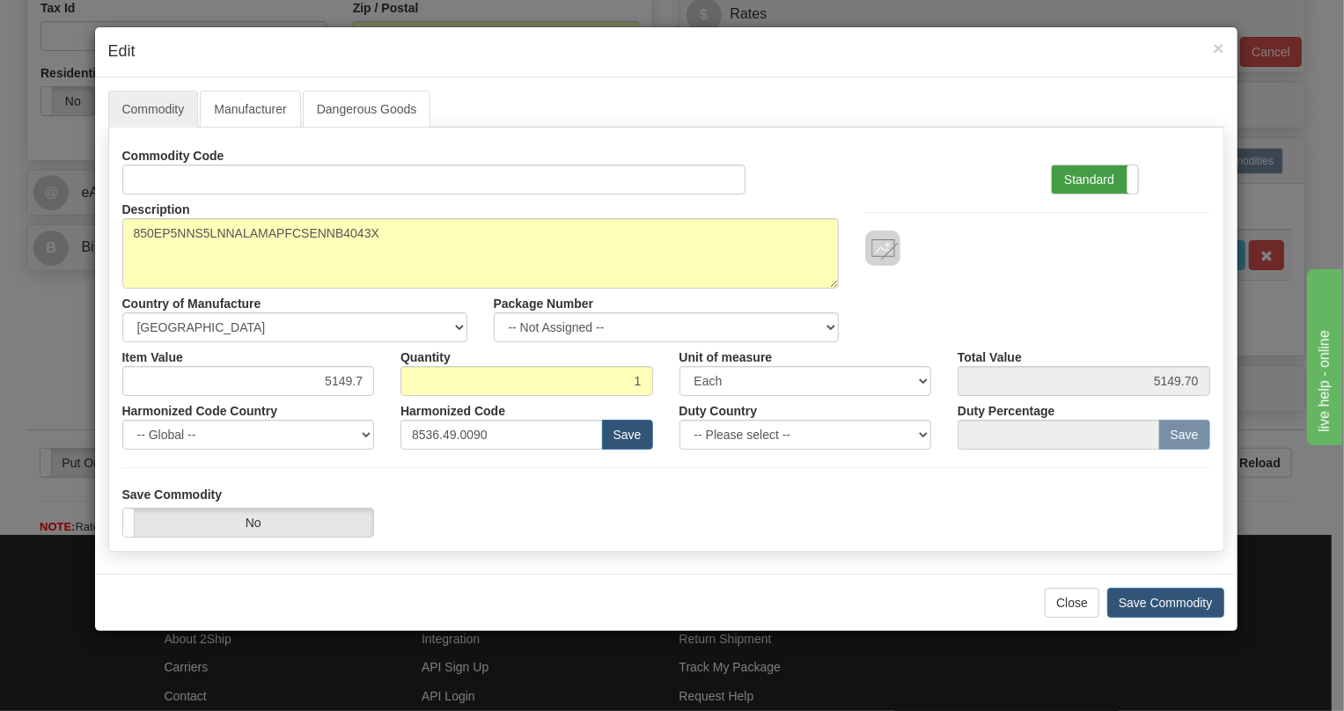
click at [1084, 178] on label "Standard" at bounding box center [1095, 179] width 86 height 28
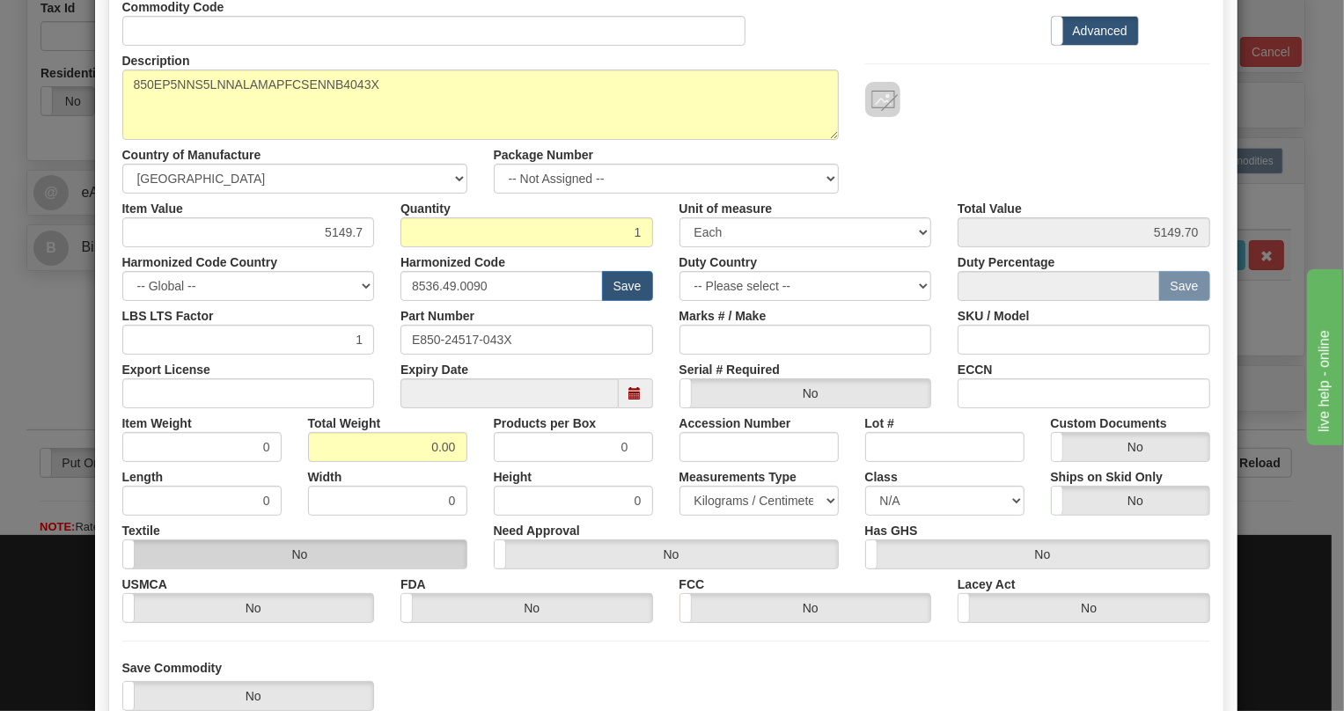
scroll to position [159, 0]
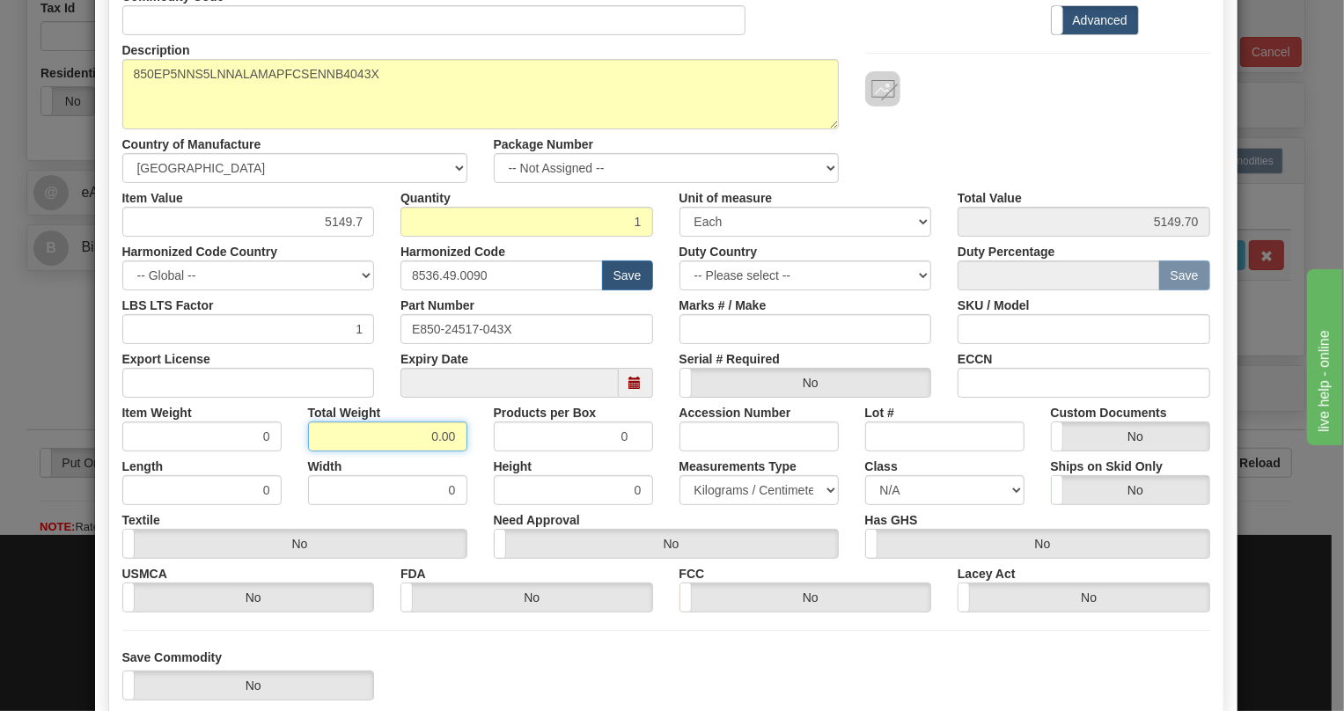
click at [411, 441] on input "0.00" at bounding box center [387, 437] width 159 height 30
type input "1.00"
type input "1.0000"
click at [702, 493] on select "Pounds / Inches Kilograms / Centimeters" at bounding box center [759, 490] width 159 height 30
select select "0"
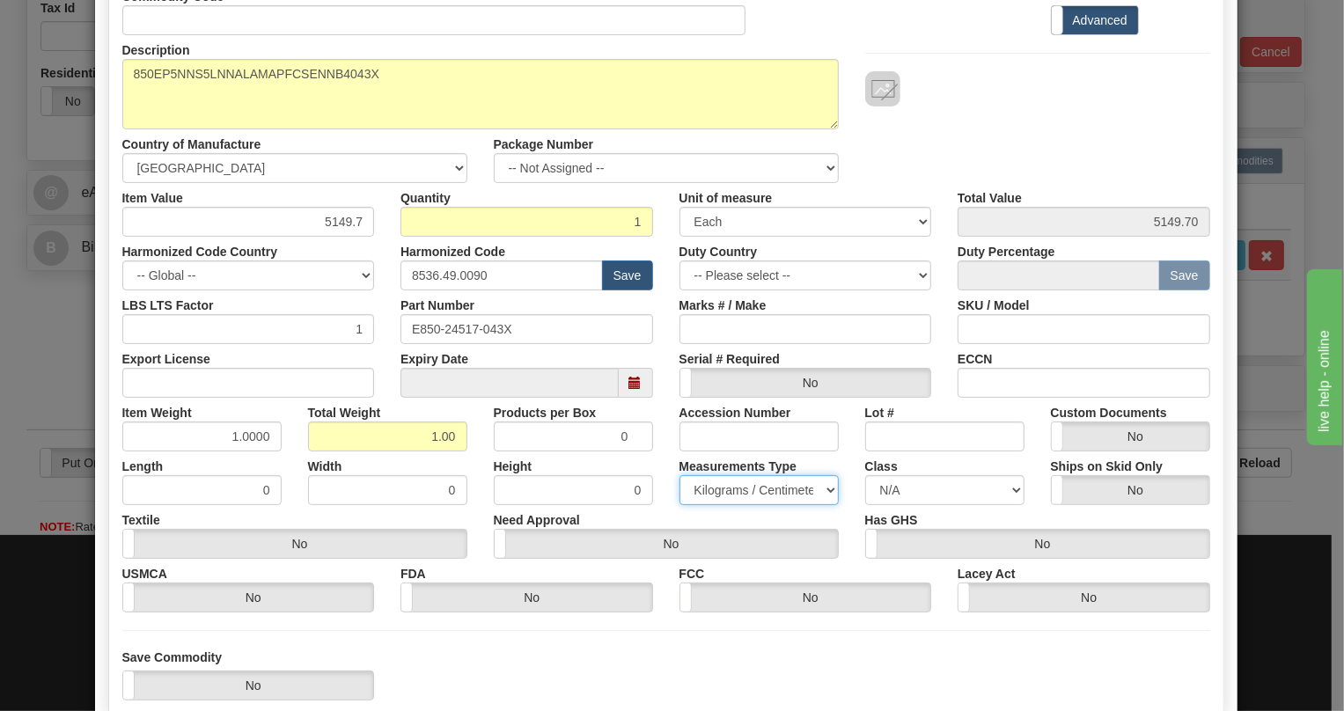
click at [680, 475] on select "Pounds / Inches Kilograms / Centimeters" at bounding box center [759, 490] width 159 height 30
click at [641, 509] on div "Need Approval Yes No" at bounding box center [666, 532] width 371 height 54
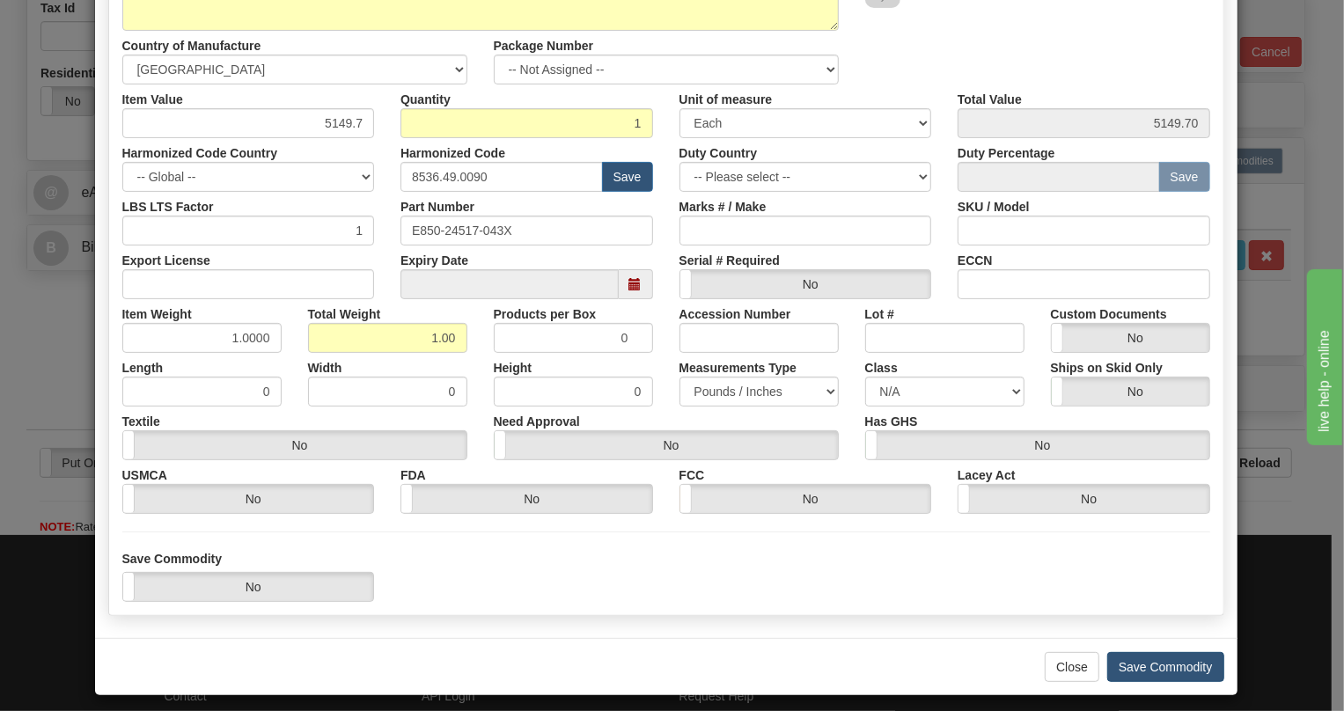
scroll to position [268, 0]
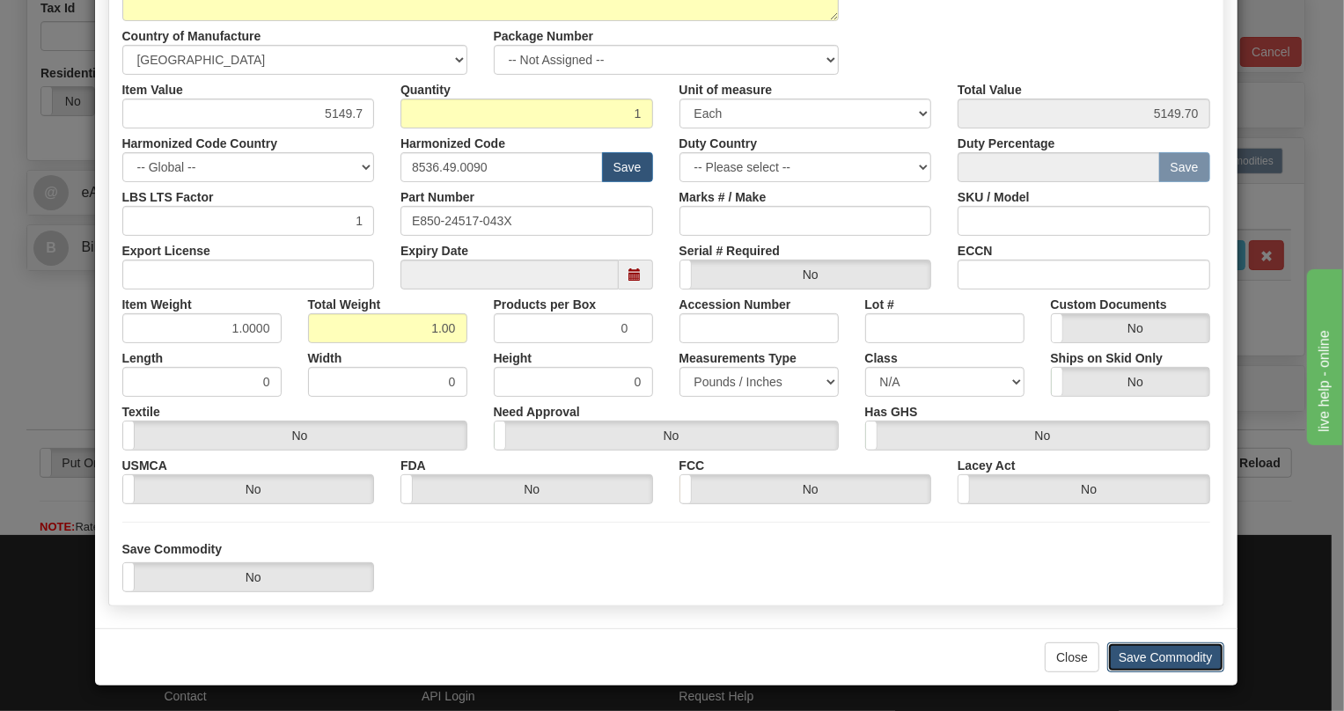
click at [1150, 650] on button "Save Commodity" at bounding box center [1165, 658] width 117 height 30
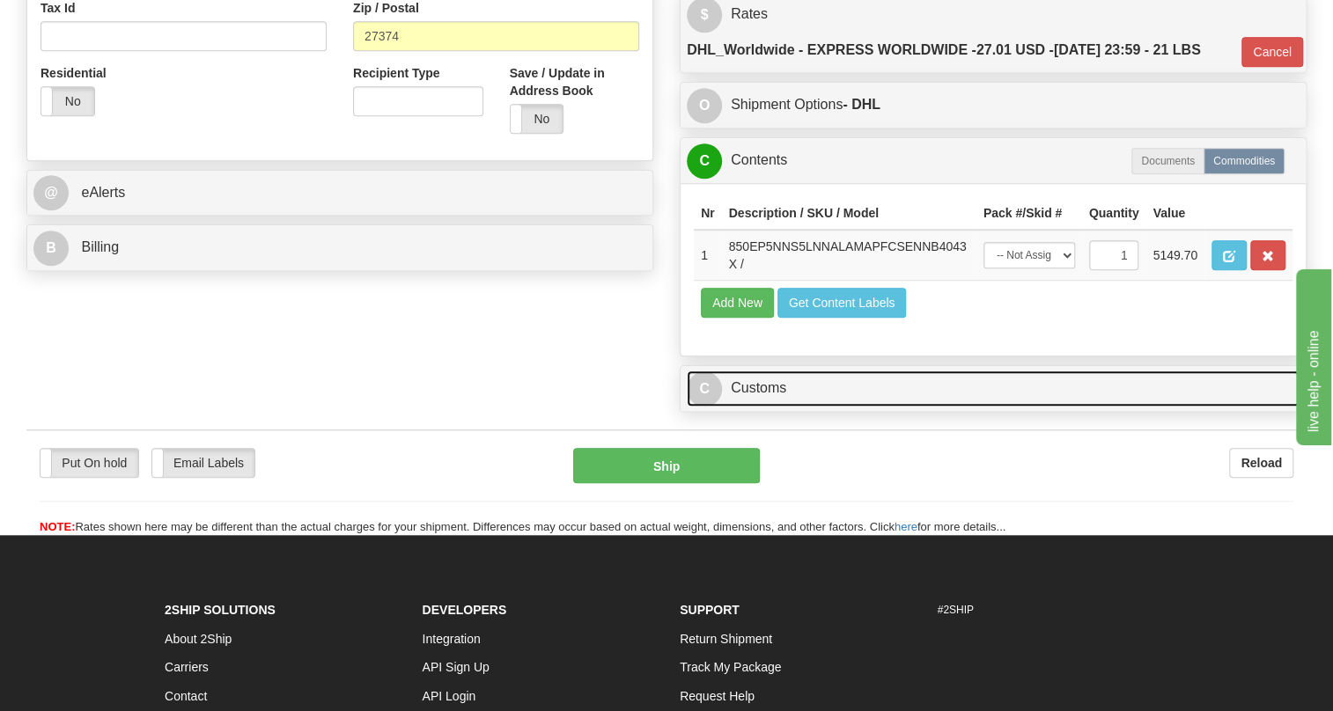
click at [766, 407] on link "C Customs" at bounding box center [993, 389] width 613 height 36
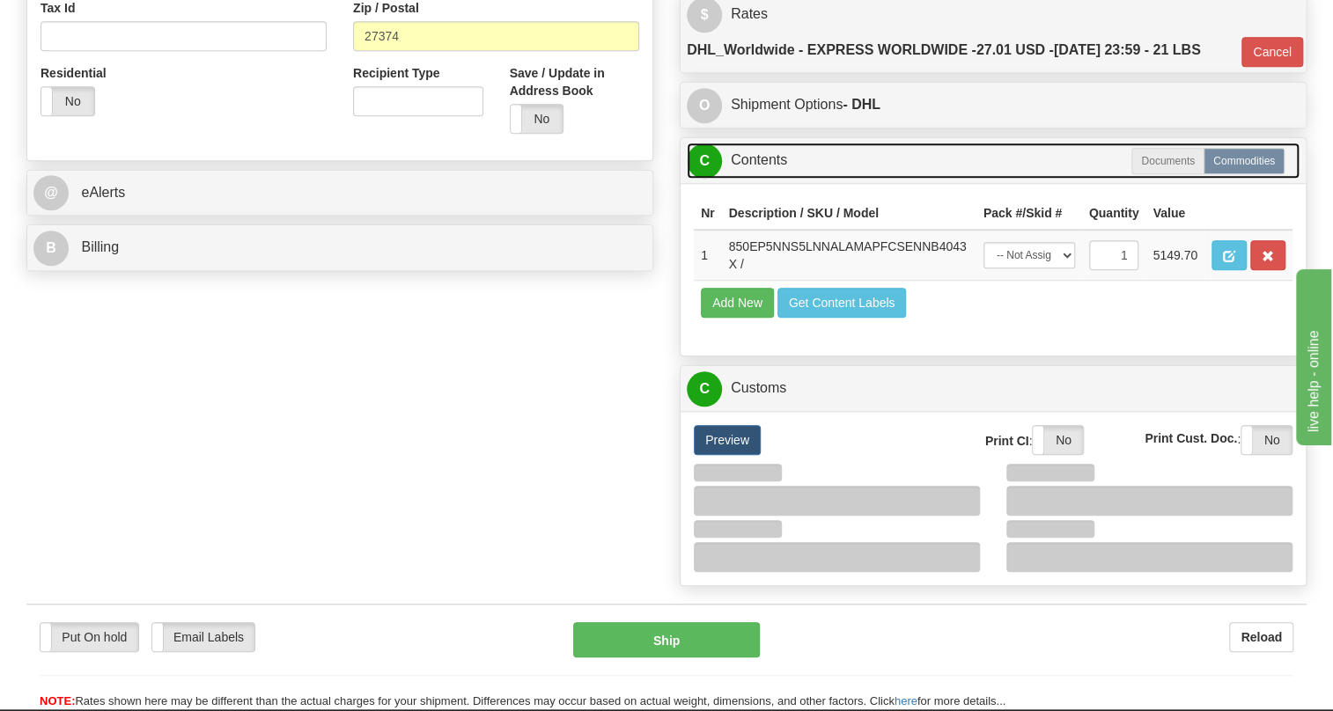
click at [756, 179] on link "C Contents" at bounding box center [993, 161] width 613 height 36
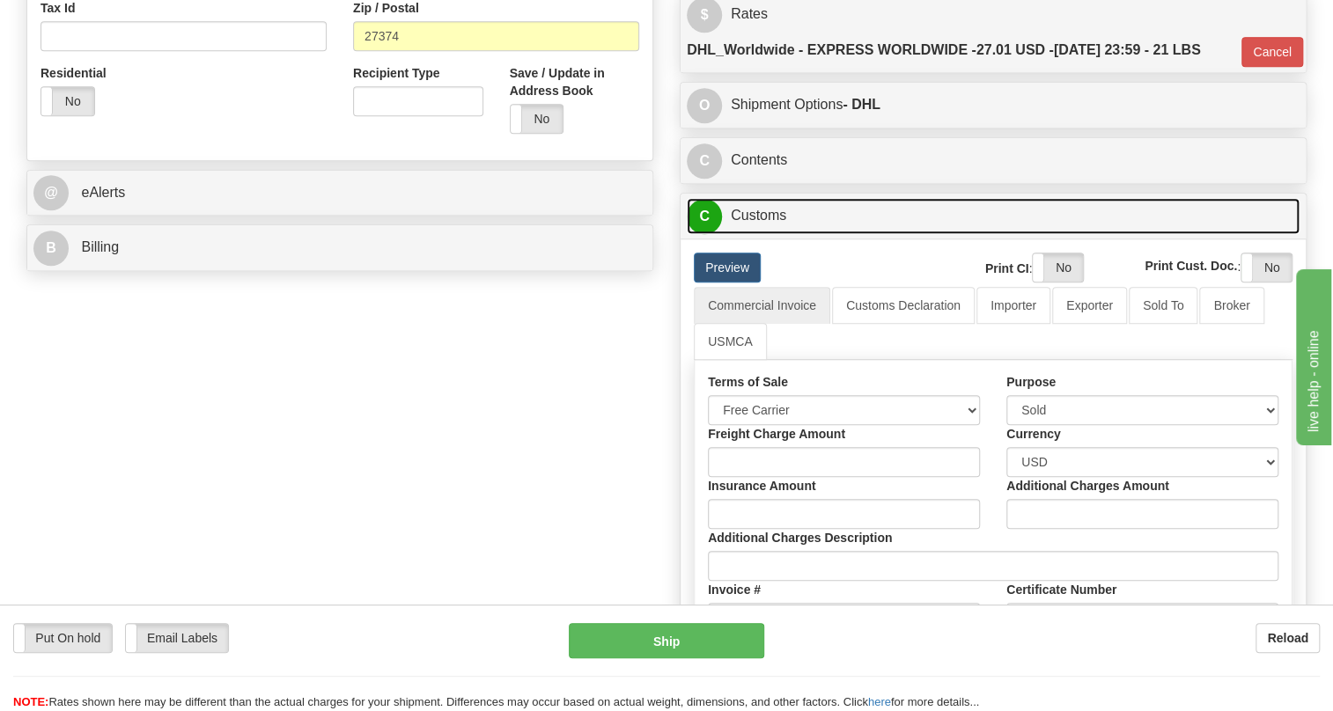
click at [767, 234] on link "C Customs" at bounding box center [993, 216] width 613 height 36
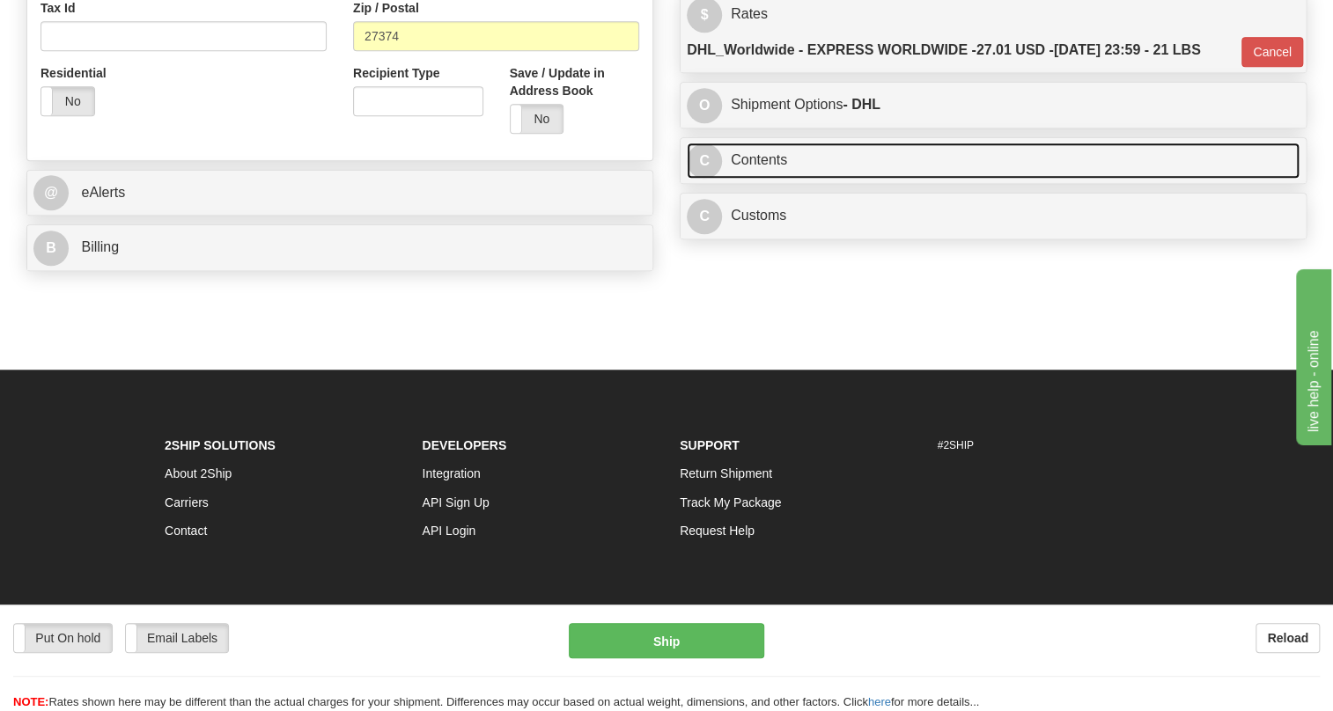
click at [758, 179] on link "C Contents" at bounding box center [993, 161] width 613 height 36
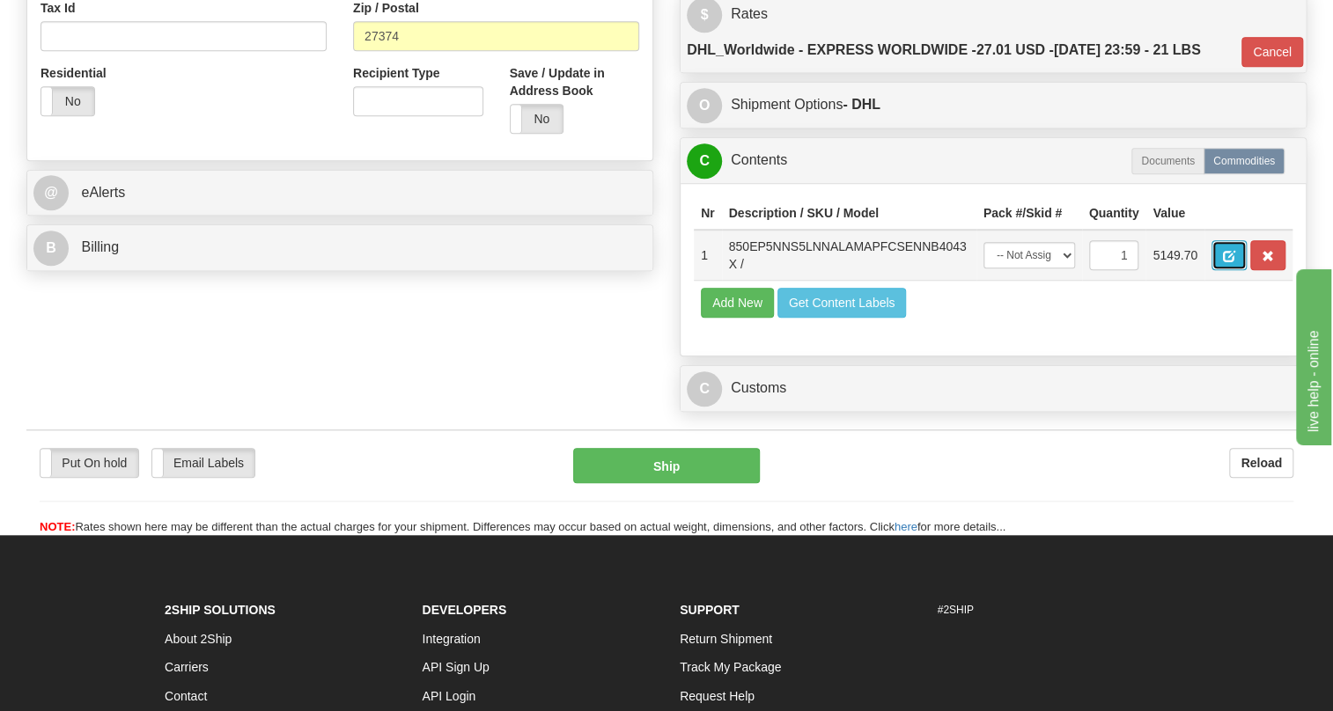
click at [1238, 270] on button "button" at bounding box center [1228, 255] width 35 height 30
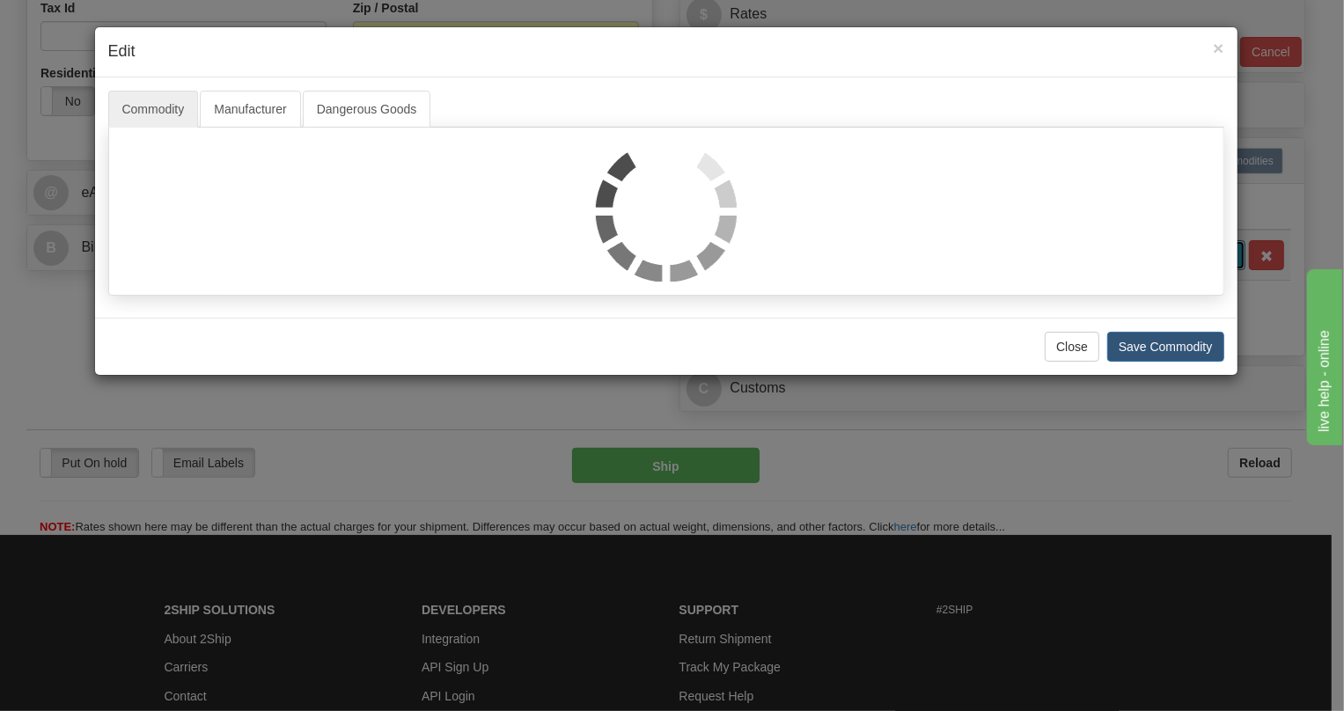
scroll to position [0, 0]
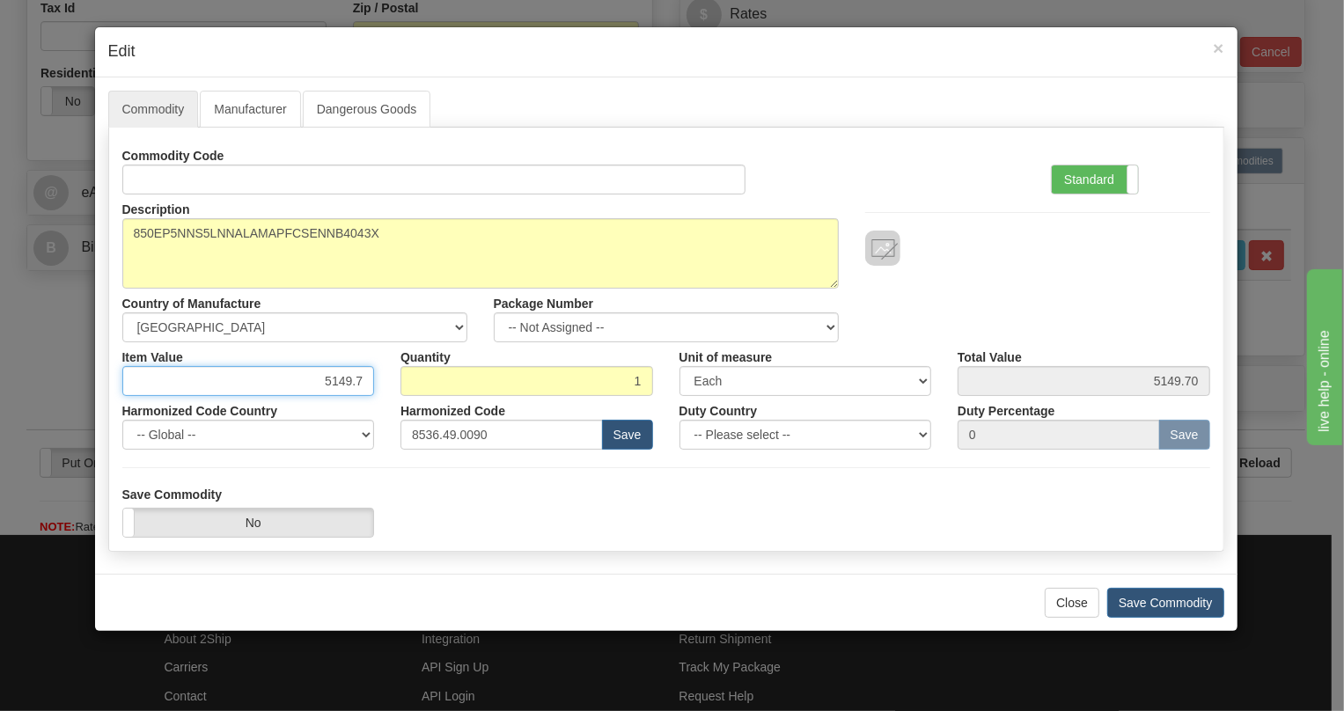
click at [352, 378] on input "5149.7" at bounding box center [248, 381] width 253 height 30
paste input "3.979,38"
click at [325, 382] on input "3.979,38" at bounding box center [248, 381] width 253 height 30
click at [350, 378] on input "3979,38" at bounding box center [248, 381] width 253 height 30
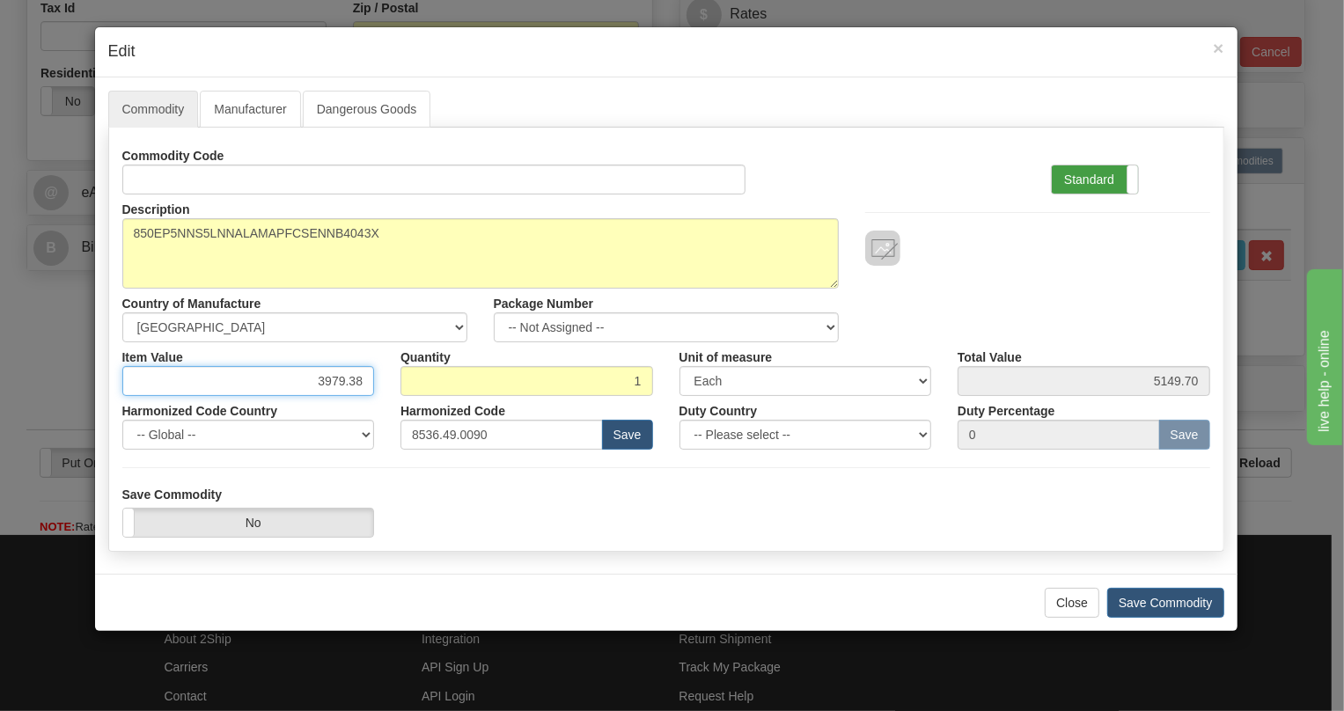
type input "3979.38"
click at [1078, 180] on label "Standard" at bounding box center [1095, 179] width 86 height 28
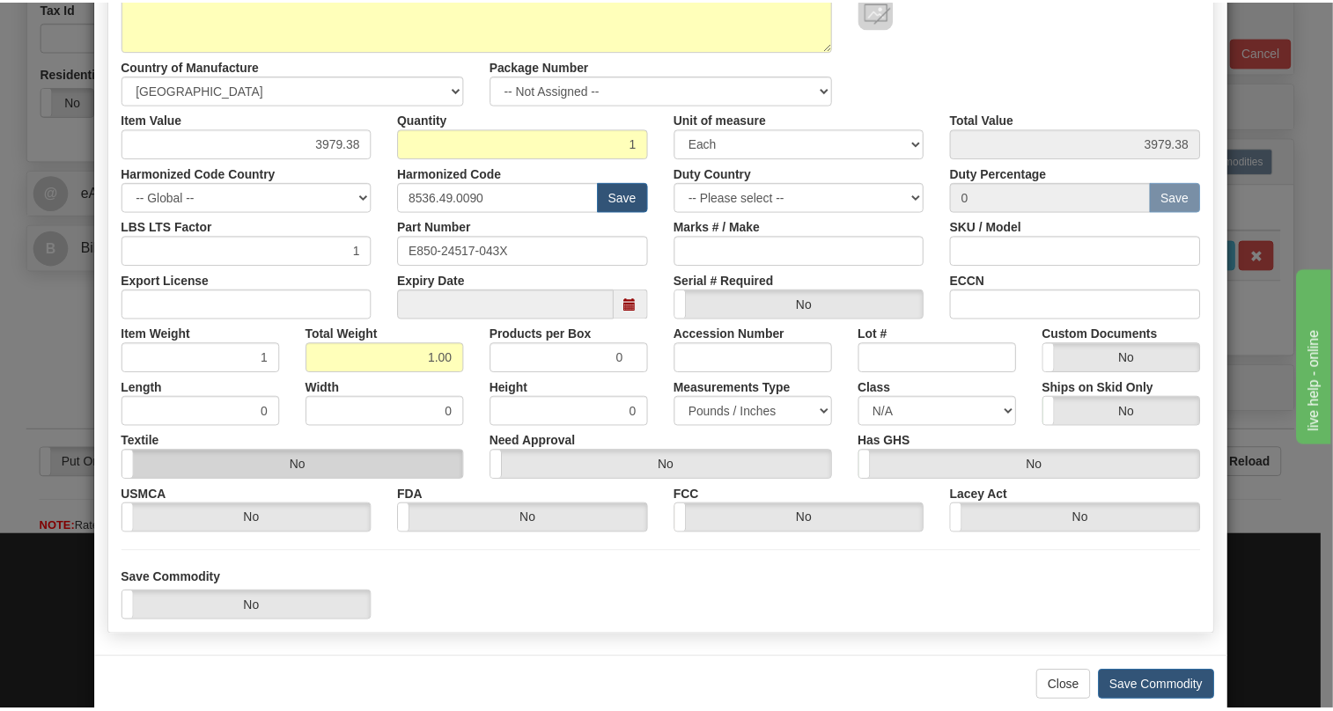
scroll to position [239, 0]
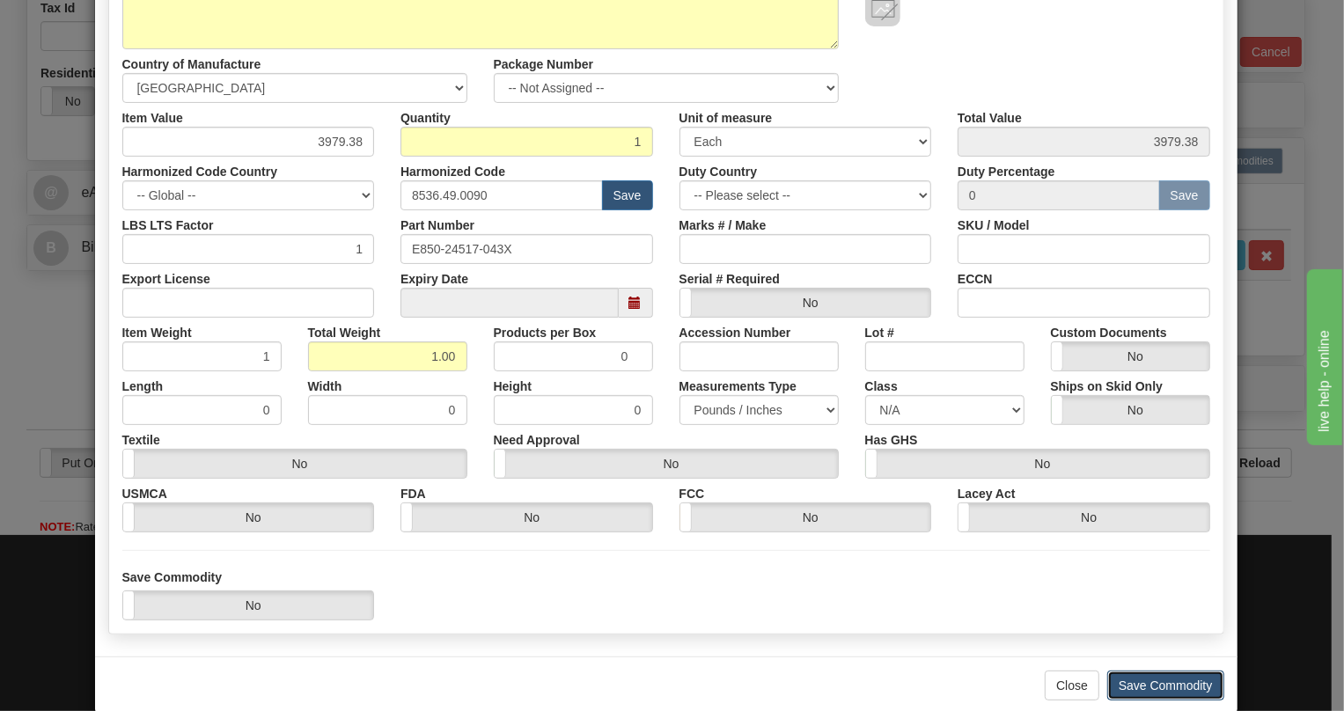
click at [1158, 687] on button "Save Commodity" at bounding box center [1165, 686] width 117 height 30
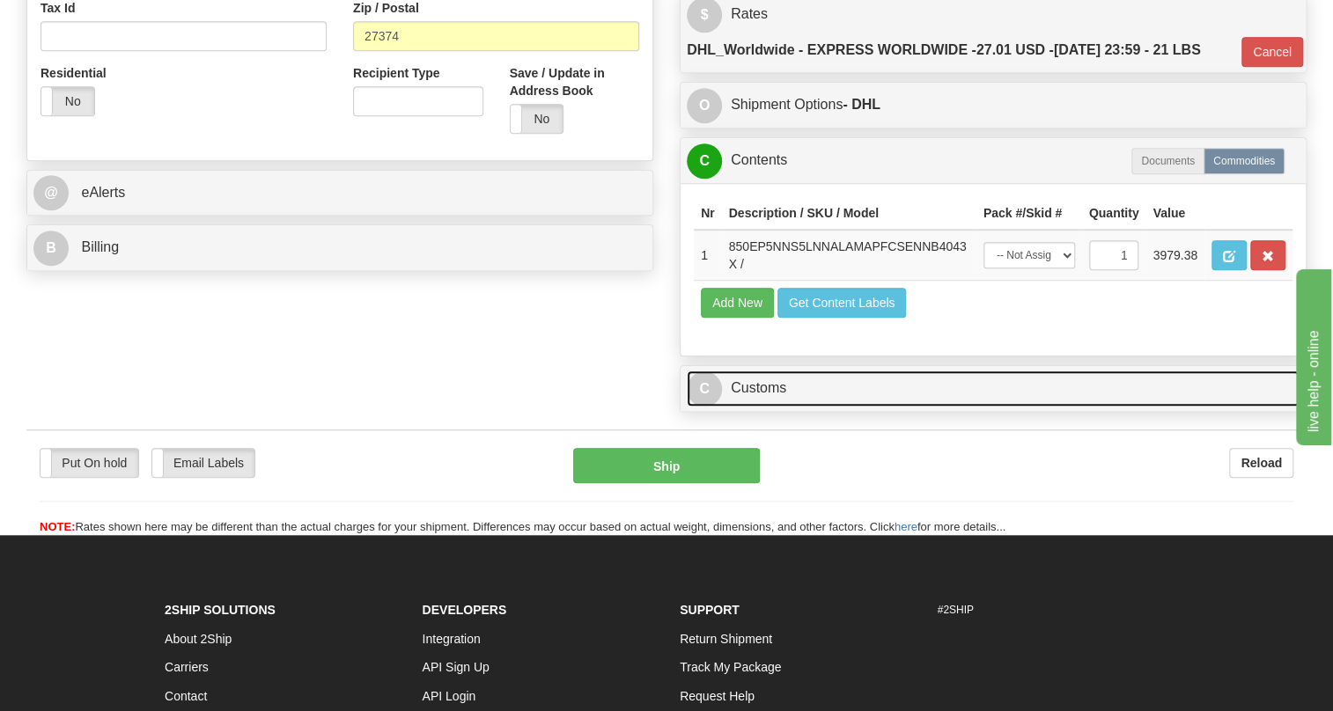
click at [753, 407] on link "C Customs" at bounding box center [993, 389] width 613 height 36
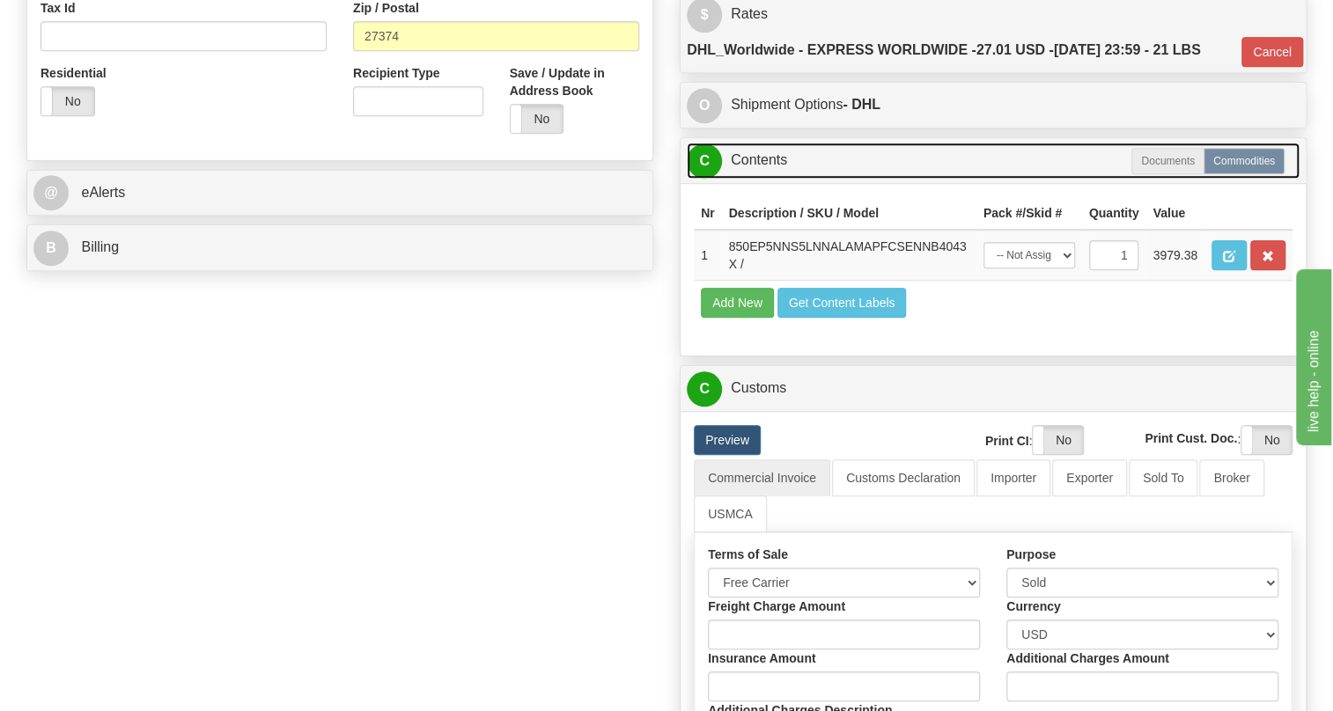
click at [774, 179] on link "C Contents" at bounding box center [993, 161] width 613 height 36
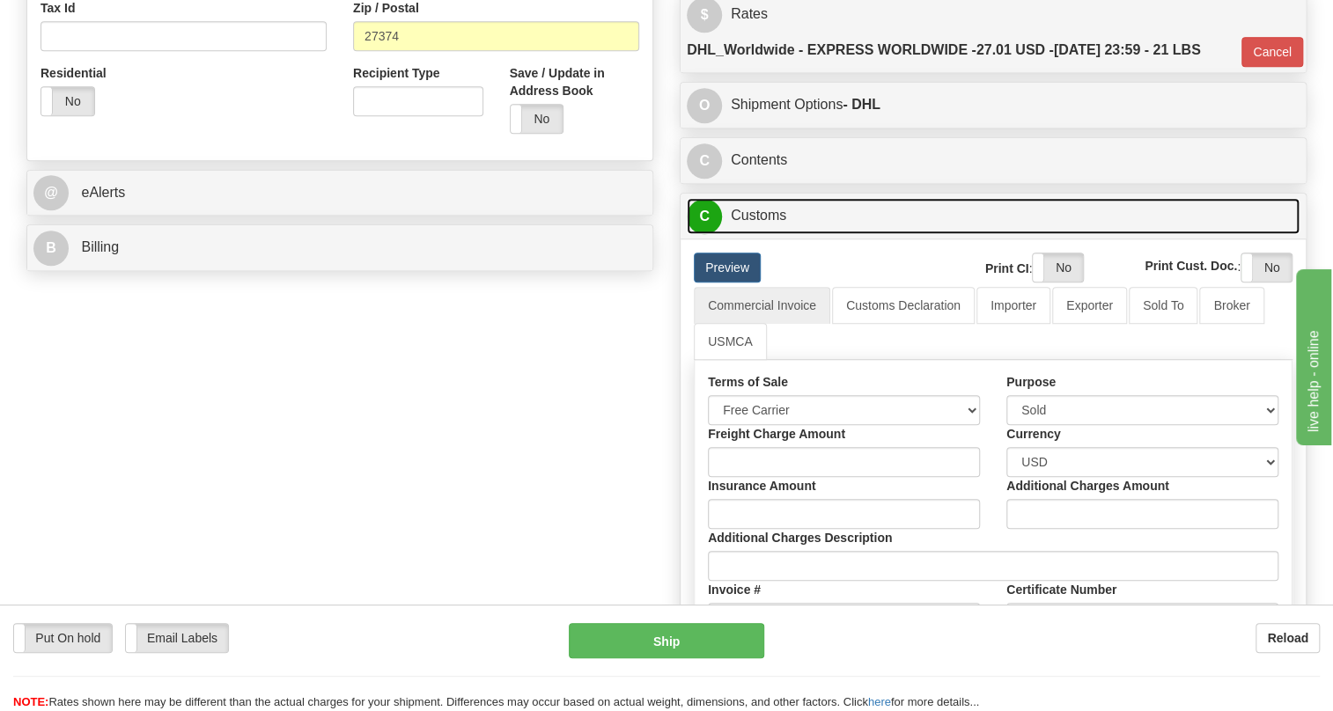
click at [780, 234] on link "C Customs" at bounding box center [993, 216] width 613 height 36
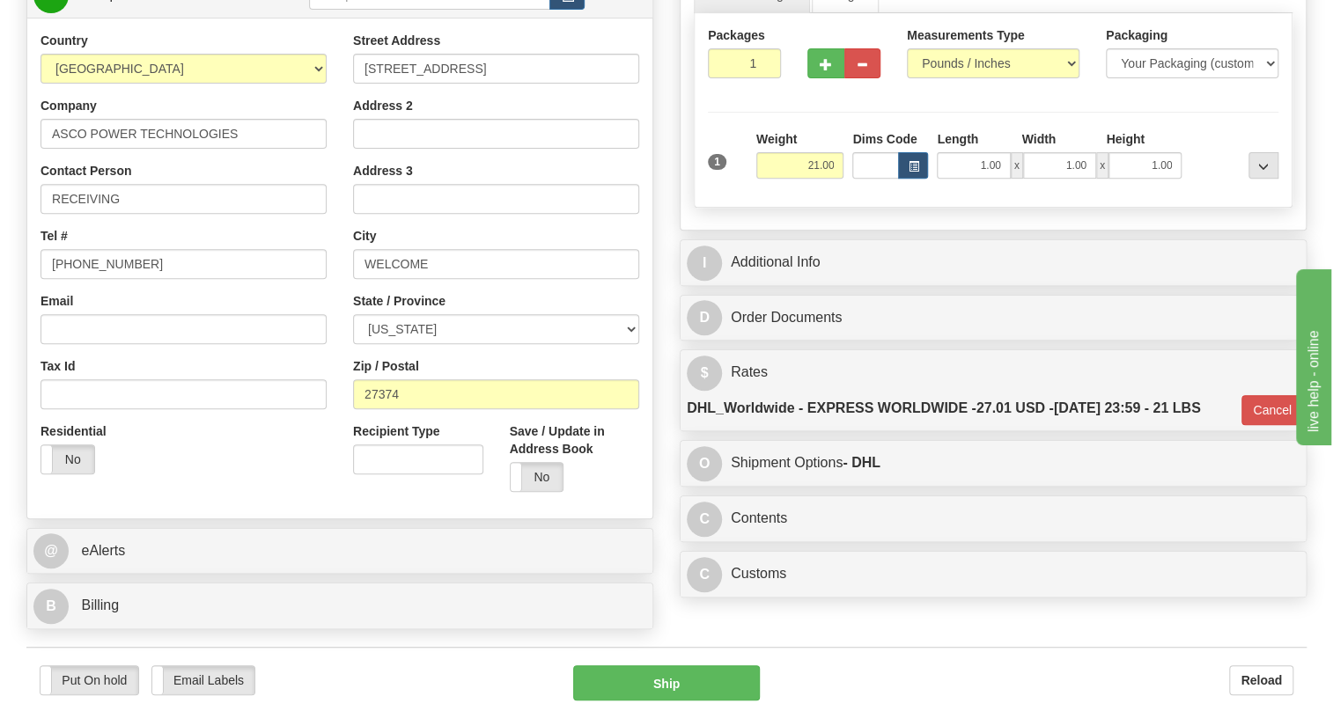
scroll to position [159, 0]
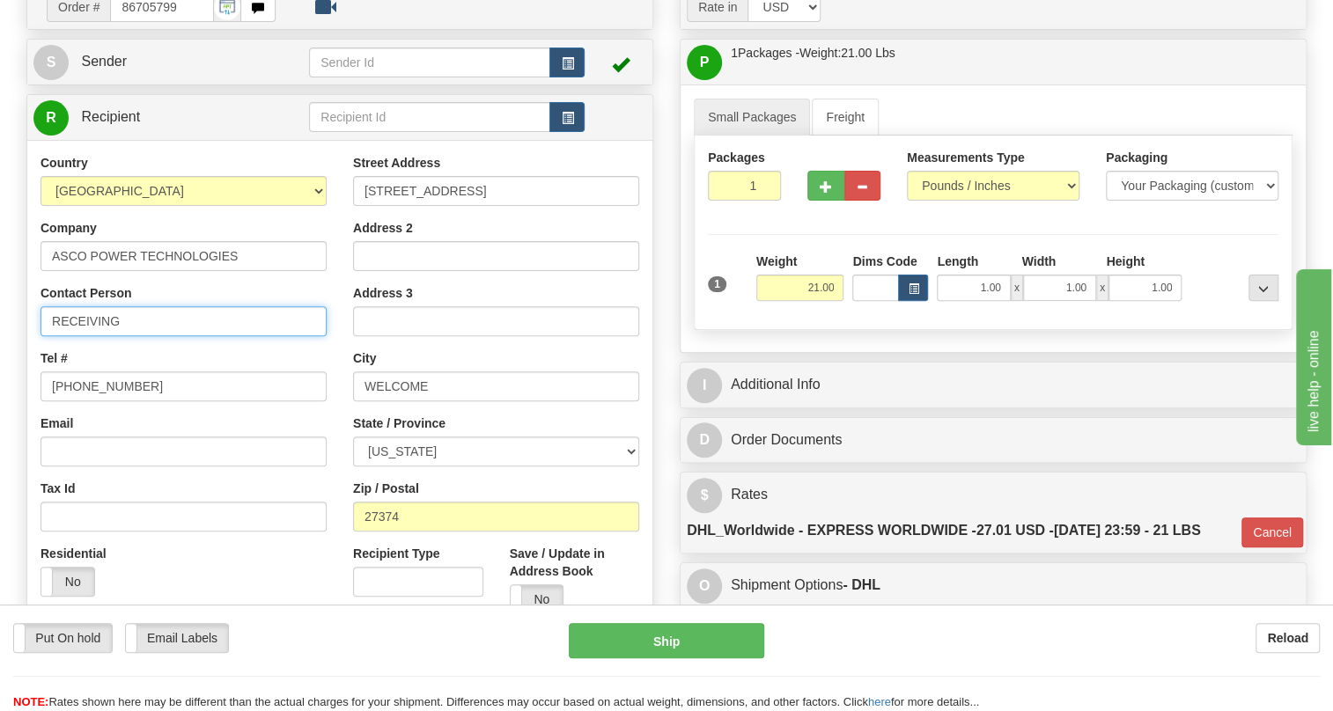
click at [129, 336] on input "RECEIVING" at bounding box center [183, 321] width 286 height 30
paste input "[PERSON_NAME]"
click at [134, 336] on input "RECEIVING / [PERSON_NAME]" at bounding box center [183, 321] width 286 height 30
type input "RECEIVING / [PERSON_NAME]"
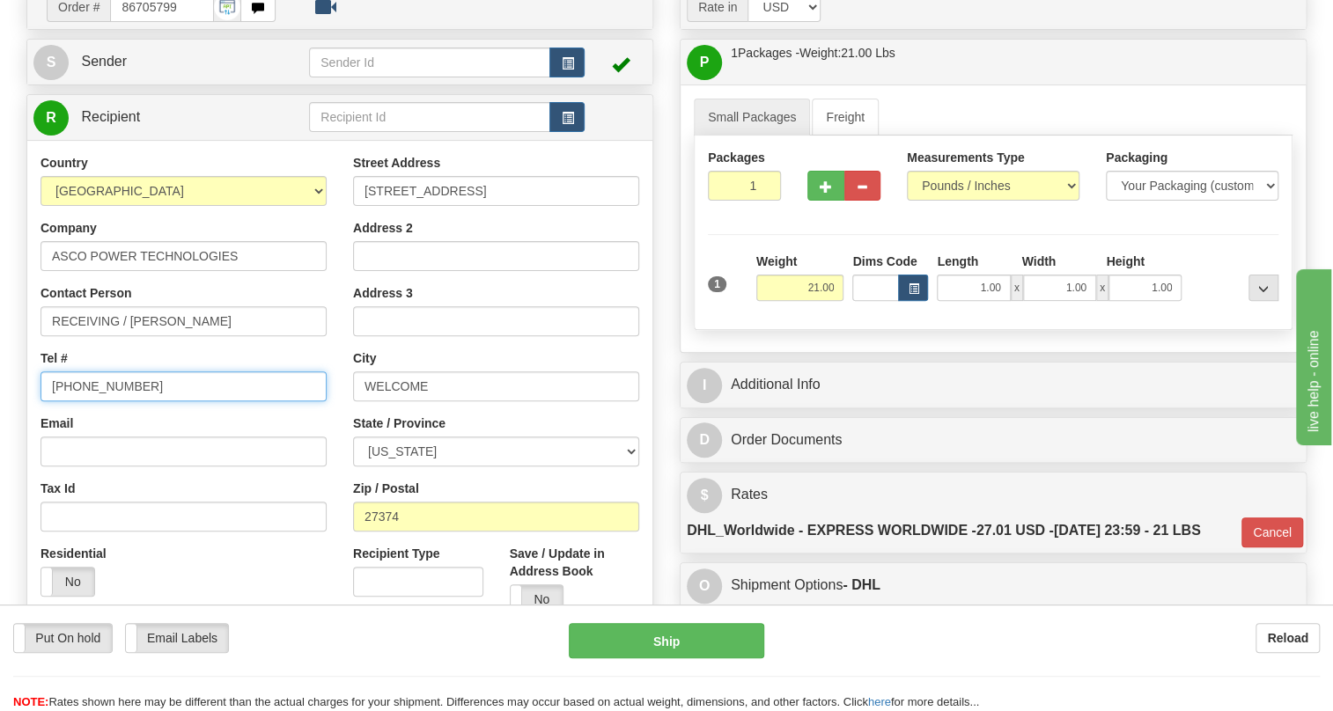
click at [108, 401] on input "[PHONE_NUMBER]" at bounding box center [183, 386] width 286 height 30
paste input "[PHONE_NUMBER]"
type input "[PHONE_NUMBER]"
